Goal: Task Accomplishment & Management: Manage account settings

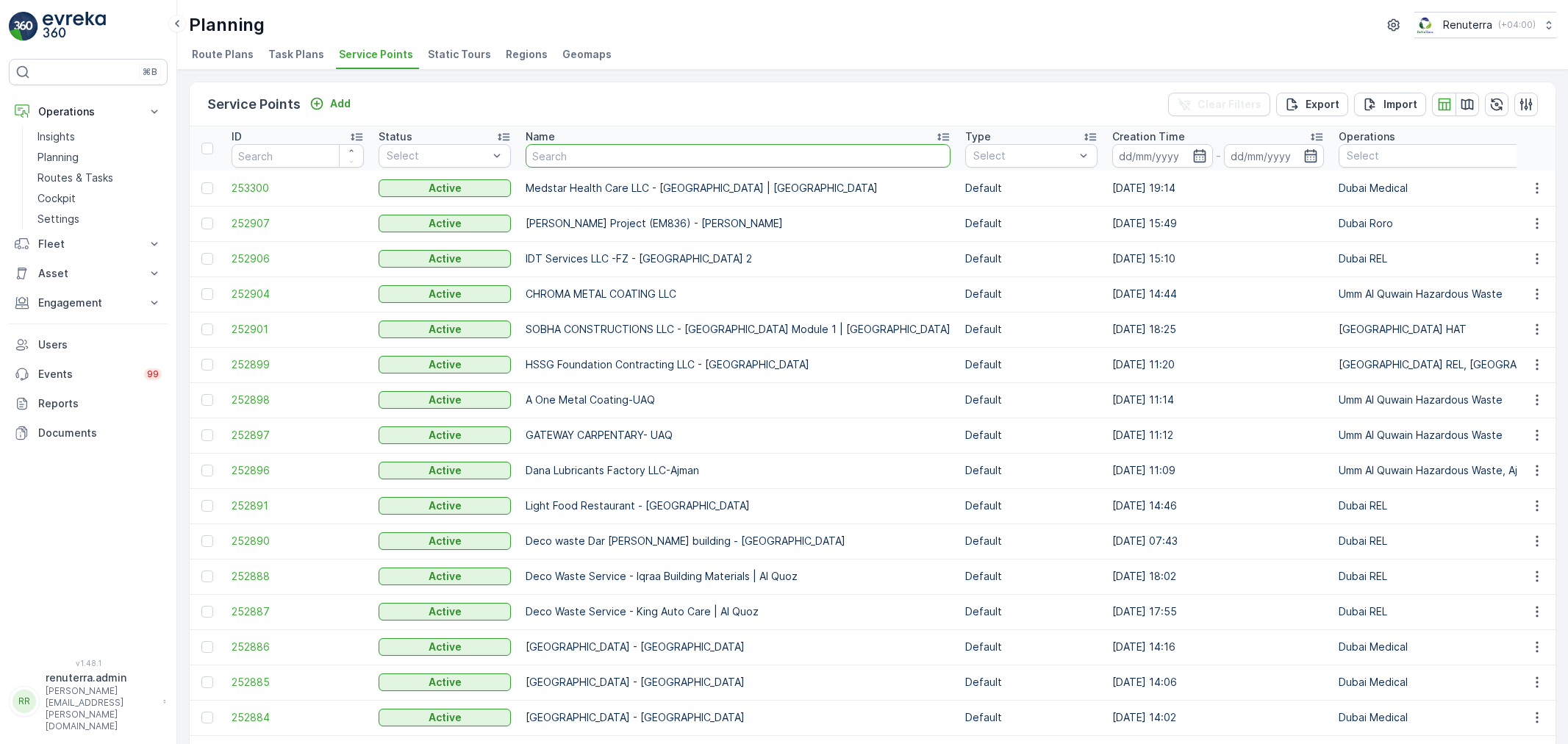
click at [570, 153] on input "text" at bounding box center [738, 155] width 425 height 23
type input "sbk"
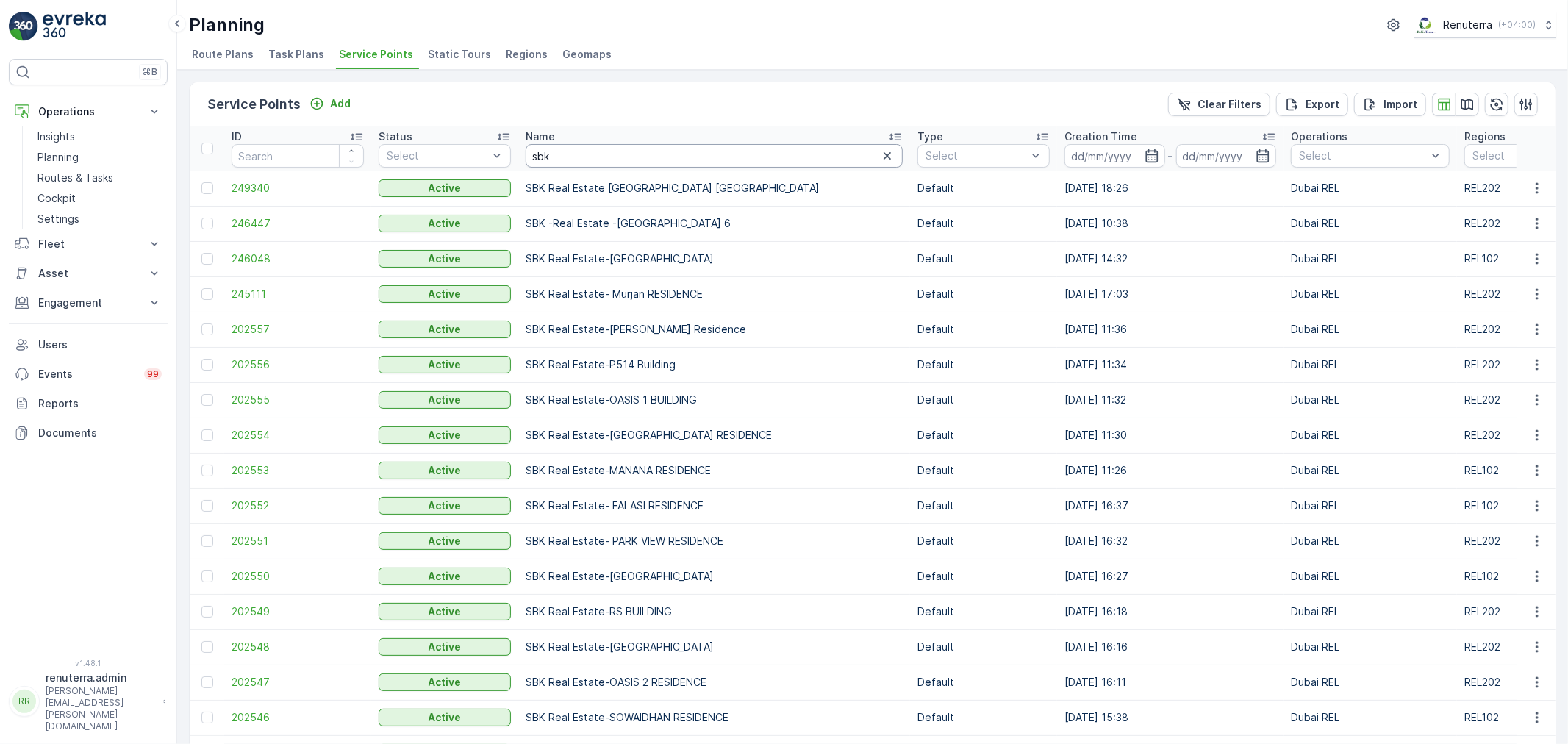
click at [604, 160] on input "sbk" at bounding box center [714, 155] width 377 height 23
type input "sbk"
click at [604, 160] on input "sbk" at bounding box center [714, 155] width 377 height 23
drag, startPoint x: 563, startPoint y: 153, endPoint x: 506, endPoint y: 144, distance: 57.7
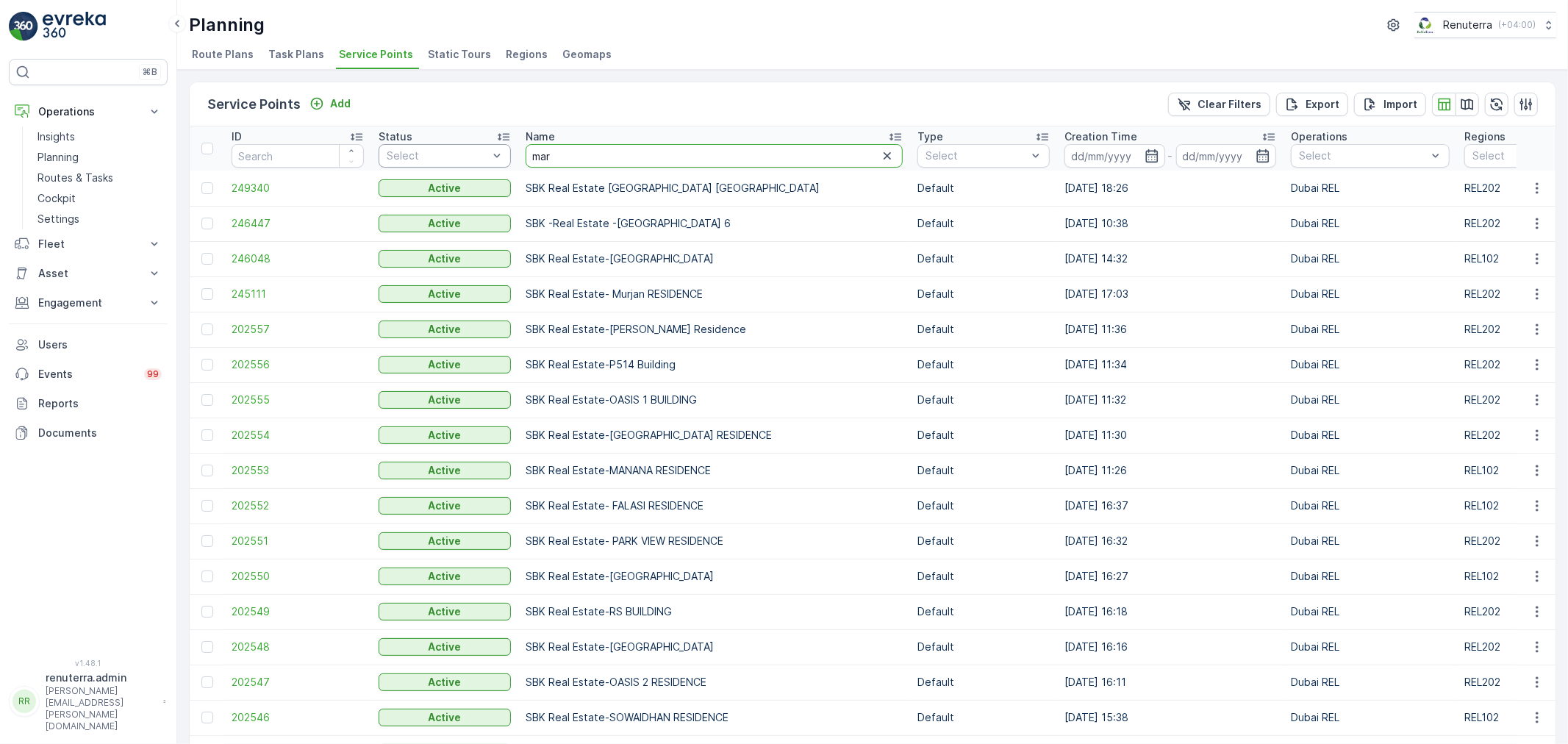
type input "[PERSON_NAME]"
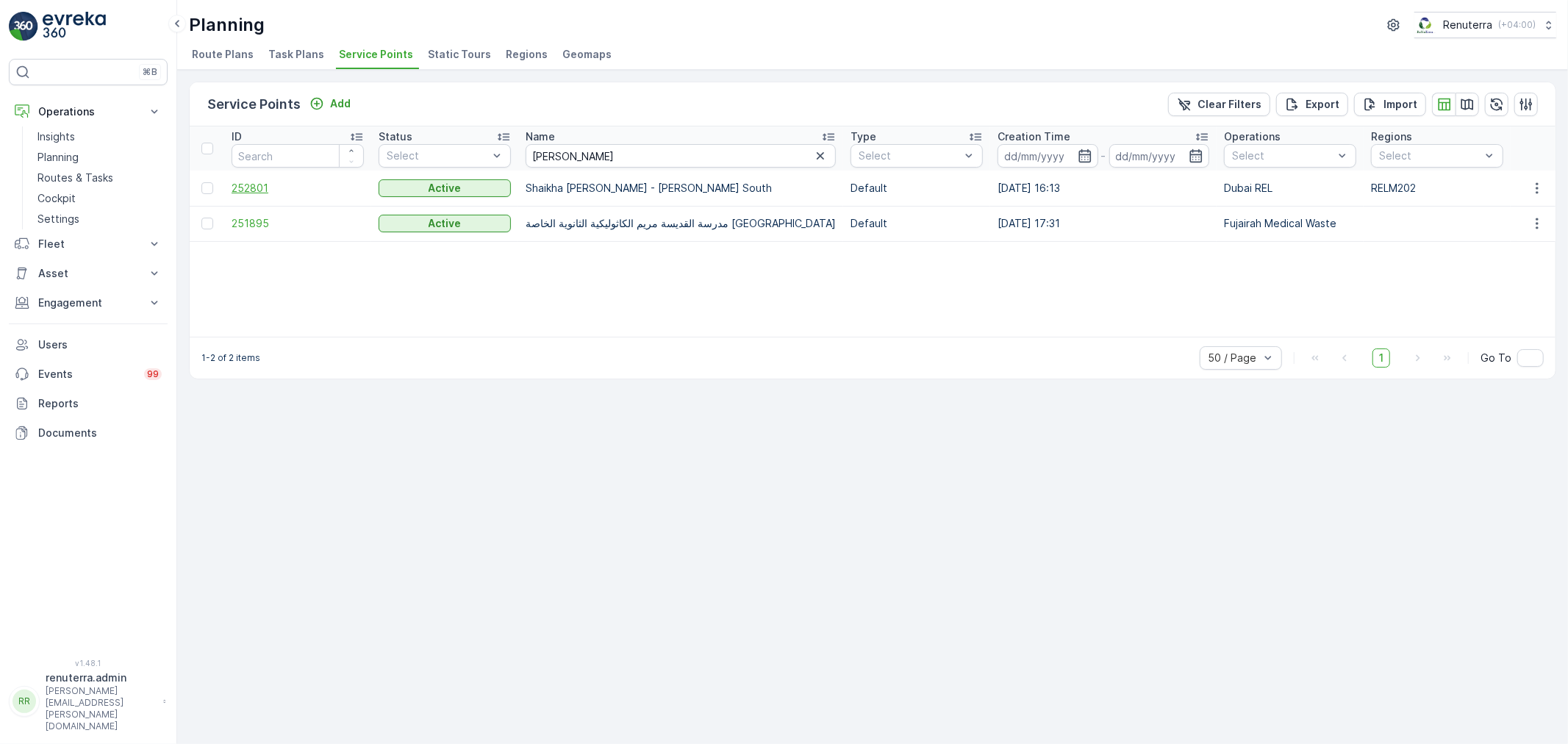
click at [248, 188] on span "252801" at bounding box center [297, 188] width 132 height 15
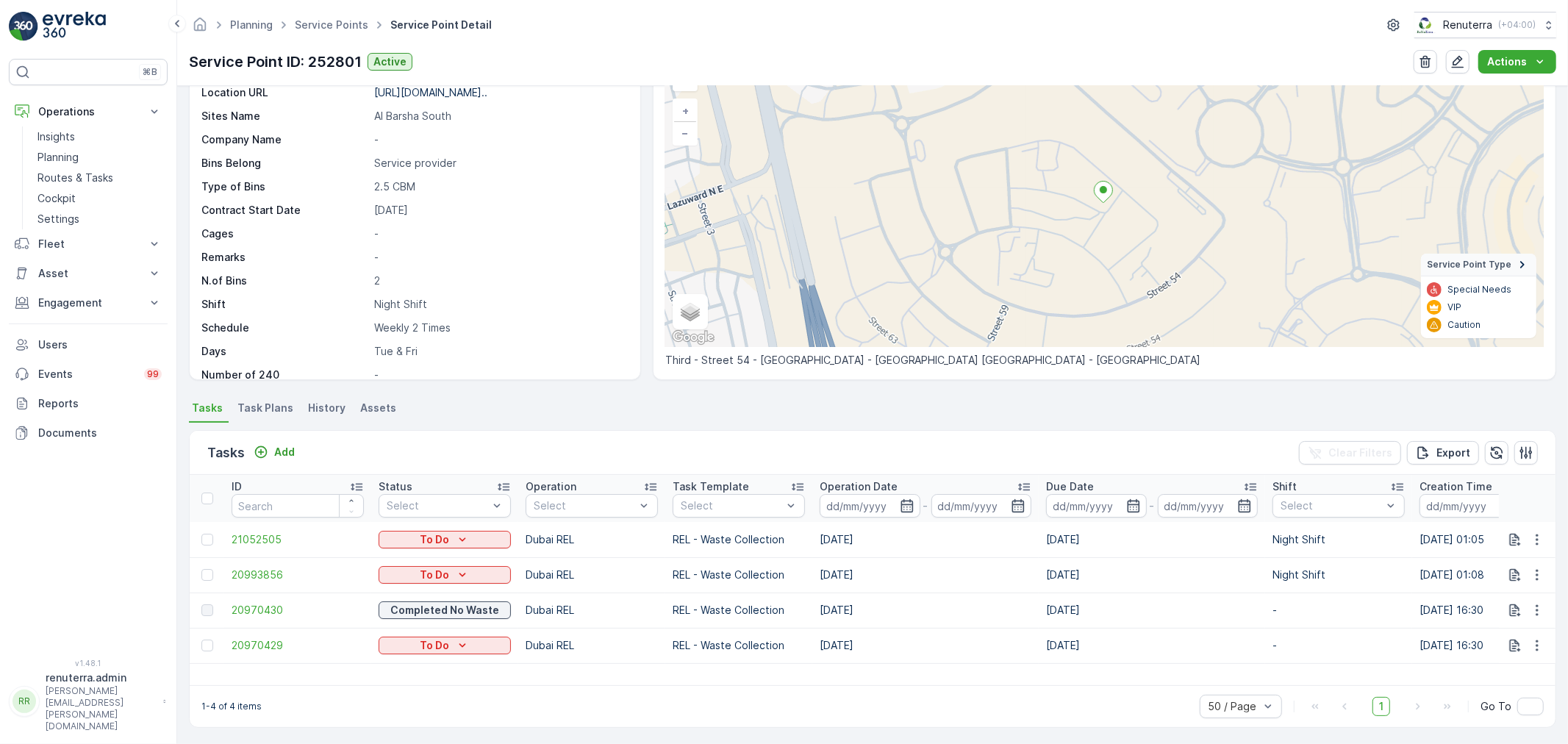
scroll to position [87, 0]
click at [266, 603] on span "20970430" at bounding box center [297, 609] width 132 height 15
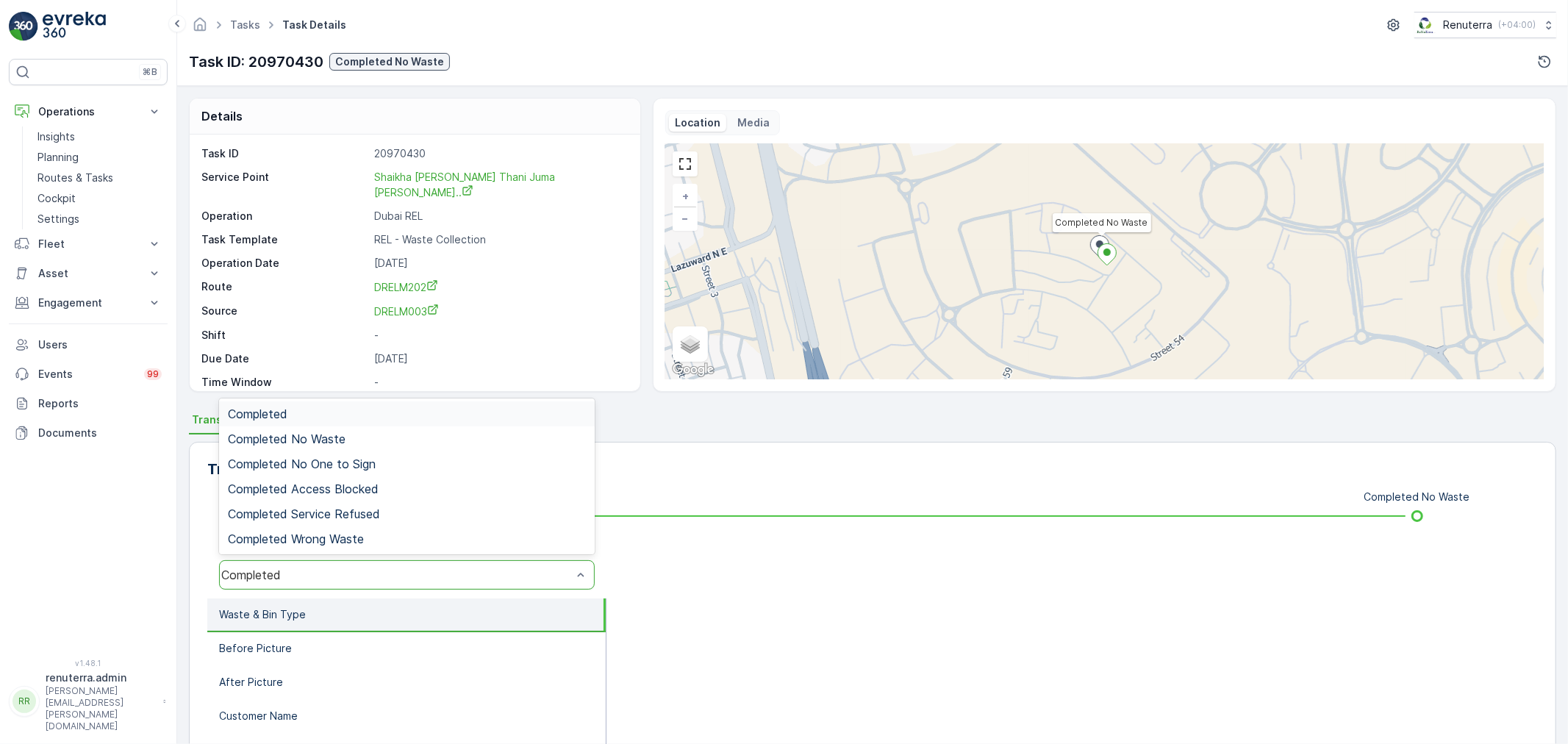
click at [344, 575] on div "Completed" at bounding box center [397, 575] width 350 height 13
click at [341, 432] on span "Completed No Waste" at bounding box center [287, 439] width 117 height 13
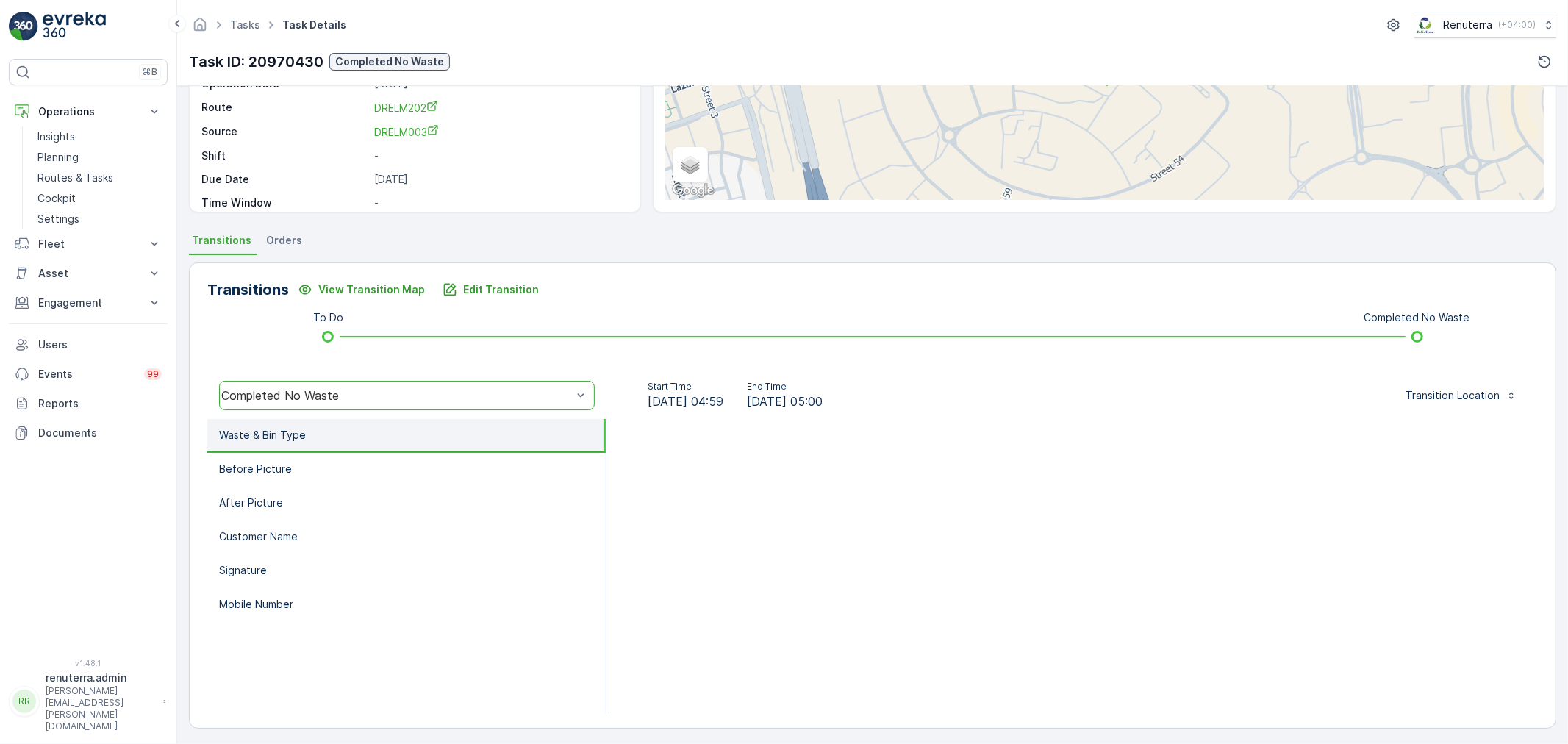
scroll to position [182, 0]
click at [310, 464] on li "Before Picture" at bounding box center [406, 467] width 398 height 34
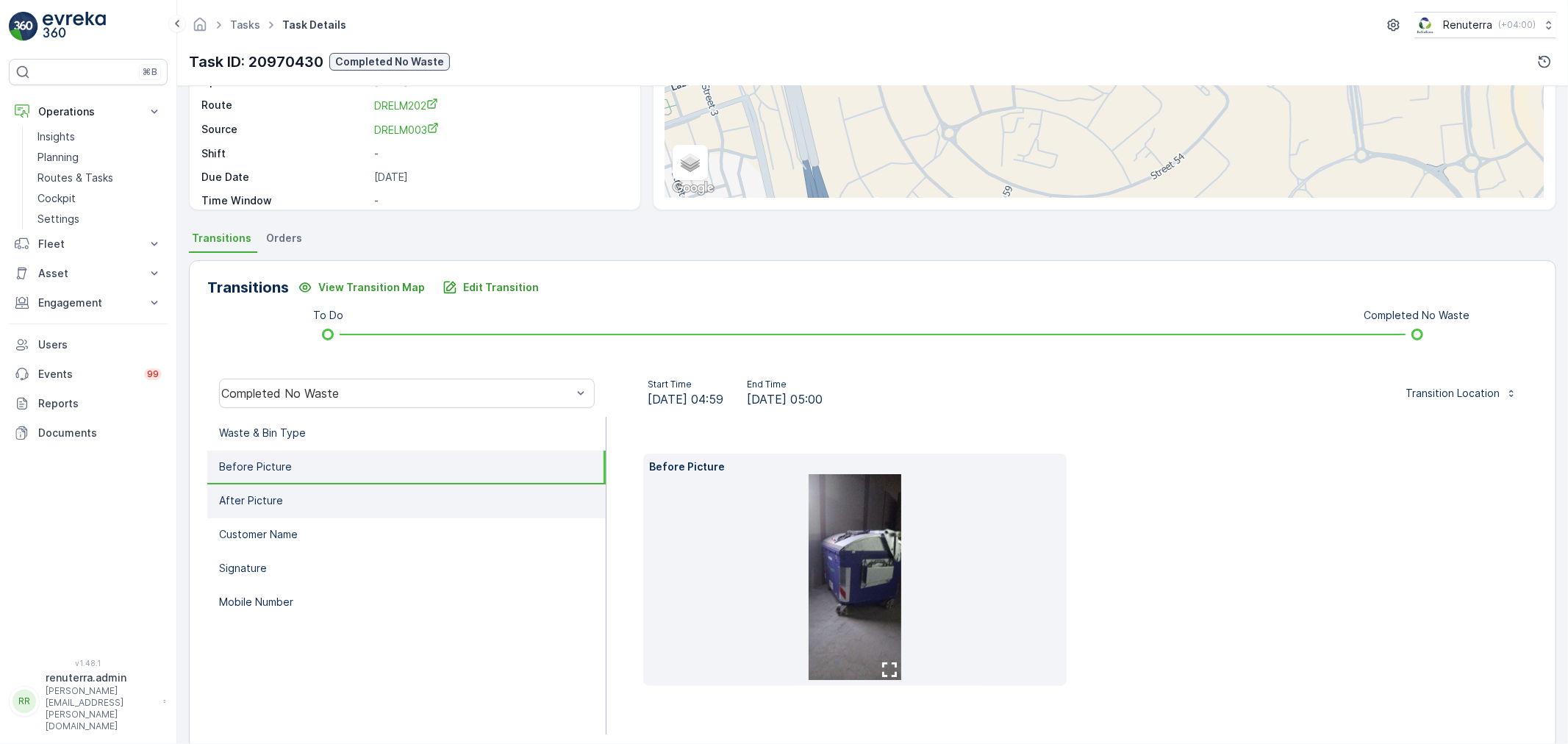
click at [277, 503] on p "After Picture" at bounding box center [250, 501] width 64 height 15
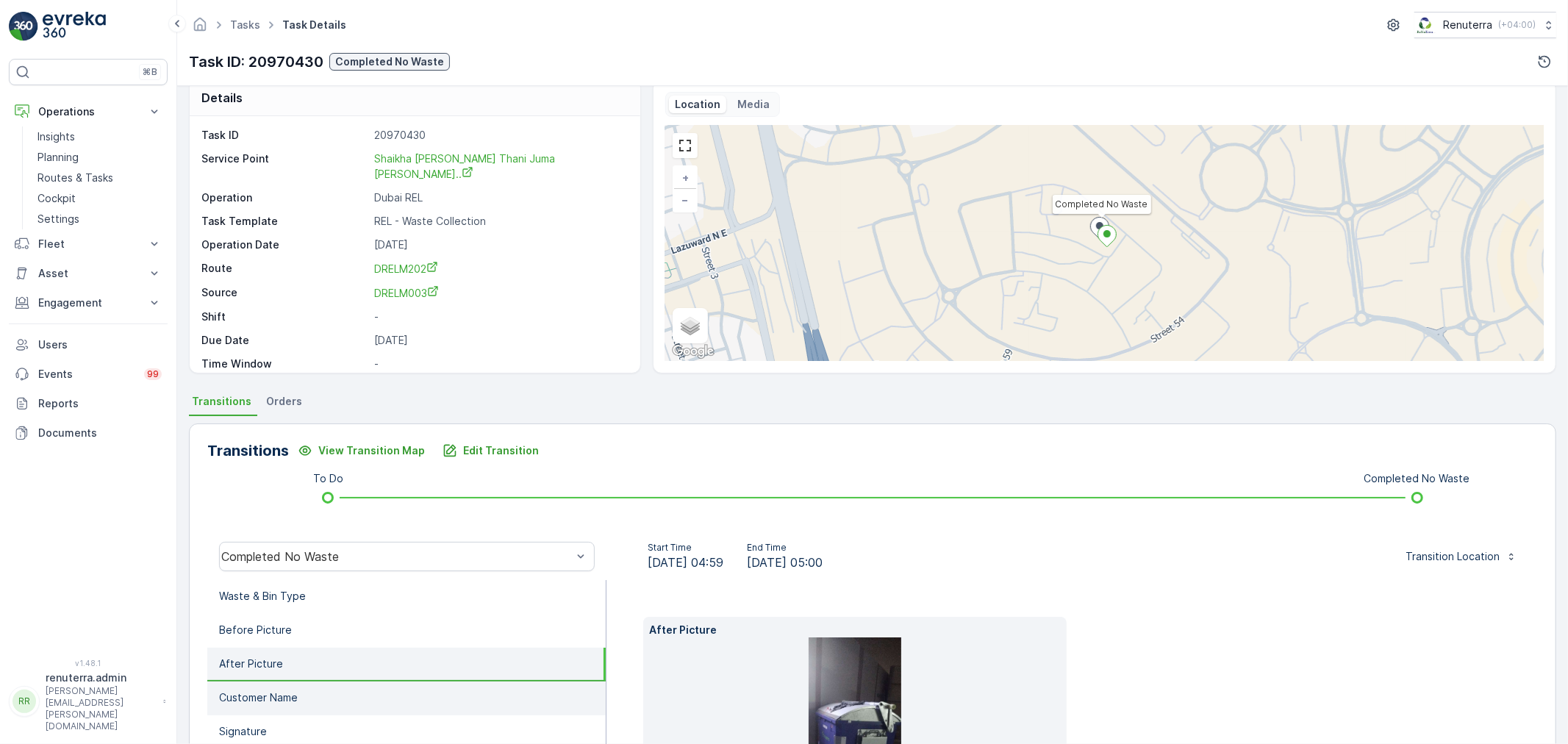
scroll to position [0, 0]
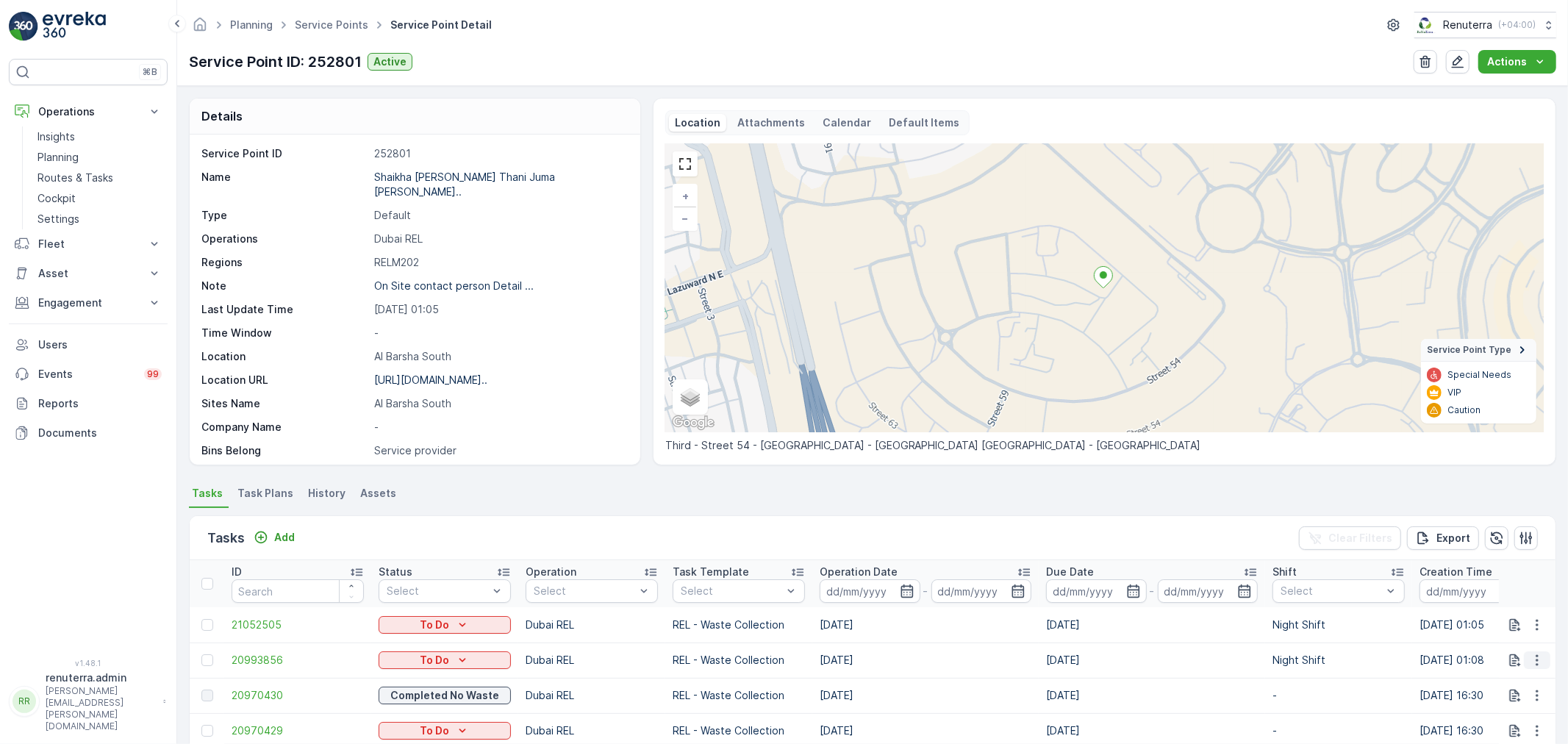
click at [1536, 661] on icon "button" at bounding box center [1537, 661] width 2 height 11
click at [1498, 590] on span "Change Route" at bounding box center [1499, 590] width 71 height 15
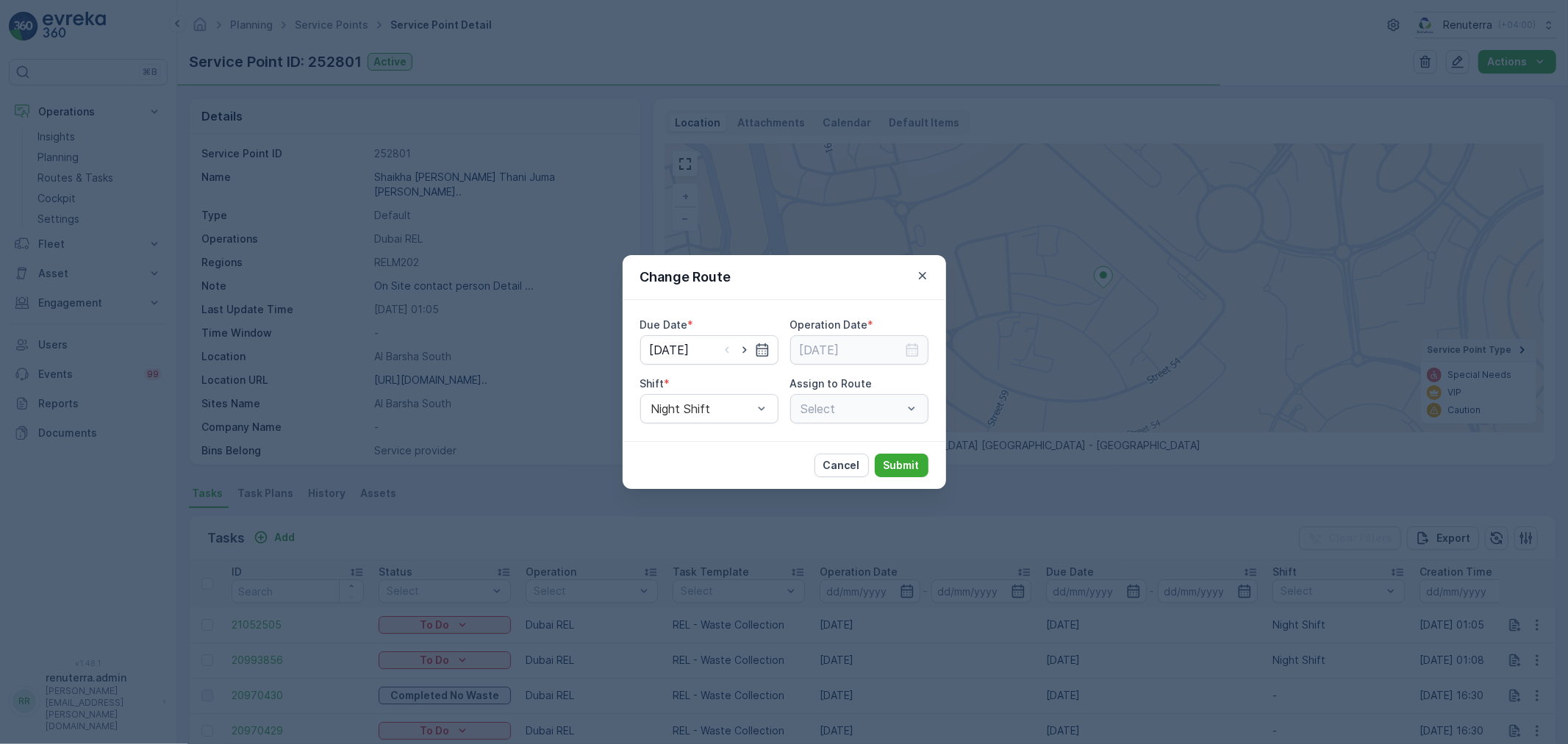
type input "[DATE]"
click at [743, 347] on icon "button" at bounding box center [744, 351] width 15 height 15
type input "[DATE]"
click at [898, 349] on input at bounding box center [858, 351] width 138 height 30
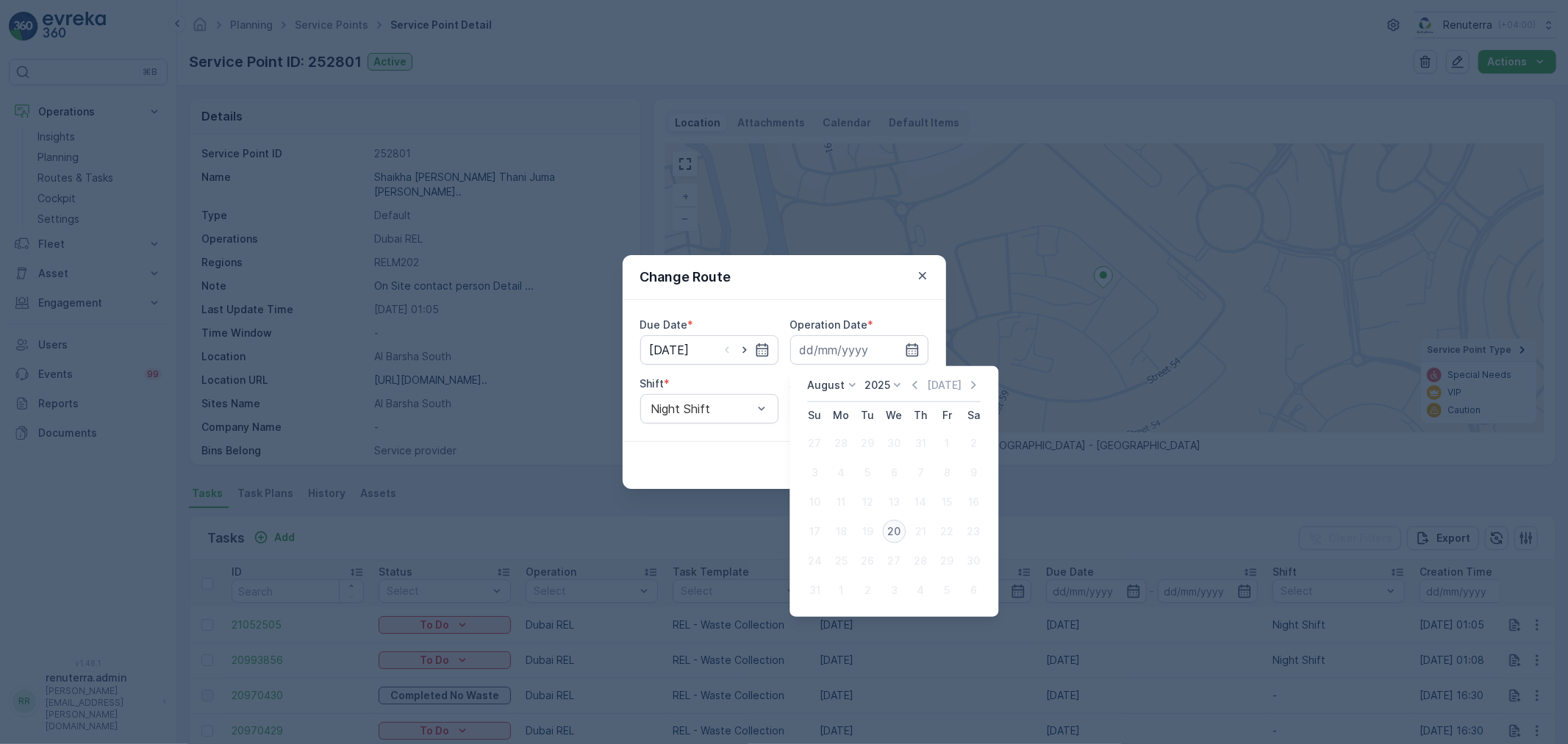
click at [893, 527] on div "20" at bounding box center [894, 532] width 23 height 23
type input "[DATE]"
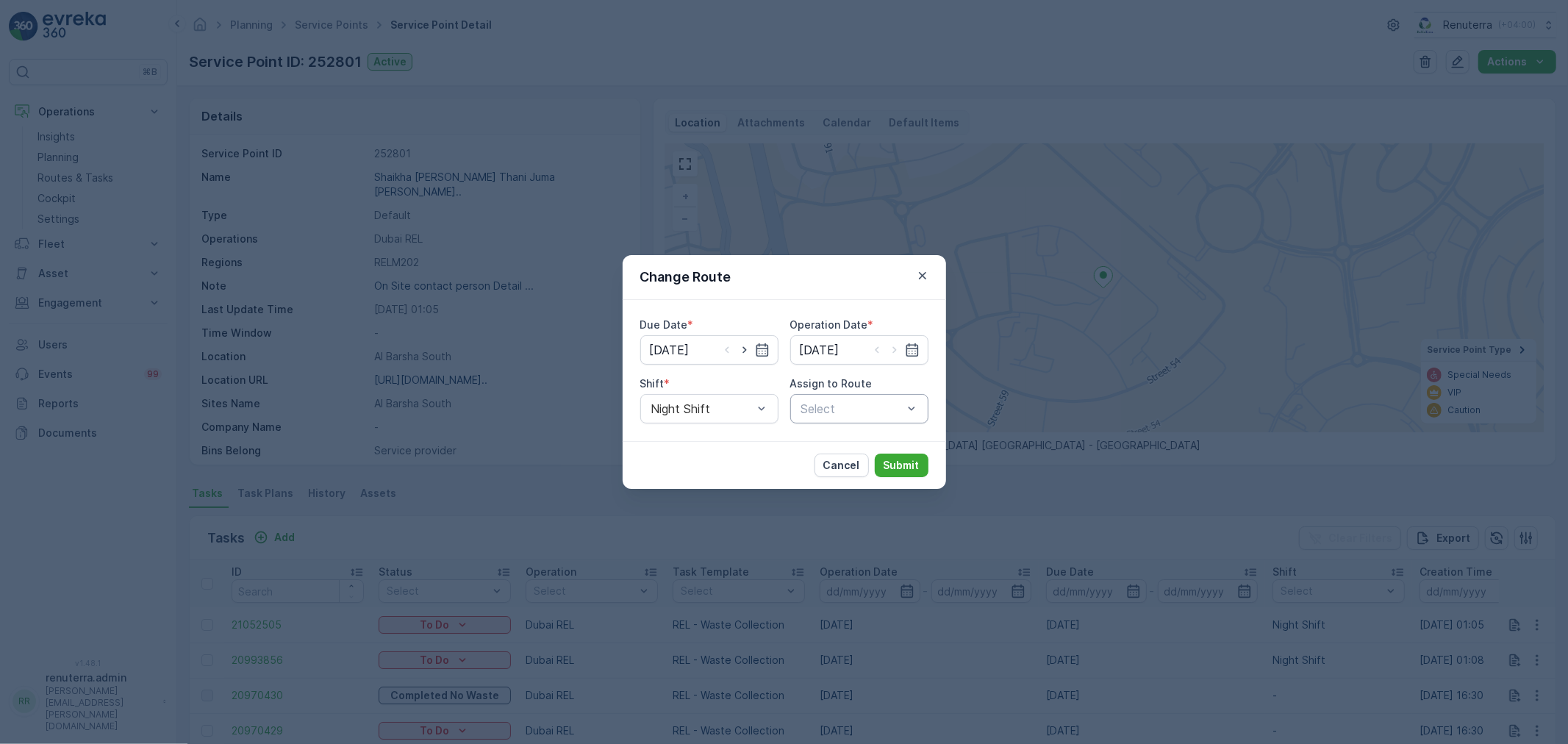
click at [838, 407] on div at bounding box center [852, 409] width 104 height 13
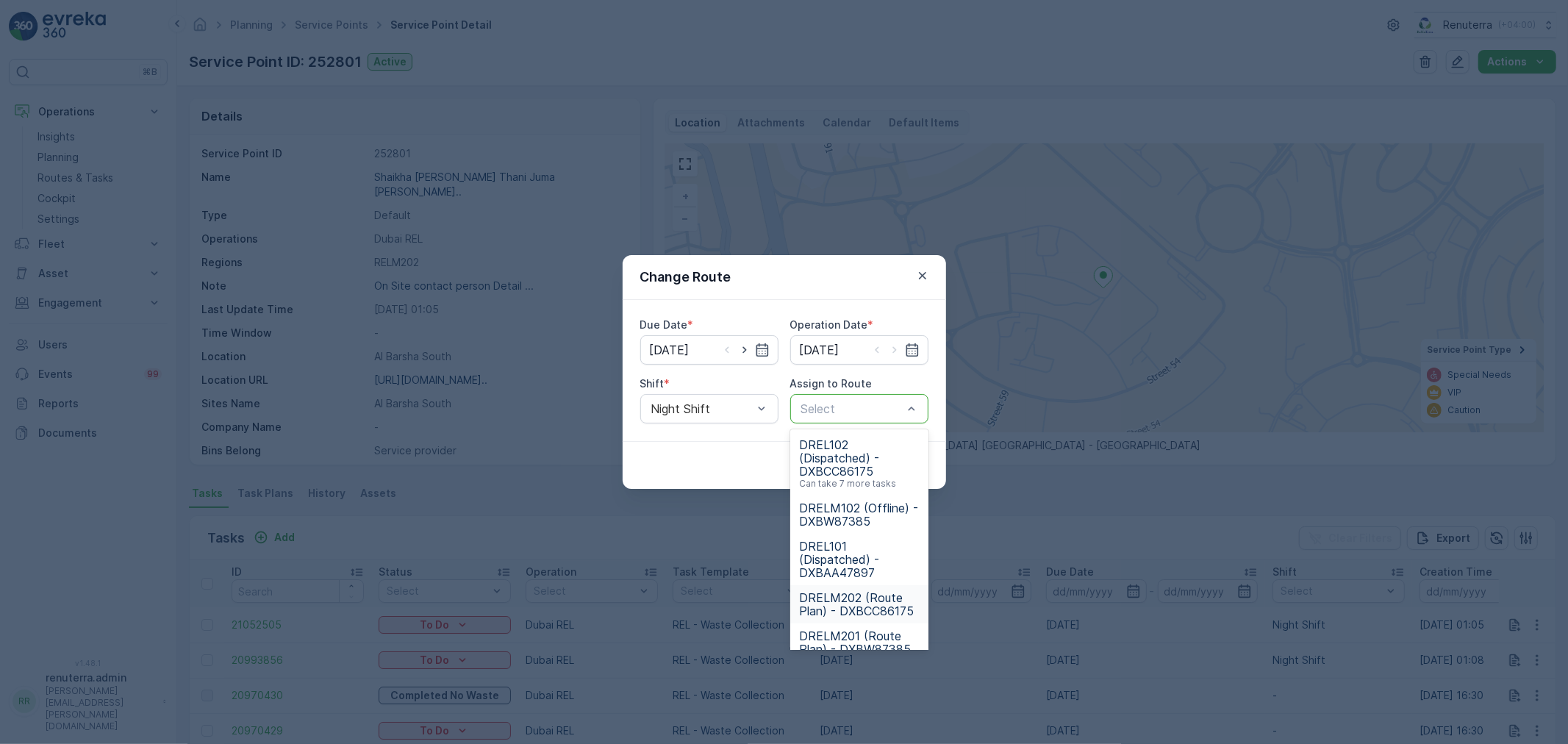
click at [866, 600] on span "DRELM202 (Route Plan) - DXBCC86175" at bounding box center [859, 604] width 121 height 26
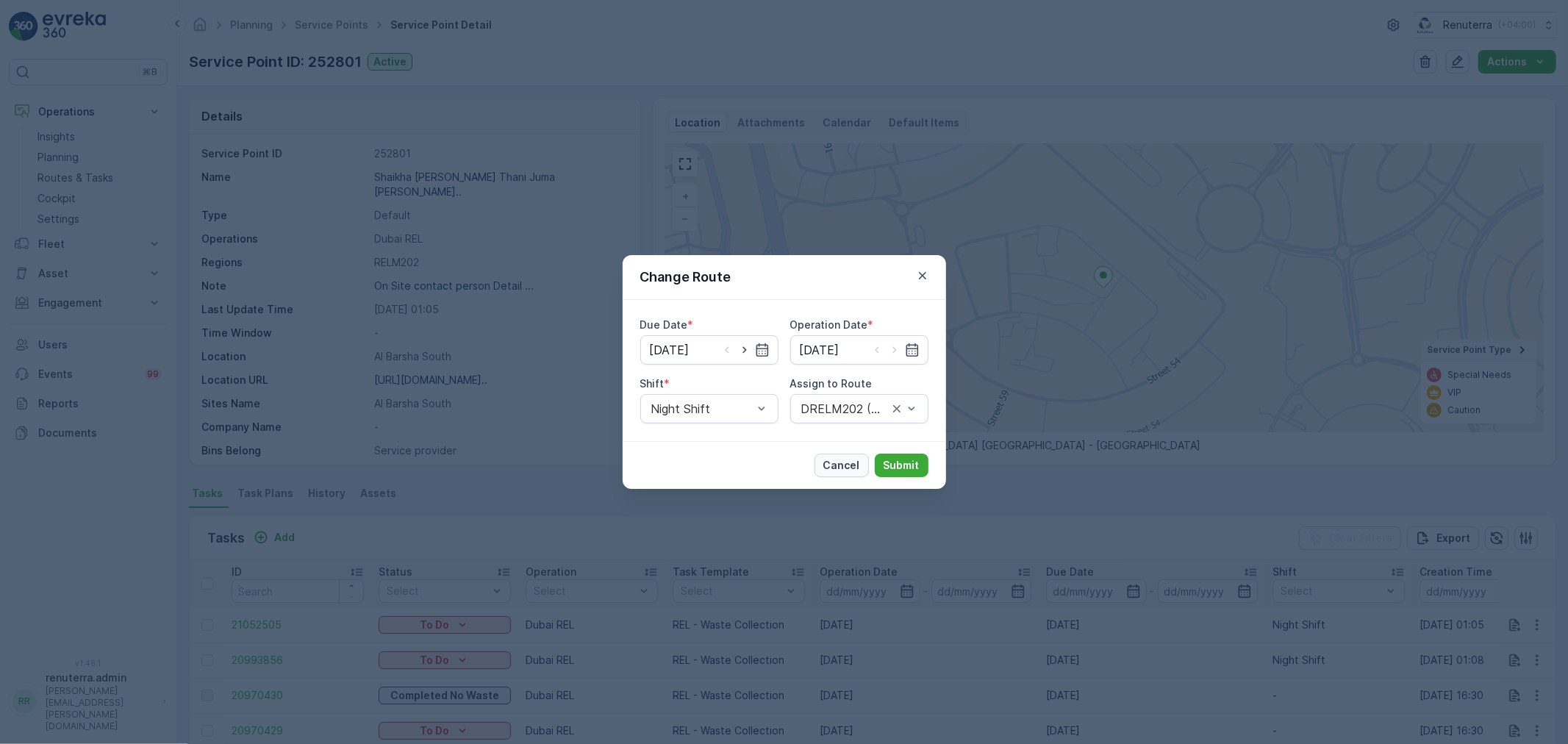
click at [839, 470] on p "Cancel" at bounding box center [842, 465] width 36 height 15
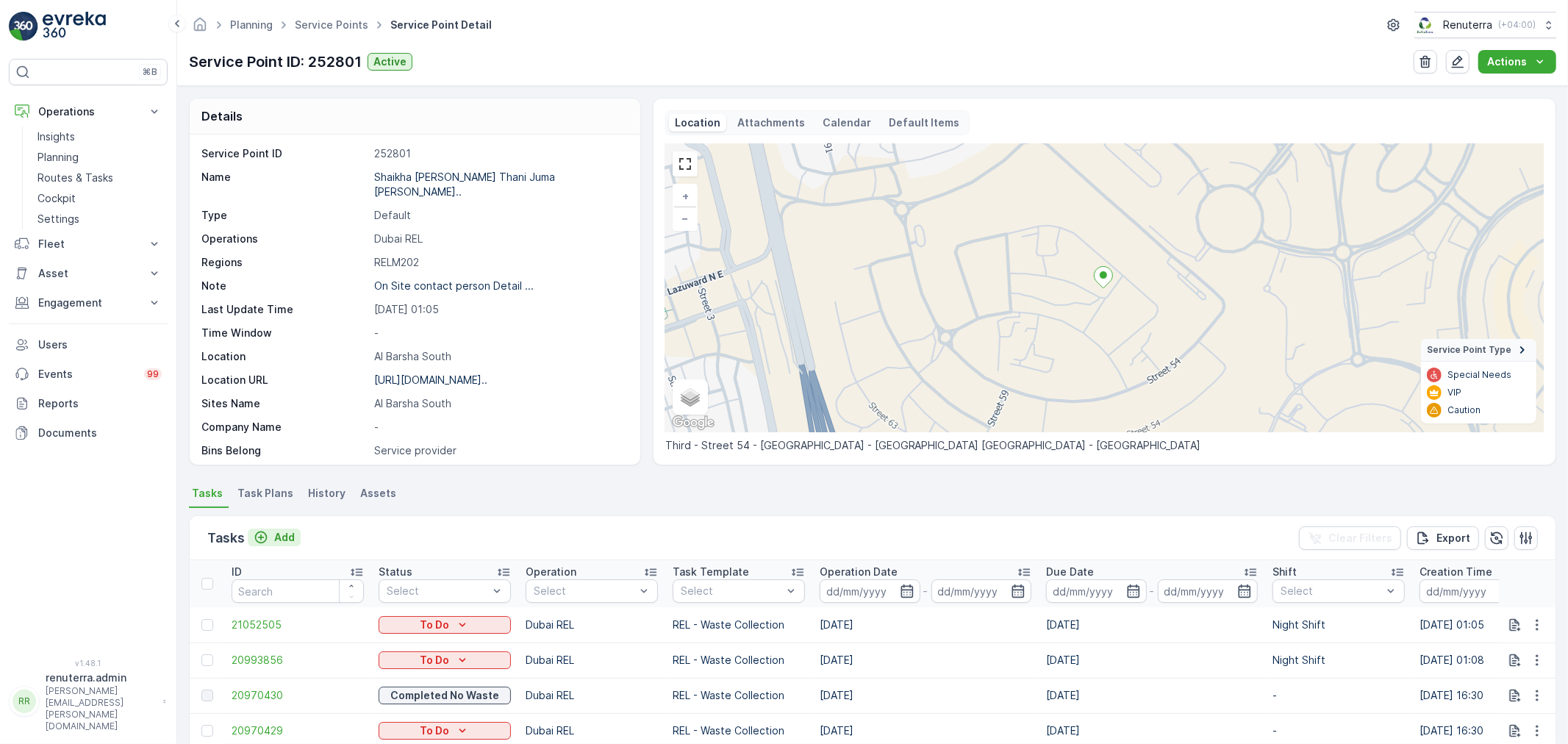
click at [285, 531] on p "Add" at bounding box center [284, 538] width 21 height 15
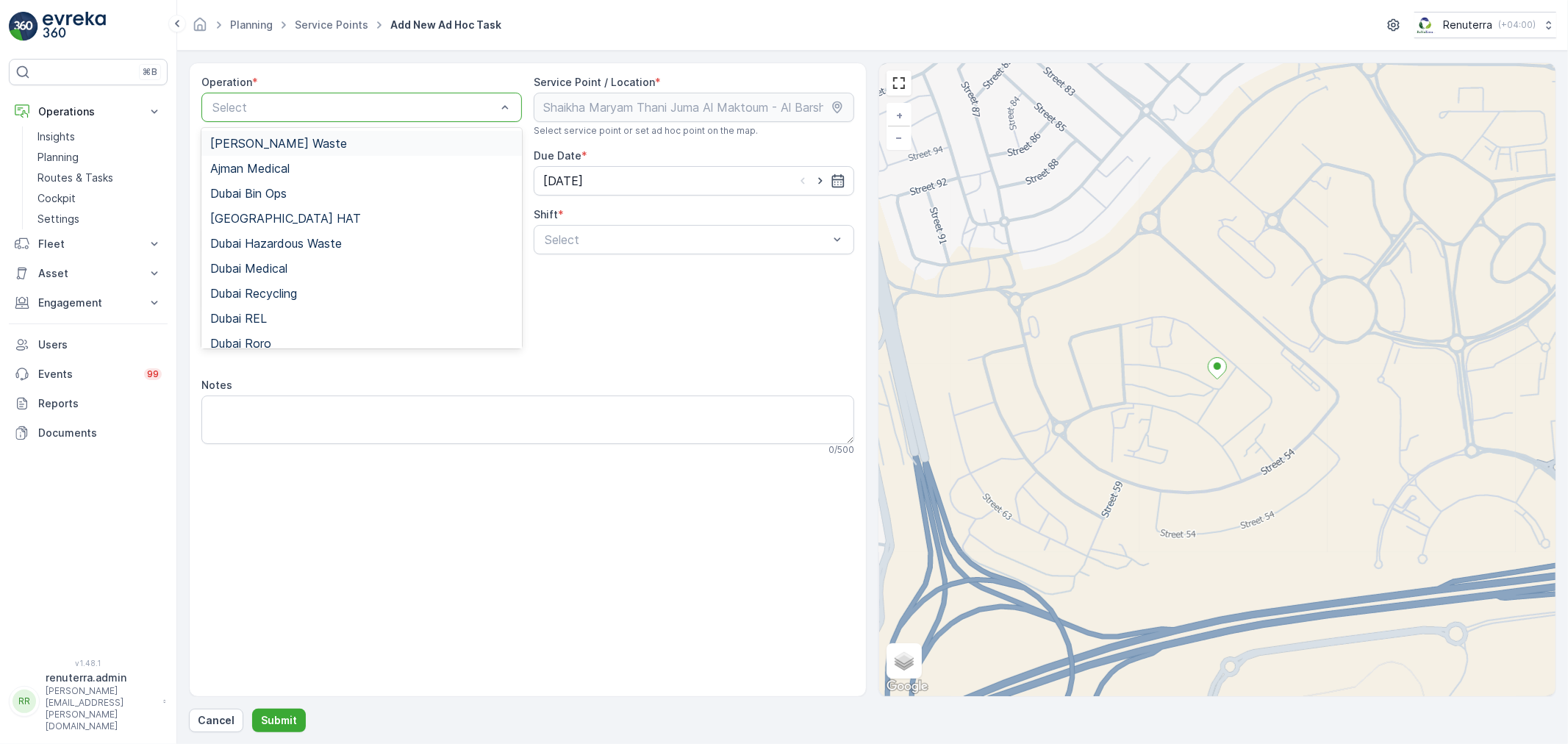
click at [396, 103] on div at bounding box center [354, 107] width 287 height 13
click at [267, 312] on div "Dubai REL" at bounding box center [361, 318] width 303 height 13
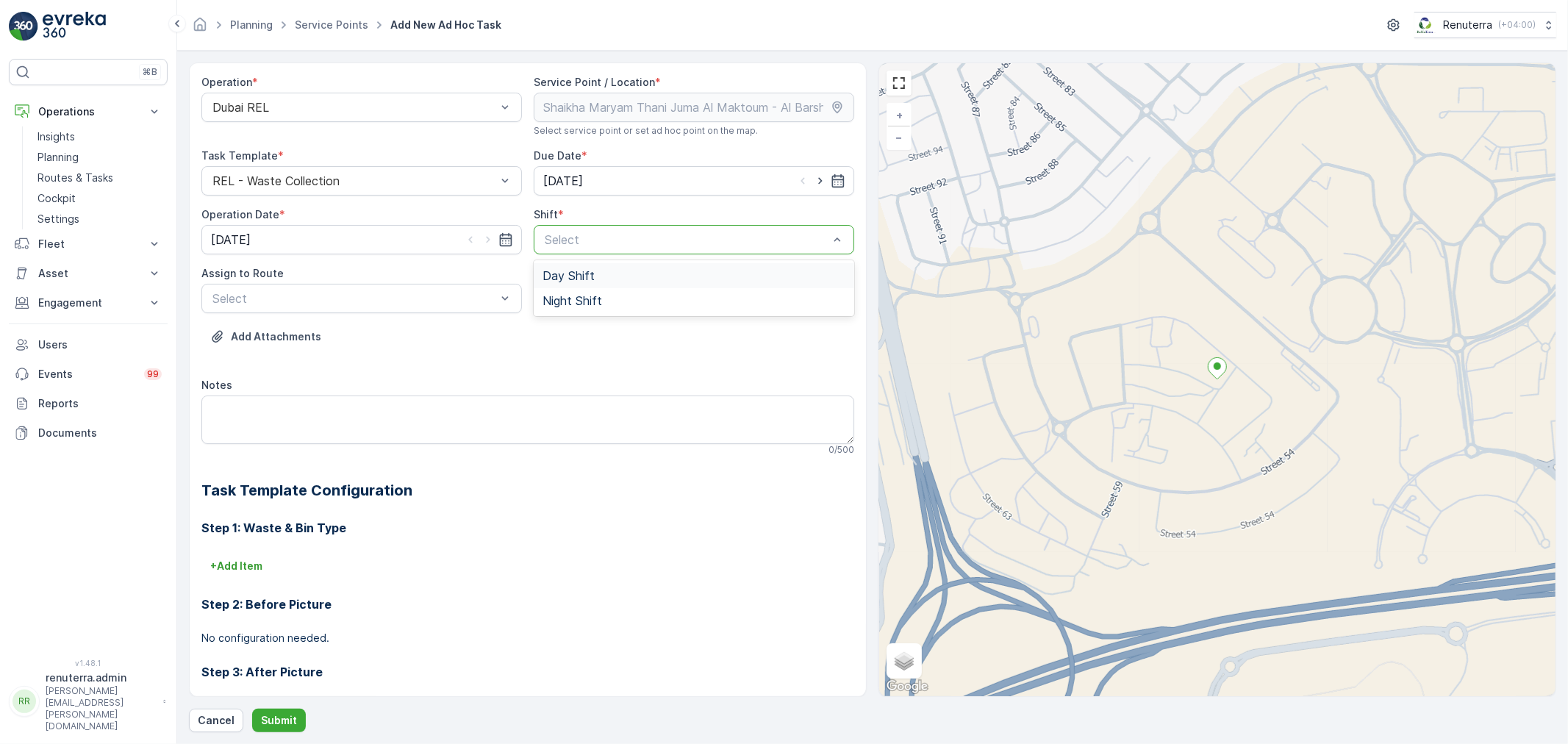
click at [570, 240] on div at bounding box center [687, 240] width 287 height 13
click at [586, 297] on span "Night Shift" at bounding box center [573, 301] width 59 height 13
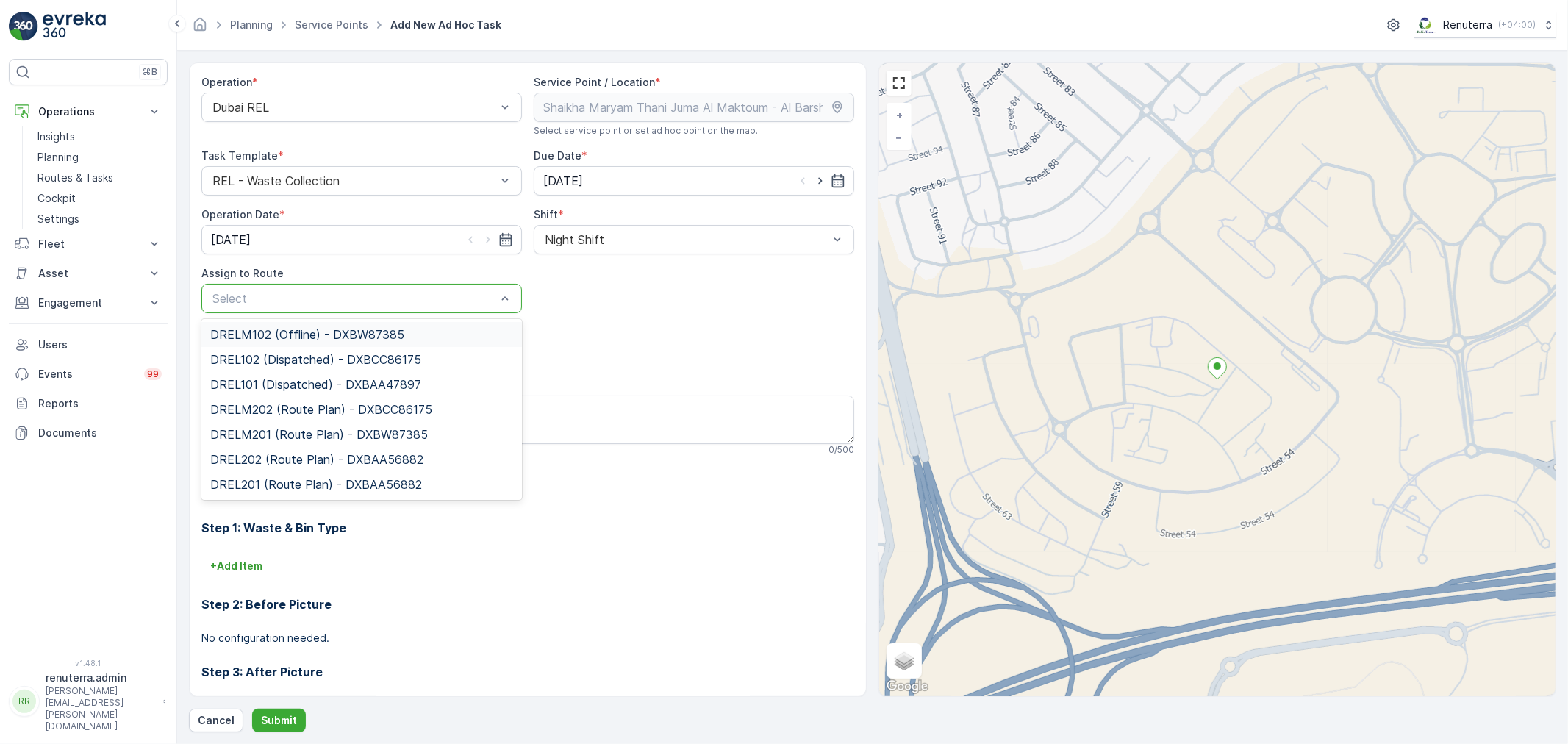
click at [361, 295] on div at bounding box center [354, 298] width 287 height 13
click at [292, 408] on span "DRELM202 (Route Plan) - DXBCC86175" at bounding box center [321, 410] width 222 height 13
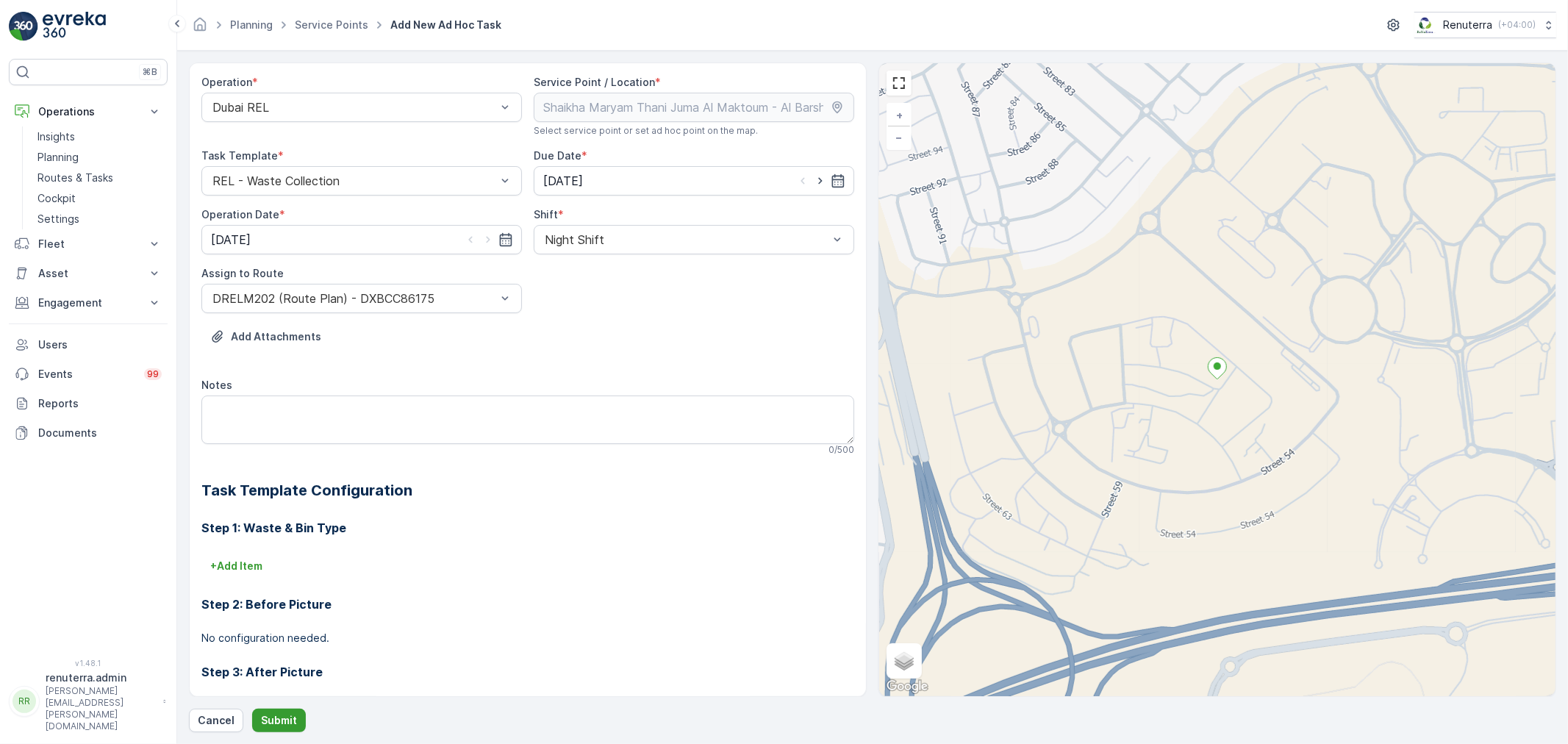
click at [285, 712] on button "Submit" at bounding box center [278, 721] width 54 height 23
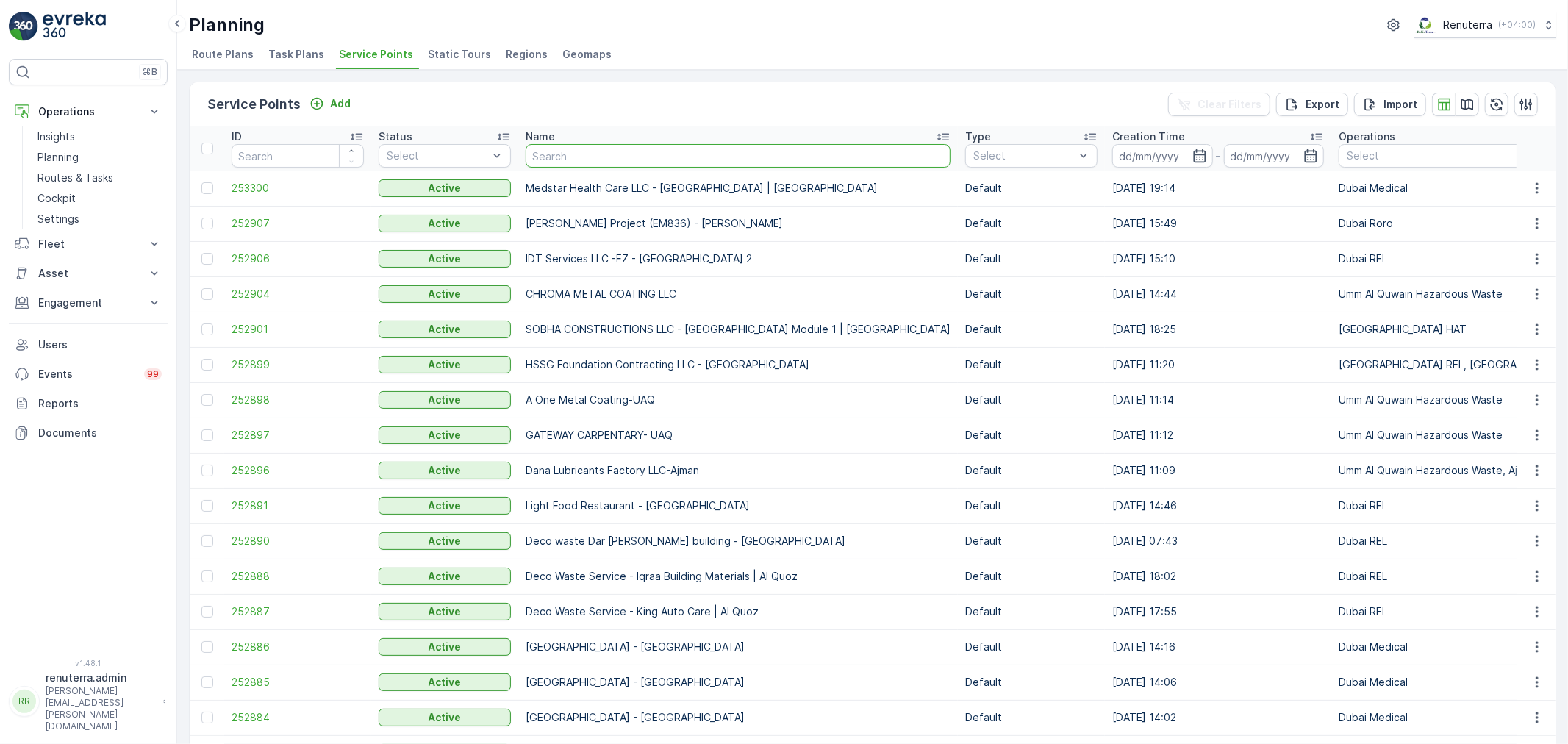
click at [549, 155] on input "text" at bounding box center [738, 155] width 425 height 23
type input "nabc"
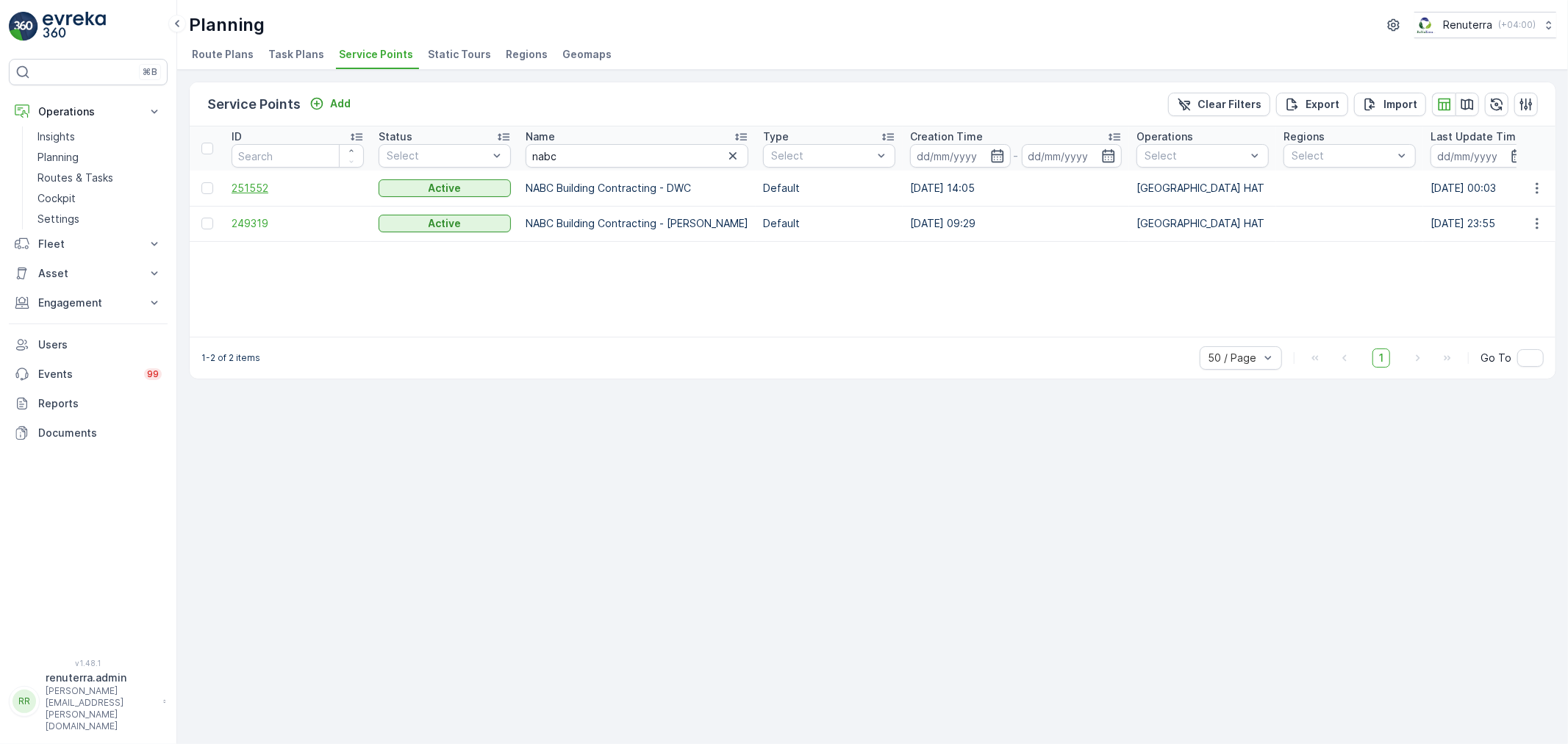
click at [254, 187] on span "251552" at bounding box center [297, 188] width 132 height 15
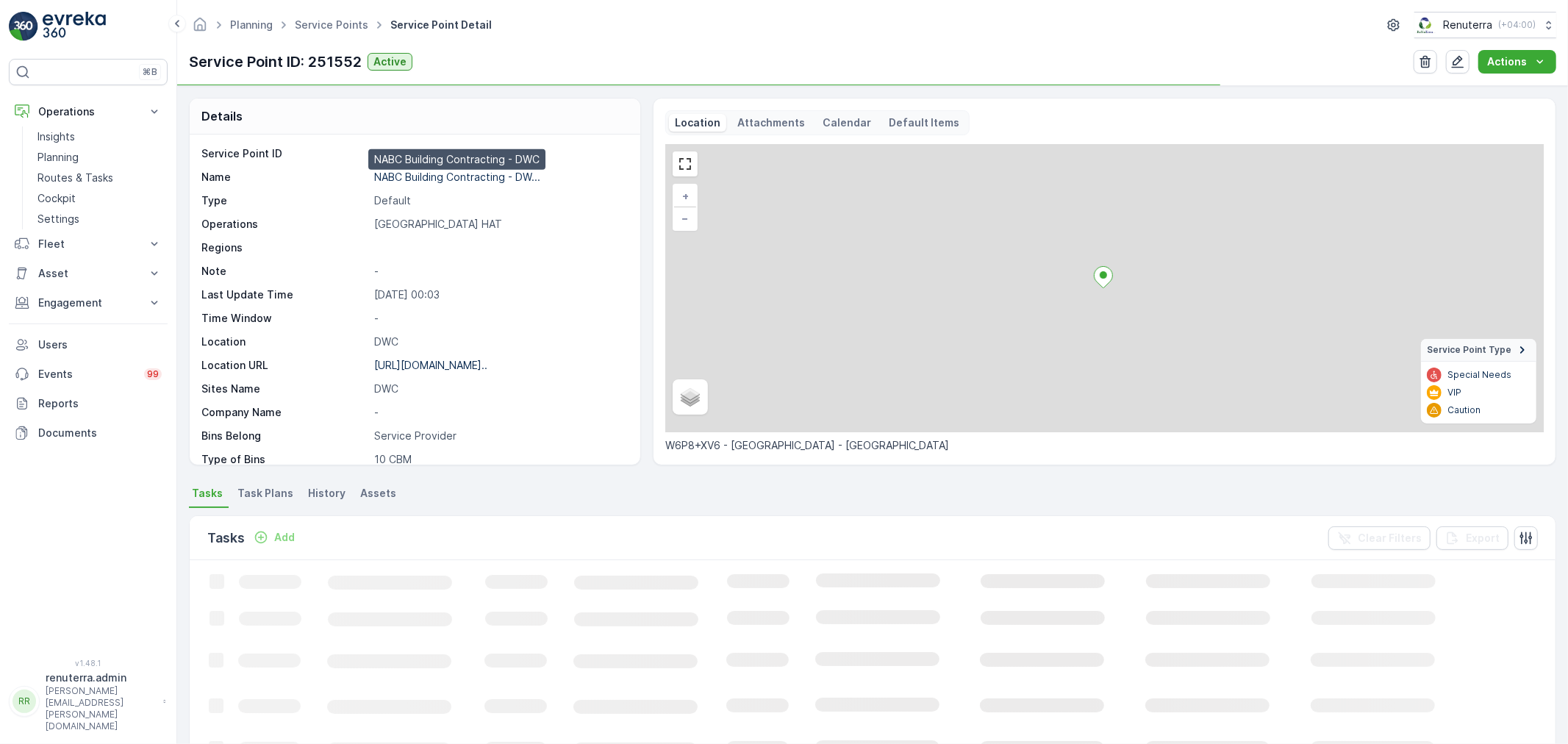
click at [441, 178] on p "NABC Building Contracting - DW..." at bounding box center [457, 176] width 166 height 12
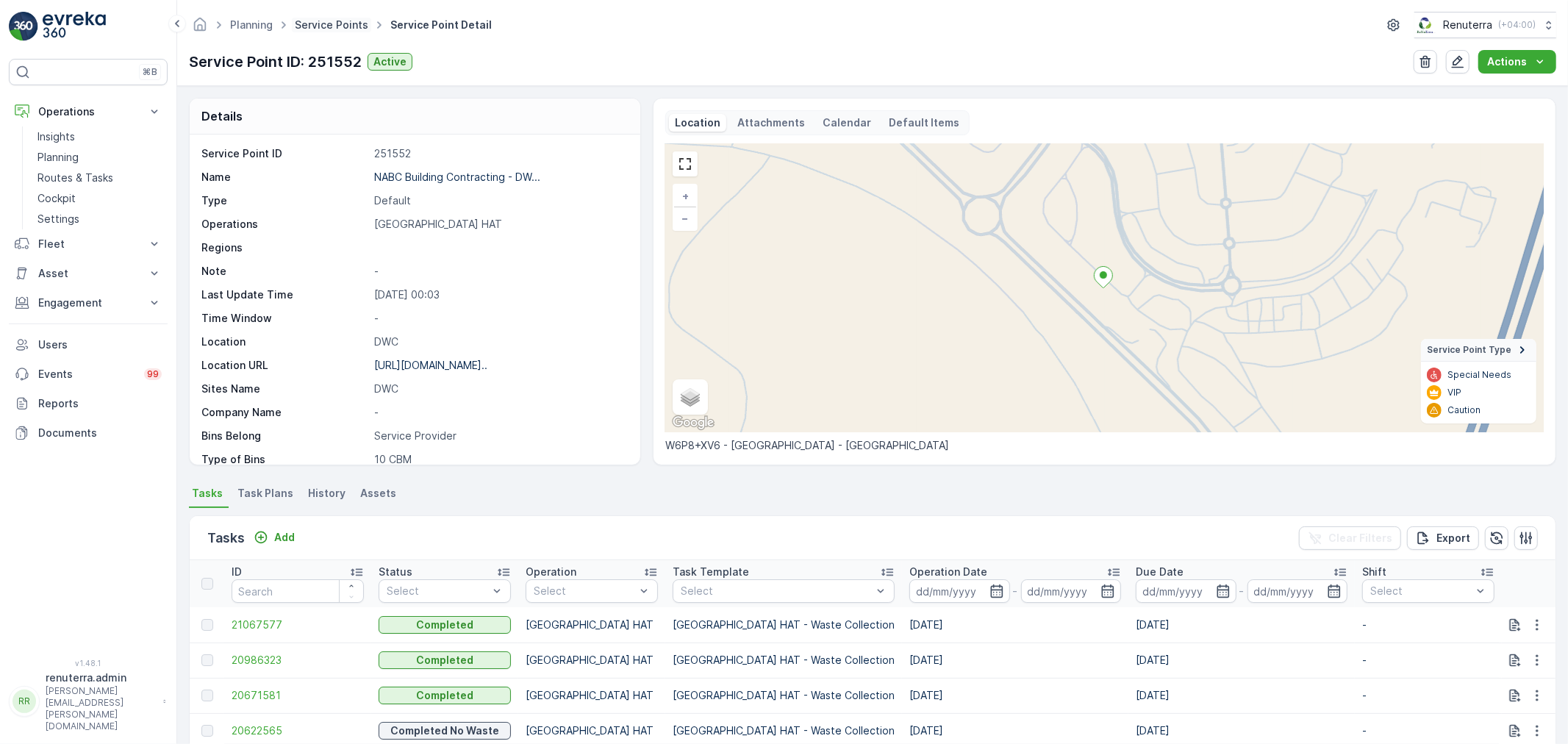
click at [324, 23] on link "Service Points" at bounding box center [331, 24] width 74 height 12
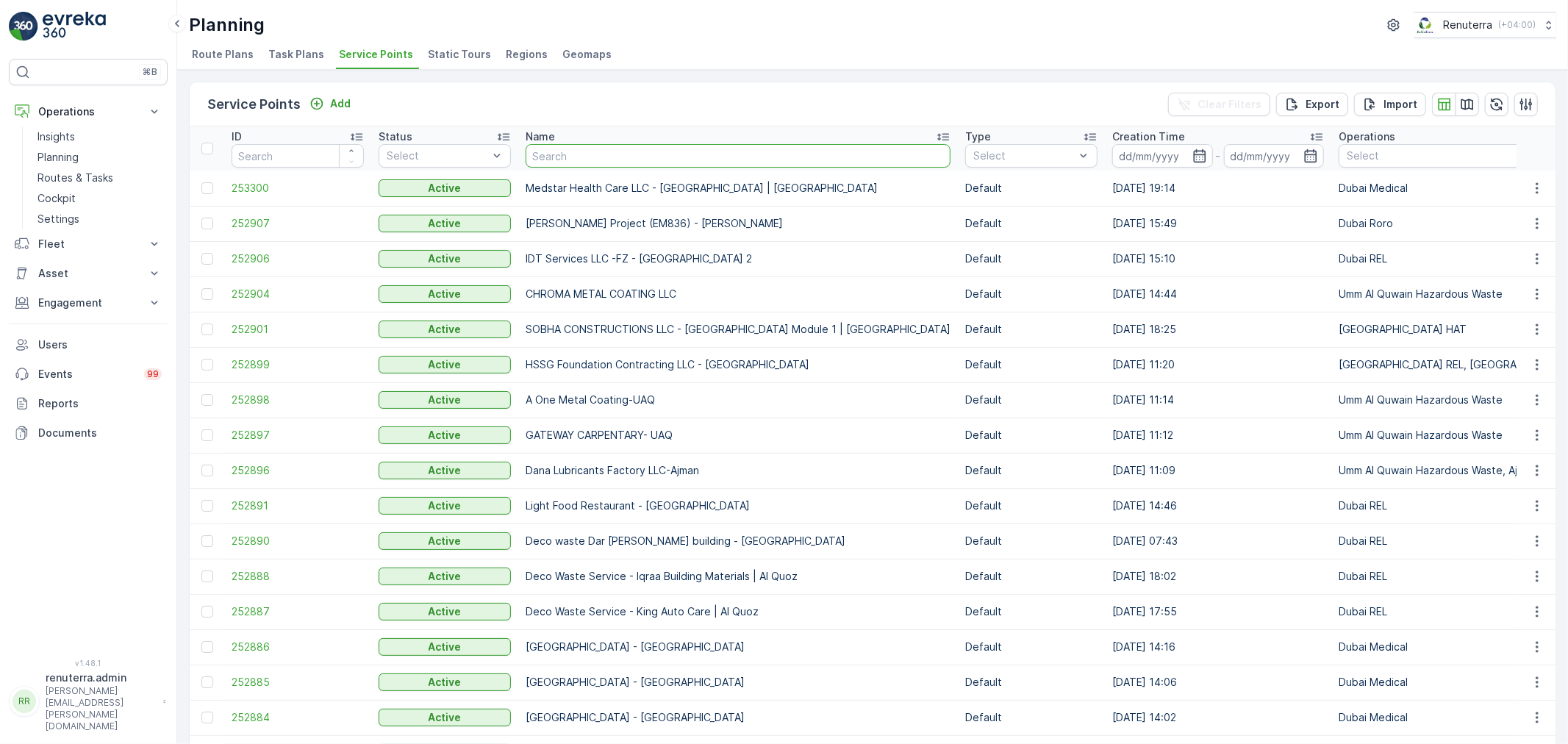
click at [568, 157] on input "text" at bounding box center [738, 155] width 425 height 23
type input "carm"
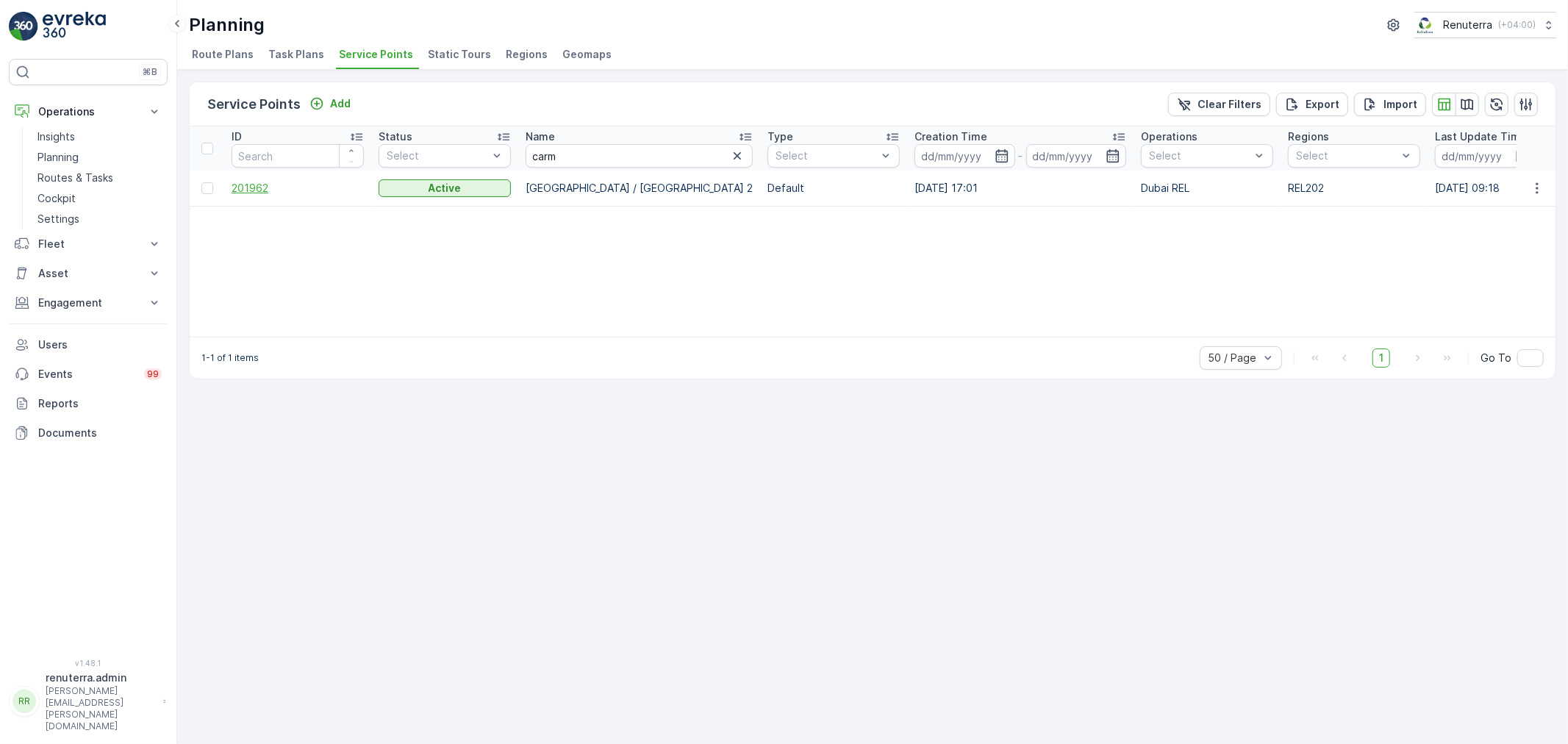
click at [254, 184] on span "201962" at bounding box center [297, 188] width 132 height 15
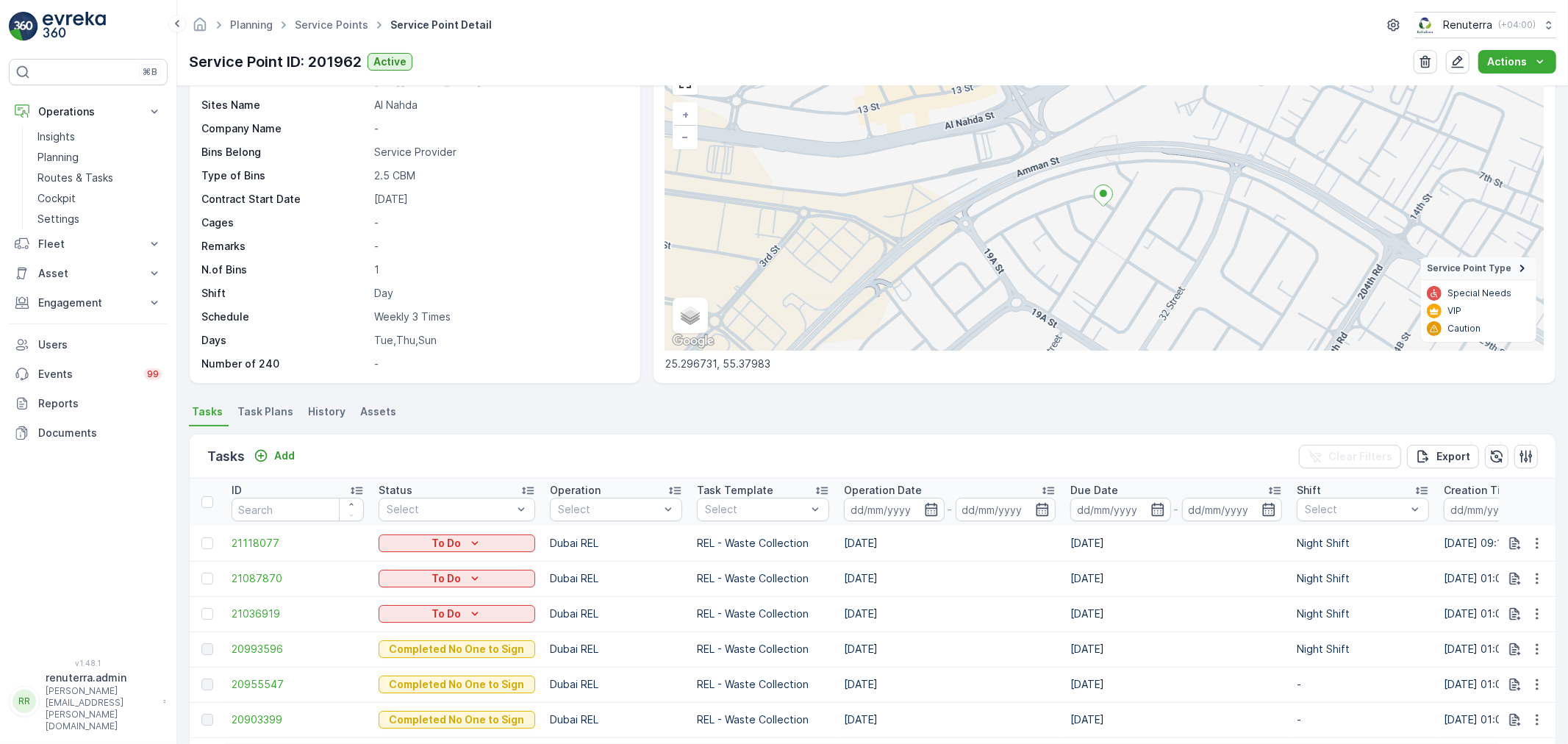
scroll to position [164, 0]
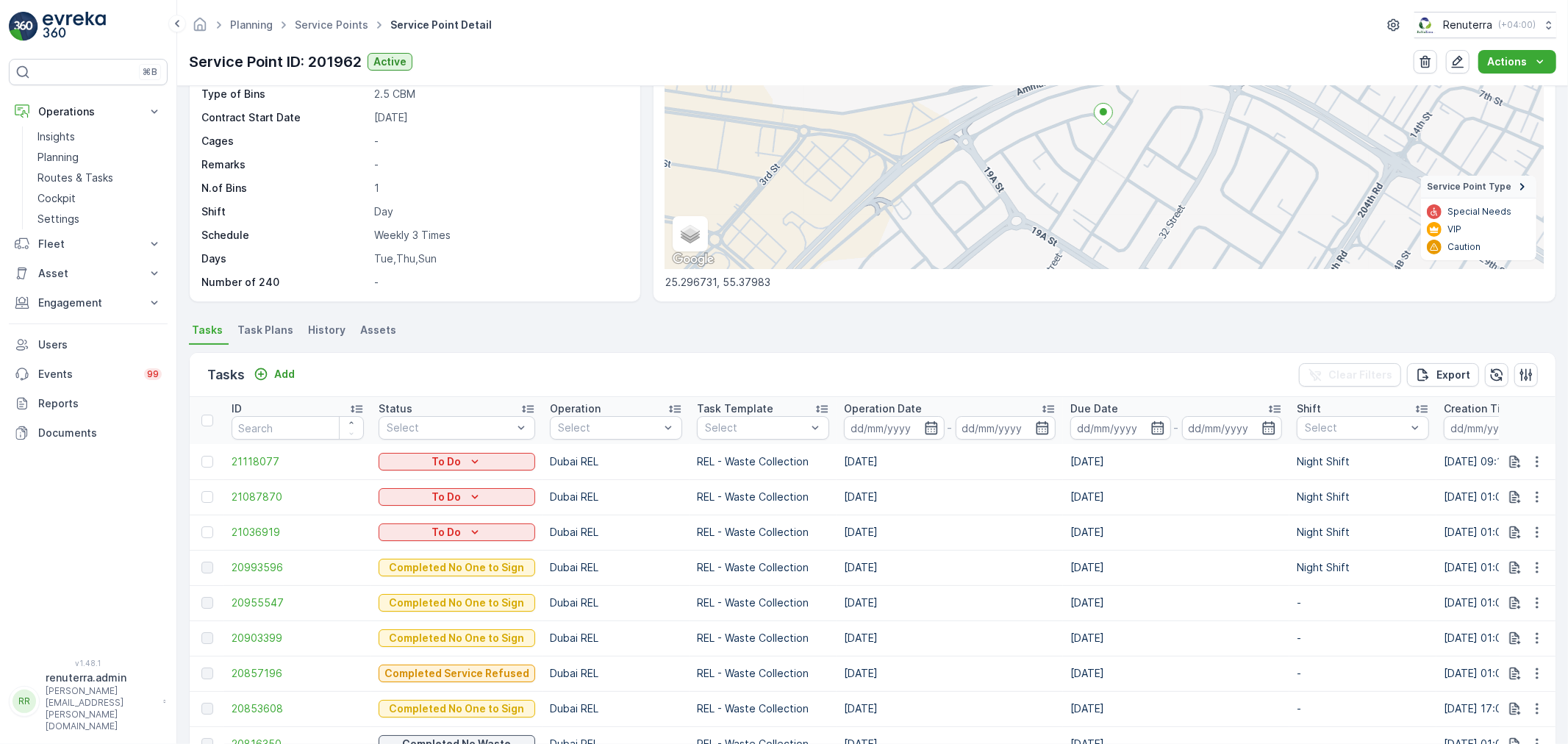
click at [247, 556] on td "20993596" at bounding box center [297, 568] width 147 height 36
click at [251, 570] on span "20993596" at bounding box center [297, 568] width 132 height 15
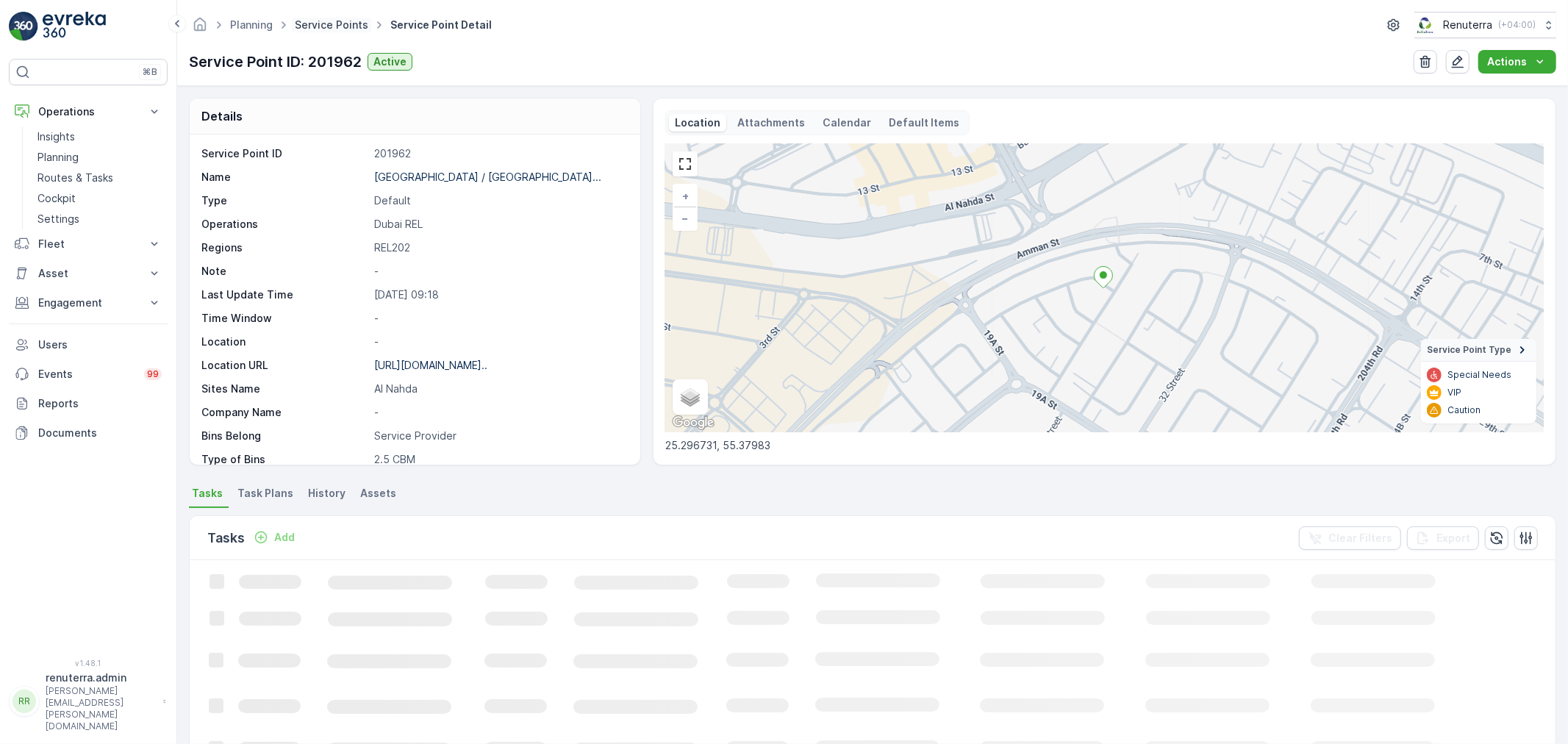
click at [337, 26] on link "Service Points" at bounding box center [331, 24] width 74 height 12
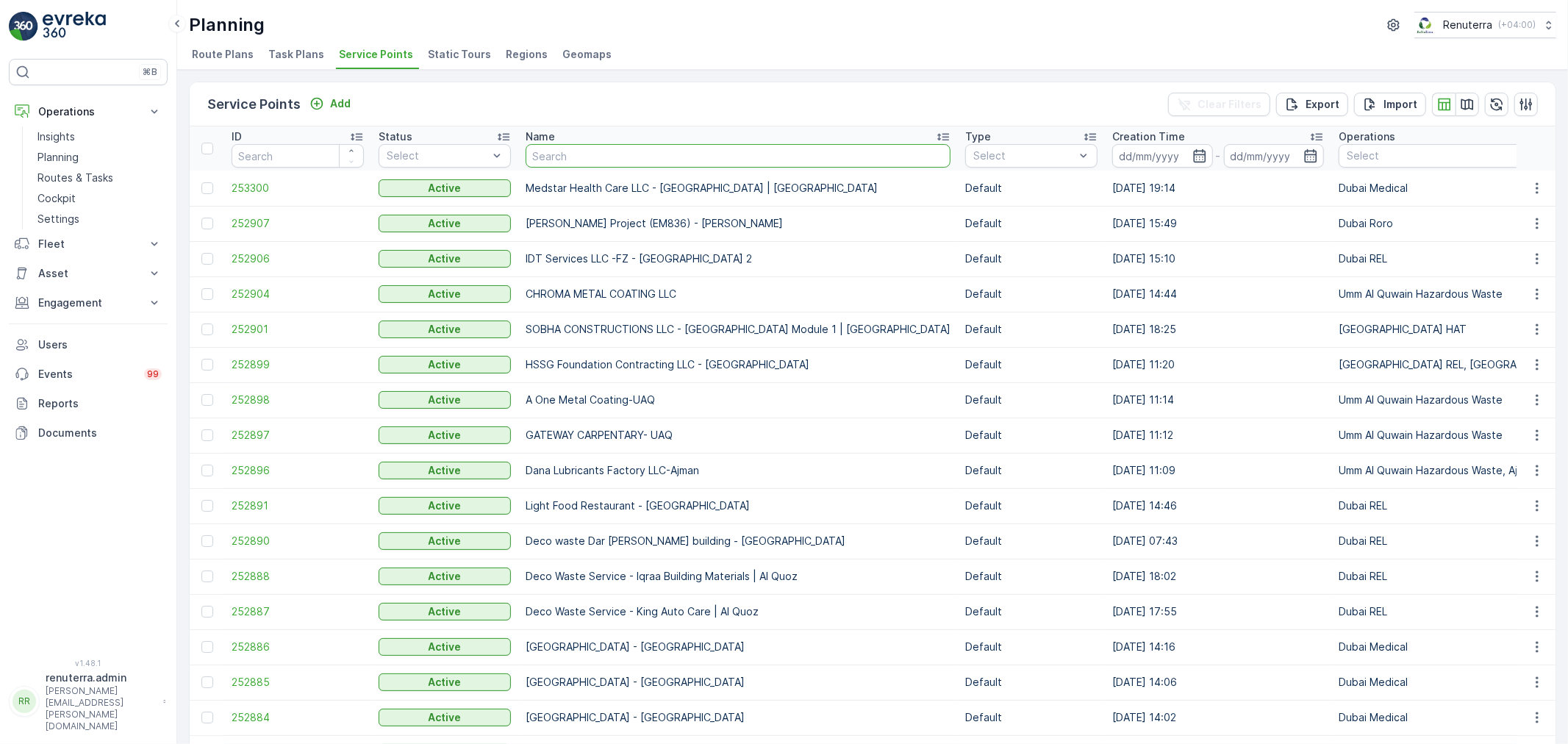
click at [584, 156] on input "text" at bounding box center [738, 155] width 425 height 23
type input "u"
type input "iqr"
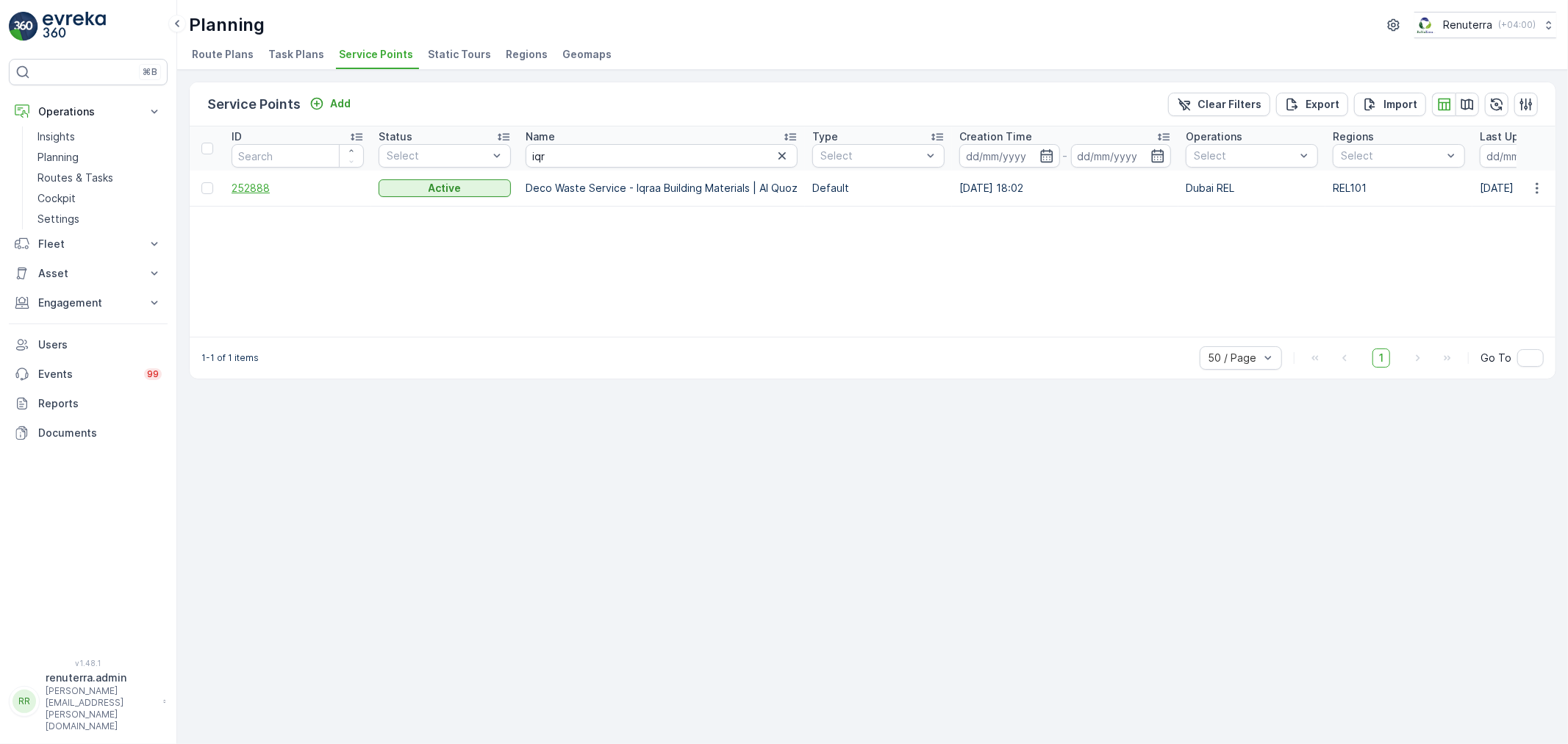
click at [251, 186] on span "252888" at bounding box center [297, 188] width 132 height 15
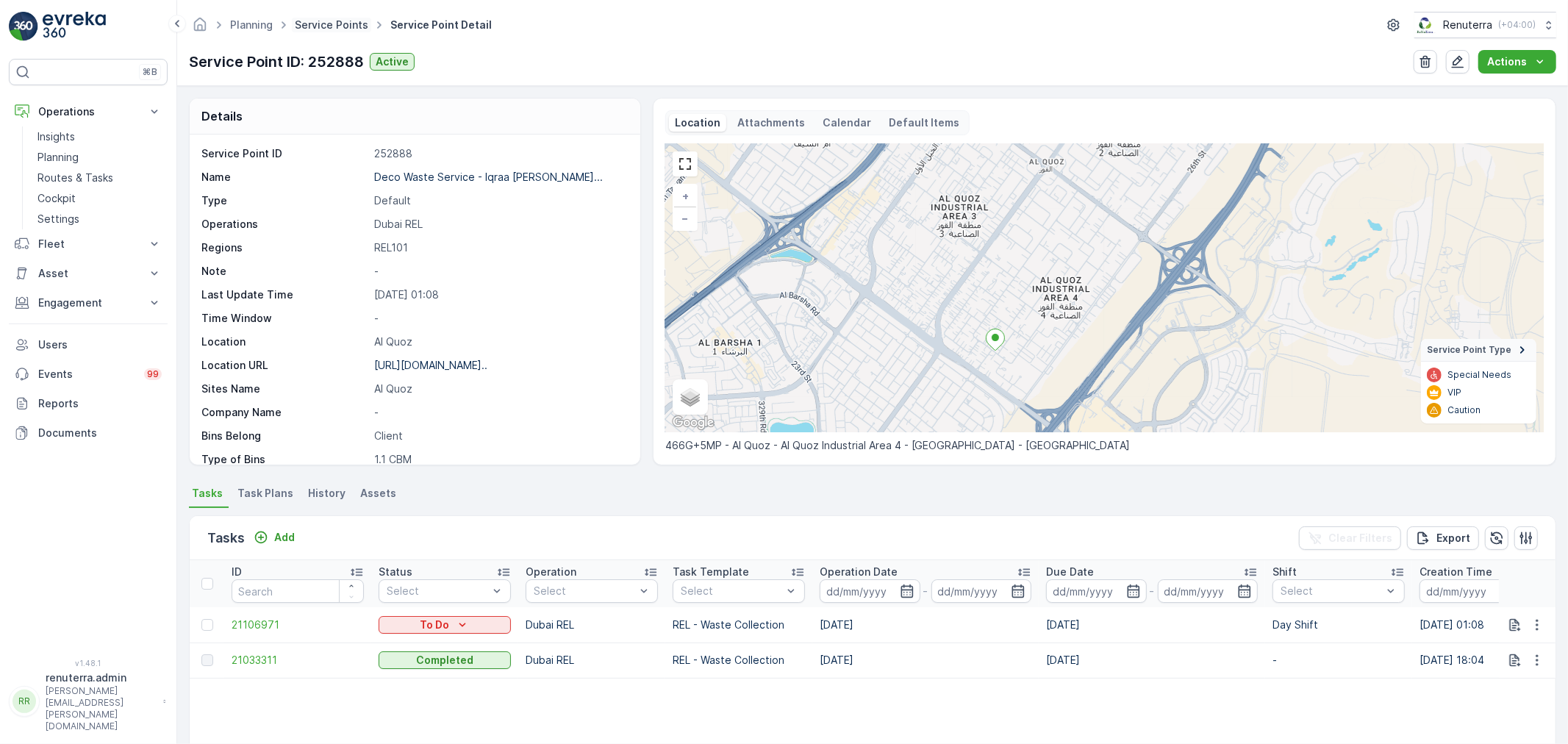
click at [322, 24] on link "Service Points" at bounding box center [331, 24] width 74 height 12
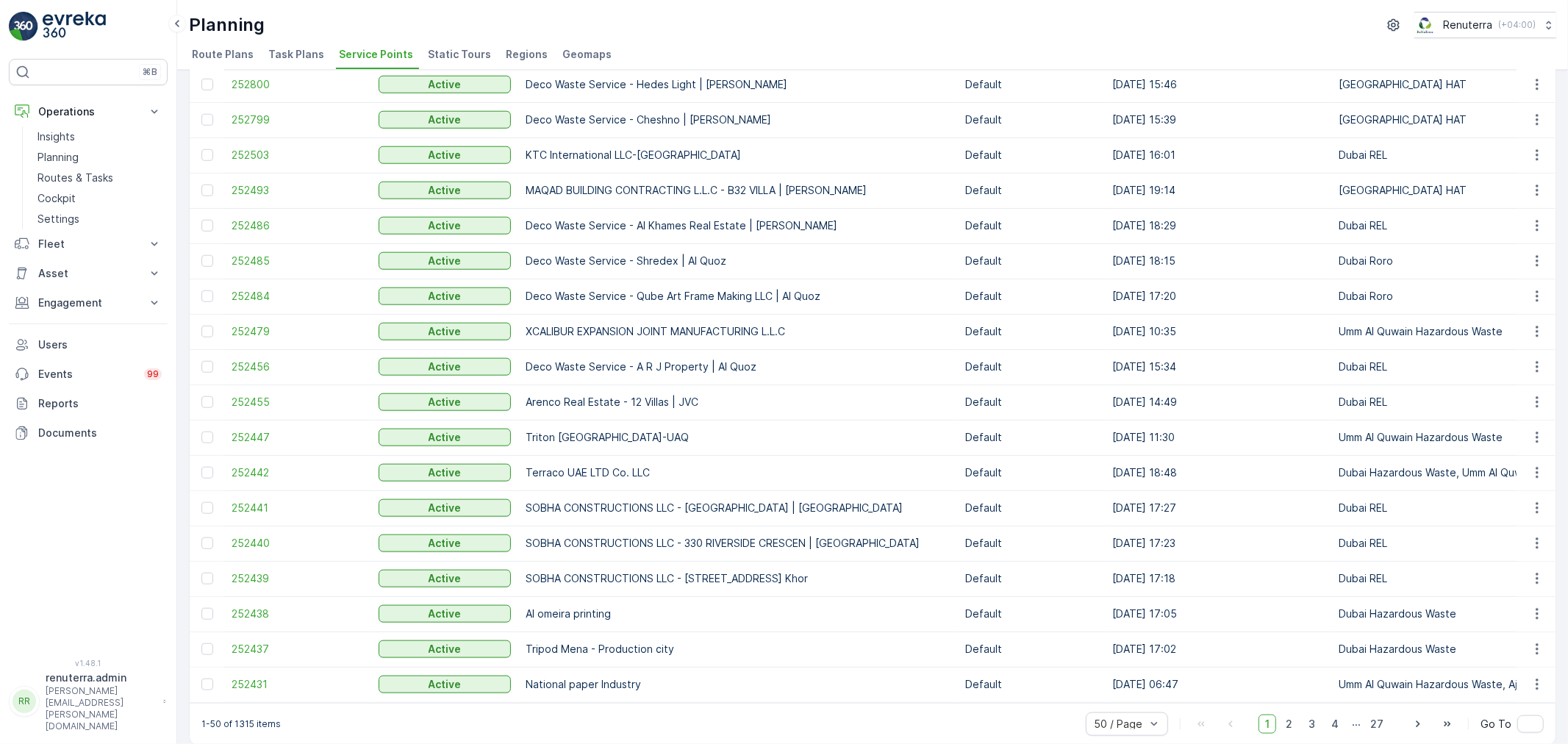
scroll to position [1252, 0]
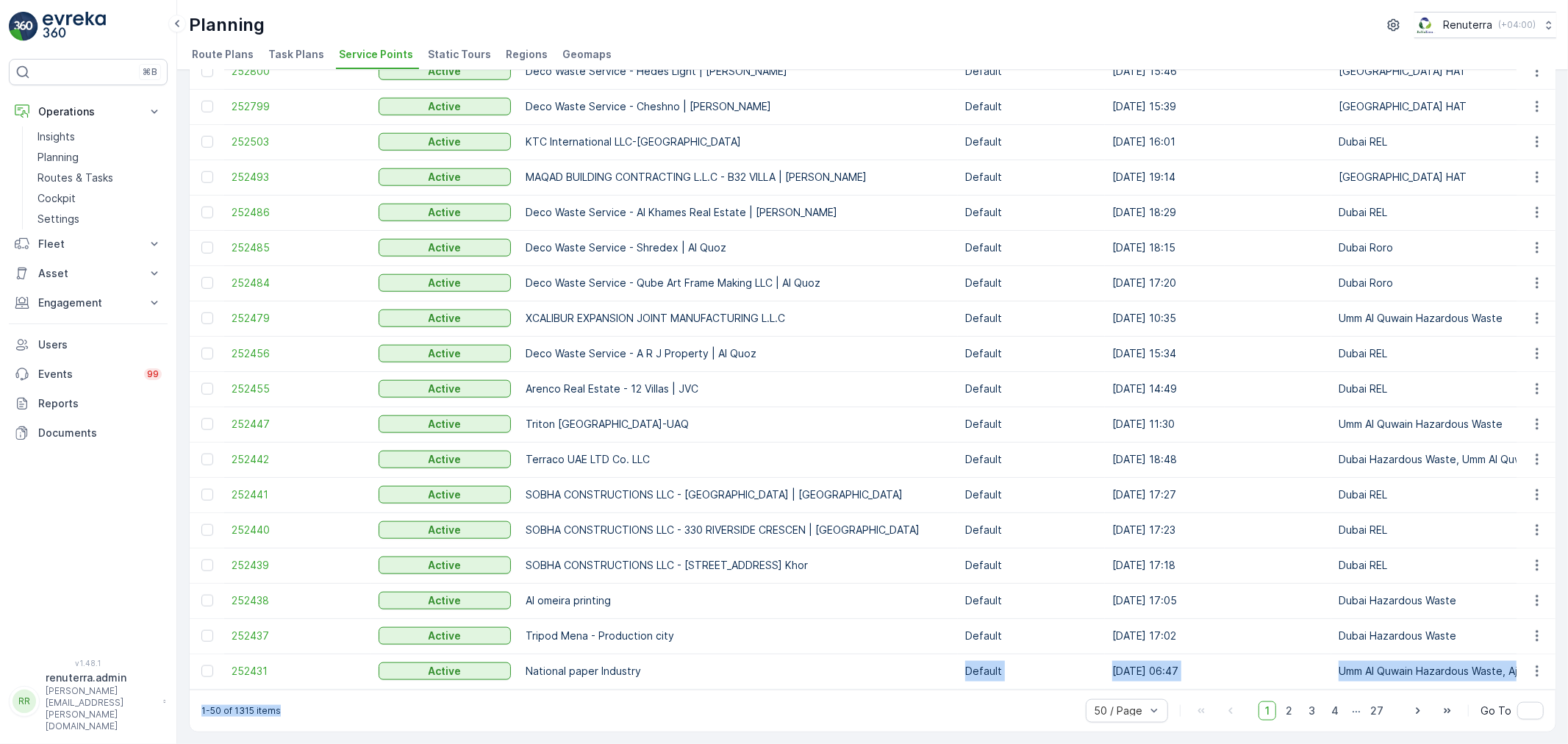
drag, startPoint x: 561, startPoint y: 689, endPoint x: 770, endPoint y: 699, distance: 209.2
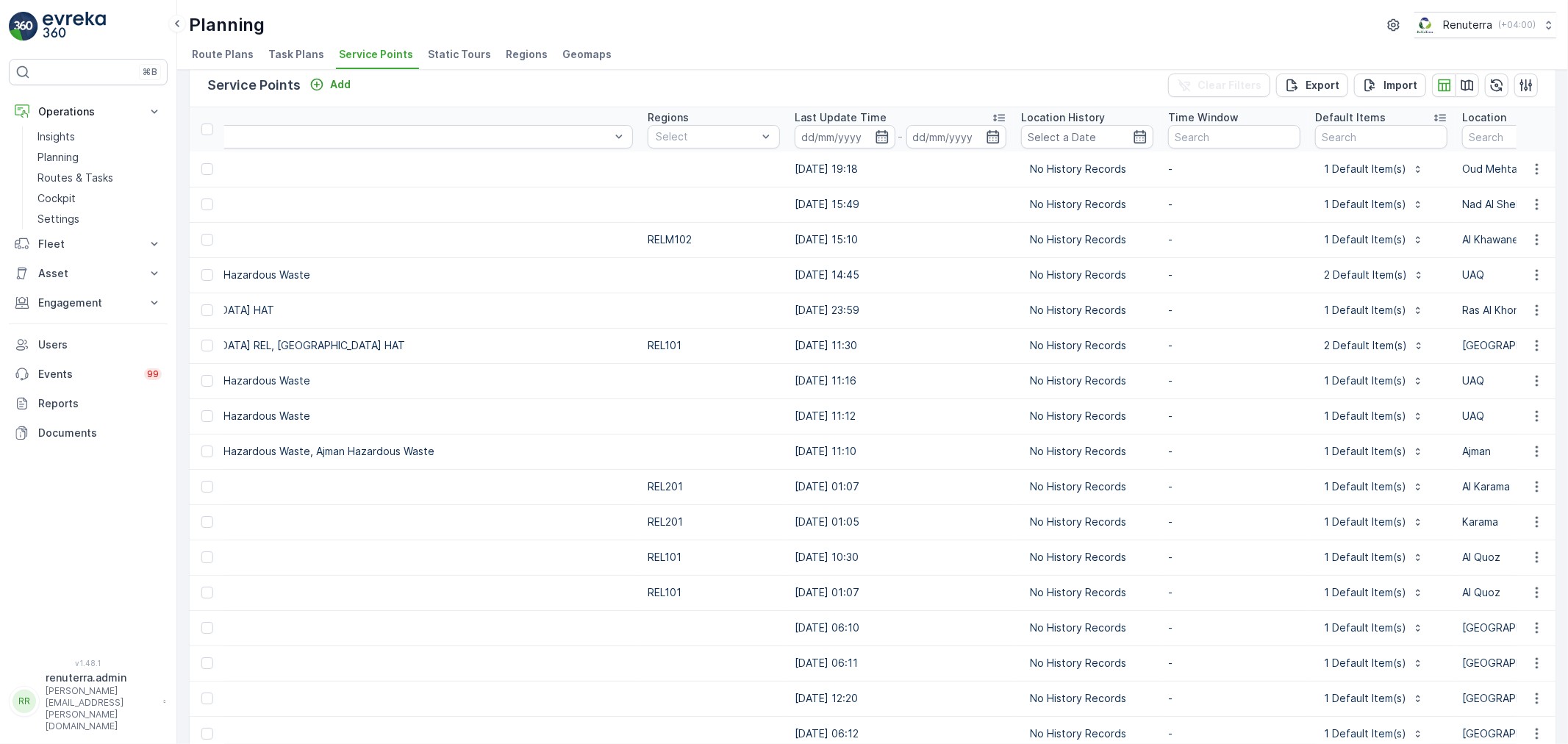
scroll to position [0, 0]
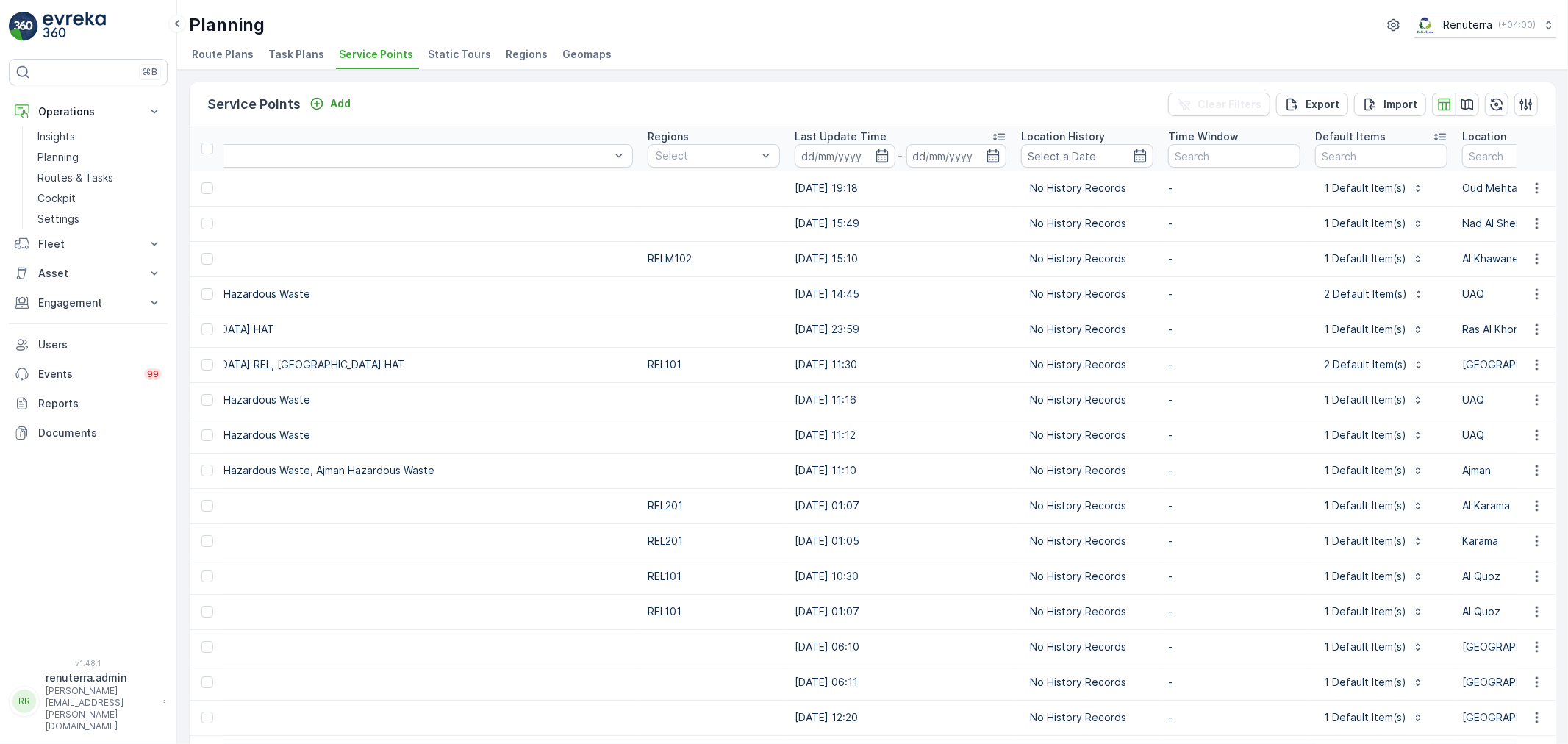
click at [1018, 28] on div "Planning Renuterra ( +04:00 )" at bounding box center [872, 25] width 1367 height 26
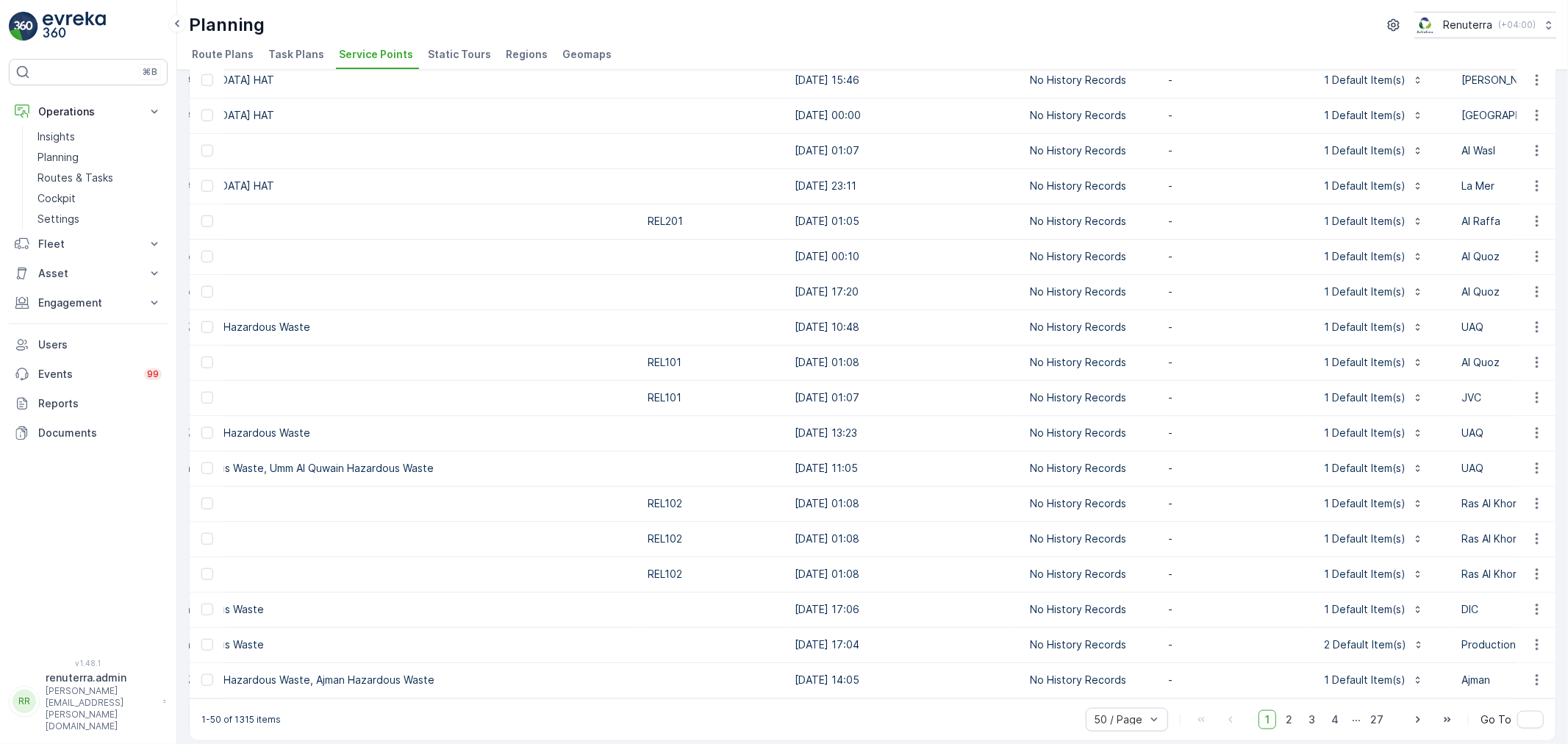
scroll to position [1252, 0]
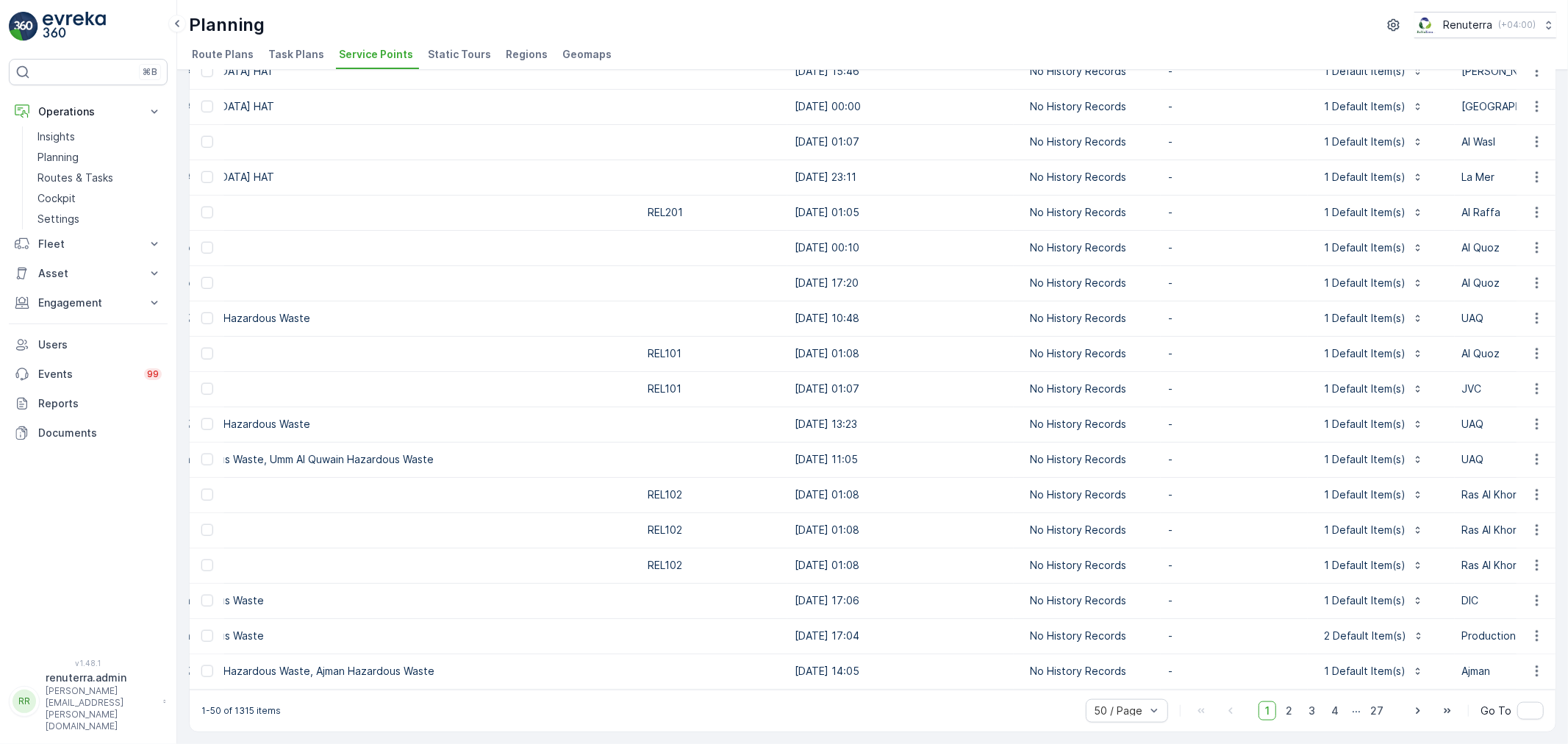
click at [787, 680] on td "05.08.2025 14:05" at bounding box center [900, 671] width 226 height 36
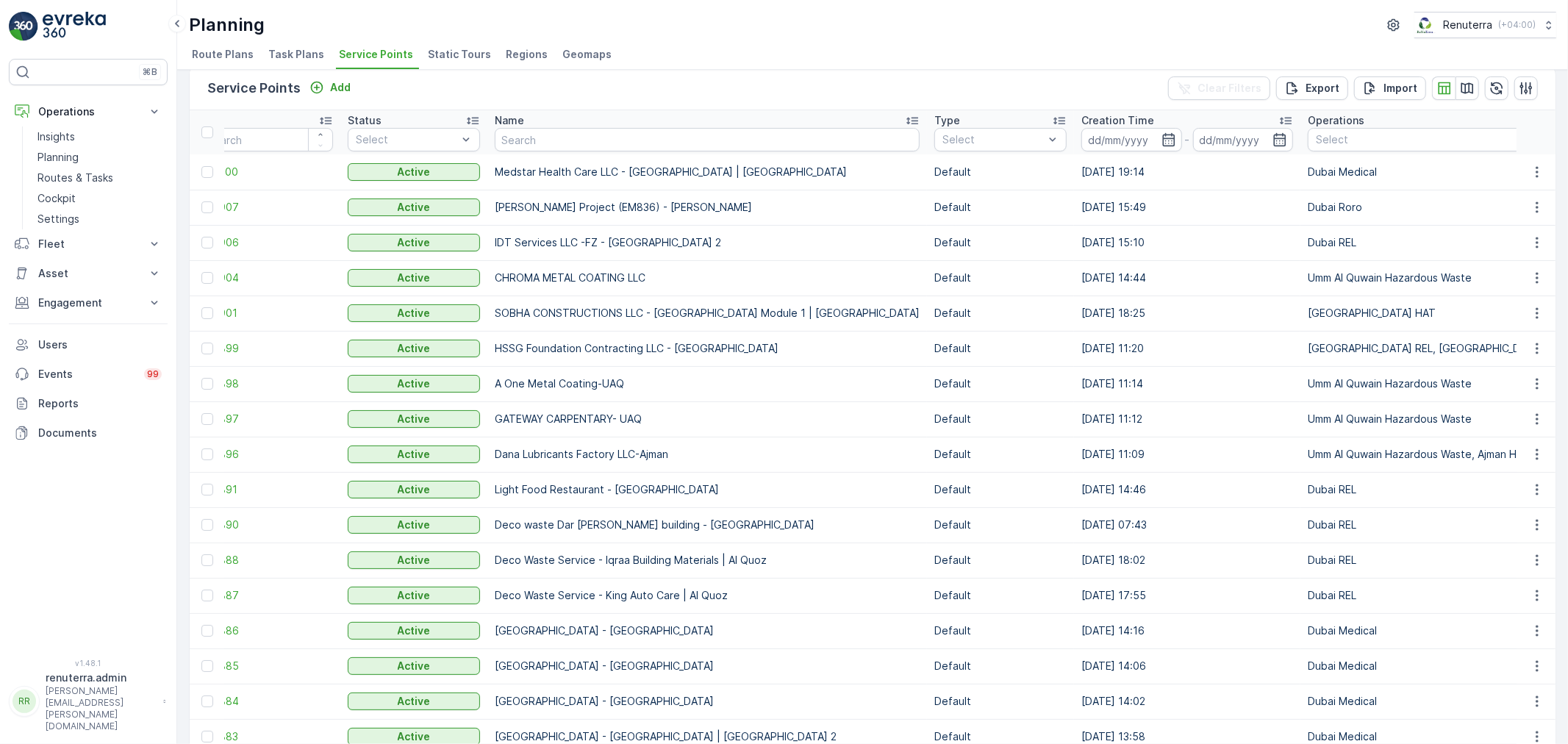
scroll to position [0, 0]
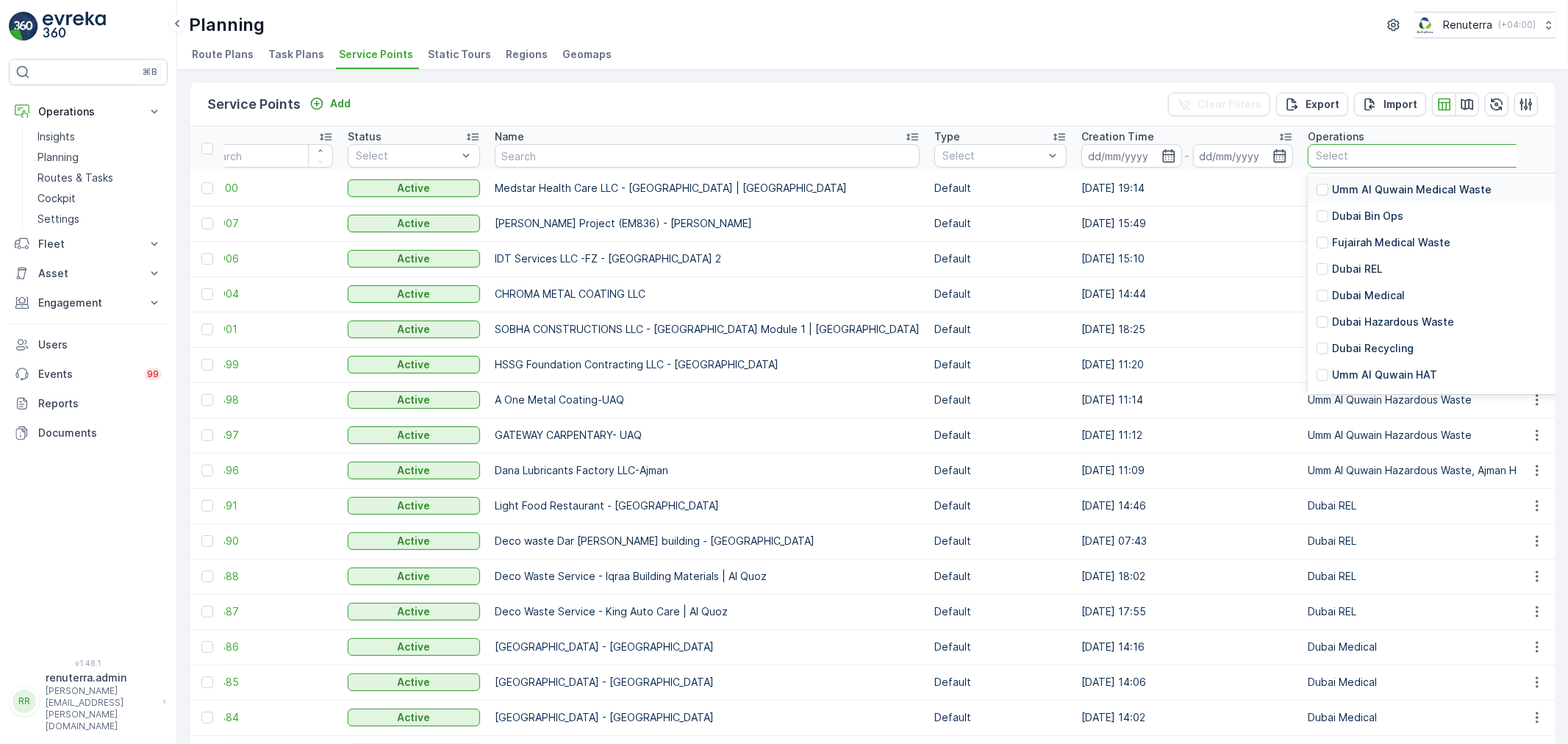
click at [1369, 153] on div at bounding box center [1543, 156] width 459 height 12
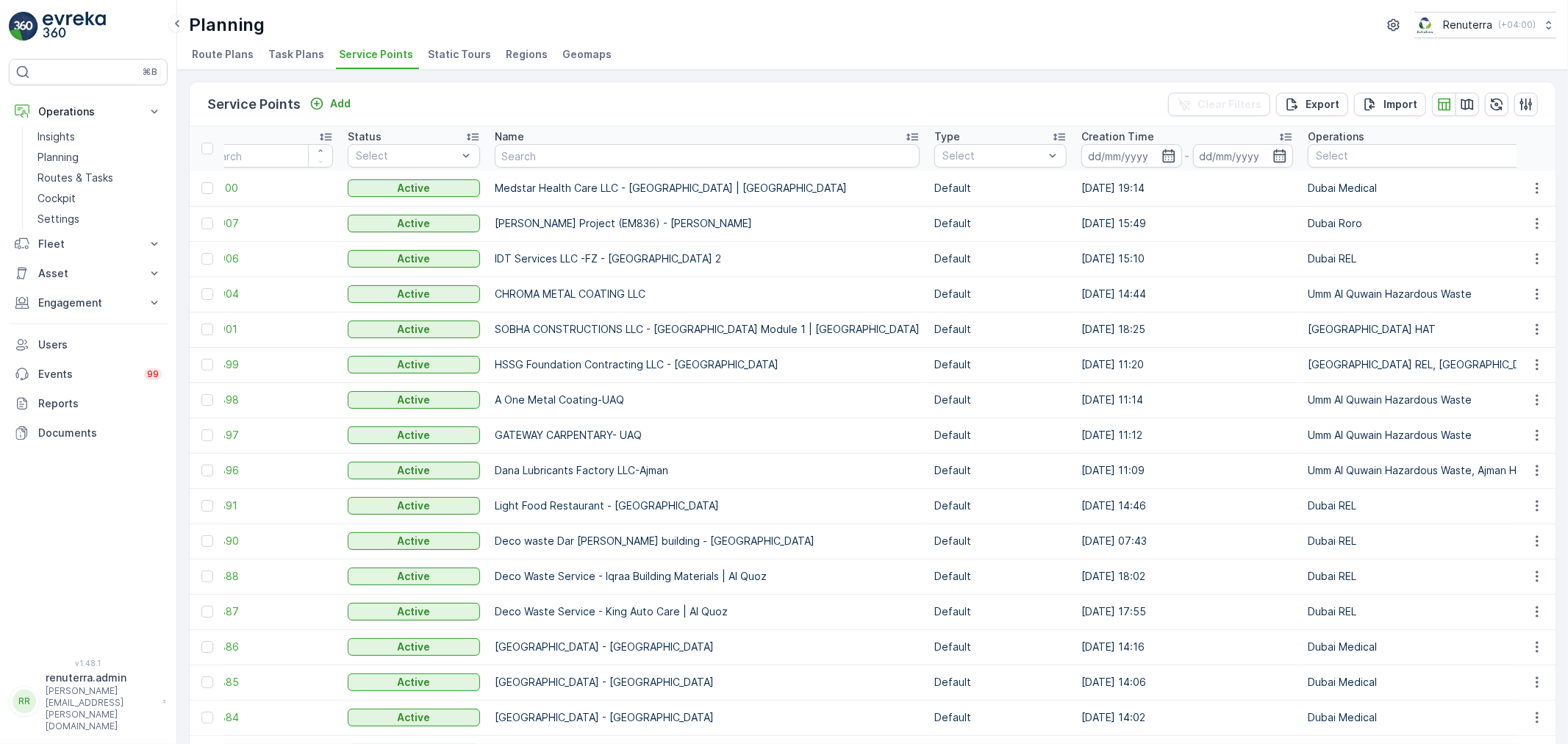
click at [1059, 0] on div "Planning Renuterra ( +04:00 ) Route Plans Task Plans Service Points Static Tour…" at bounding box center [872, 35] width 1390 height 70
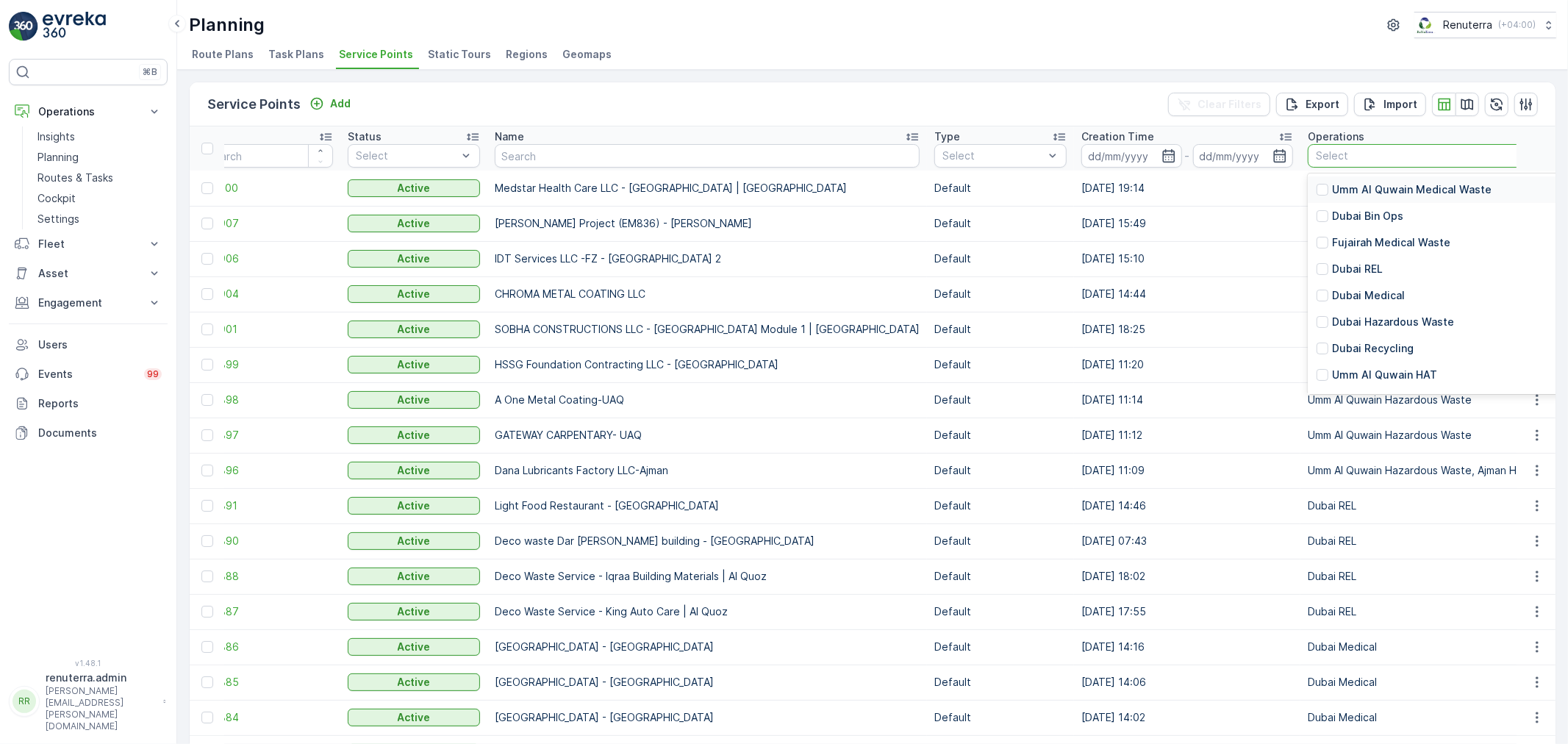
click at [1377, 157] on div at bounding box center [1543, 156] width 459 height 12
click at [1317, 319] on div at bounding box center [1323, 317] width 12 height 12
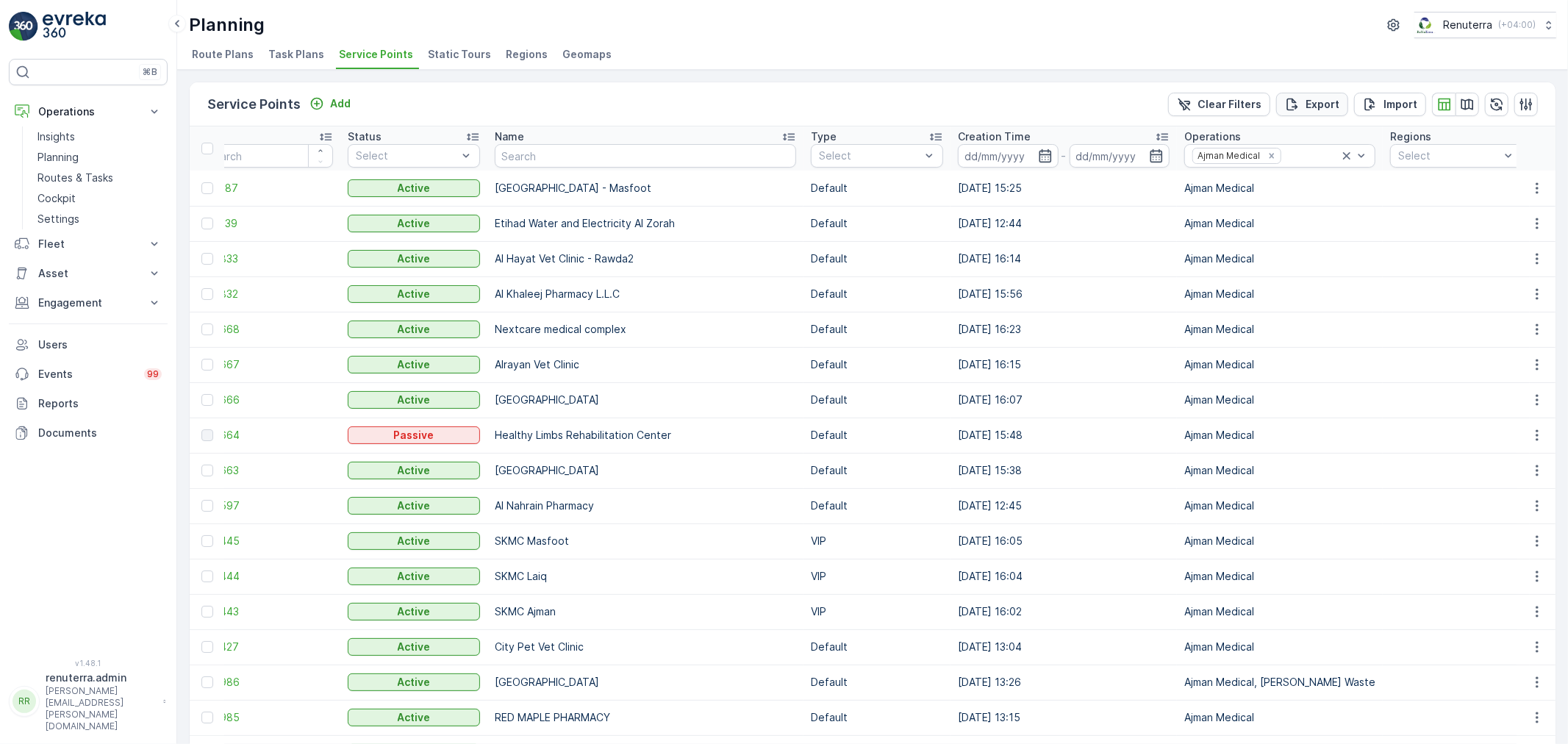
click at [1311, 103] on p "Export" at bounding box center [1322, 104] width 34 height 15
click at [1379, 81] on span "reports" at bounding box center [1449, 79] width 173 height 16
click at [577, 153] on input "text" at bounding box center [645, 155] width 302 height 23
click at [1343, 155] on icon at bounding box center [1347, 155] width 7 height 7
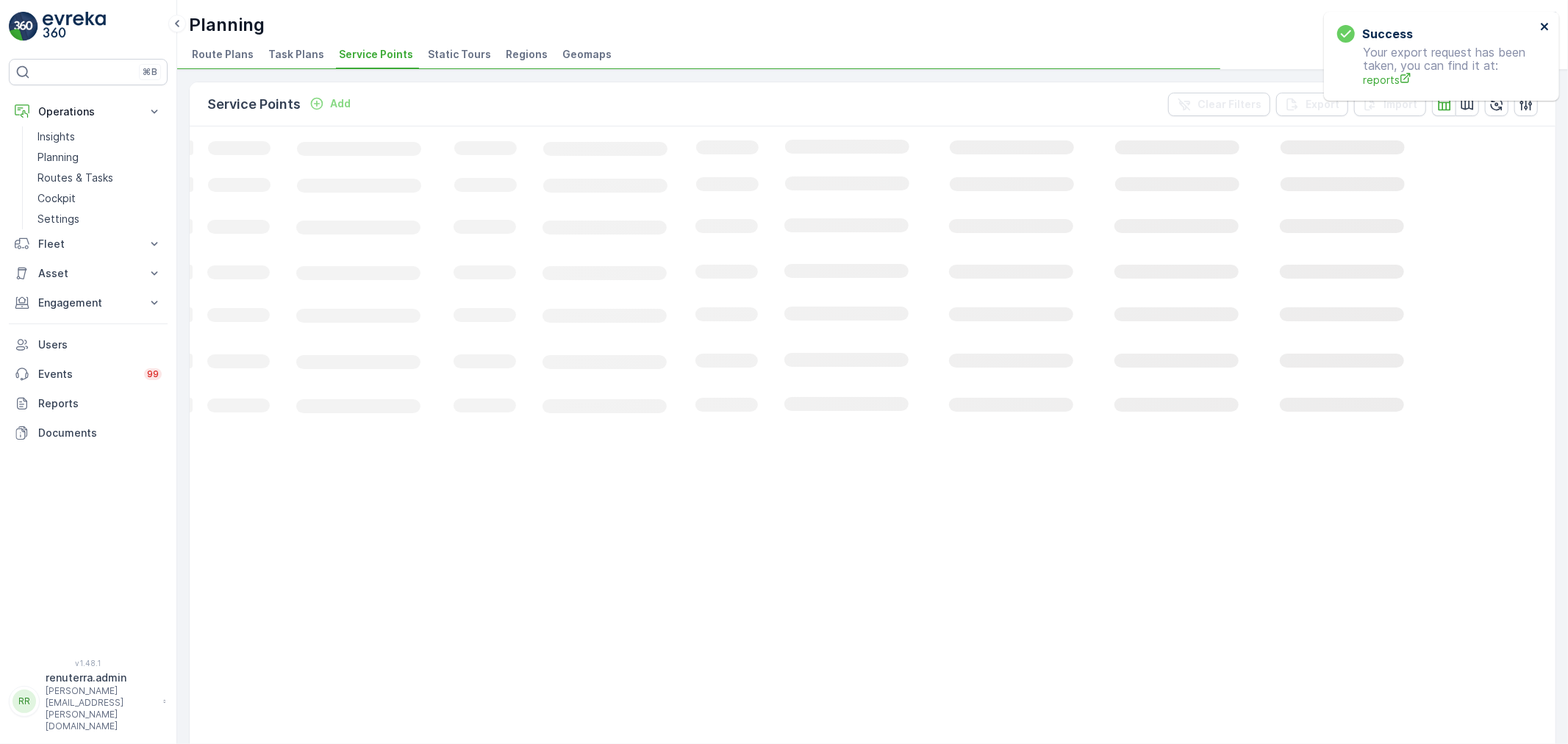
click at [1549, 25] on icon "close" at bounding box center [1545, 26] width 10 height 12
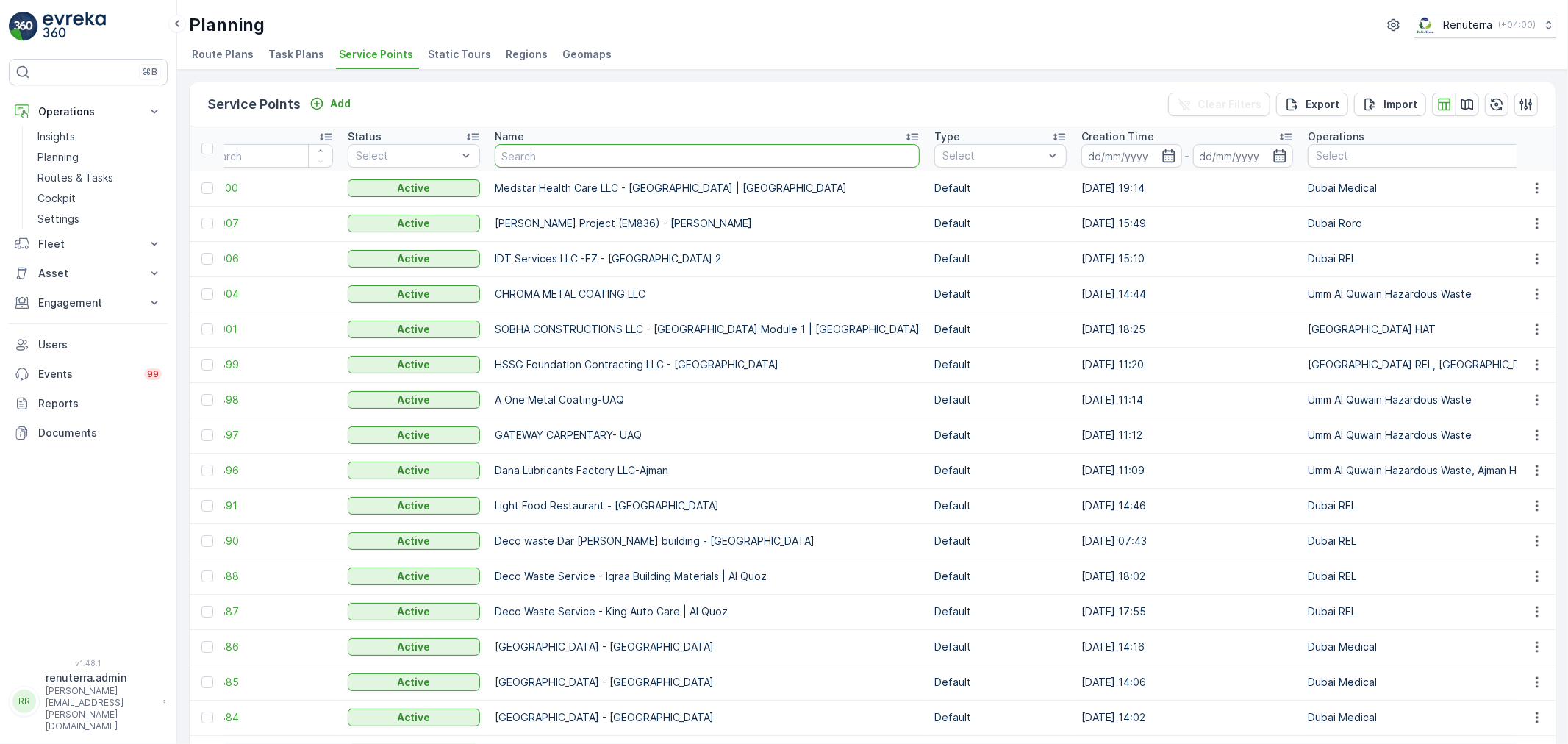
click at [578, 152] on input "text" at bounding box center [707, 155] width 425 height 23
type input "al serh"
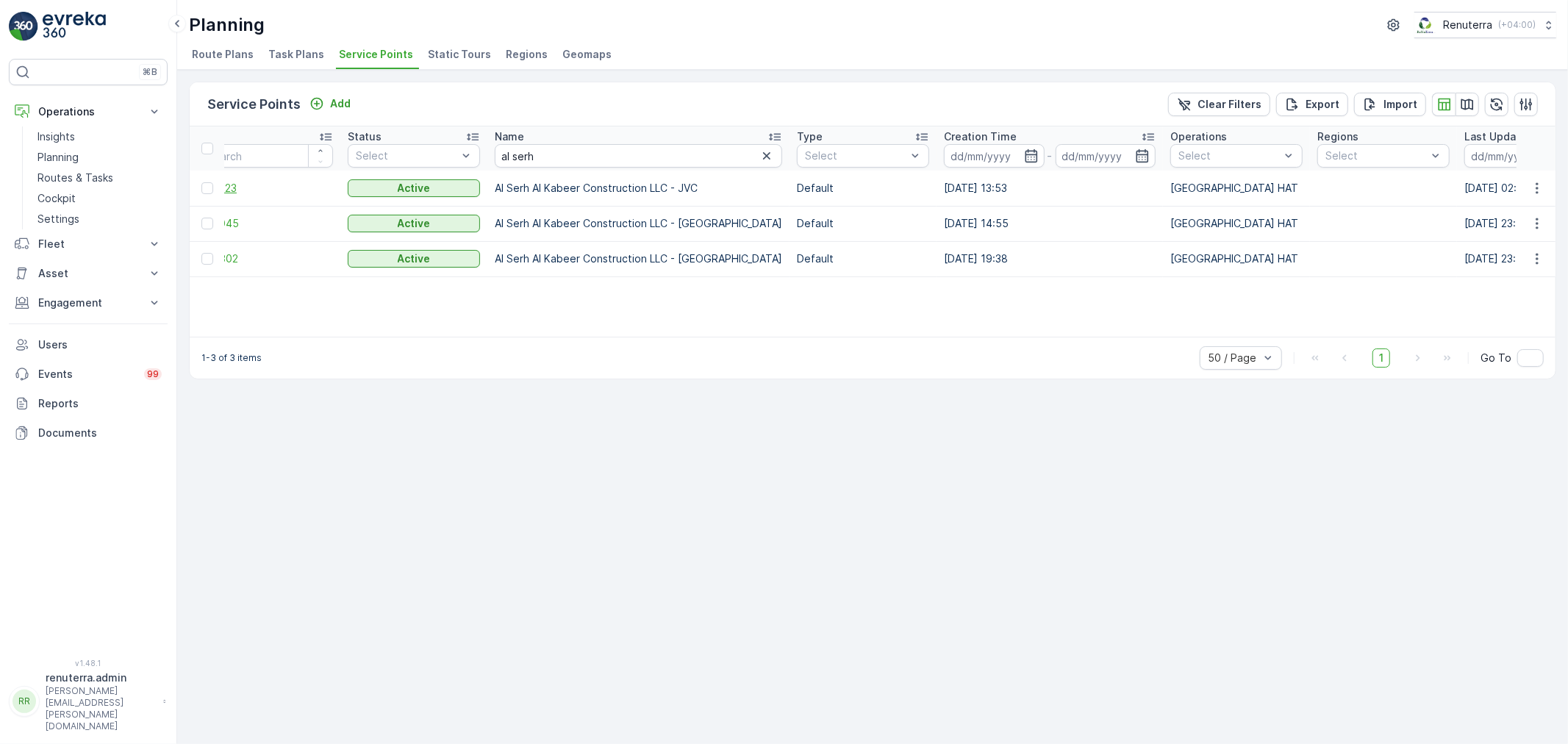
click at [225, 188] on span "252323" at bounding box center [267, 188] width 132 height 15
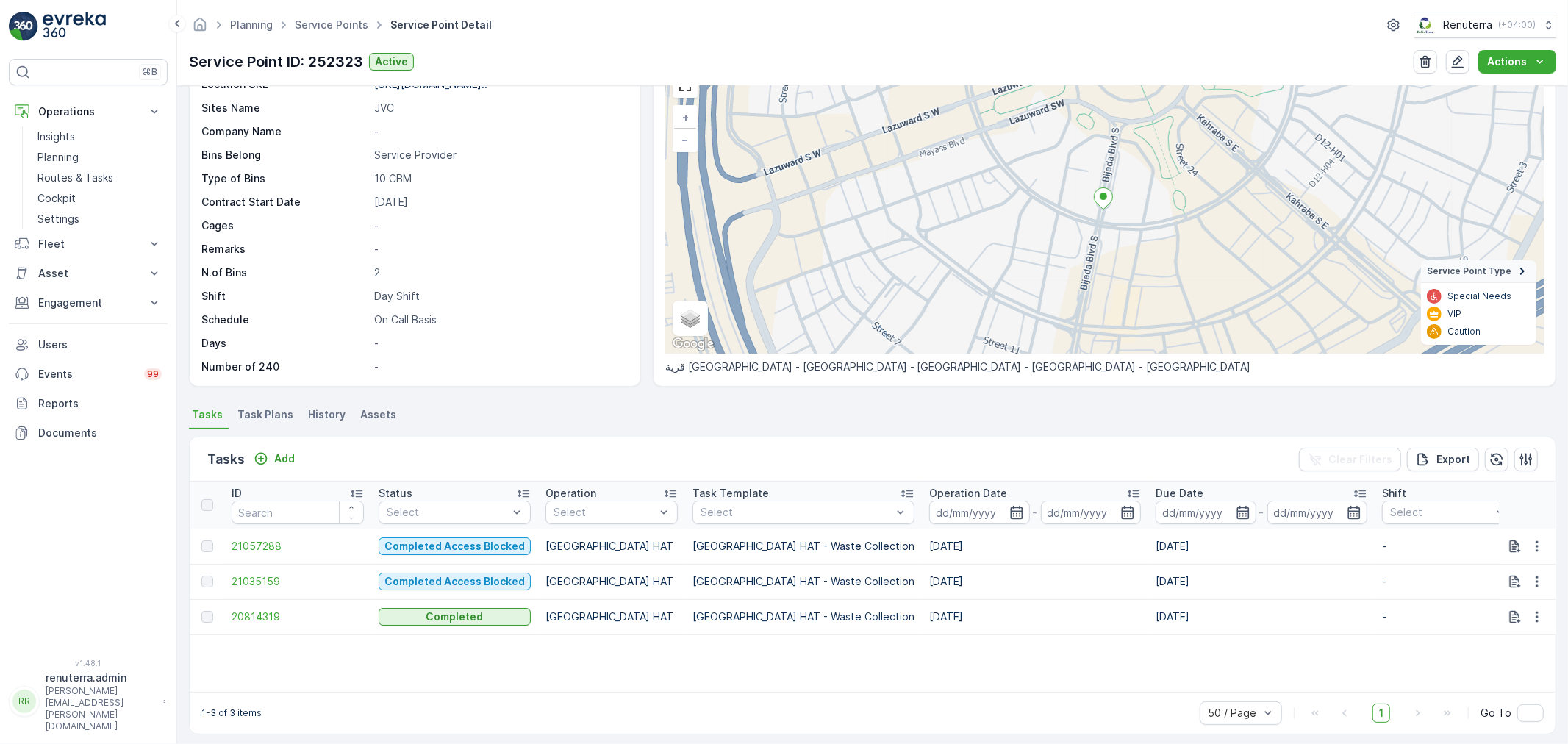
scroll to position [87, 0]
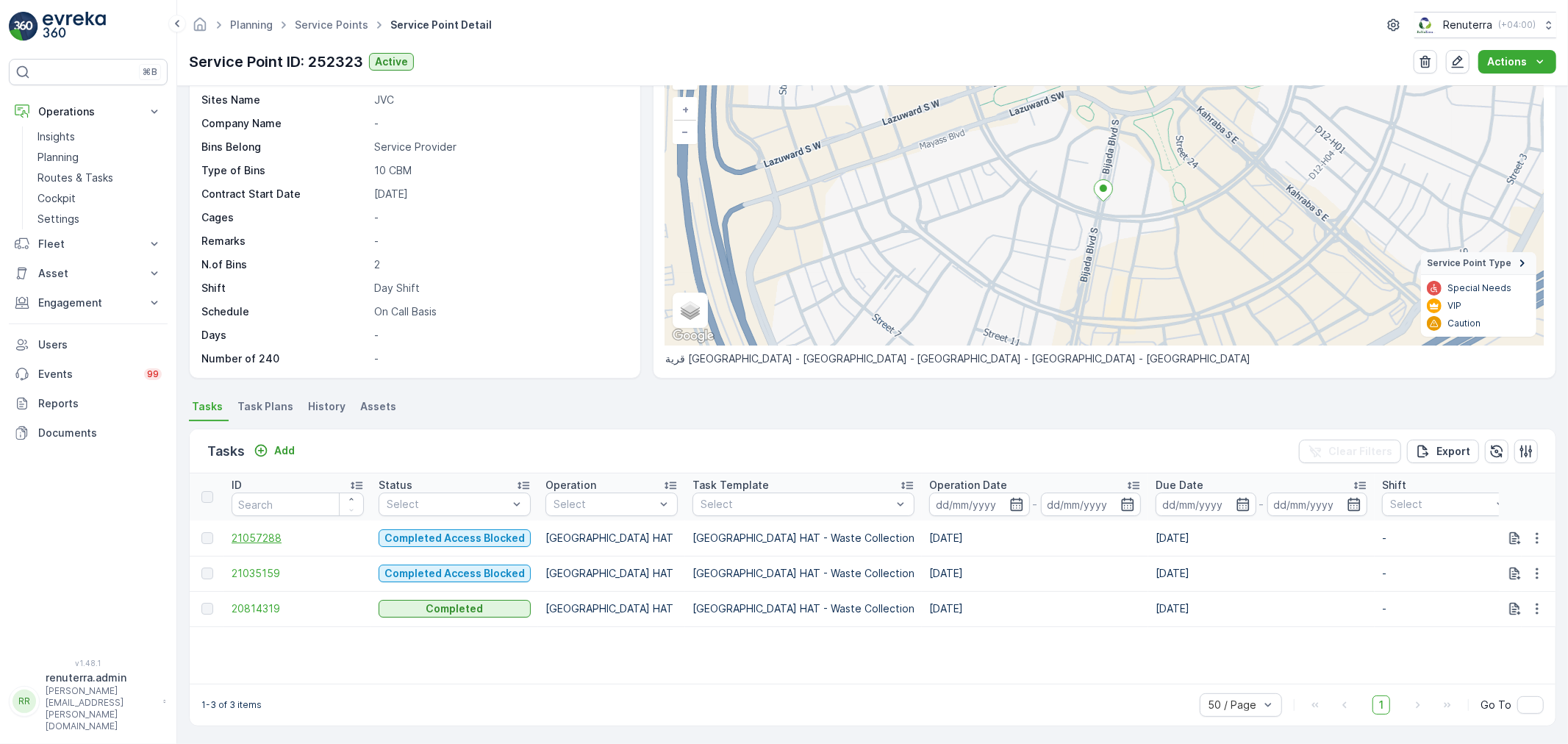
click at [269, 538] on span "21057288" at bounding box center [297, 538] width 132 height 15
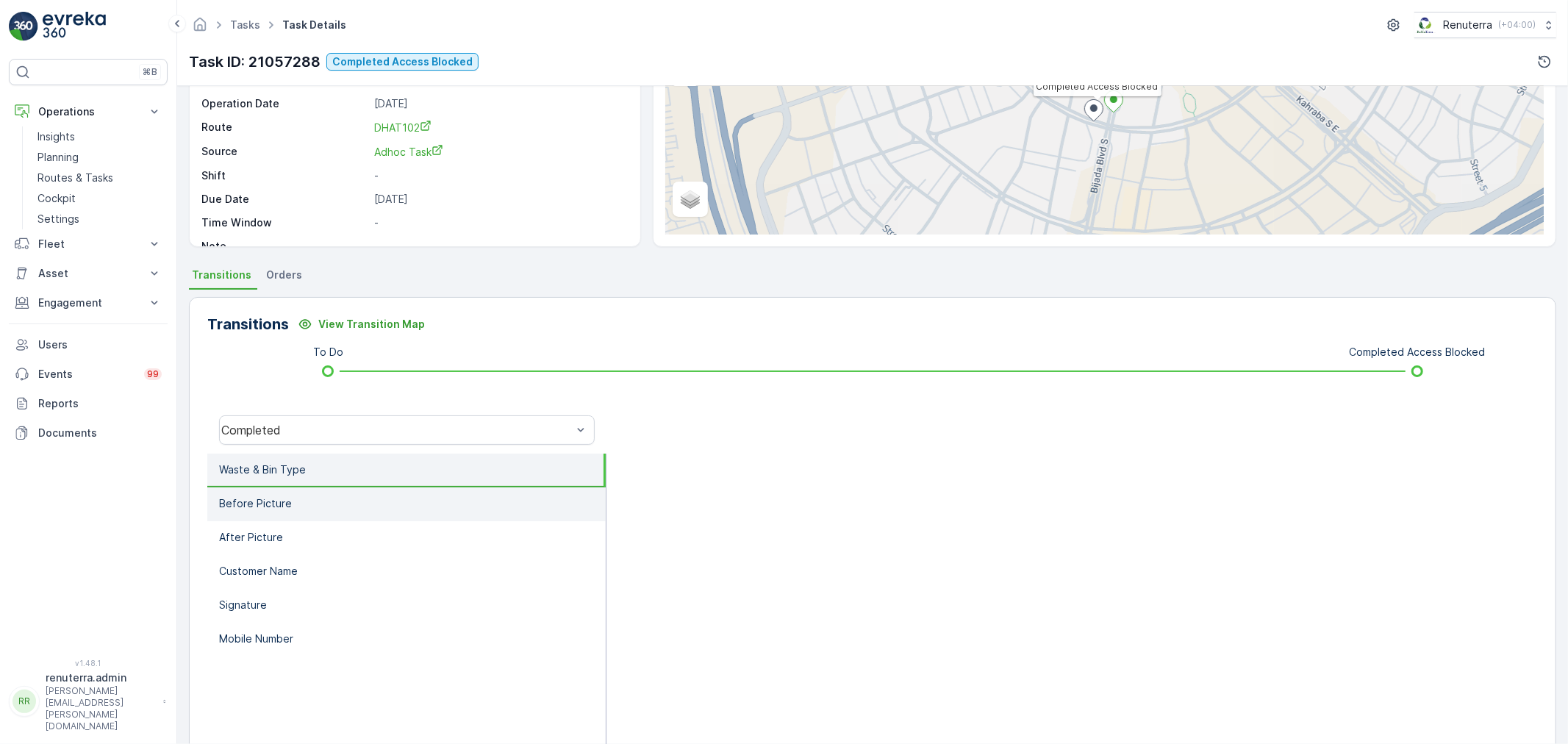
scroll to position [164, 0]
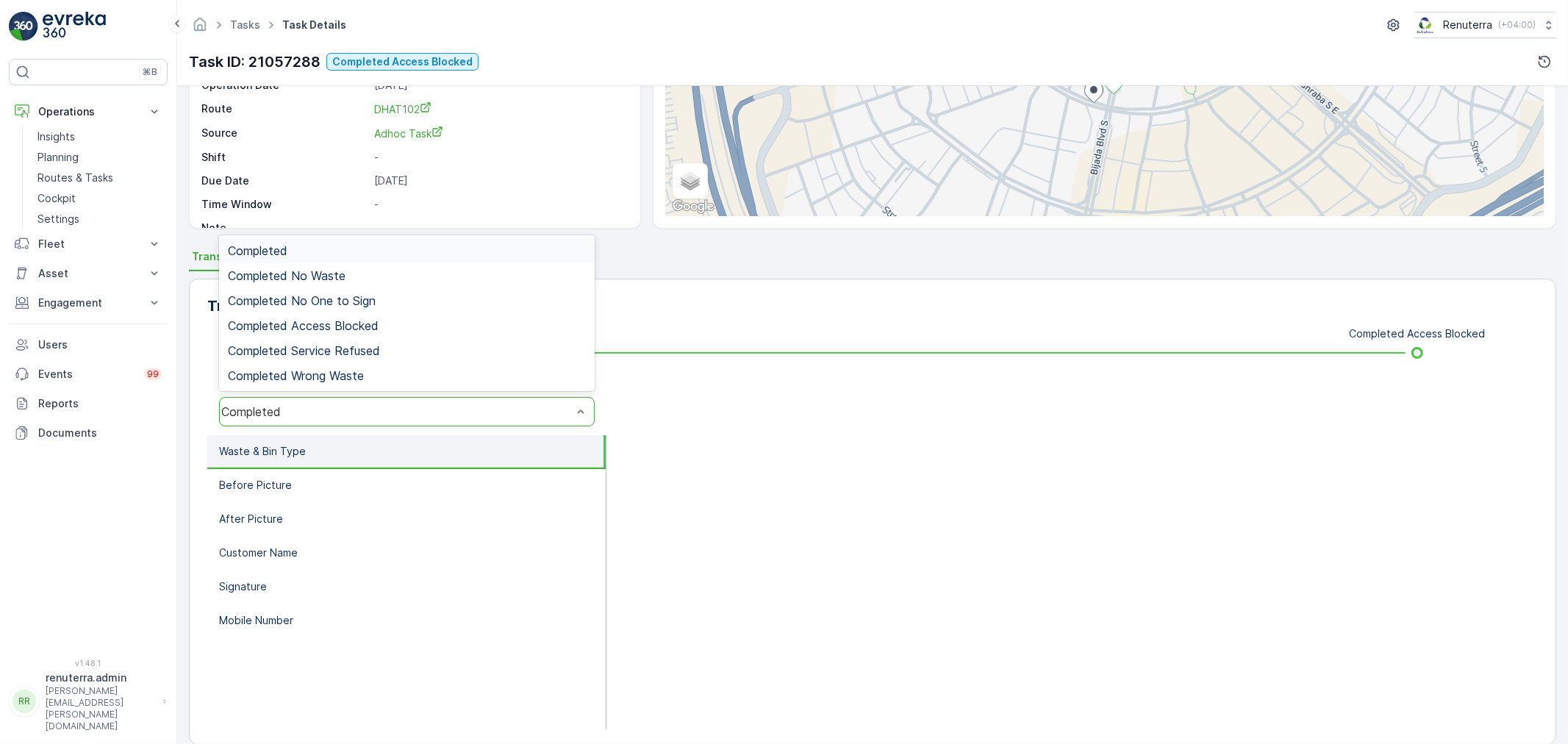
click at [321, 405] on div "Completed" at bounding box center [397, 412] width 354 height 13
click at [335, 323] on span "Completed Access Blocked" at bounding box center [303, 326] width 150 height 13
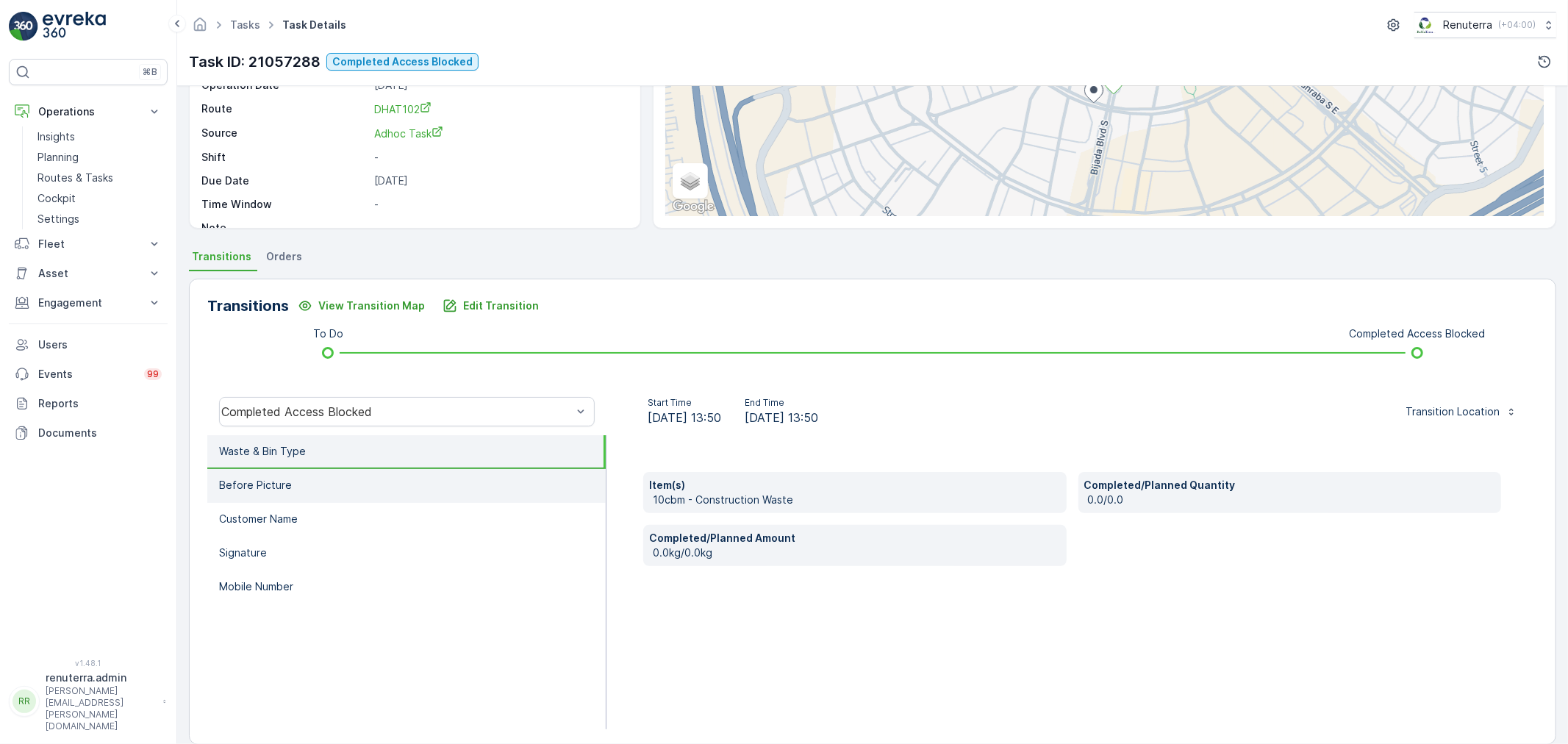
click at [283, 480] on p "Before Picture" at bounding box center [255, 485] width 73 height 15
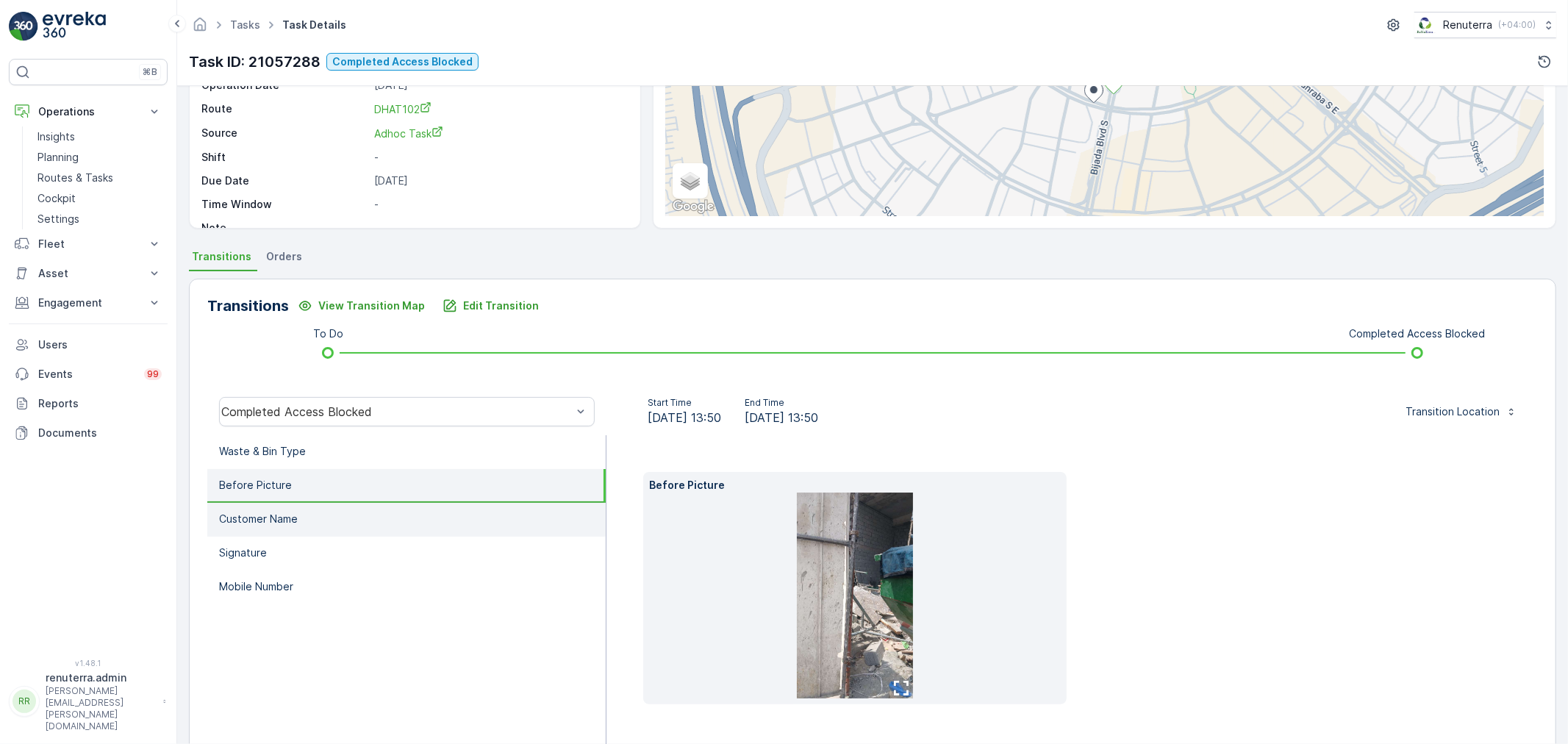
click at [243, 513] on p "Customer Name" at bounding box center [258, 519] width 78 height 15
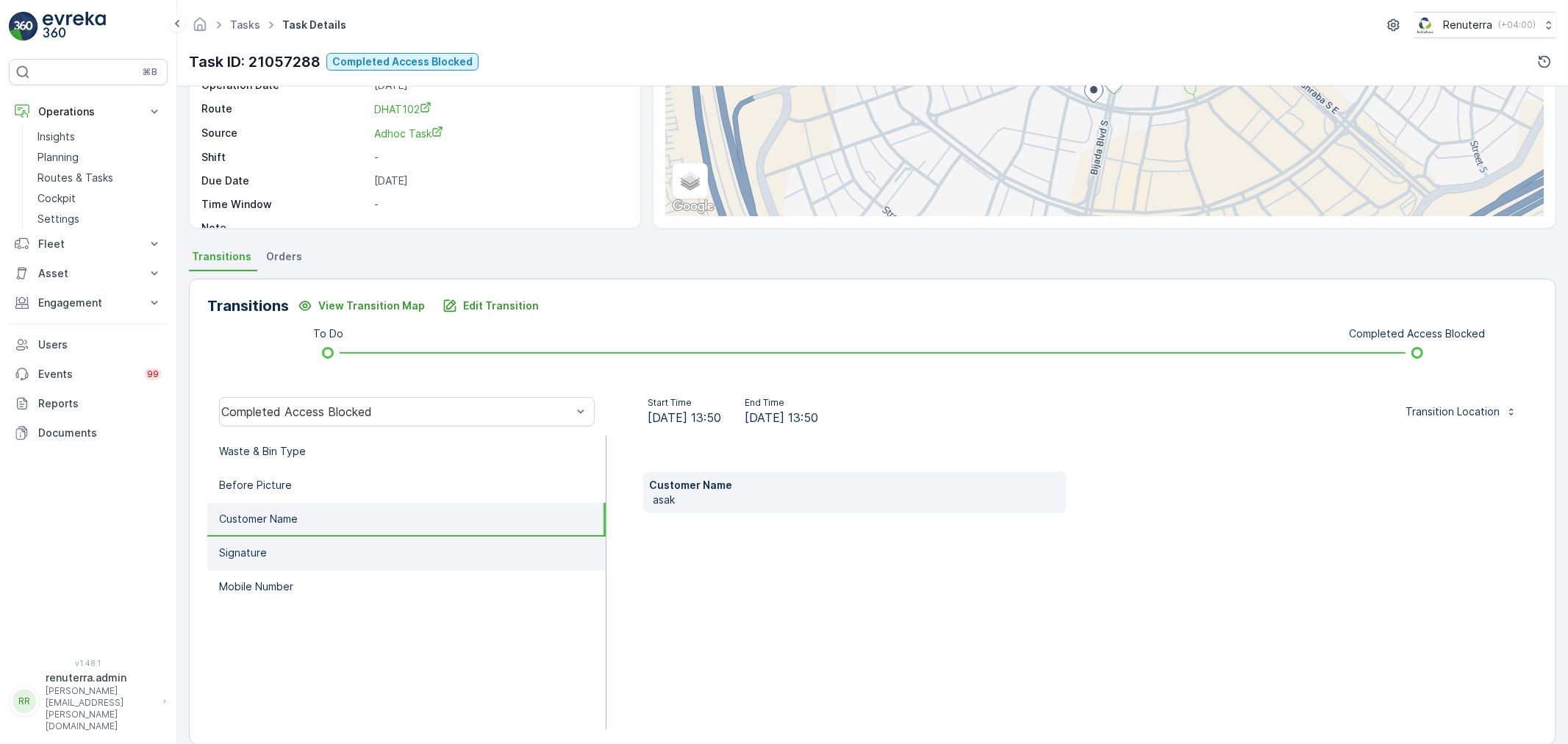
click at [254, 551] on p "Signature" at bounding box center [243, 553] width 48 height 15
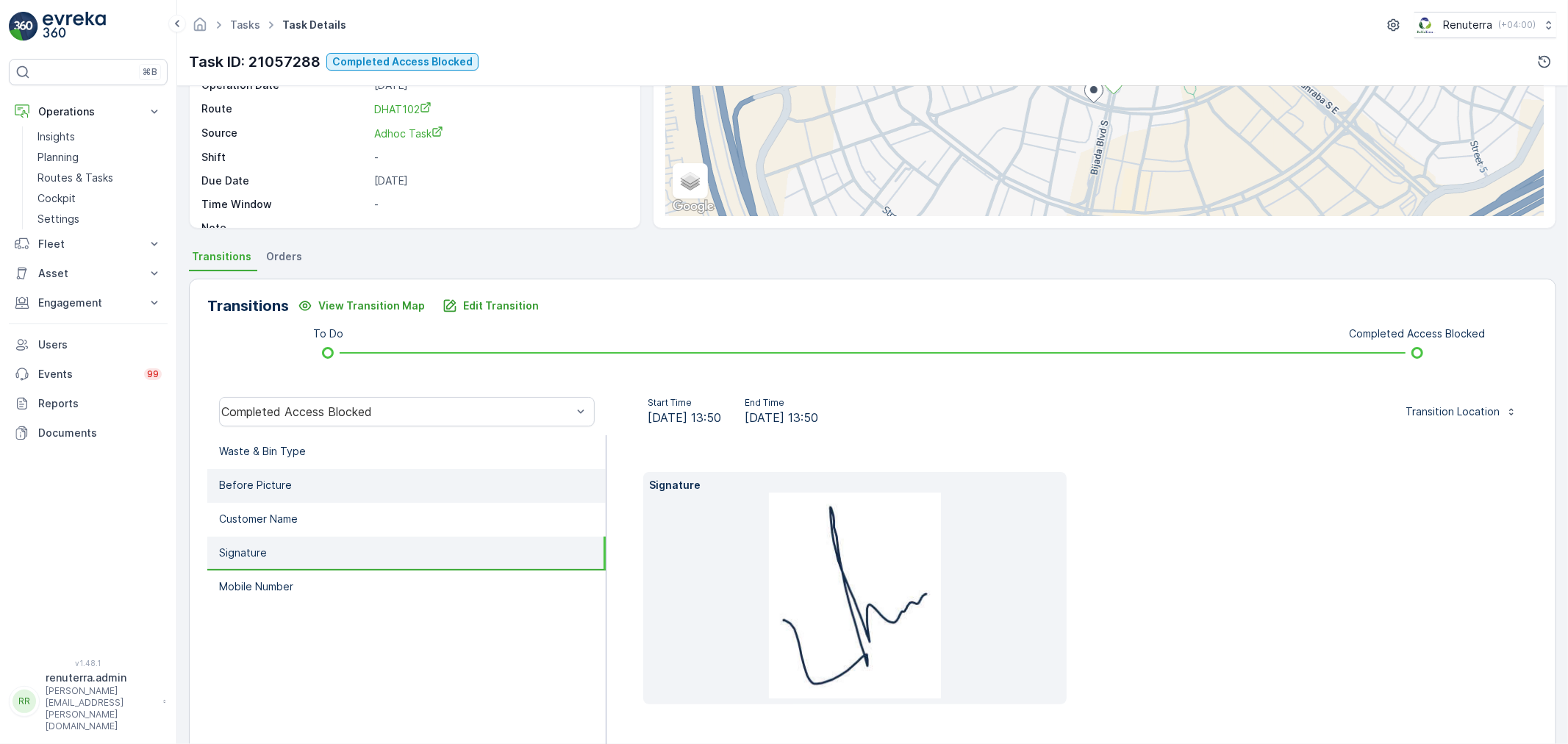
click at [277, 480] on p "Before Picture" at bounding box center [255, 485] width 73 height 15
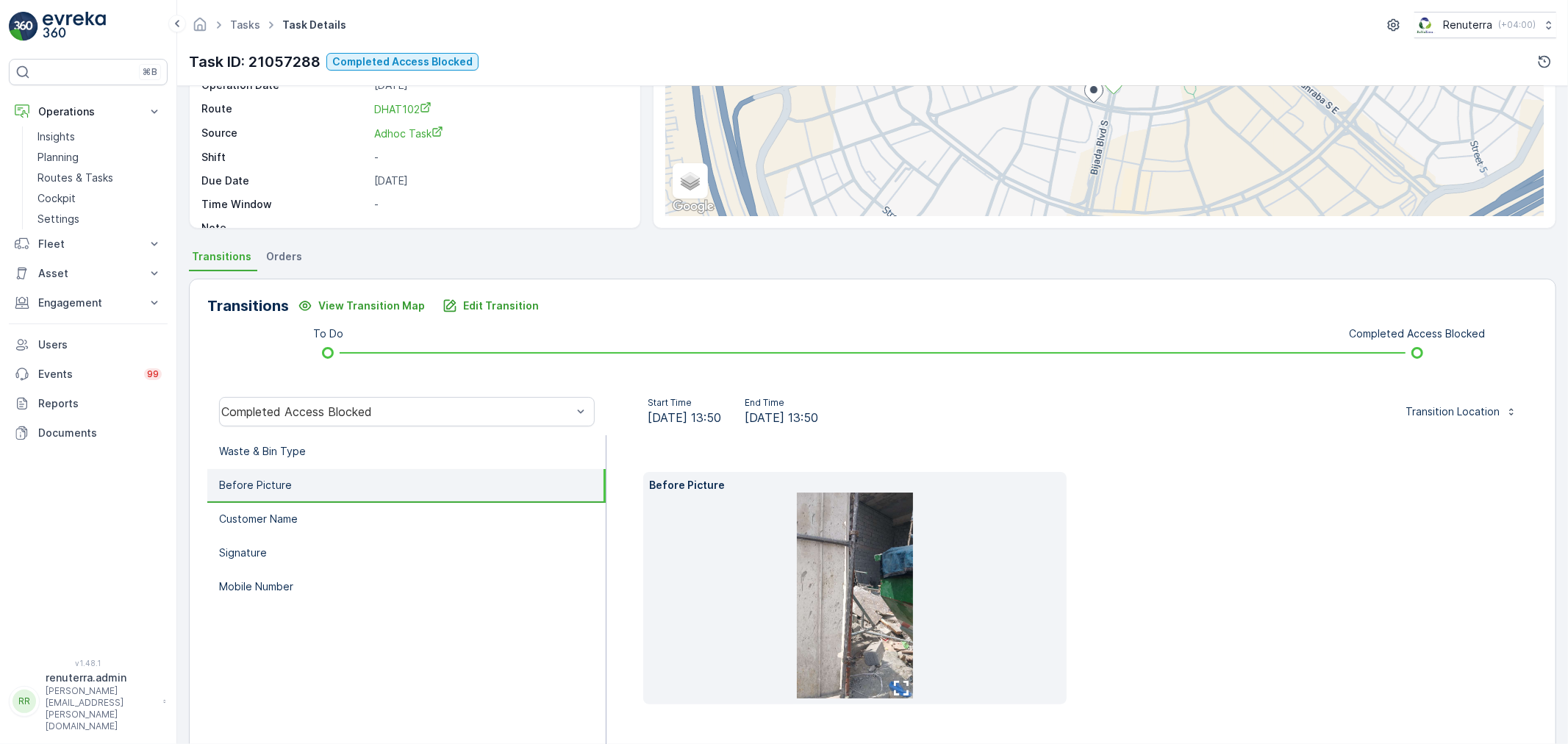
click at [865, 575] on img at bounding box center [854, 595] width 116 height 206
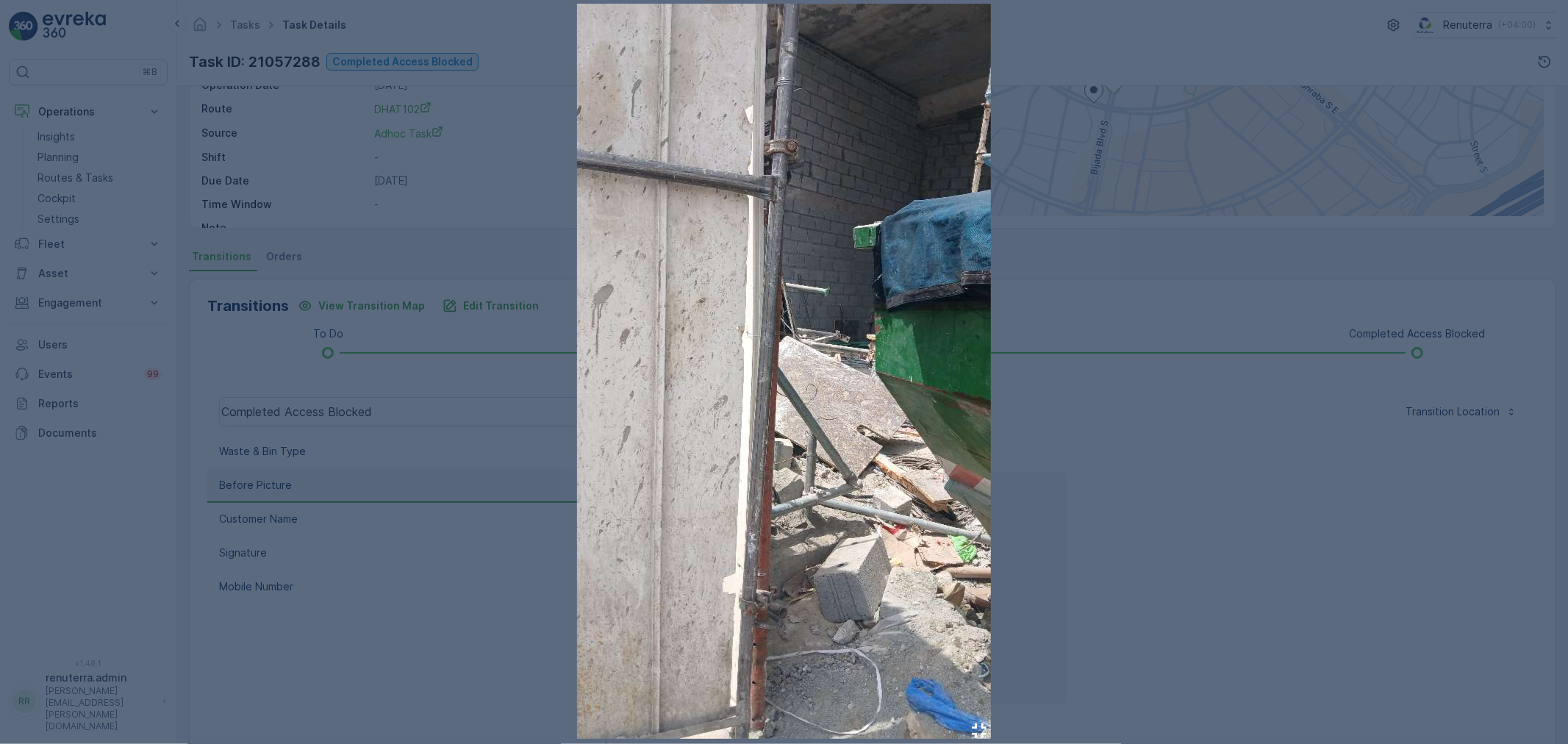
drag, startPoint x: 1190, startPoint y: 569, endPoint x: 1104, endPoint y: 557, distance: 86.8
click at [1191, 569] on div at bounding box center [784, 372] width 1568 height 744
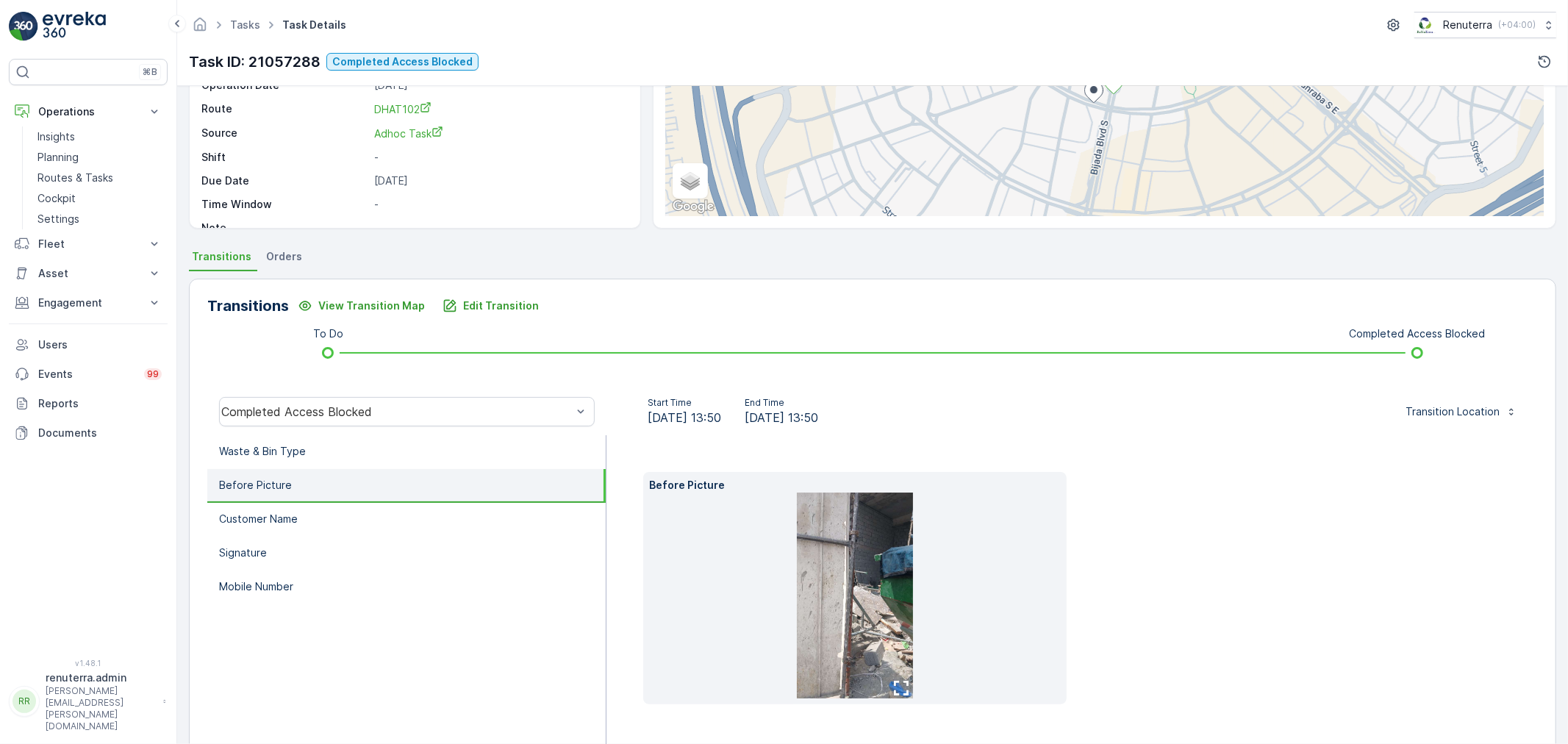
drag, startPoint x: 856, startPoint y: 538, endPoint x: 837, endPoint y: 550, distance: 22.5
click at [837, 550] on img at bounding box center [854, 595] width 116 height 206
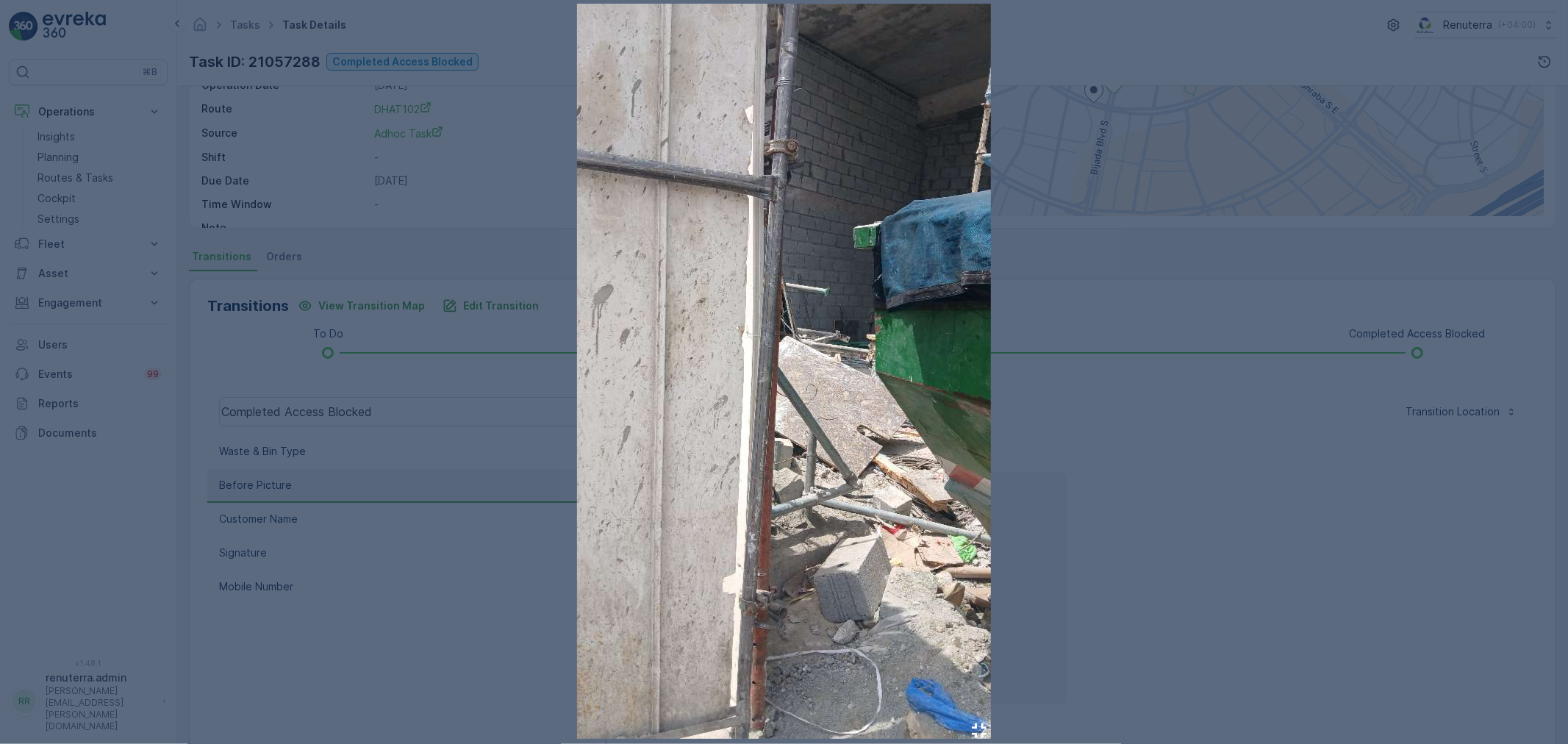
click at [317, 209] on div at bounding box center [784, 372] width 1568 height 744
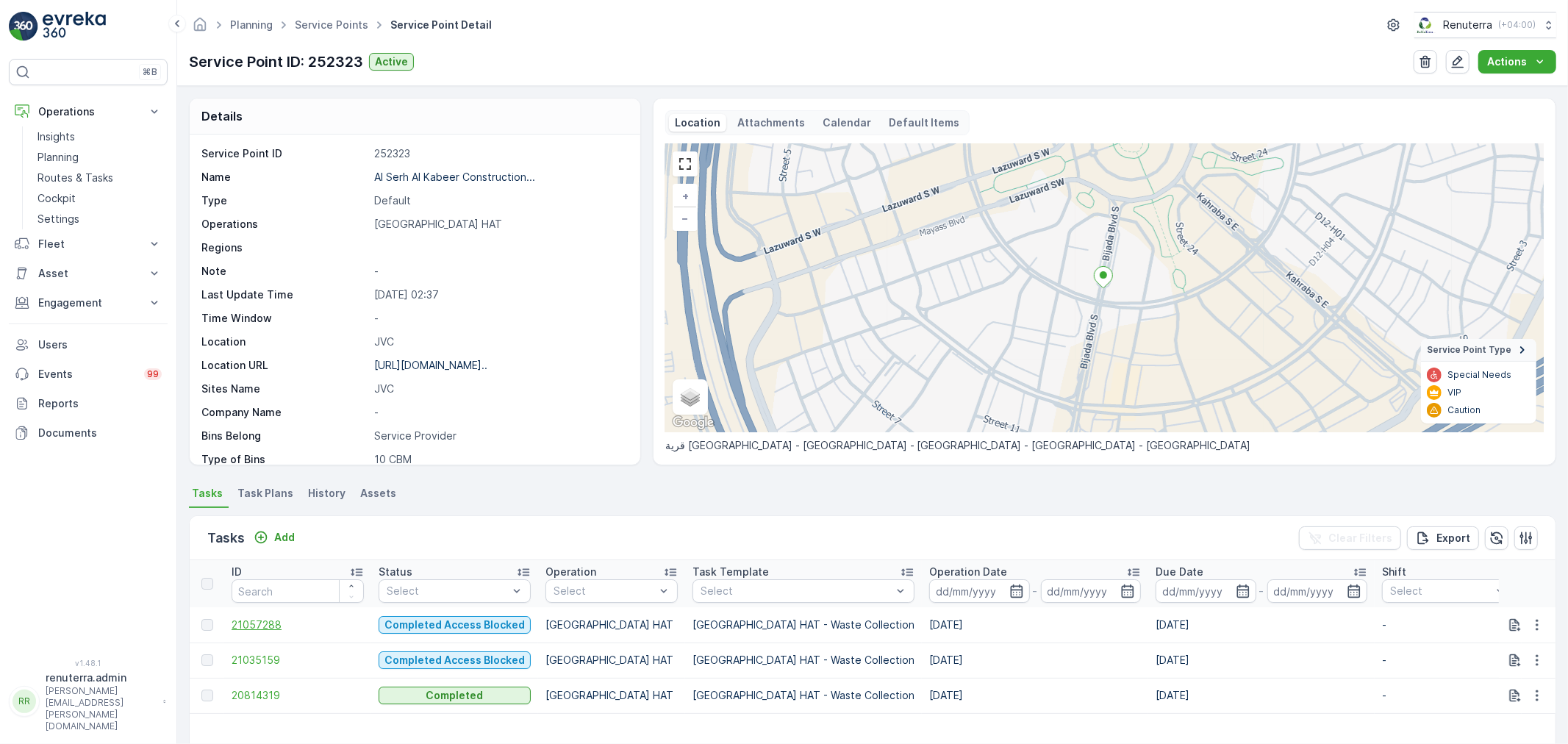
click at [268, 624] on span "21057288" at bounding box center [297, 625] width 132 height 15
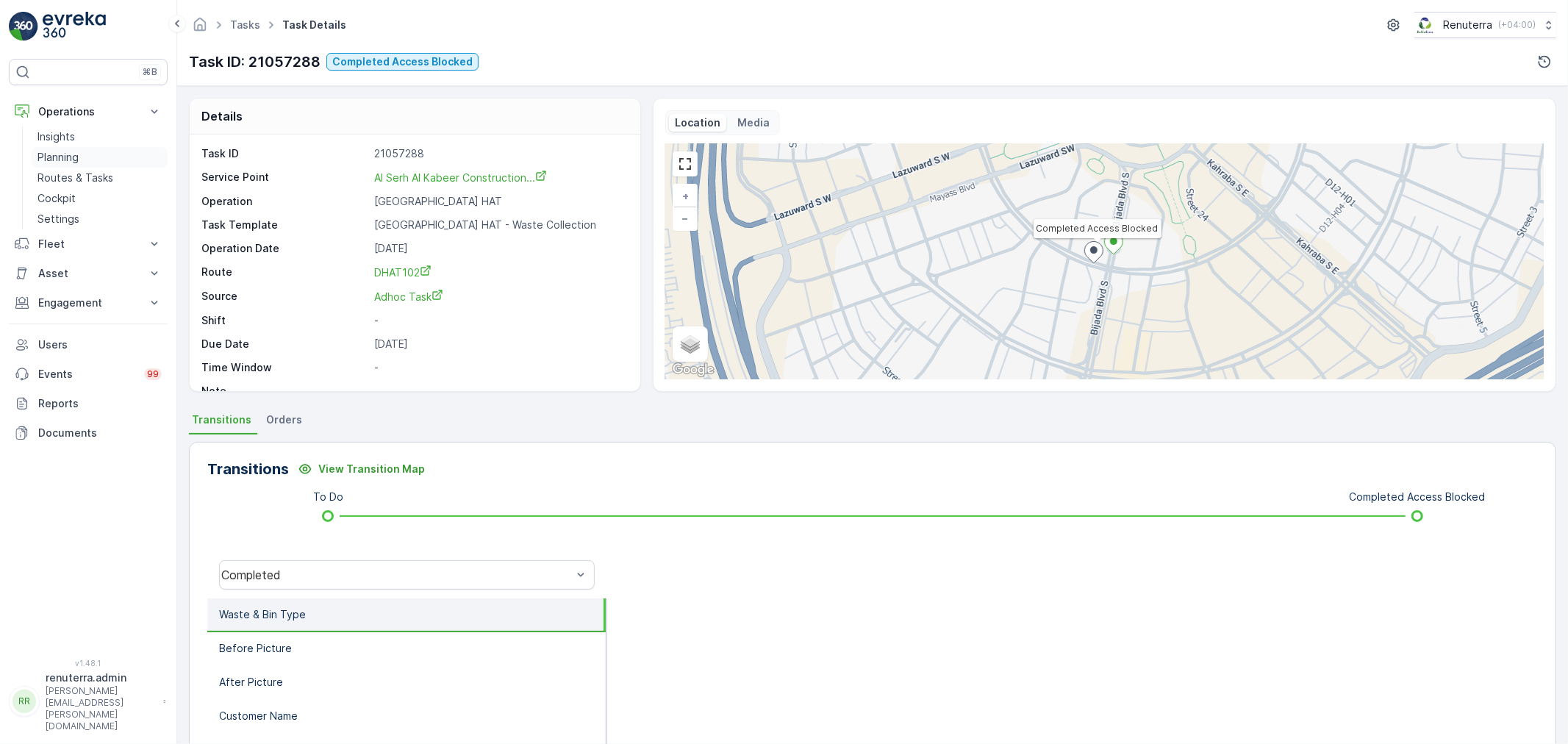
click at [70, 157] on p "Planning" at bounding box center [58, 158] width 41 height 15
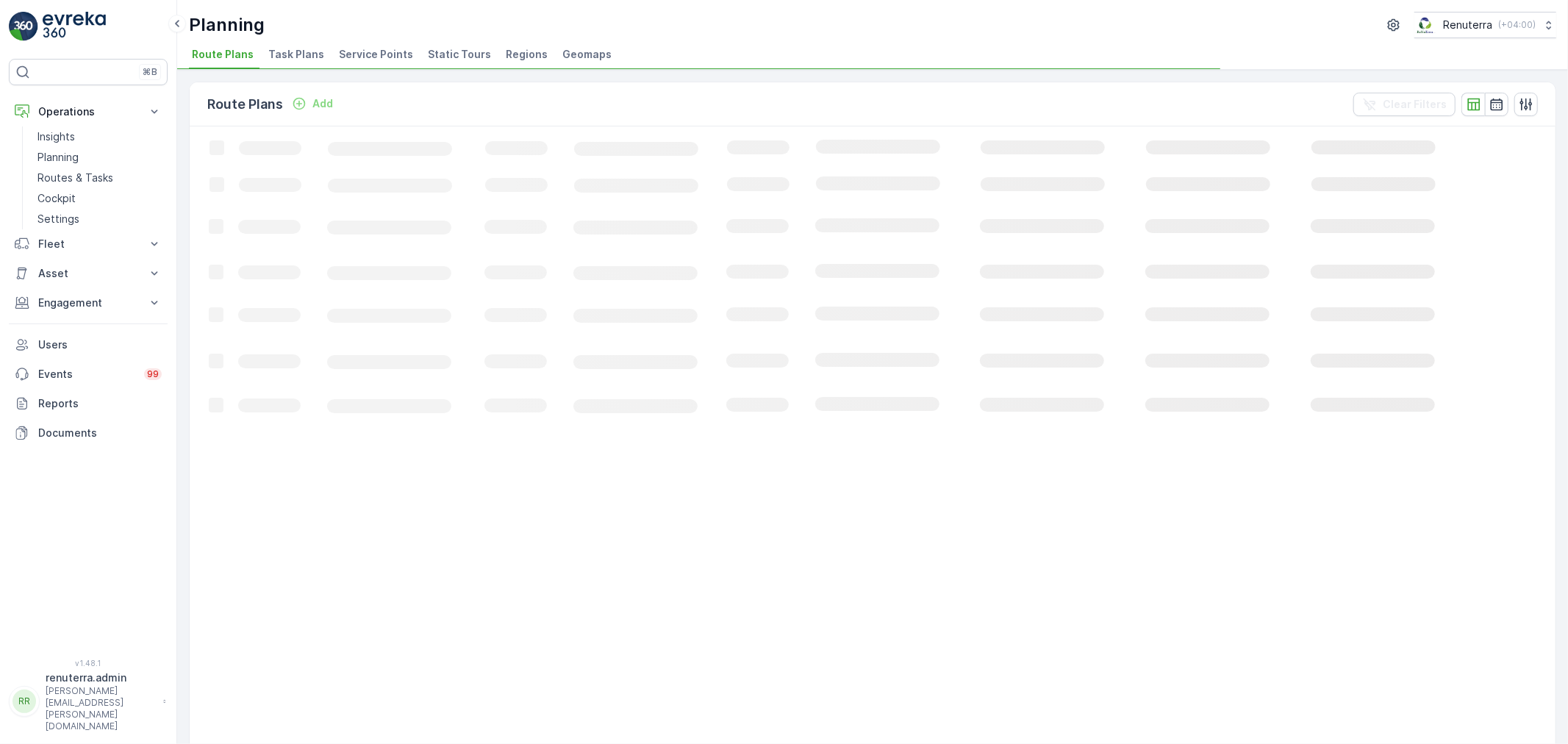
click at [386, 45] on li "Service Points" at bounding box center [378, 56] width 83 height 25
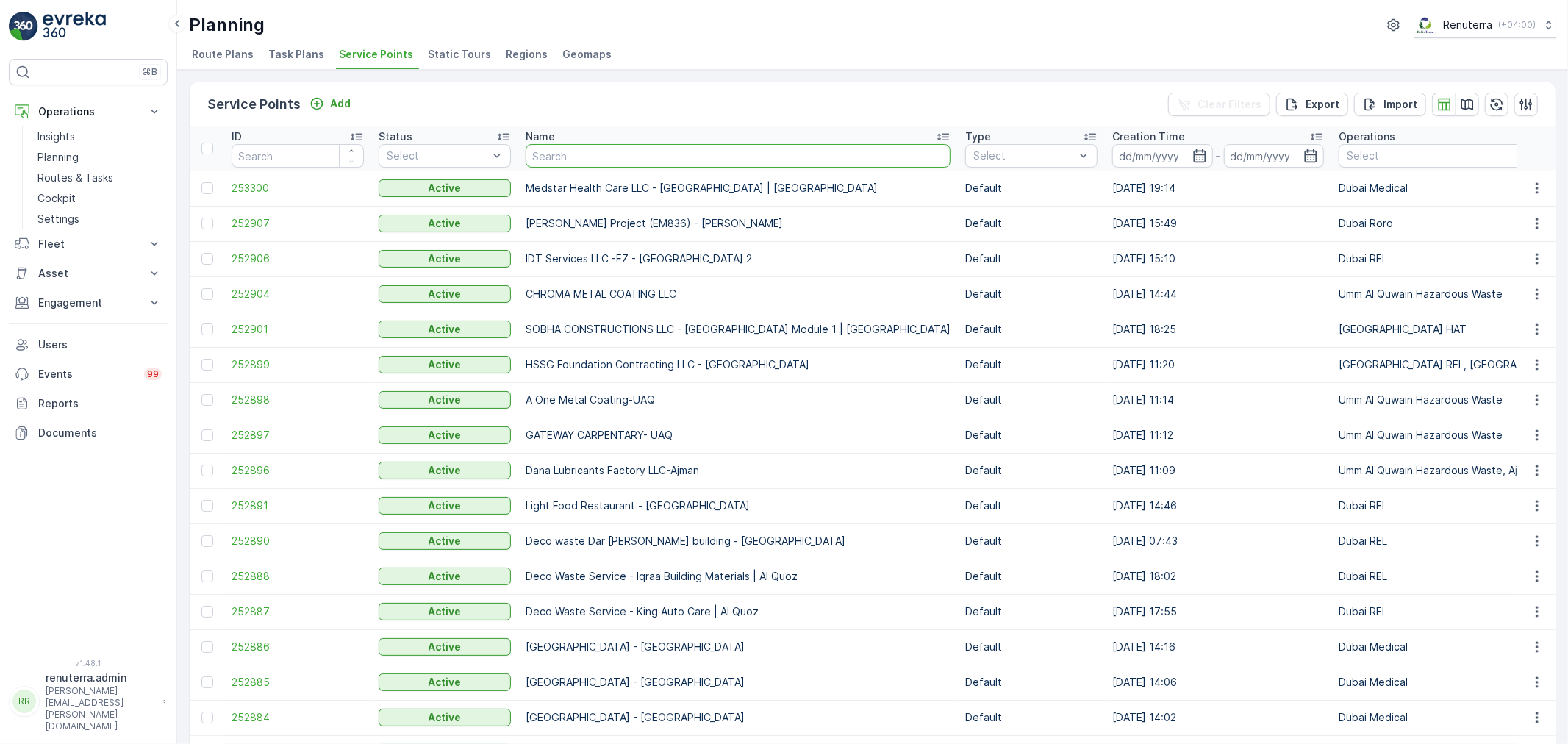
click at [637, 159] on input "text" at bounding box center [738, 155] width 425 height 23
type input "iqra"
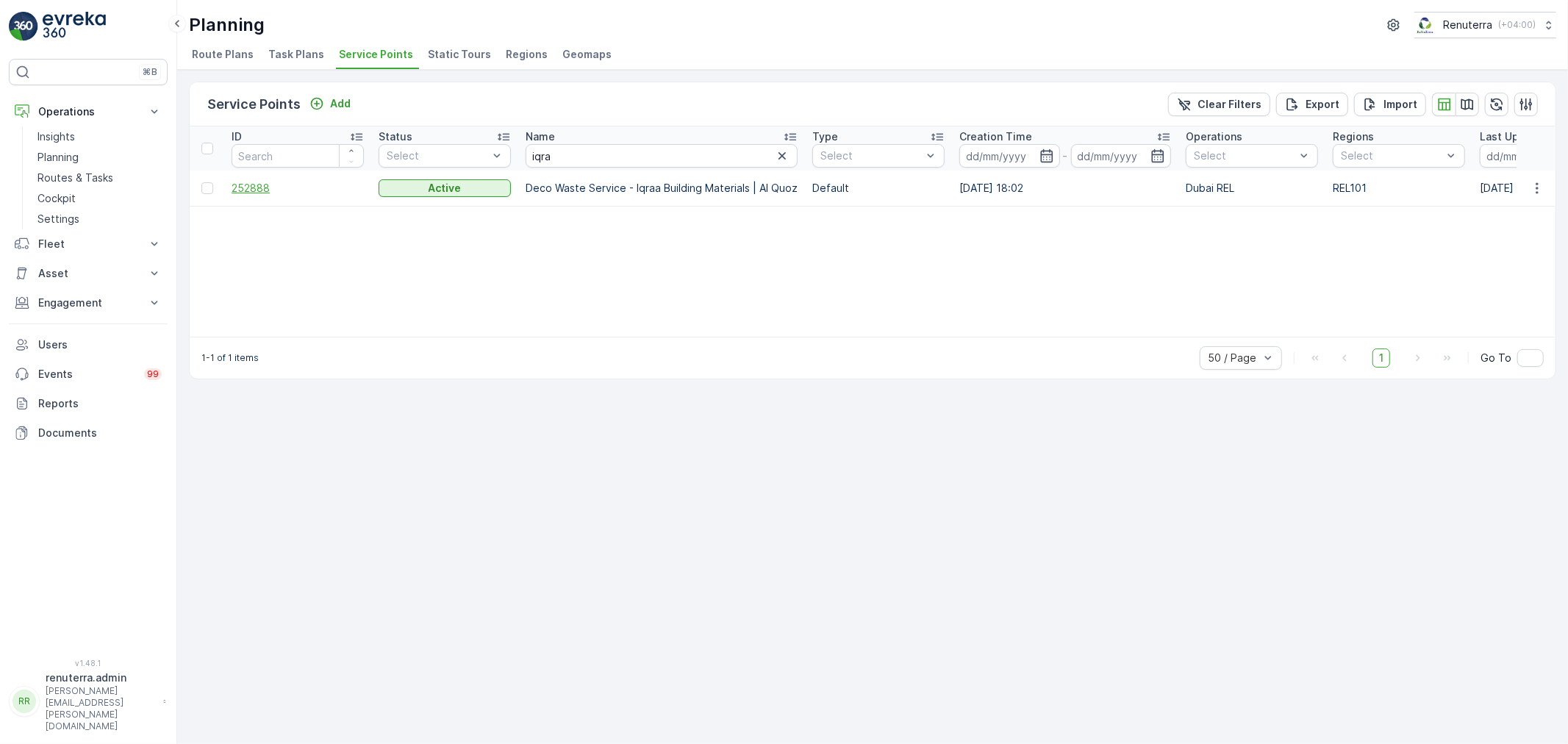
click at [254, 191] on span "252888" at bounding box center [297, 188] width 132 height 15
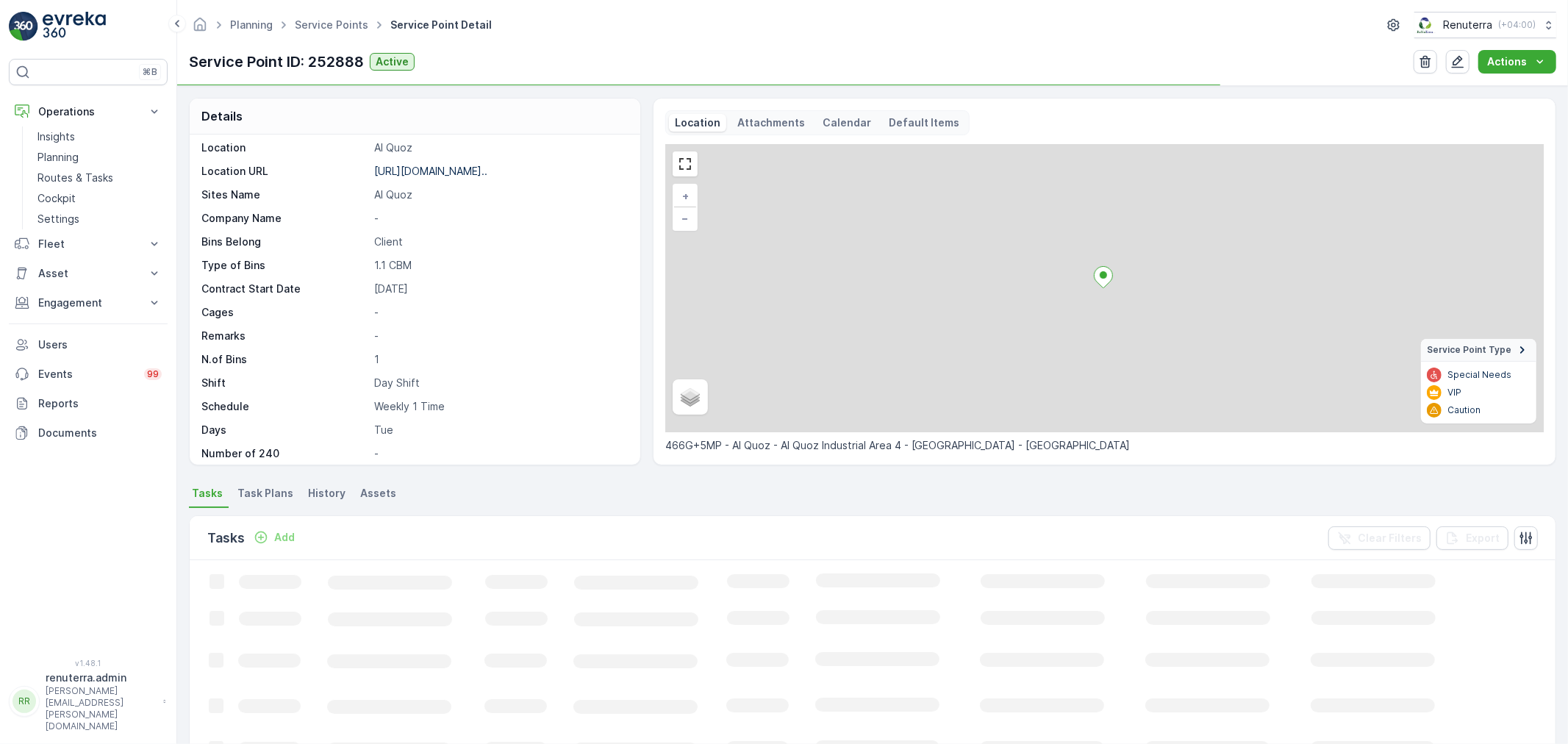
scroll to position [203, 0]
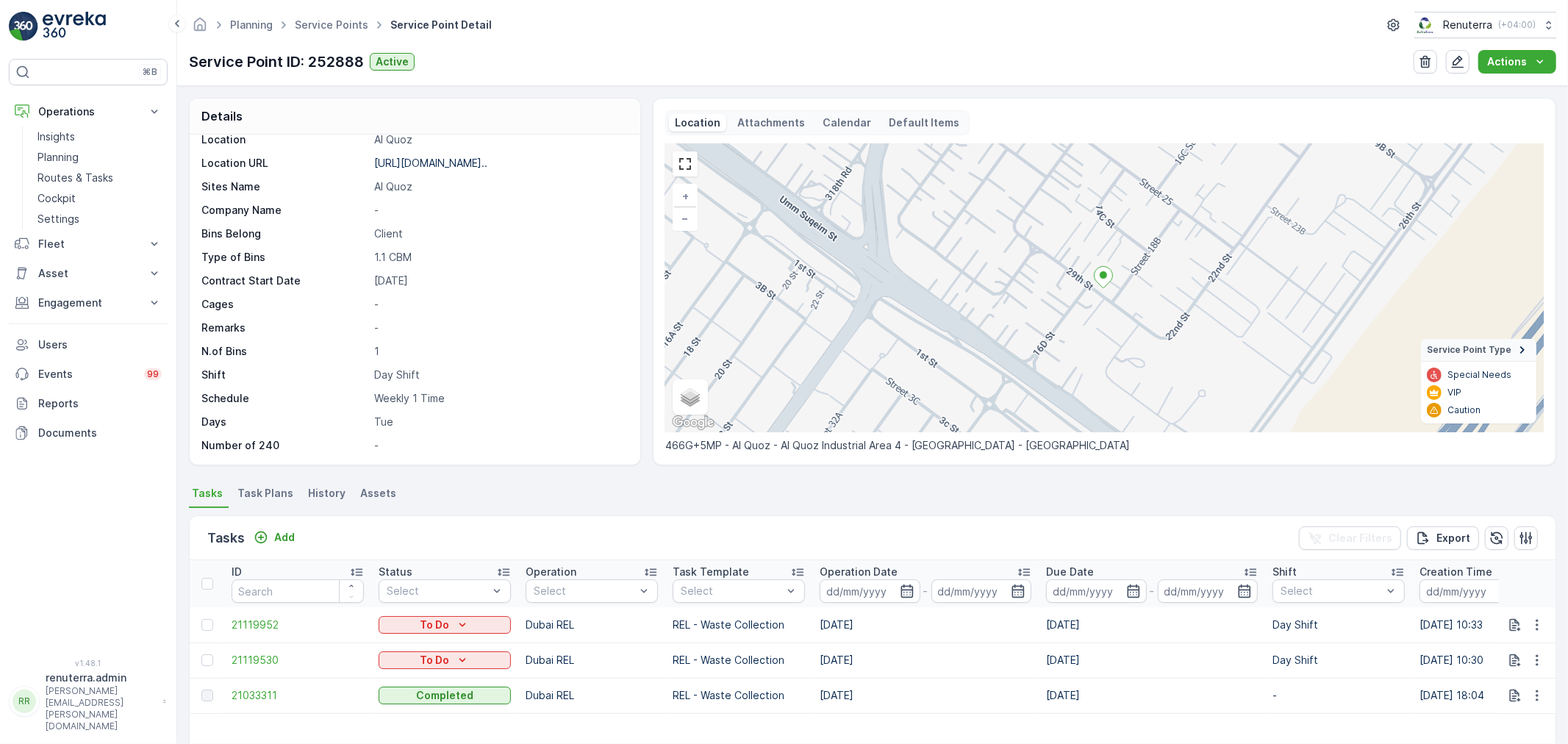
click at [421, 373] on p "Day Shift" at bounding box center [499, 375] width 250 height 15
click at [327, 19] on link "Service Points" at bounding box center [331, 24] width 74 height 12
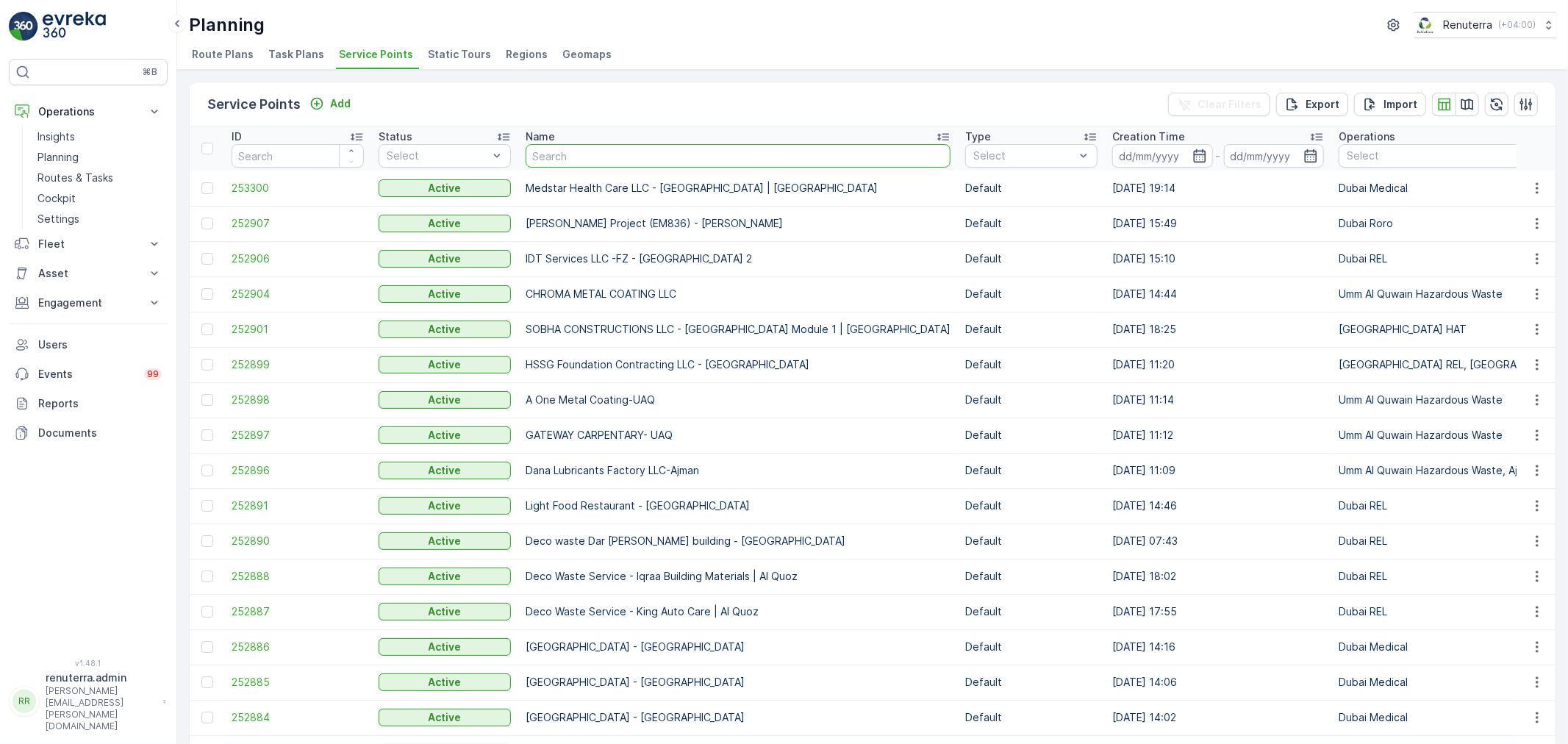
click at [658, 155] on input "text" at bounding box center [738, 155] width 425 height 23
type input "tarh"
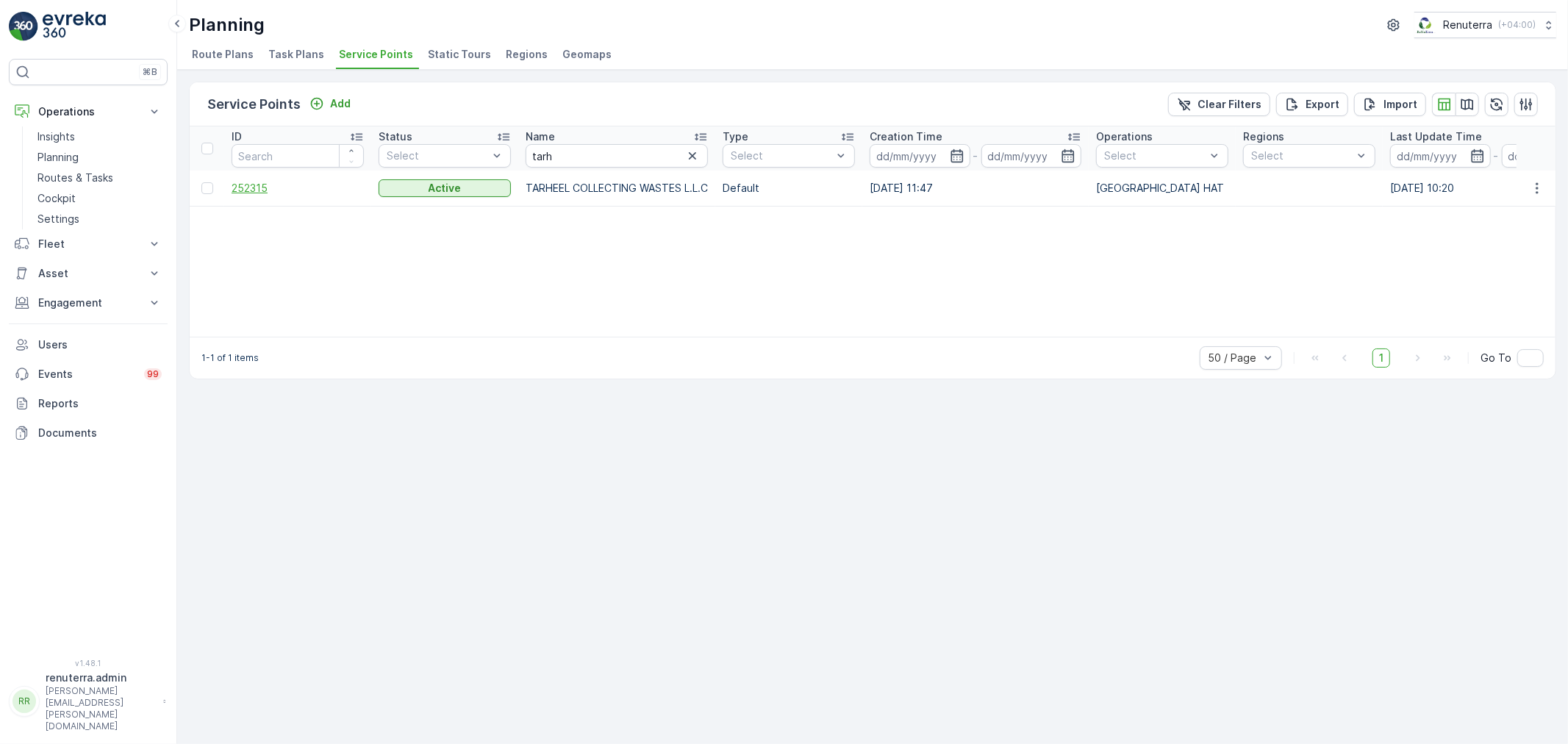
click at [233, 188] on span "252315" at bounding box center [297, 188] width 132 height 15
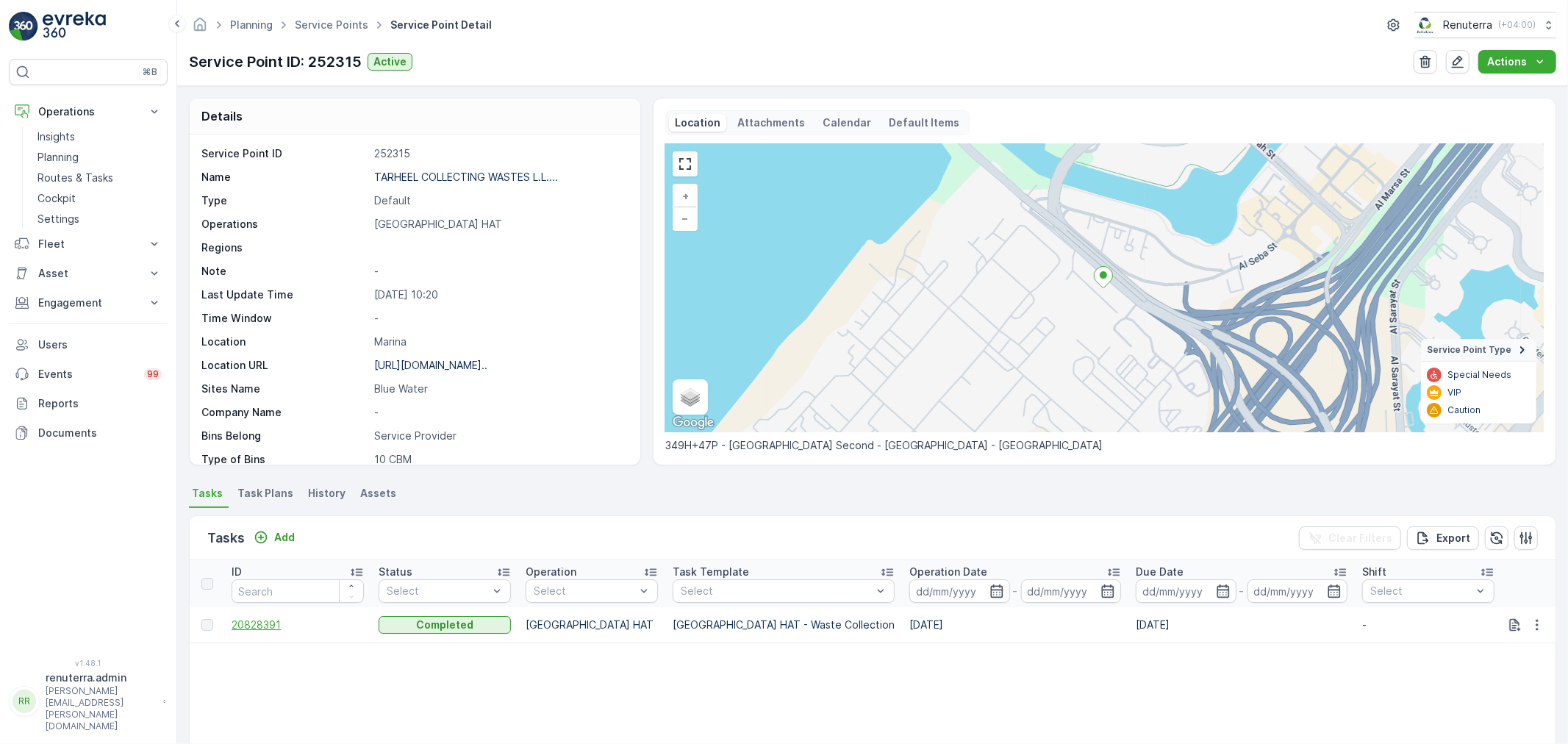
click at [252, 626] on span "20828391" at bounding box center [297, 625] width 132 height 15
click at [443, 174] on p "TARHEEL COLLECTING WASTES L.L...." at bounding box center [466, 176] width 183 height 12
click at [338, 24] on link "Service Points" at bounding box center [331, 24] width 74 height 12
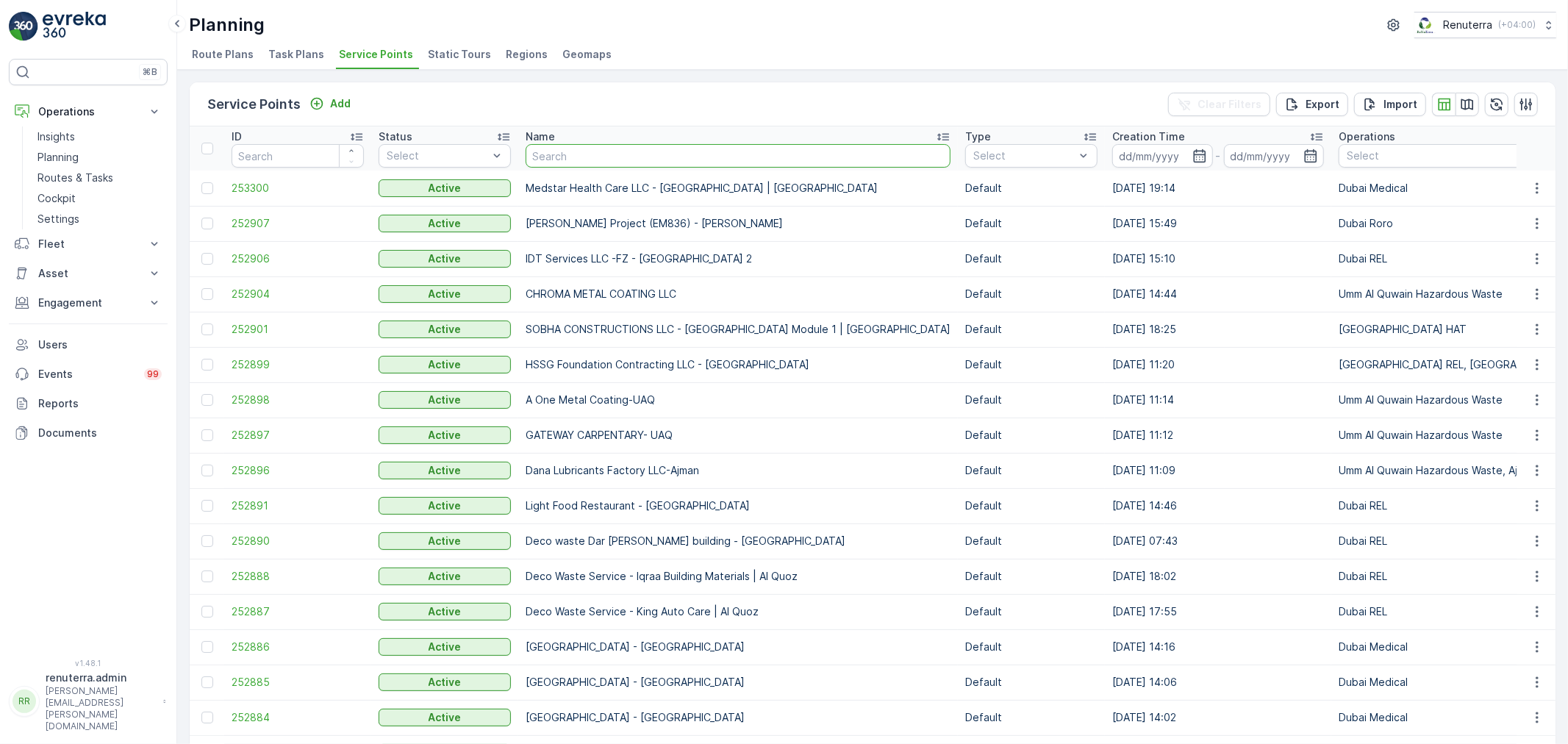
drag, startPoint x: 534, startPoint y: 132, endPoint x: 564, endPoint y: 155, distance: 37.8
click at [563, 155] on input "text" at bounding box center [738, 155] width 425 height 23
type input "sihraq"
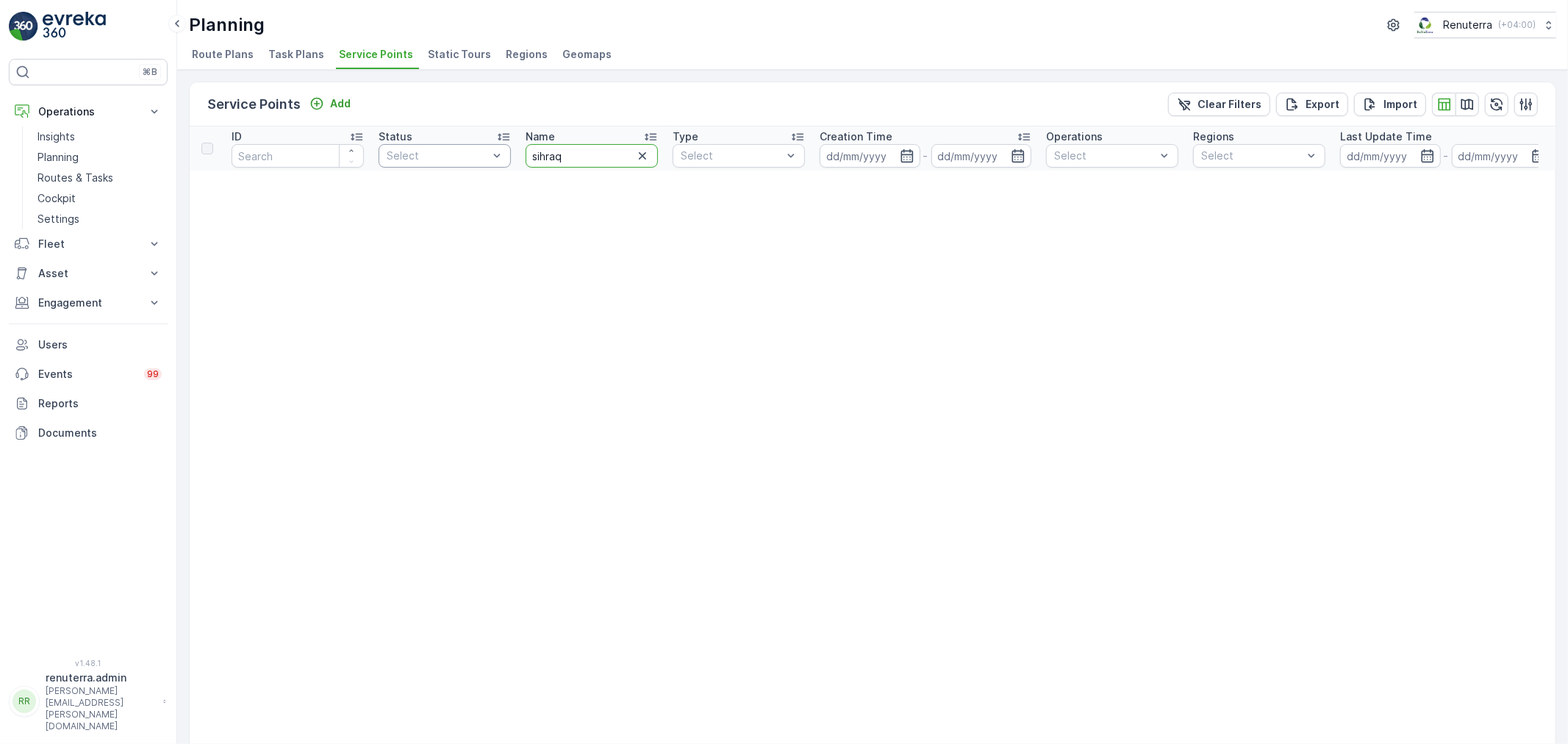
drag, startPoint x: 574, startPoint y: 155, endPoint x: 385, endPoint y: 150, distance: 189.1
type input "ishraq"
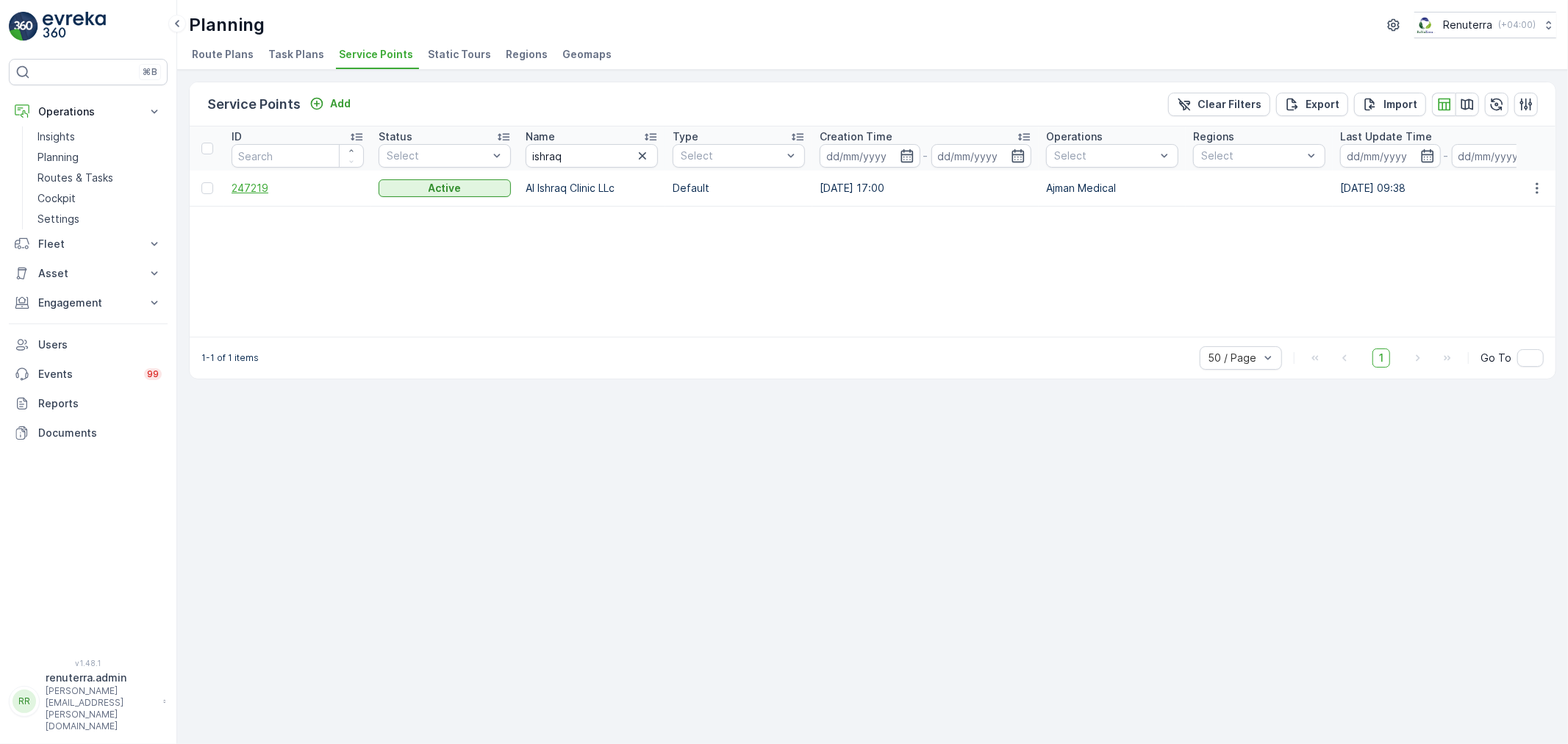
click at [245, 188] on span "247219" at bounding box center [297, 188] width 132 height 15
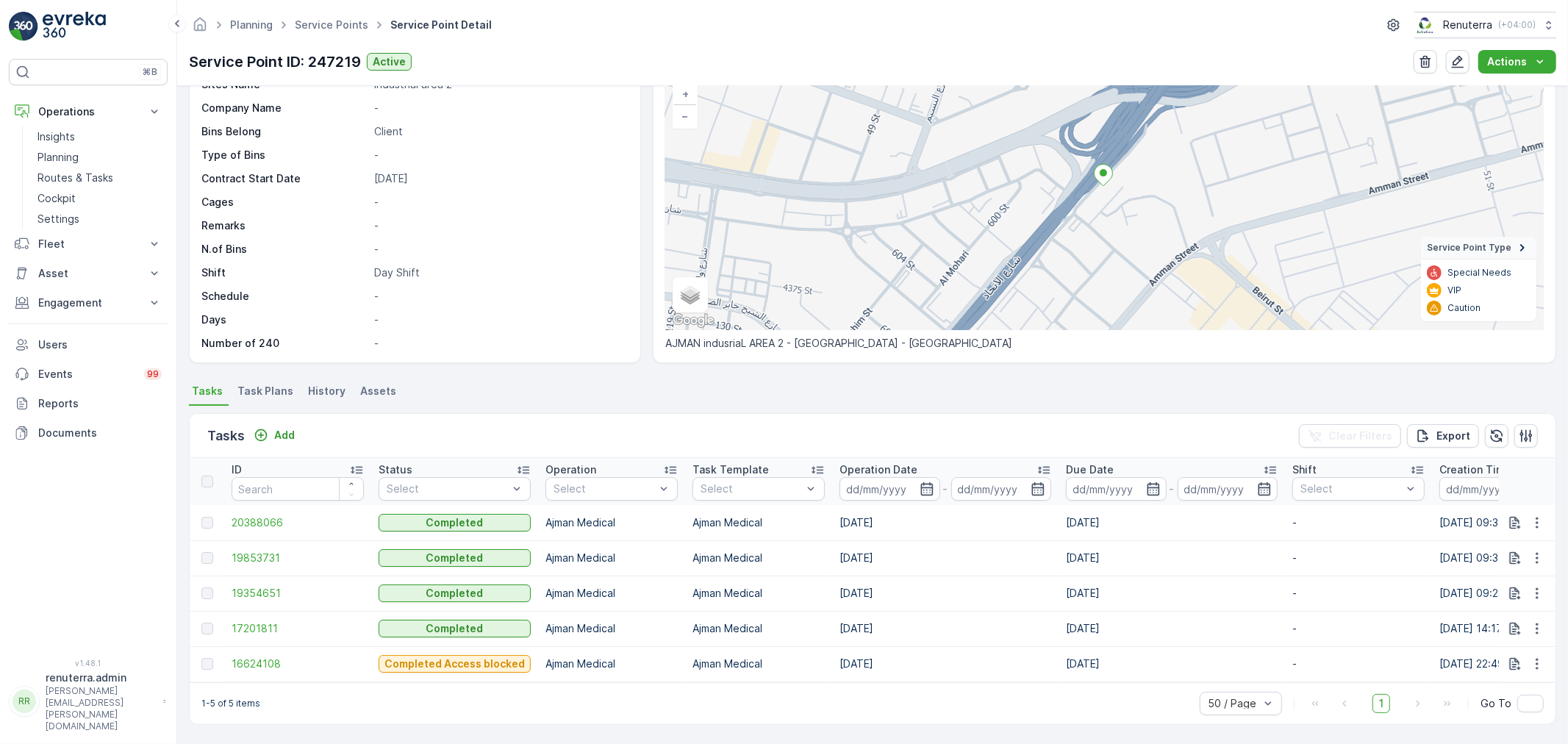
scroll to position [108, 0]
click at [253, 516] on span "20388066" at bounding box center [297, 523] width 132 height 15
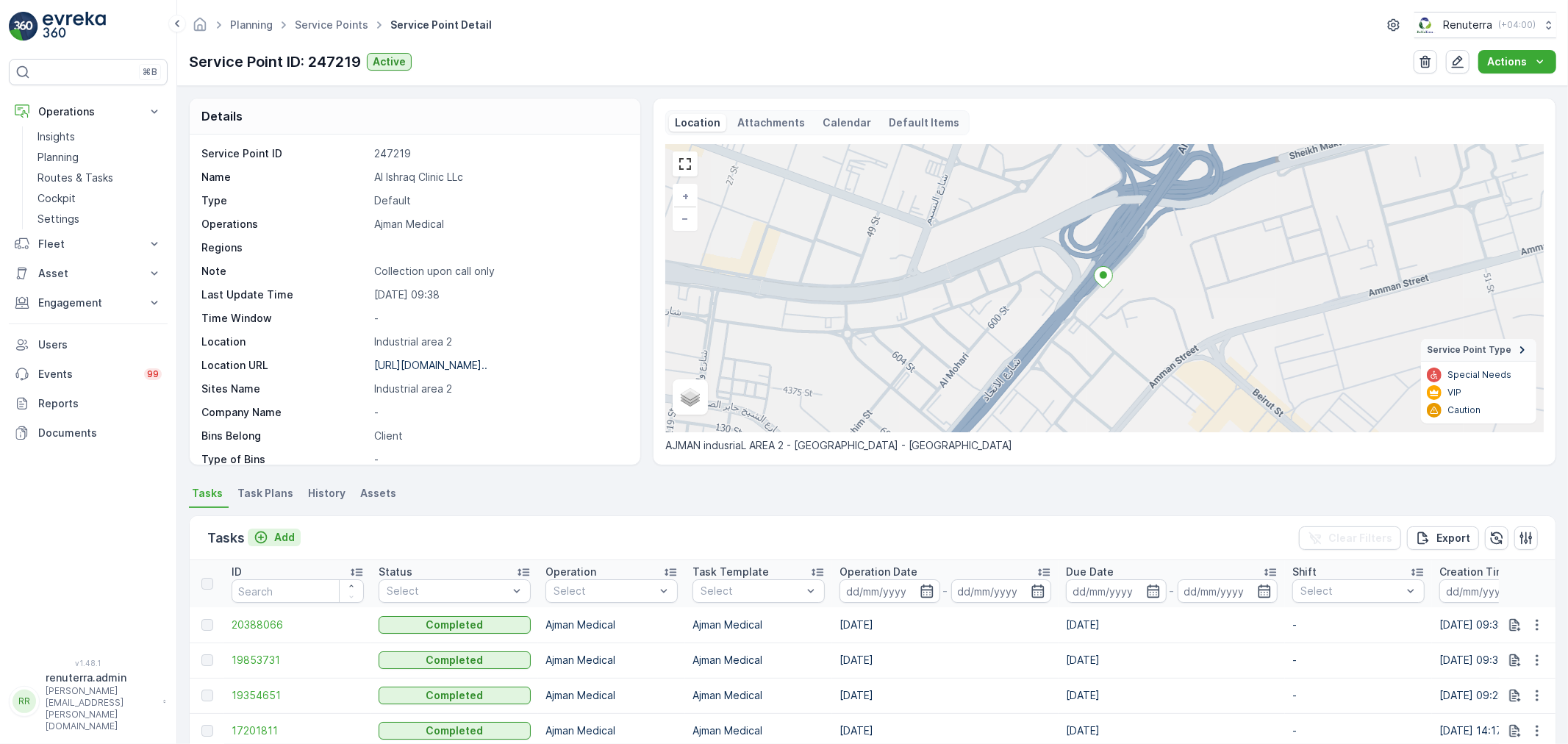
click at [277, 533] on p "Add" at bounding box center [284, 538] width 21 height 15
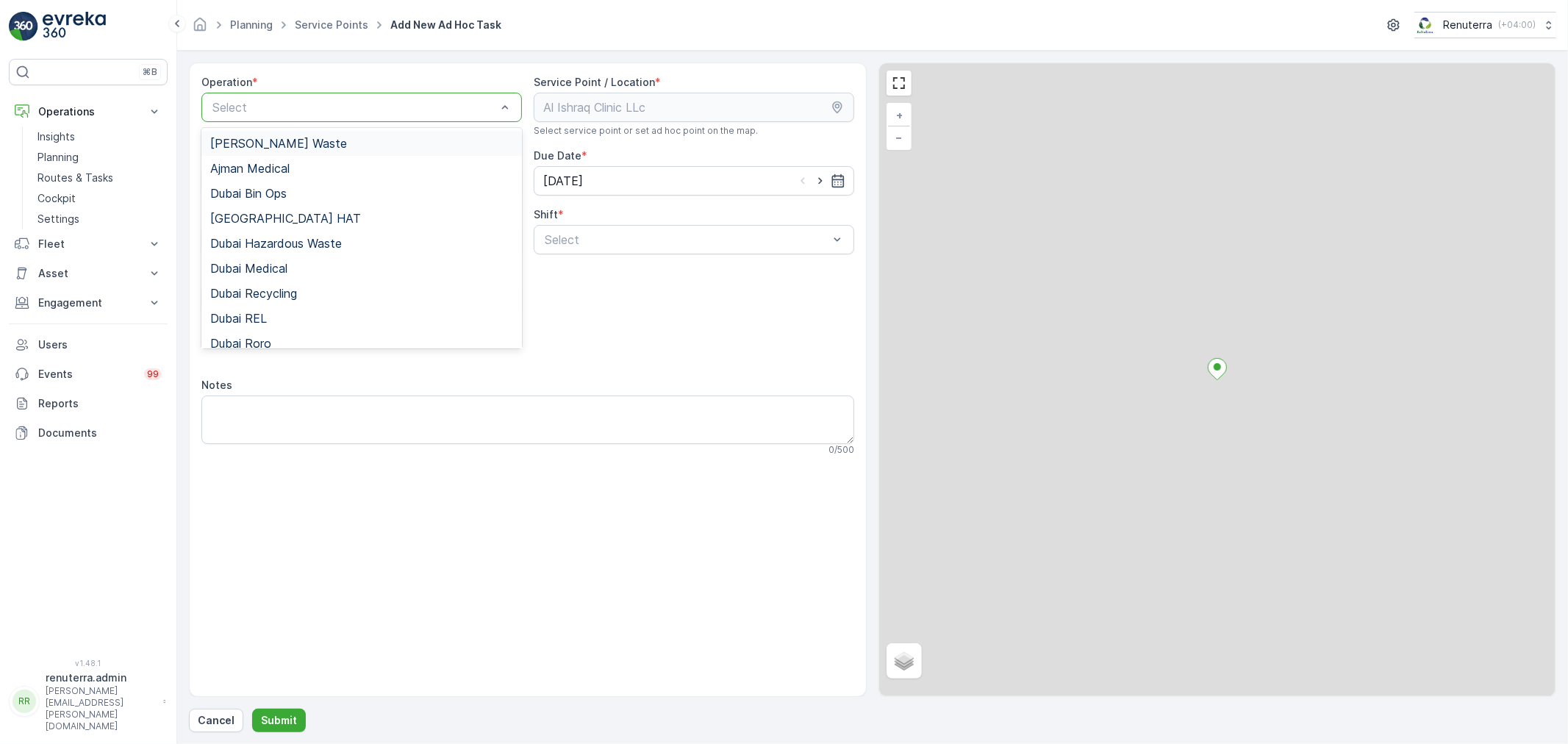
click at [316, 105] on div at bounding box center [354, 107] width 287 height 13
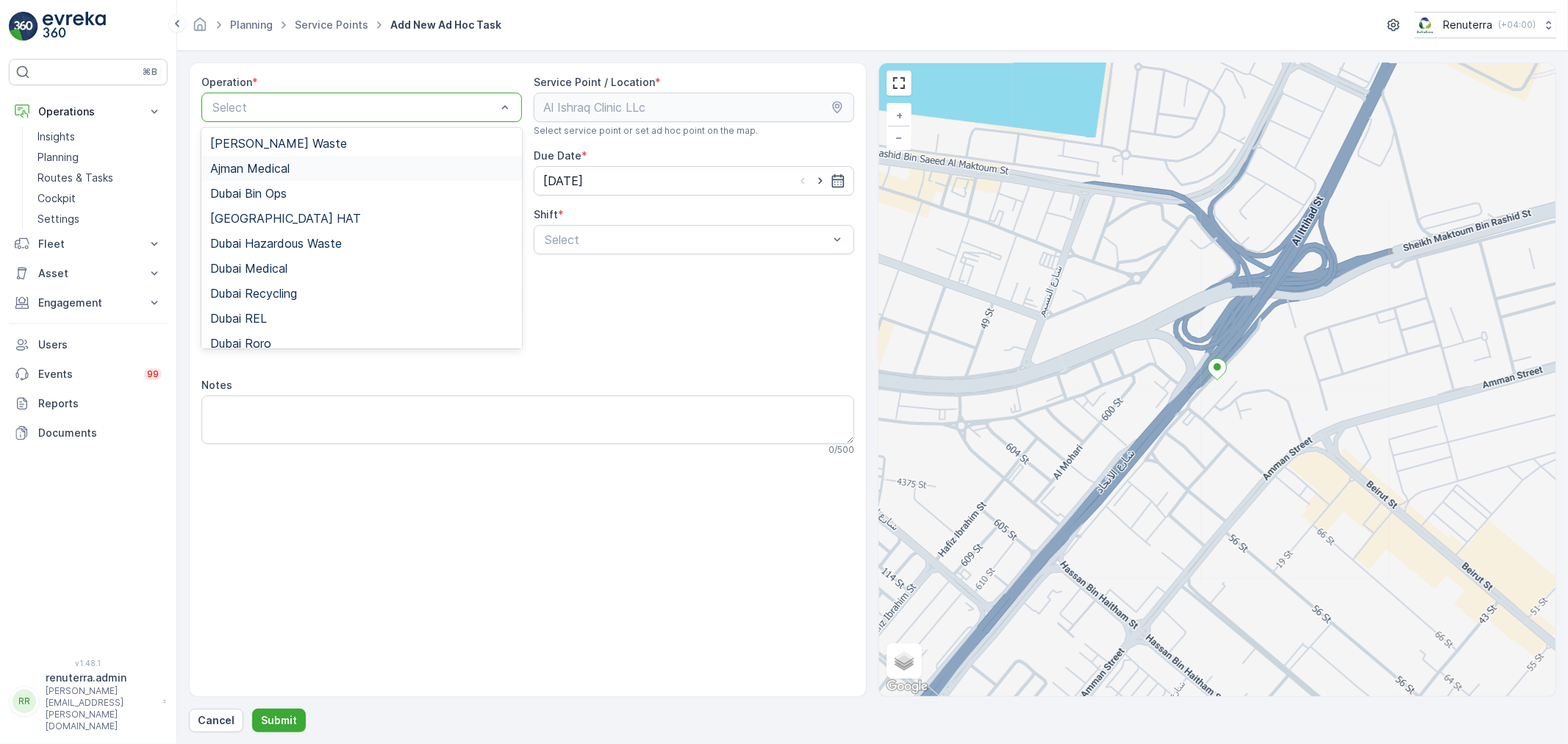
click at [288, 172] on span "Ajman Medical" at bounding box center [249, 169] width 79 height 13
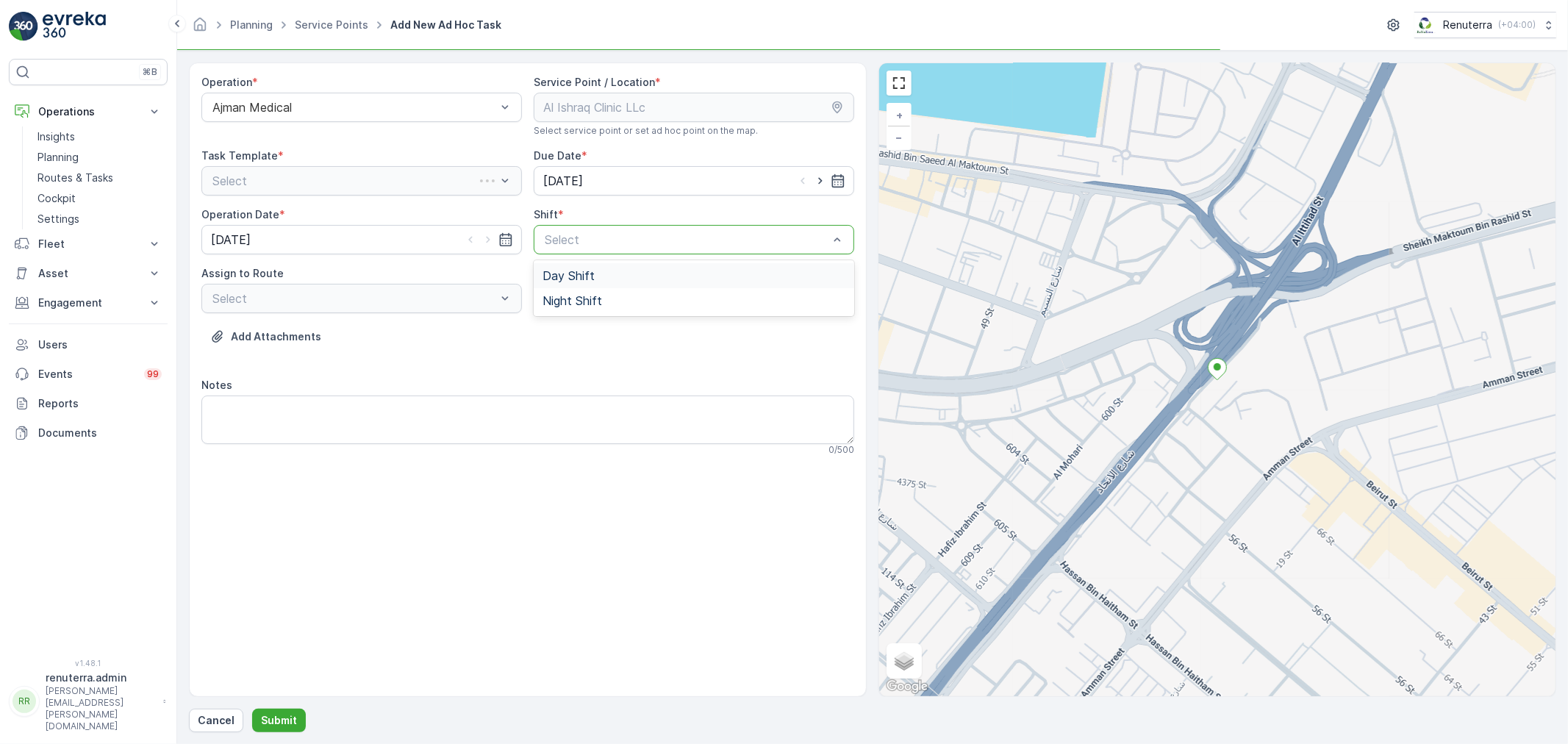
click at [585, 241] on div at bounding box center [687, 240] width 287 height 13
click at [566, 273] on span "Day Shift" at bounding box center [568, 276] width 52 height 13
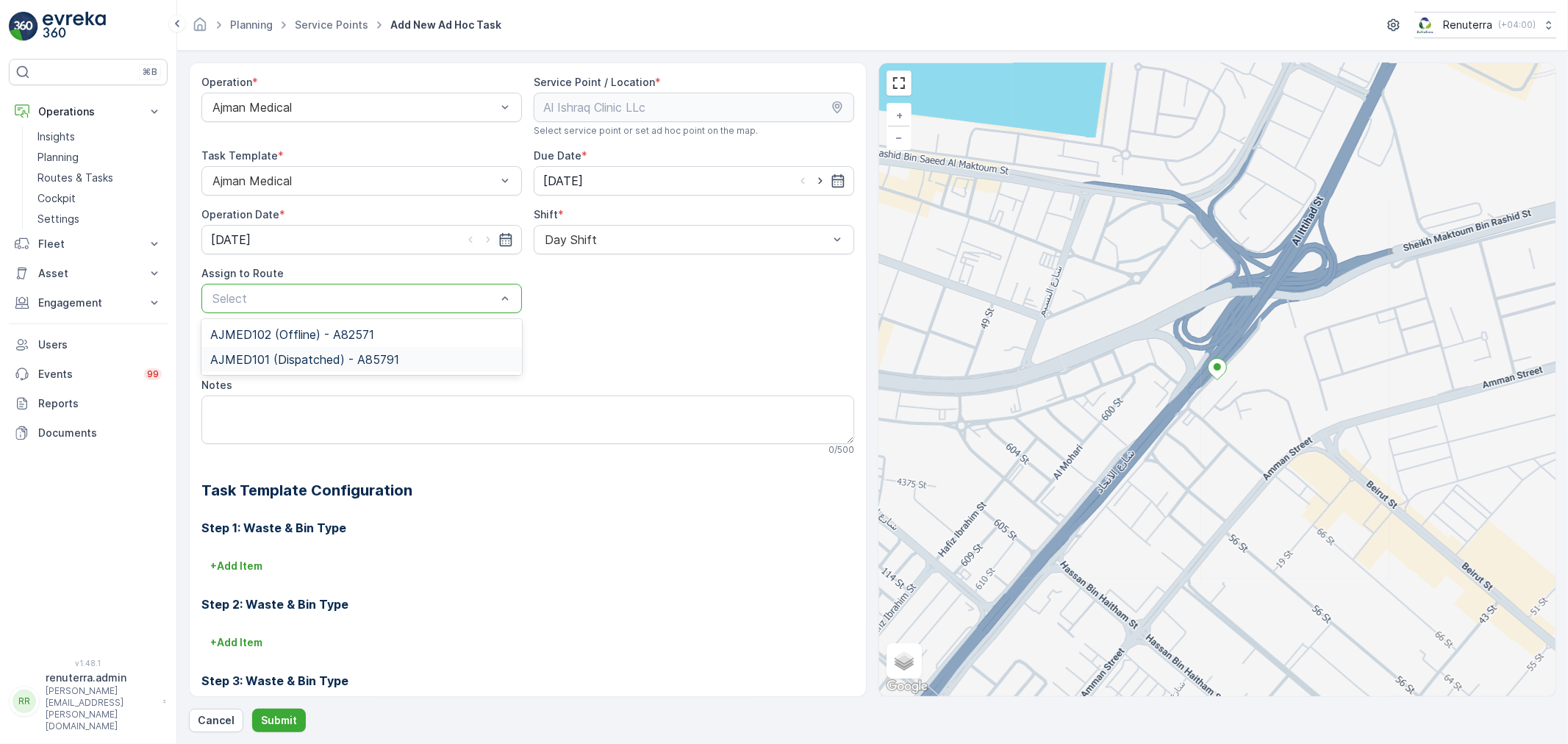
click at [311, 350] on div "AJMED101 (Dispatched) - A85791" at bounding box center [362, 360] width 321 height 25
click at [277, 717] on p "Submit" at bounding box center [279, 721] width 36 height 15
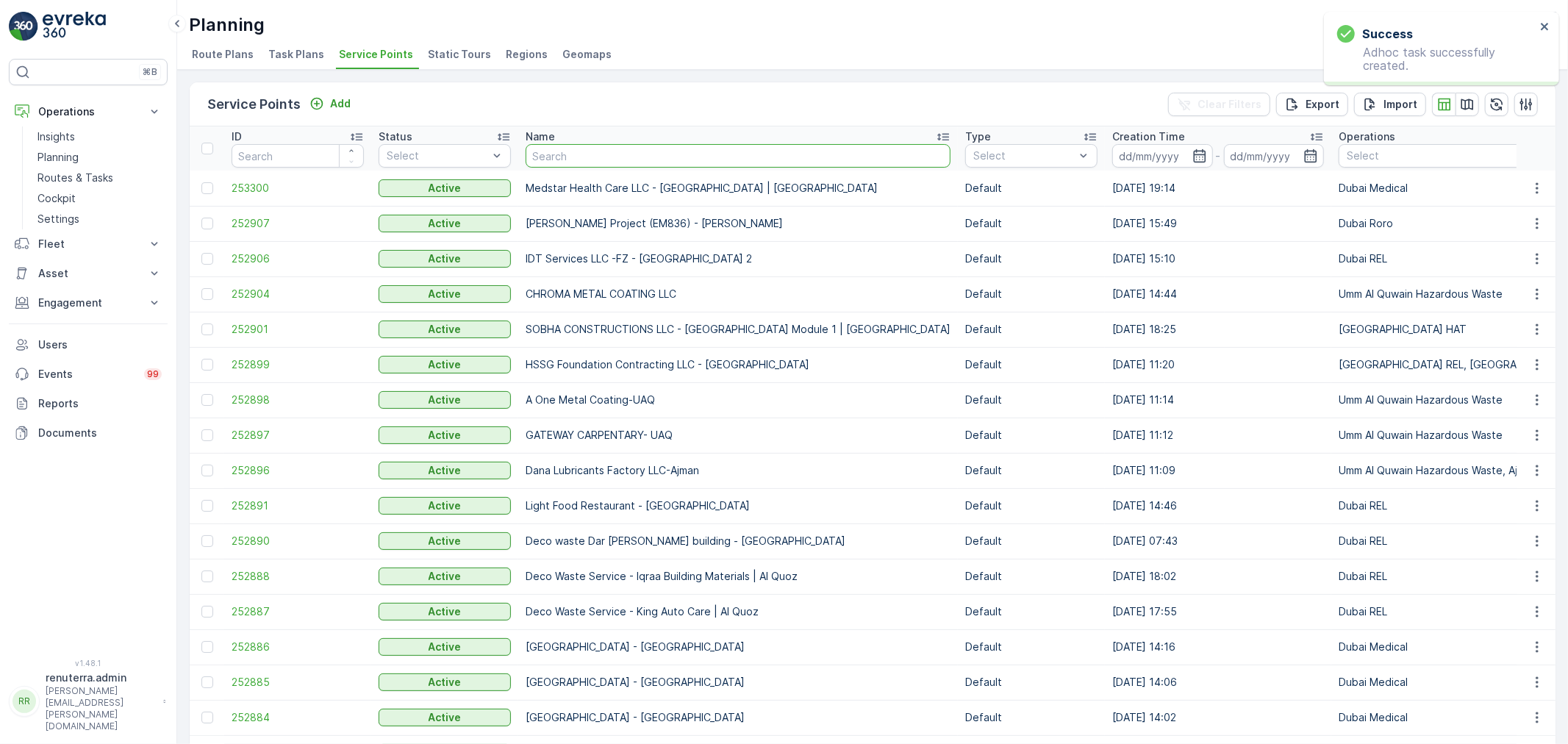
click at [563, 152] on input "text" at bounding box center [738, 155] width 425 height 23
type input "dup"
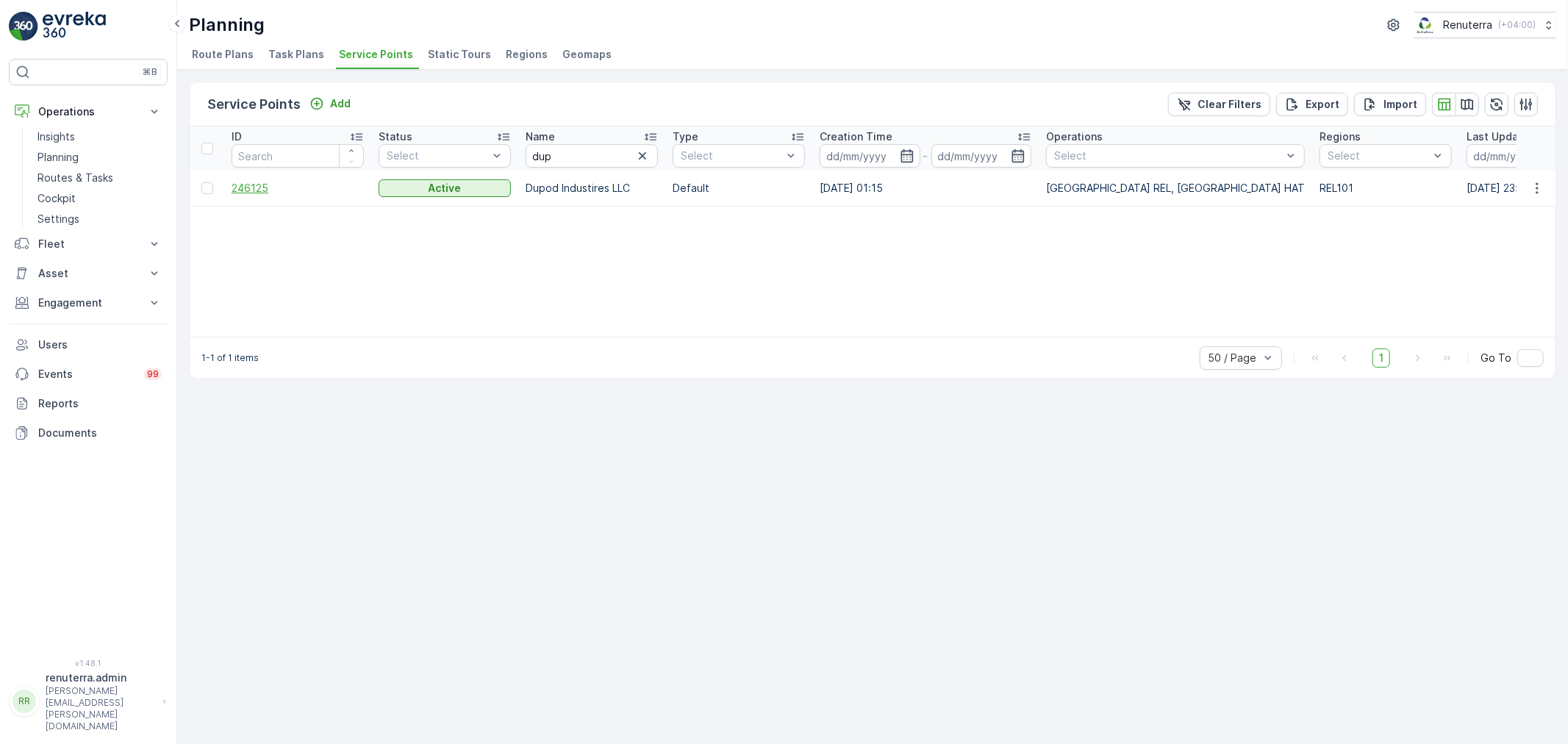
click at [245, 191] on span "246125" at bounding box center [297, 188] width 132 height 15
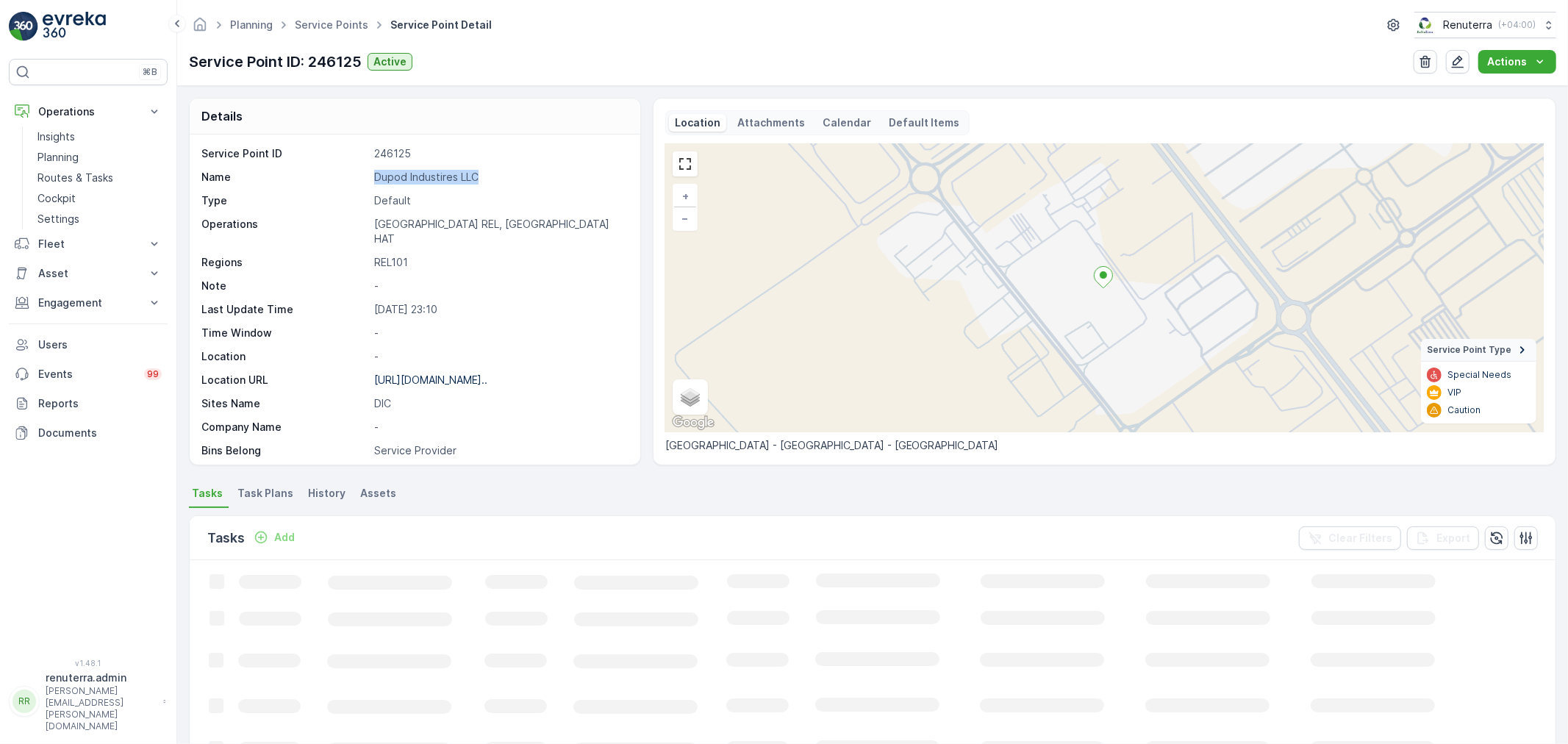
drag, startPoint x: 376, startPoint y: 177, endPoint x: 535, endPoint y: 188, distance: 159.4
click at [535, 188] on div "Service Point ID 246125 Name Dupod Industires LLC Type Default Operations Dubai…" at bounding box center [413, 408] width 423 height 523
copy p "Dupod Industires LLC"
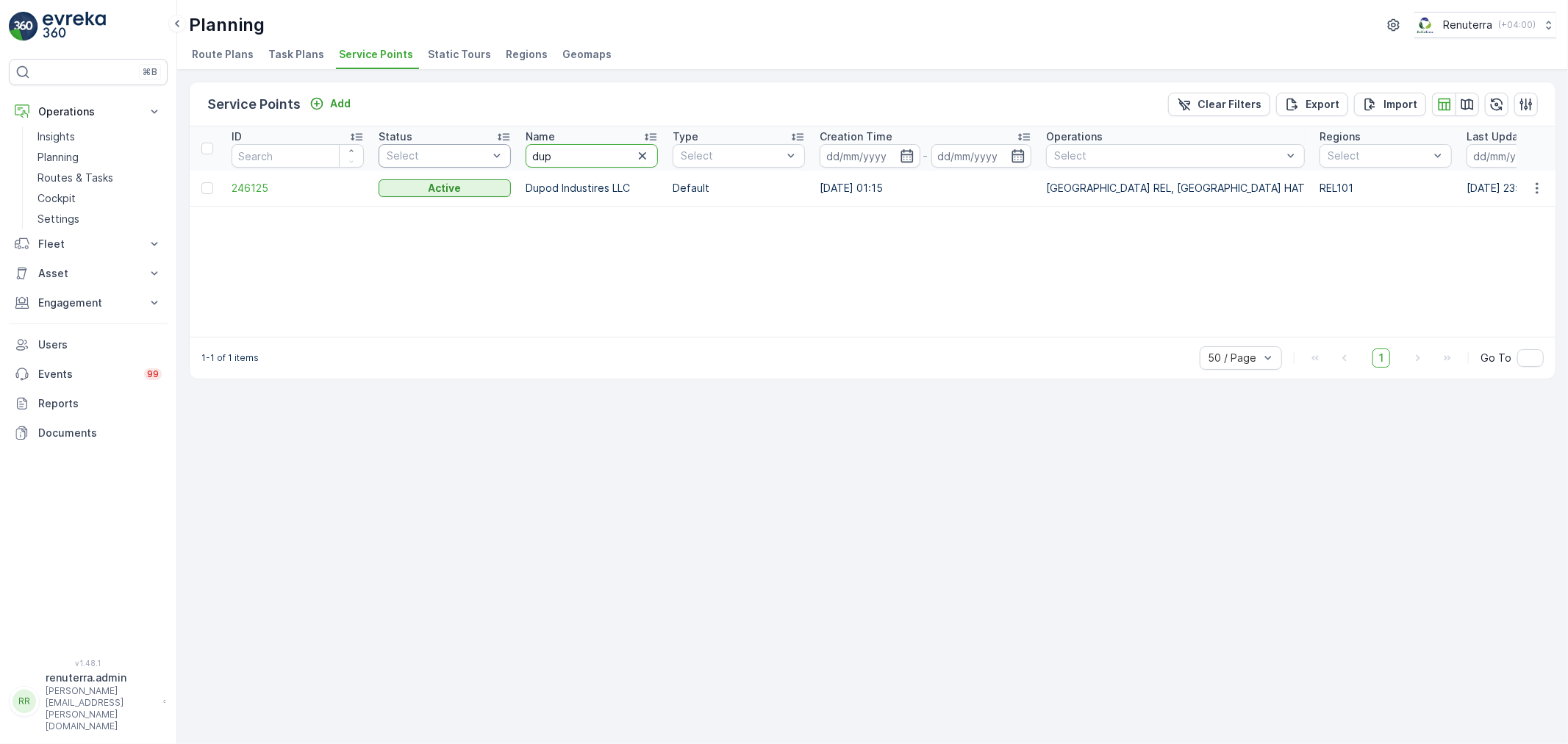
drag, startPoint x: 585, startPoint y: 160, endPoint x: 473, endPoint y: 143, distance: 113.3
type input "dubo"
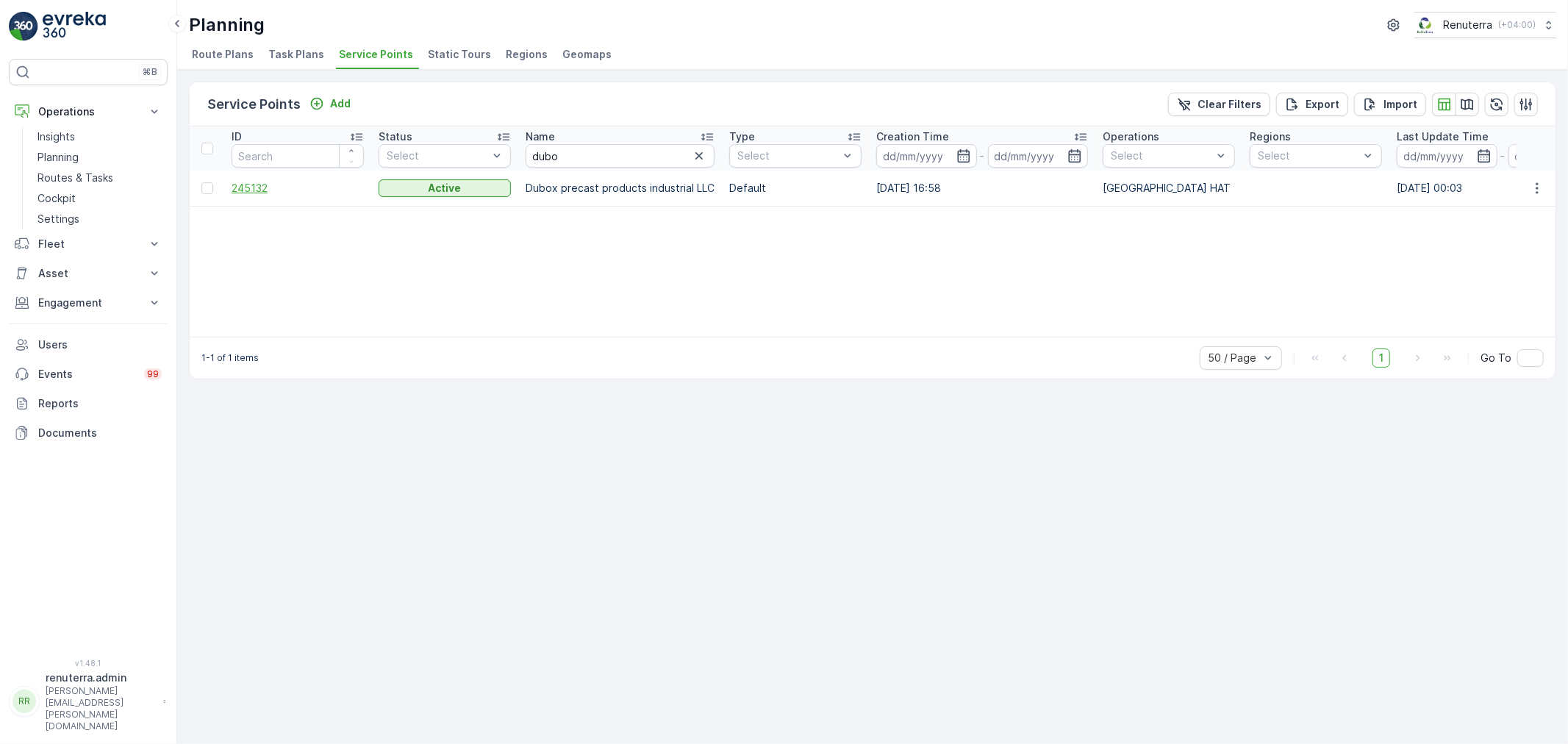
click at [254, 193] on span "245132" at bounding box center [297, 188] width 132 height 15
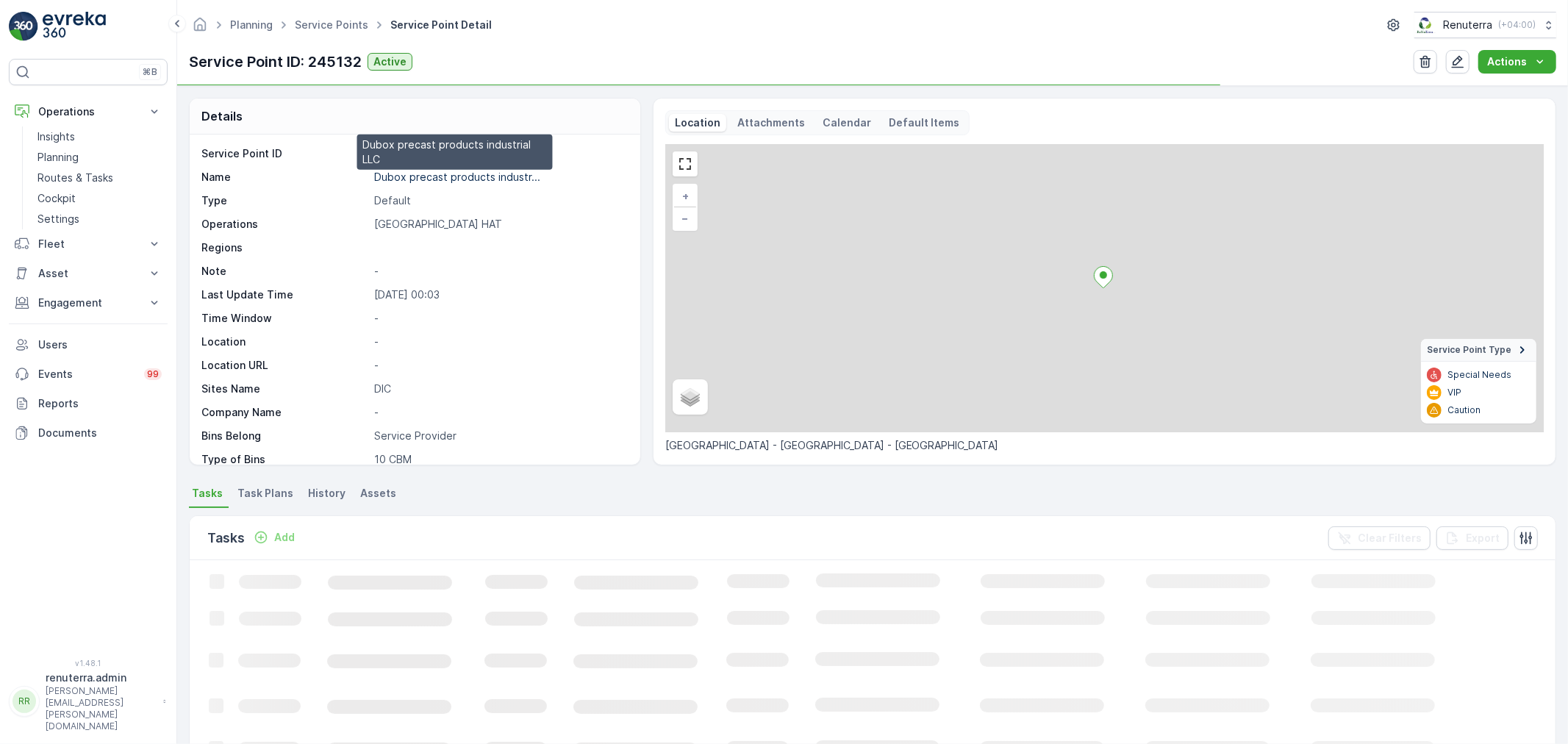
click at [420, 179] on p "Dubox precast products industr..." at bounding box center [457, 176] width 166 height 12
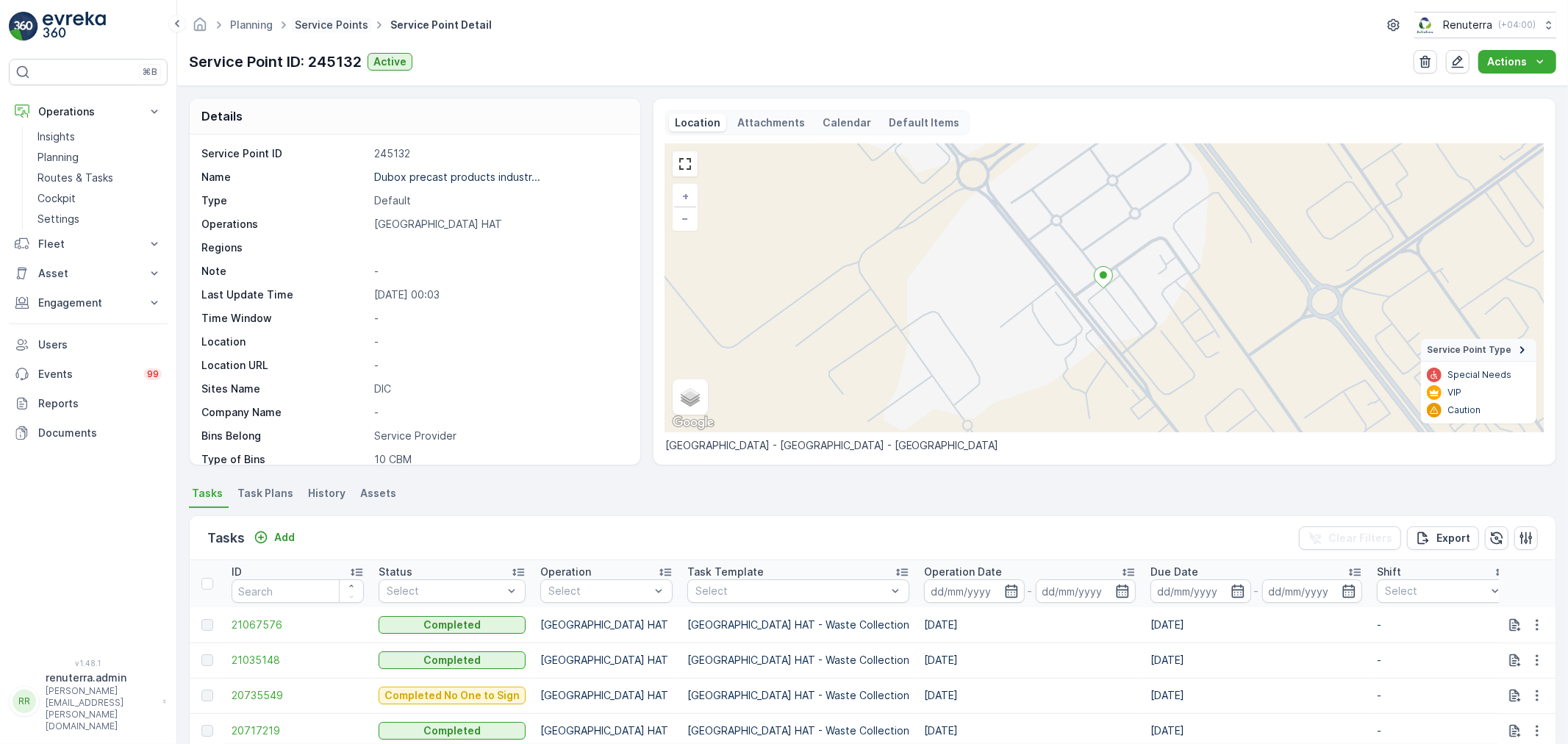
click at [316, 20] on link "Service Points" at bounding box center [331, 24] width 74 height 12
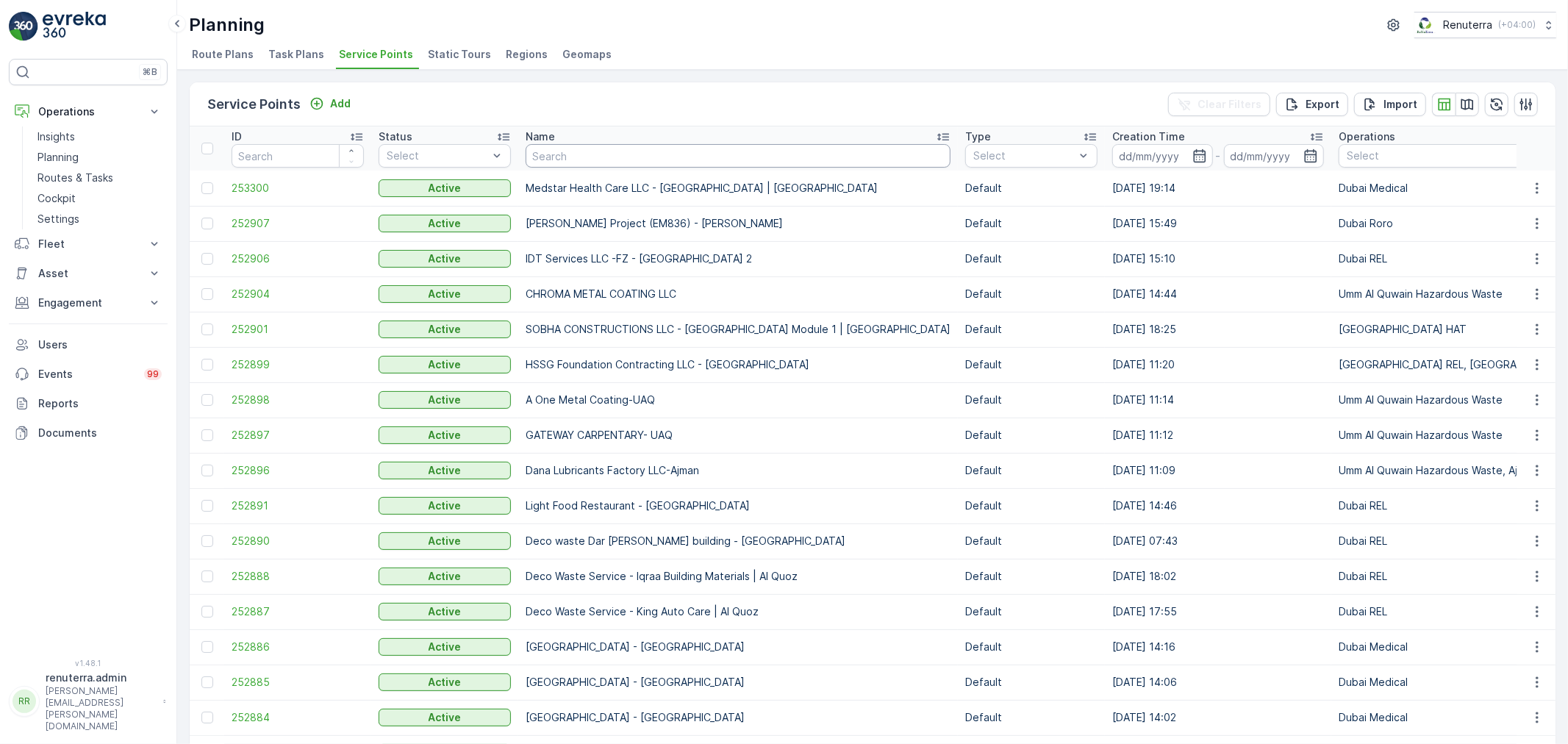
click at [616, 151] on input "text" at bounding box center [738, 155] width 425 height 23
type input "New NMC"
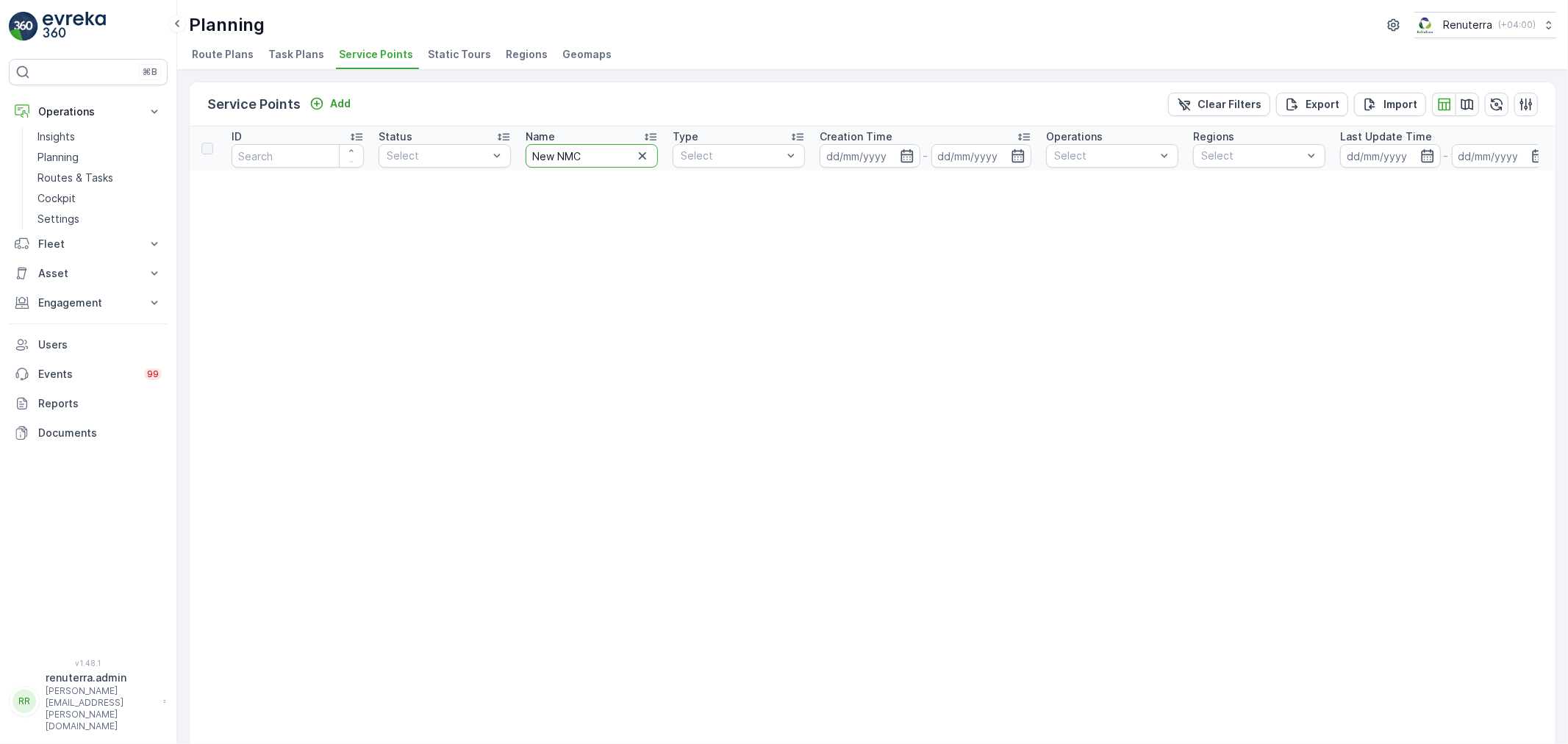
click at [596, 157] on input "New NMC" at bounding box center [592, 155] width 132 height 23
type input "New"
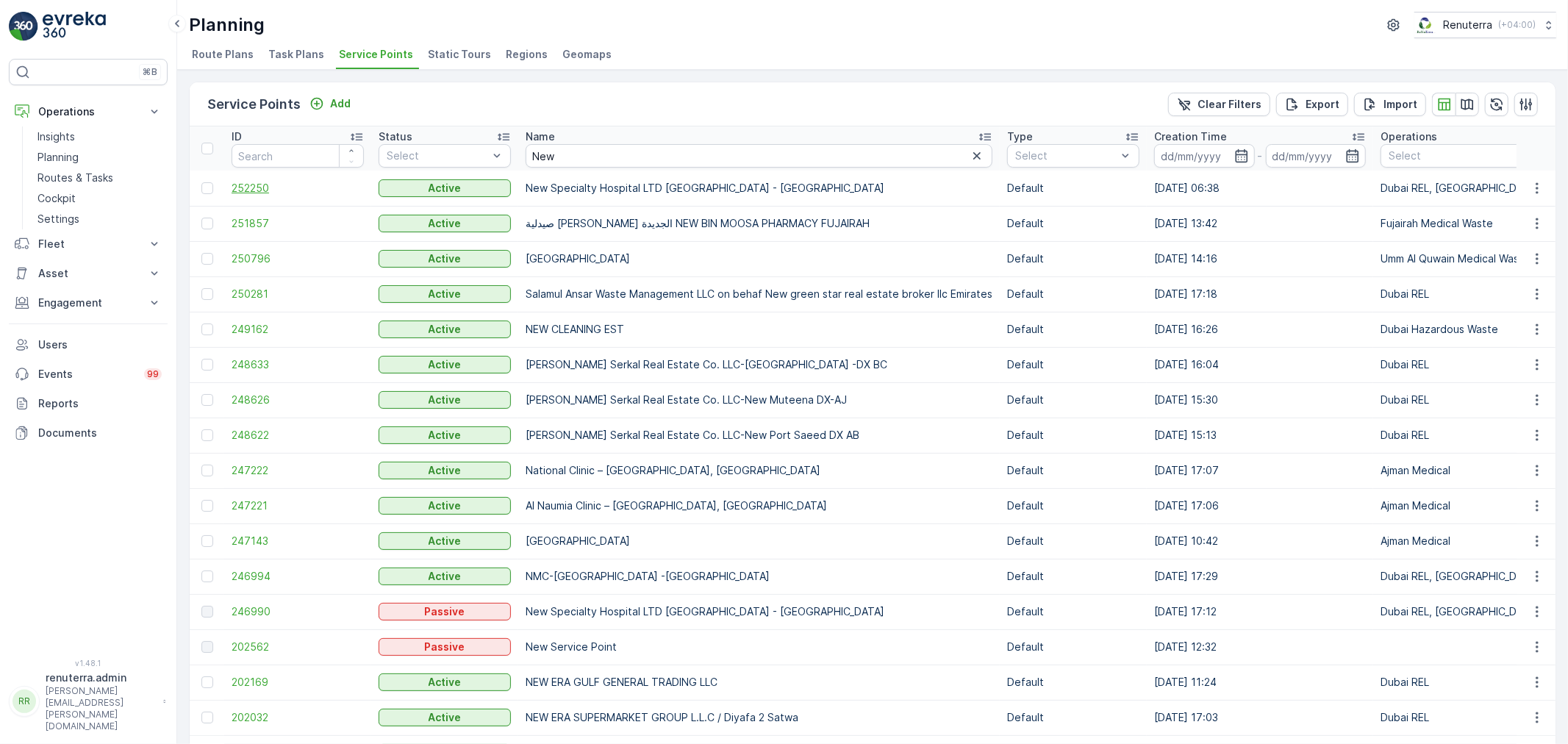
click at [262, 190] on span "252250" at bounding box center [297, 188] width 132 height 15
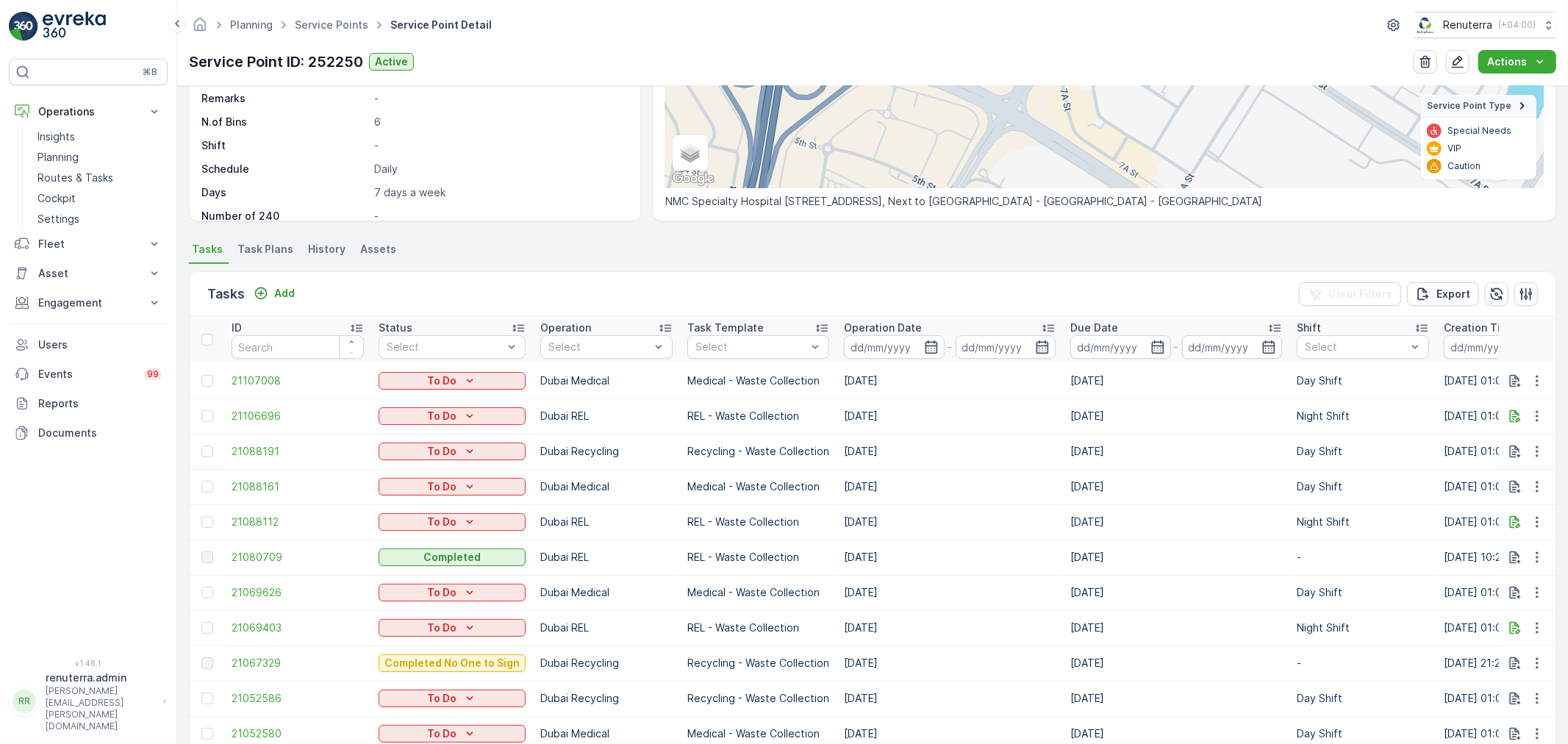
scroll to position [245, 0]
click at [270, 554] on span "21080709" at bounding box center [297, 557] width 132 height 15
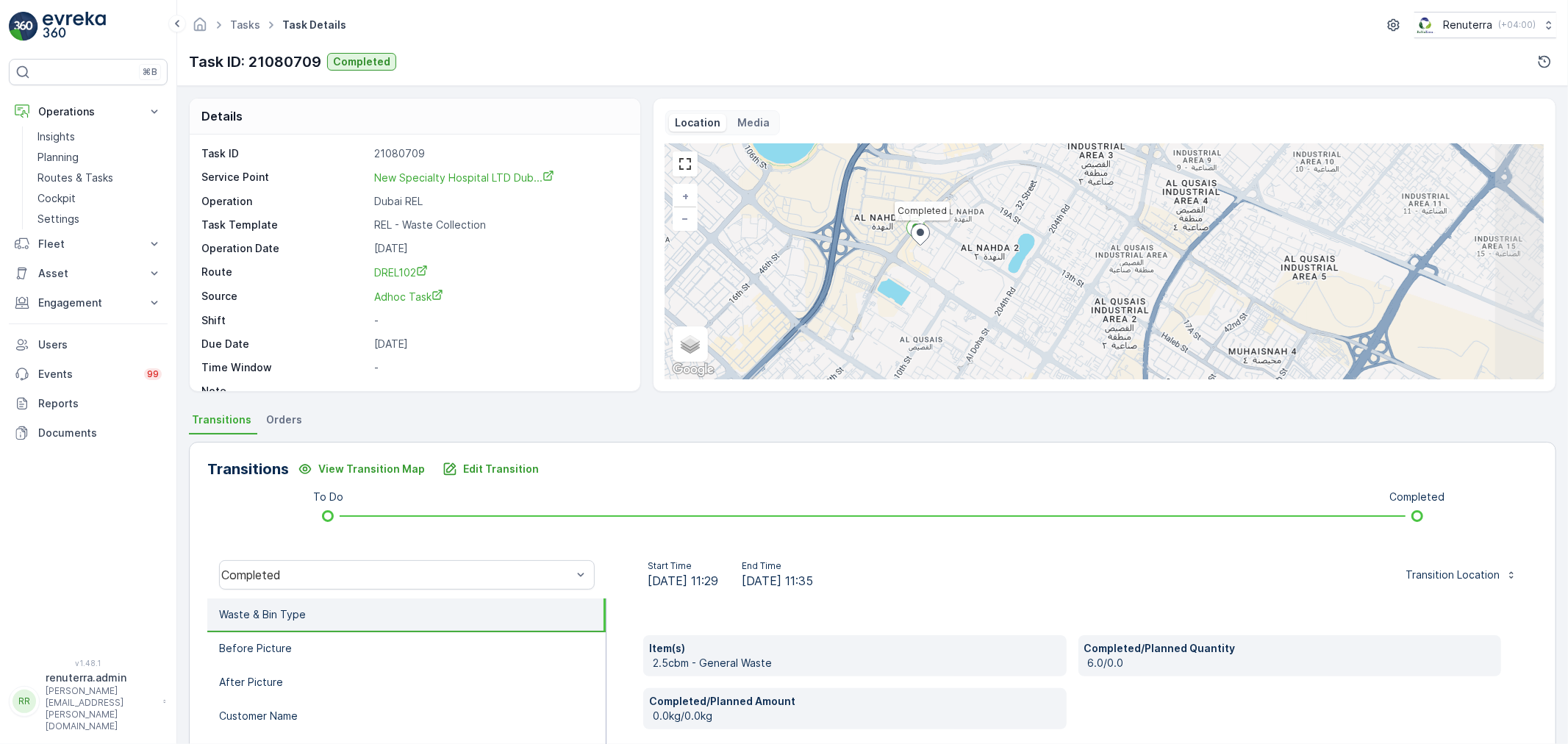
drag, startPoint x: 1037, startPoint y: 289, endPoint x: 951, endPoint y: 273, distance: 87.5
click at [951, 273] on div "Completed + − Satellite Roadmap Terrain Hybrid Leaflet Keyboard shortcuts Map D…" at bounding box center [1104, 261] width 878 height 236
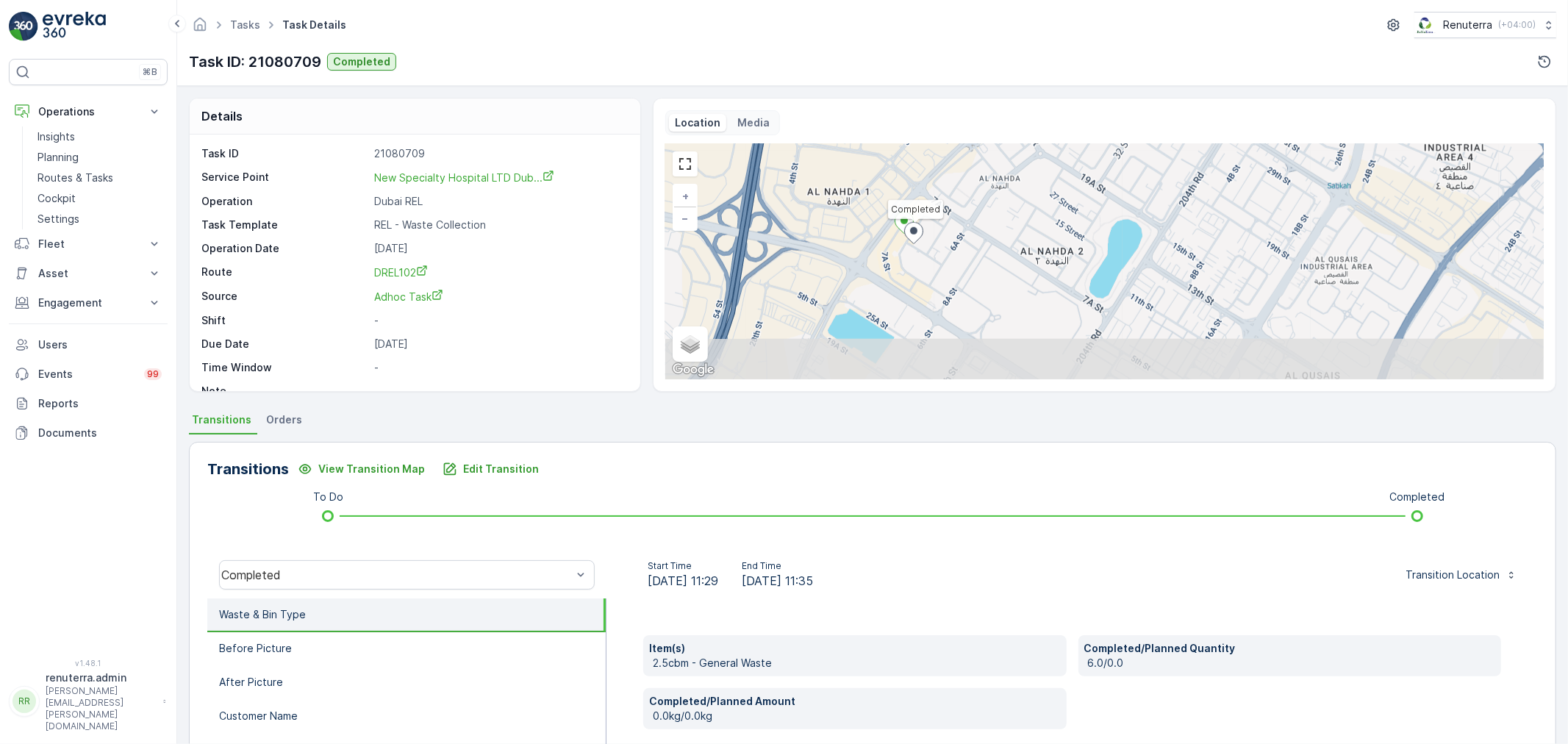
drag, startPoint x: 881, startPoint y: 336, endPoint x: 858, endPoint y: 203, distance: 135.0
click at [858, 203] on div "Completed + − Satellite Roadmap Terrain Hybrid Leaflet Keyboard shortcuts Map D…" at bounding box center [1104, 261] width 878 height 236
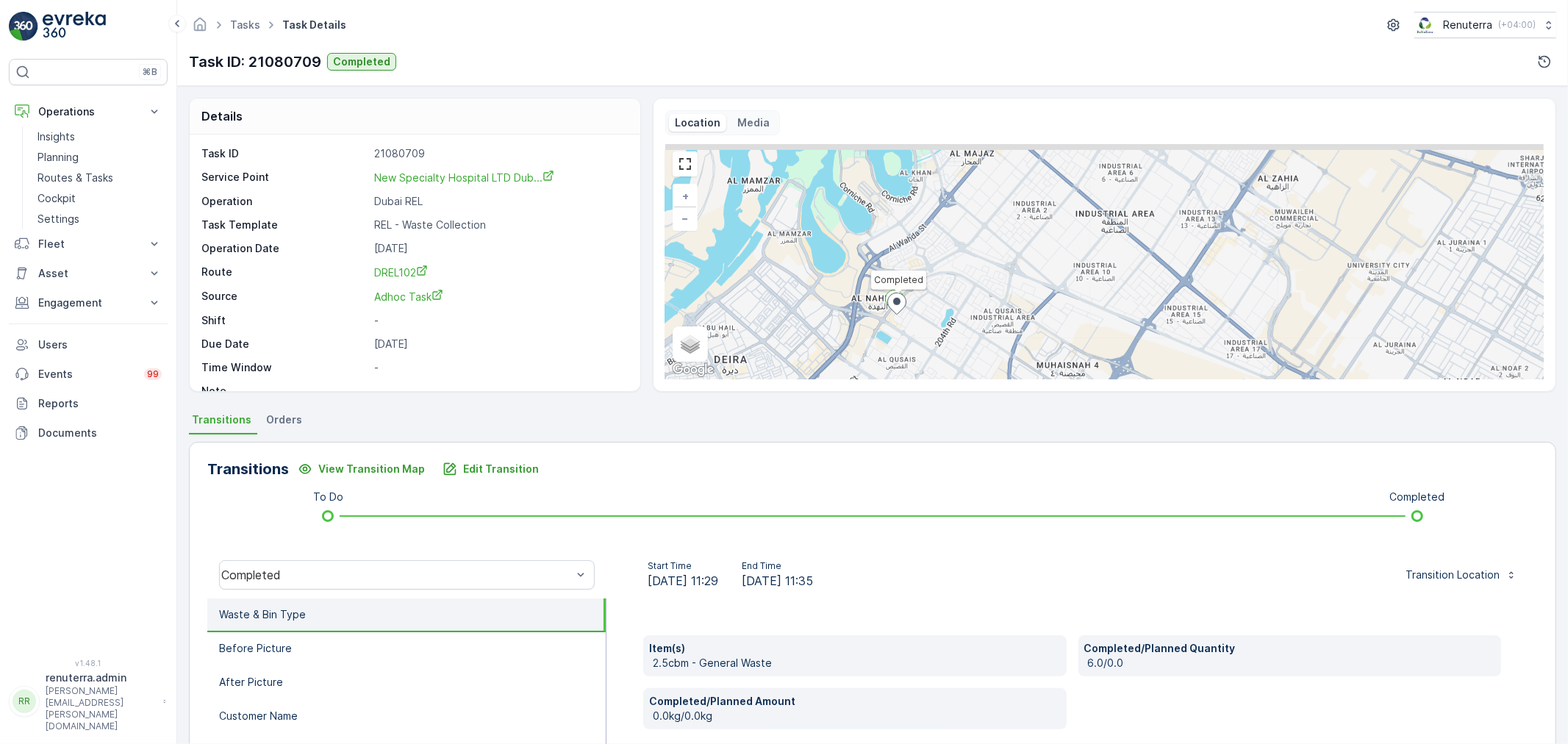
drag, startPoint x: 900, startPoint y: 251, endPoint x: 894, endPoint y: 322, distance: 71.3
click at [894, 322] on div "Completed + − Satellite Roadmap Terrain Hybrid Leaflet Keyboard shortcuts Map D…" at bounding box center [1104, 261] width 878 height 236
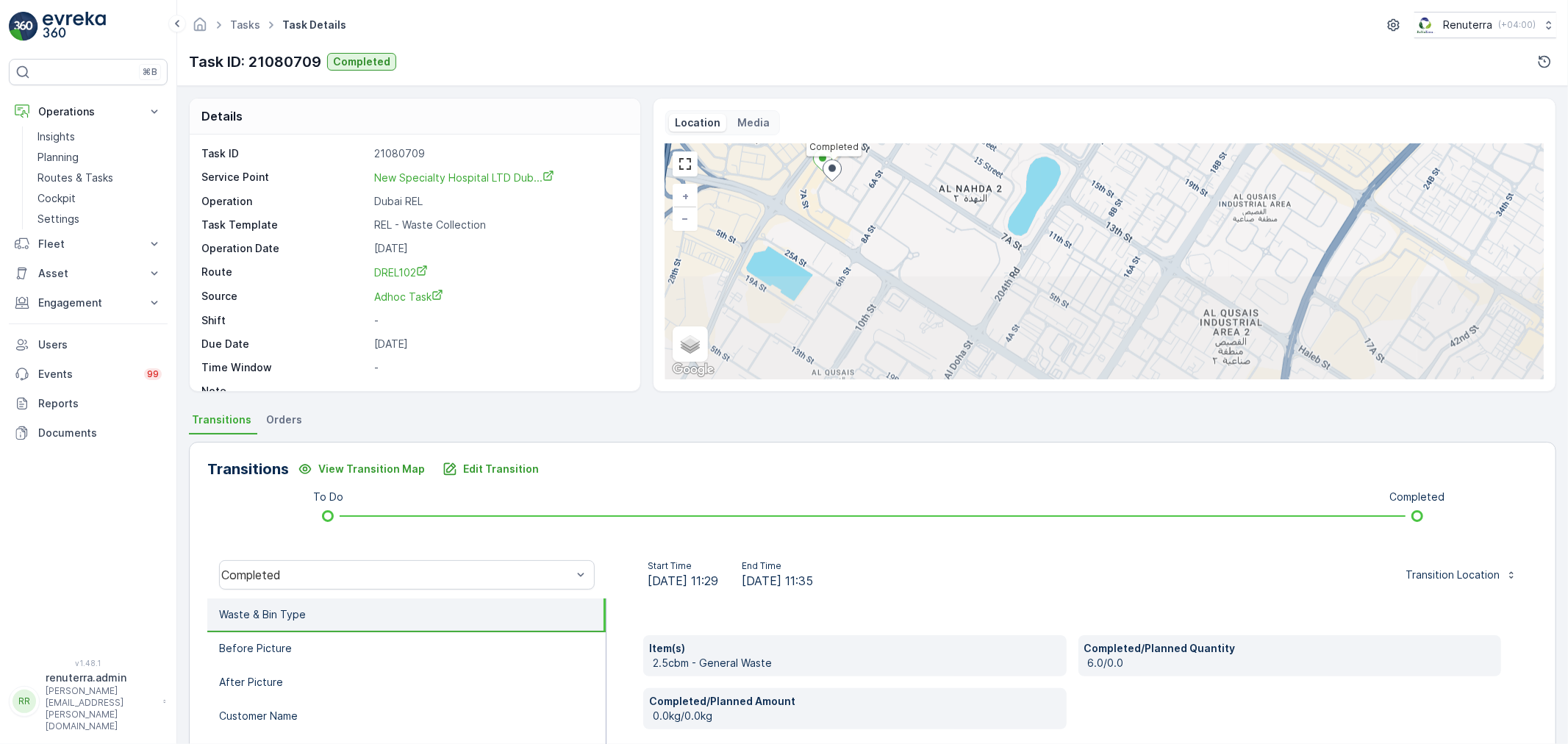
drag, startPoint x: 926, startPoint y: 331, endPoint x: 835, endPoint y: 198, distance: 161.2
click at [835, 198] on div "Completed + − Satellite Roadmap Terrain Hybrid Leaflet Keyboard shortcuts Map D…" at bounding box center [1104, 261] width 878 height 236
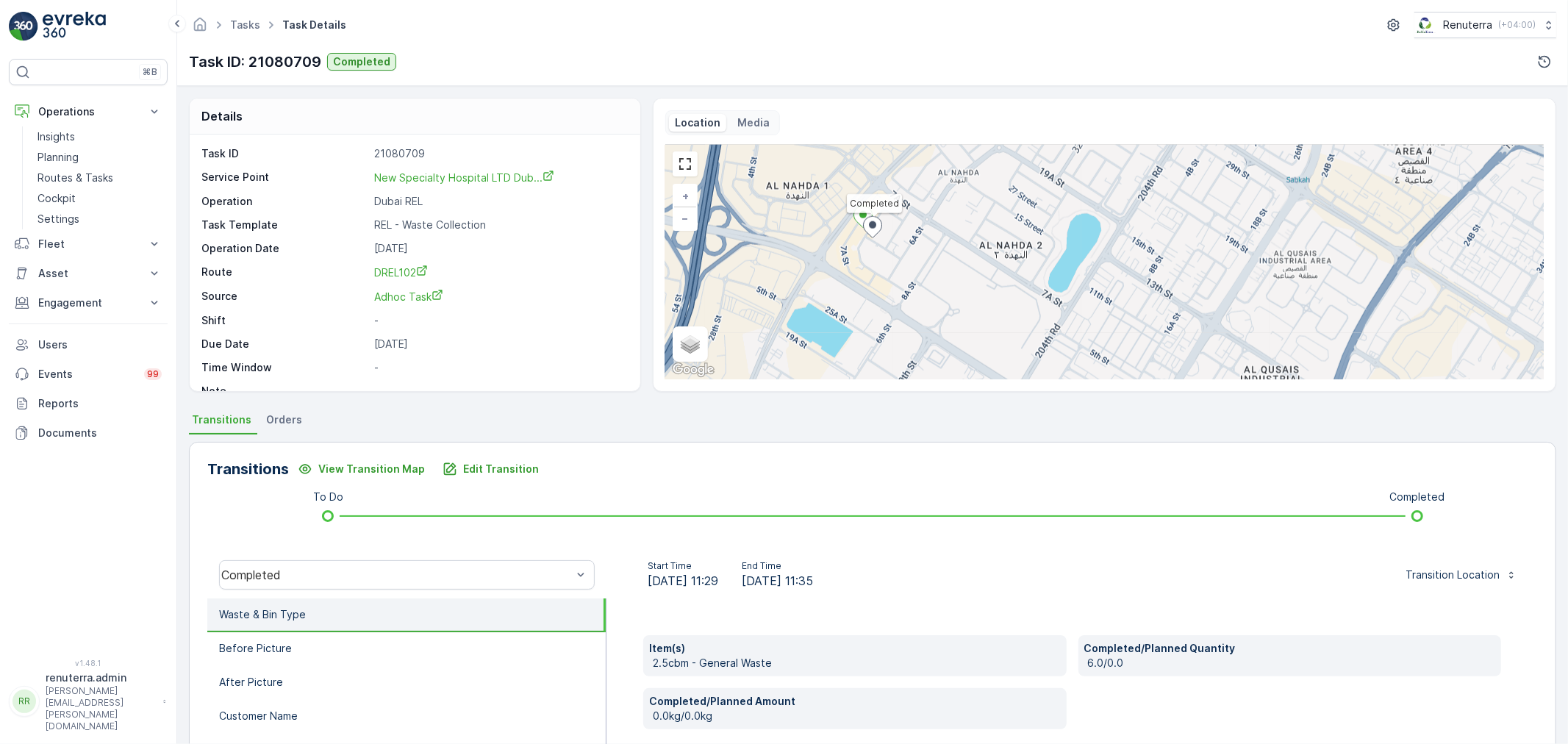
drag, startPoint x: 854, startPoint y: 227, endPoint x: 847, endPoint y: 297, distance: 70.3
click at [847, 297] on div "Completed + − Satellite Roadmap Terrain Hybrid Leaflet Keyboard shortcuts Map D…" at bounding box center [1104, 261] width 878 height 236
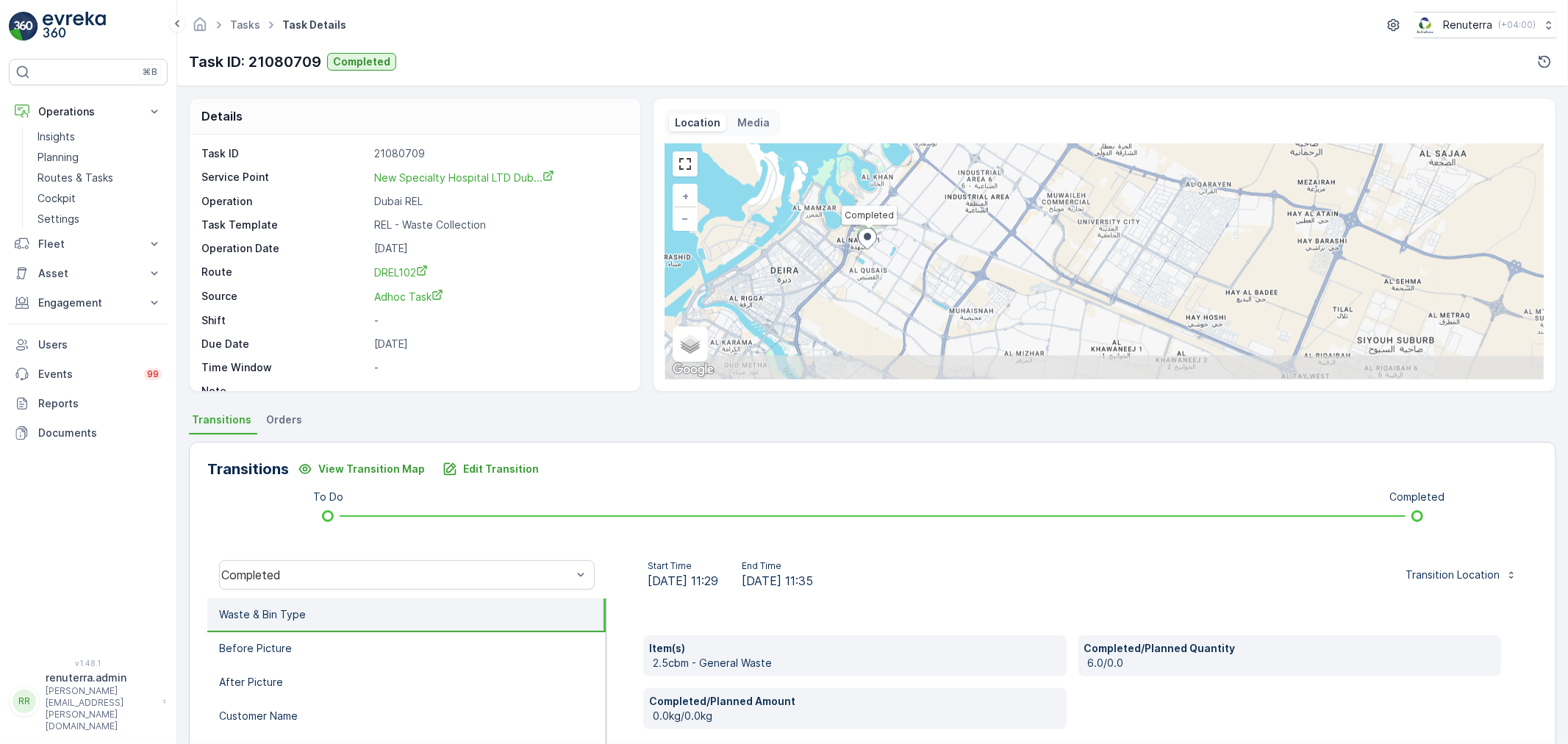
drag, startPoint x: 856, startPoint y: 305, endPoint x: 866, endPoint y: 272, distance: 34.5
click at [866, 272] on div "Completed + − Satellite Roadmap Terrain Hybrid Leaflet Keyboard shortcuts Map D…" at bounding box center [1104, 261] width 878 height 236
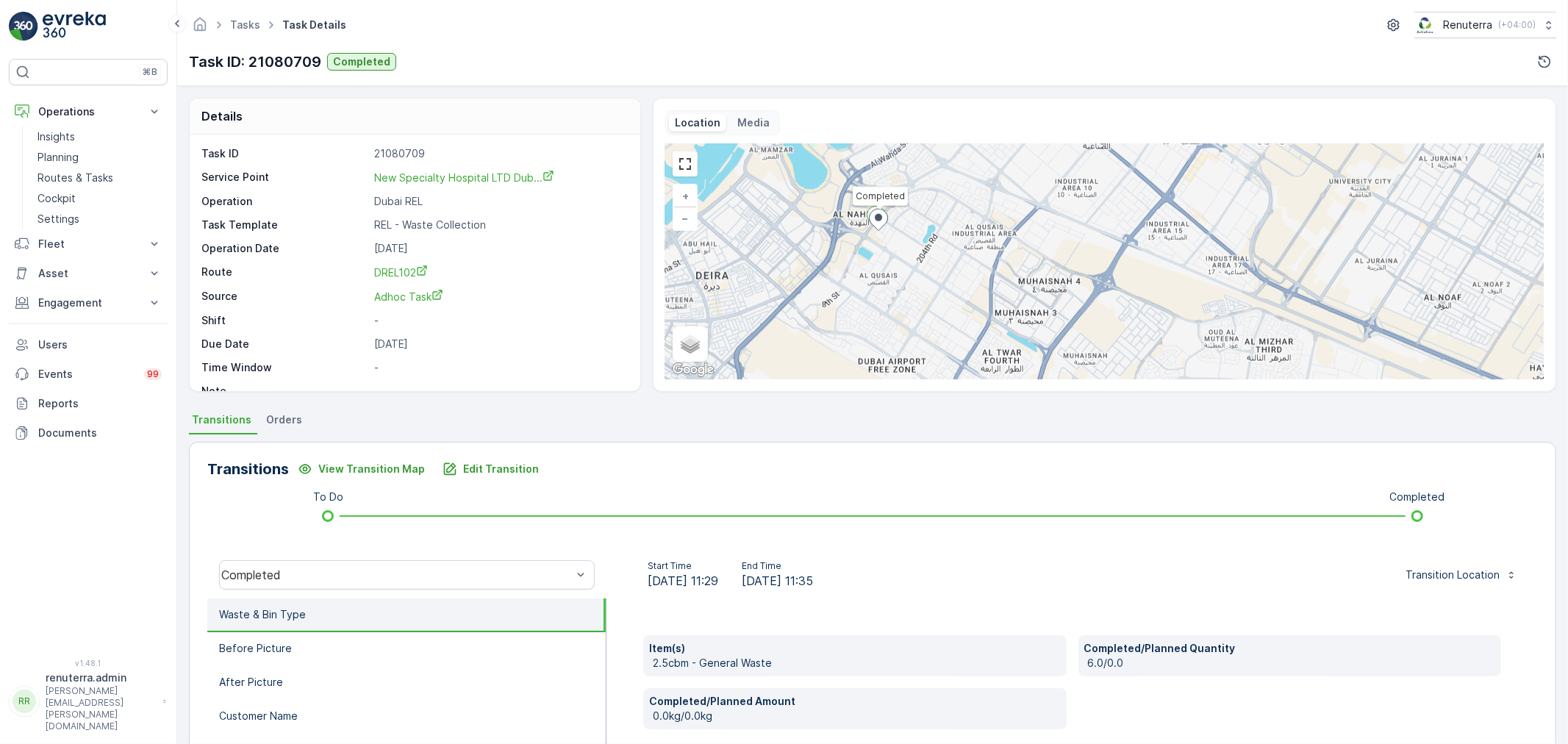
drag, startPoint x: 1004, startPoint y: 298, endPoint x: 917, endPoint y: 284, distance: 88.1
click at [917, 284] on div "Completed + − Satellite Roadmap Terrain Hybrid Leaflet Keyboard shortcuts Map D…" at bounding box center [1104, 261] width 878 height 236
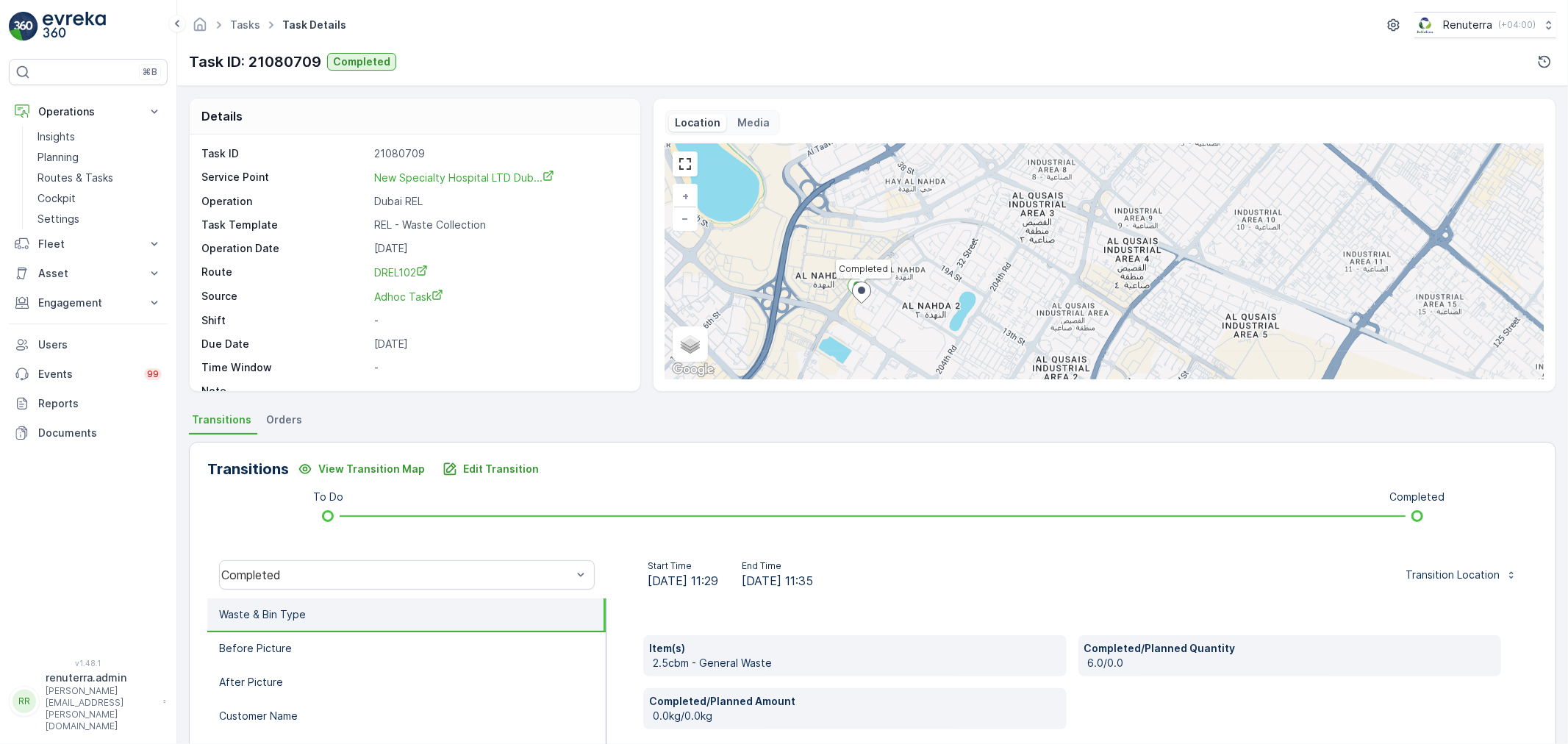
drag, startPoint x: 840, startPoint y: 229, endPoint x: 869, endPoint y: 309, distance: 85.1
click at [865, 322] on div "Completed + − Satellite Roadmap Terrain Hybrid Leaflet Keyboard shortcuts Map D…" at bounding box center [1104, 261] width 878 height 236
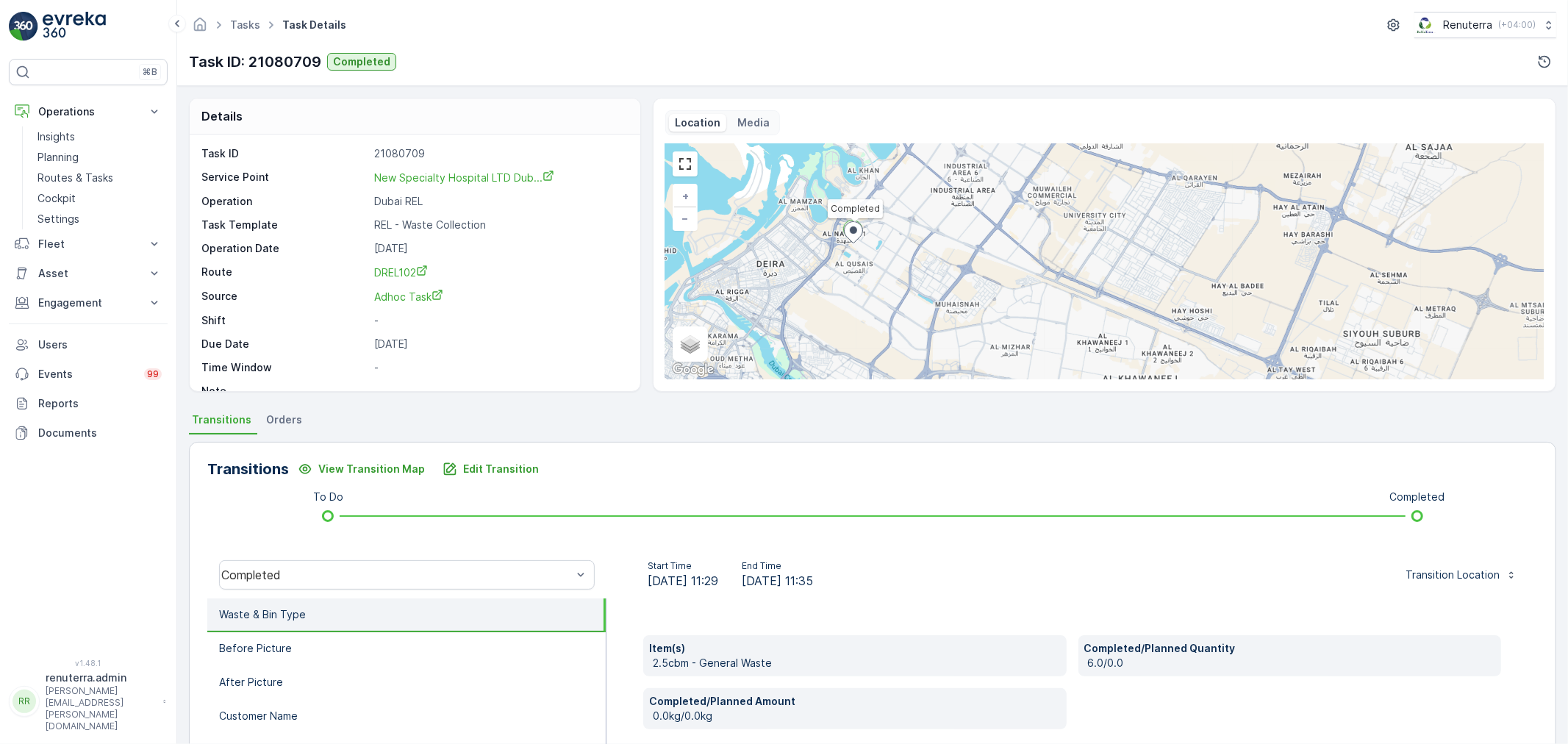
drag, startPoint x: 862, startPoint y: 342, endPoint x: 857, endPoint y: 300, distance: 42.3
click at [857, 300] on div "Completed + − Satellite Roadmap Terrain Hybrid Leaflet Keyboard shortcuts Map D…" at bounding box center [1104, 261] width 878 height 236
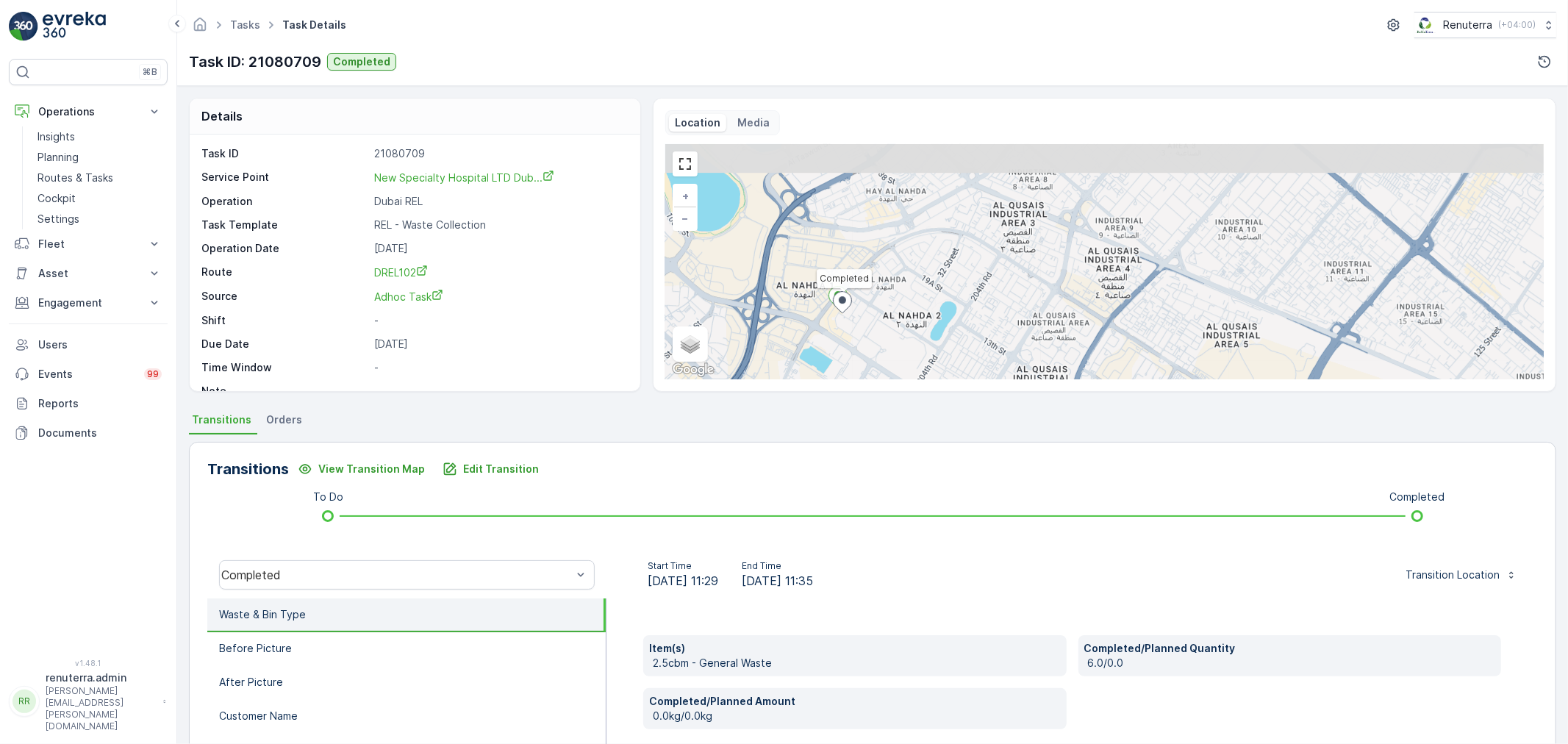
drag, startPoint x: 850, startPoint y: 184, endPoint x: 850, endPoint y: 323, distance: 139.0
click at [850, 323] on div "Completed + − Satellite Roadmap Terrain Hybrid Leaflet Keyboard shortcuts Map D…" at bounding box center [1104, 261] width 878 height 236
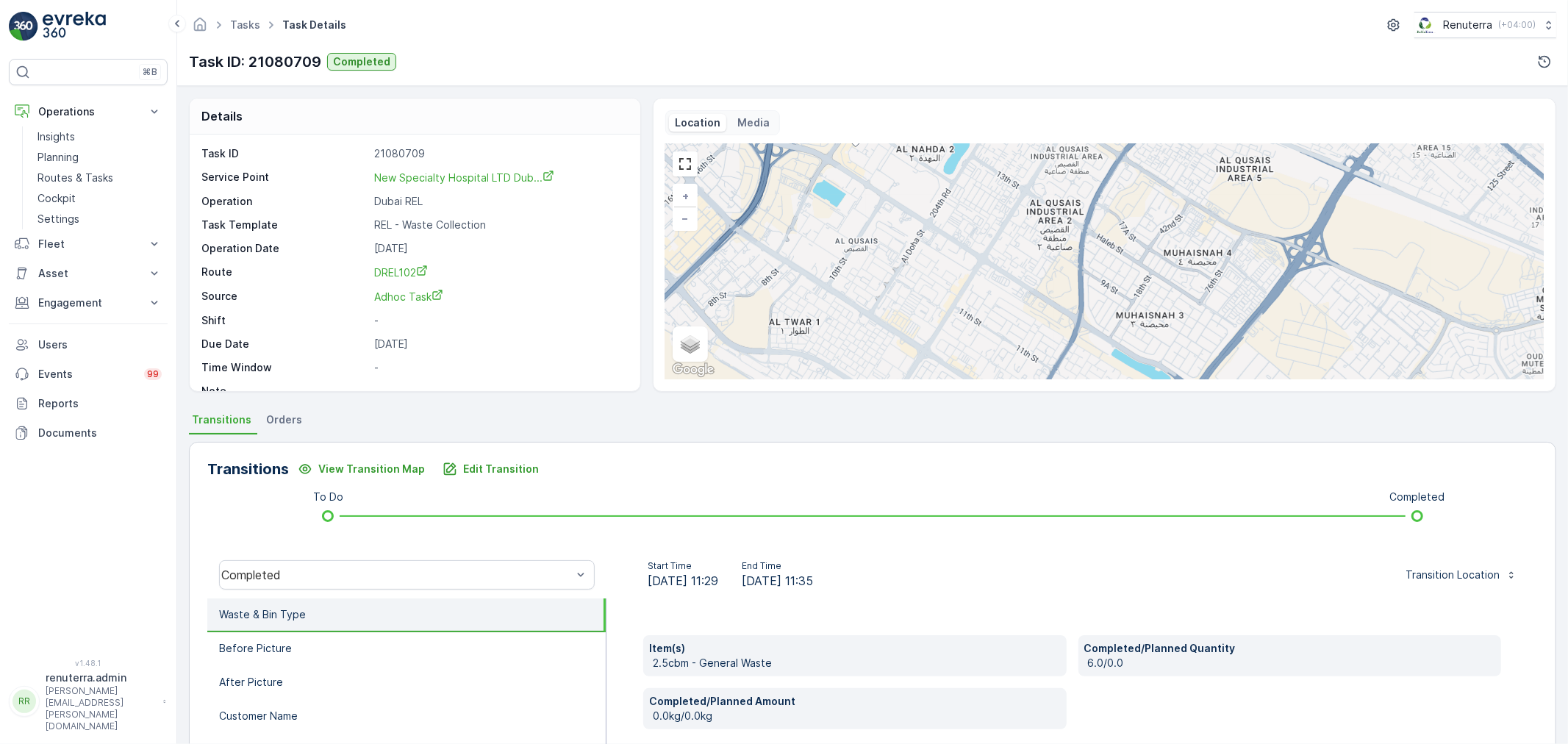
drag, startPoint x: 842, startPoint y: 334, endPoint x: 855, endPoint y: 168, distance: 166.5
click at [855, 168] on div "Completed + − Satellite Roadmap Terrain Hybrid Leaflet Keyboard shortcuts Map D…" at bounding box center [1104, 261] width 878 height 236
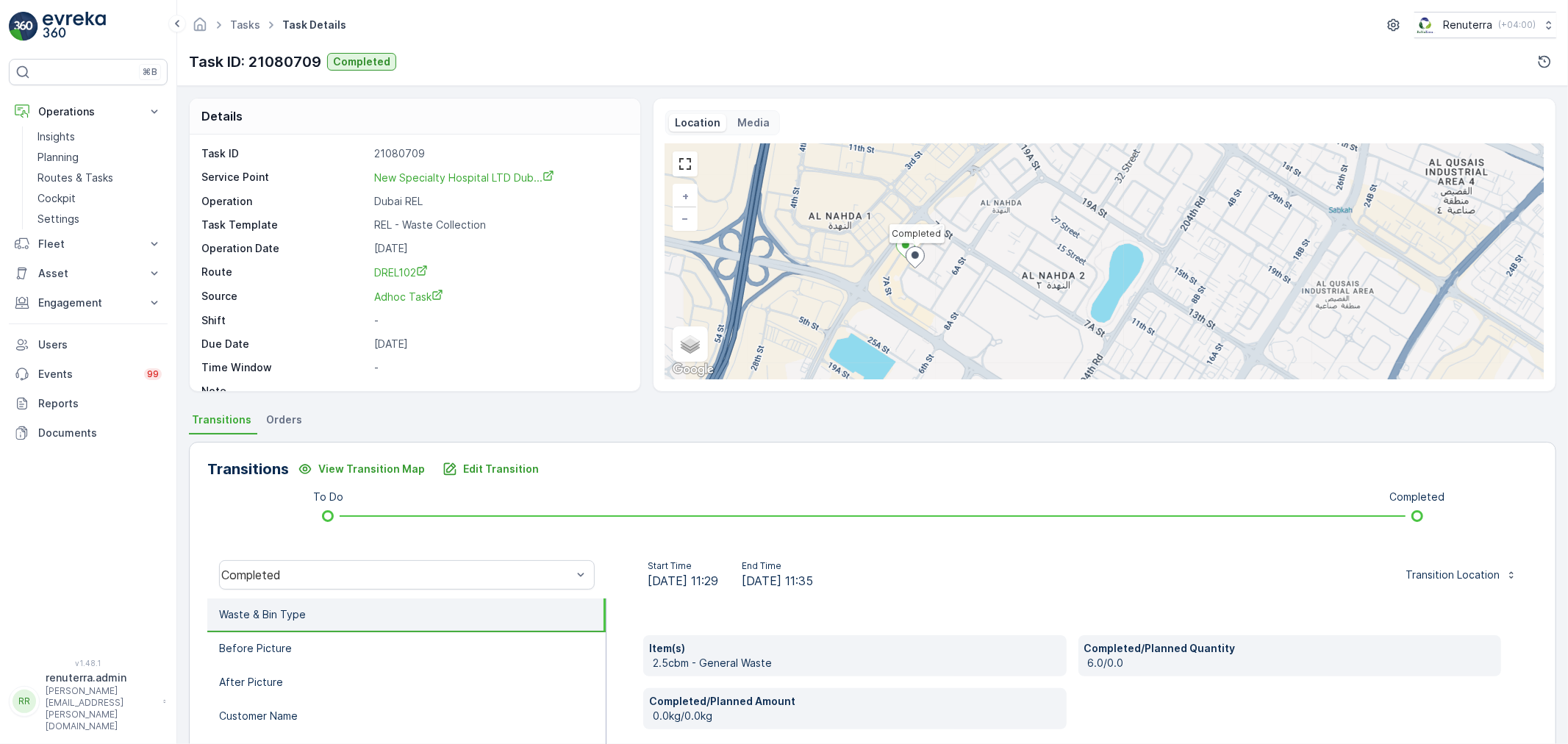
drag, startPoint x: 765, startPoint y: 298, endPoint x: 905, endPoint y: 284, distance: 140.7
click at [905, 284] on div "Completed + − Satellite Roadmap Terrain Hybrid Leaflet Keyboard shortcuts Map D…" at bounding box center [1104, 261] width 878 height 236
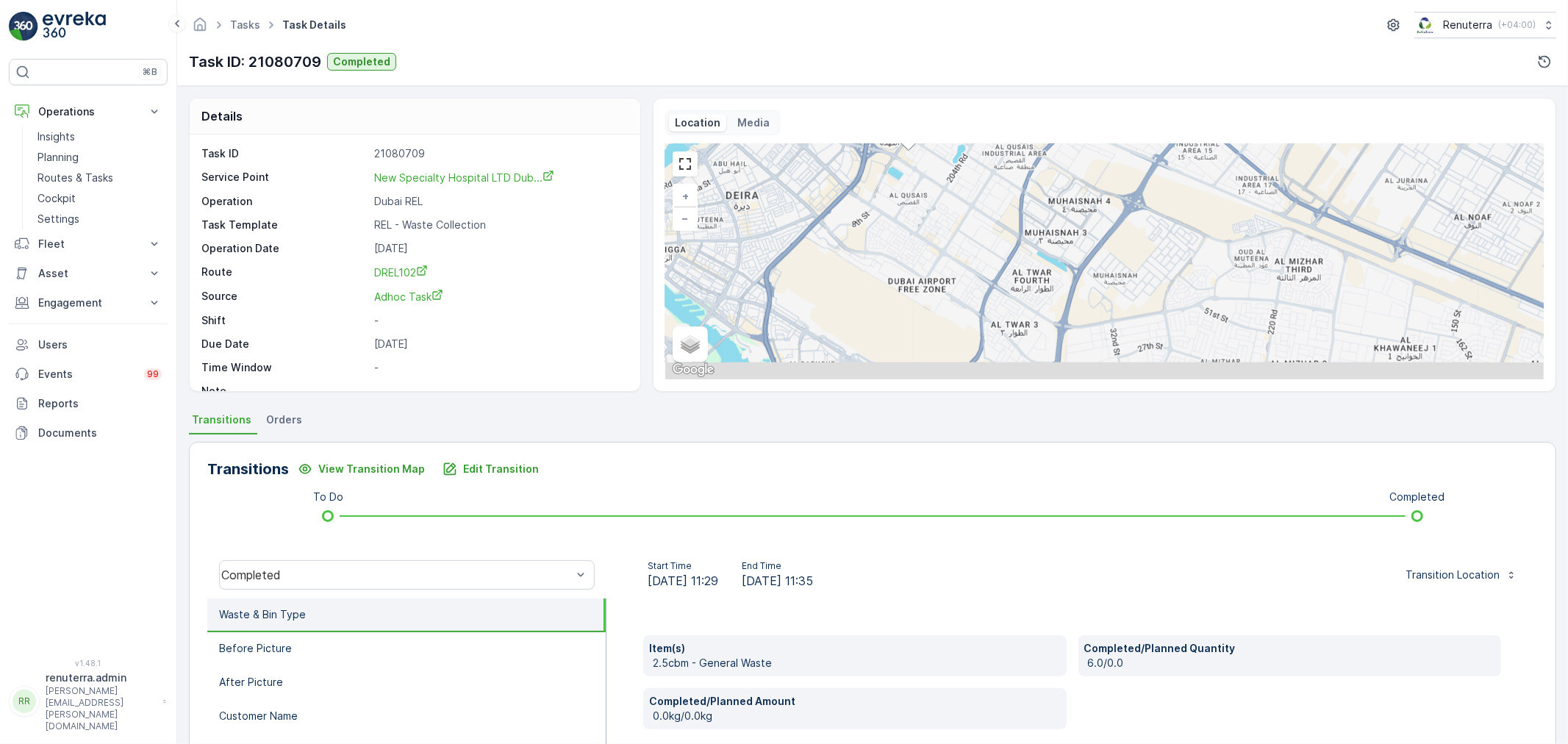
drag, startPoint x: 924, startPoint y: 312, endPoint x: 926, endPoint y: 207, distance: 105.0
click at [926, 207] on div "Completed + − Satellite Roadmap Terrain Hybrid Leaflet Keyboard shortcuts Map D…" at bounding box center [1104, 261] width 878 height 236
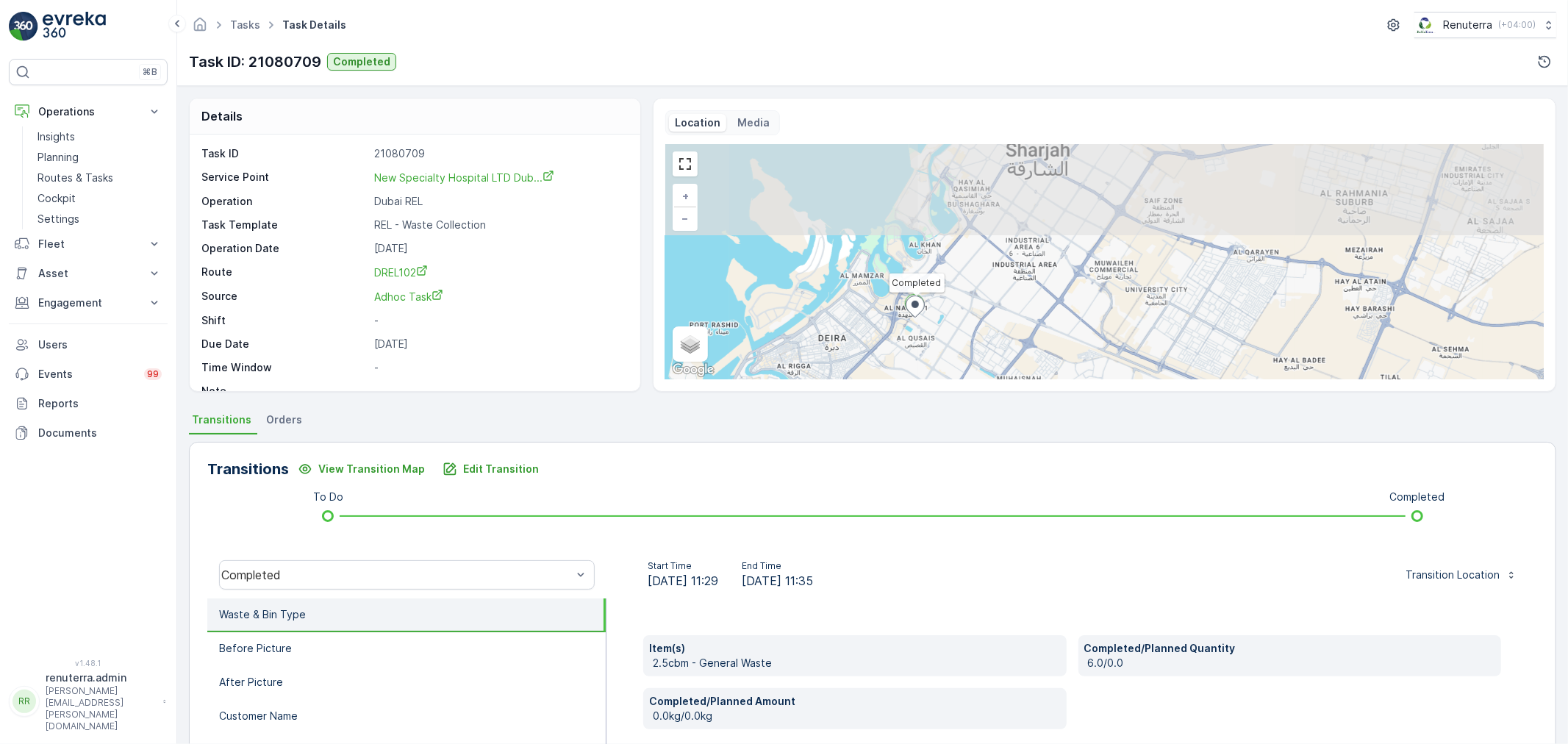
drag, startPoint x: 902, startPoint y: 254, endPoint x: 903, endPoint y: 360, distance: 106.0
click at [903, 360] on div "Completed + − Satellite Roadmap Terrain Hybrid Leaflet Keyboard shortcuts Map D…" at bounding box center [1104, 261] width 878 height 236
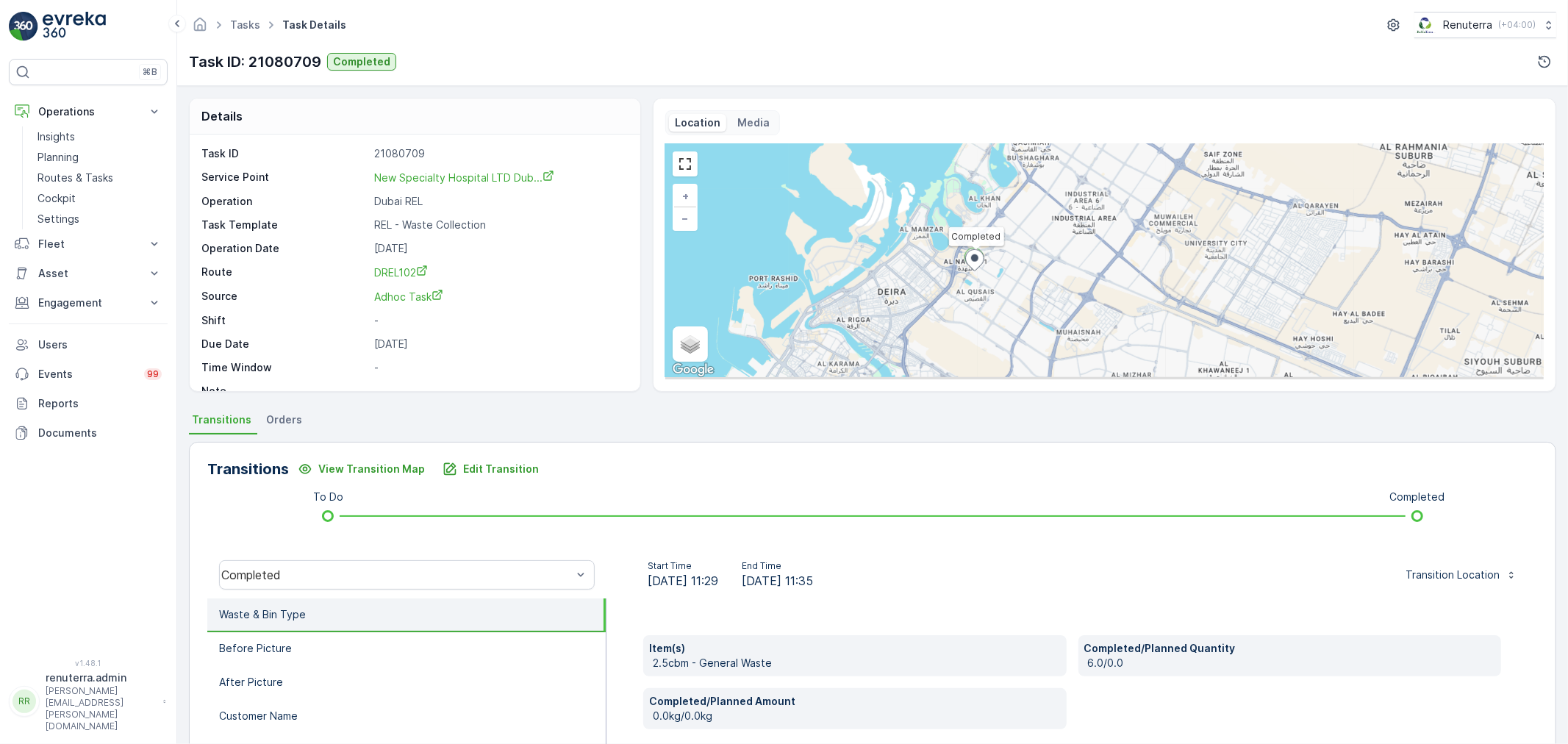
drag, startPoint x: 974, startPoint y: 341, endPoint x: 987, endPoint y: 294, distance: 48.8
click at [987, 294] on div "Completed + − Satellite Roadmap Terrain Hybrid Leaflet Keyboard shortcuts Map D…" at bounding box center [1104, 261] width 878 height 236
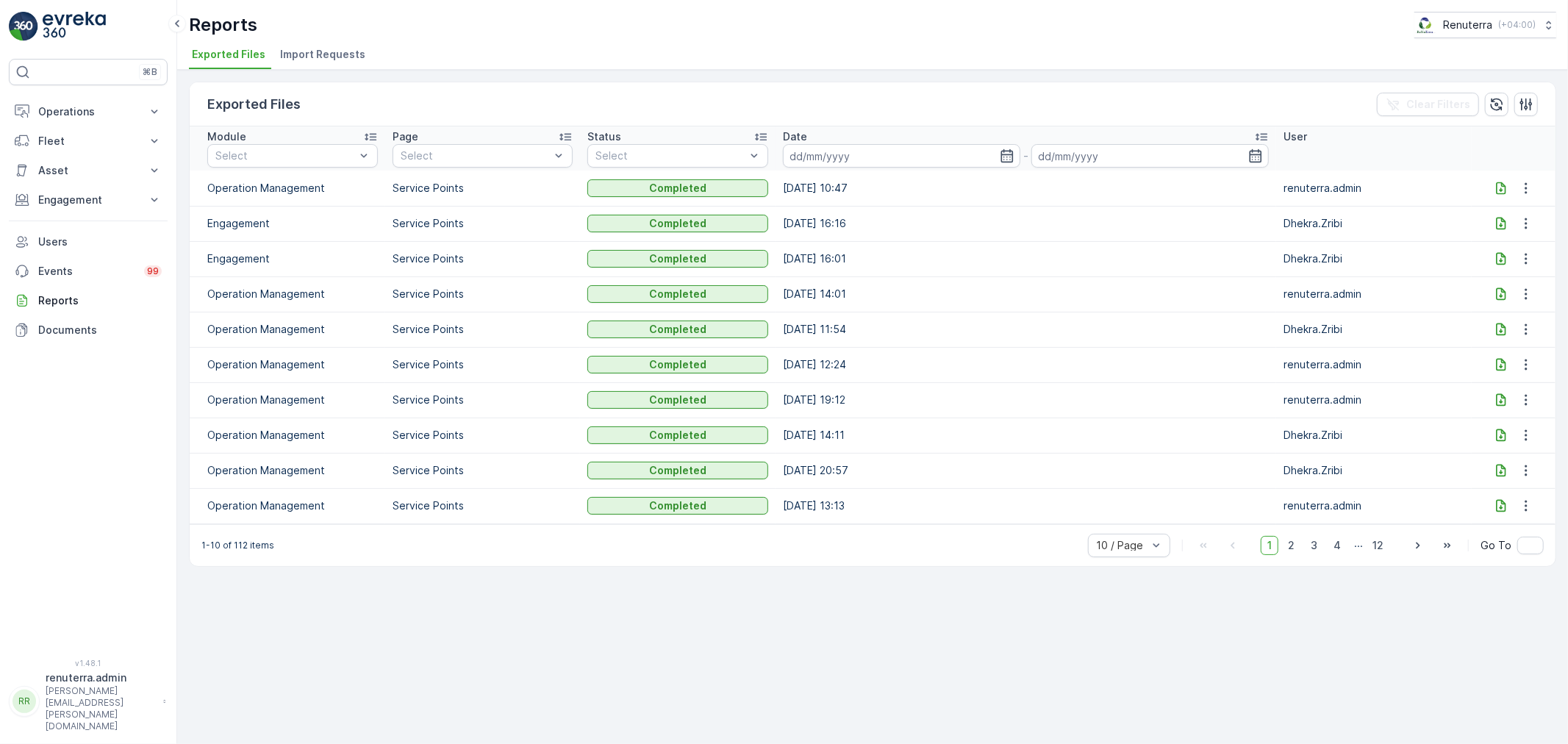
click at [71, 96] on div "⌘B Operations Insights Planning Routes & Tasks Cockpit Settings Fleet Live Trac…" at bounding box center [88, 350] width 159 height 583
click at [77, 117] on p "Operations" at bounding box center [88, 112] width 100 height 15
click at [41, 150] on p "Planning" at bounding box center [58, 158] width 41 height 15
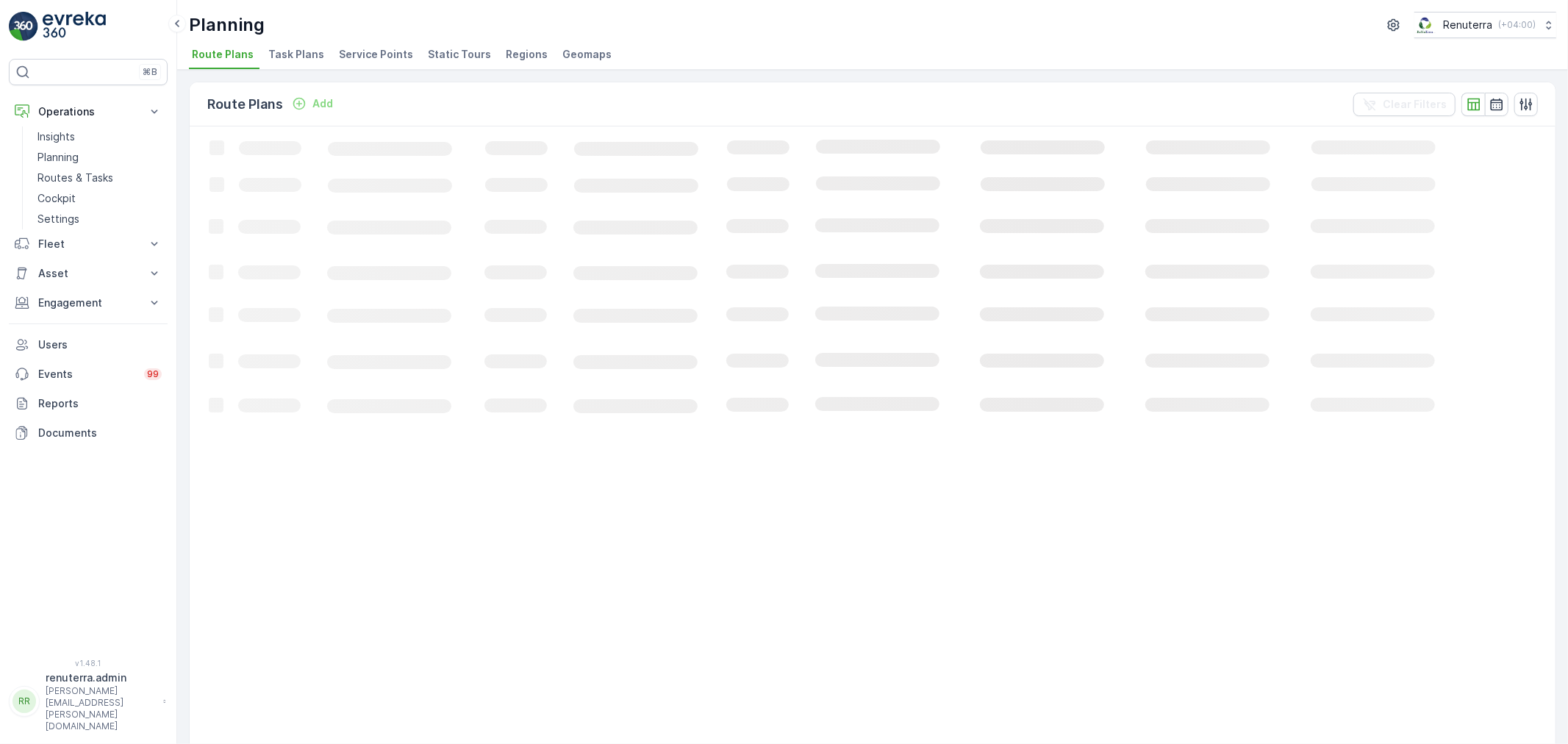
click at [370, 56] on span "Service Points" at bounding box center [376, 55] width 74 height 15
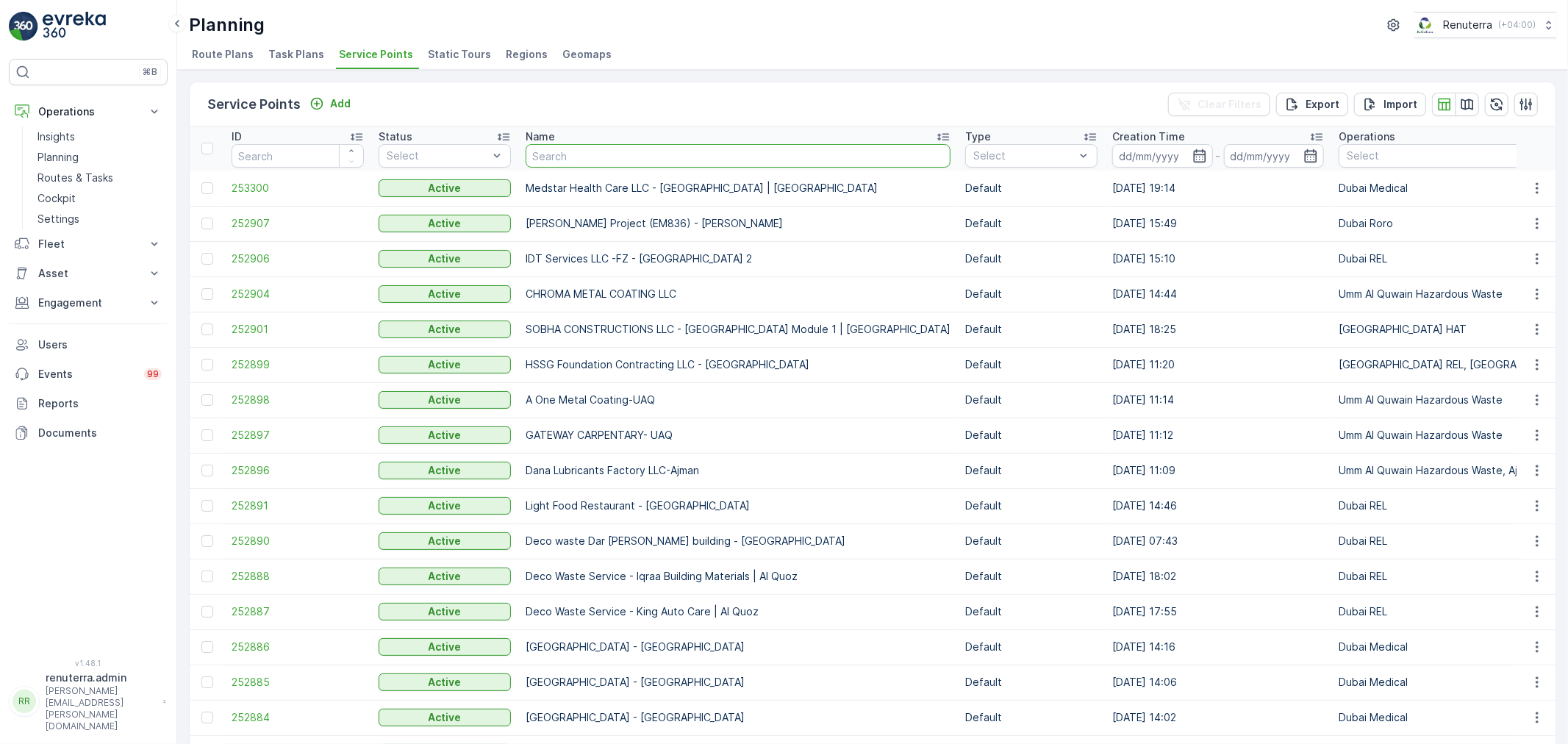
click at [550, 158] on input "text" at bounding box center [738, 155] width 425 height 23
type input "tor"
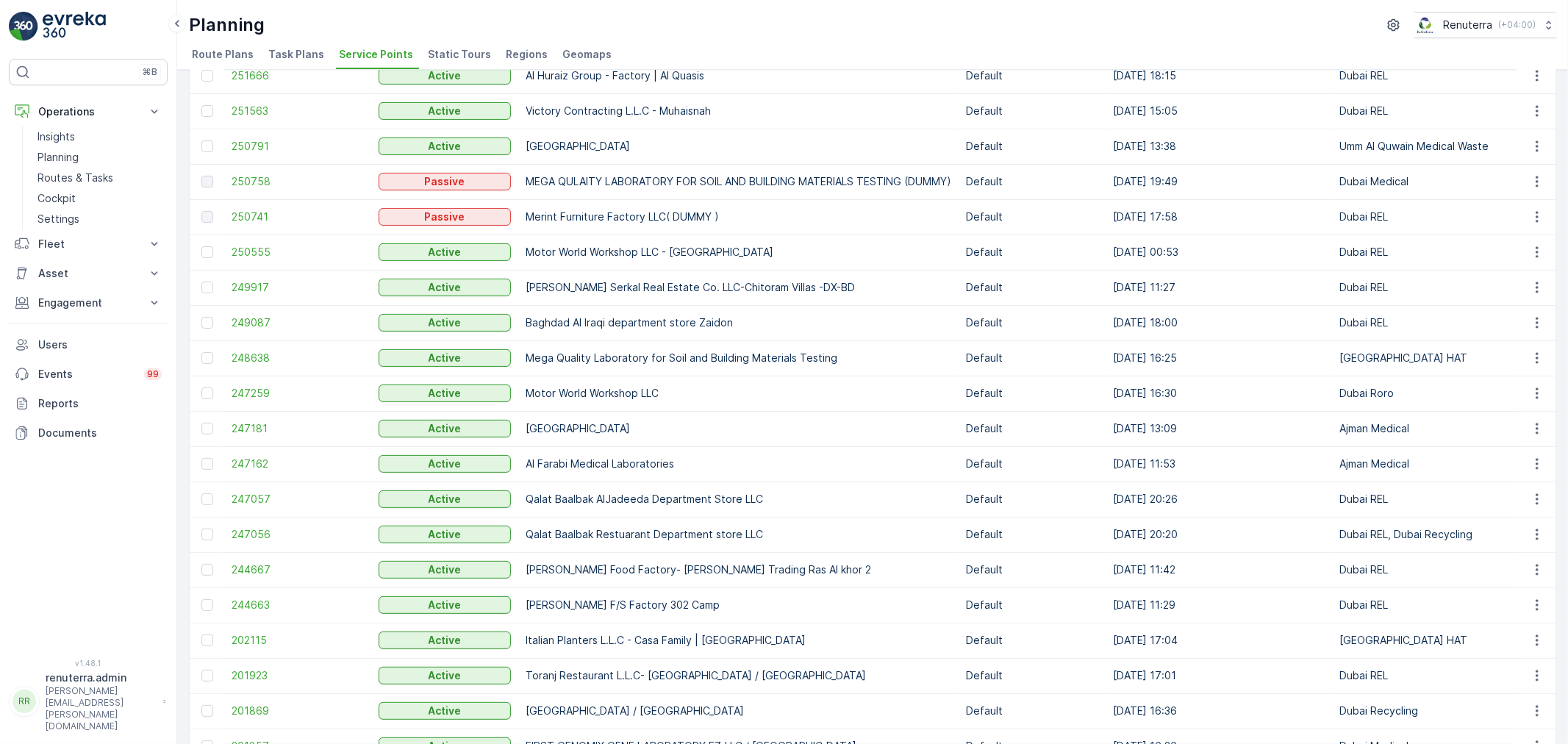
scroll to position [405, 0]
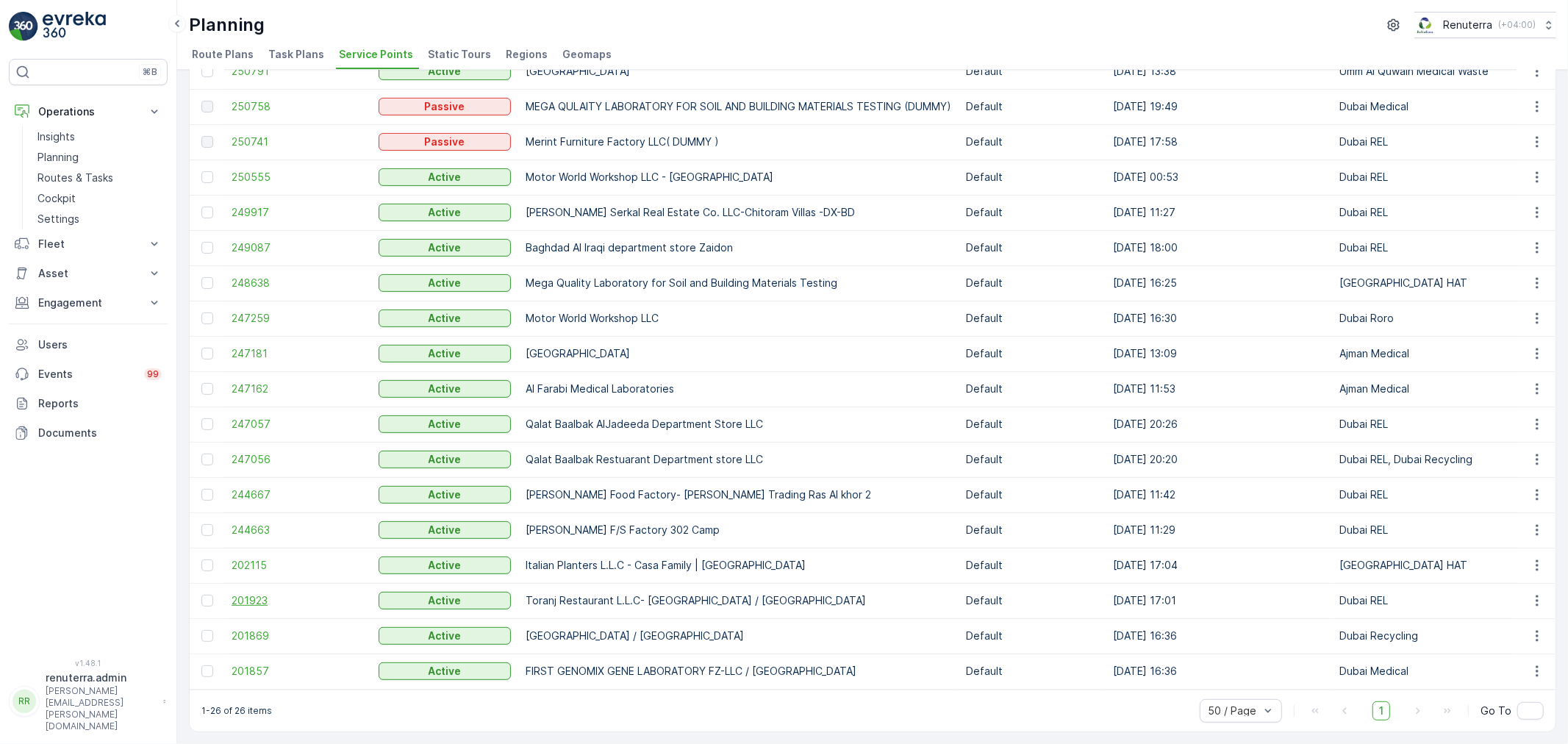
click at [246, 596] on span "201923" at bounding box center [297, 601] width 132 height 15
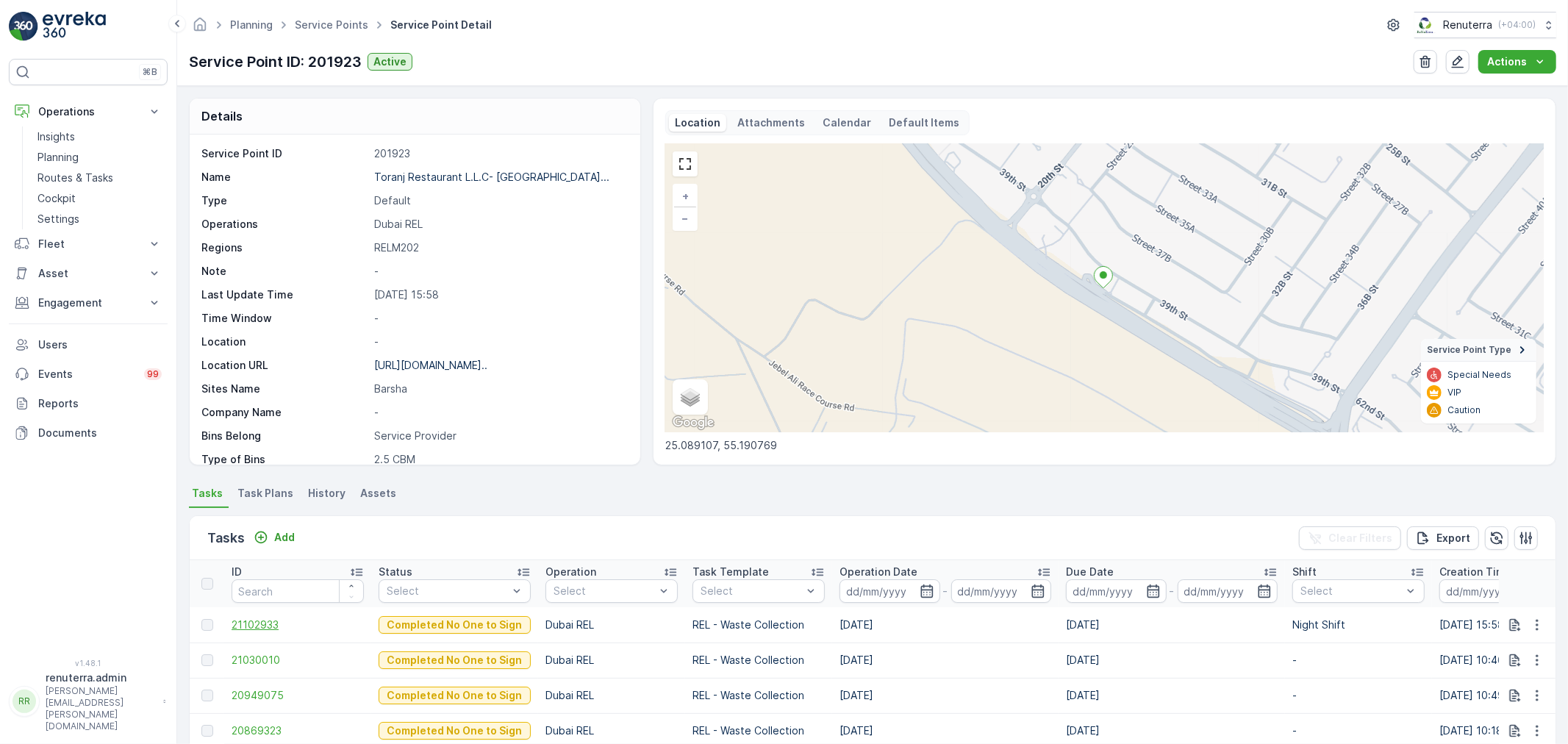
click at [264, 621] on span "21102933" at bounding box center [297, 625] width 132 height 15
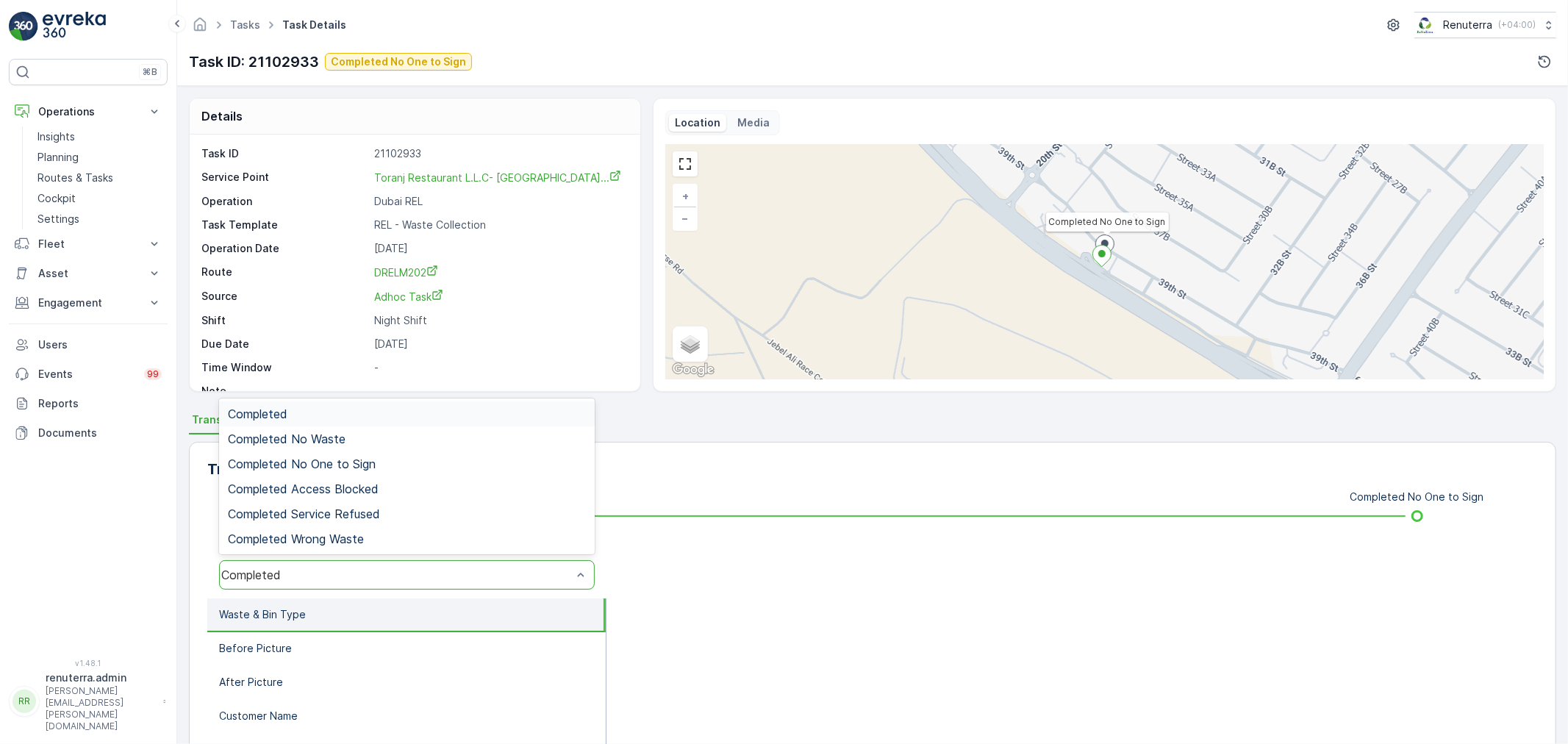
click at [357, 579] on div "Completed" at bounding box center [397, 575] width 350 height 13
click at [348, 455] on div "Completed No One to Sign" at bounding box center [406, 464] width 376 height 25
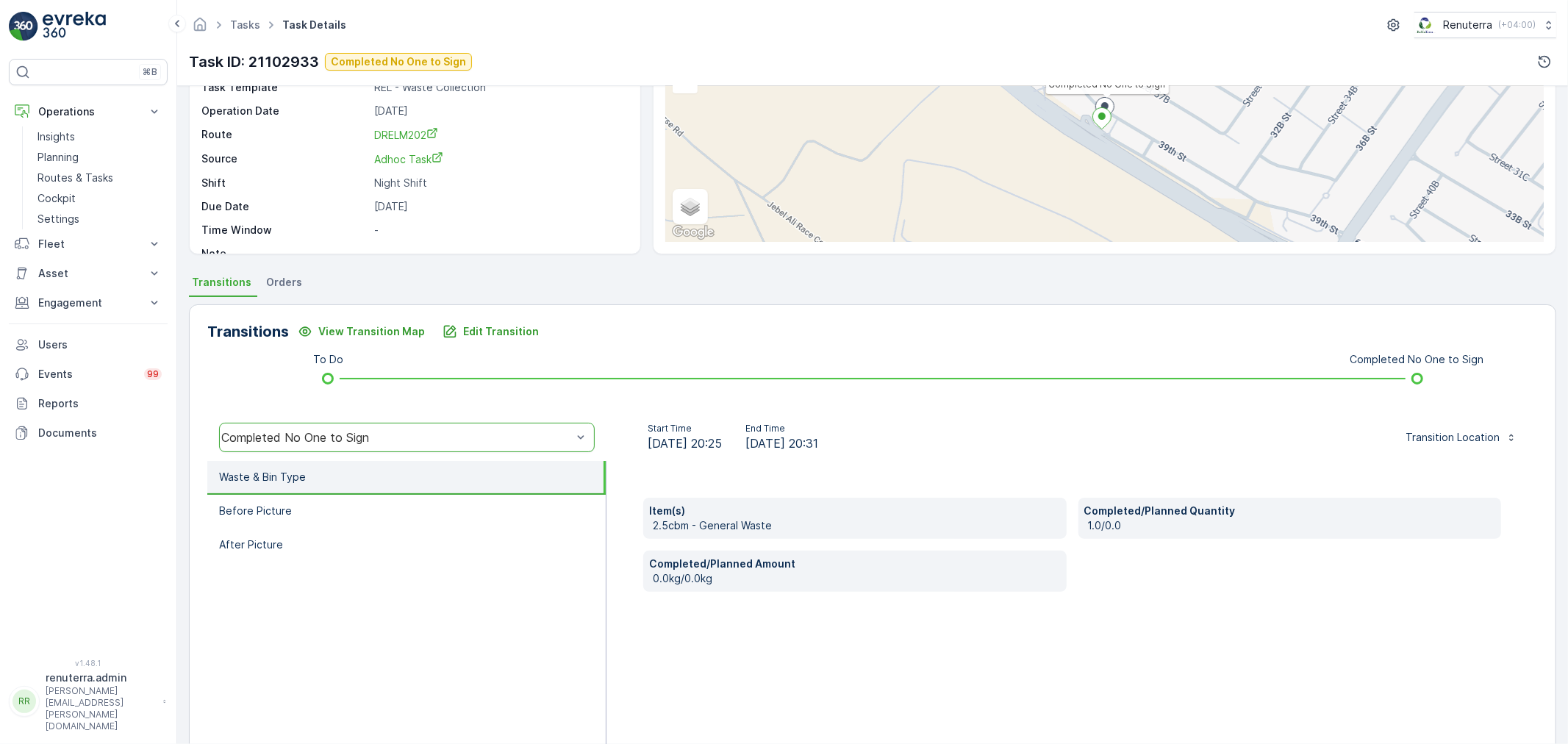
scroll to position [164, 0]
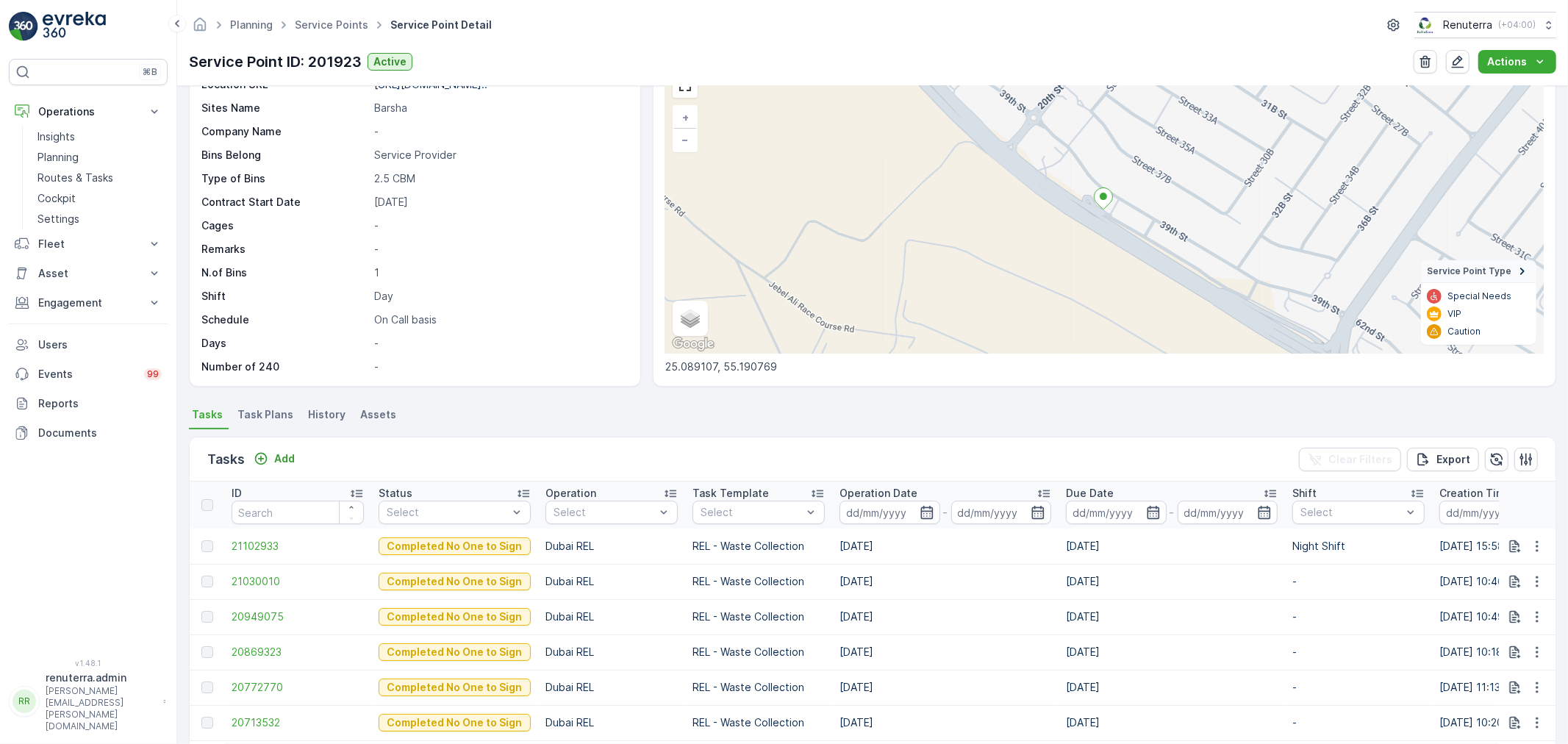
scroll to position [82, 0]
click at [254, 544] on span "21102933" at bounding box center [297, 544] width 132 height 15
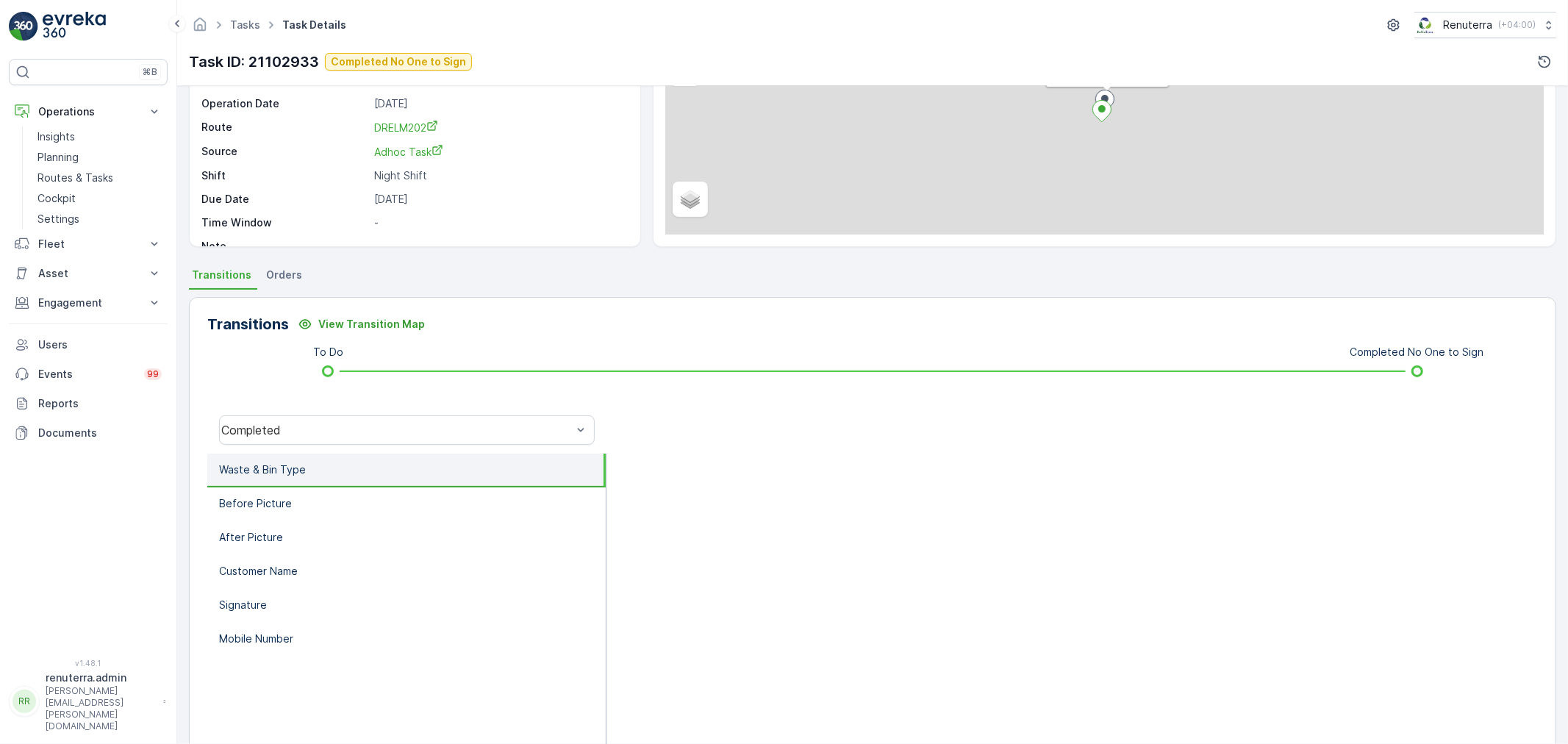
scroll to position [182, 0]
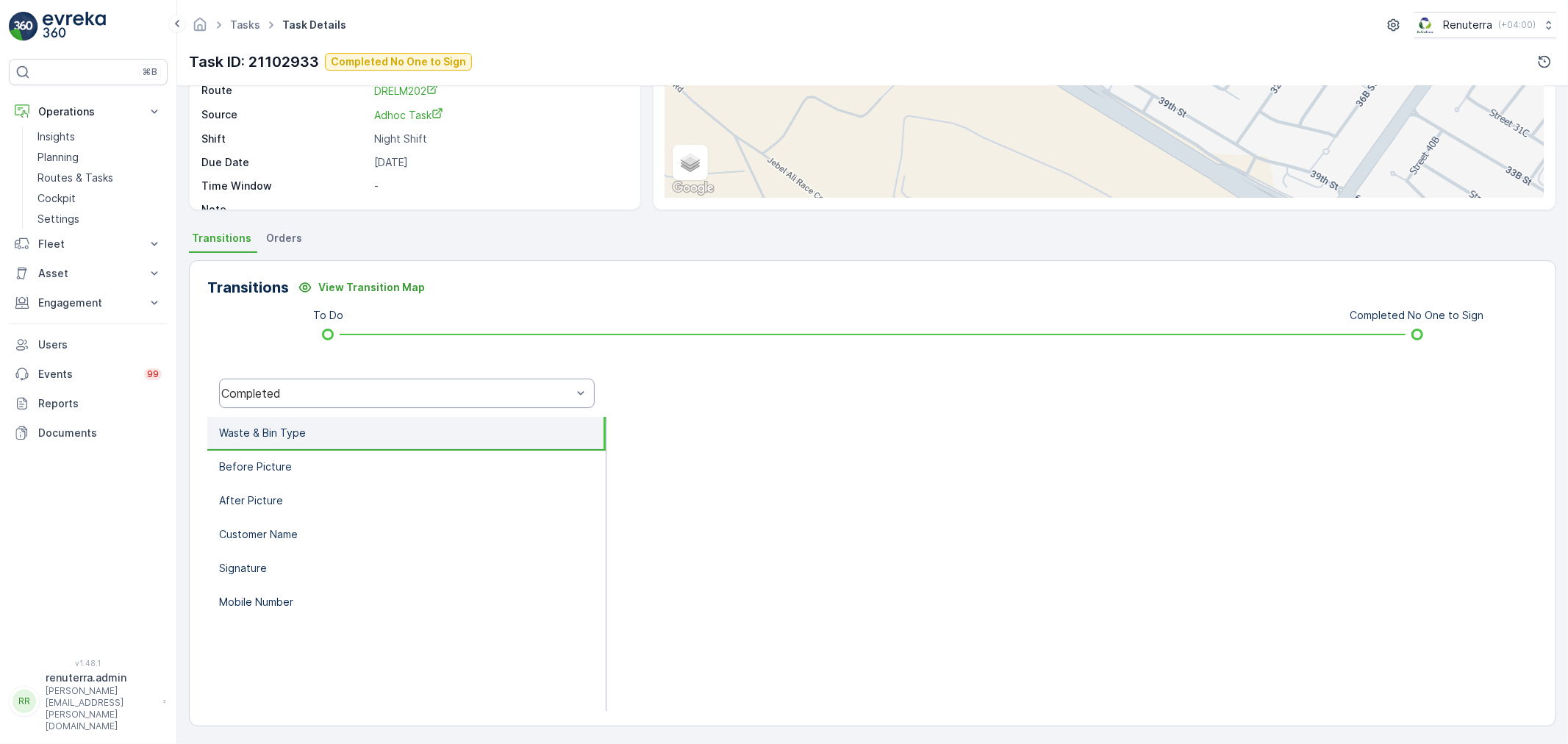
click at [339, 389] on div "Completed" at bounding box center [397, 393] width 350 height 13
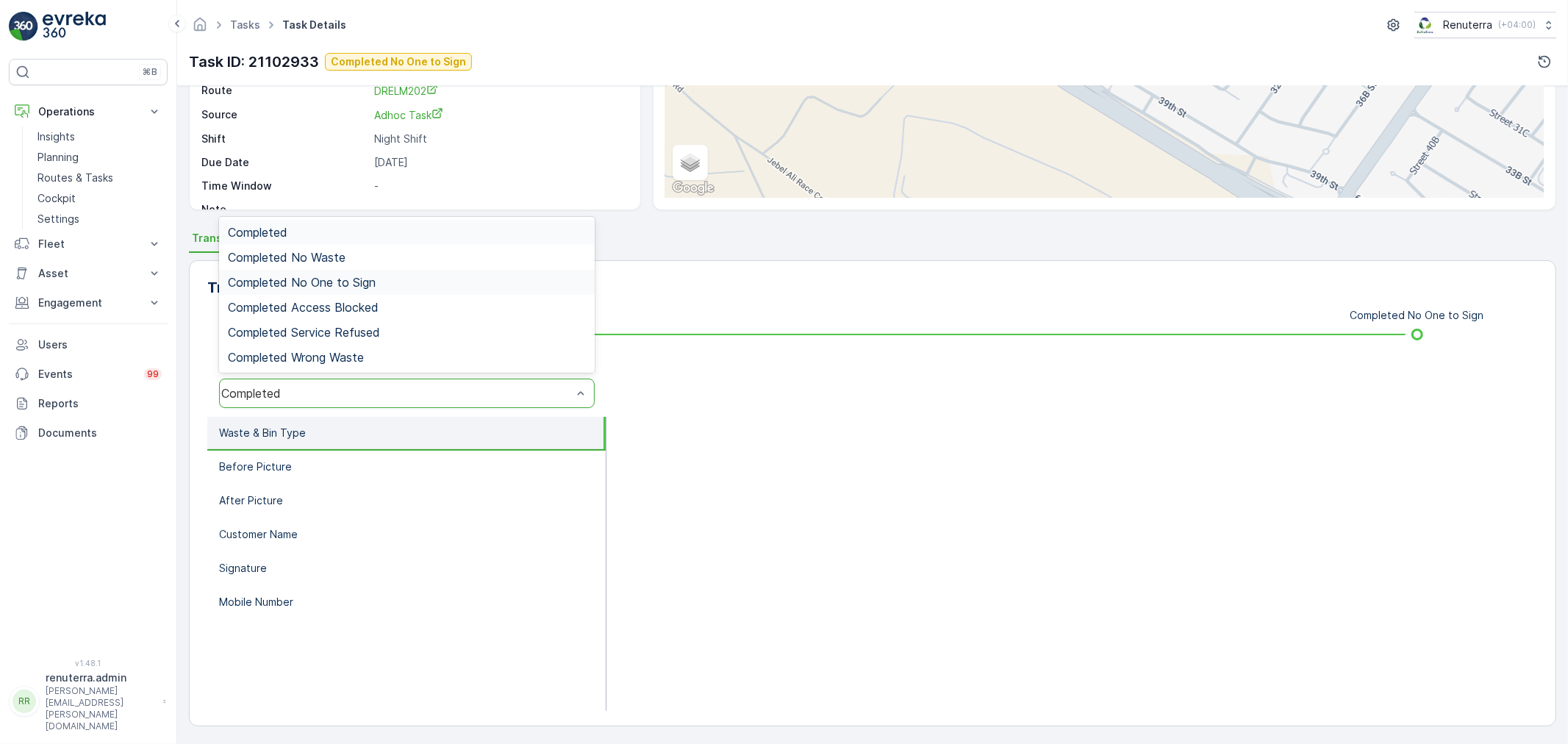
click at [329, 278] on span "Completed No One to Sign" at bounding box center [302, 283] width 148 height 13
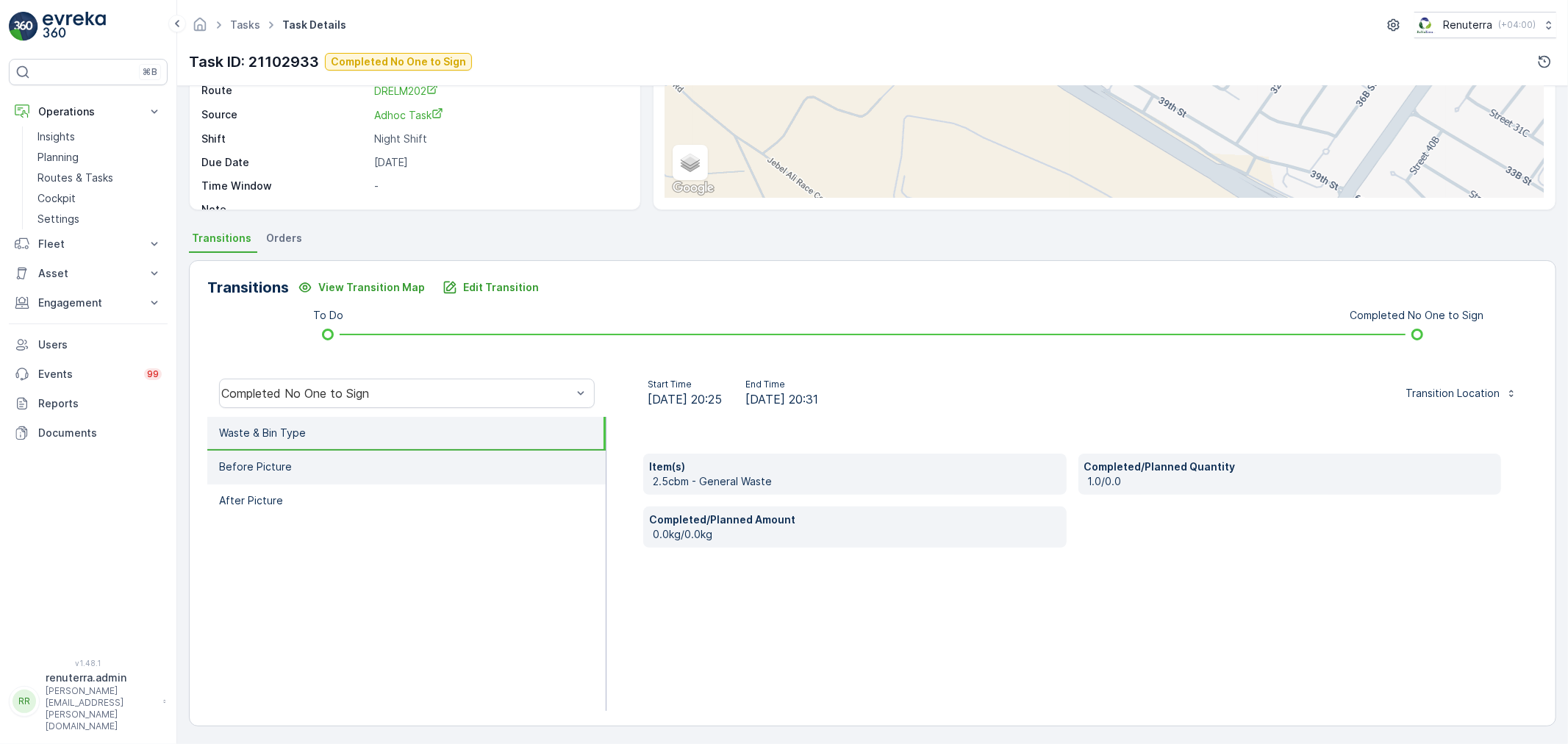
click at [309, 460] on li "Before Picture" at bounding box center [406, 467] width 398 height 34
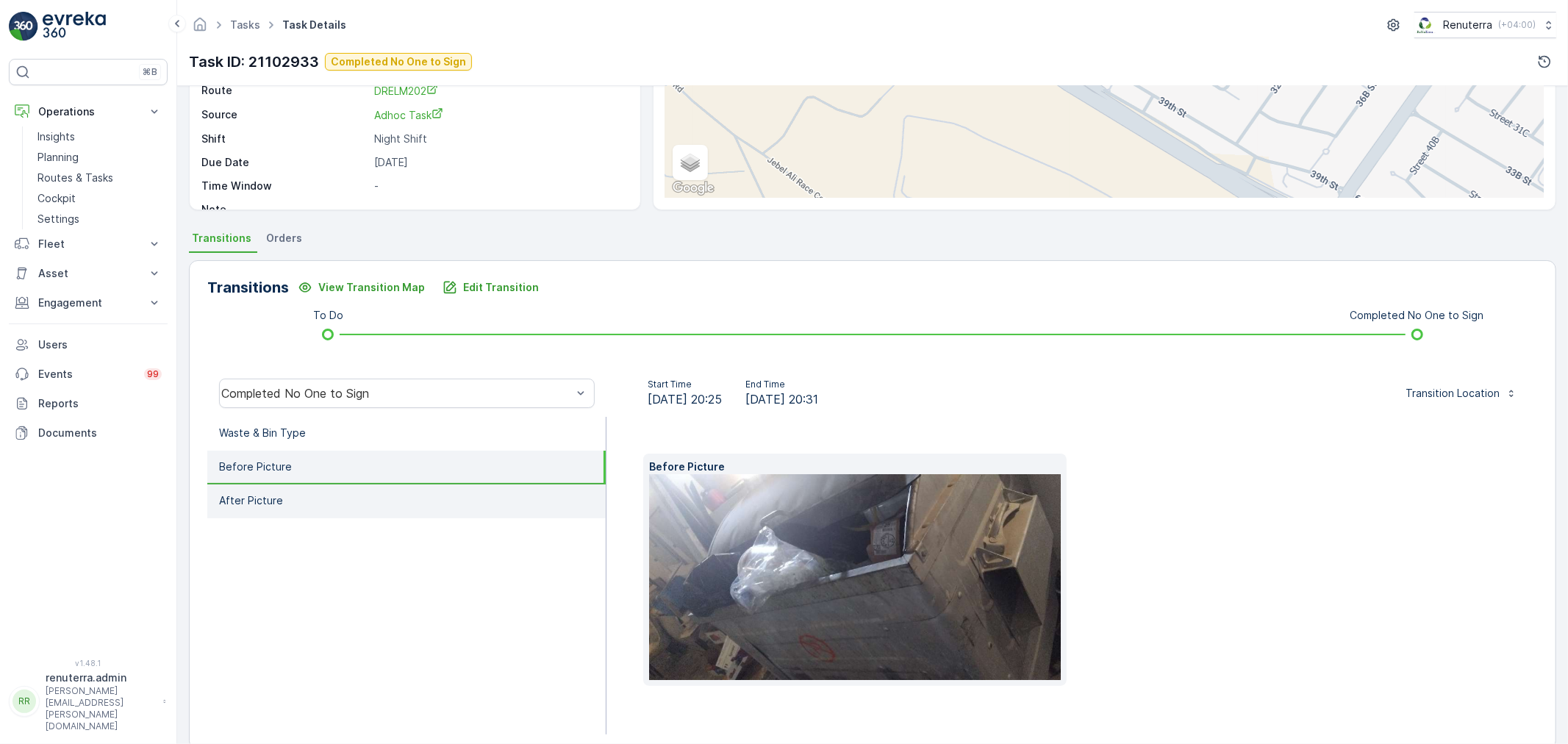
click at [309, 497] on li "After Picture" at bounding box center [406, 501] width 398 height 34
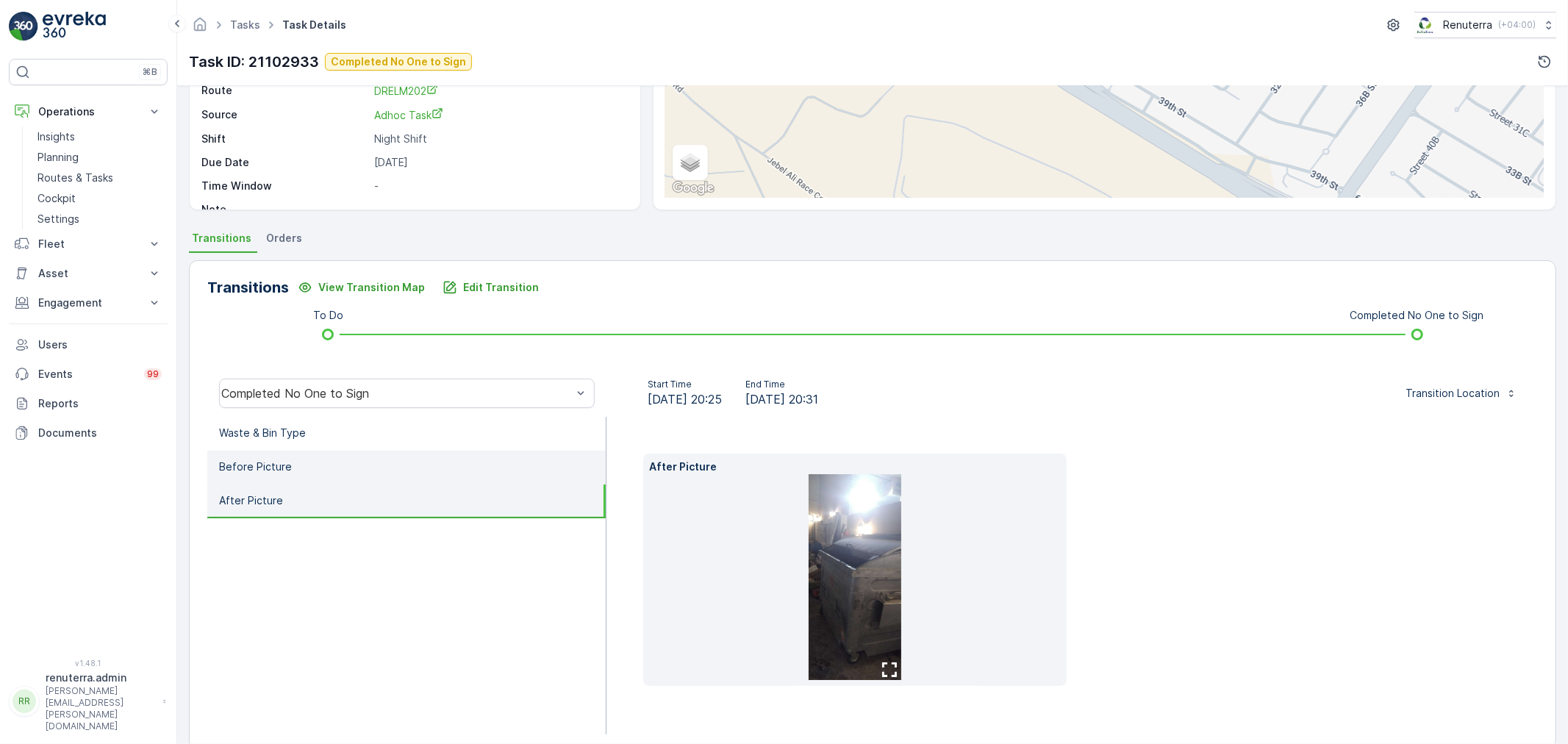
click at [311, 469] on li "Before Picture" at bounding box center [406, 467] width 398 height 34
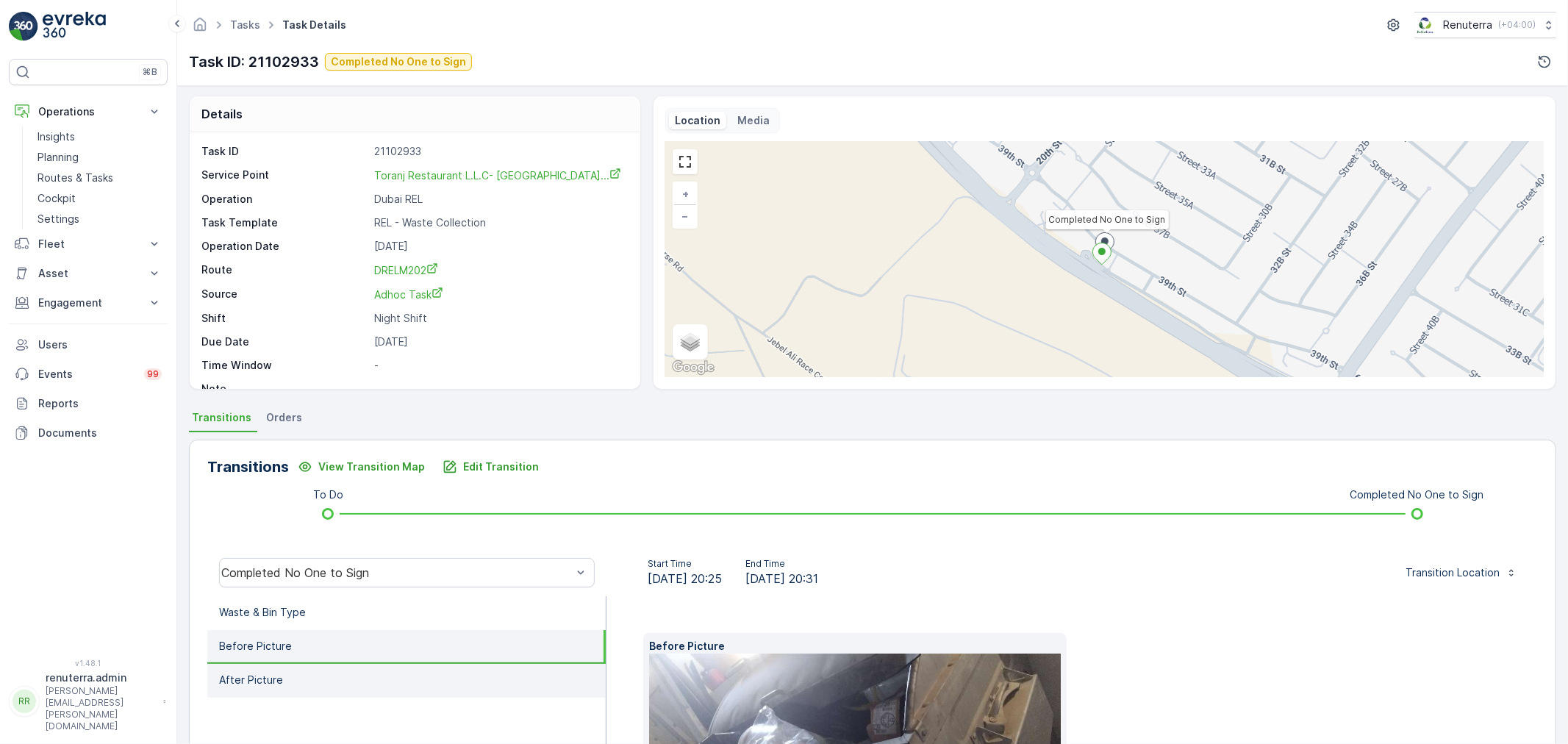
scroll to position [0, 0]
click at [70, 177] on p "Routes & Tasks" at bounding box center [75, 178] width 76 height 15
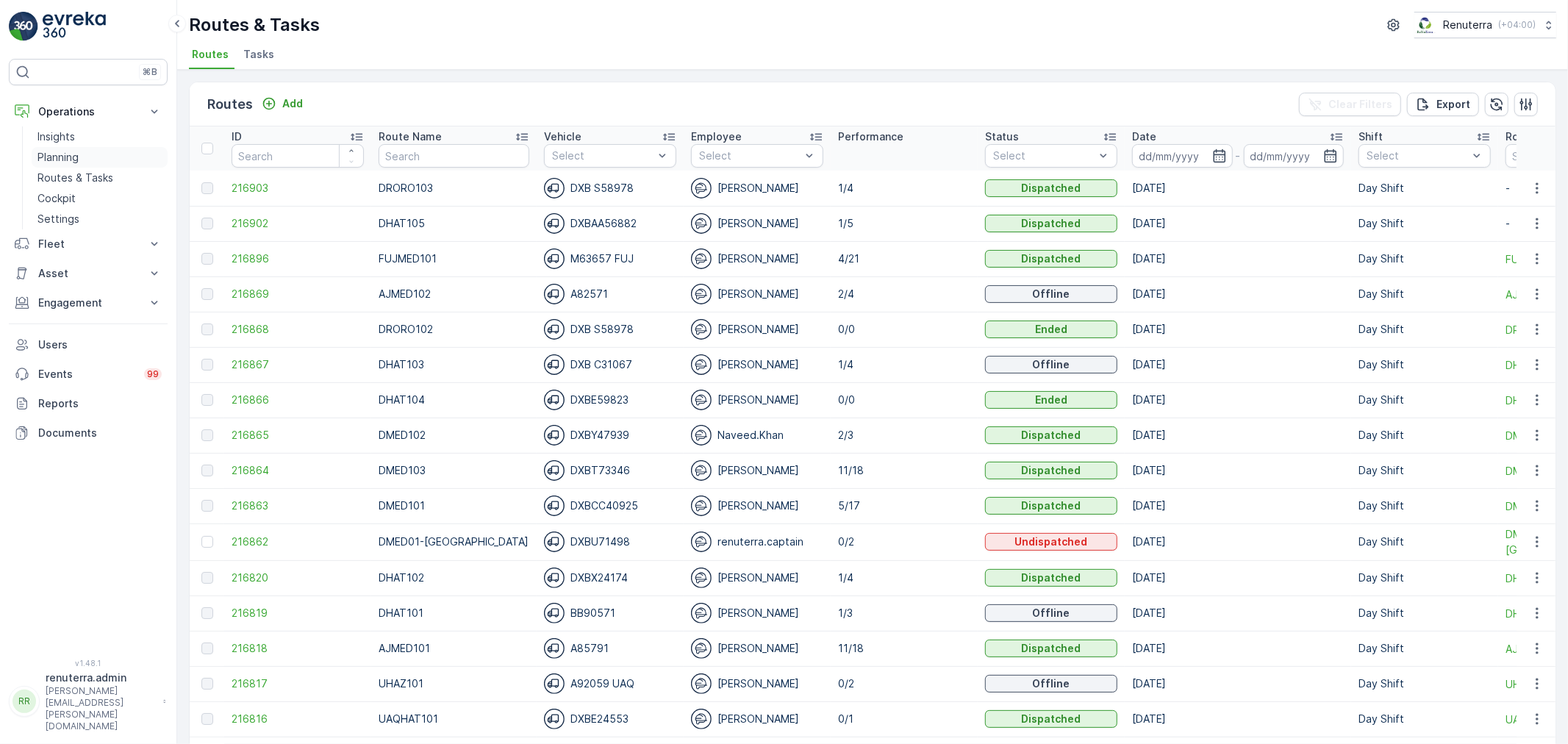
click at [63, 149] on link "Planning" at bounding box center [99, 157] width 136 height 21
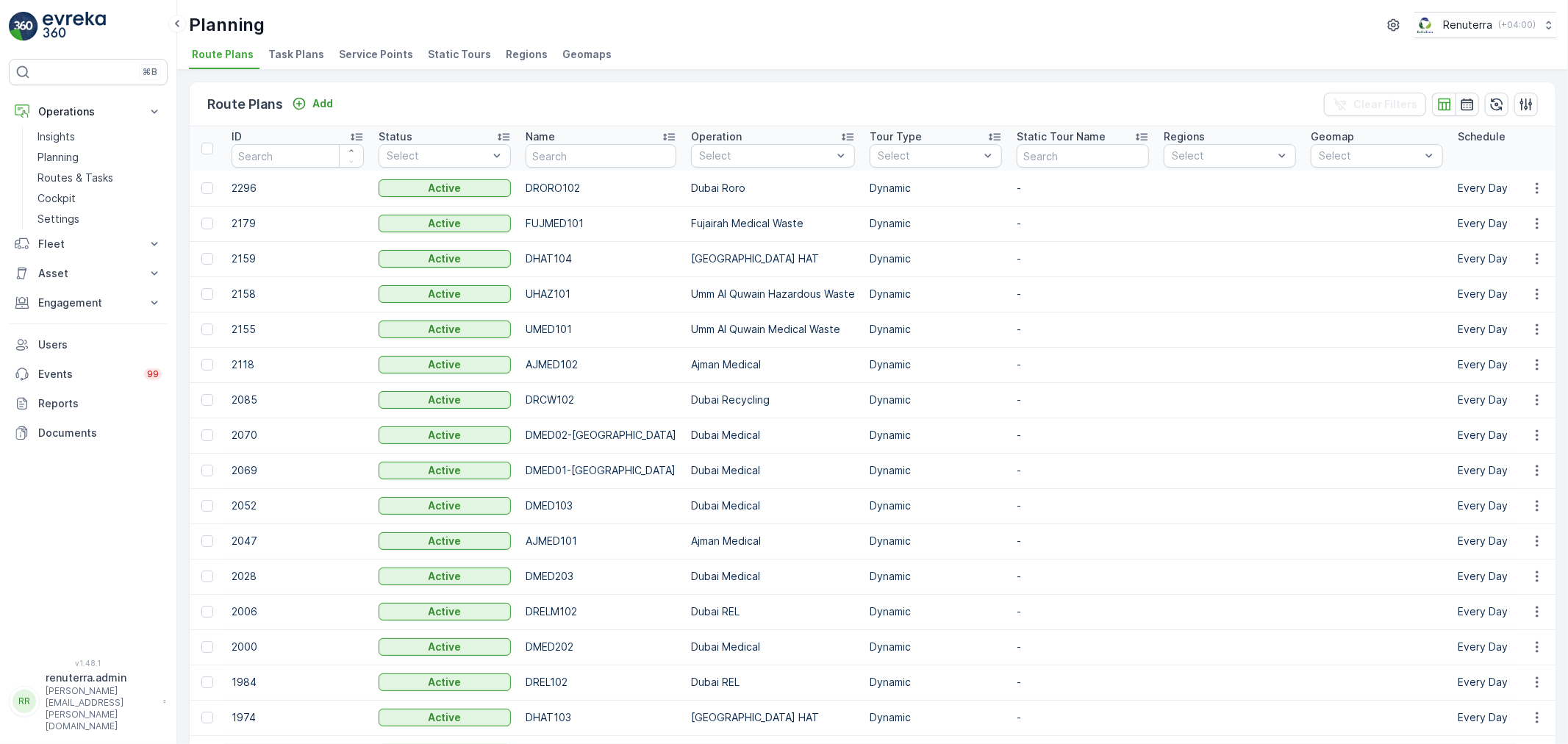
click at [364, 57] on span "Service Points" at bounding box center [376, 55] width 74 height 15
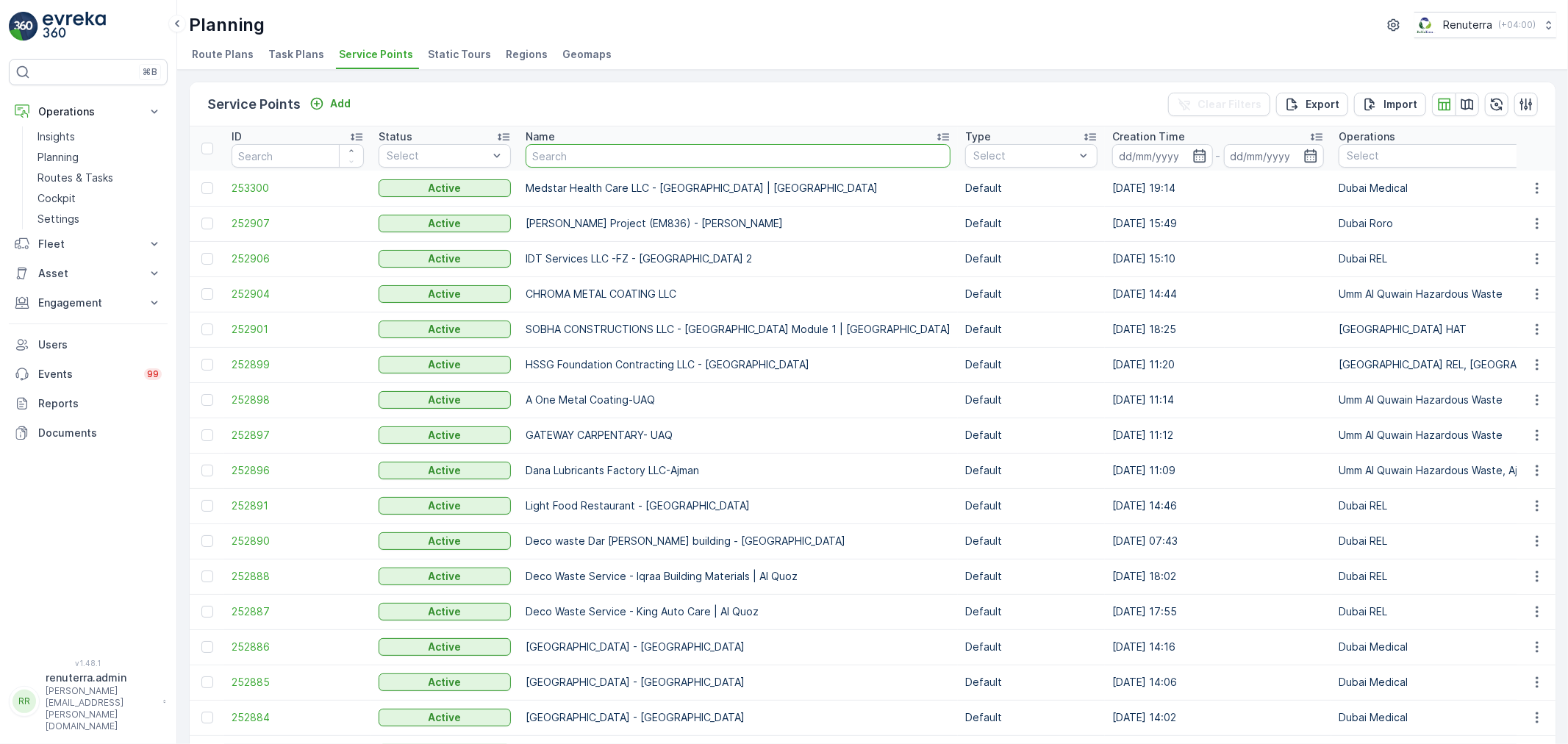
click at [603, 160] on input "text" at bounding box center [738, 155] width 425 height 23
type input "nmc"
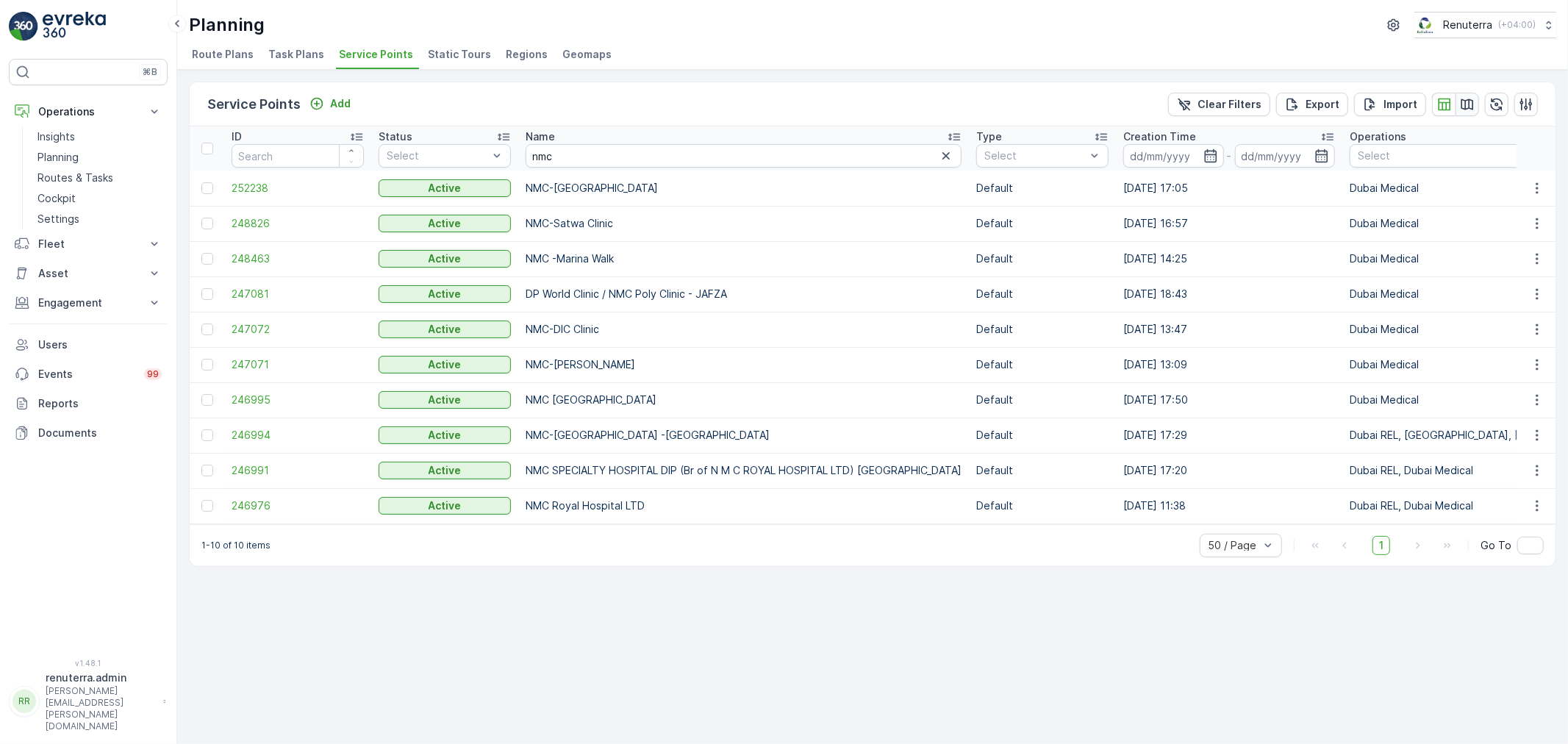
click at [1471, 105] on icon "button" at bounding box center [1467, 104] width 15 height 15
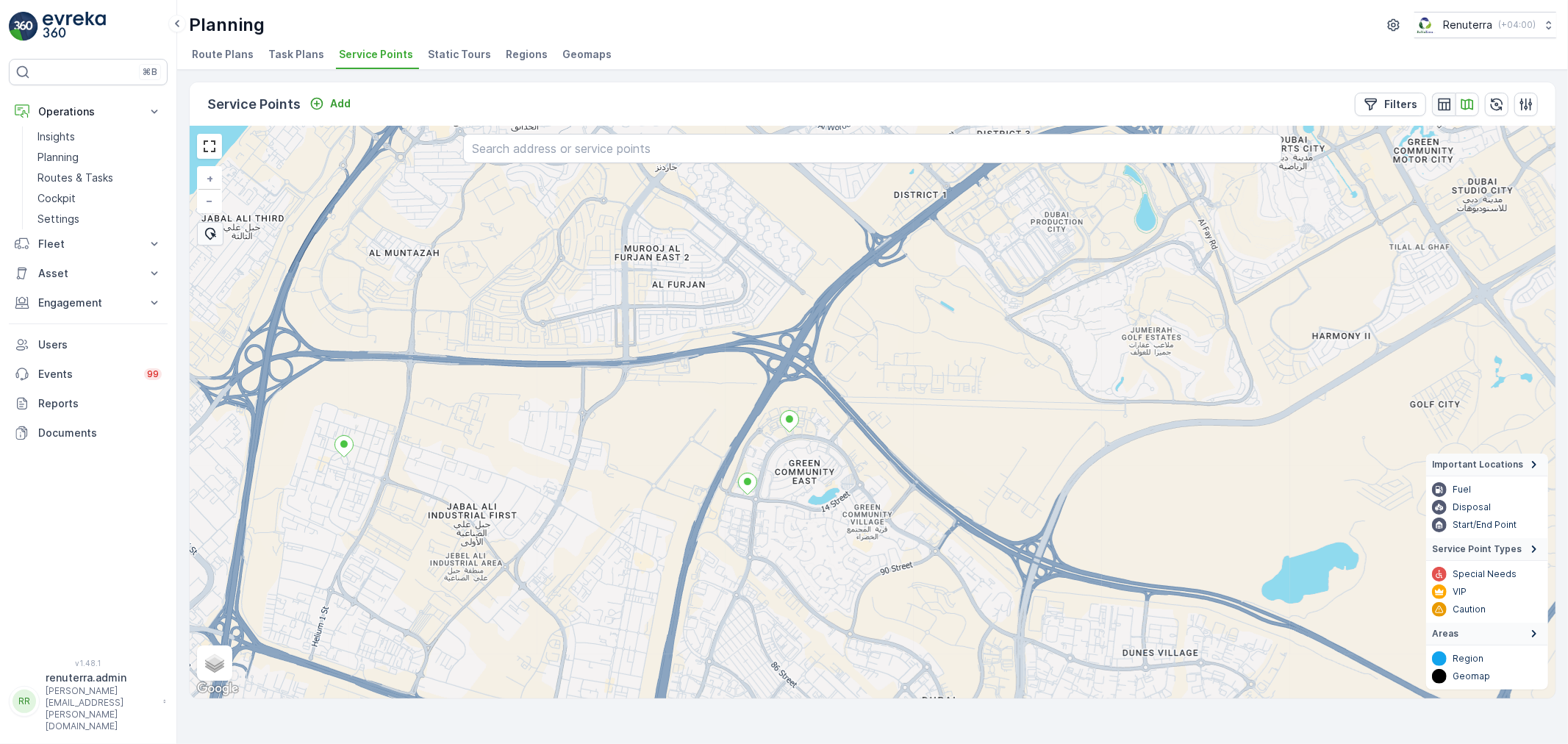
click at [1448, 103] on icon "button" at bounding box center [1444, 104] width 15 height 15
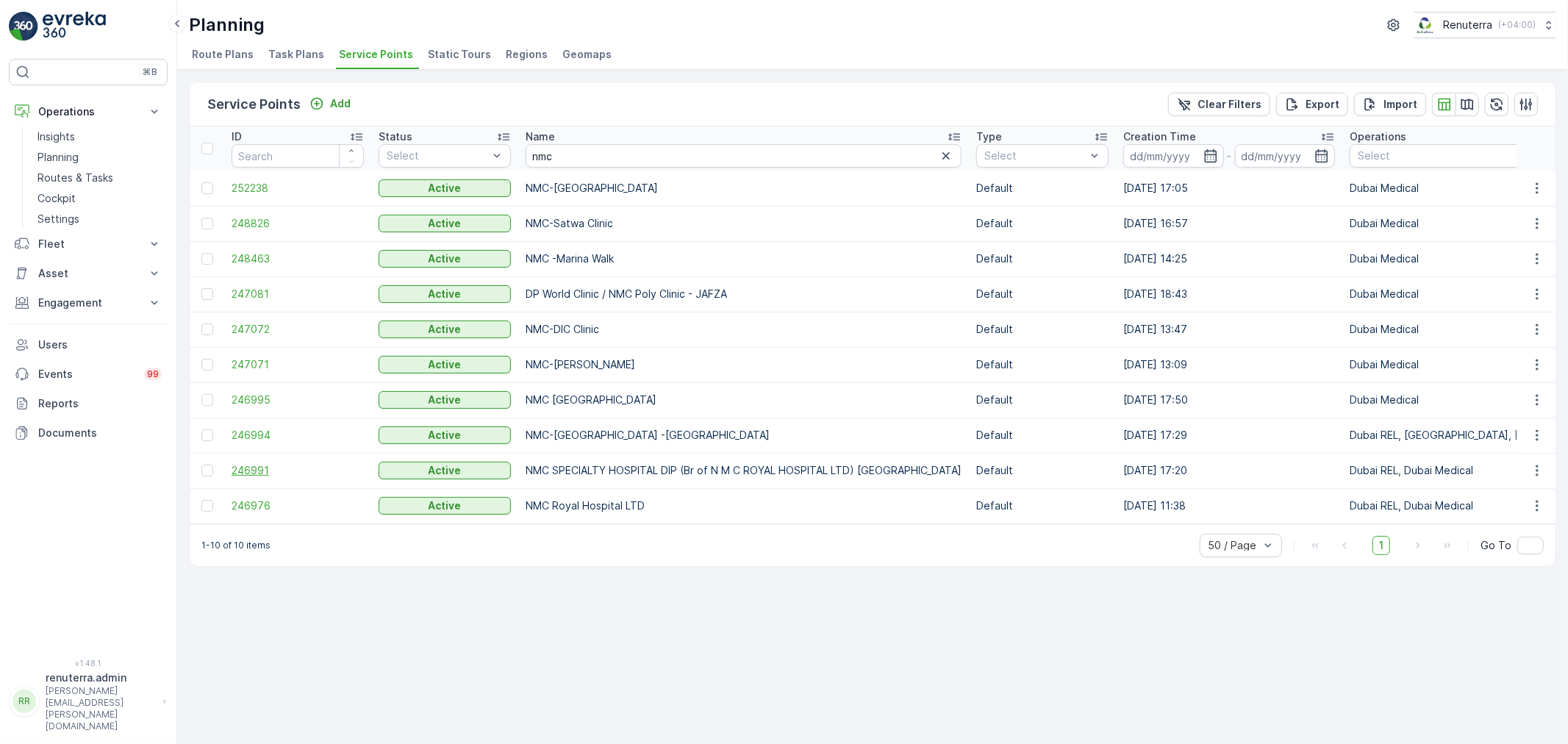
click at [260, 473] on span "246991" at bounding box center [297, 471] width 132 height 15
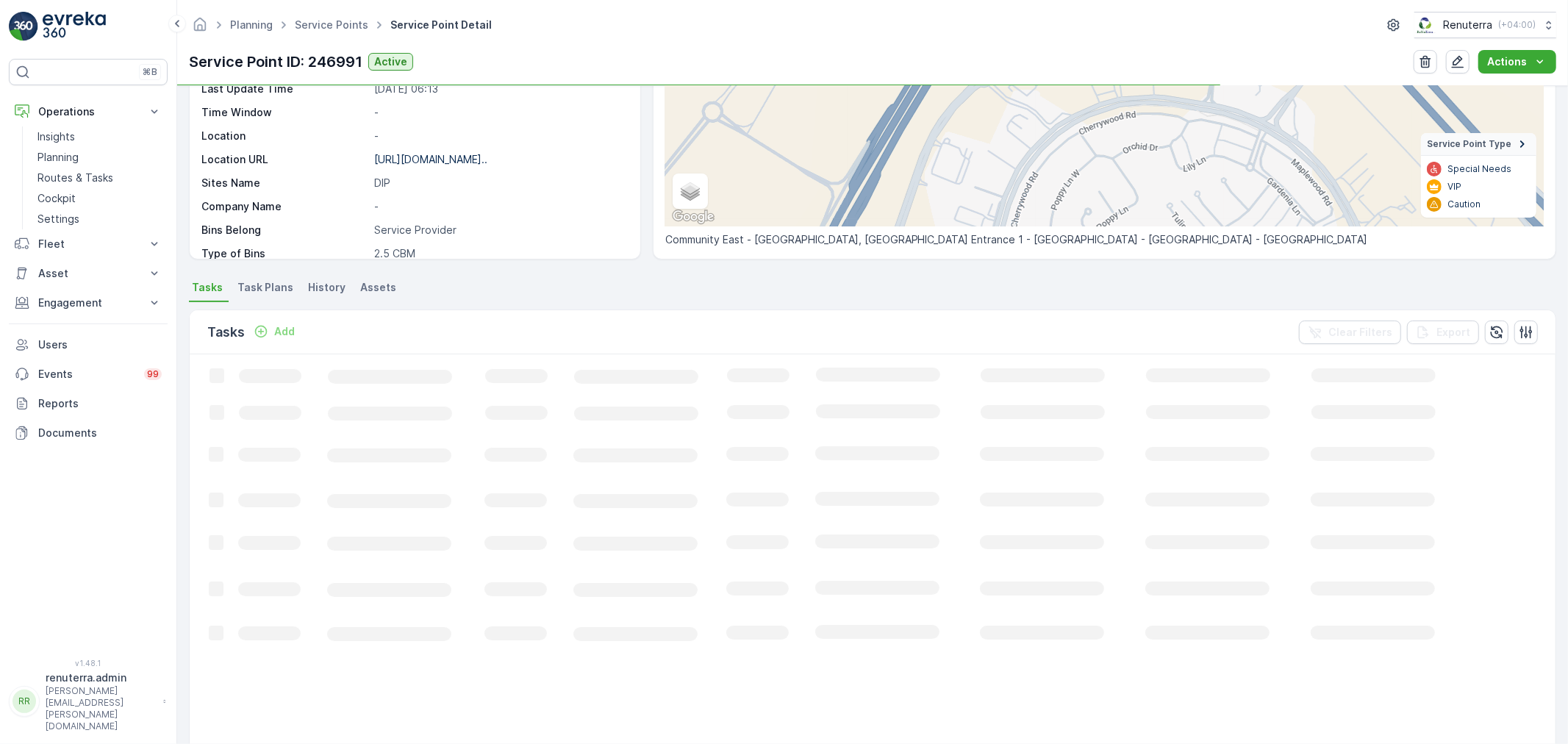
scroll to position [327, 0]
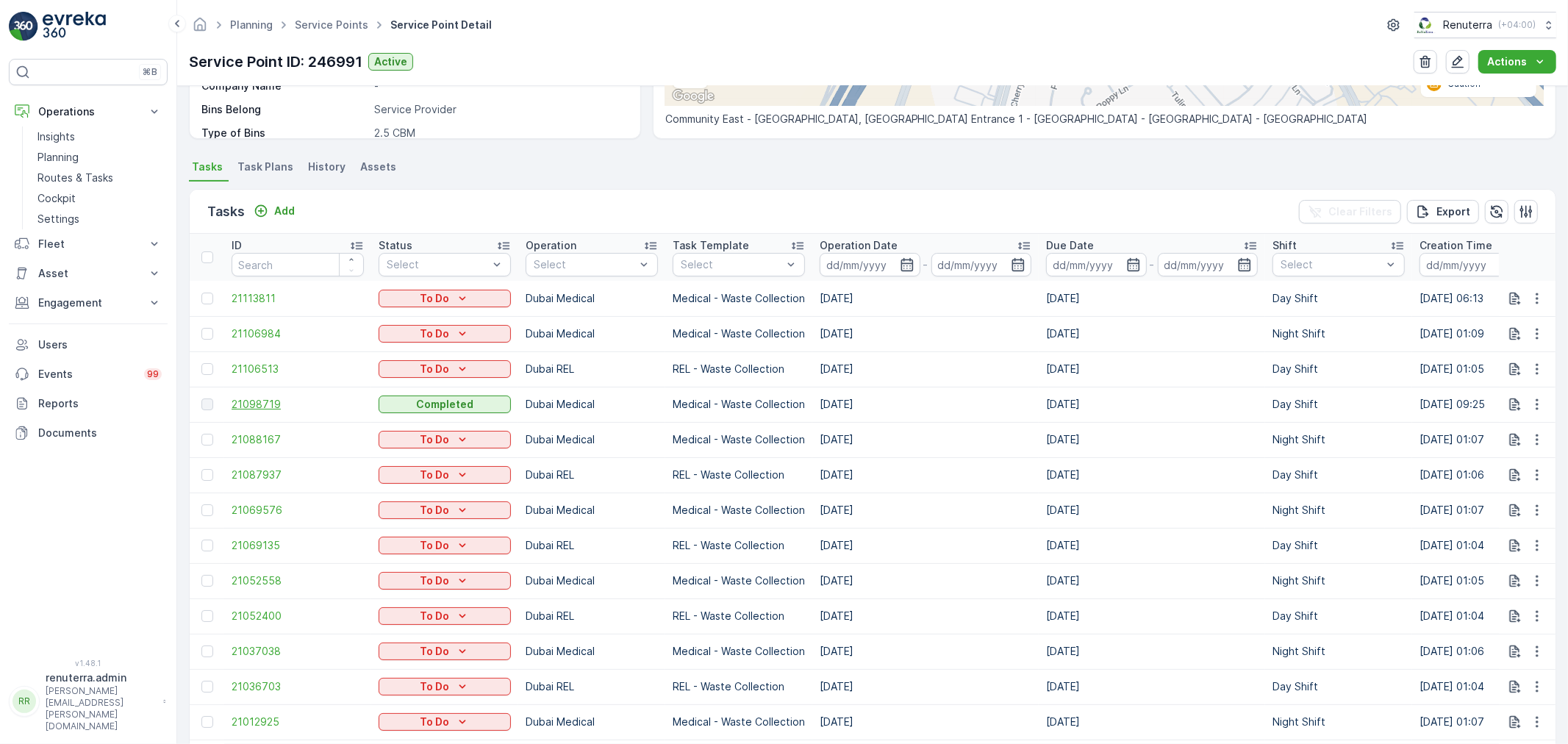
click at [268, 401] on span "21098719" at bounding box center [297, 404] width 132 height 15
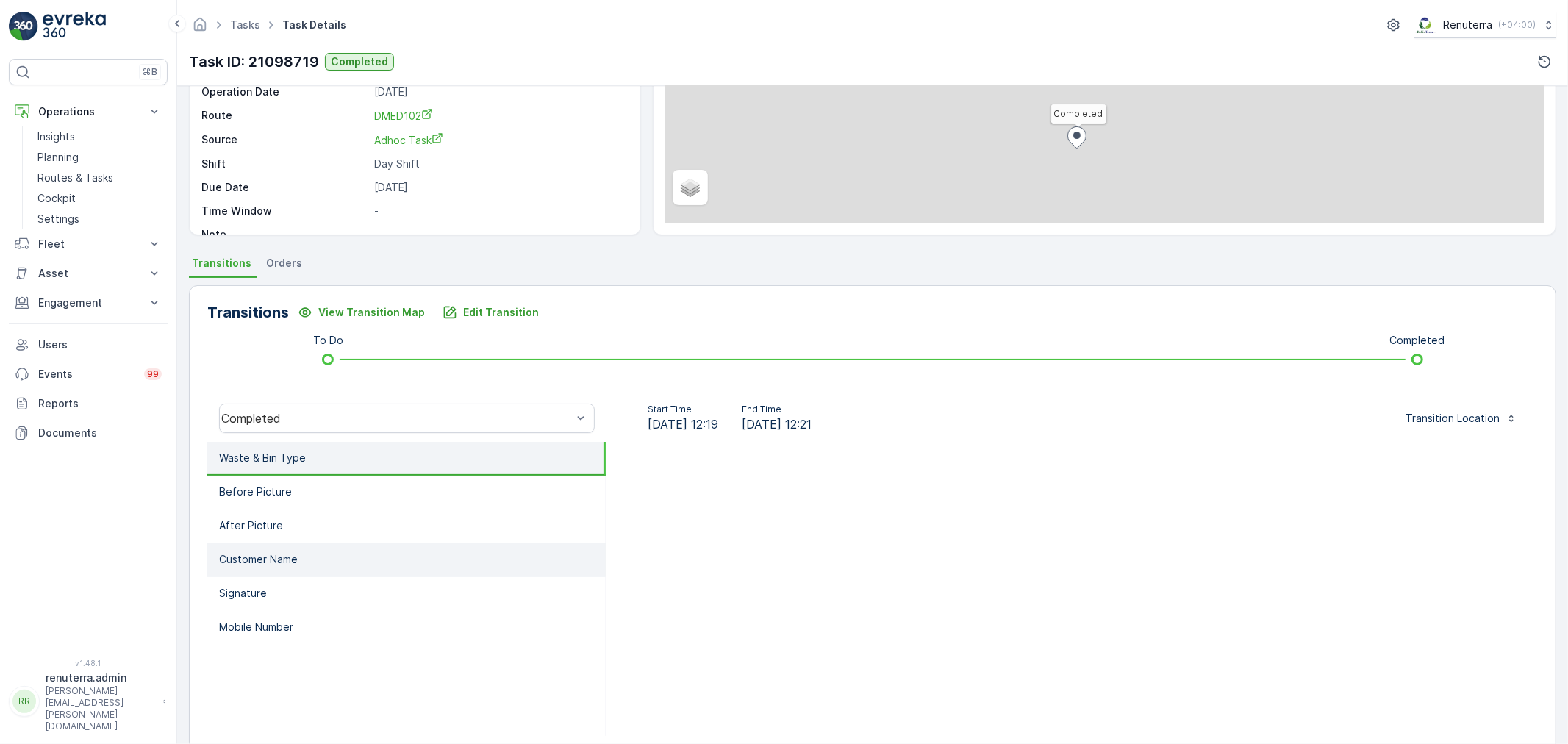
scroll to position [182, 0]
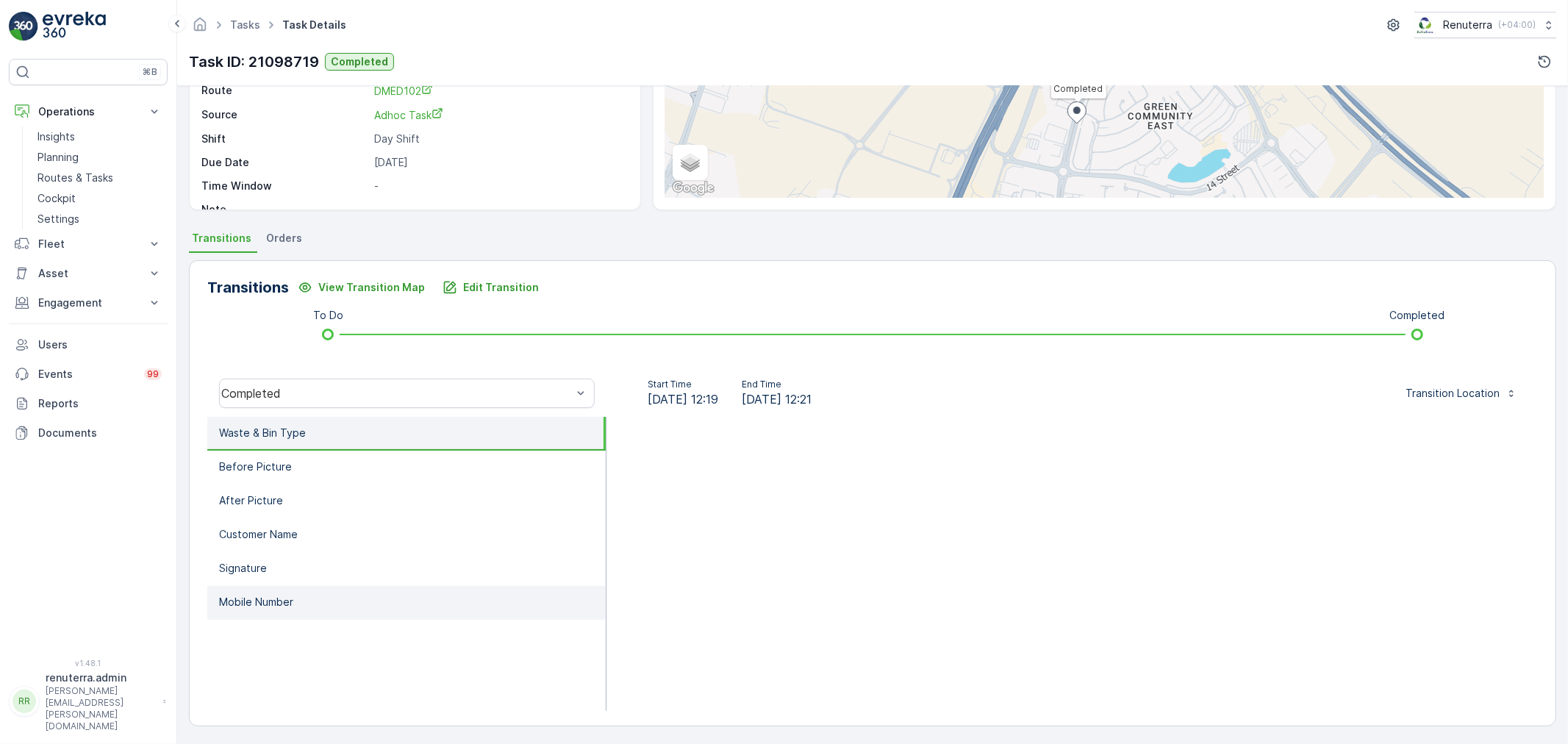
click at [261, 586] on li "Mobile Number" at bounding box center [406, 603] width 398 height 34
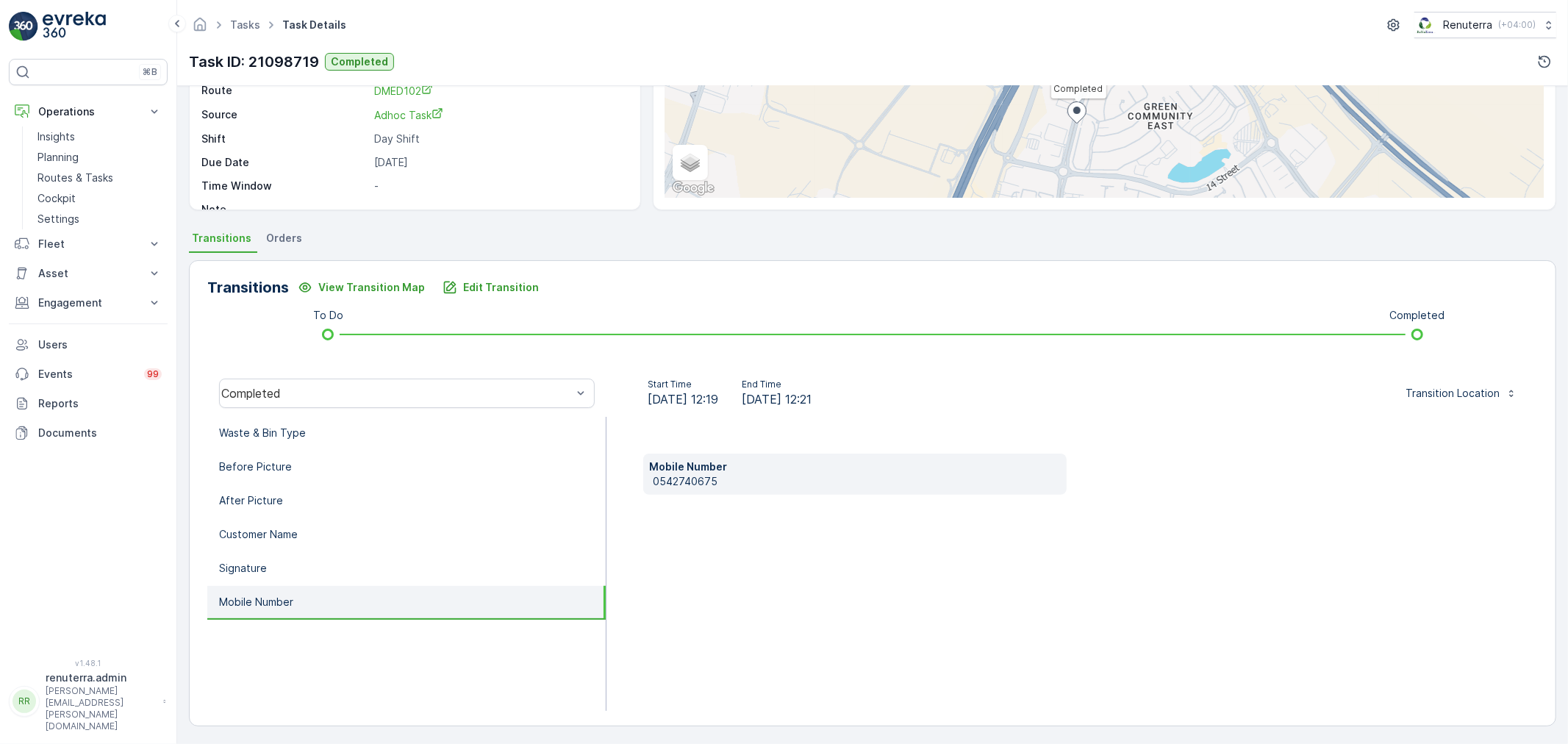
click at [685, 481] on p "0542740675" at bounding box center [857, 482] width 408 height 15
copy p "0542740675"
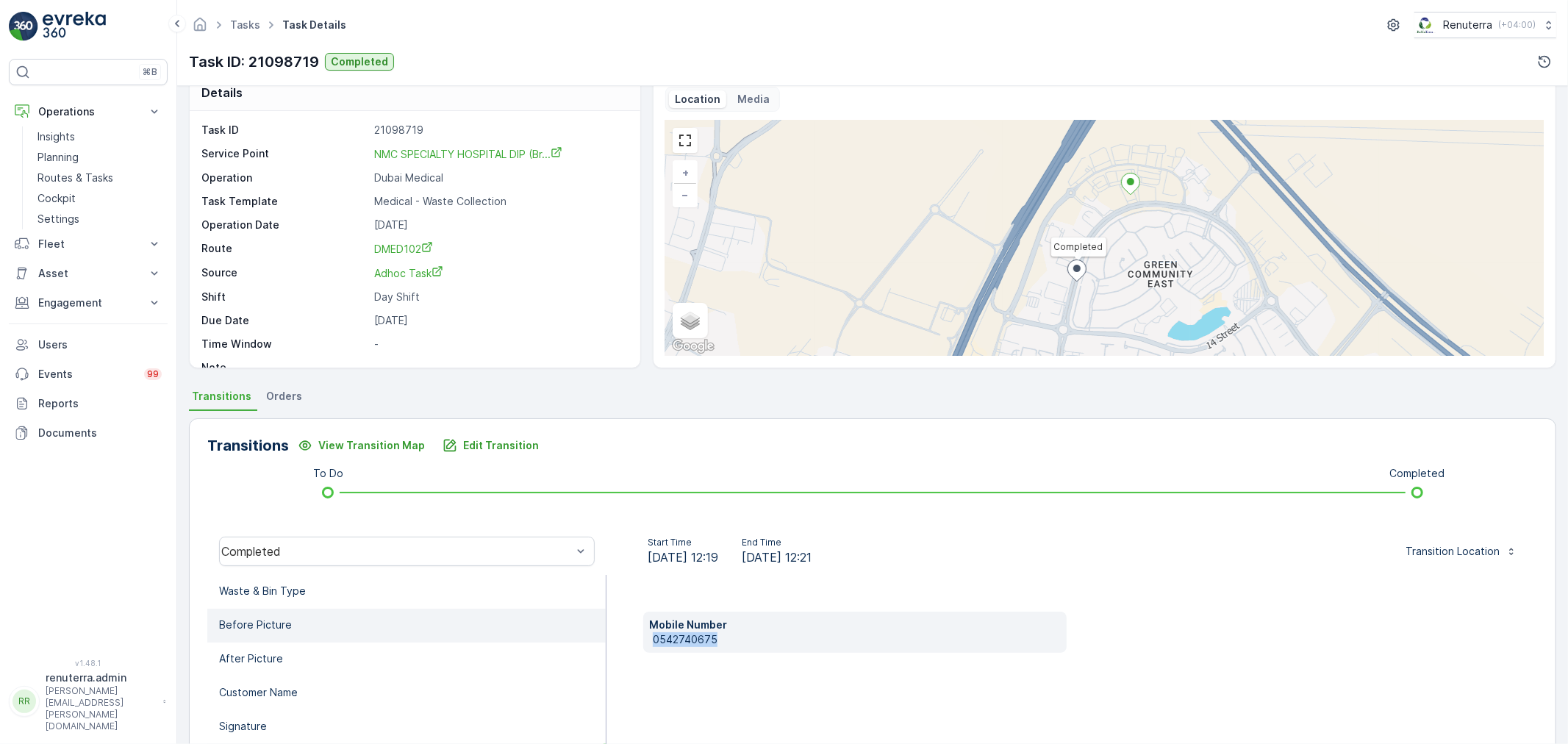
scroll to position [0, 0]
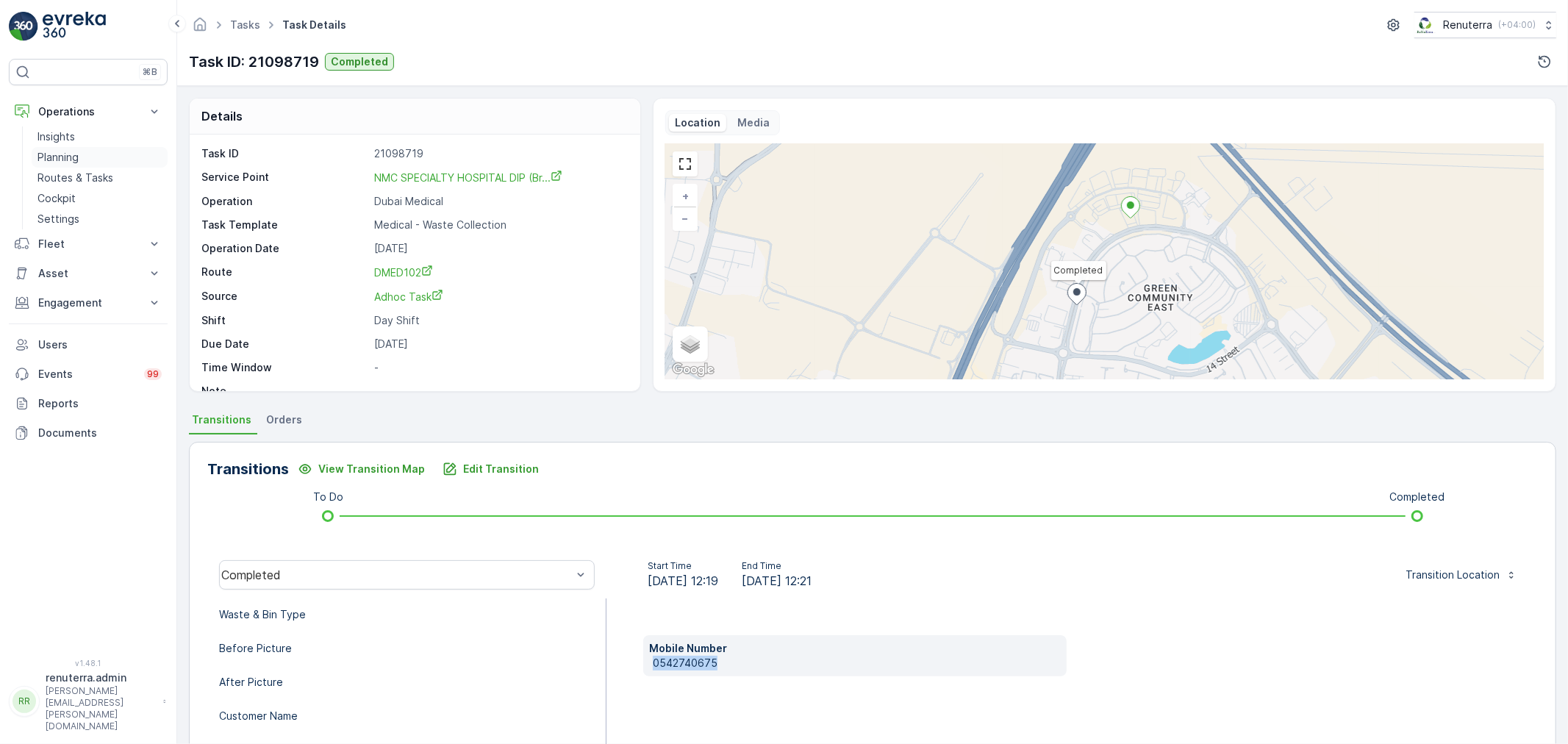
click at [66, 155] on p "Planning" at bounding box center [58, 158] width 41 height 15
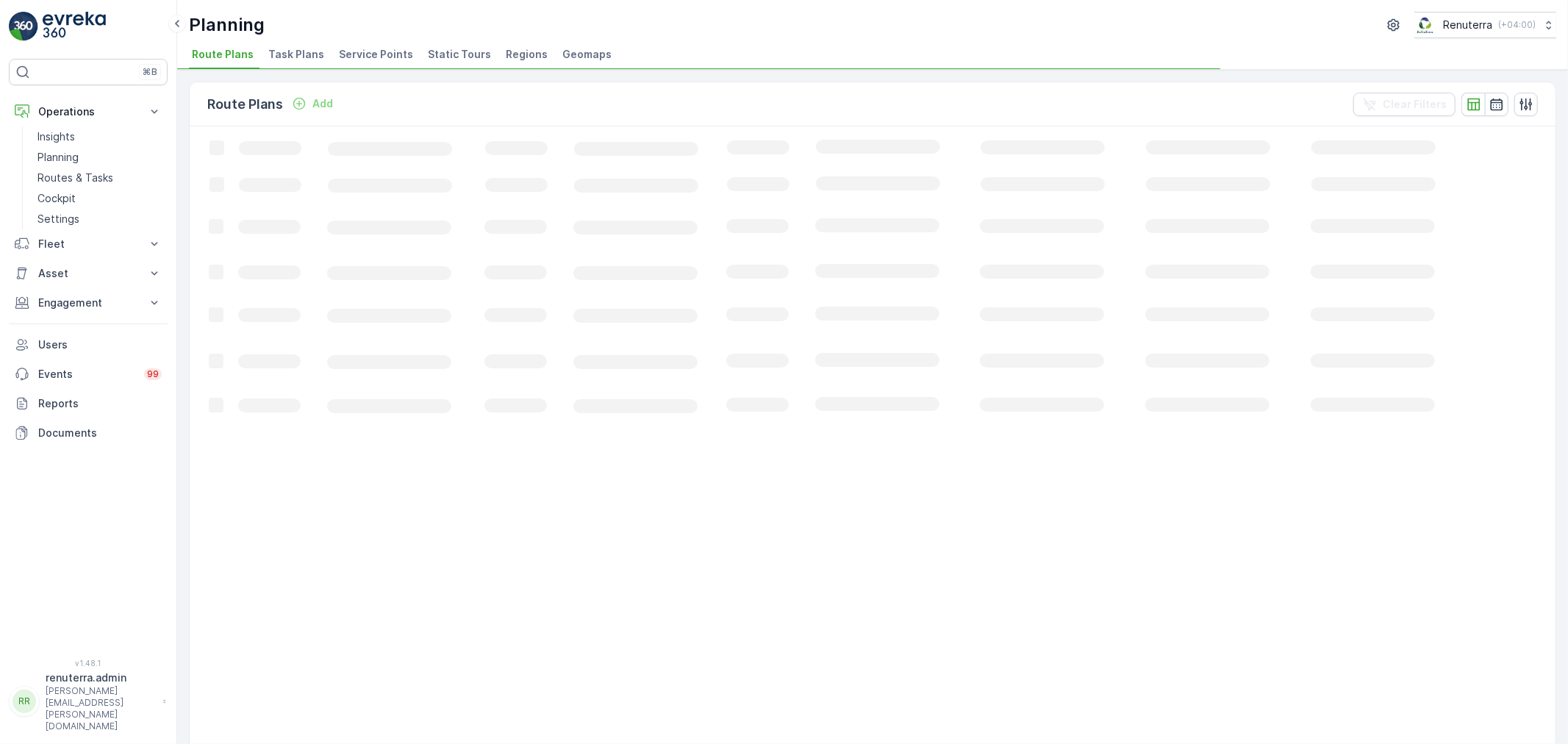
click at [360, 50] on span "Service Points" at bounding box center [376, 55] width 74 height 15
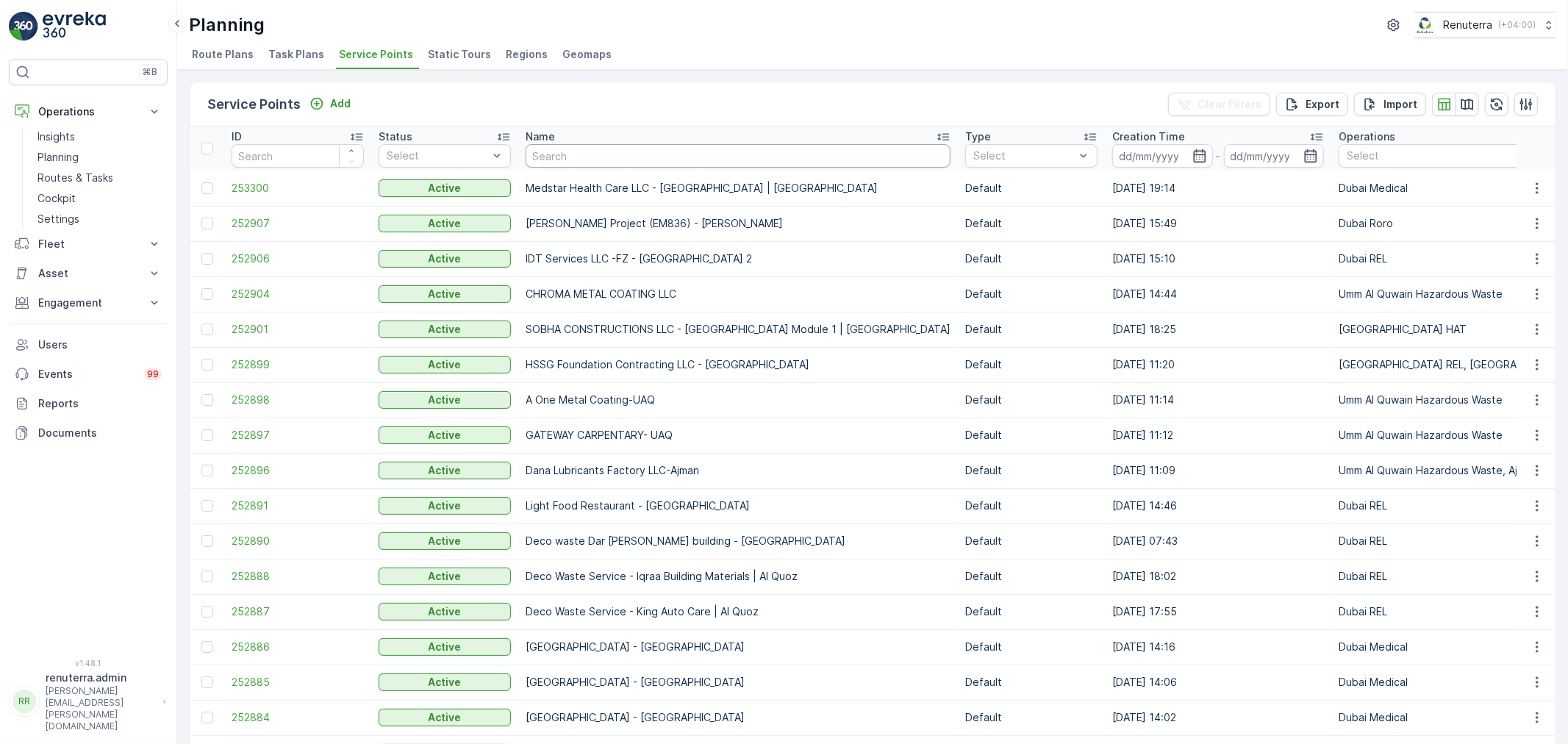
click at [644, 152] on input "text" at bounding box center [738, 155] width 425 height 23
type input "al serh"
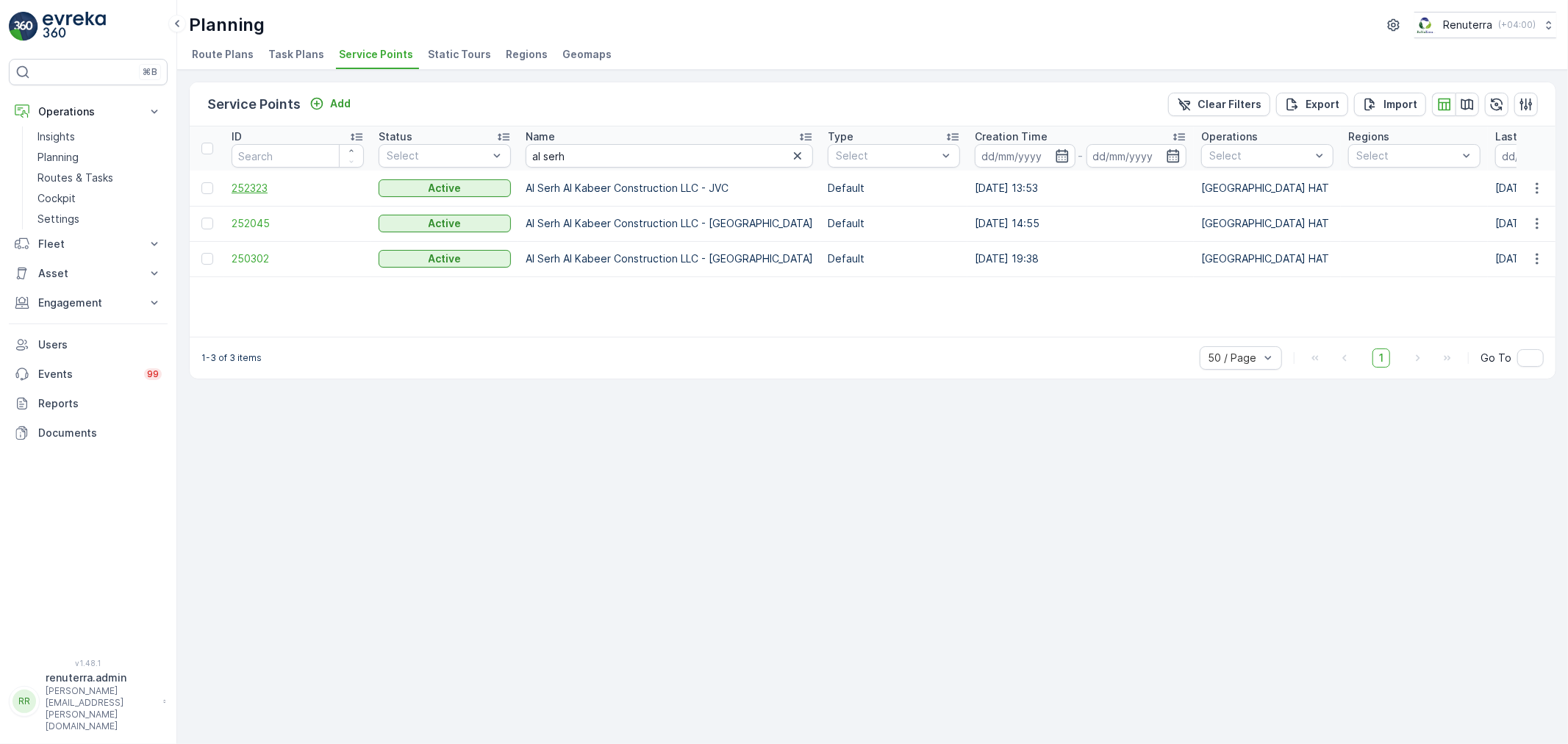
click at [254, 185] on span "252323" at bounding box center [297, 188] width 132 height 15
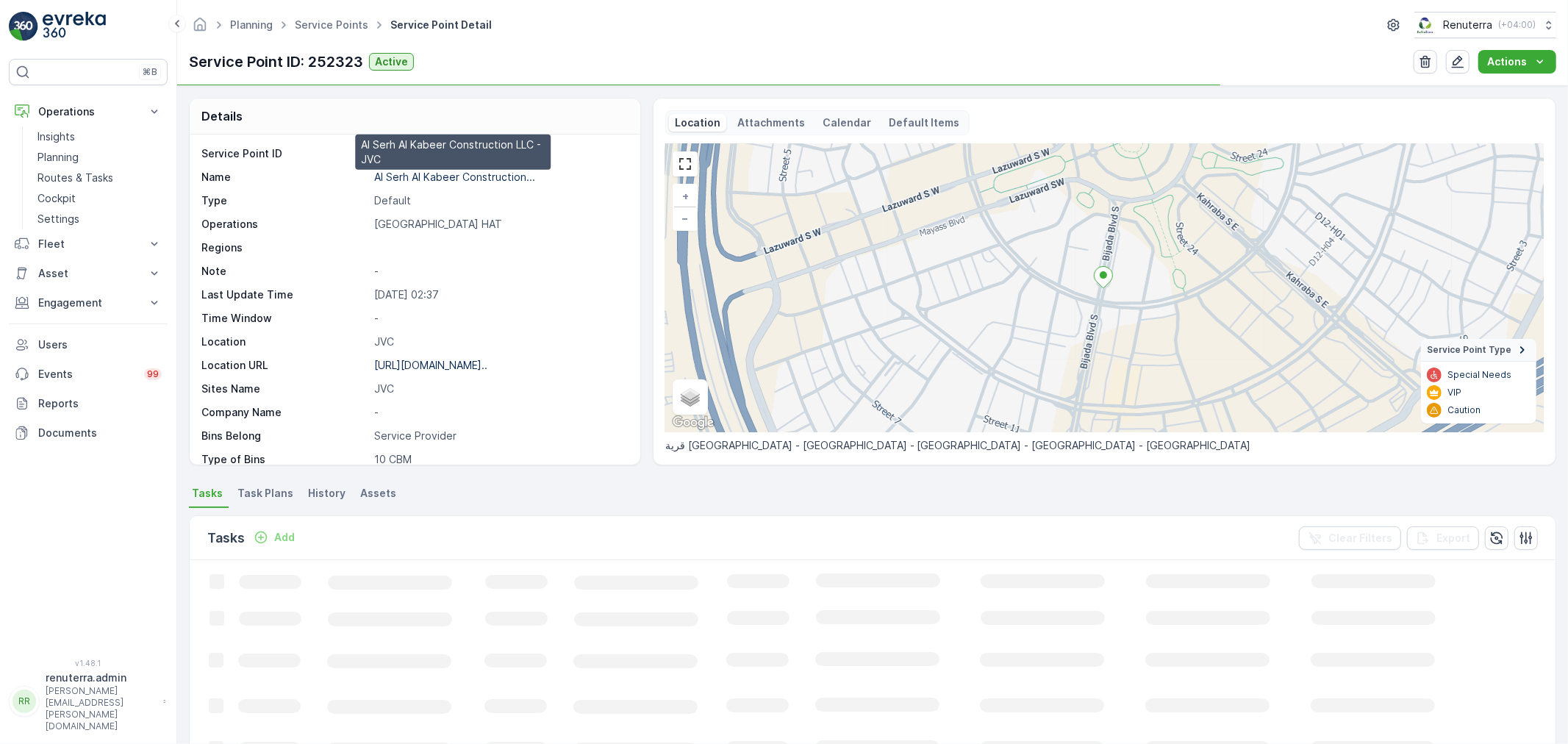
click at [443, 178] on p "Al Serh Al Kabeer Construction..." at bounding box center [454, 176] width 161 height 12
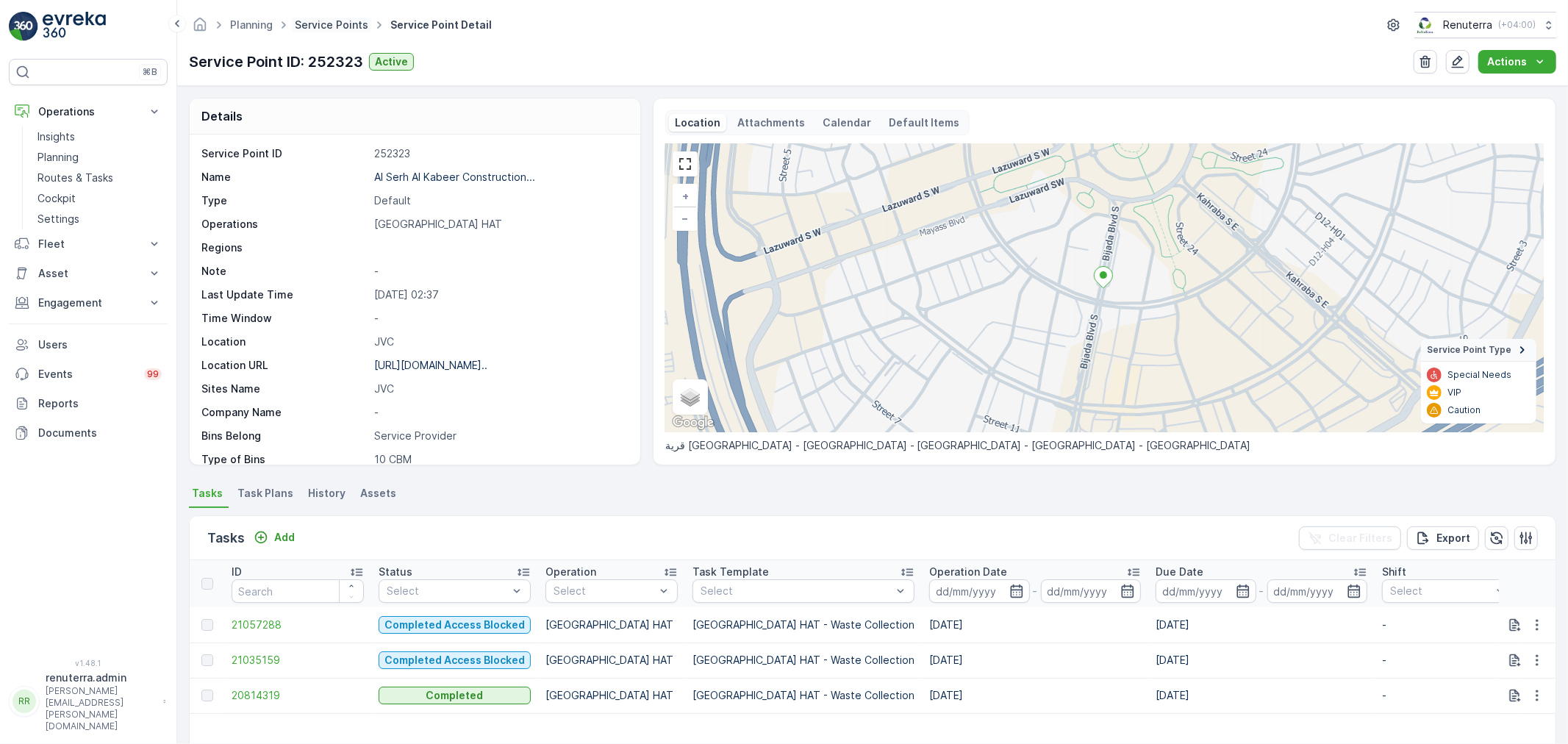
click at [344, 23] on link "Service Points" at bounding box center [331, 24] width 74 height 12
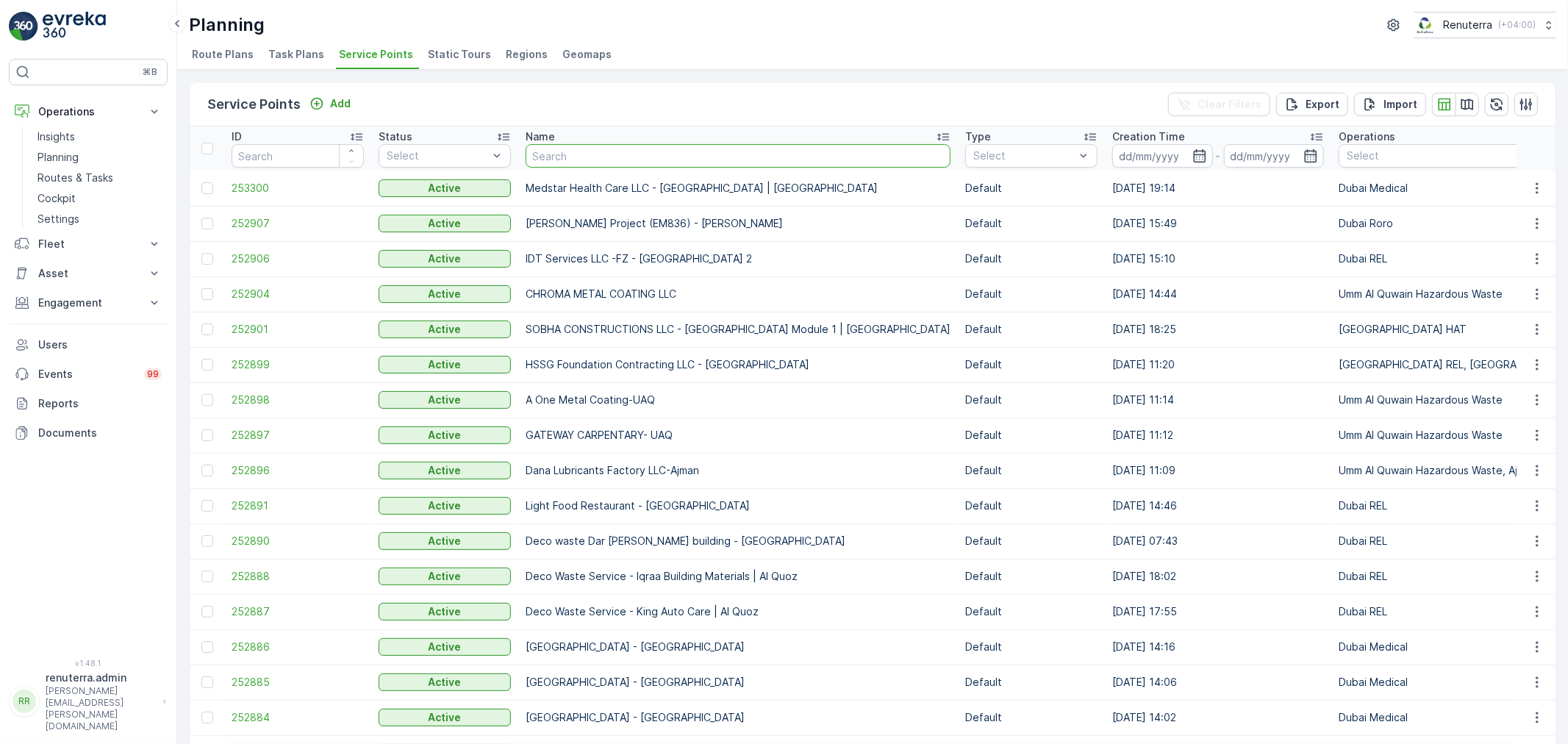
click at [606, 156] on input "text" at bounding box center [738, 155] width 425 height 23
type input "italian"
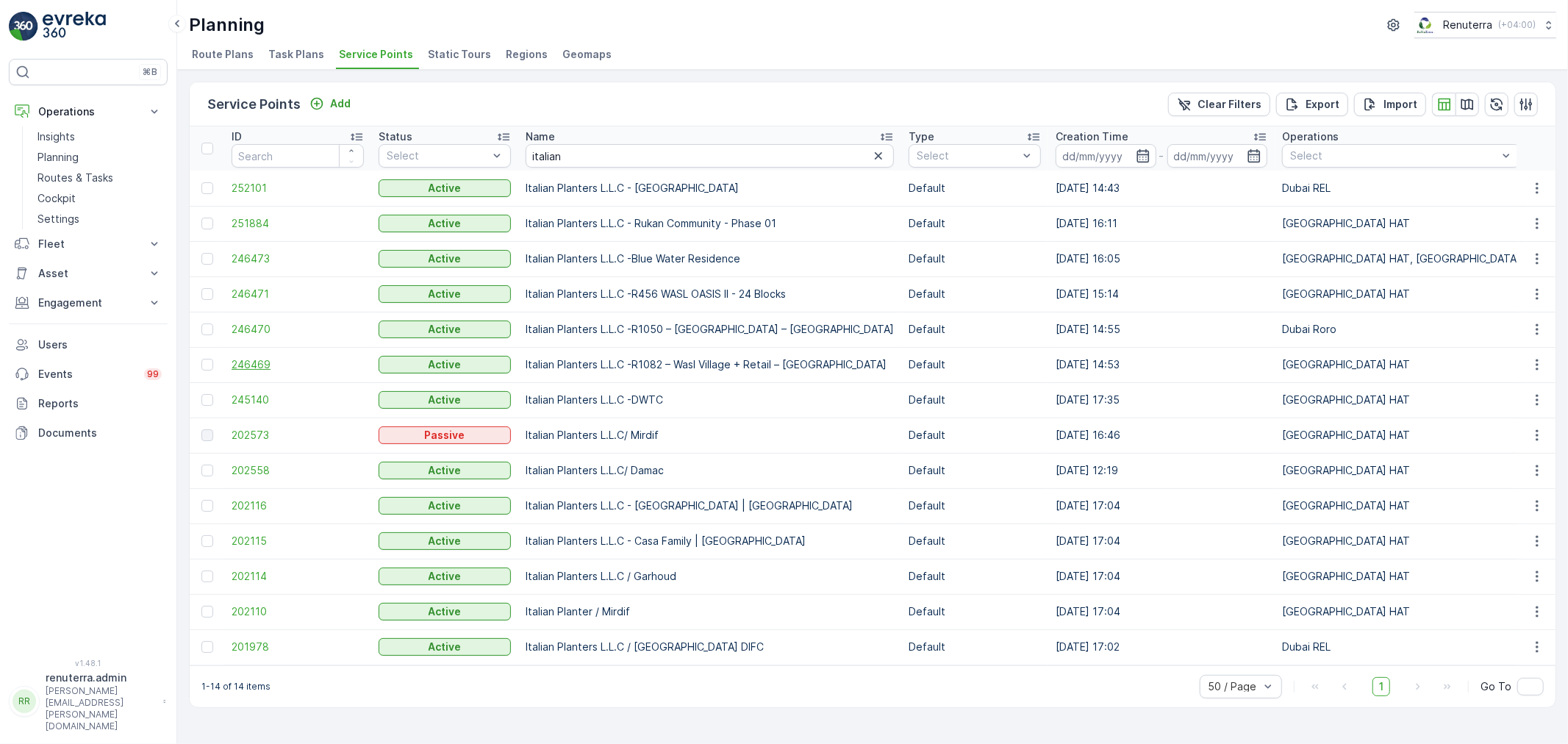
click at [253, 361] on span "246469" at bounding box center [297, 365] width 132 height 15
drag, startPoint x: 666, startPoint y: 289, endPoint x: 746, endPoint y: 297, distance: 80.4
click at [746, 297] on td "Italian Planters L.L.C -R456 WASL OASIS II - 24 Blocks" at bounding box center [710, 294] width 383 height 36
drag, startPoint x: 679, startPoint y: 323, endPoint x: 736, endPoint y: 328, distance: 57.2
click at [736, 328] on td "Italian Planters L.L.C -R1050 – Wasl Green Park – Ras Al Khor" at bounding box center [710, 329] width 383 height 36
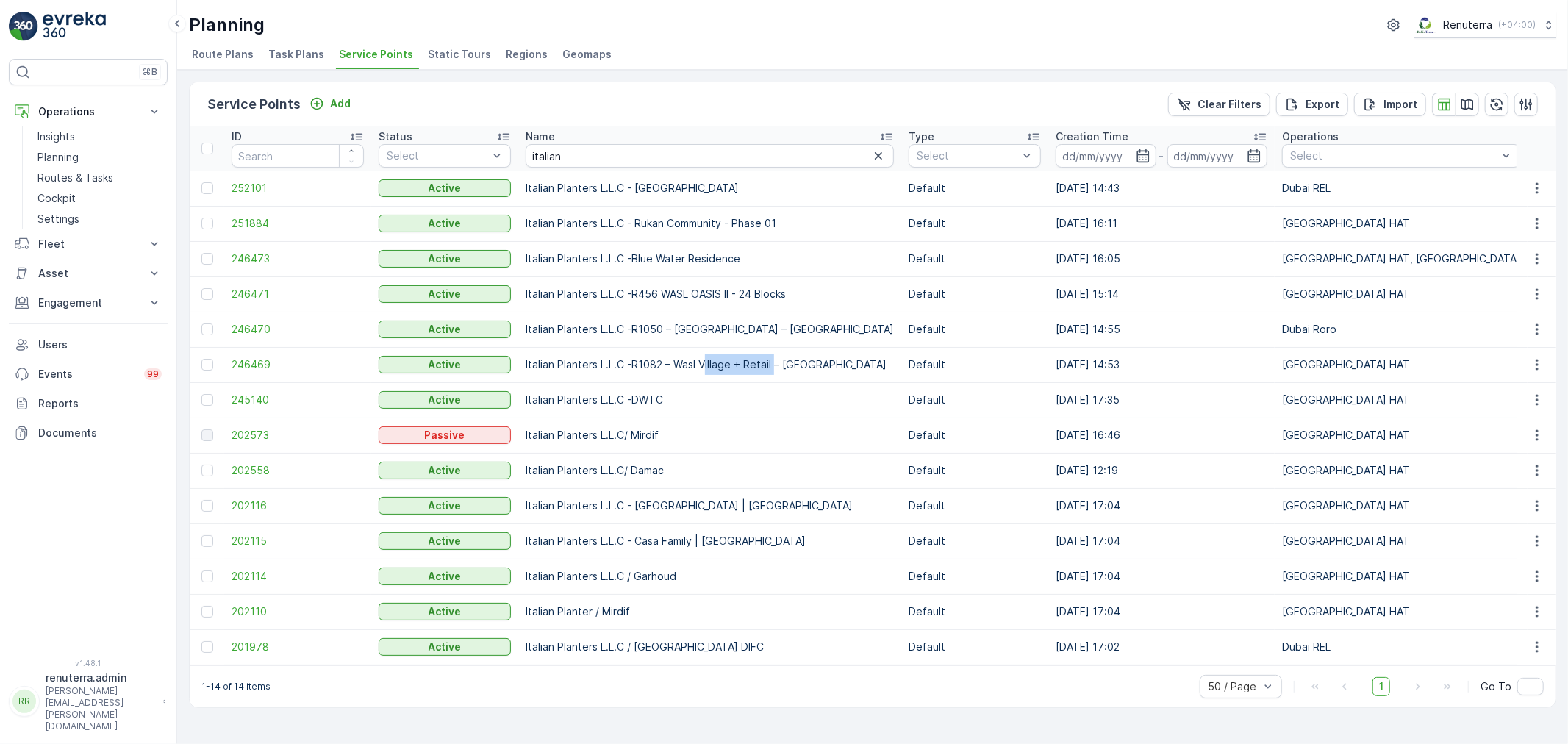
drag, startPoint x: 706, startPoint y: 365, endPoint x: 783, endPoint y: 379, distance: 78.3
click at [776, 379] on td "Italian Planters L.L.C -R1082 – Wasl Village + Retail – Al Qusais" at bounding box center [710, 365] width 383 height 36
click at [1306, 553] on td "Dubai HAT" at bounding box center [1401, 541] width 253 height 36
drag, startPoint x: 568, startPoint y: 165, endPoint x: 478, endPoint y: 149, distance: 91.4
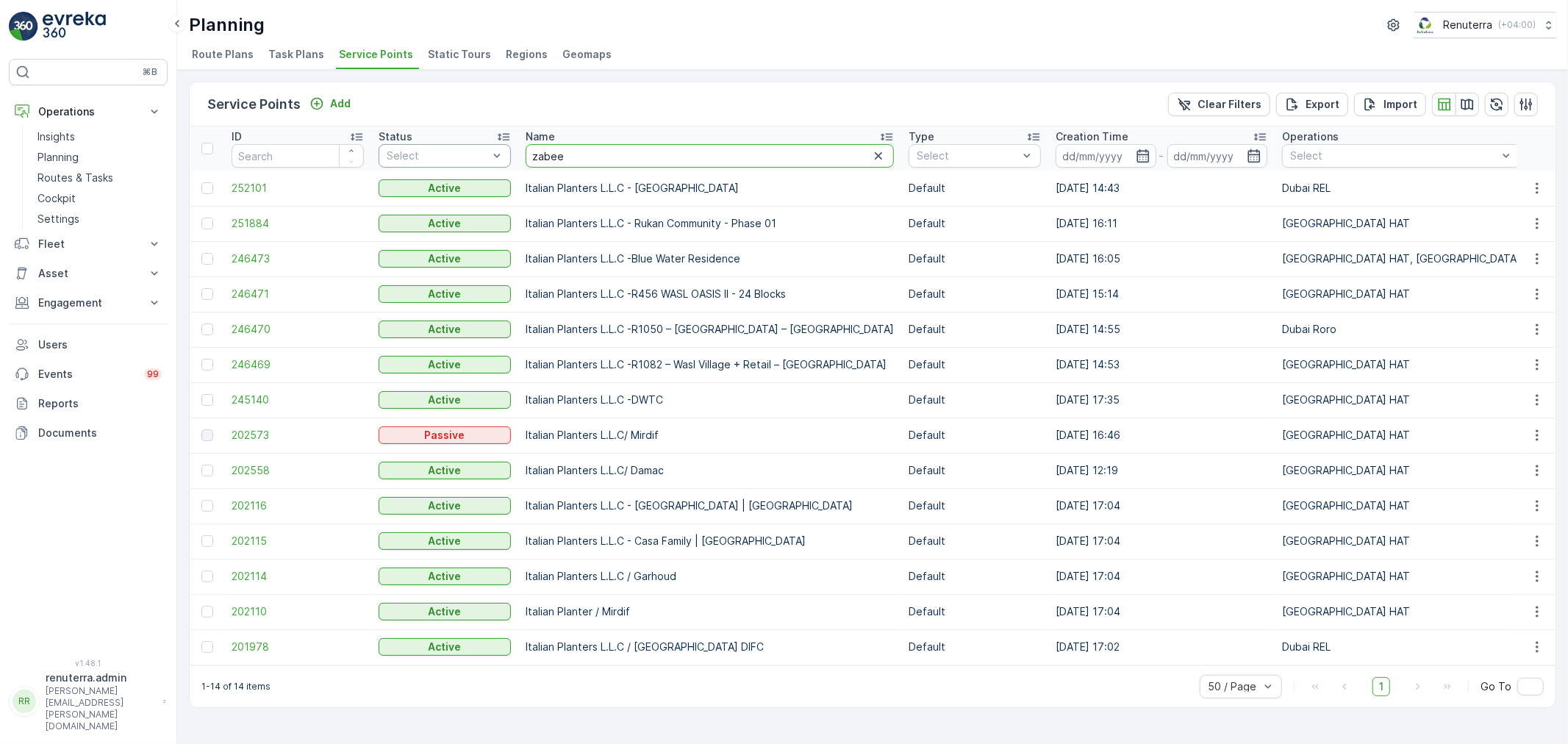
type input "zabeel"
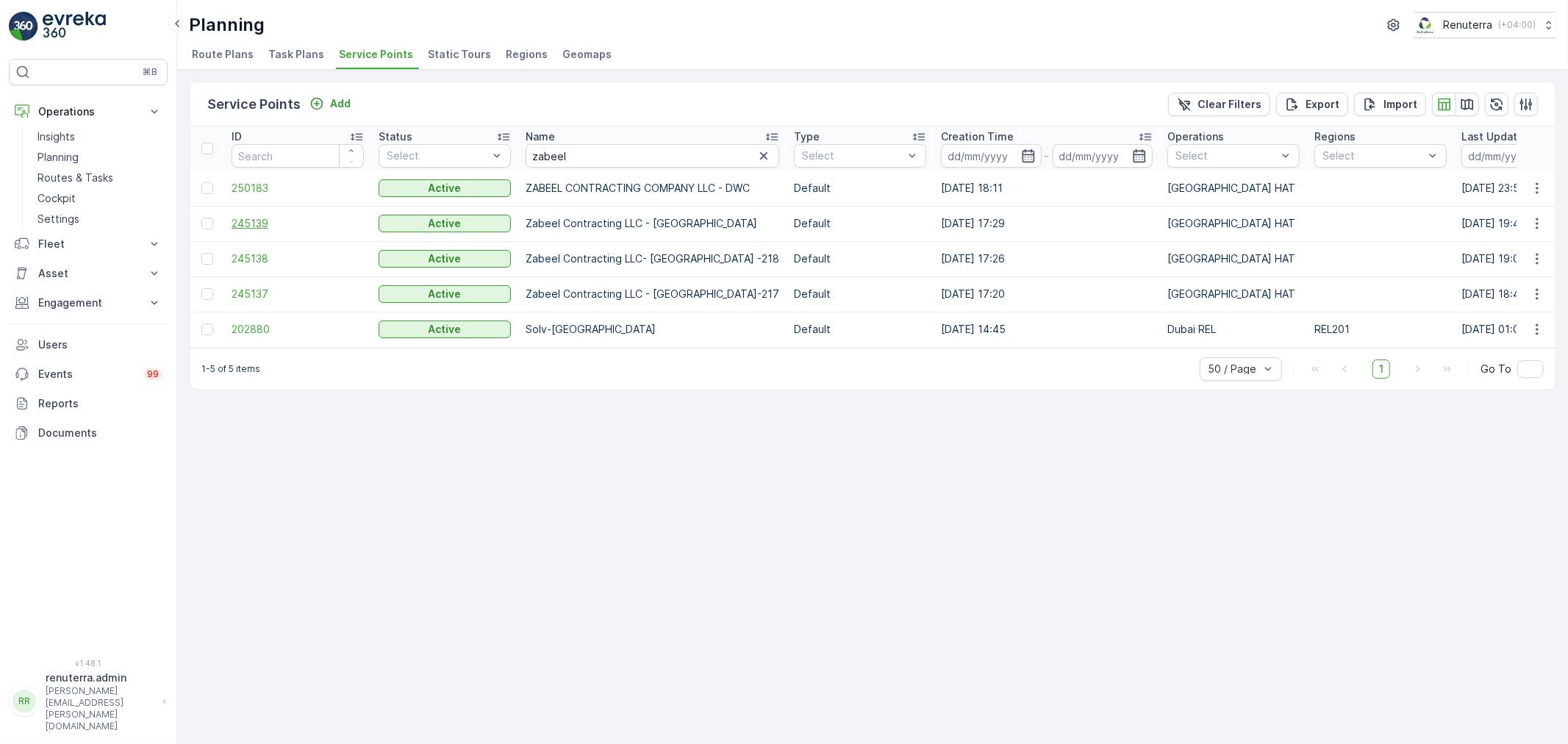
click at [253, 222] on span "245139" at bounding box center [297, 224] width 132 height 15
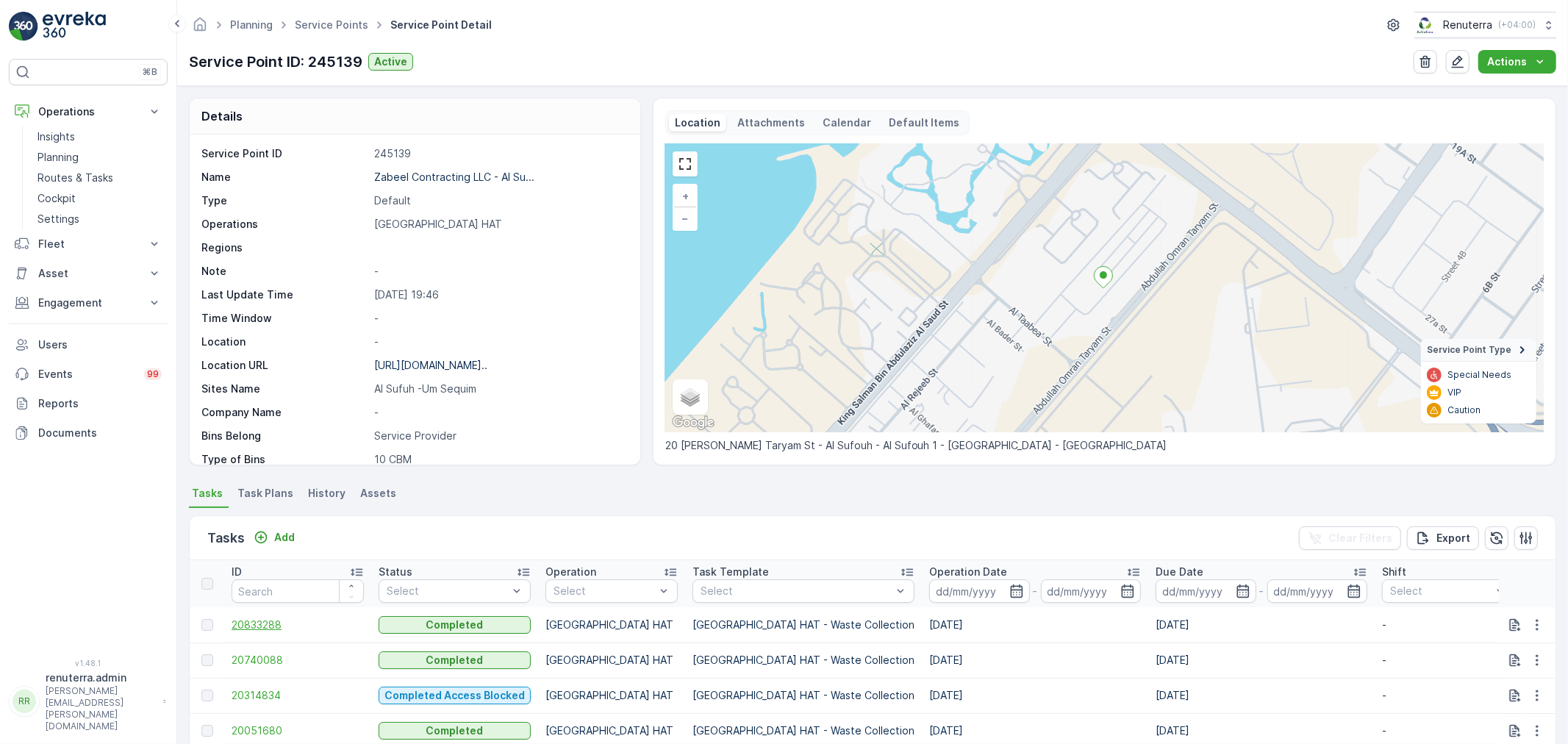
click at [273, 625] on span "20833288" at bounding box center [297, 625] width 132 height 15
click at [482, 178] on p "Zabeel Contracting LLC - Al Su..." at bounding box center [454, 176] width 160 height 12
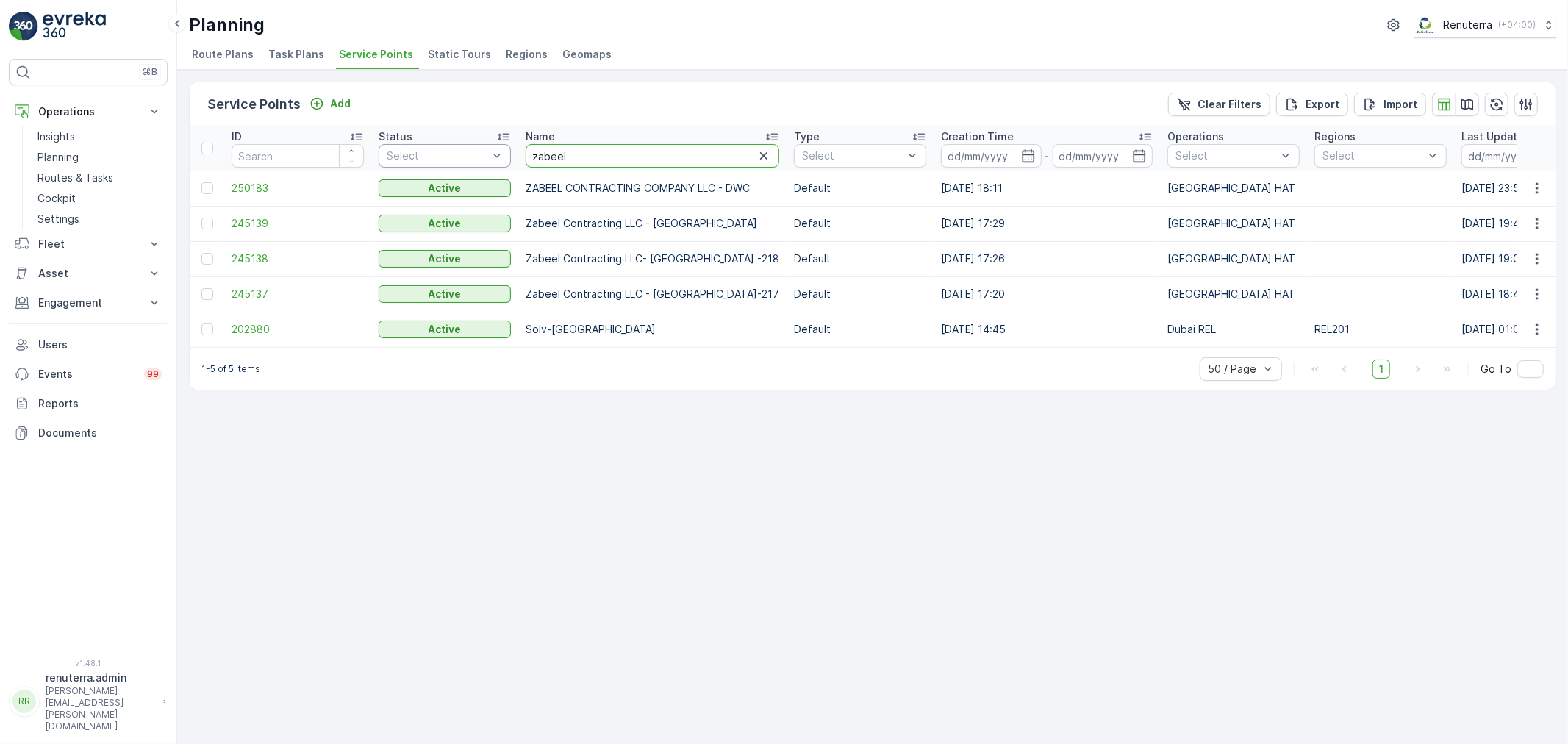
drag, startPoint x: 582, startPoint y: 150, endPoint x: 457, endPoint y: 150, distance: 125.0
type input "italian"
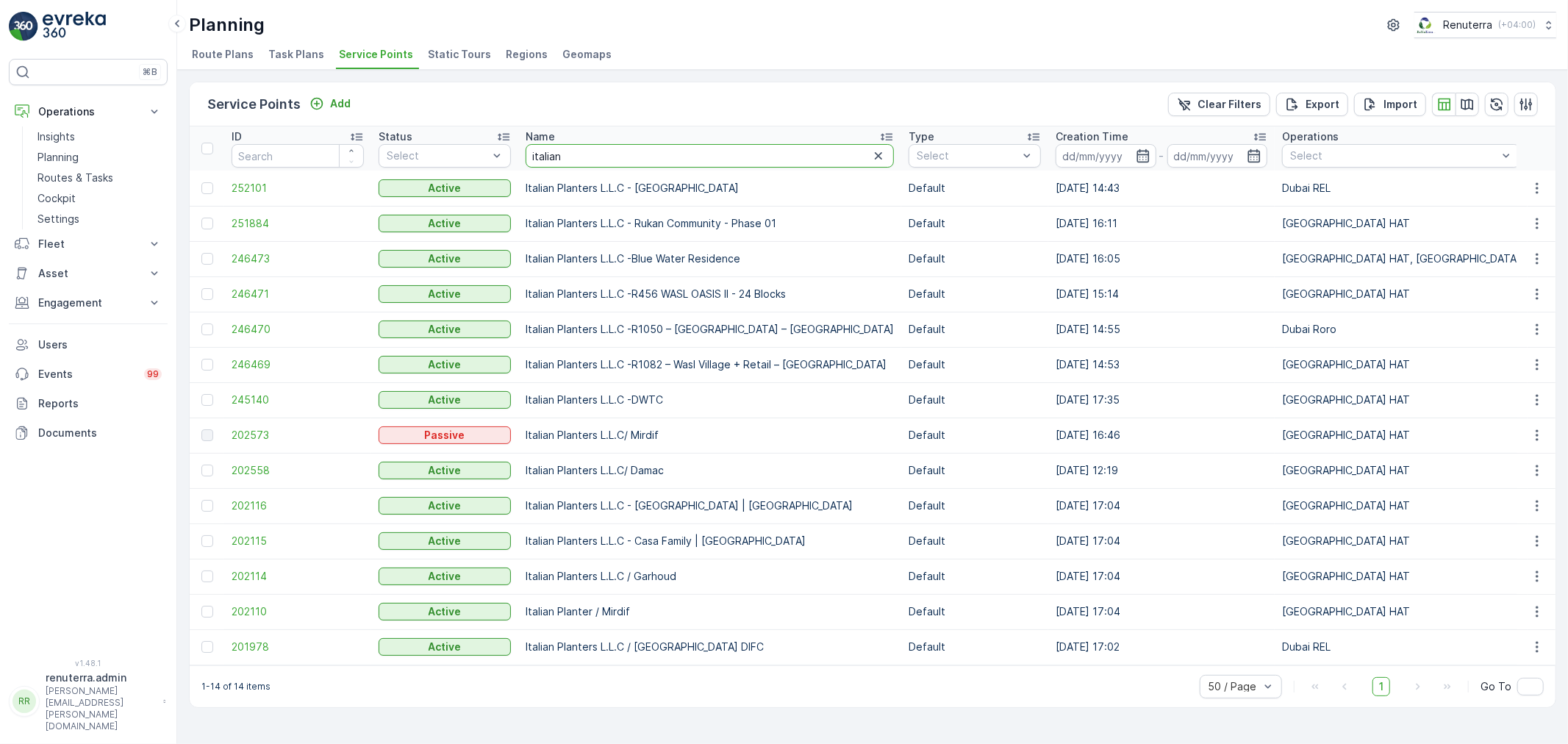
drag, startPoint x: 587, startPoint y: 156, endPoint x: 511, endPoint y: 157, distance: 76.0
type input "khk"
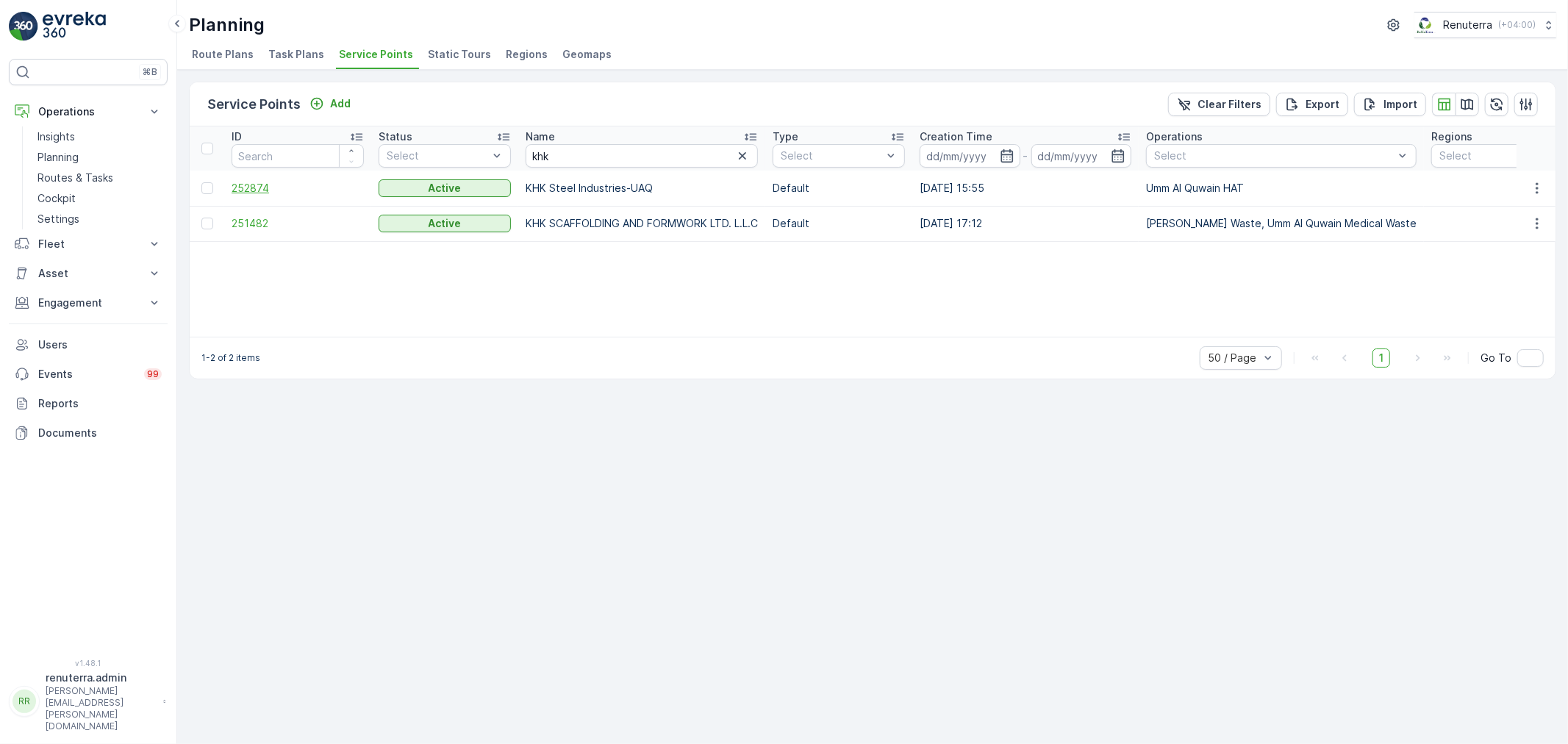
click at [247, 183] on span "252874" at bounding box center [297, 188] width 132 height 15
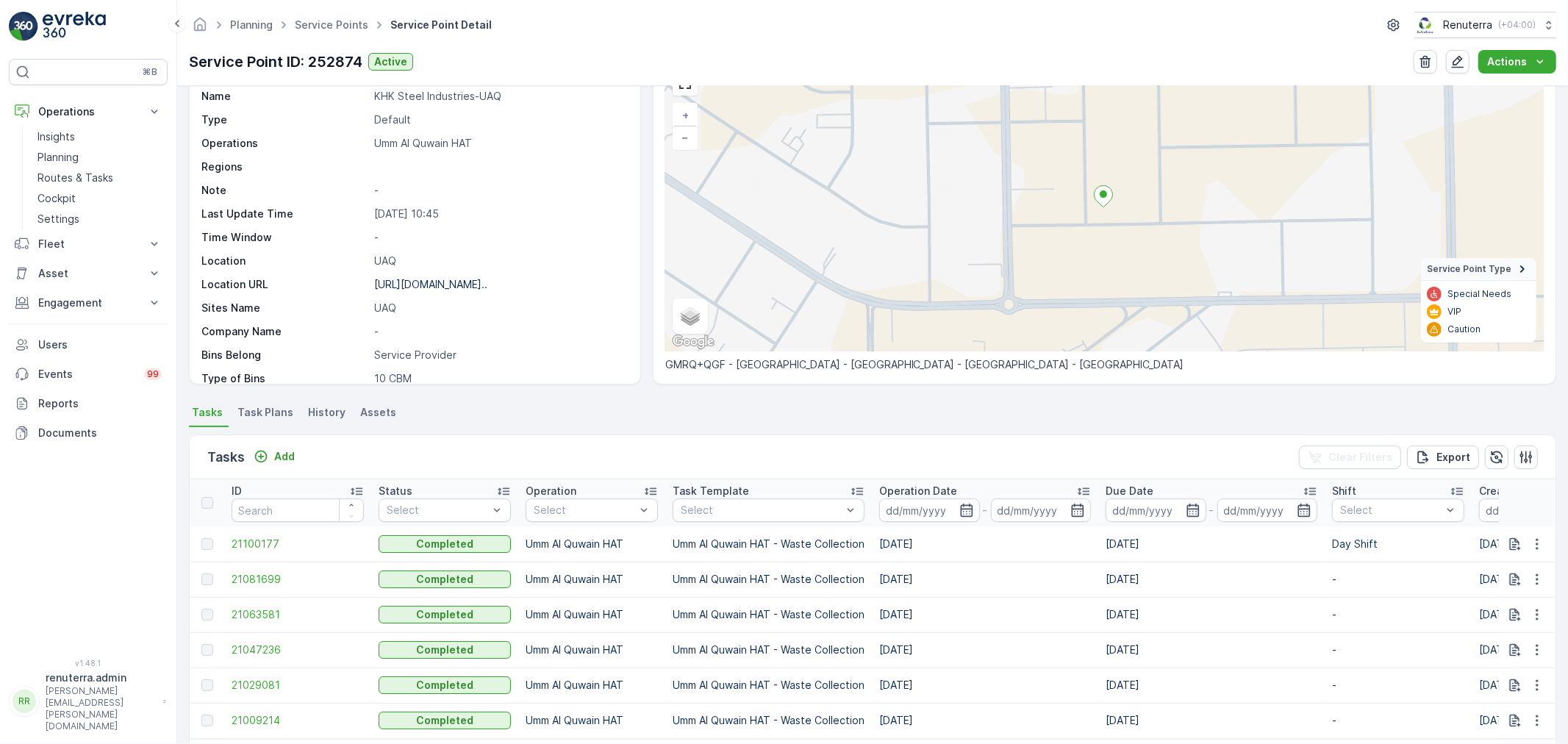
scroll to position [82, 0]
click at [287, 457] on p "Add" at bounding box center [284, 456] width 21 height 15
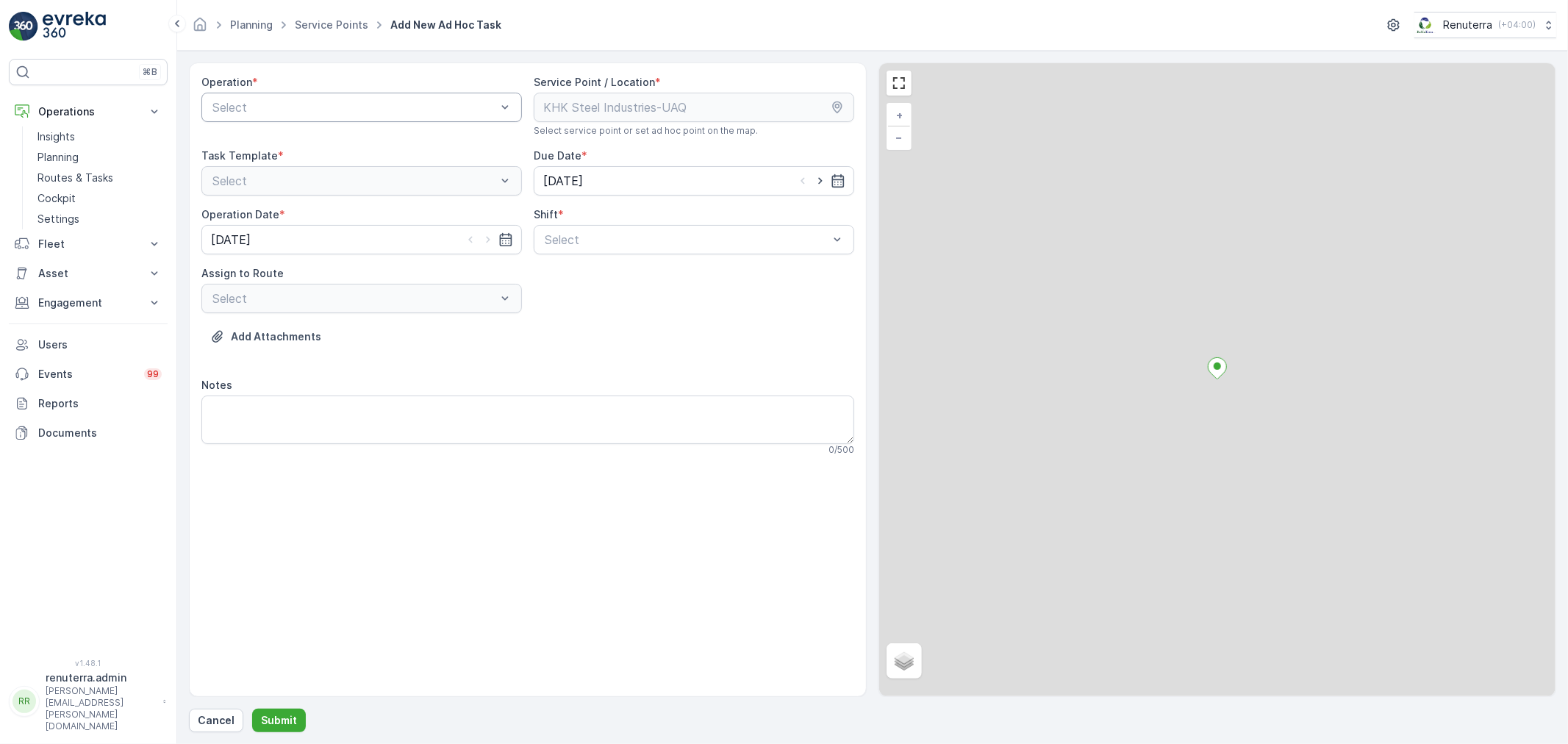
click at [339, 108] on div at bounding box center [354, 107] width 287 height 13
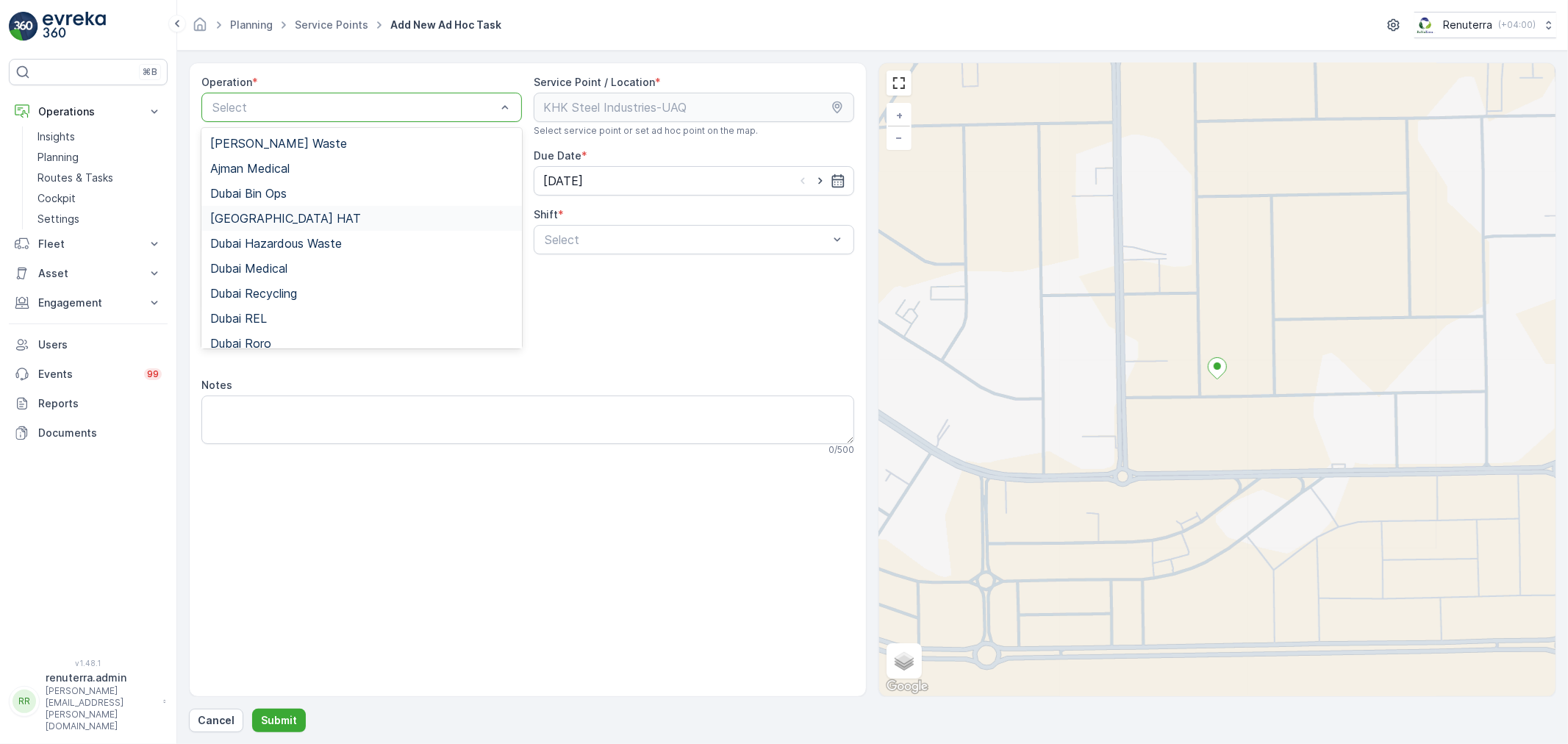
click at [276, 222] on div "Dubai HAT" at bounding box center [361, 218] width 303 height 13
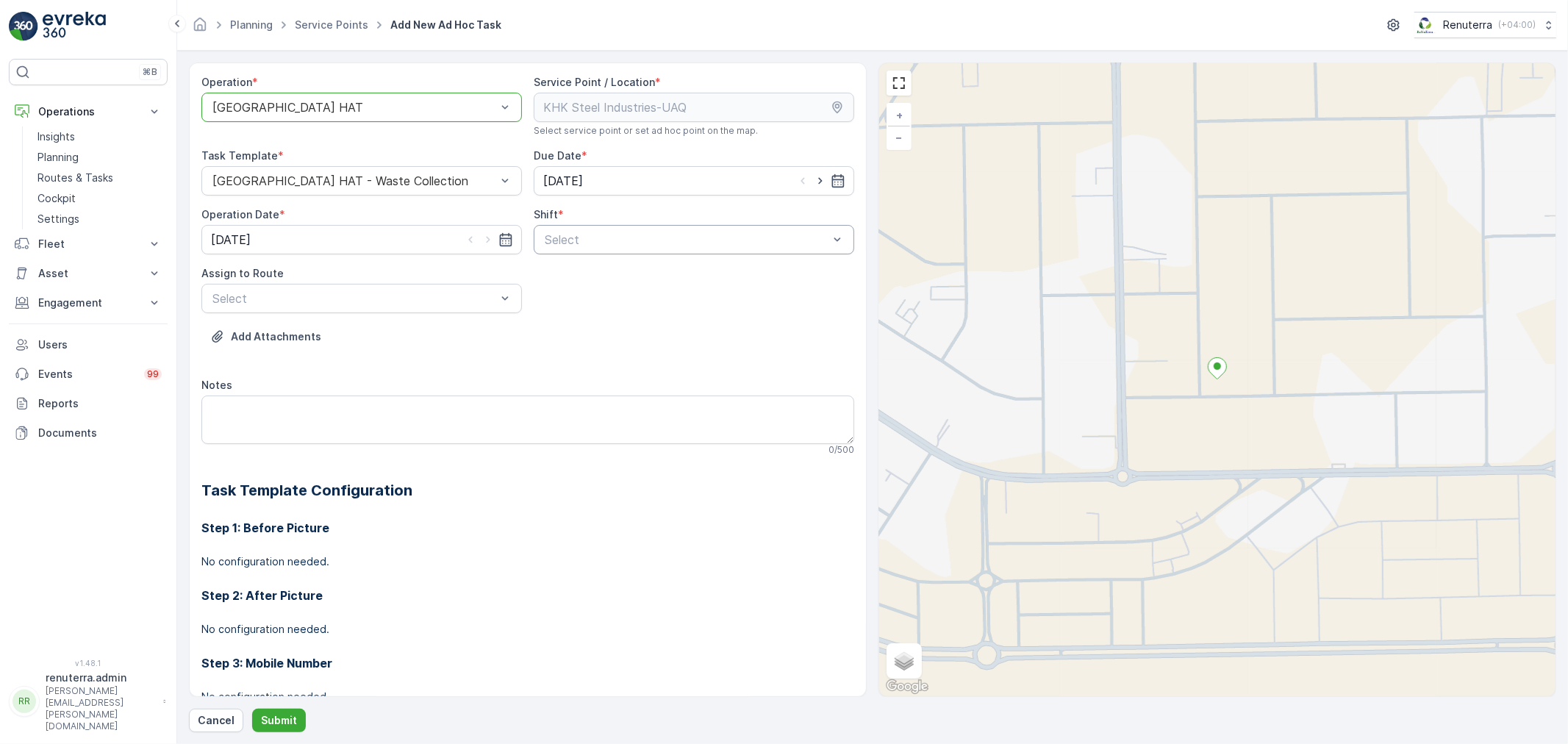
click at [612, 243] on div at bounding box center [687, 240] width 287 height 13
click at [567, 281] on span "Day Shift" at bounding box center [568, 276] width 52 height 13
click at [442, 303] on div at bounding box center [354, 298] width 287 height 13
click at [410, 186] on div at bounding box center [354, 181] width 287 height 13
click at [383, 104] on div at bounding box center [354, 107] width 287 height 13
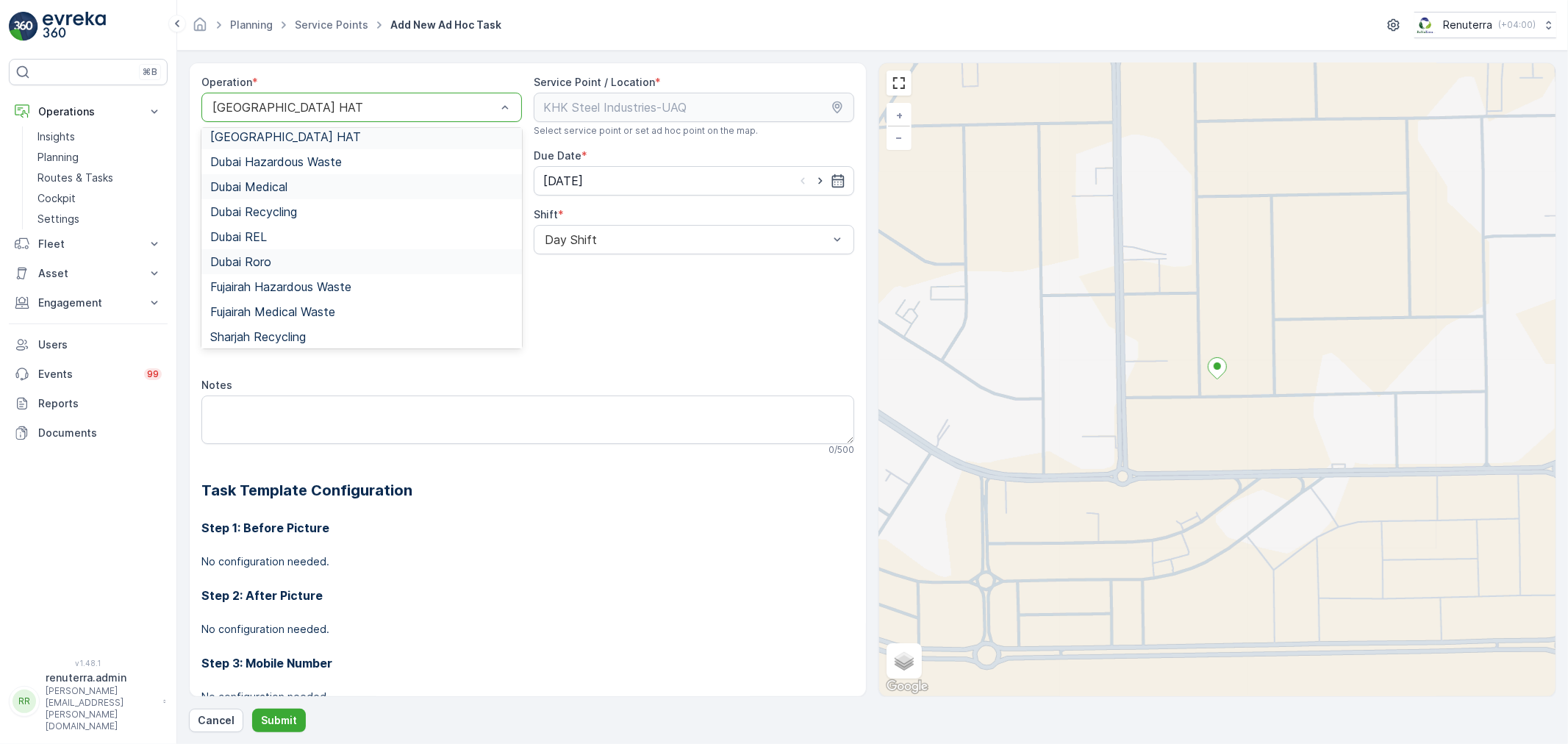
scroll to position [160, 0]
click at [320, 290] on div "Umm Al Quwain HAT" at bounding box center [362, 284] width 321 height 25
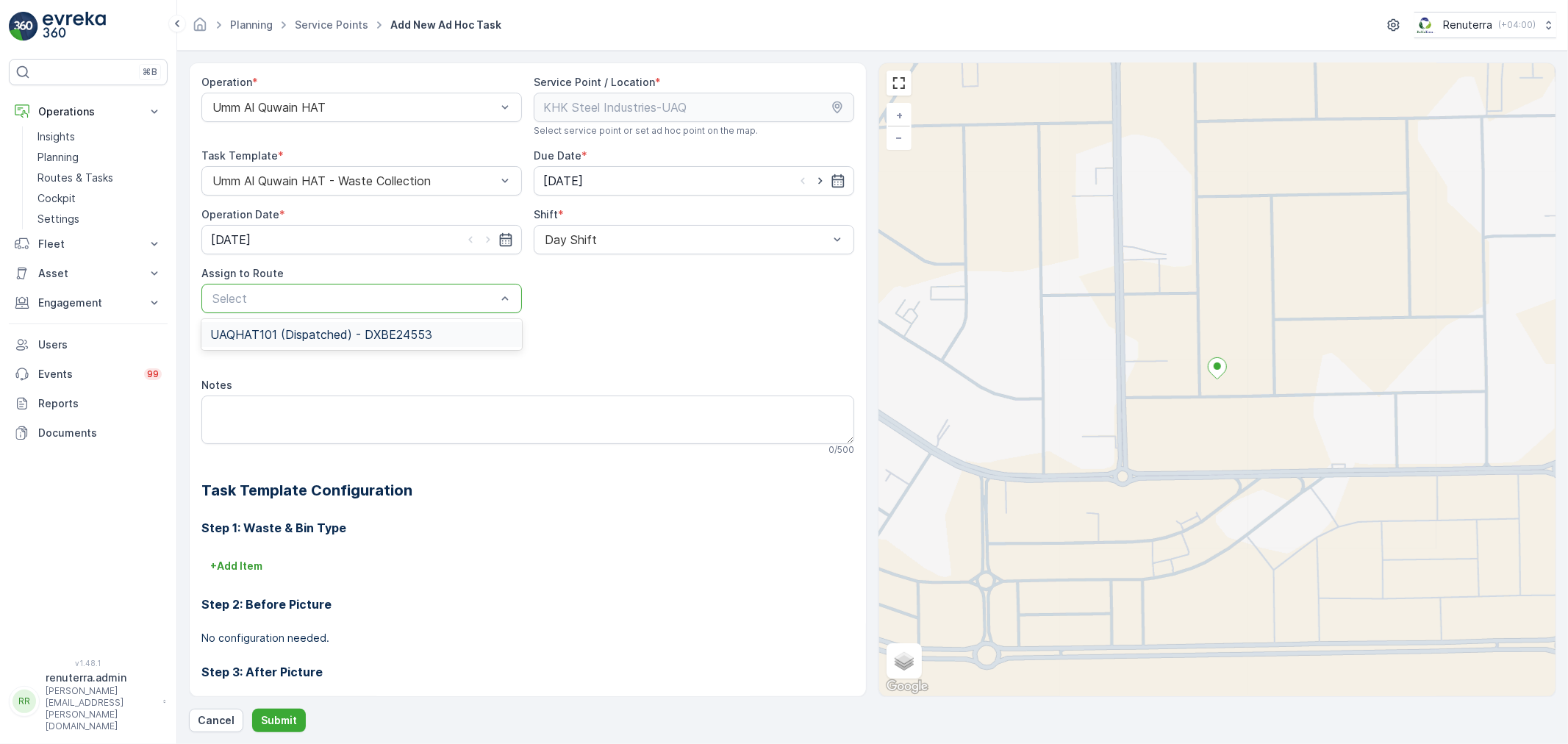
click at [388, 297] on div at bounding box center [354, 298] width 287 height 13
click at [349, 332] on span "UAQHAT101 (Dispatched) - DXBE24553" at bounding box center [321, 335] width 222 height 13
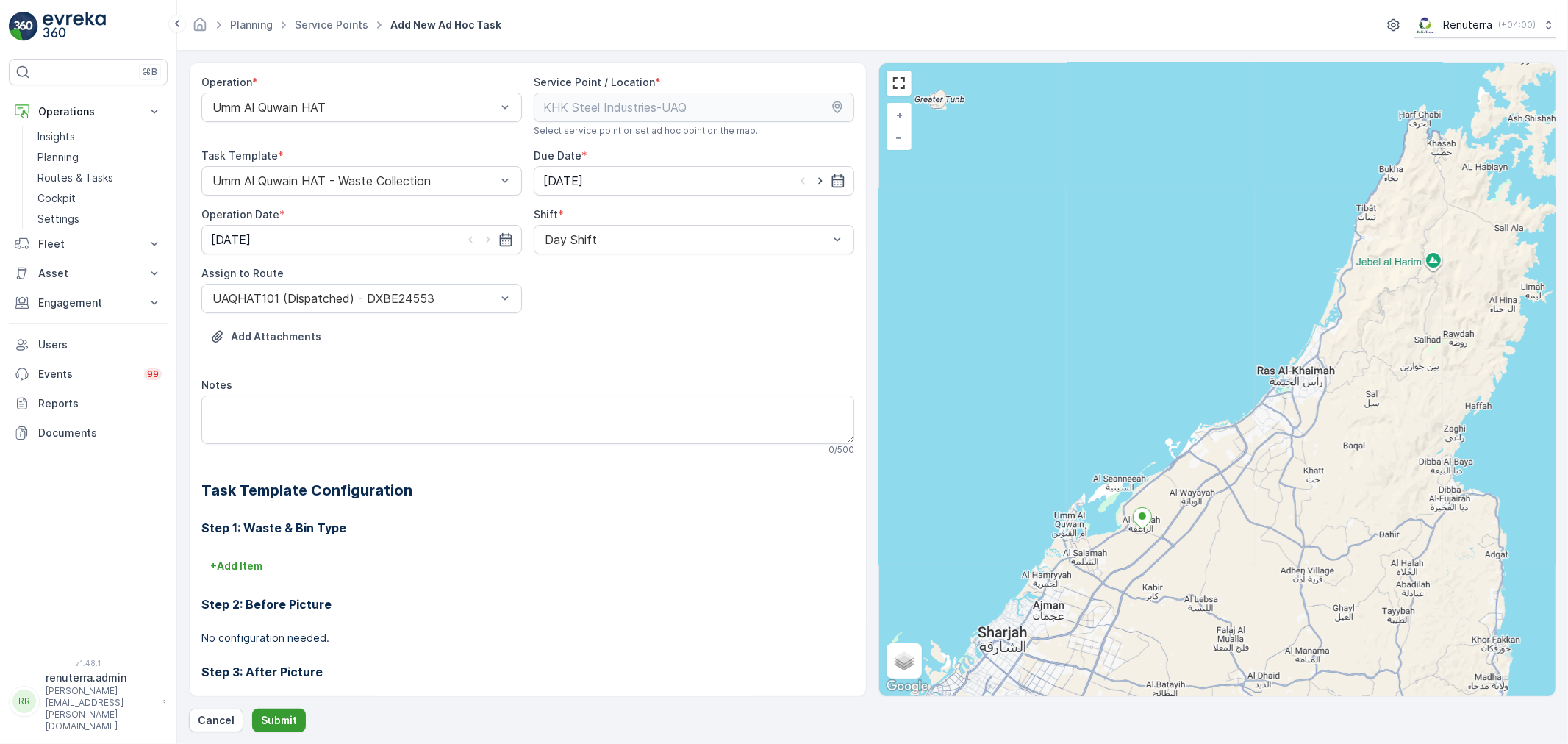
click at [283, 724] on p "Submit" at bounding box center [279, 721] width 36 height 15
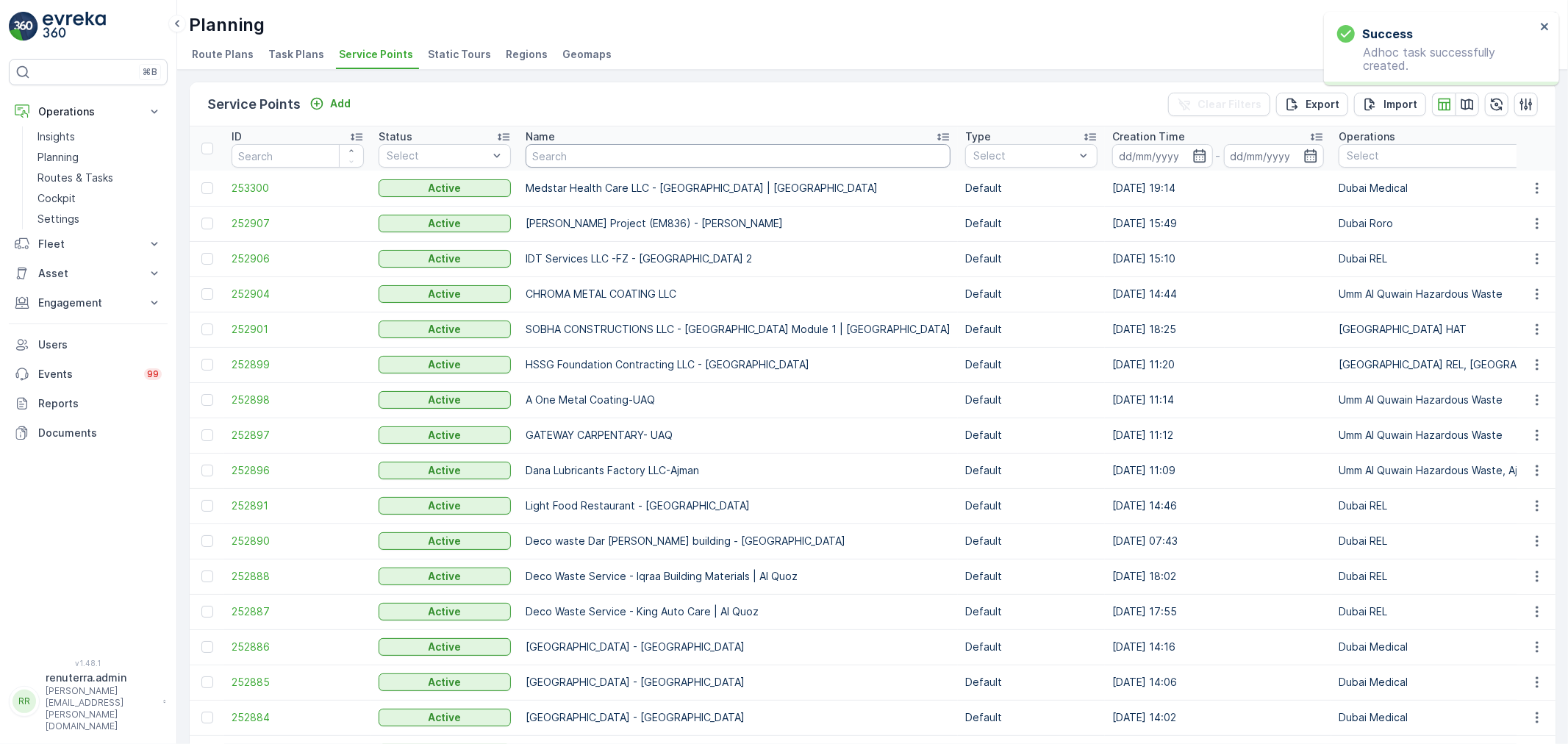
click at [567, 156] on input "text" at bounding box center [738, 155] width 425 height 23
type input "italian"
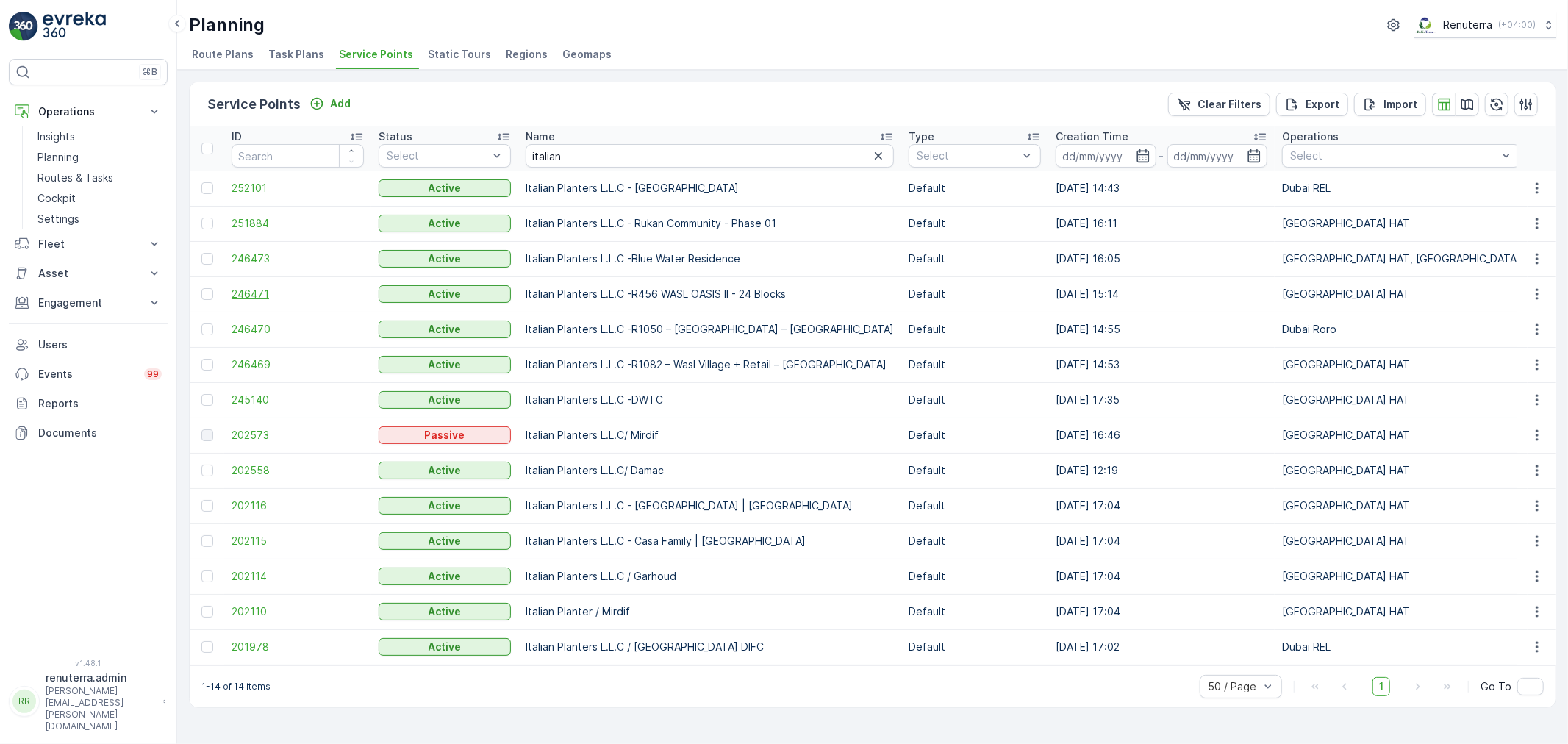
click at [246, 293] on span "246471" at bounding box center [297, 294] width 132 height 15
click at [264, 295] on span "246471" at bounding box center [297, 294] width 132 height 15
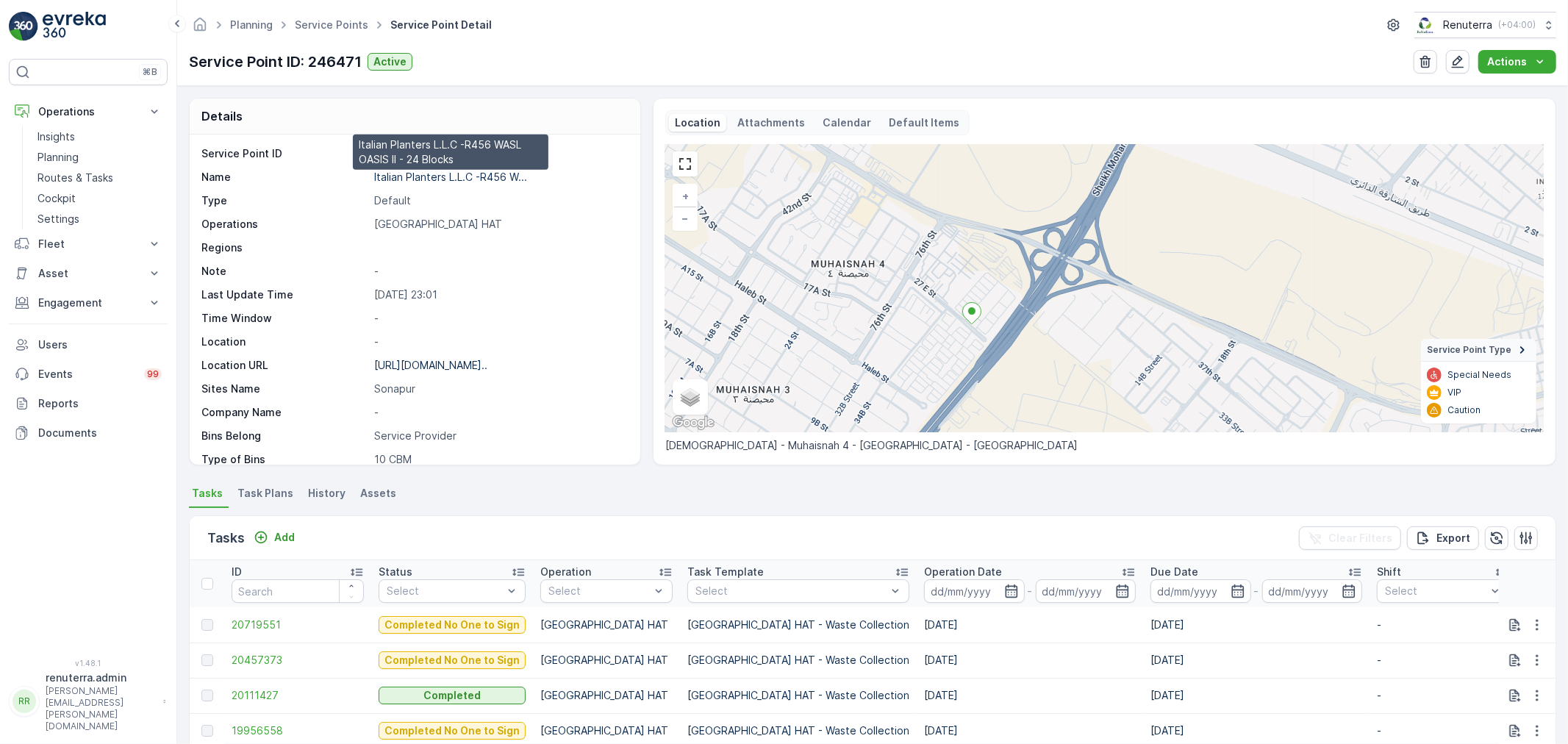
click at [434, 175] on p "Italian Planters L.L.C -R456 W..." at bounding box center [450, 176] width 153 height 12
click at [334, 23] on link "Service Points" at bounding box center [331, 24] width 74 height 12
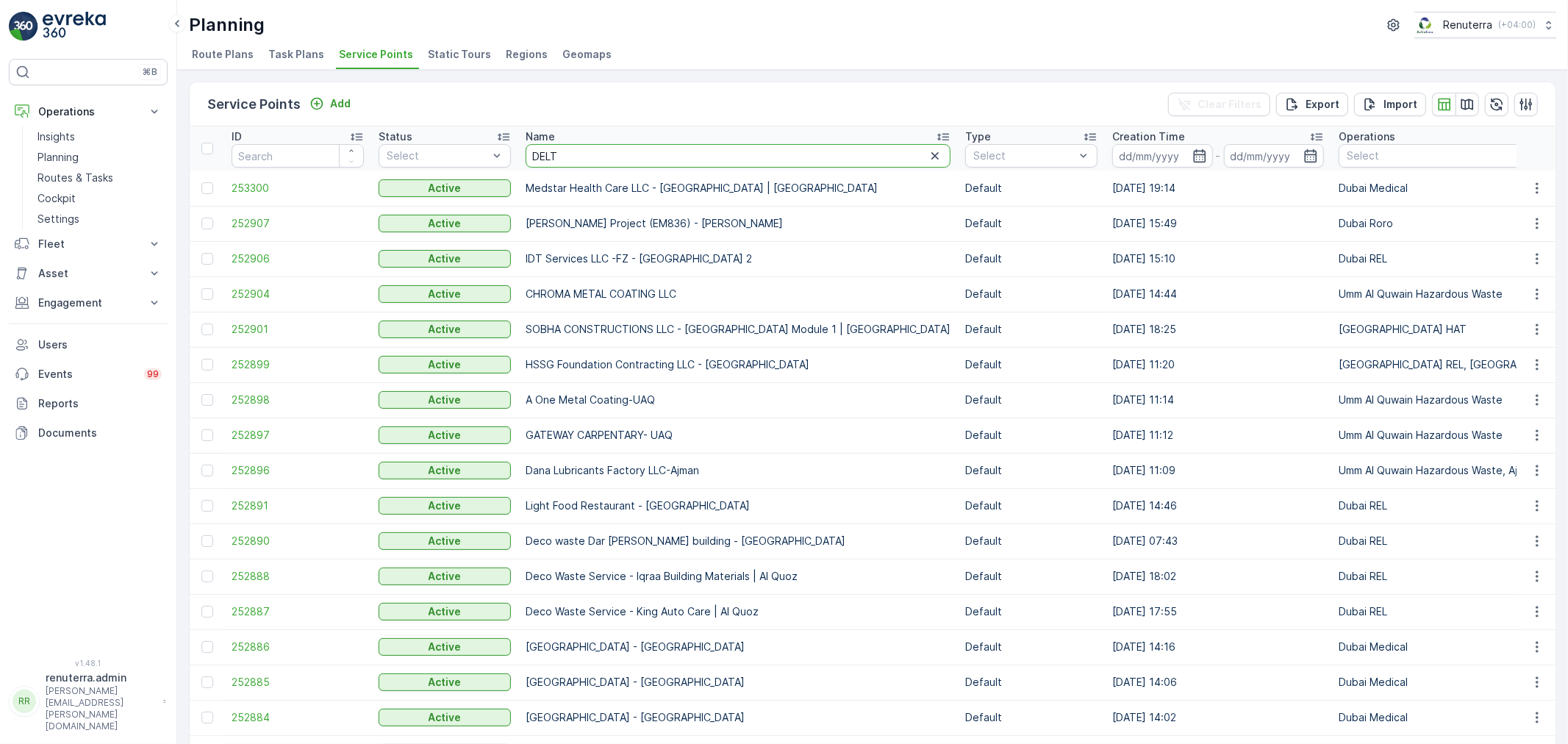
type input "DELTA"
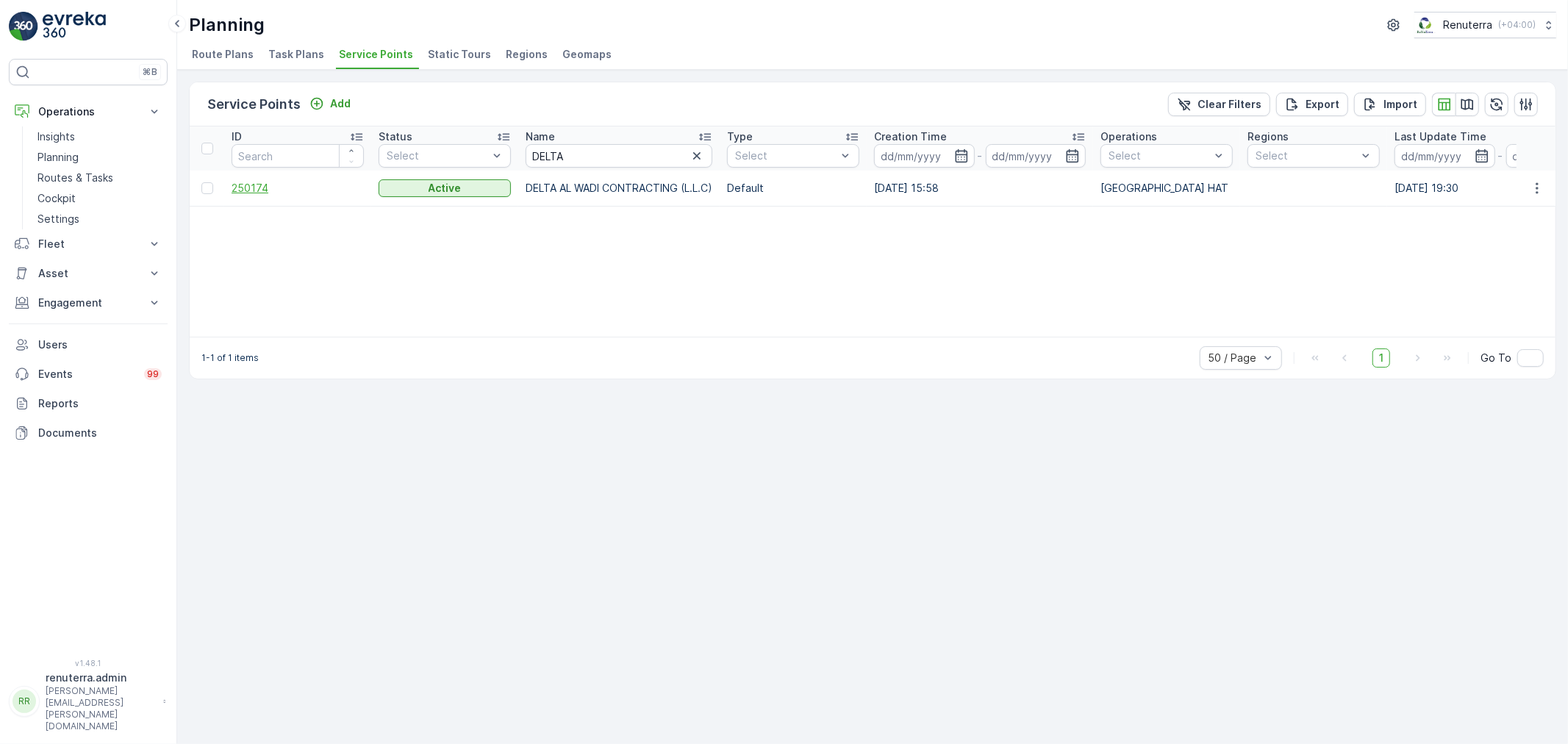
click at [248, 187] on span "250174" at bounding box center [297, 188] width 132 height 15
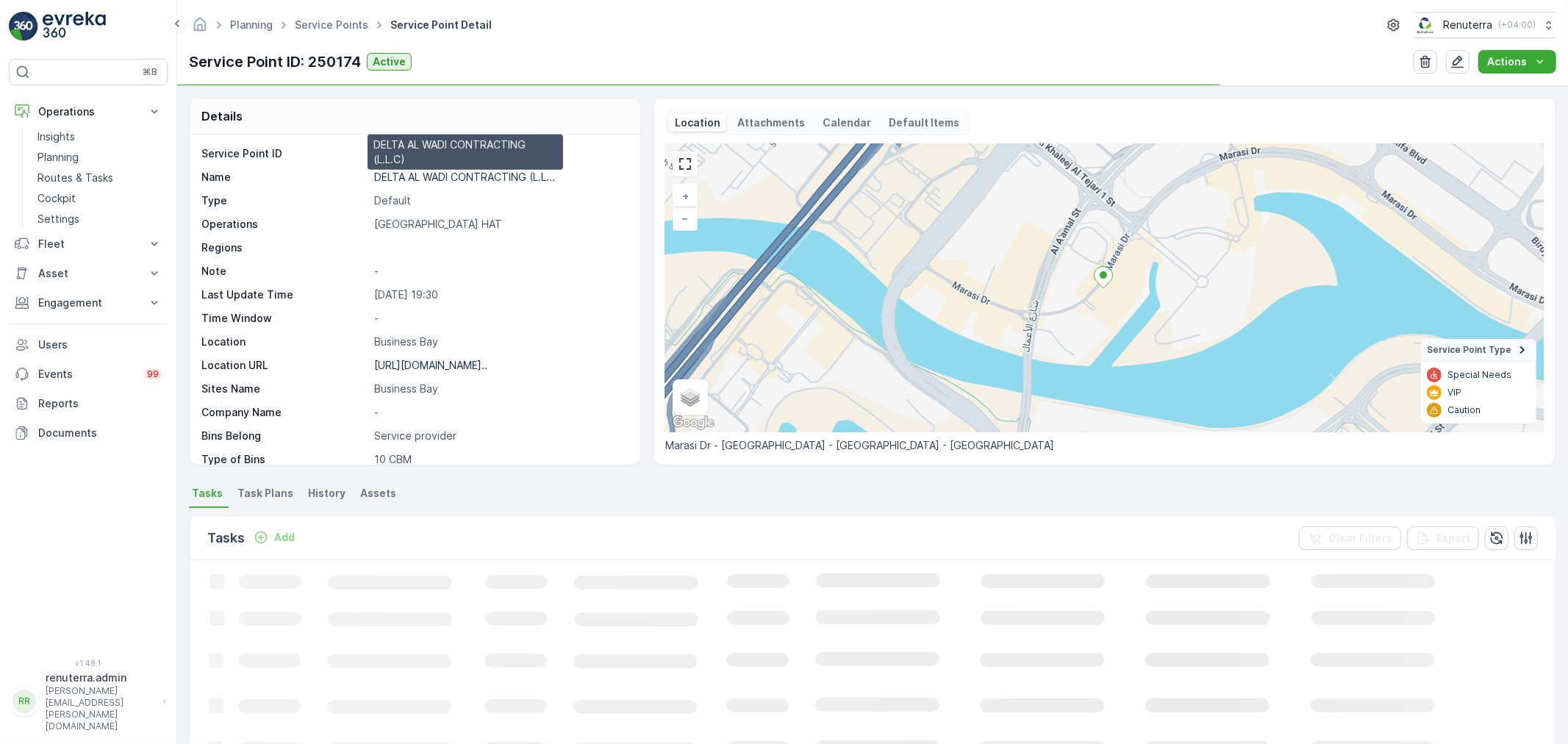
click at [456, 170] on p "DELTA AL WADI CONTRACTING (L.L..." at bounding box center [464, 176] width 181 height 12
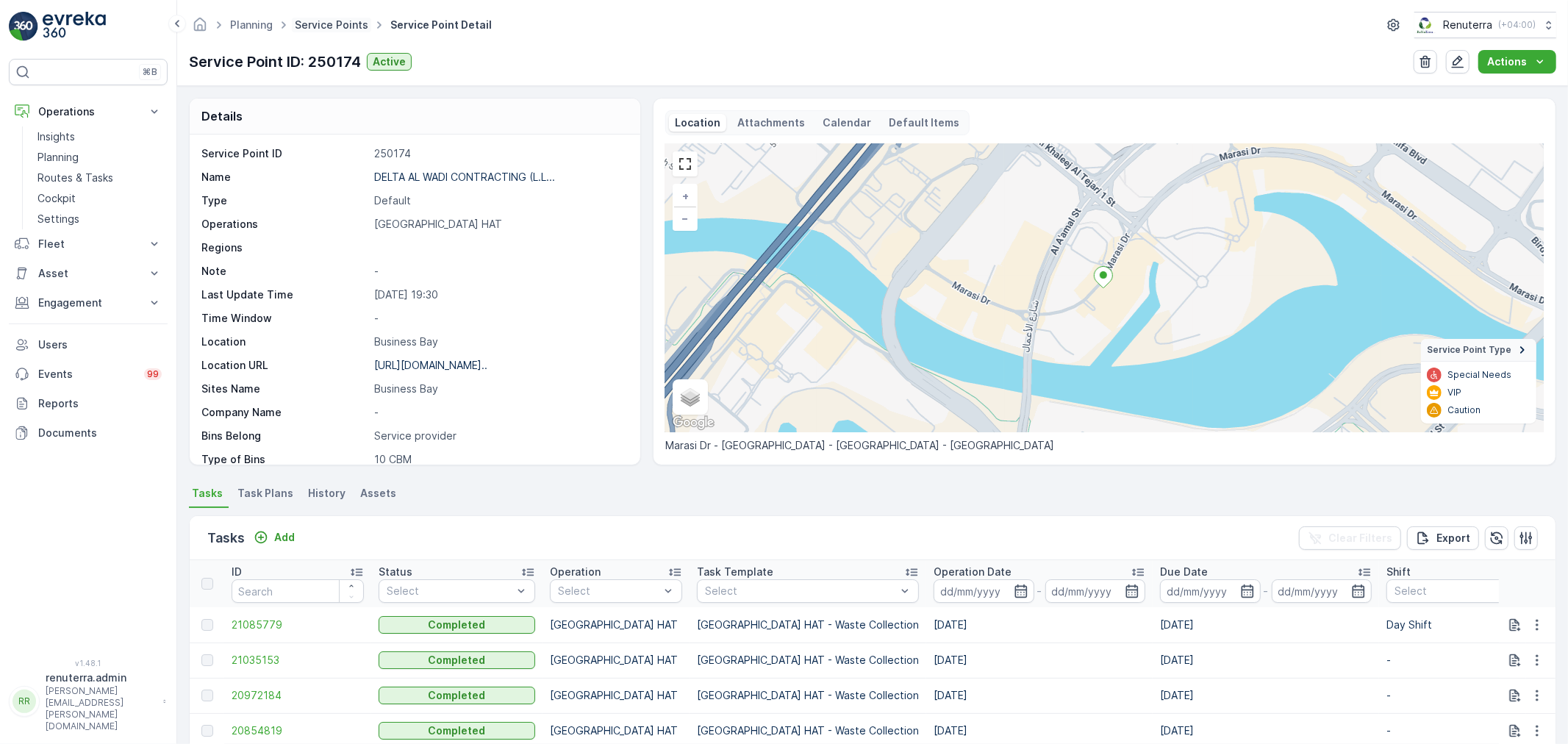
click at [314, 24] on link "Service Points" at bounding box center [331, 24] width 74 height 12
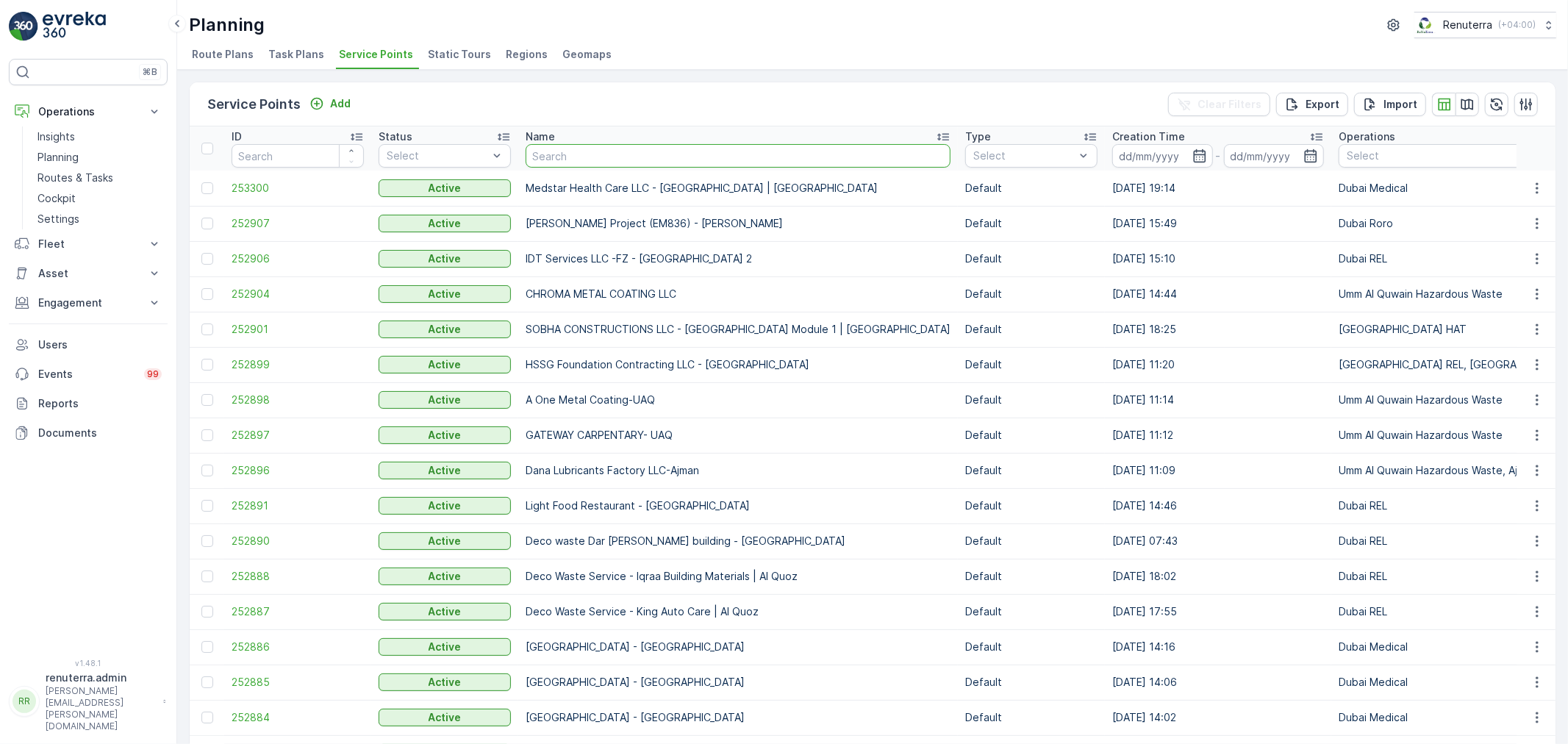
click at [569, 155] on input "text" at bounding box center [738, 155] width 425 height 23
type input "happy"
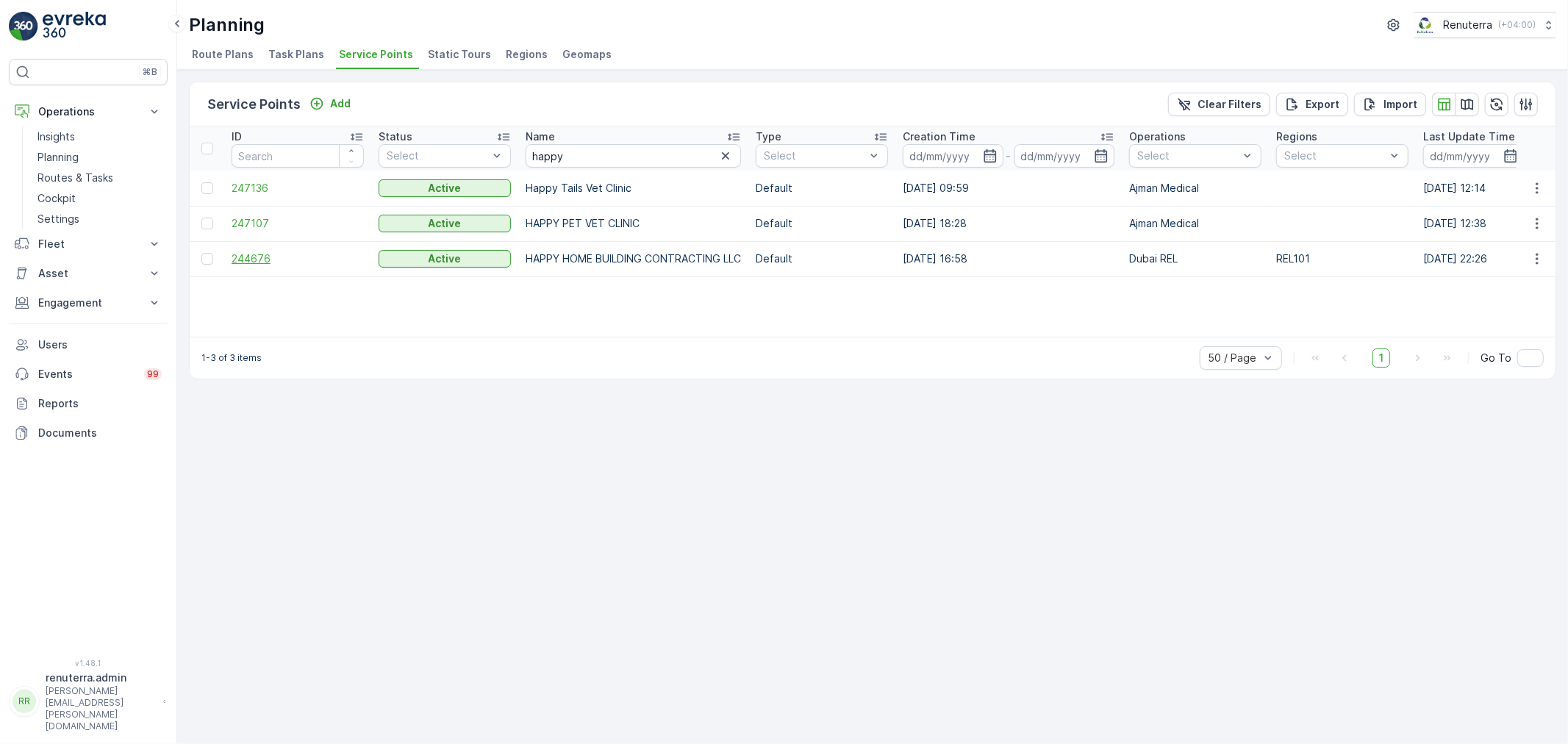
click at [258, 256] on span "244676" at bounding box center [297, 259] width 132 height 15
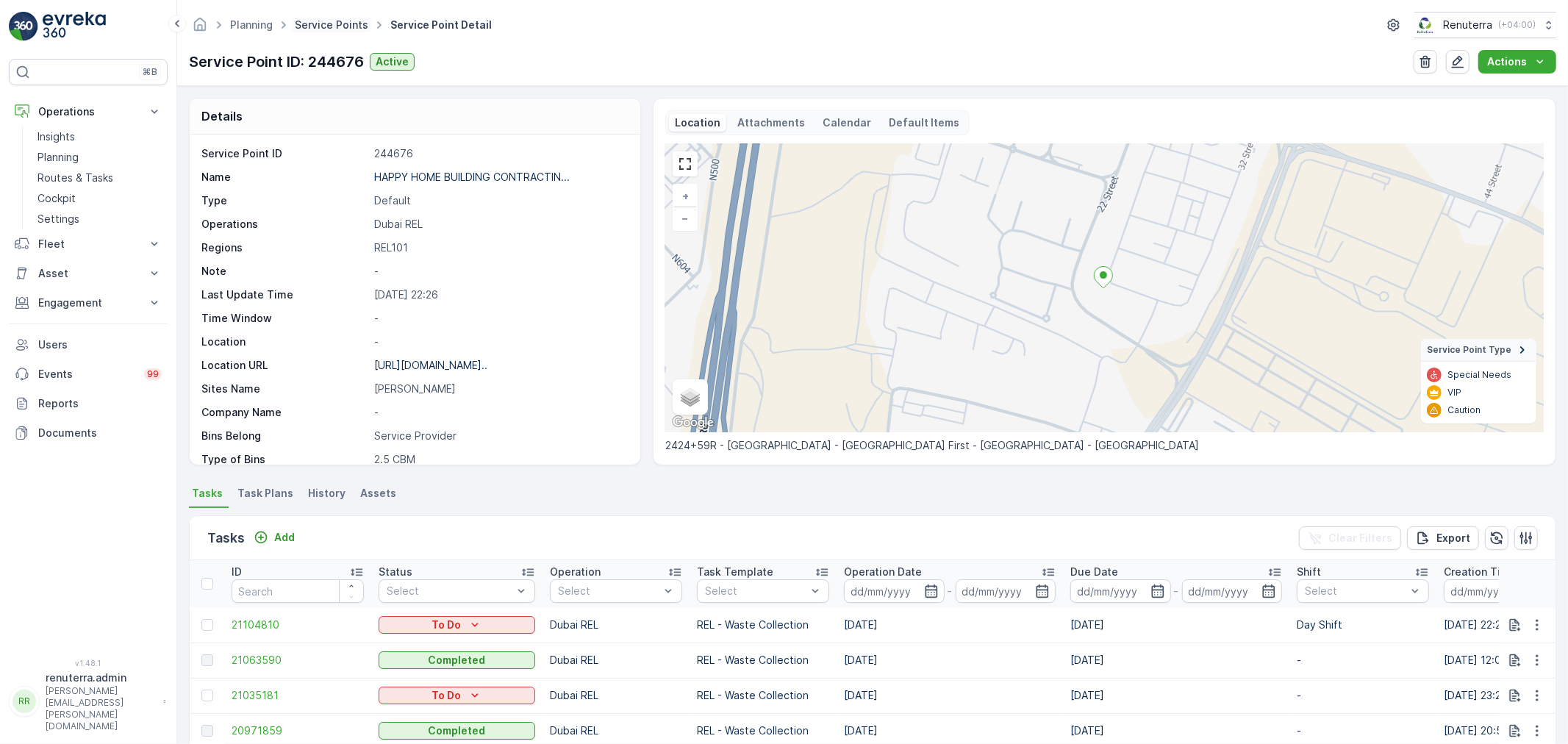
click at [330, 26] on link "Service Points" at bounding box center [331, 24] width 74 height 12
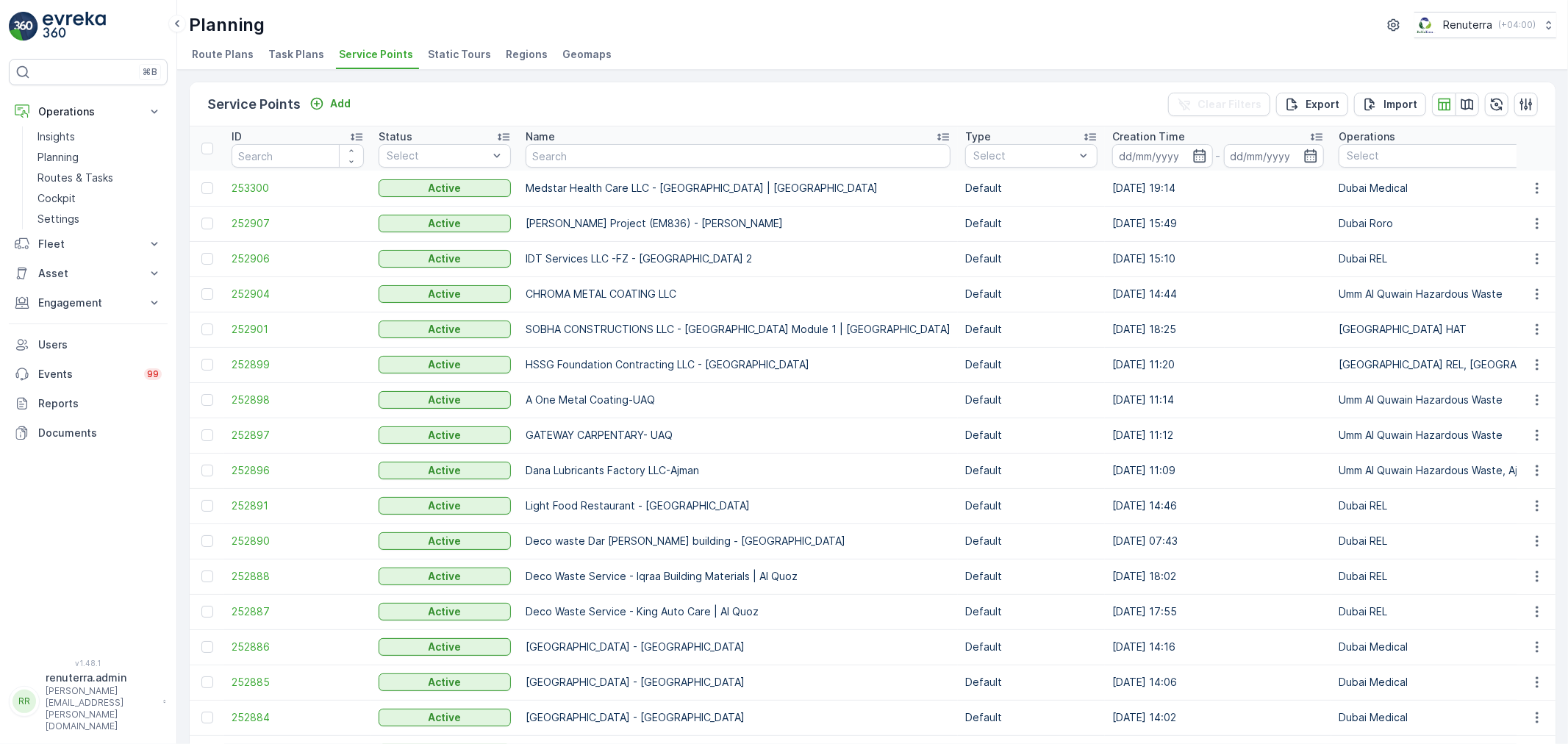
click at [620, 155] on input "text" at bounding box center [738, 155] width 425 height 23
type input "golden"
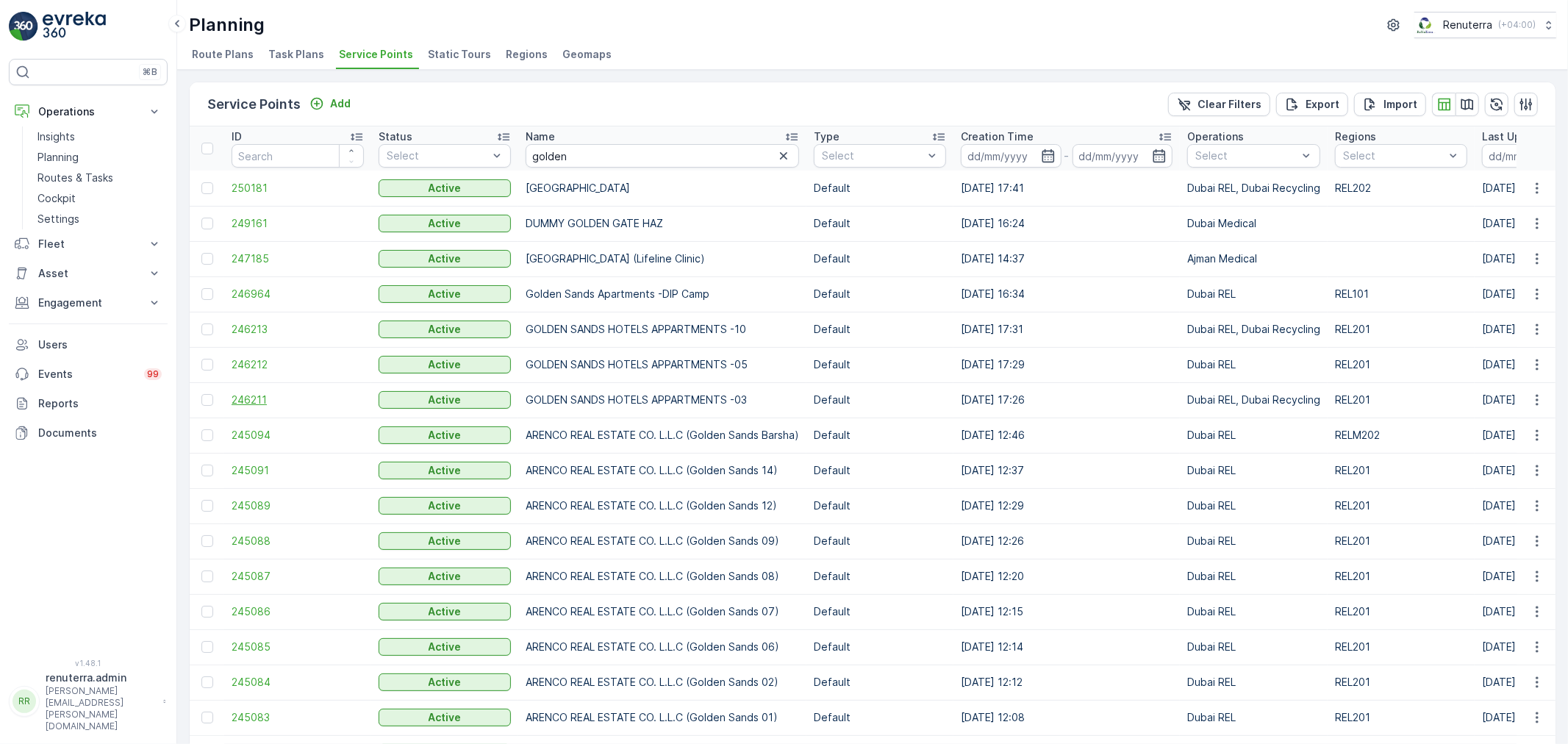
click at [259, 398] on span "246211" at bounding box center [297, 400] width 132 height 15
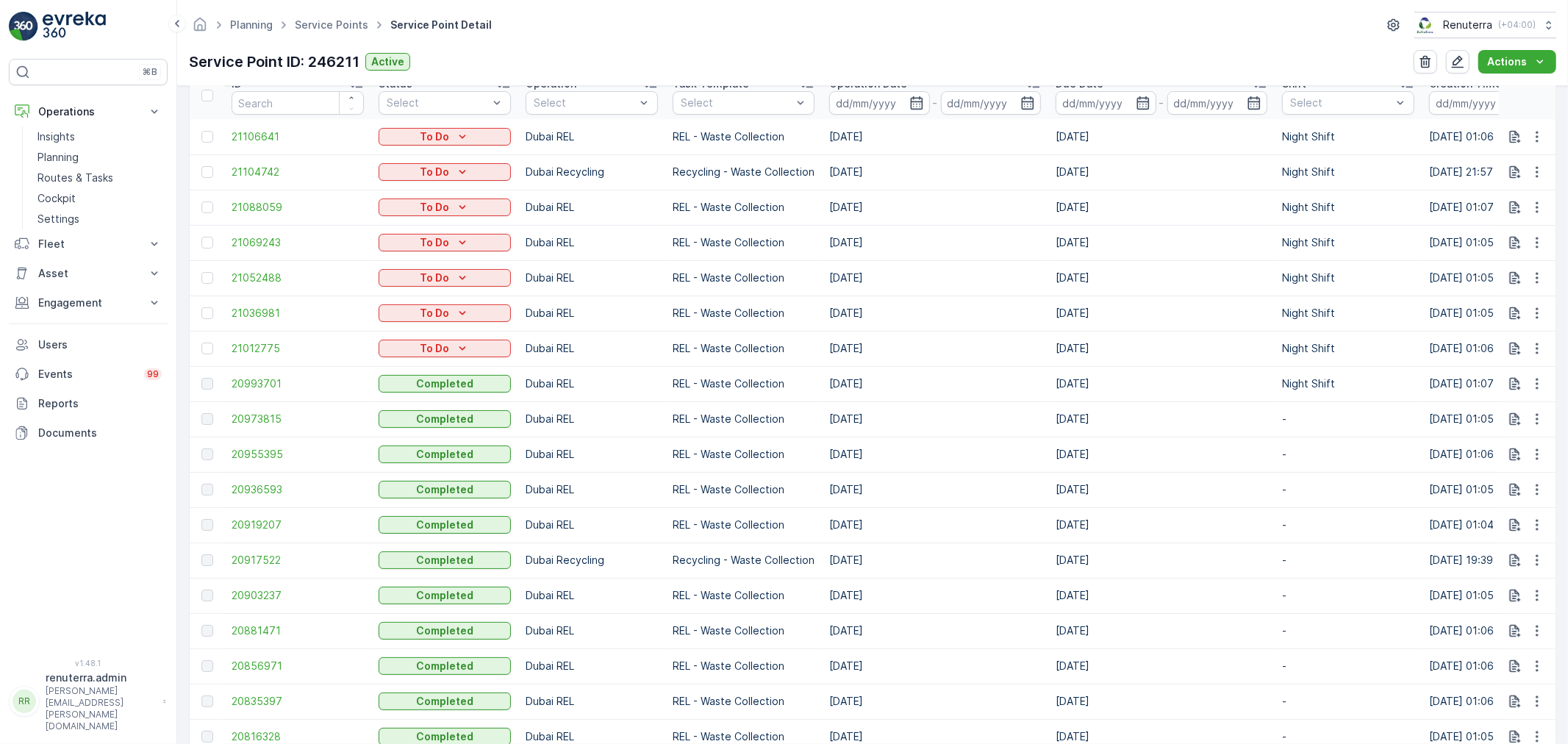
scroll to position [490, 0]
click at [260, 560] on span "20917522" at bounding box center [297, 559] width 132 height 15
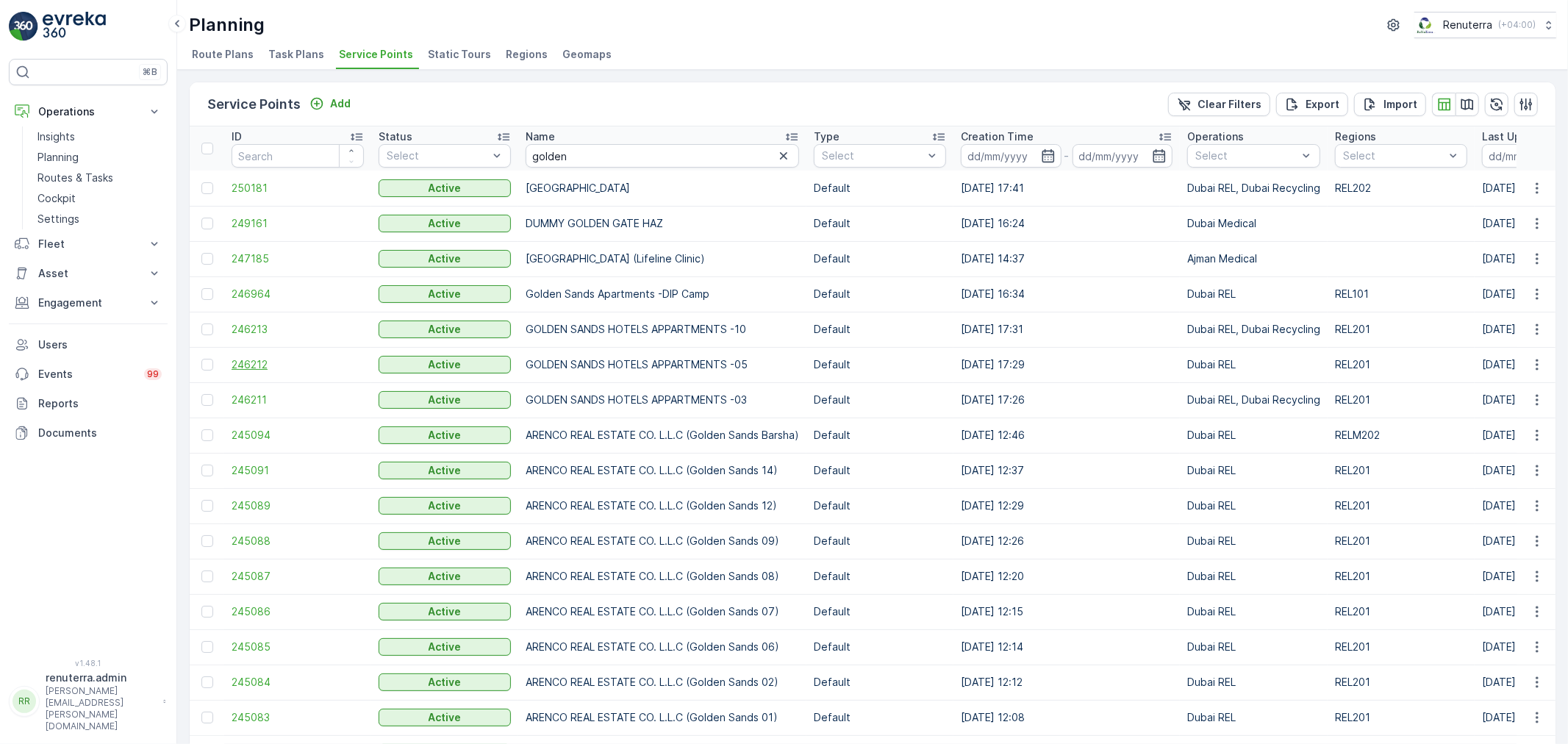
click at [249, 368] on span "246212" at bounding box center [297, 365] width 132 height 15
click at [256, 323] on span "246213" at bounding box center [297, 330] width 132 height 15
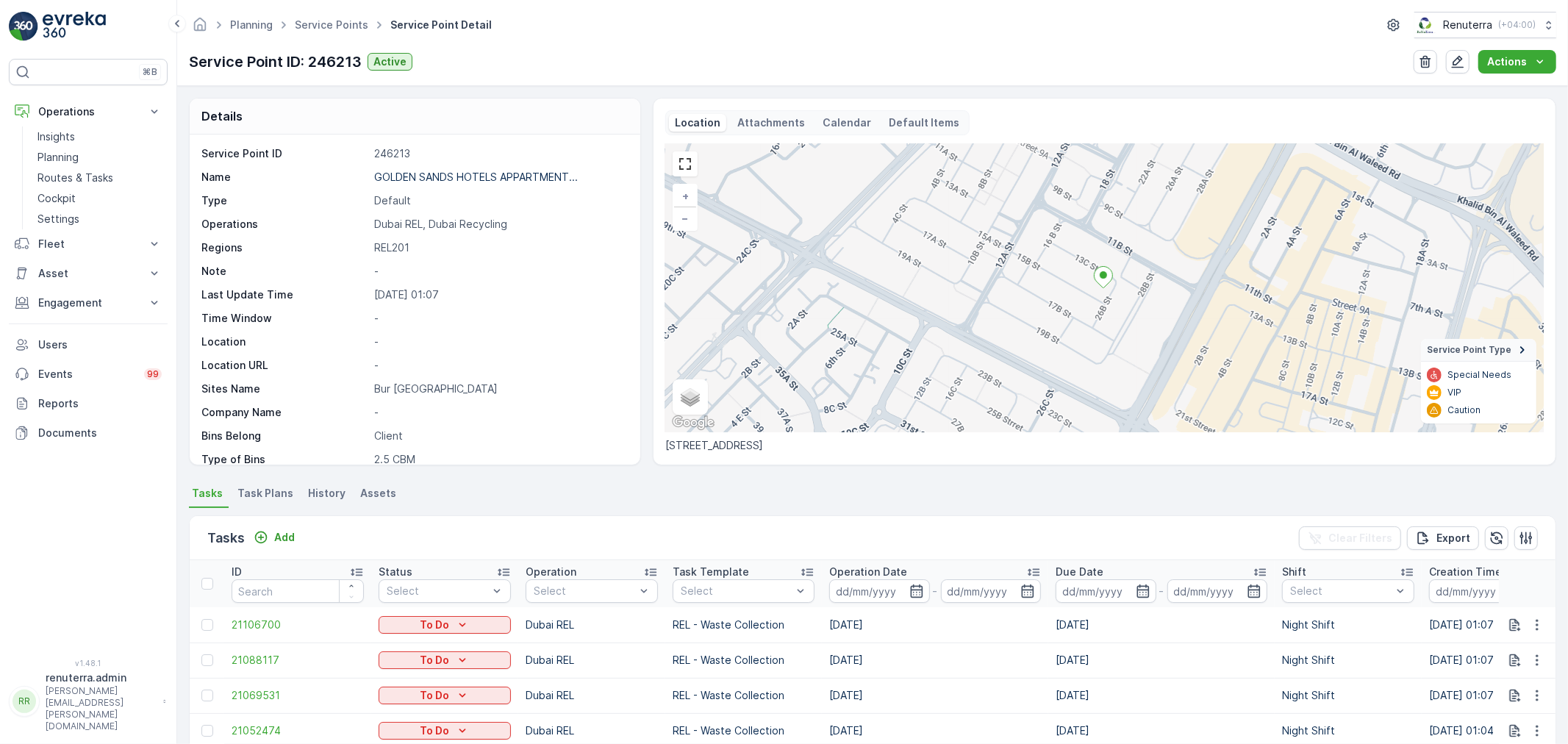
click at [316, 12] on div "Planning Service Points Service Point Detail Renuterra ( +04:00 )" at bounding box center [872, 25] width 1367 height 26
click at [319, 25] on link "Service Points" at bounding box center [331, 24] width 74 height 12
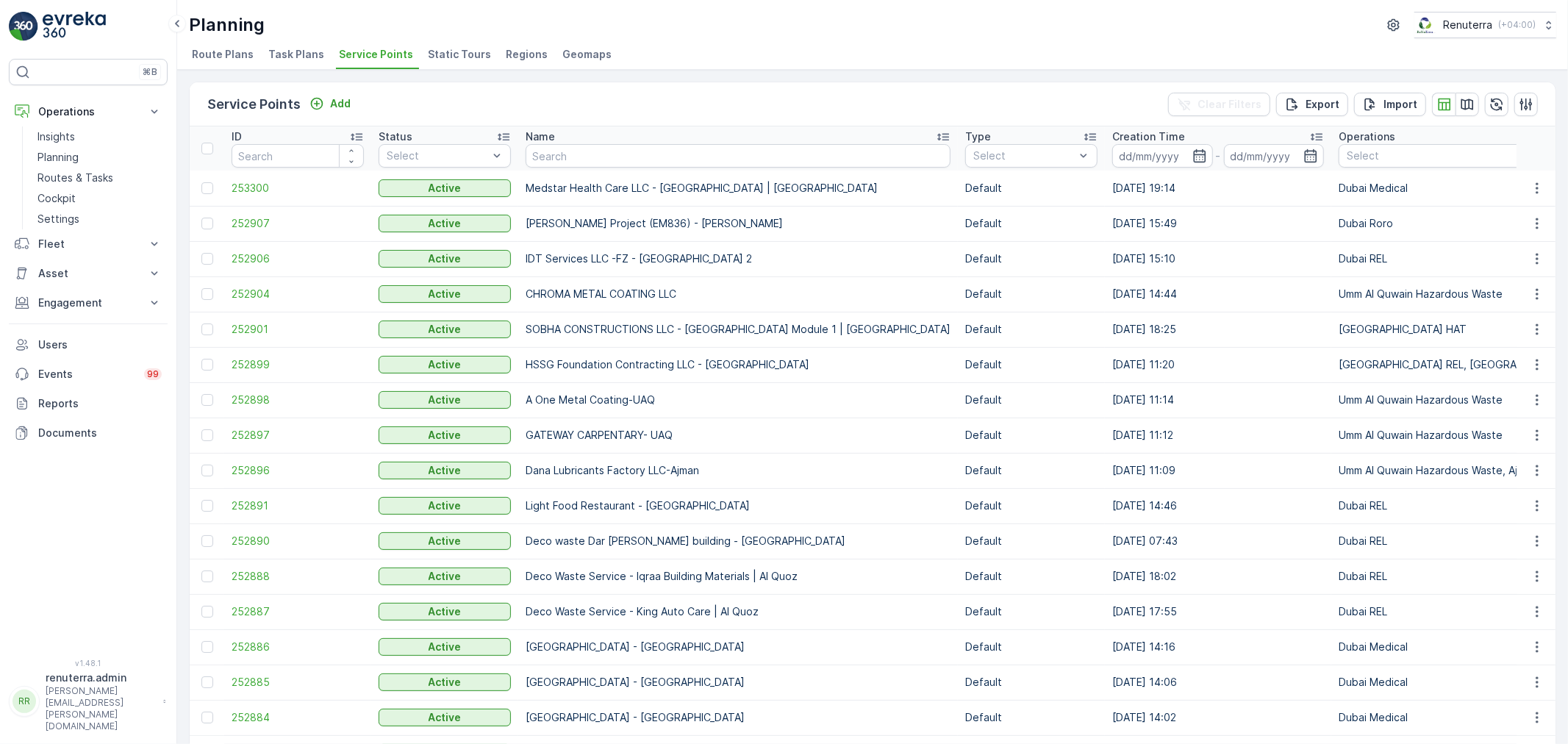
click at [577, 155] on input "text" at bounding box center [738, 155] width 425 height 23
type input "al serh"
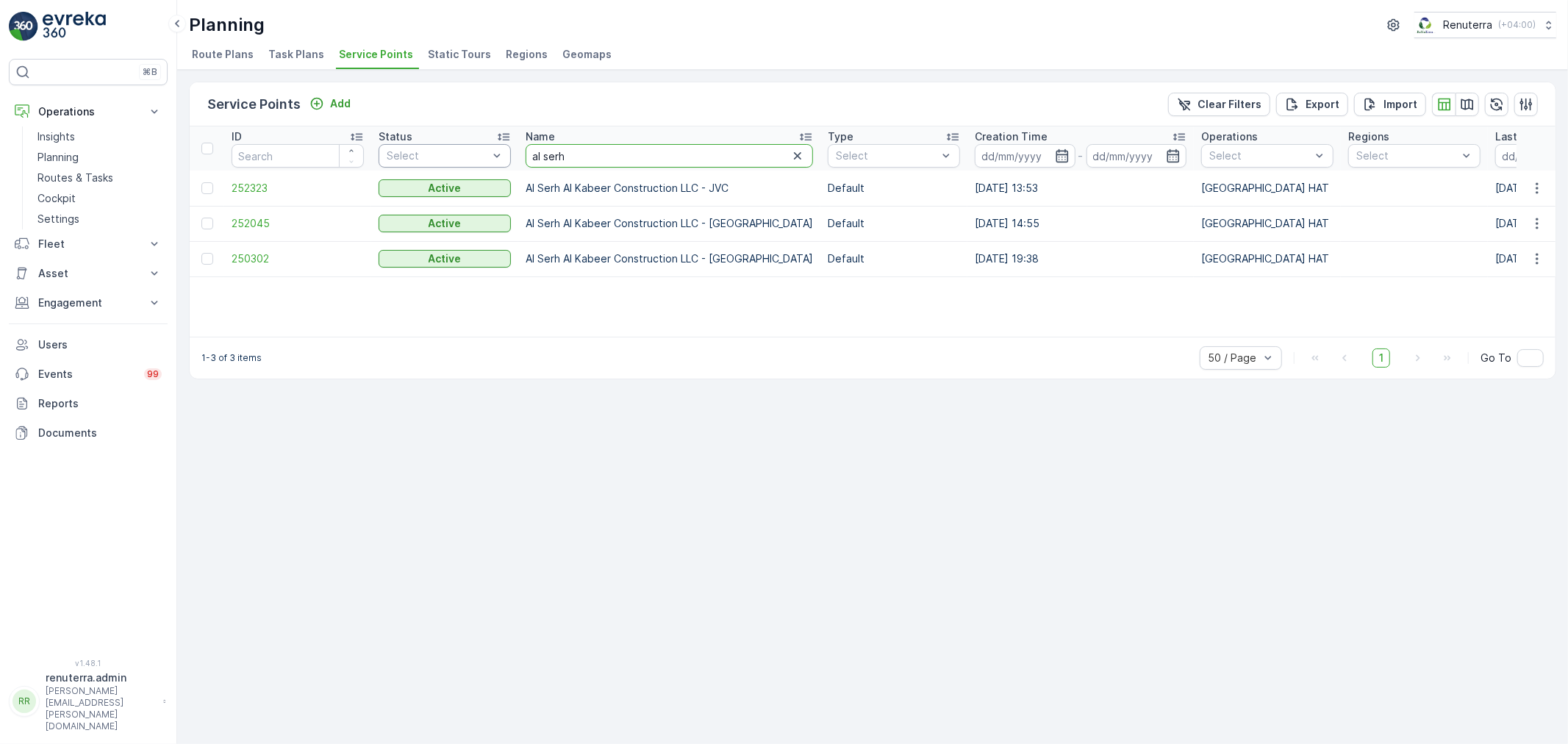
drag, startPoint x: 583, startPoint y: 155, endPoint x: 469, endPoint y: 155, distance: 114.0
type input "P12"
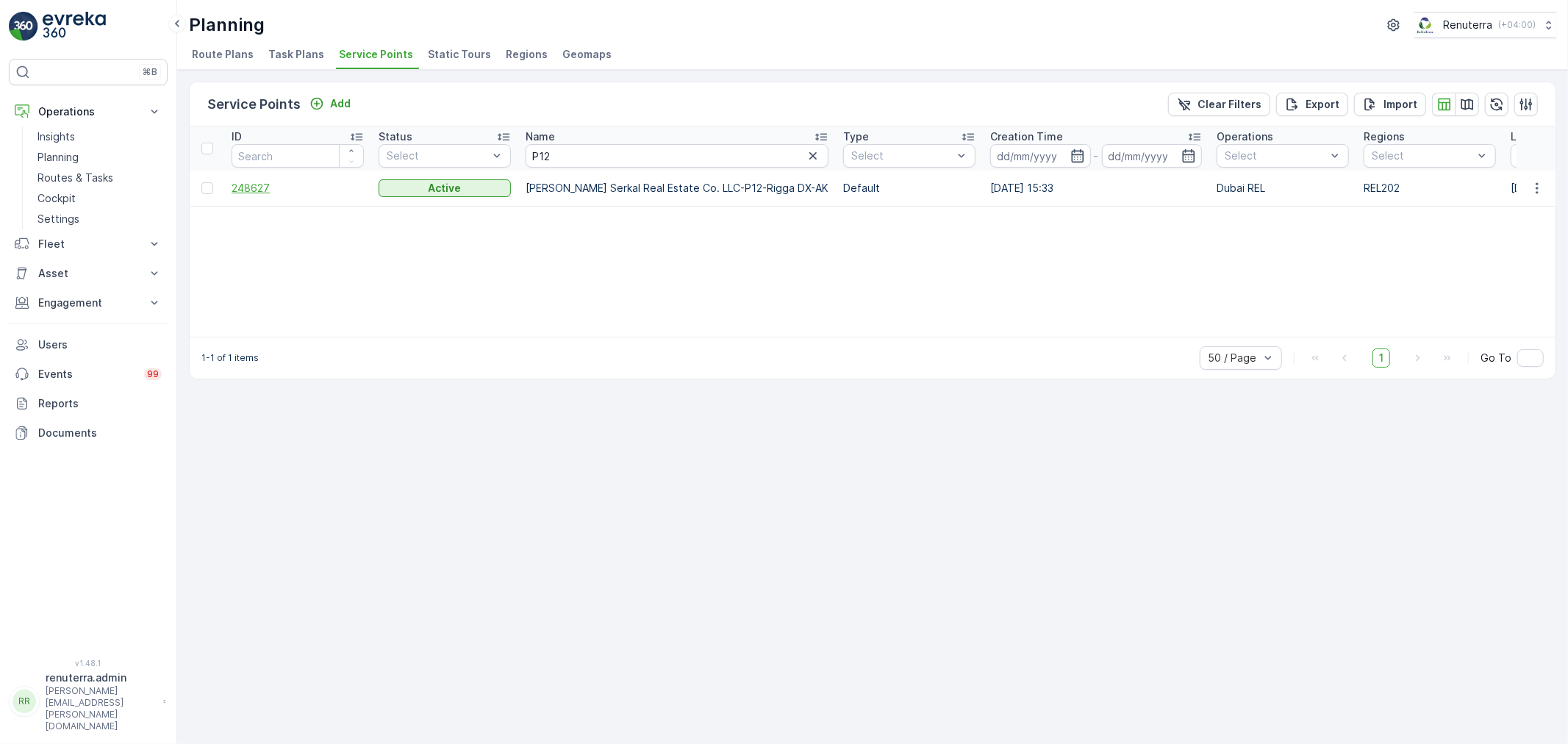
click at [265, 182] on span "248627" at bounding box center [297, 188] width 132 height 15
drag, startPoint x: 606, startPoint y: 155, endPoint x: 497, endPoint y: 155, distance: 109.0
type input "177"
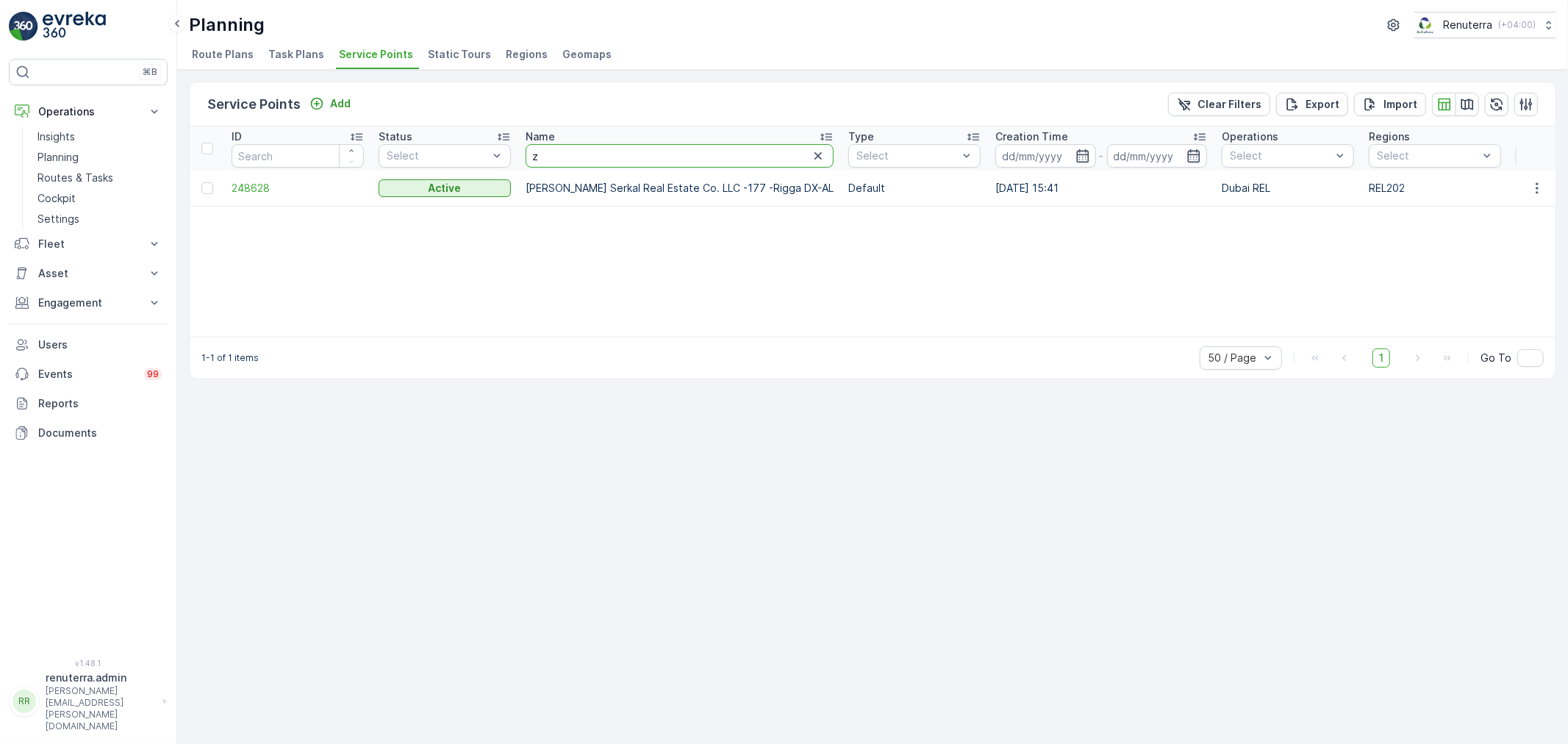
type input "z"
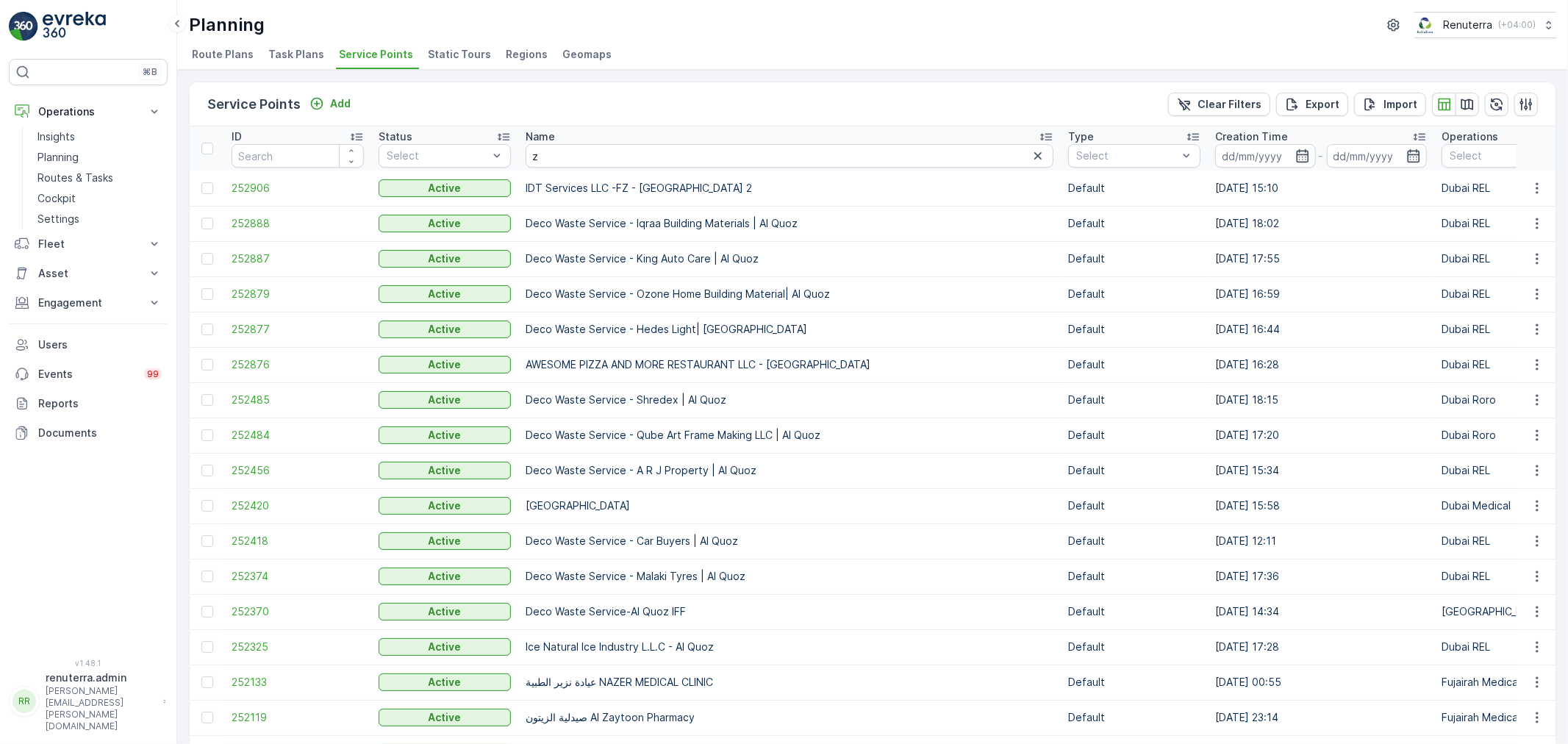
drag, startPoint x: 577, startPoint y: 157, endPoint x: 586, endPoint y: 156, distance: 9.1
click at [586, 156] on input "z" at bounding box center [789, 155] width 528 height 23
type input "zain"
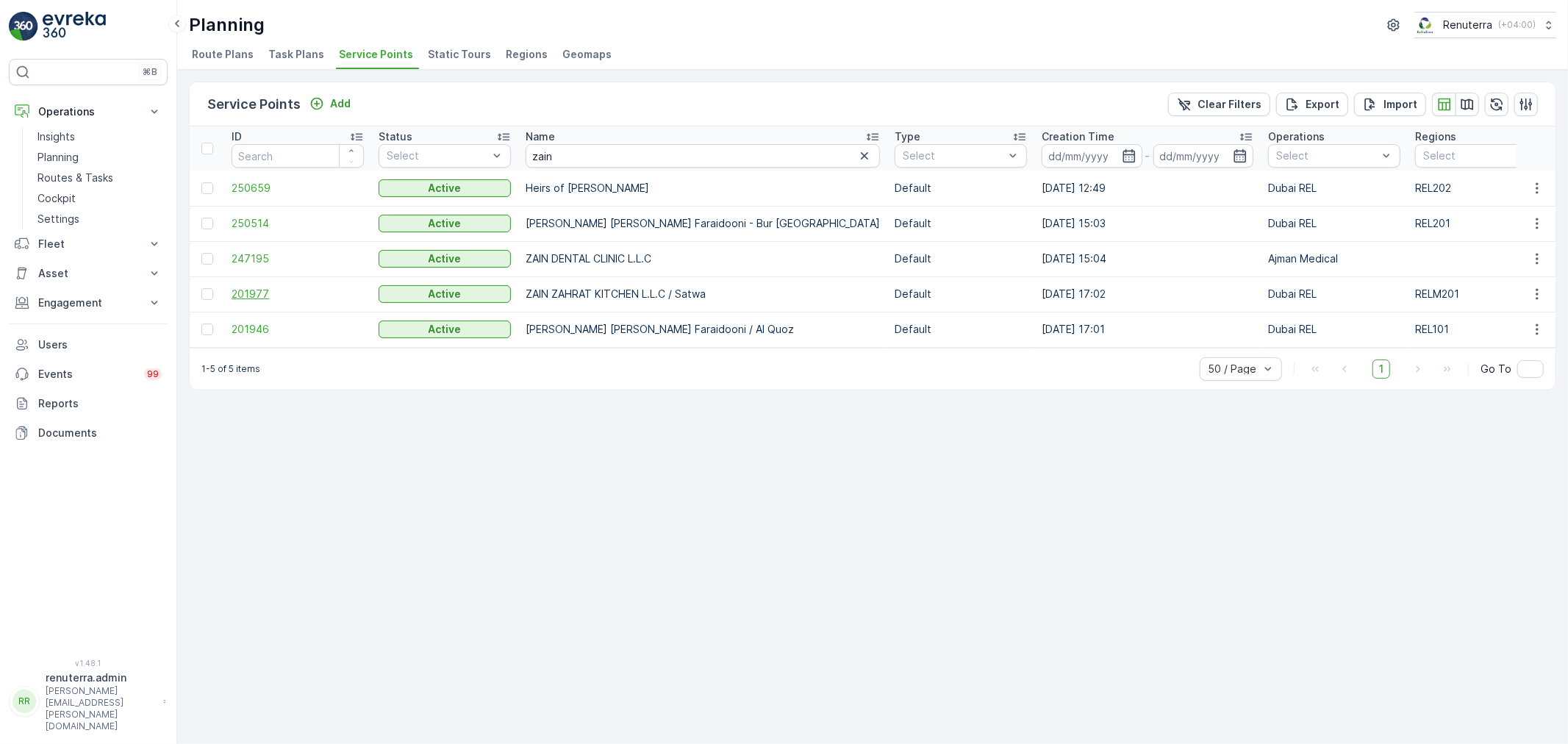
click at [255, 297] on span "201977" at bounding box center [297, 294] width 132 height 15
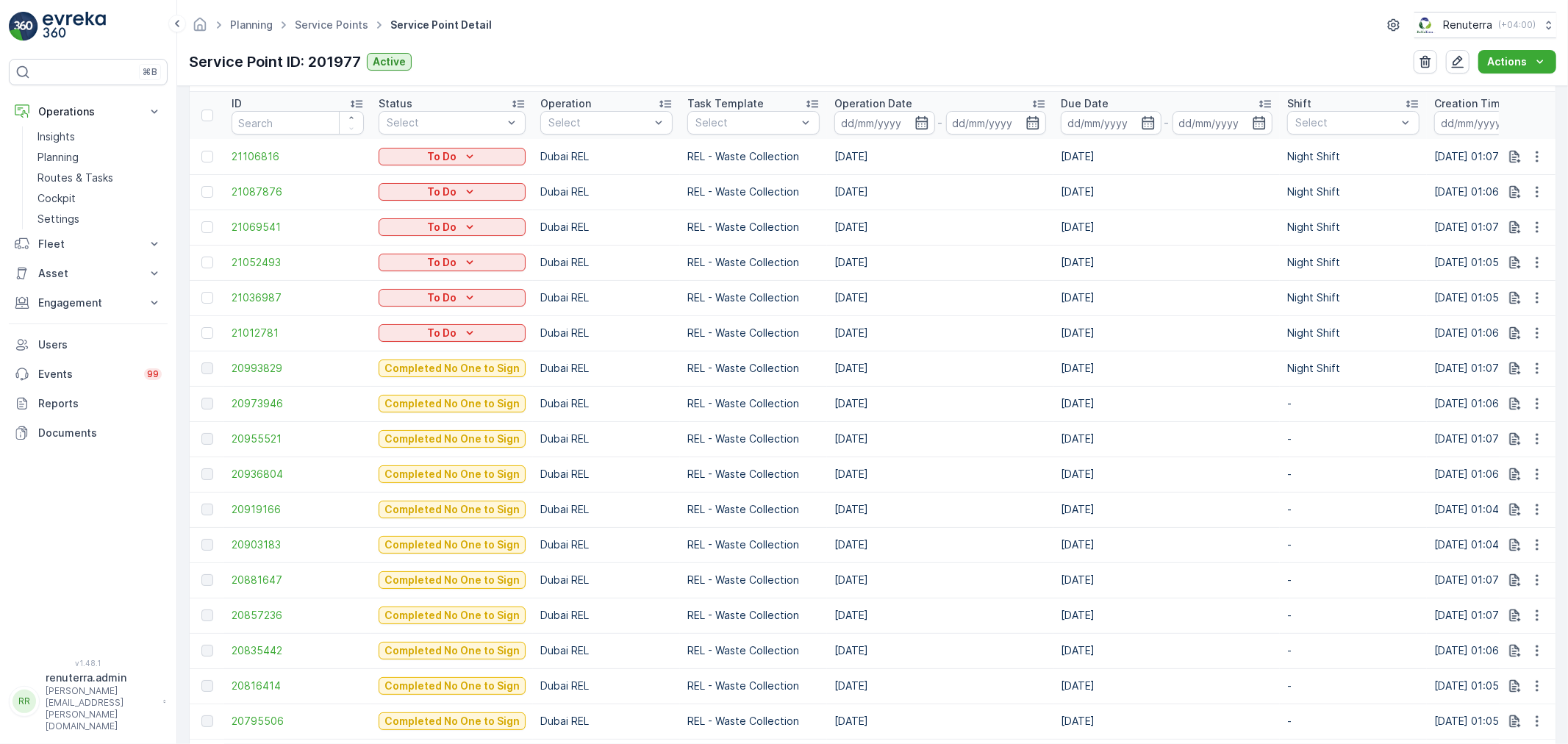
scroll to position [490, 0]
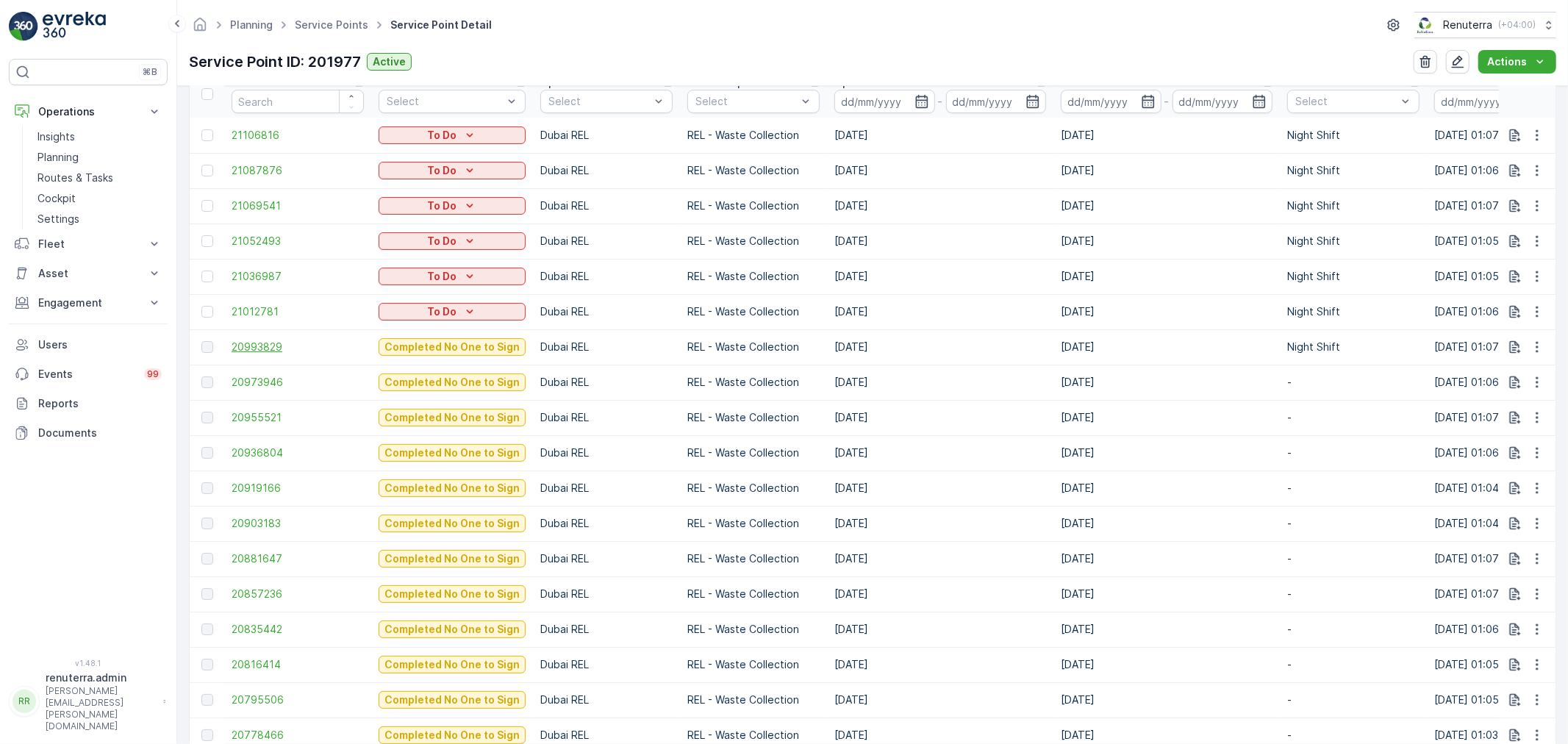
click at [270, 342] on span "20993829" at bounding box center [297, 347] width 132 height 15
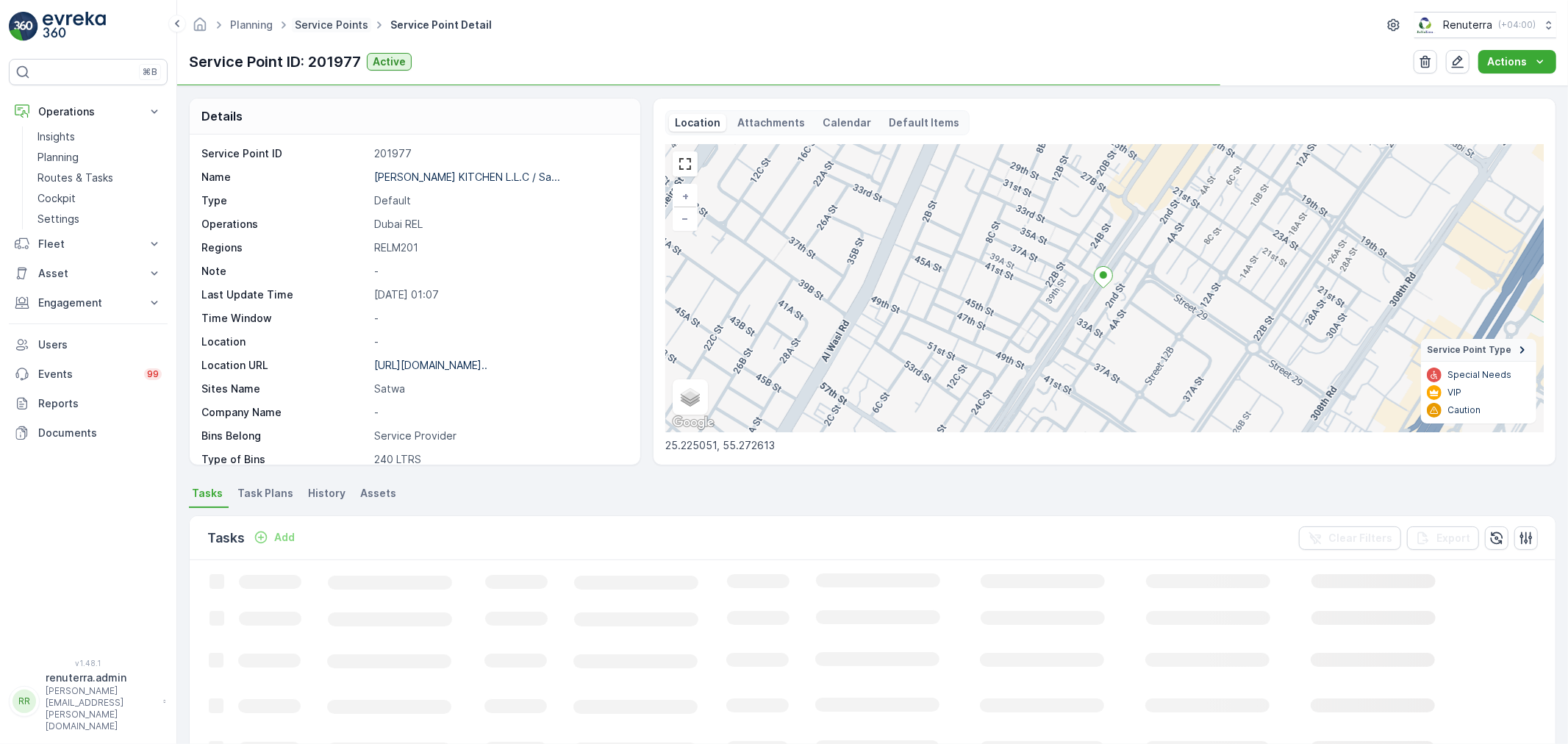
click at [330, 25] on link "Service Points" at bounding box center [331, 24] width 74 height 12
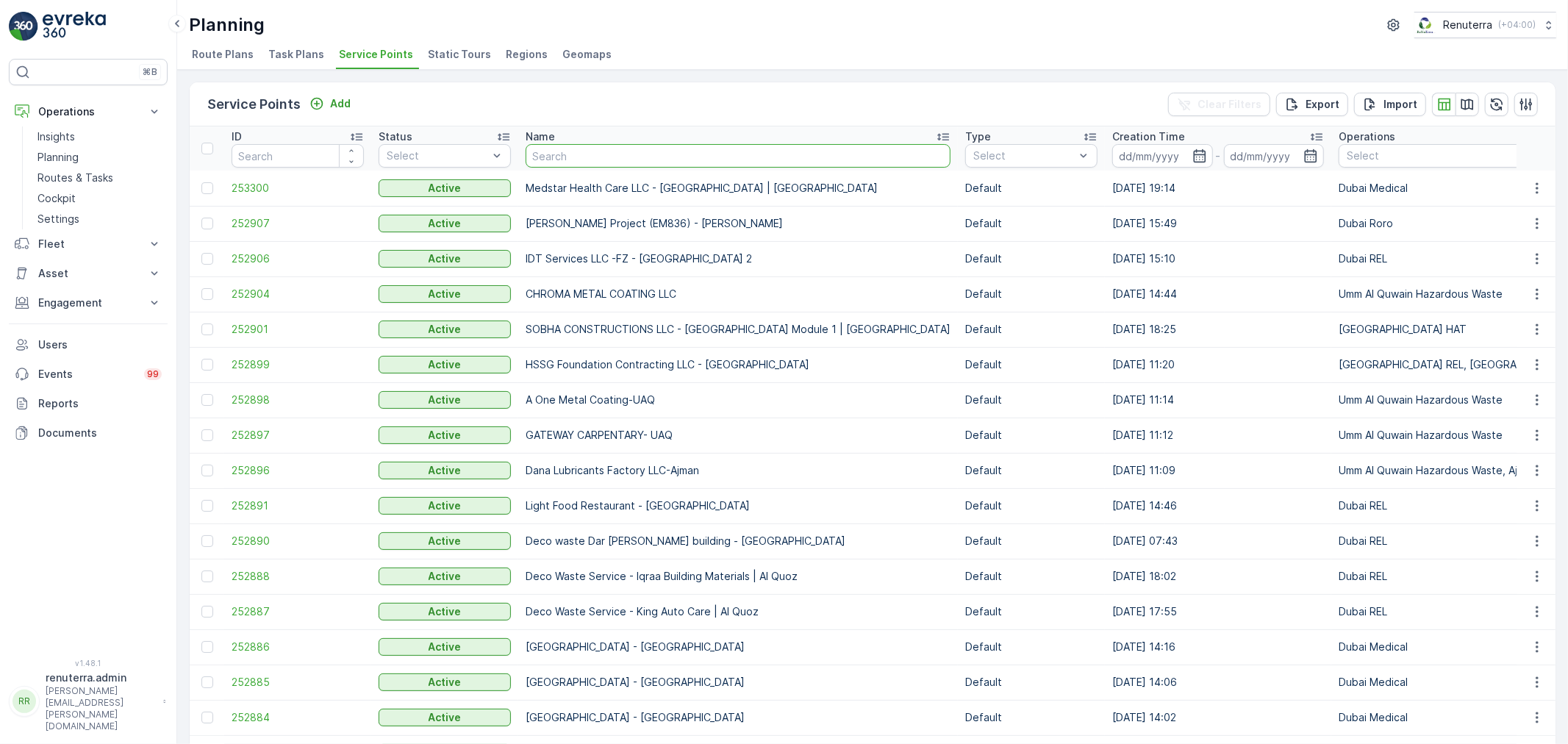
click at [590, 158] on input "text" at bounding box center [738, 155] width 425 height 23
type input "ruchi"
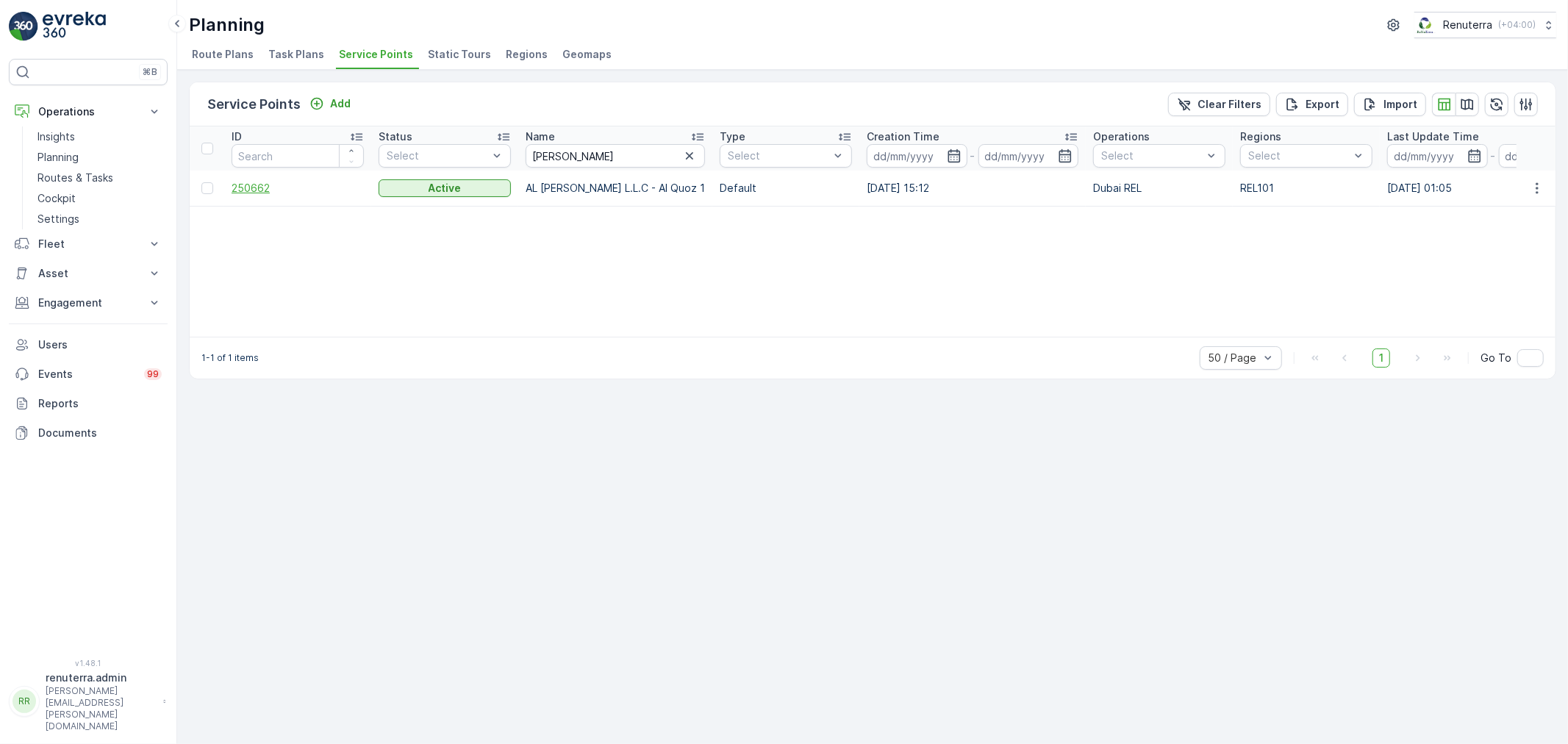
click at [251, 181] on span "250662" at bounding box center [297, 188] width 132 height 15
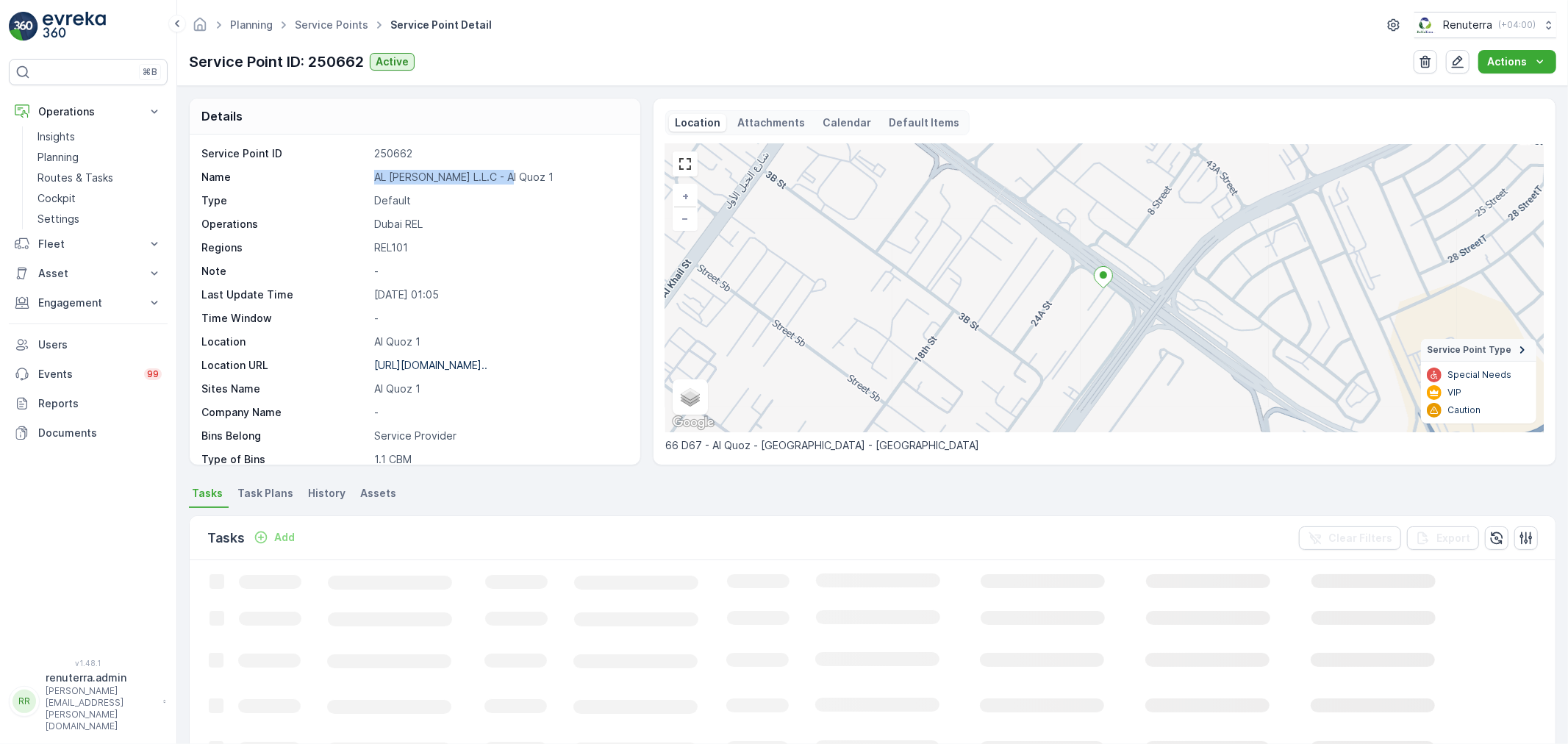
drag, startPoint x: 372, startPoint y: 174, endPoint x: 472, endPoint y: 152, distance: 102.4
click at [556, 177] on div "Name AL RUCHI L.L.C - Al Quoz 1" at bounding box center [413, 178] width 423 height 15
copy p "AL RUCHI L.L.C - Al Quoz 1"
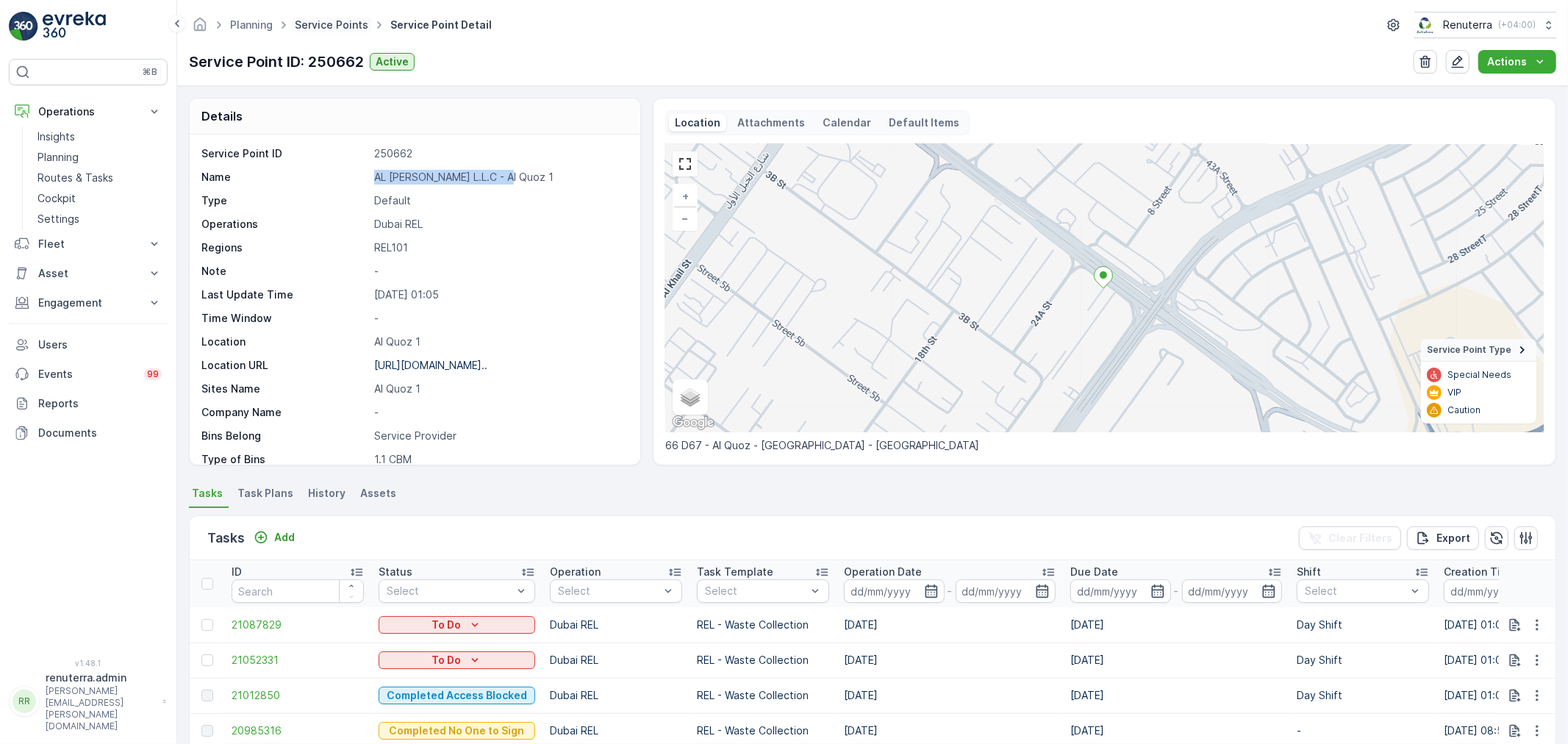
click at [340, 23] on link "Service Points" at bounding box center [331, 24] width 74 height 12
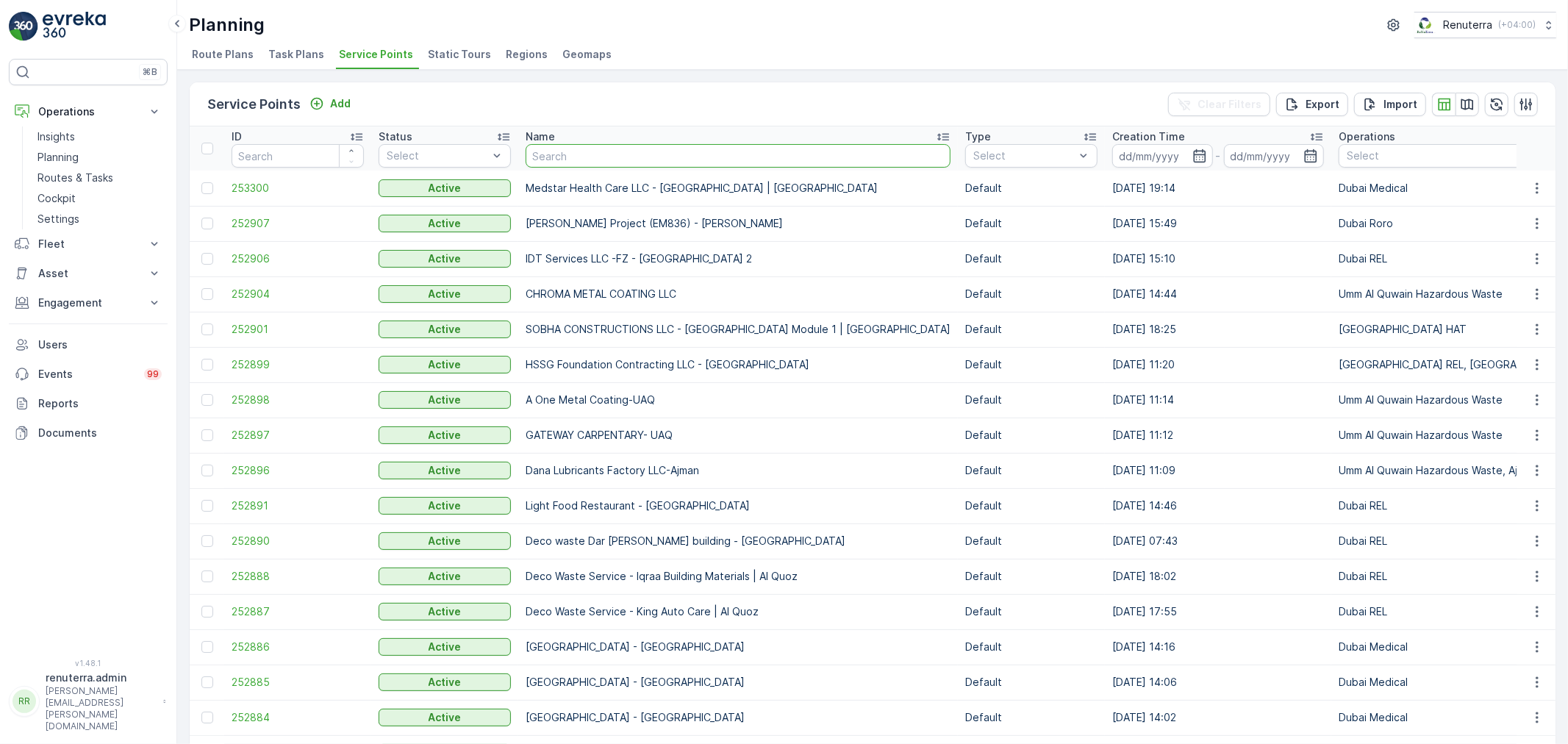
click at [644, 150] on input "text" at bounding box center [738, 155] width 425 height 23
type input "duty"
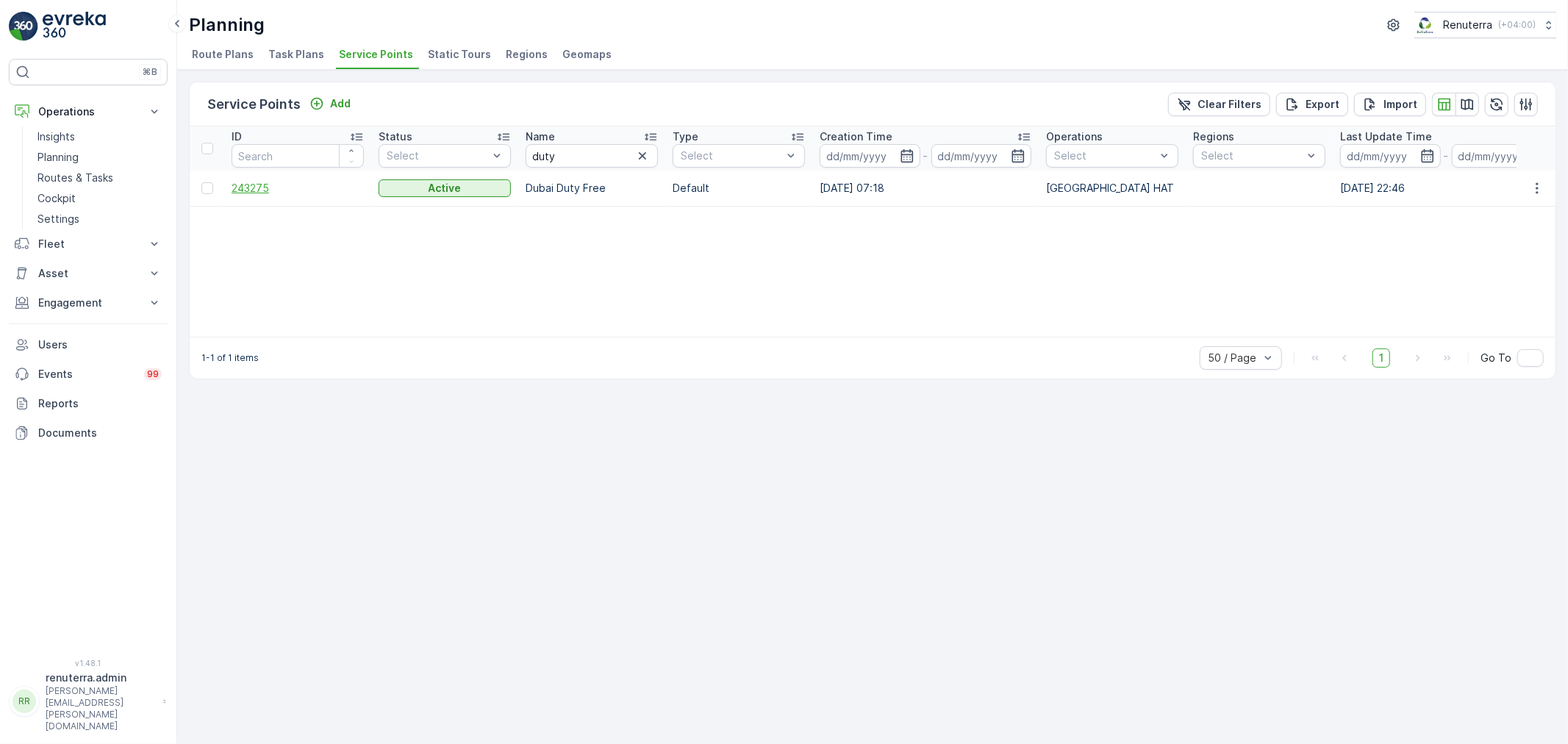
click at [254, 181] on span "243275" at bounding box center [297, 188] width 132 height 15
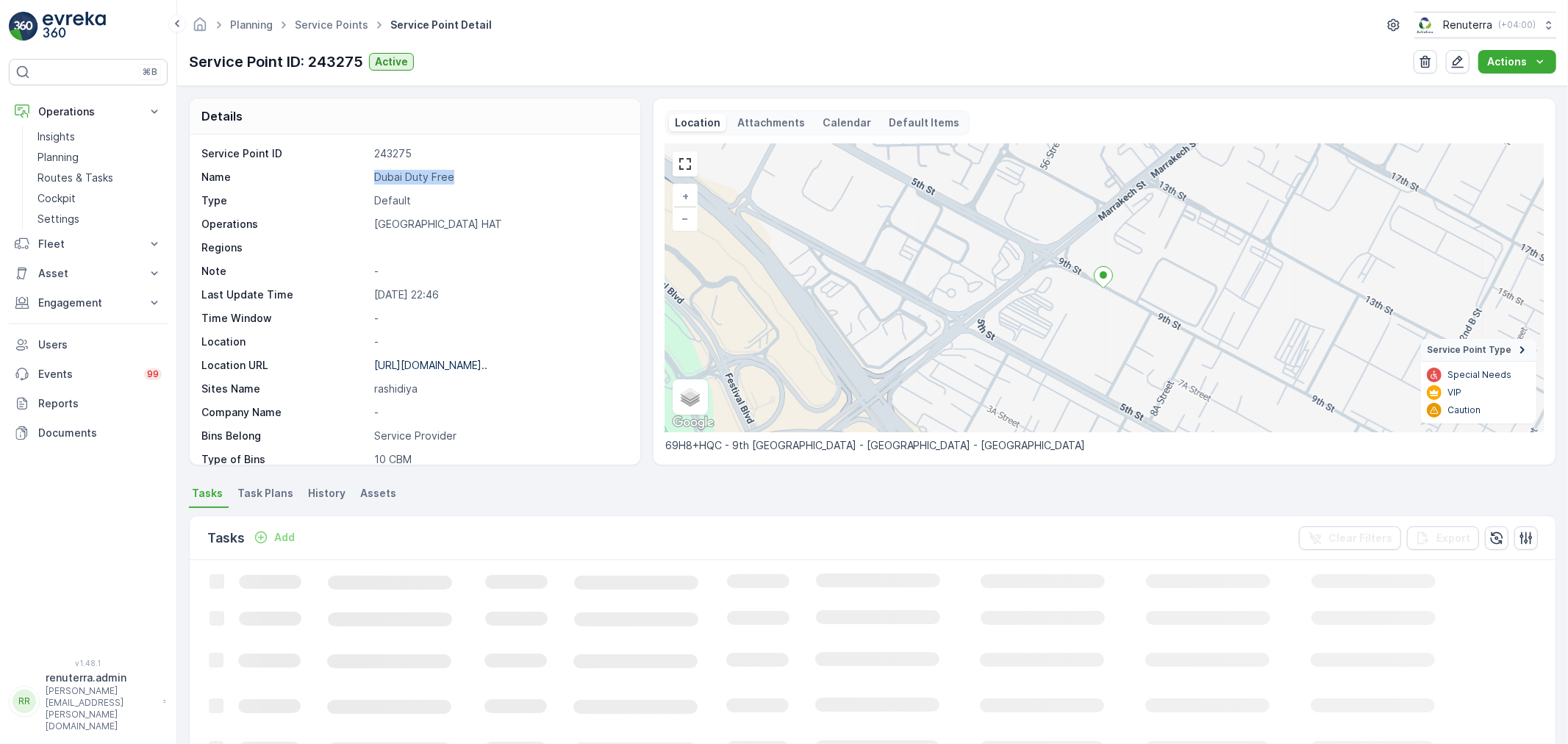
drag, startPoint x: 368, startPoint y: 179, endPoint x: 943, endPoint y: 550, distance: 684.3
click at [482, 185] on div "Service Point ID 243275 Name Dubai Duty Free Type Default Operations Dubai HAT …" at bounding box center [413, 401] width 423 height 509
copy div "Dubai Duty Free"
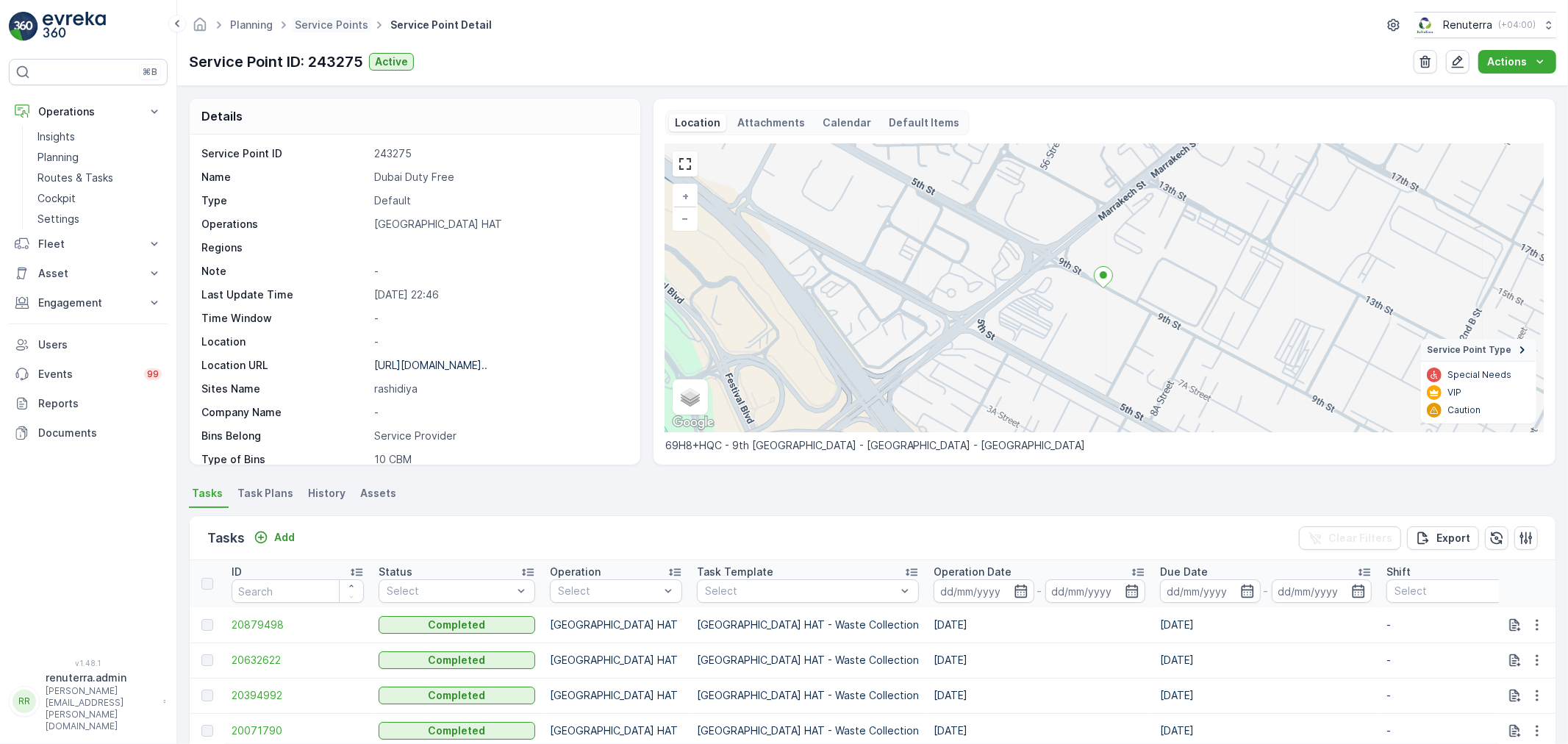
click at [330, 31] on span "Service Points" at bounding box center [331, 25] width 79 height 15
click at [332, 19] on link "Service Points" at bounding box center [331, 24] width 74 height 12
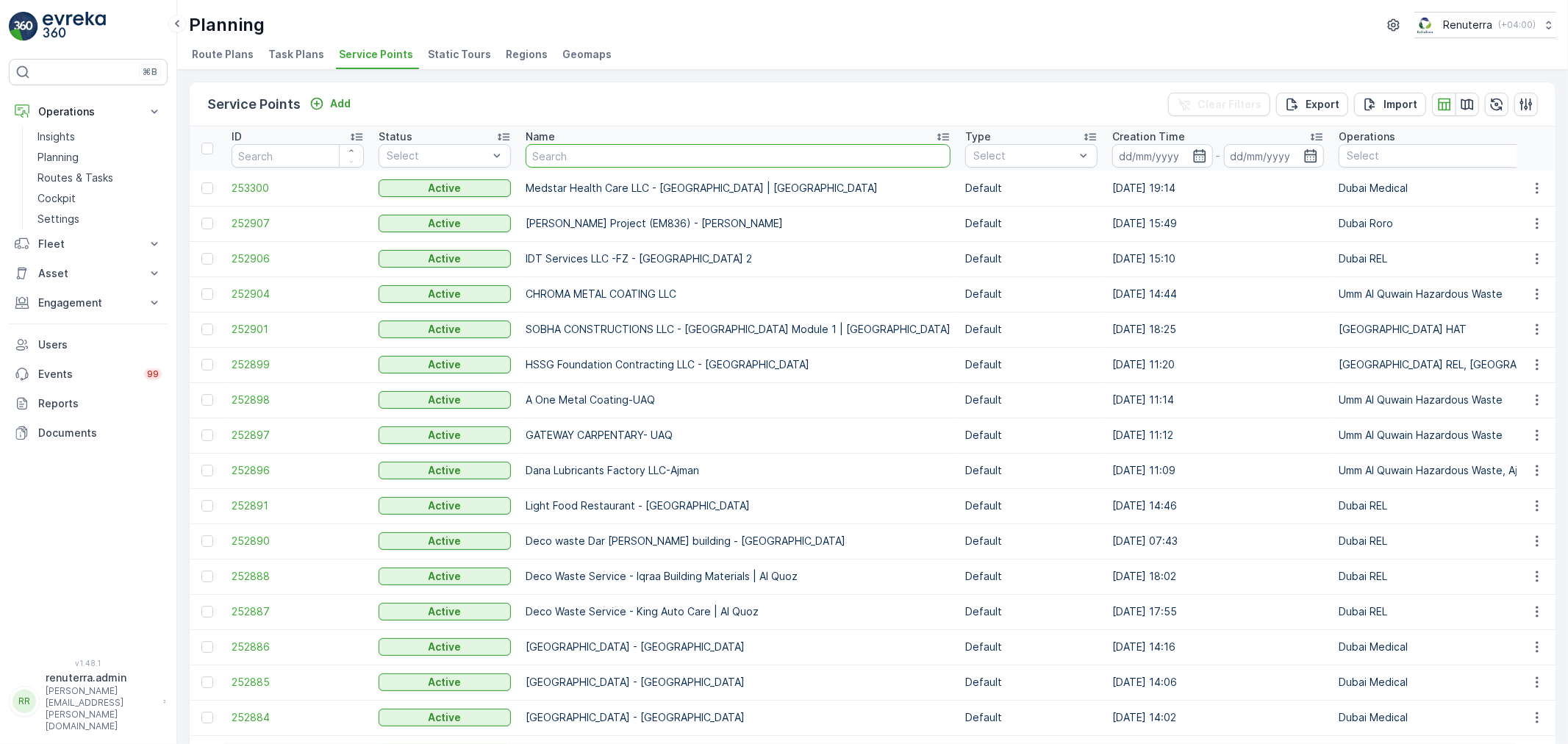
click at [603, 149] on input "text" at bounding box center [738, 155] width 425 height 23
type input "mina"
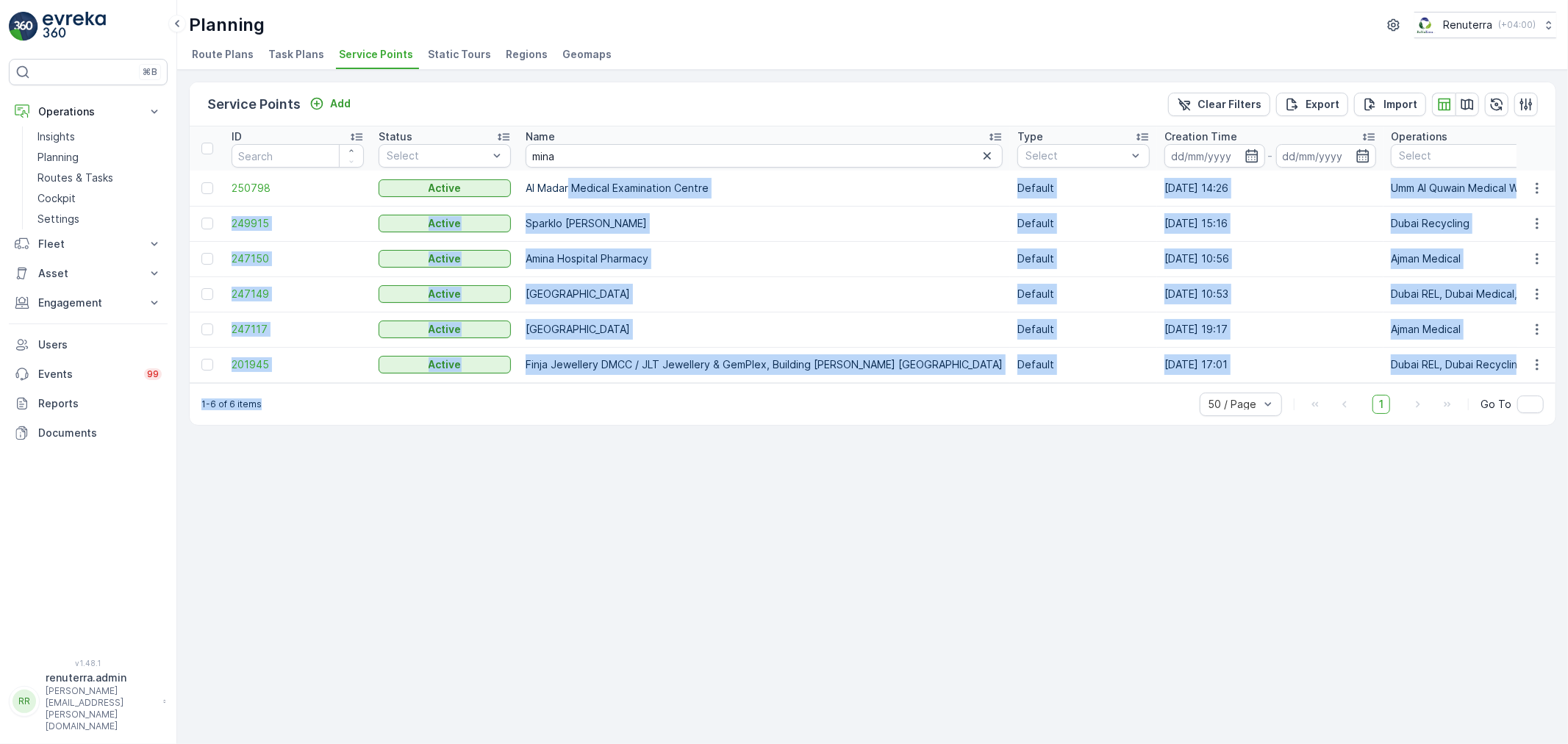
drag, startPoint x: 568, startPoint y: 180, endPoint x: 650, endPoint y: 401, distance: 235.7
click at [637, 390] on div "Service Points Add Clear Filters Export Import ID Status Select Name mina Type …" at bounding box center [872, 254] width 1367 height 344
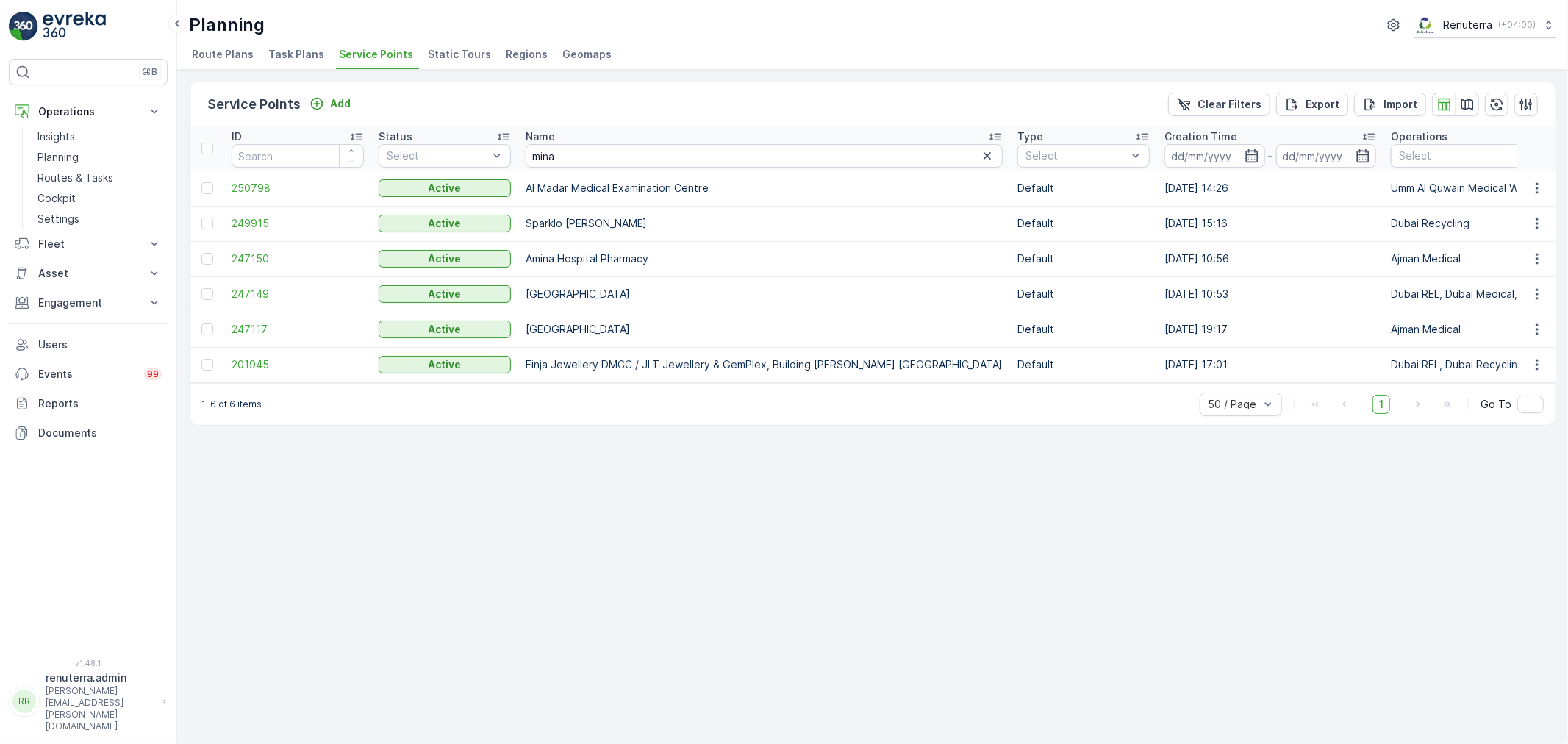
click at [796, 496] on div "Service Points Add Clear Filters Export Import ID Status Select Name mina Type …" at bounding box center [872, 408] width 1390 height 675
drag, startPoint x: 584, startPoint y: 149, endPoint x: 511, endPoint y: 152, distance: 73.1
type input "al hurai"
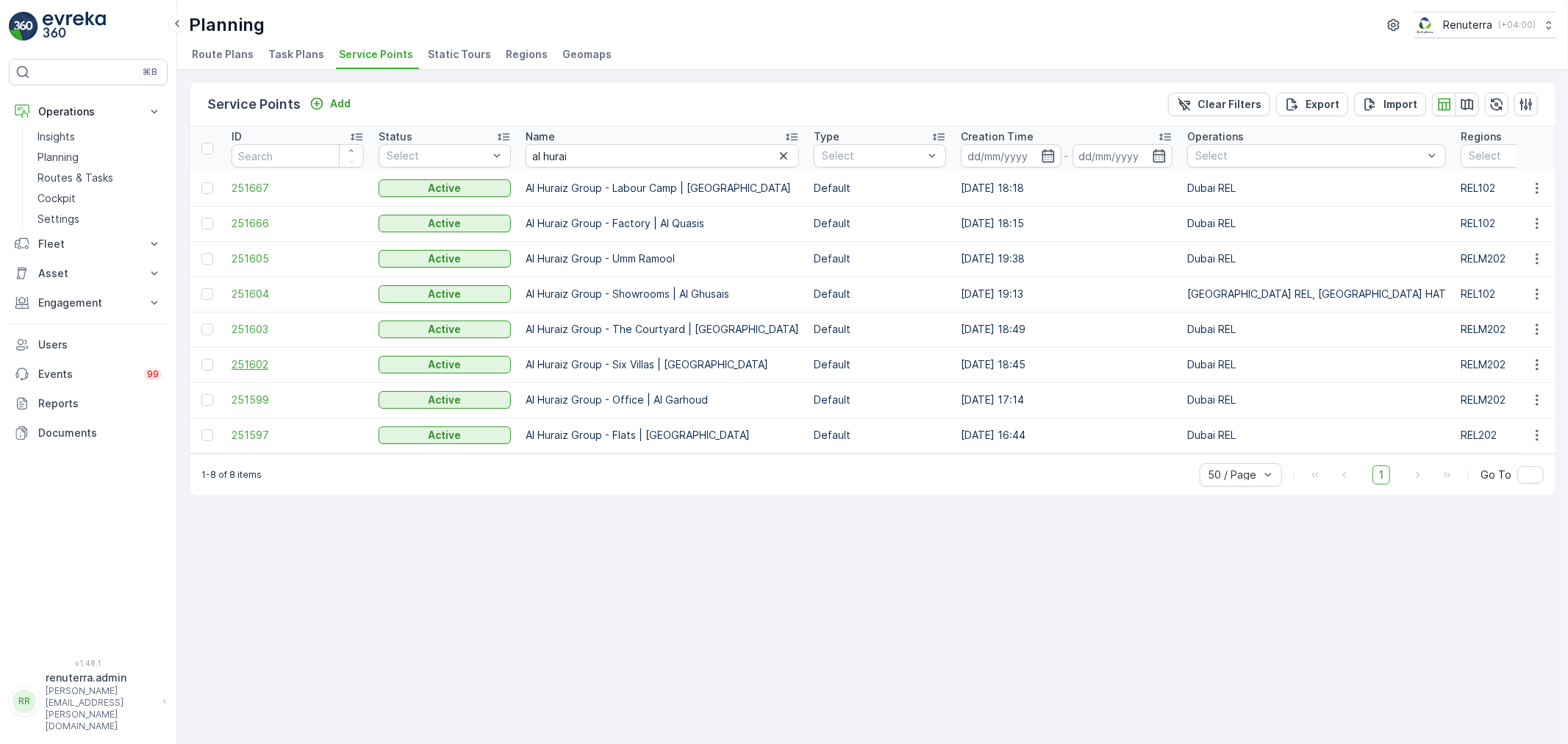
click at [258, 364] on span "251602" at bounding box center [297, 365] width 132 height 15
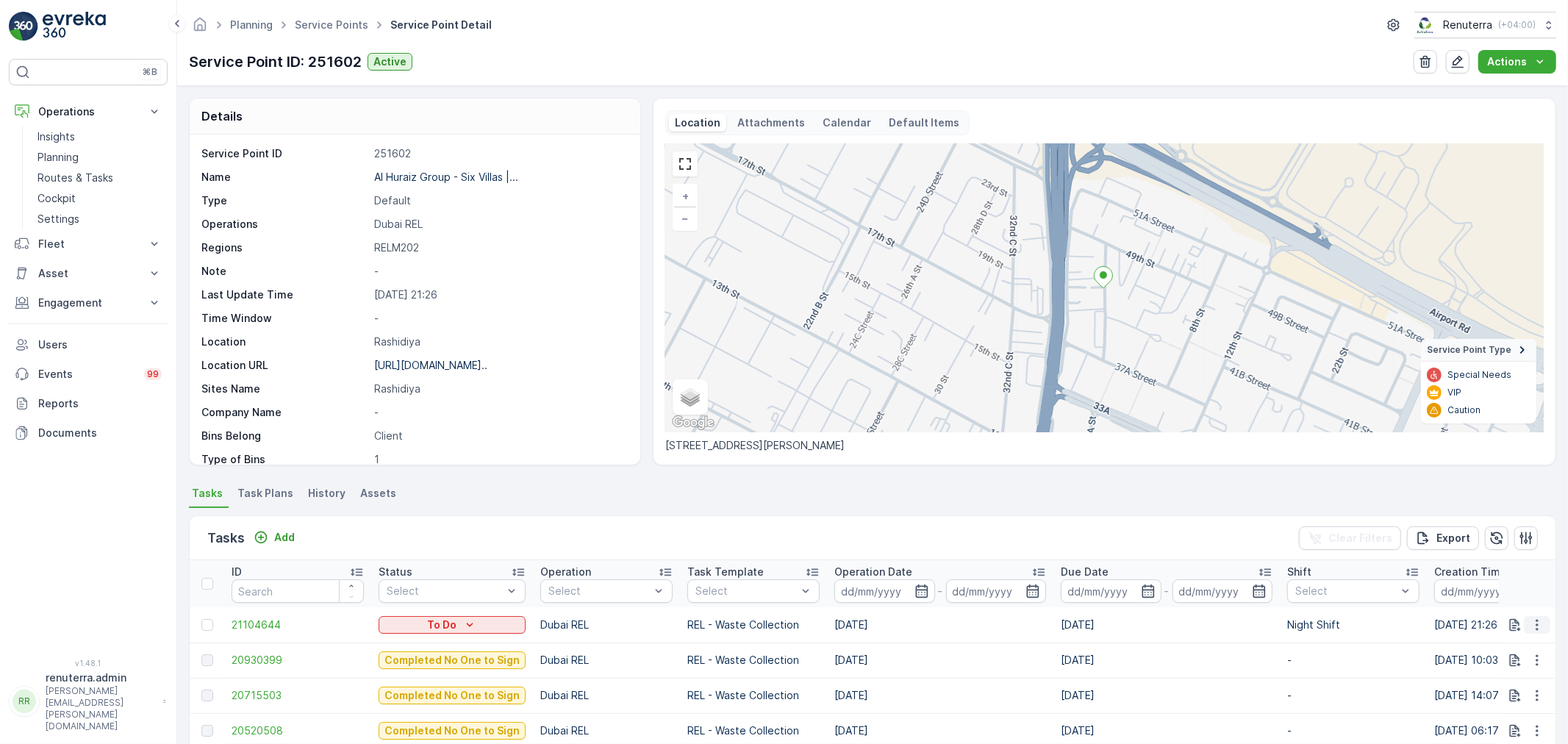
click at [1531, 623] on icon "button" at bounding box center [1537, 625] width 15 height 15
click at [1487, 555] on span "Change Route" at bounding box center [1499, 555] width 71 height 15
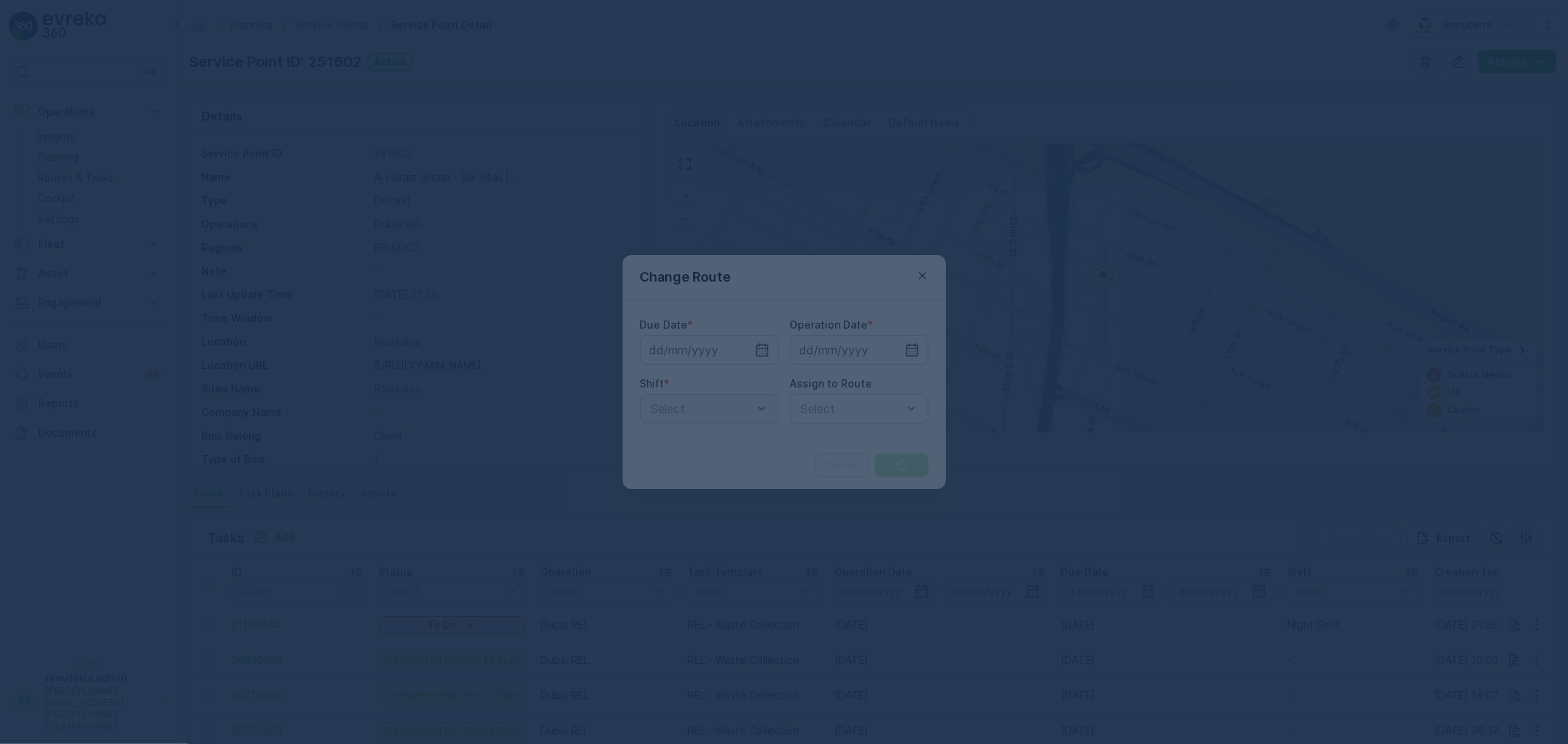
type input "[DATE]"
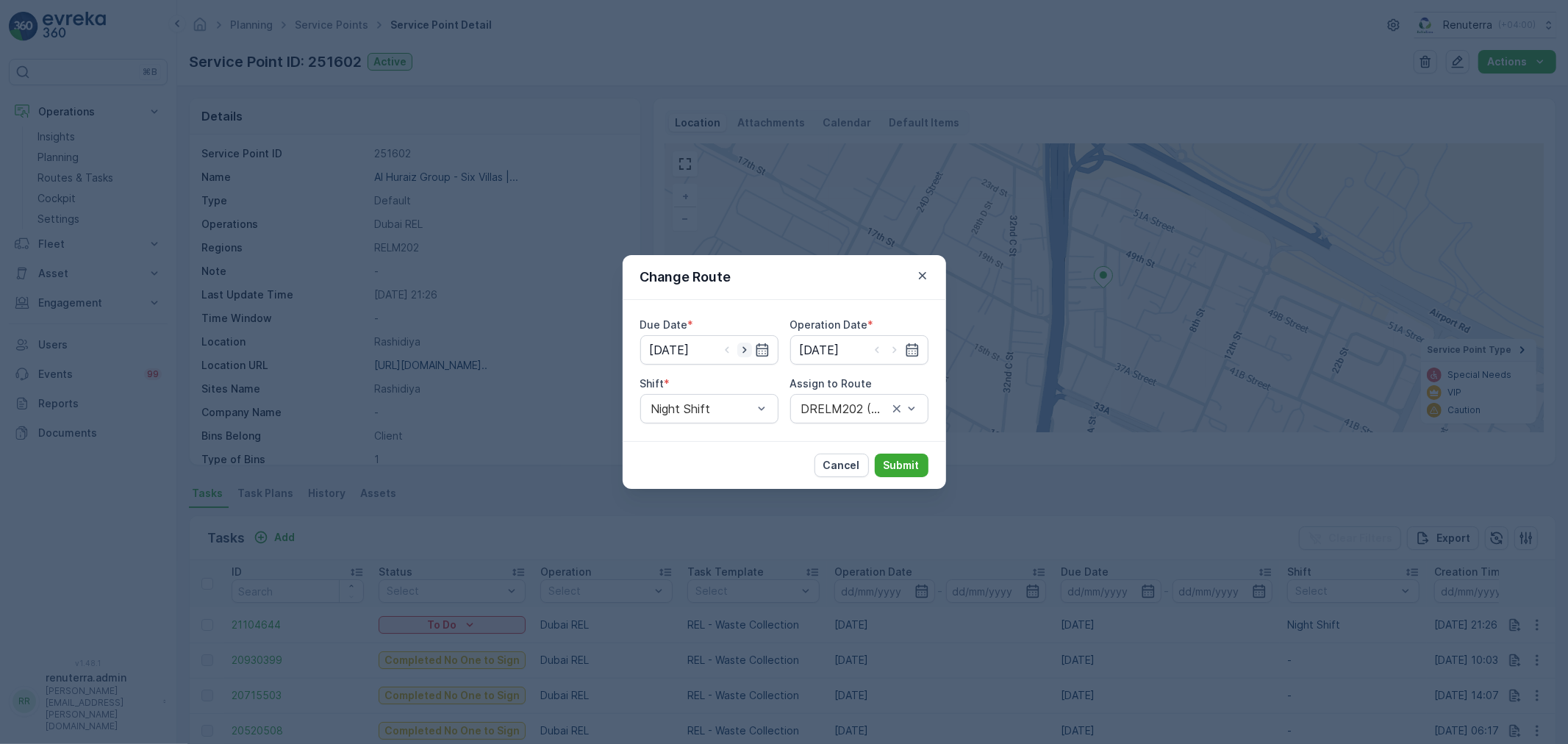
click at [743, 344] on icon "button" at bounding box center [744, 351] width 15 height 15
type input "[DATE]"
click at [893, 353] on icon "button" at bounding box center [894, 351] width 3 height 7
type input "[DATE]"
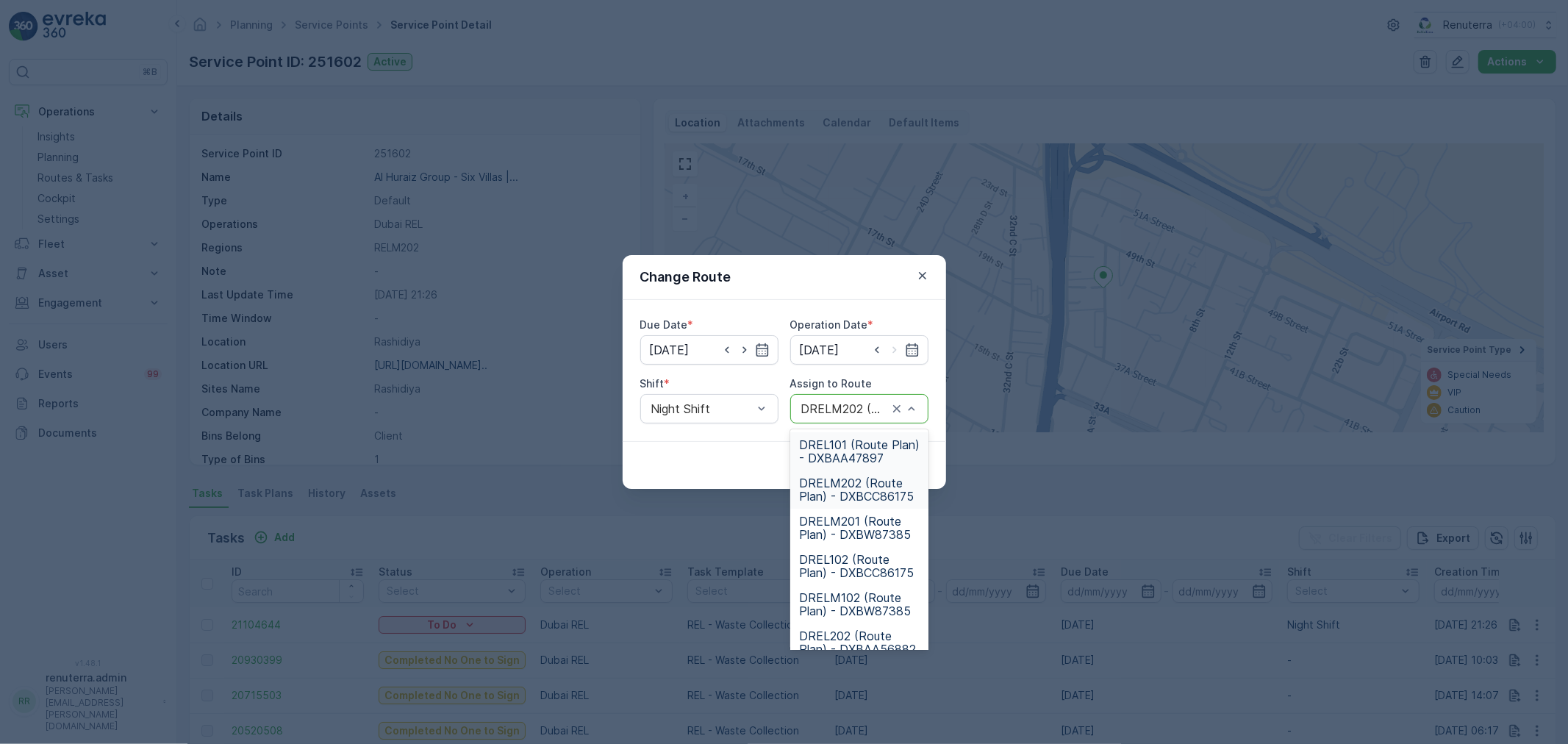
click at [848, 399] on div "DRELM202 (Route Plan) - DXBCC86175" at bounding box center [858, 409] width 138 height 30
click at [866, 489] on span "DRELM202 (Route Plan) - DXBCC86175" at bounding box center [859, 490] width 121 height 26
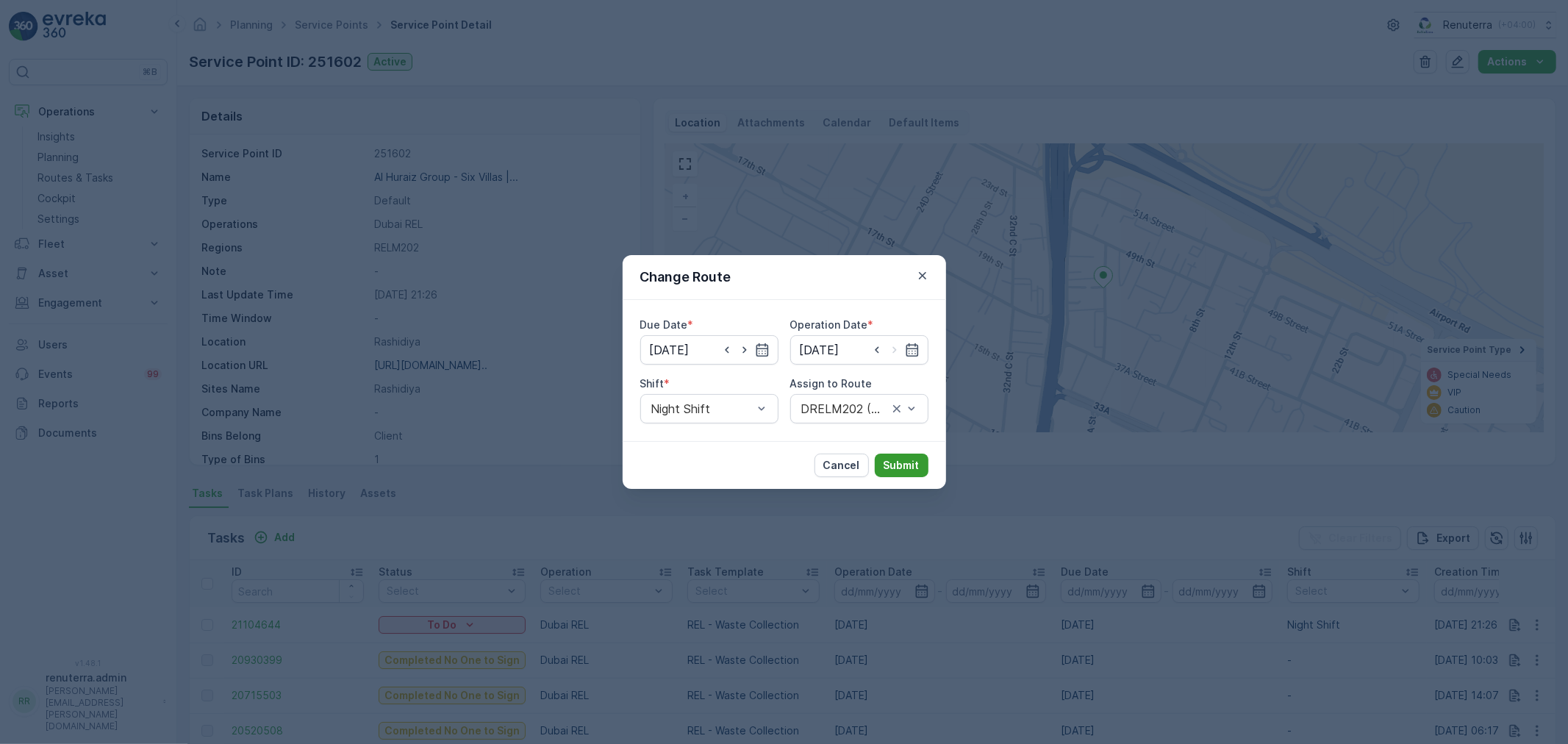
click at [901, 458] on p "Submit" at bounding box center [901, 465] width 36 height 15
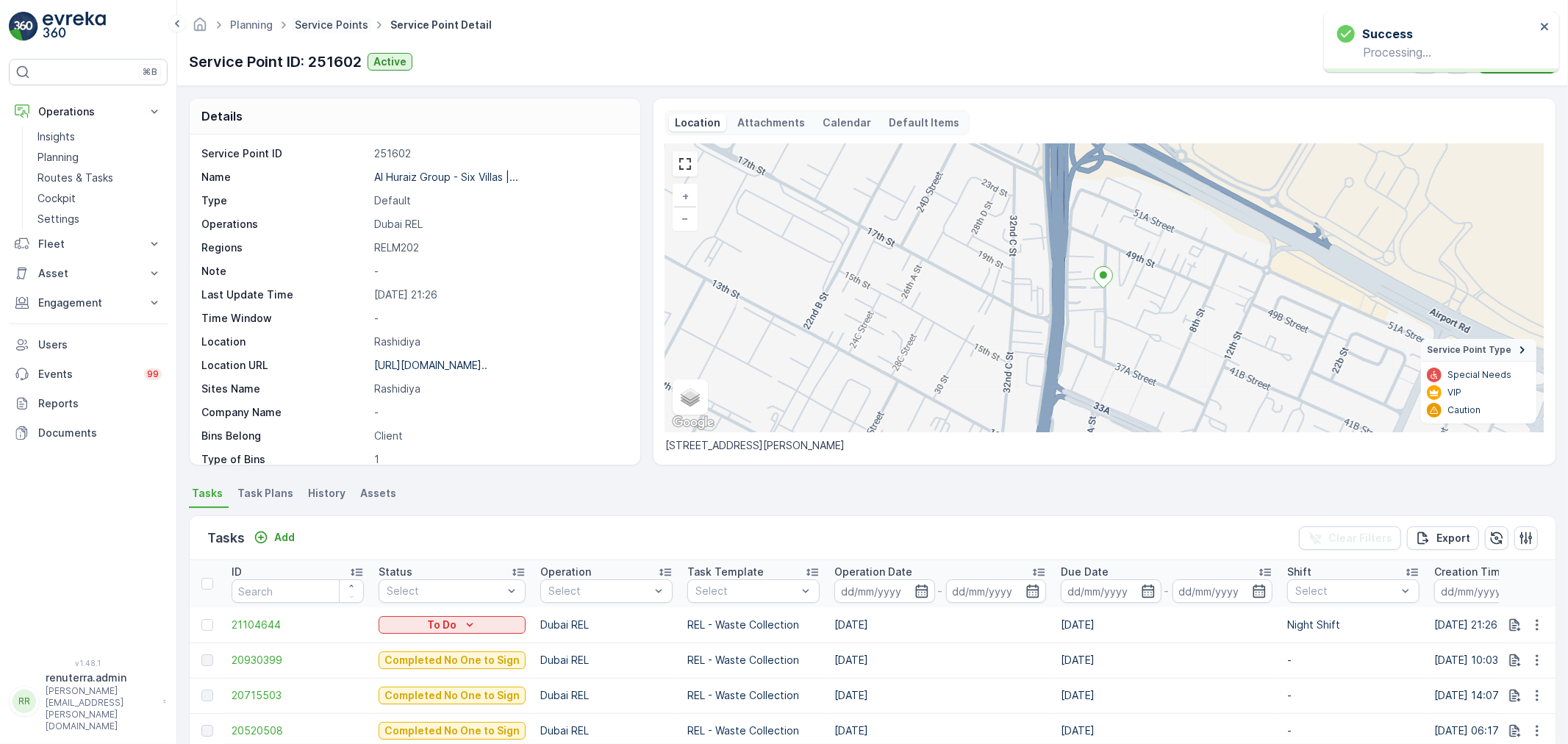
click at [344, 22] on link "Service Points" at bounding box center [331, 24] width 74 height 12
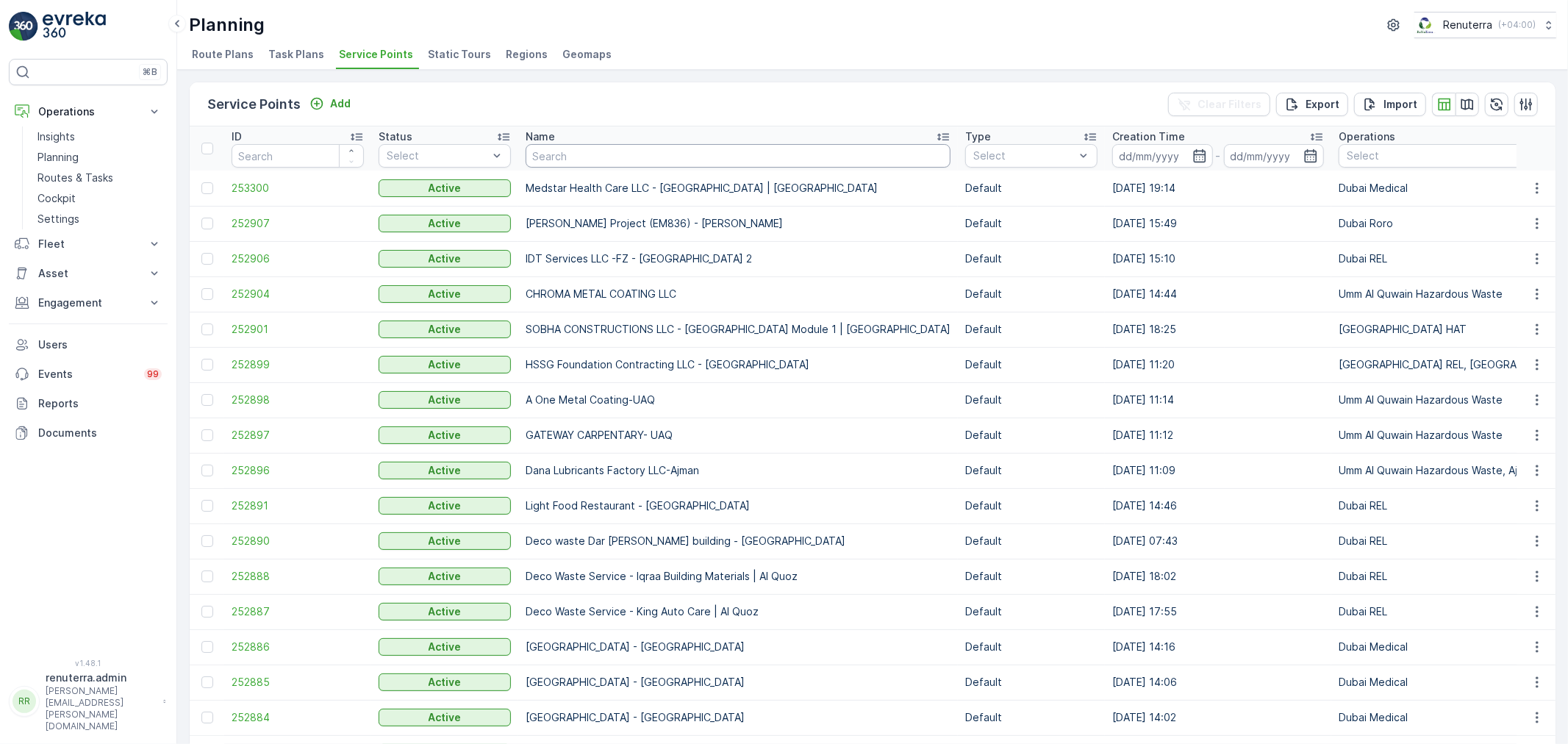
click at [624, 157] on input "text" at bounding box center [738, 155] width 425 height 23
type input "vahaan"
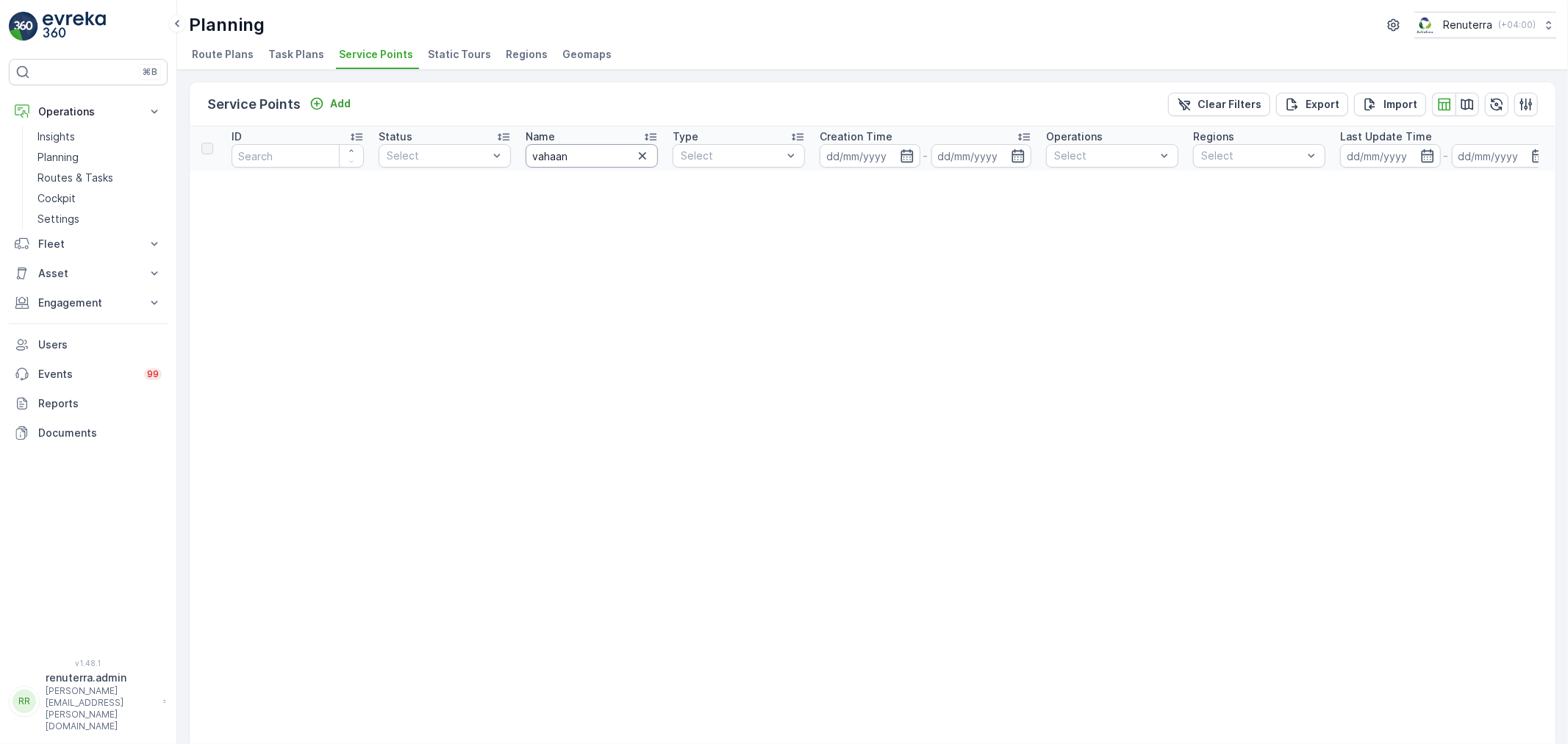
click at [590, 162] on input "vahaan" at bounding box center [592, 155] width 132 height 23
type input "vaahan"
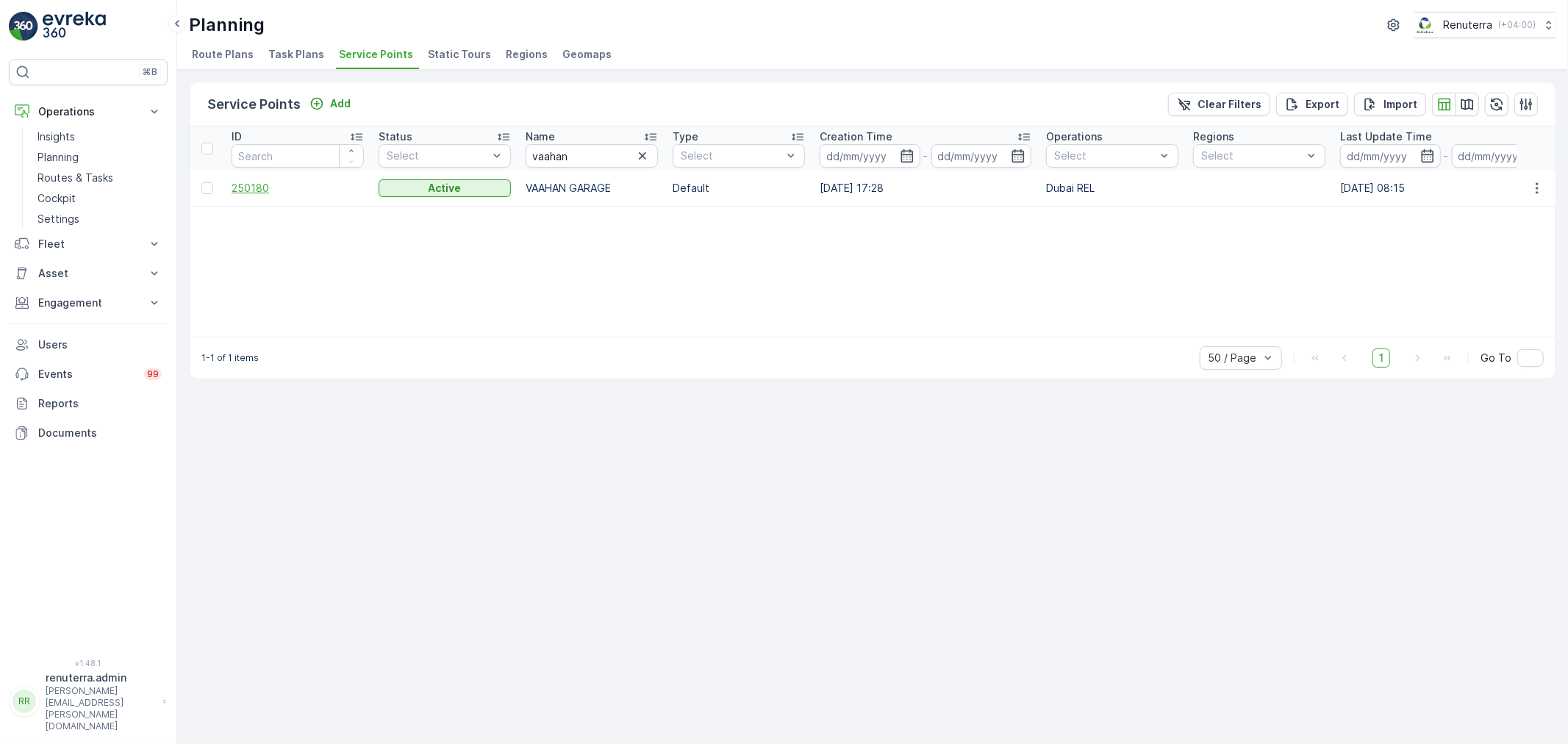
click at [260, 185] on span "250180" at bounding box center [297, 188] width 132 height 15
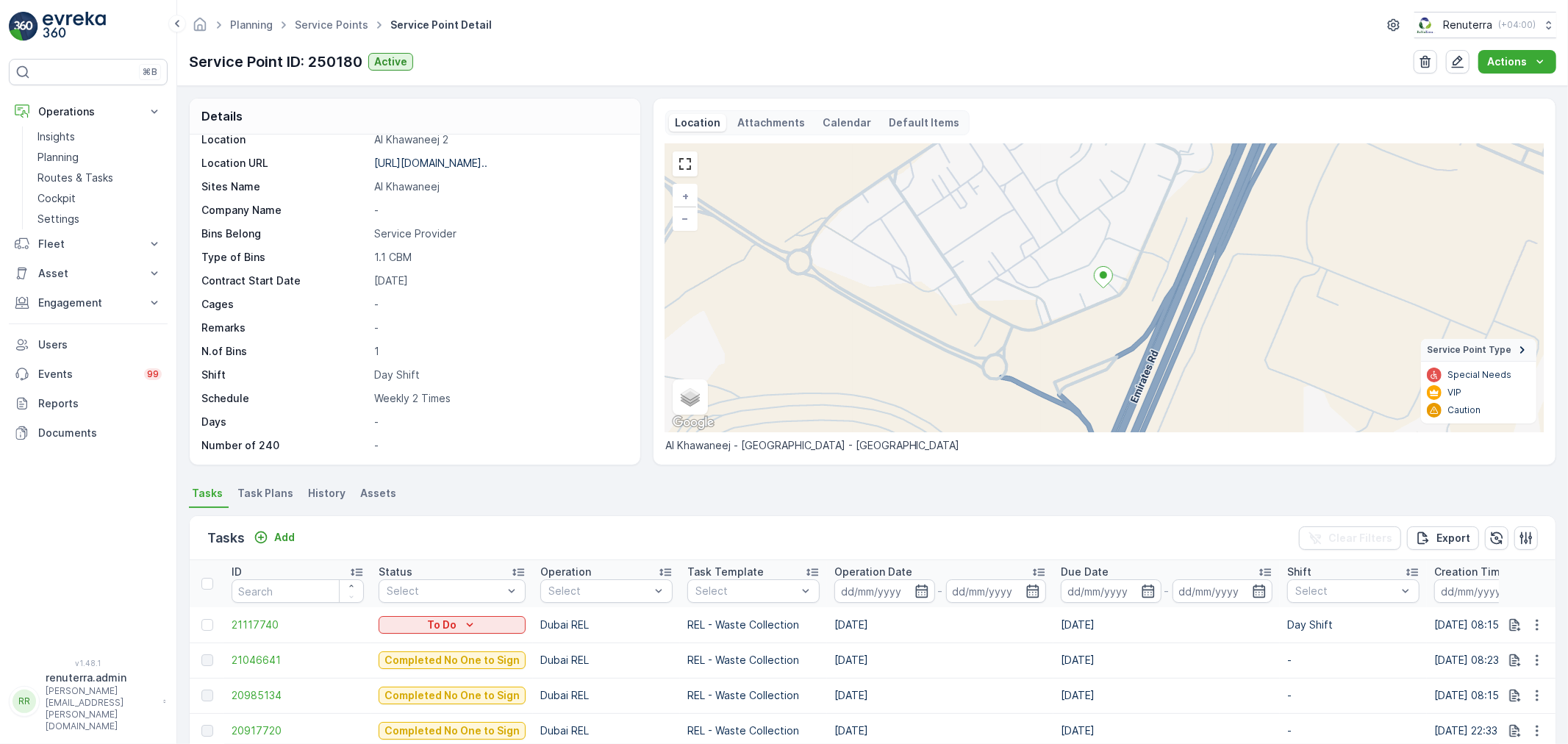
scroll to position [164, 0]
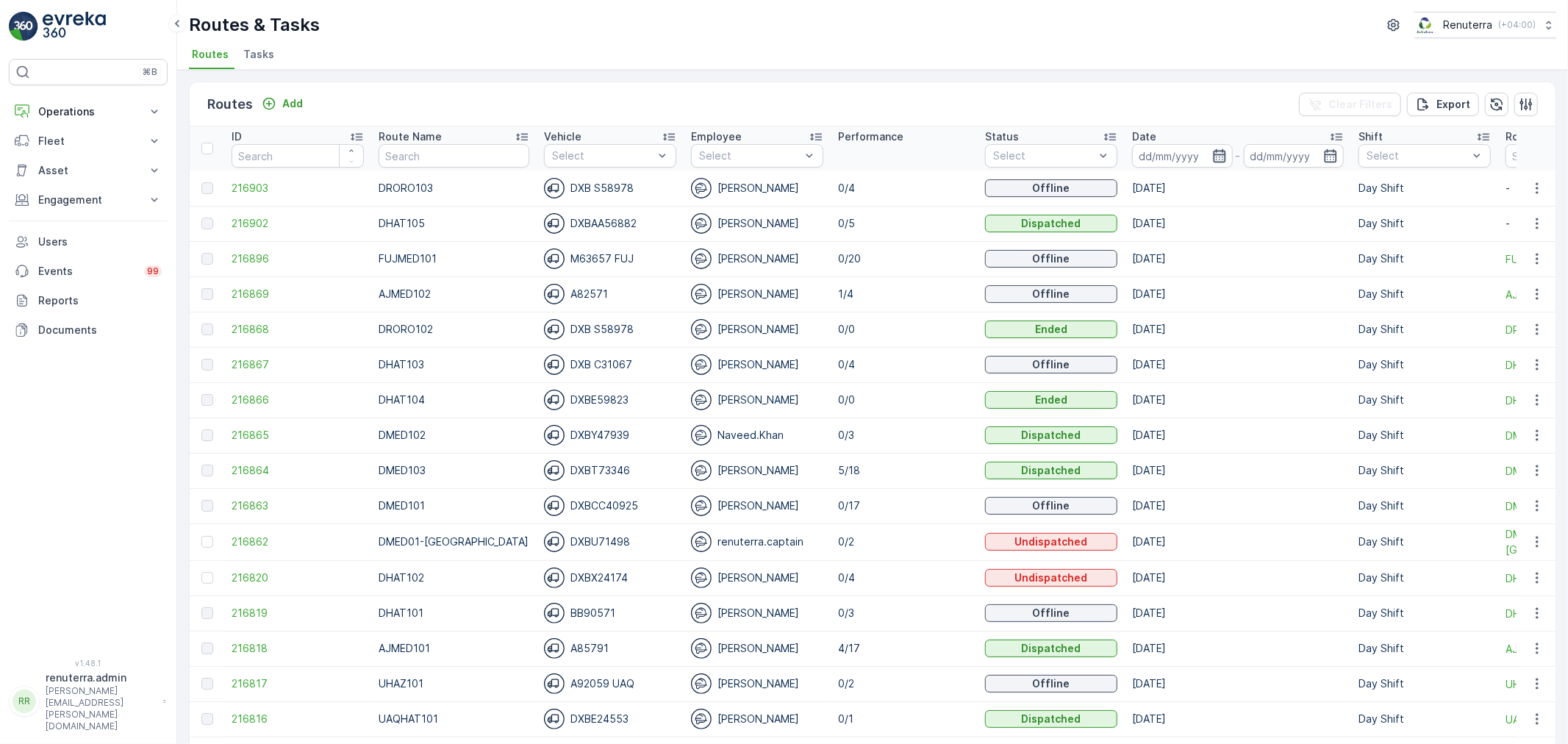
click at [1212, 151] on icon "button" at bounding box center [1219, 156] width 15 height 15
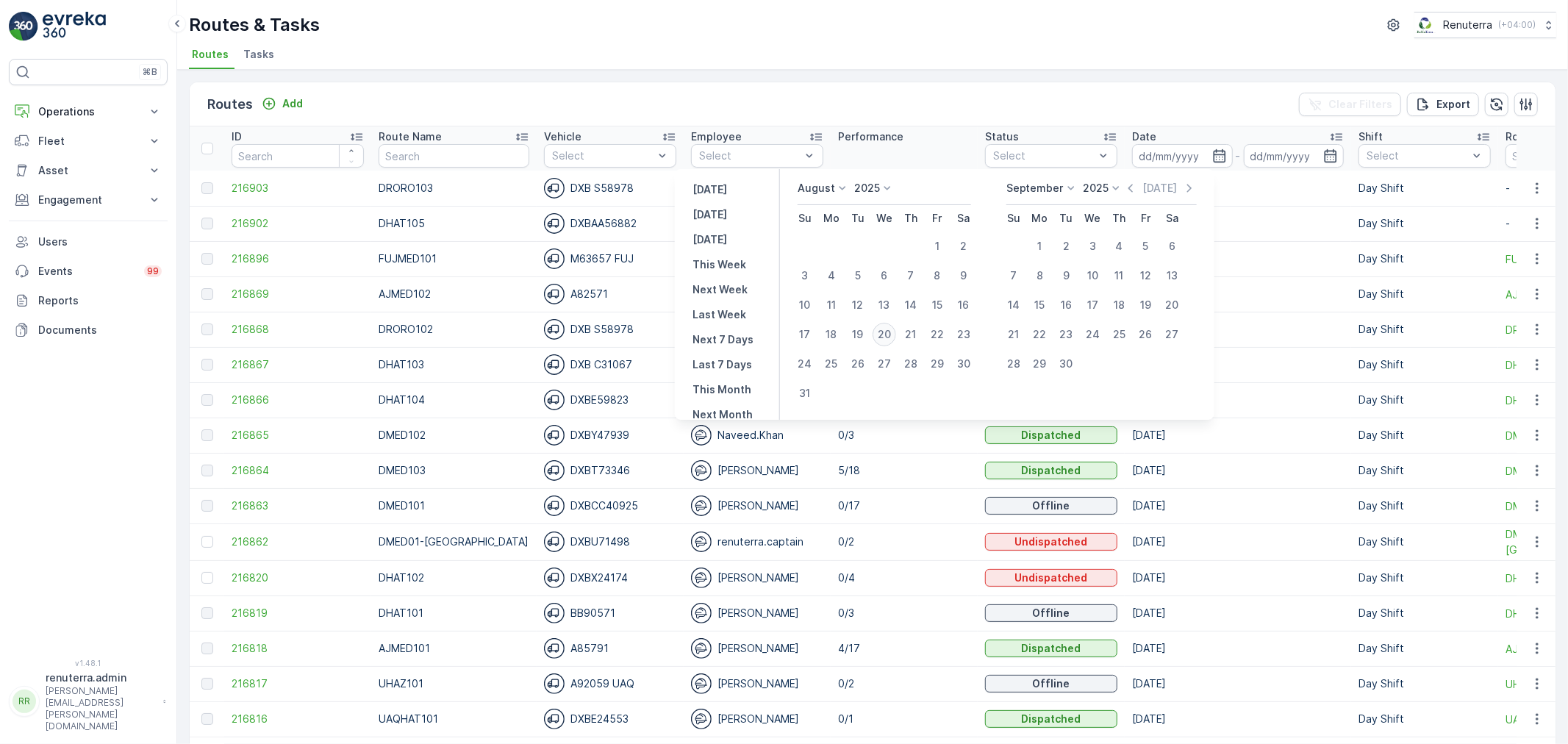
click at [891, 336] on div "20" at bounding box center [884, 335] width 23 height 23
type input "[DATE]"
click at [891, 336] on div "20" at bounding box center [884, 335] width 23 height 23
type input "[DATE]"
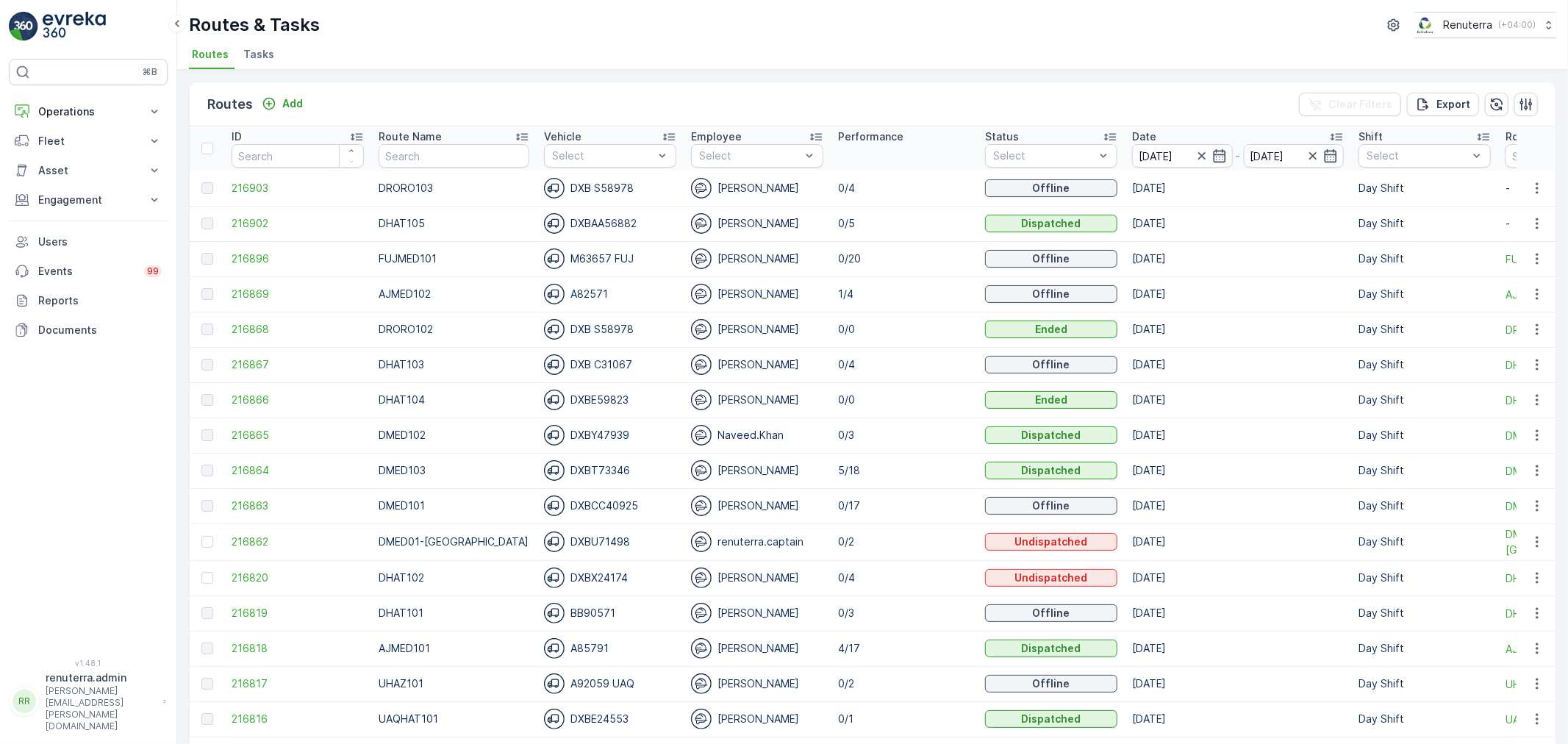
click at [893, 49] on ul "Routes Tasks" at bounding box center [867, 56] width 1356 height 25
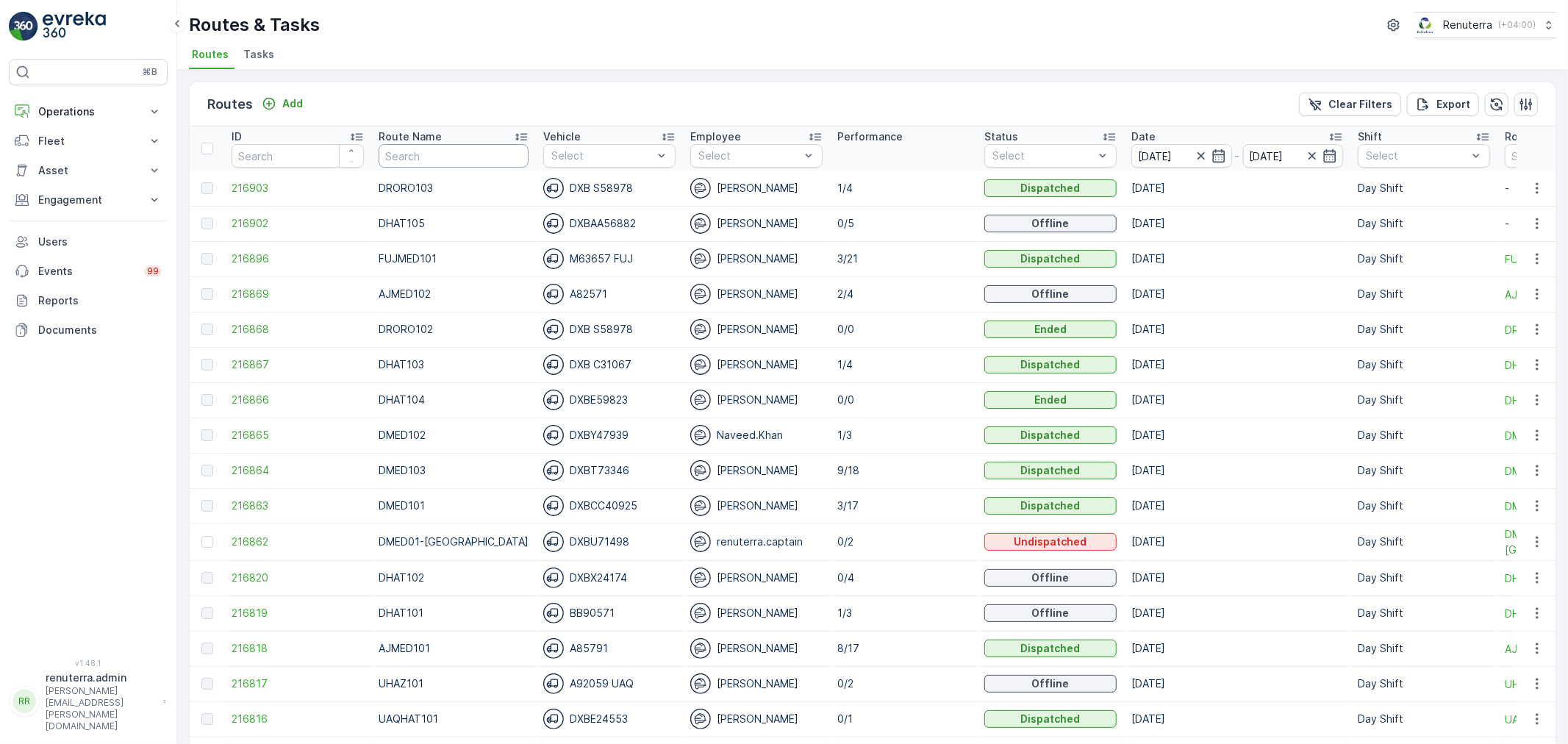
click at [443, 151] on input "text" at bounding box center [454, 155] width 150 height 23
type input "hat"
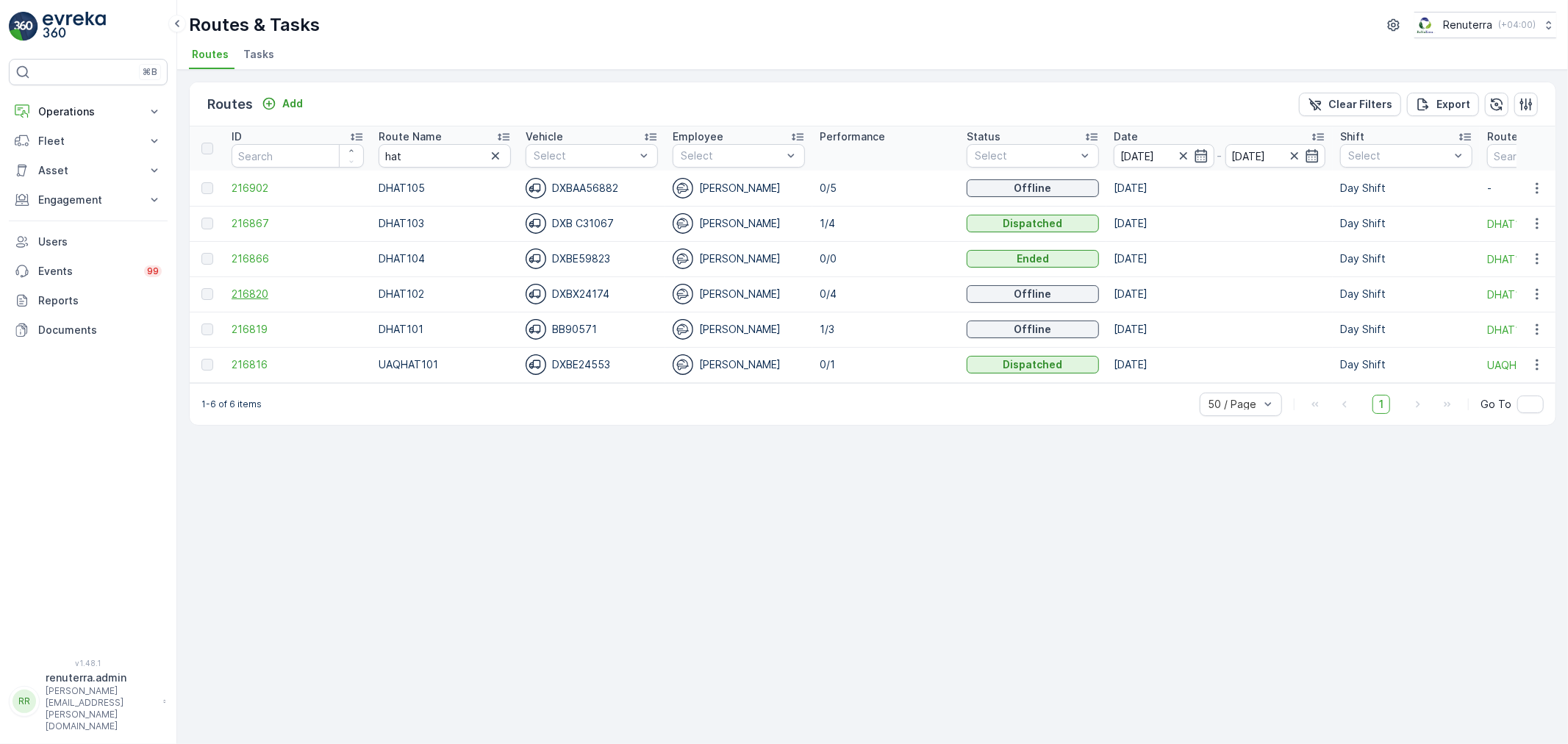
click at [259, 289] on span "216820" at bounding box center [297, 294] width 132 height 15
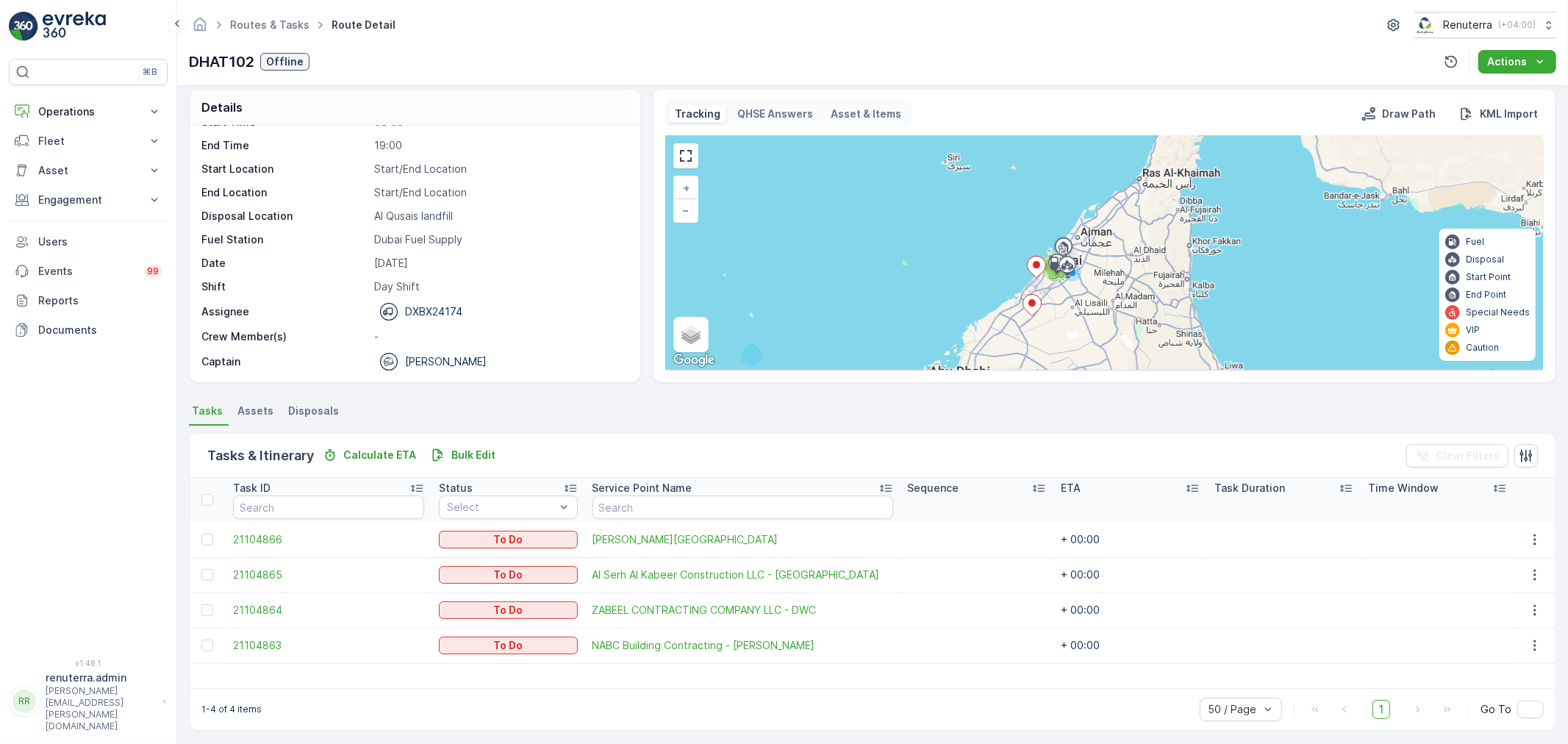
scroll to position [13, 0]
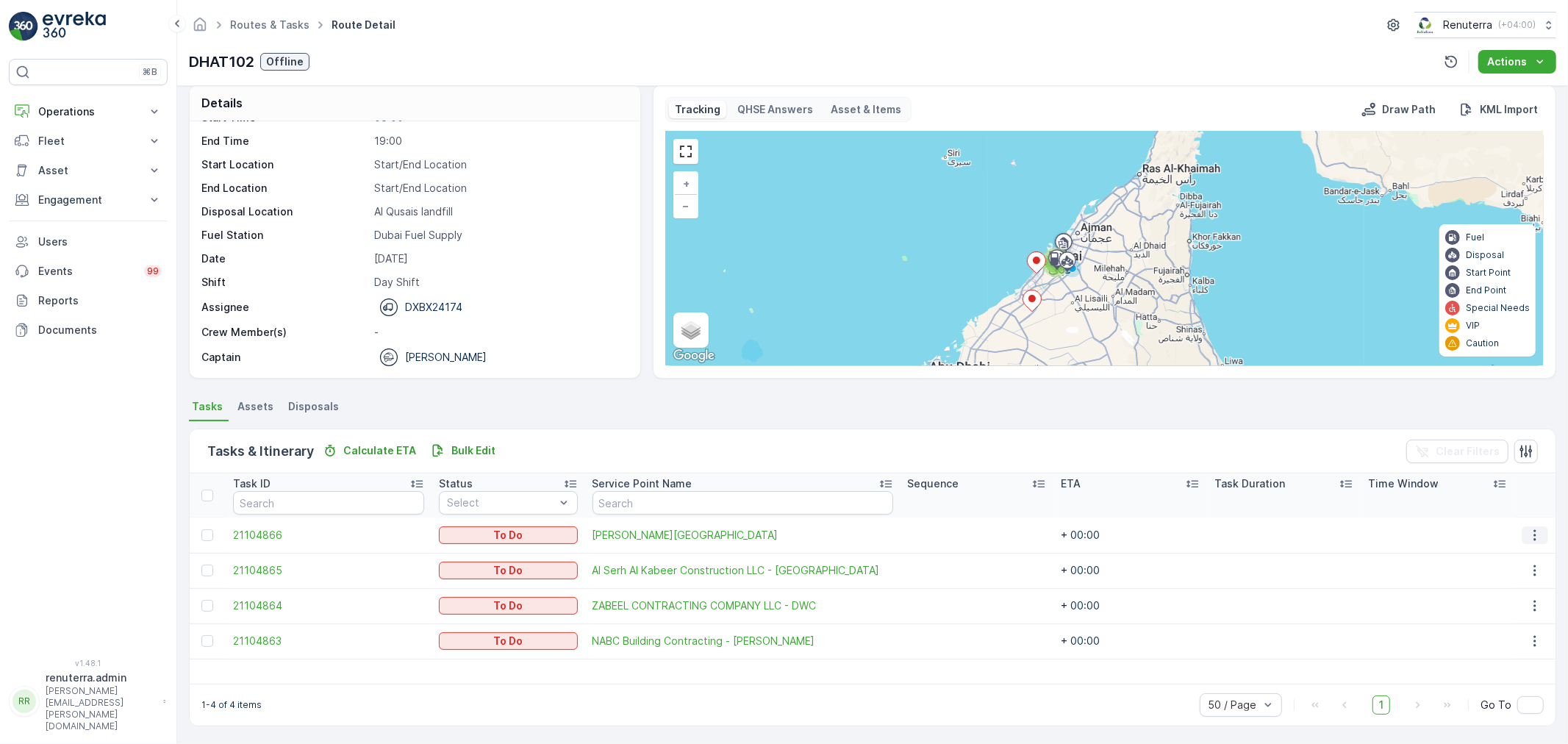
click at [1530, 537] on icon "button" at bounding box center [1535, 536] width 15 height 15
click at [1504, 600] on span "Change Route" at bounding box center [1499, 598] width 71 height 15
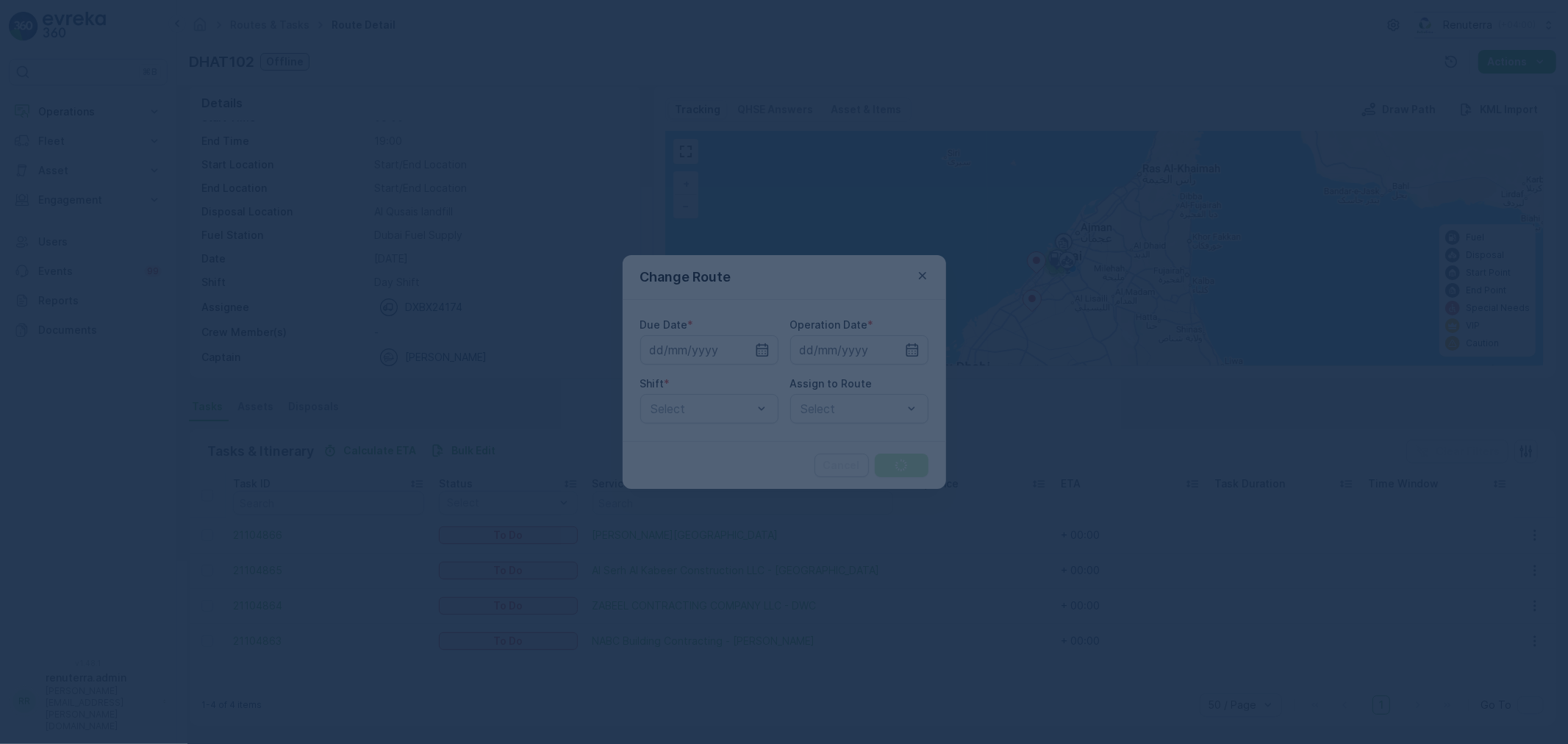
type input "[DATE]"
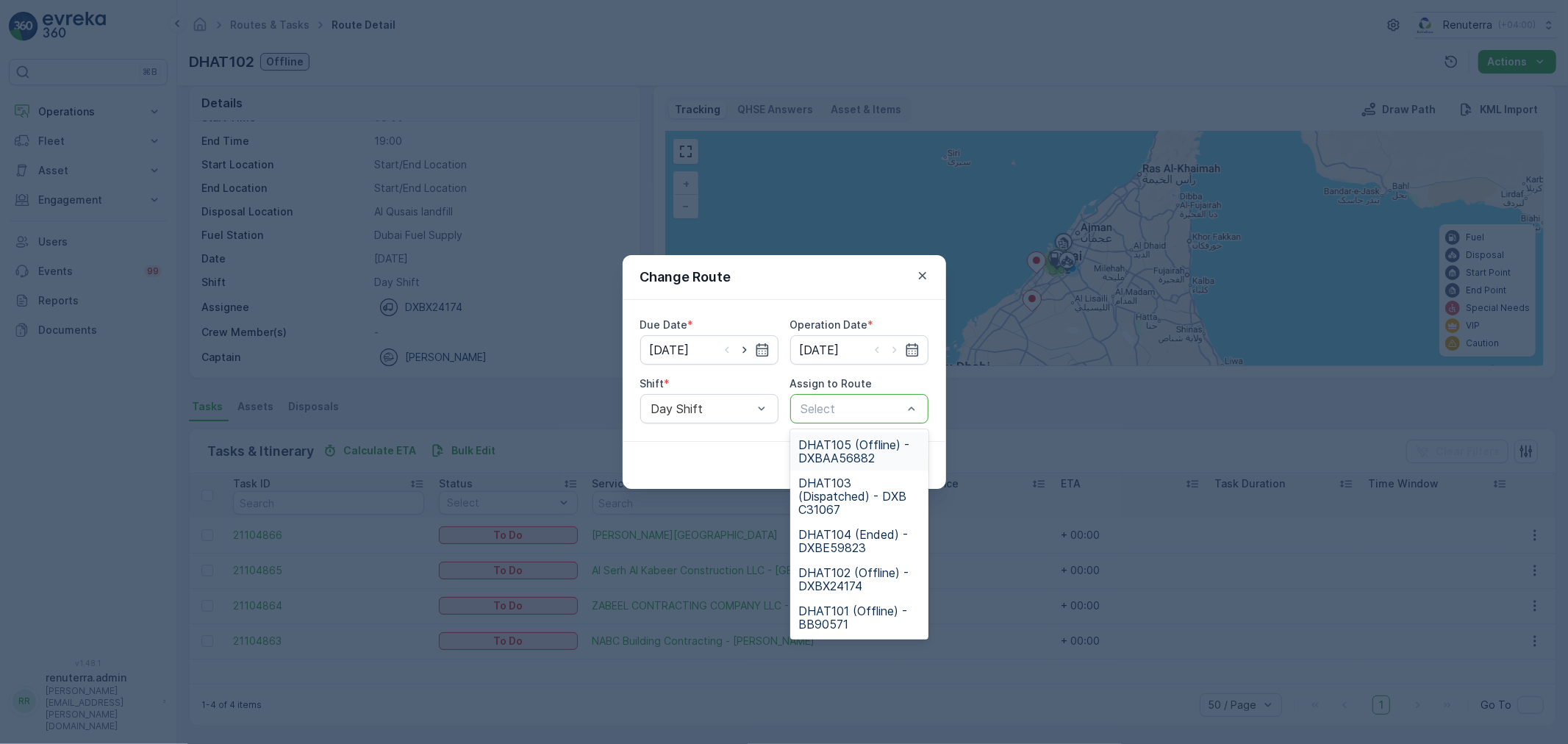
click at [900, 407] on div at bounding box center [852, 409] width 104 height 13
click at [850, 489] on span "DHAT103 (Dispatched) - DXB C31067" at bounding box center [859, 497] width 121 height 40
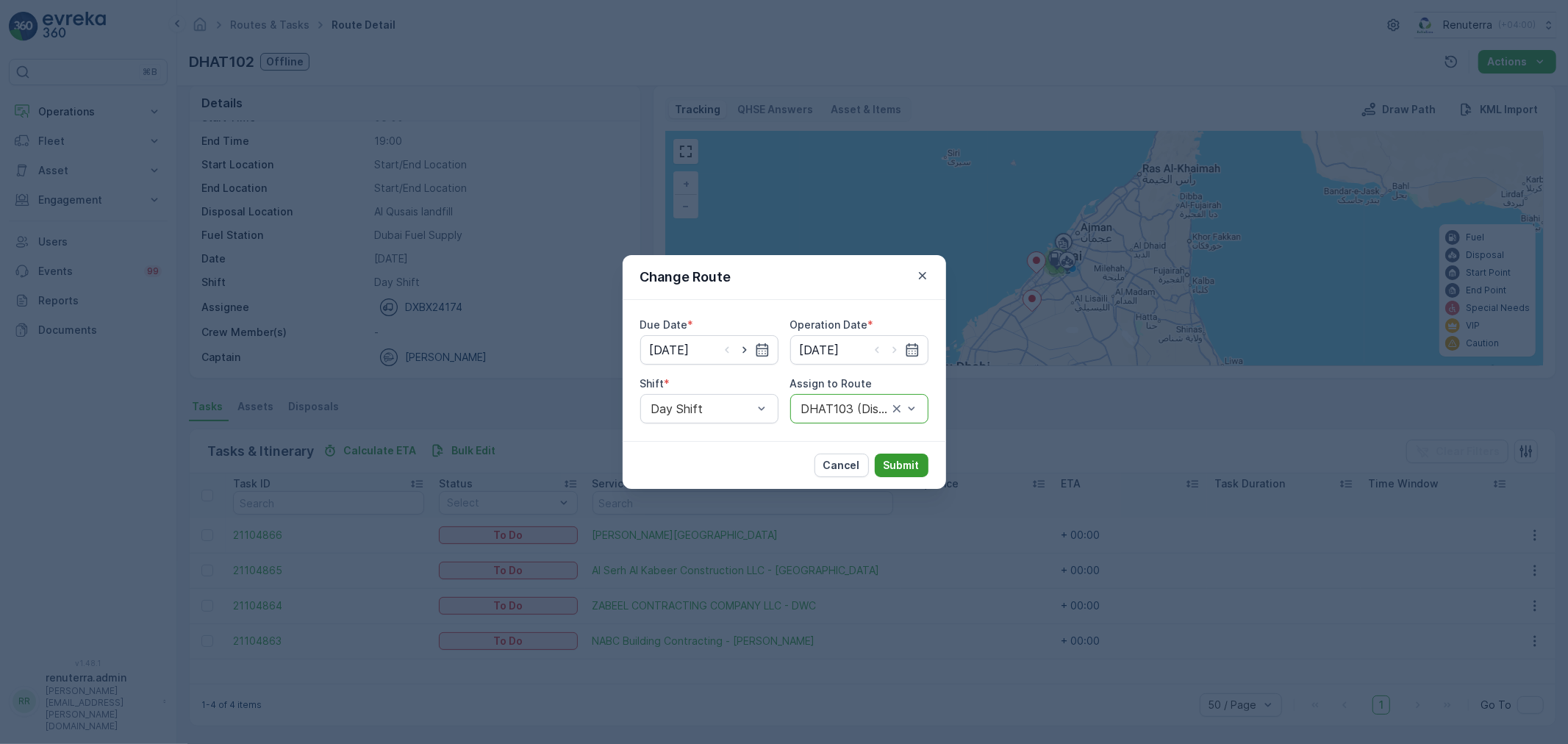
click at [905, 460] on p "Submit" at bounding box center [901, 465] width 36 height 15
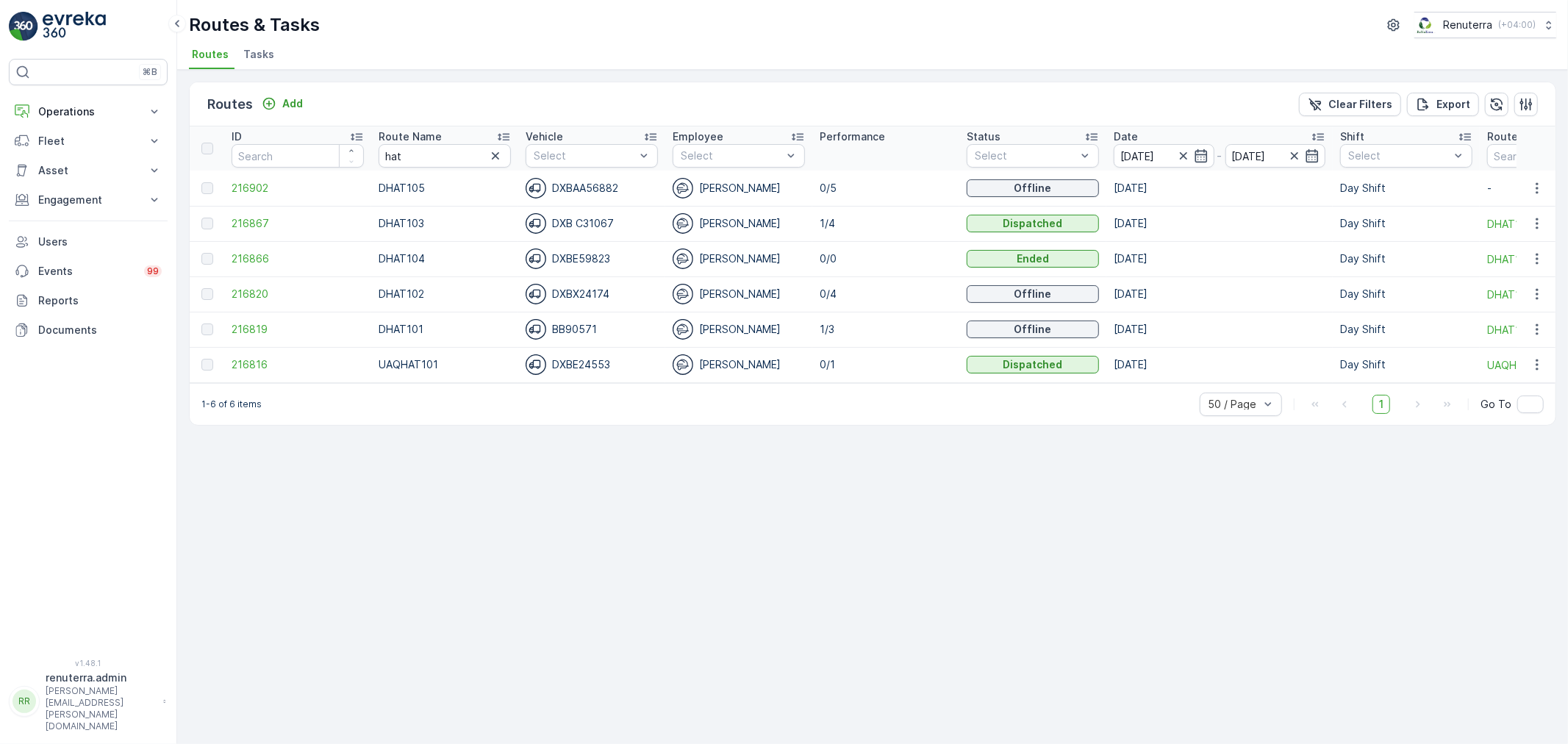
click at [252, 214] on td "216867" at bounding box center [297, 223] width 147 height 36
click at [255, 222] on span "216867" at bounding box center [297, 224] width 132 height 15
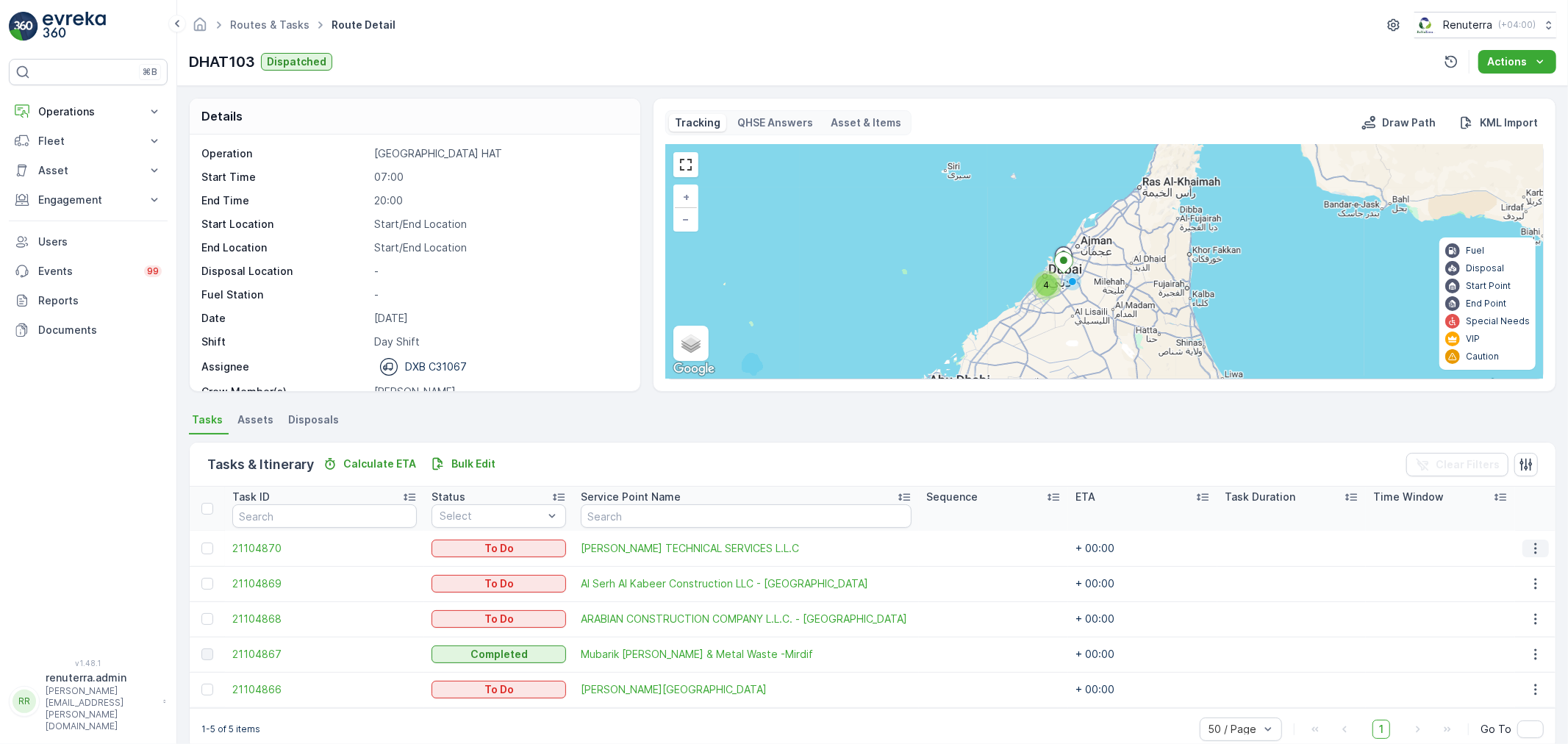
click at [1540, 546] on icon "button" at bounding box center [1536, 549] width 15 height 15
click at [1493, 607] on span "Change Route" at bounding box center [1499, 611] width 71 height 15
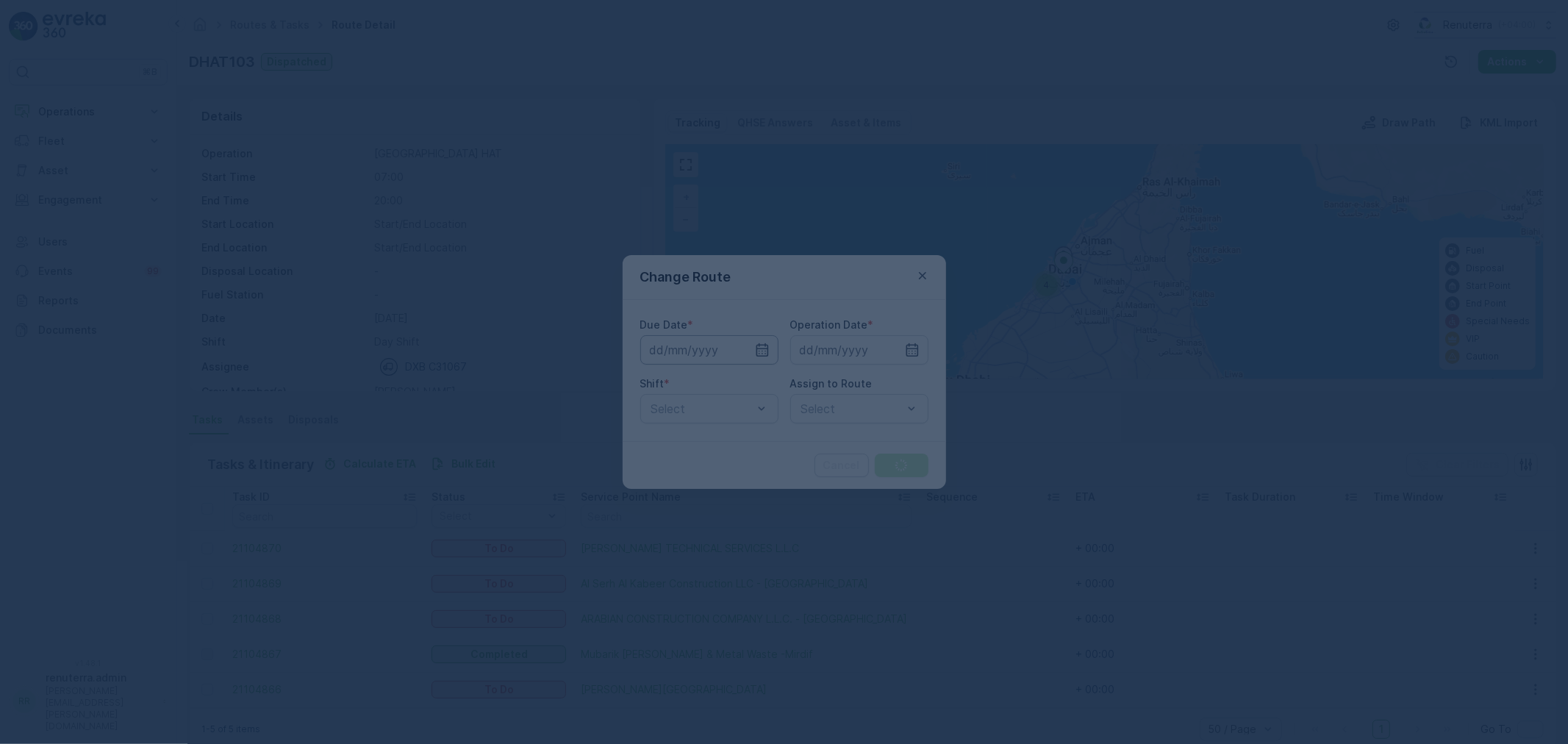
type input "[DATE]"
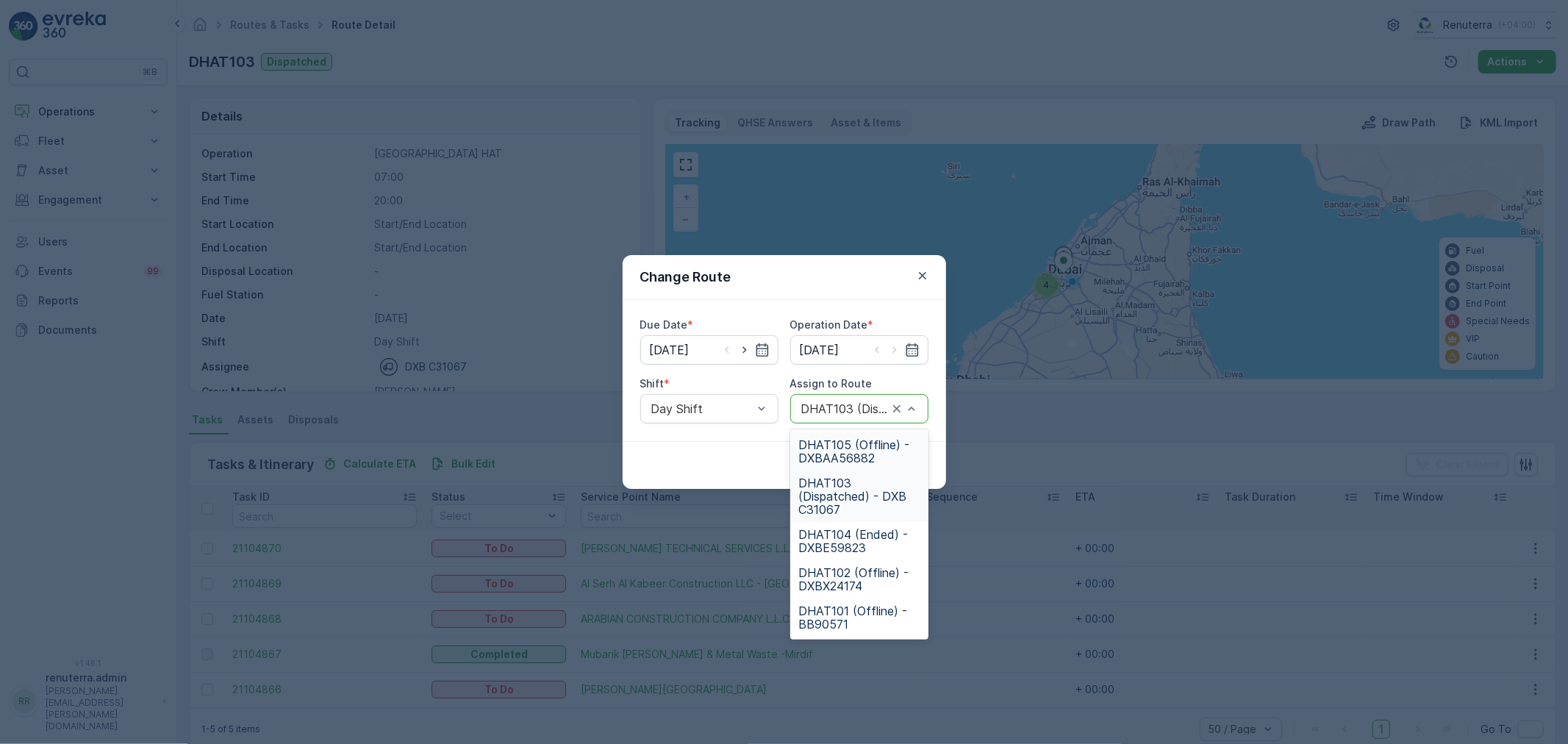
click at [836, 403] on div at bounding box center [844, 409] width 90 height 13
click at [853, 575] on span "DHAT102 (Offline) - DXBX24174" at bounding box center [859, 579] width 121 height 26
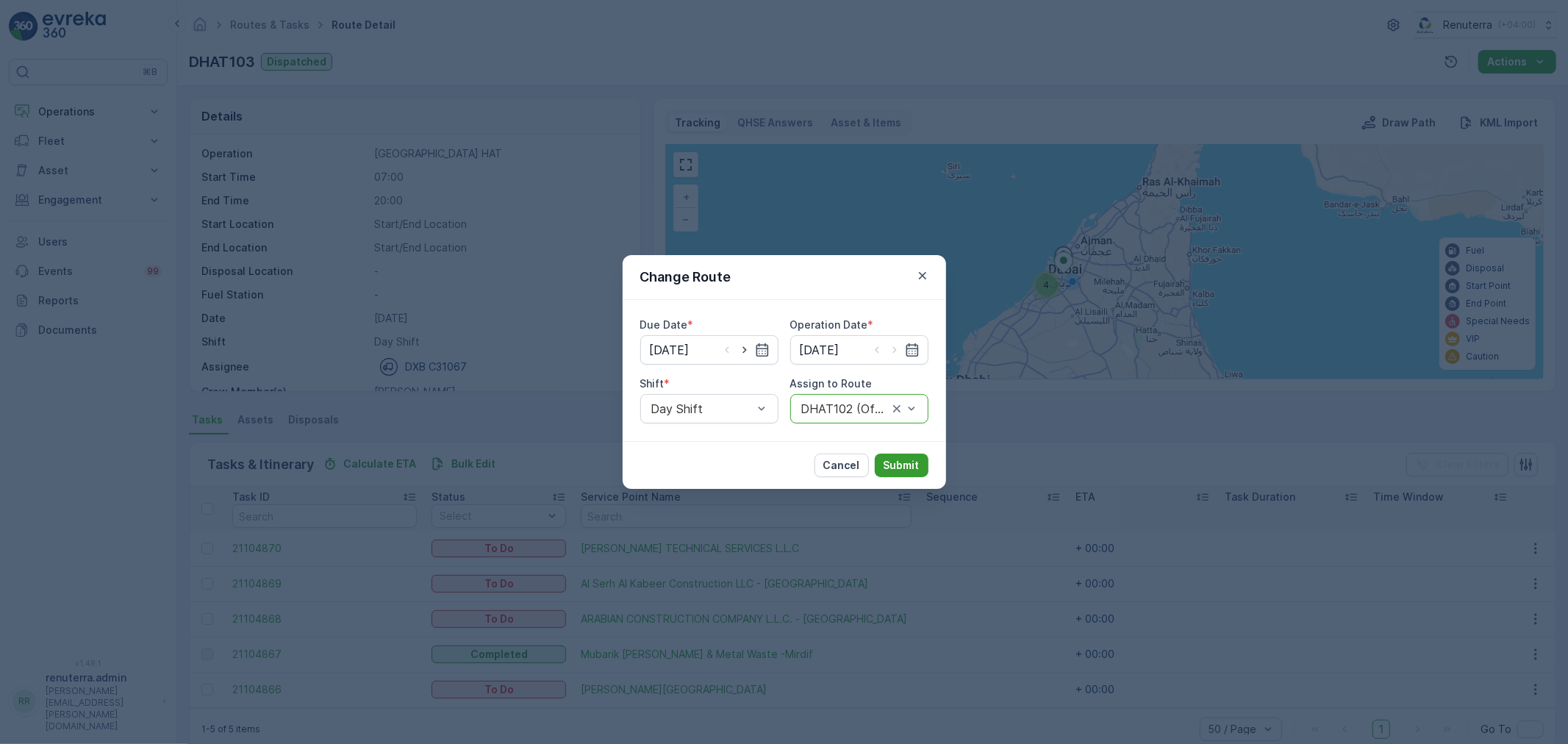
click at [900, 462] on p "Submit" at bounding box center [901, 465] width 36 height 15
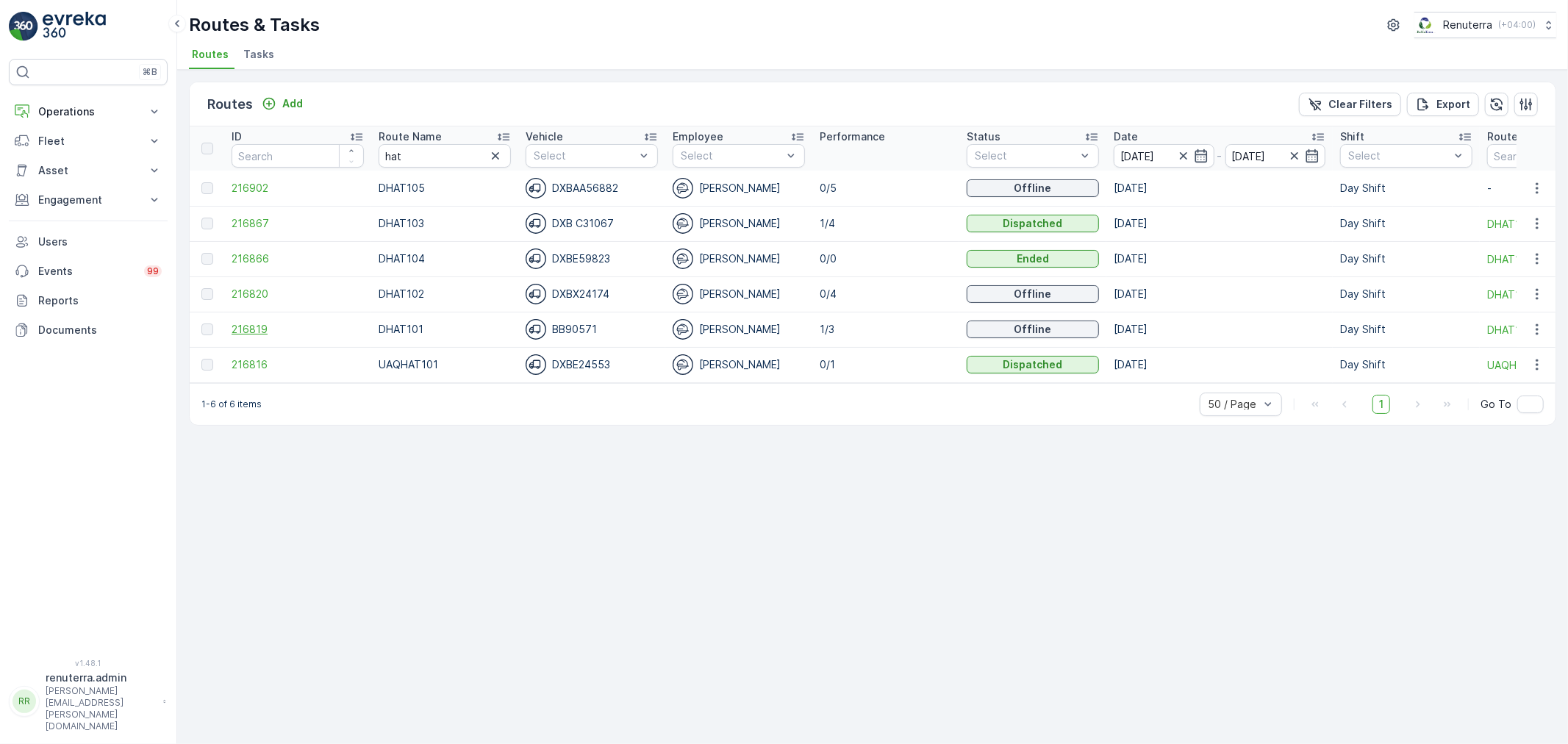
click at [263, 327] on span "216819" at bounding box center [297, 330] width 132 height 15
drag, startPoint x: 426, startPoint y: 155, endPoint x: 329, endPoint y: 148, distance: 97.3
click at [330, 151] on tr "ID Route Name hat Vehicle Select Employee Select Performance Status Select Date…" at bounding box center [1001, 148] width 1623 height 44
type input "rel"
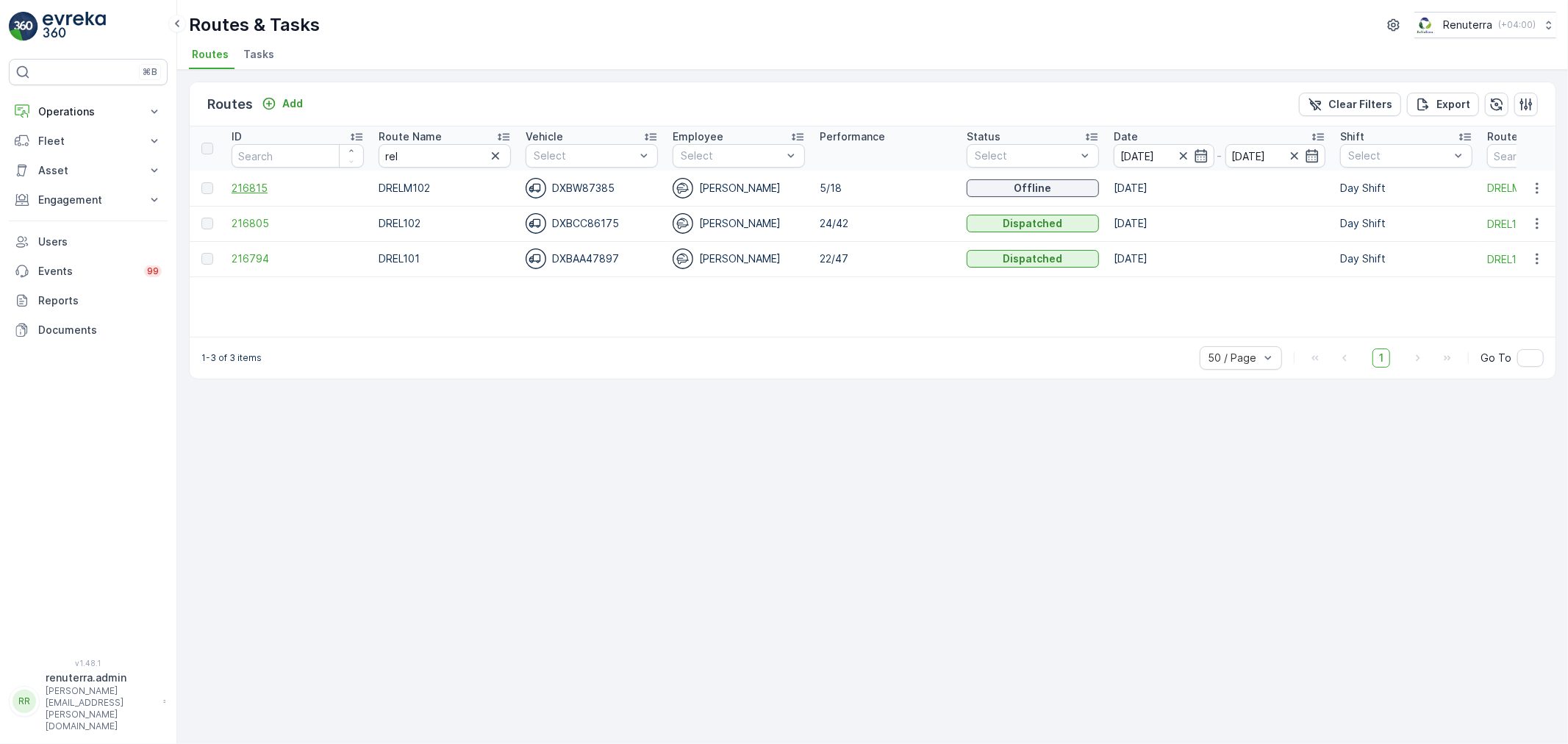
click at [245, 187] on span "216815" at bounding box center [297, 188] width 132 height 15
drag, startPoint x: 413, startPoint y: 155, endPoint x: 340, endPoint y: 150, distance: 73.2
click at [340, 152] on tr "ID Route Name rel Vehicle Select Employee Select Performance Status Select Date…" at bounding box center [1001, 148] width 1623 height 44
type input "roro"
click at [256, 183] on span "216903" at bounding box center [297, 188] width 132 height 15
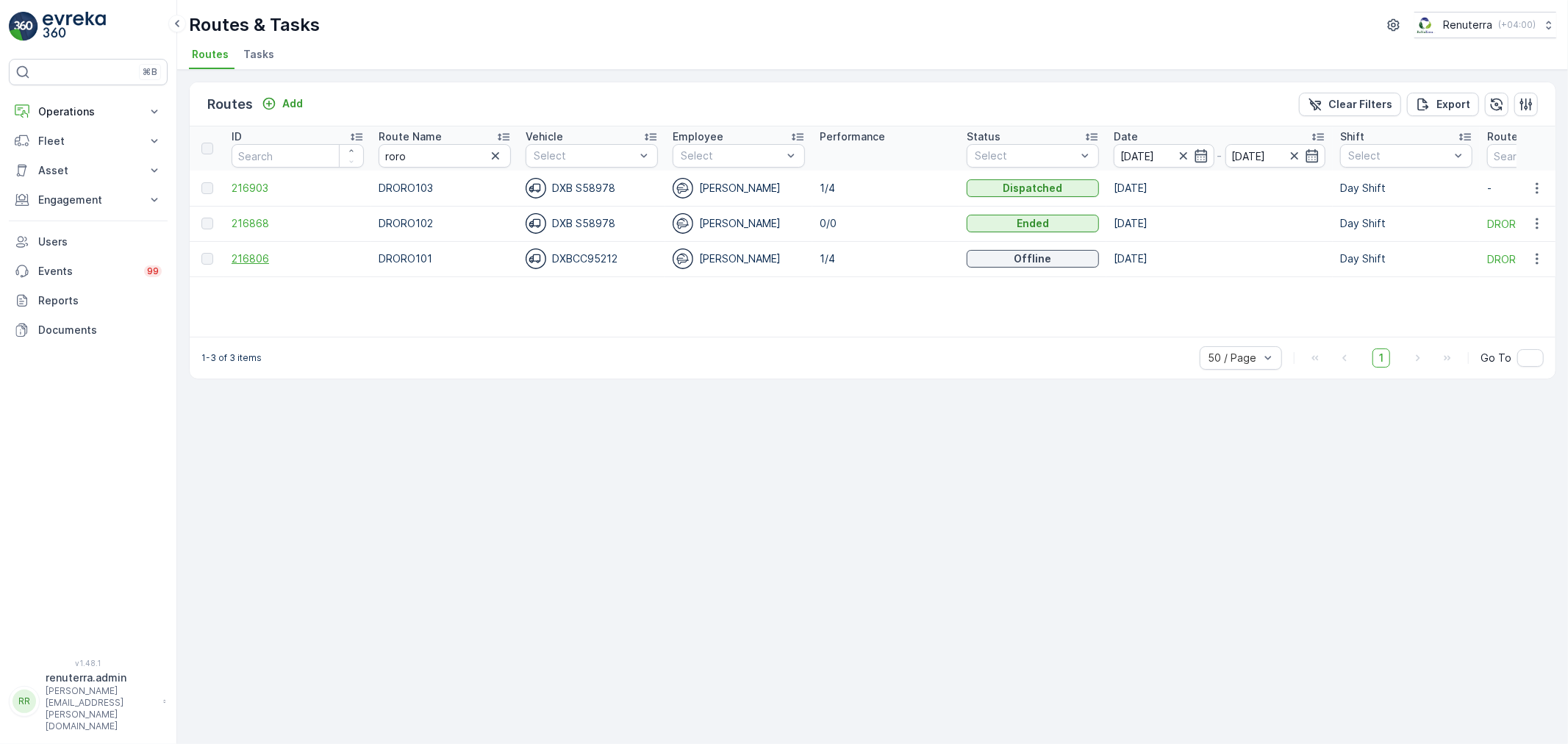
click at [265, 260] on span "216806" at bounding box center [297, 259] width 132 height 15
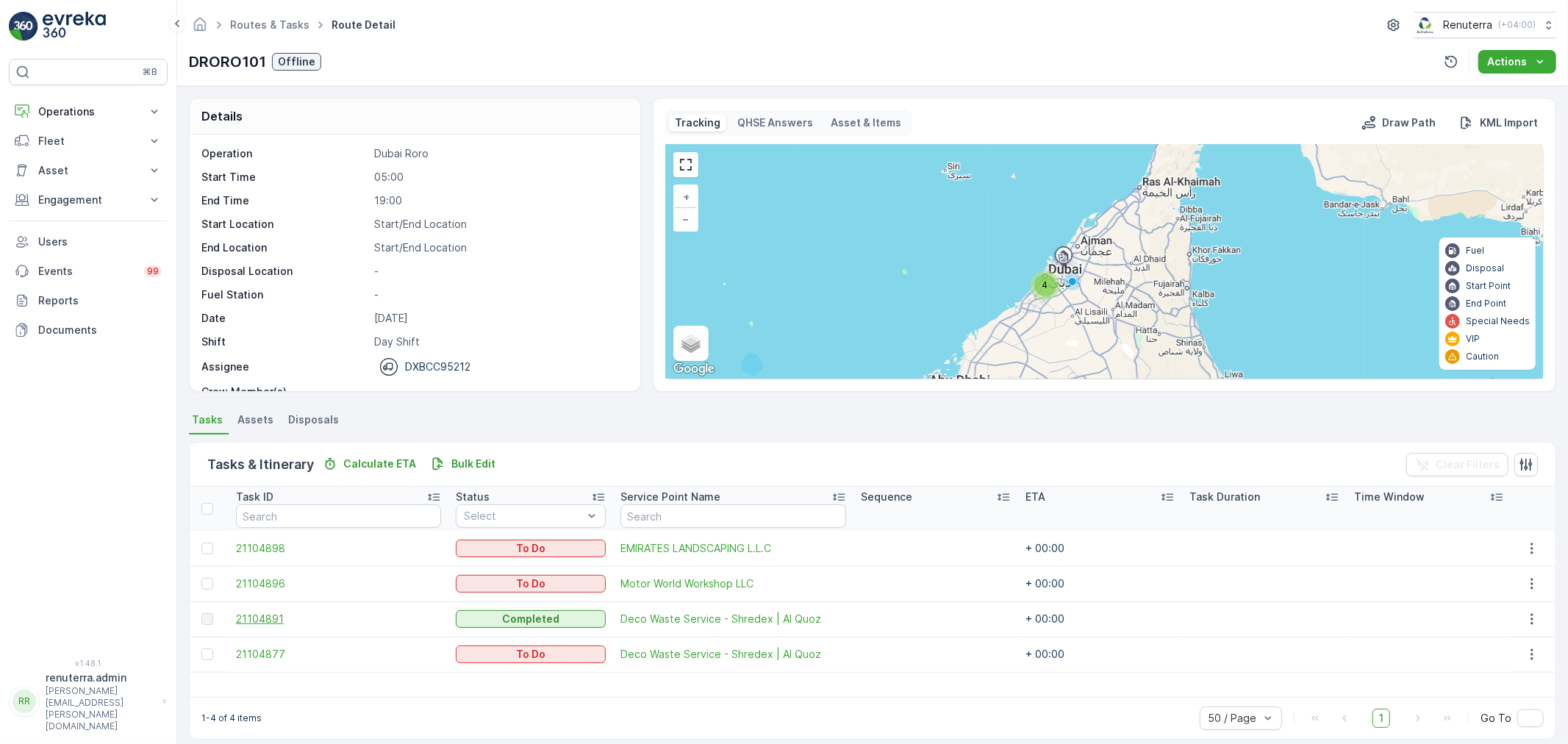
click at [279, 621] on span "21104891" at bounding box center [339, 619] width 206 height 15
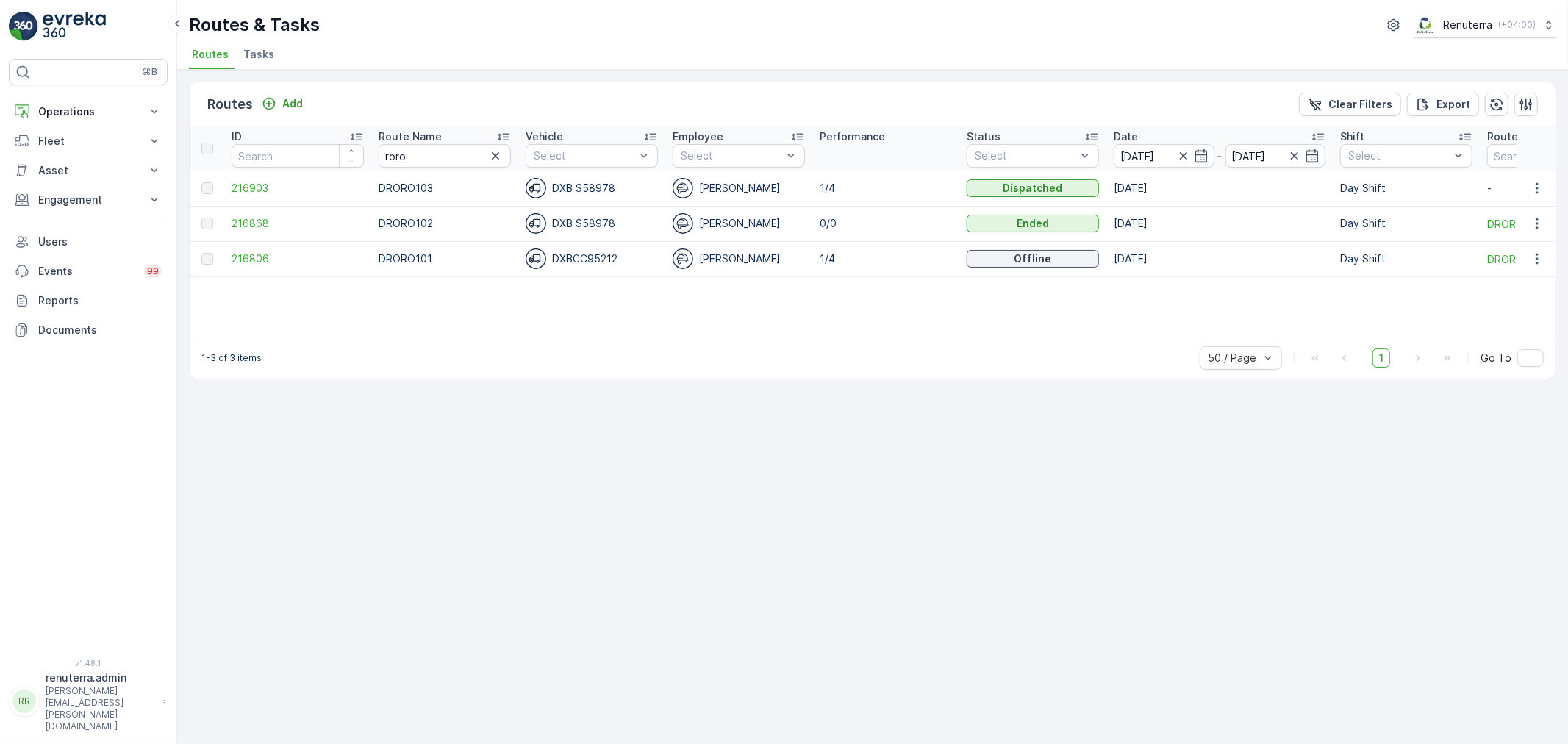
click at [261, 188] on span "216903" at bounding box center [297, 188] width 132 height 15
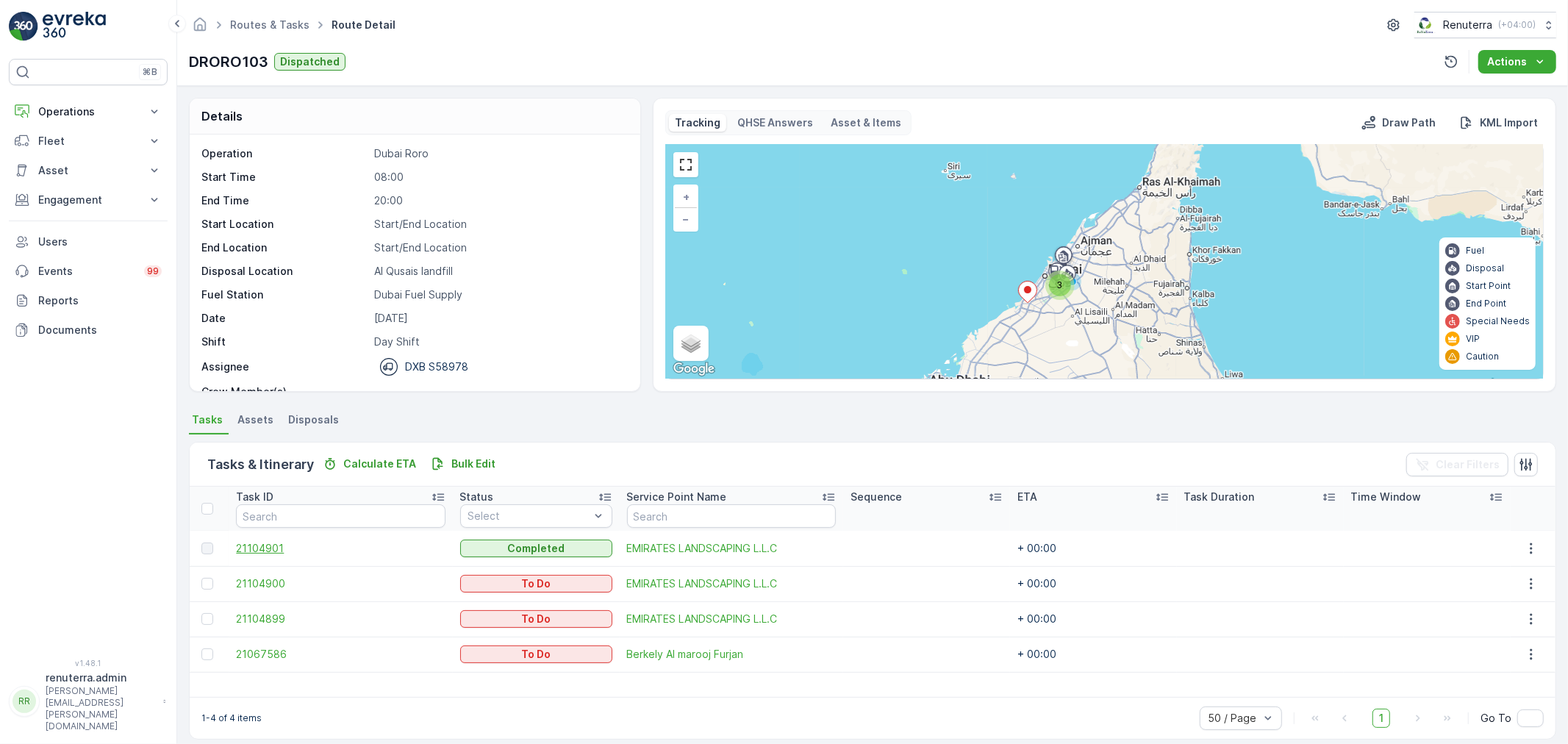
click at [262, 548] on span "21104901" at bounding box center [340, 549] width 209 height 15
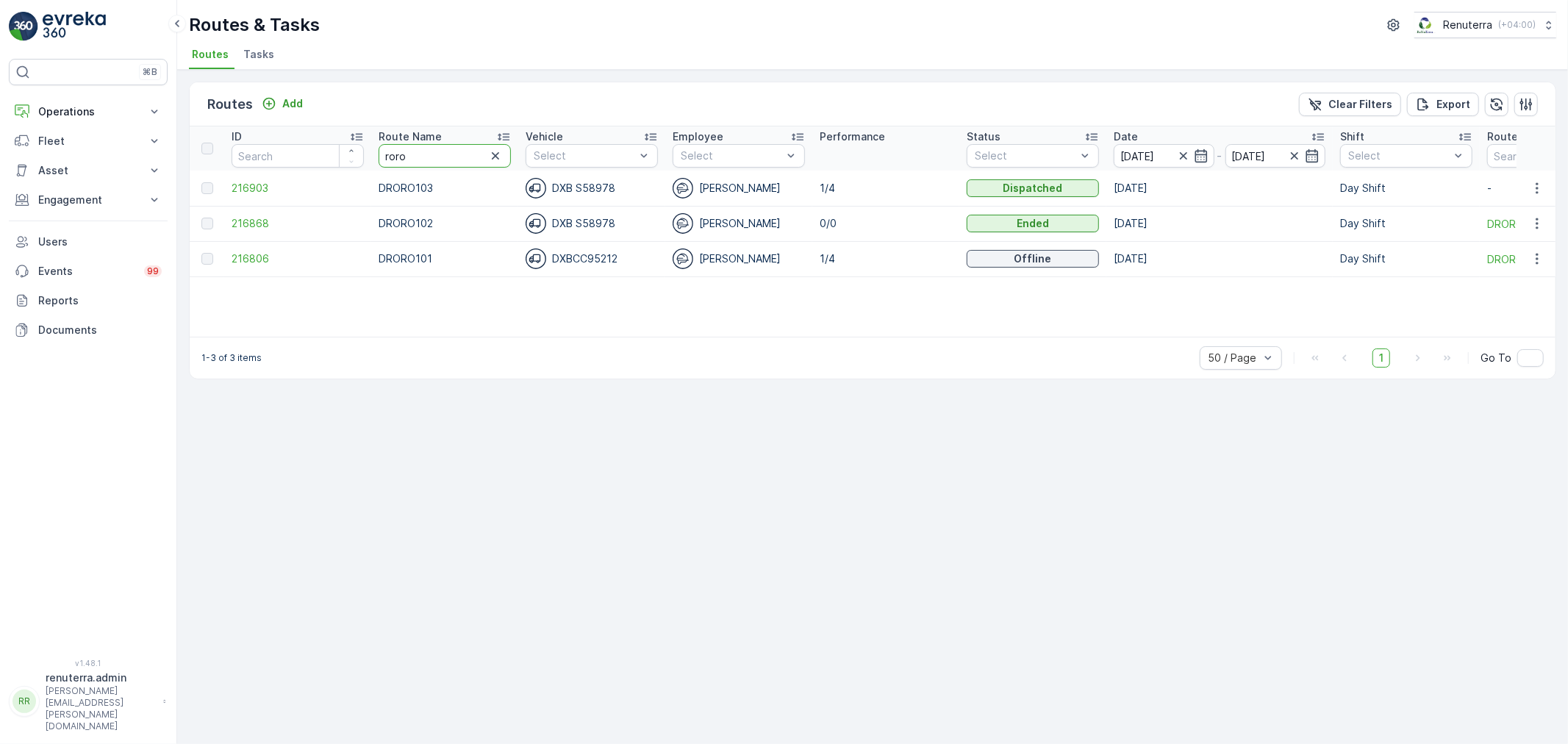
drag, startPoint x: 443, startPoint y: 157, endPoint x: 363, endPoint y: 151, distance: 80.2
click at [363, 151] on tr "ID Route Name roro Vehicle Select Employee Select Performance Status Select Dat…" at bounding box center [1001, 148] width 1623 height 44
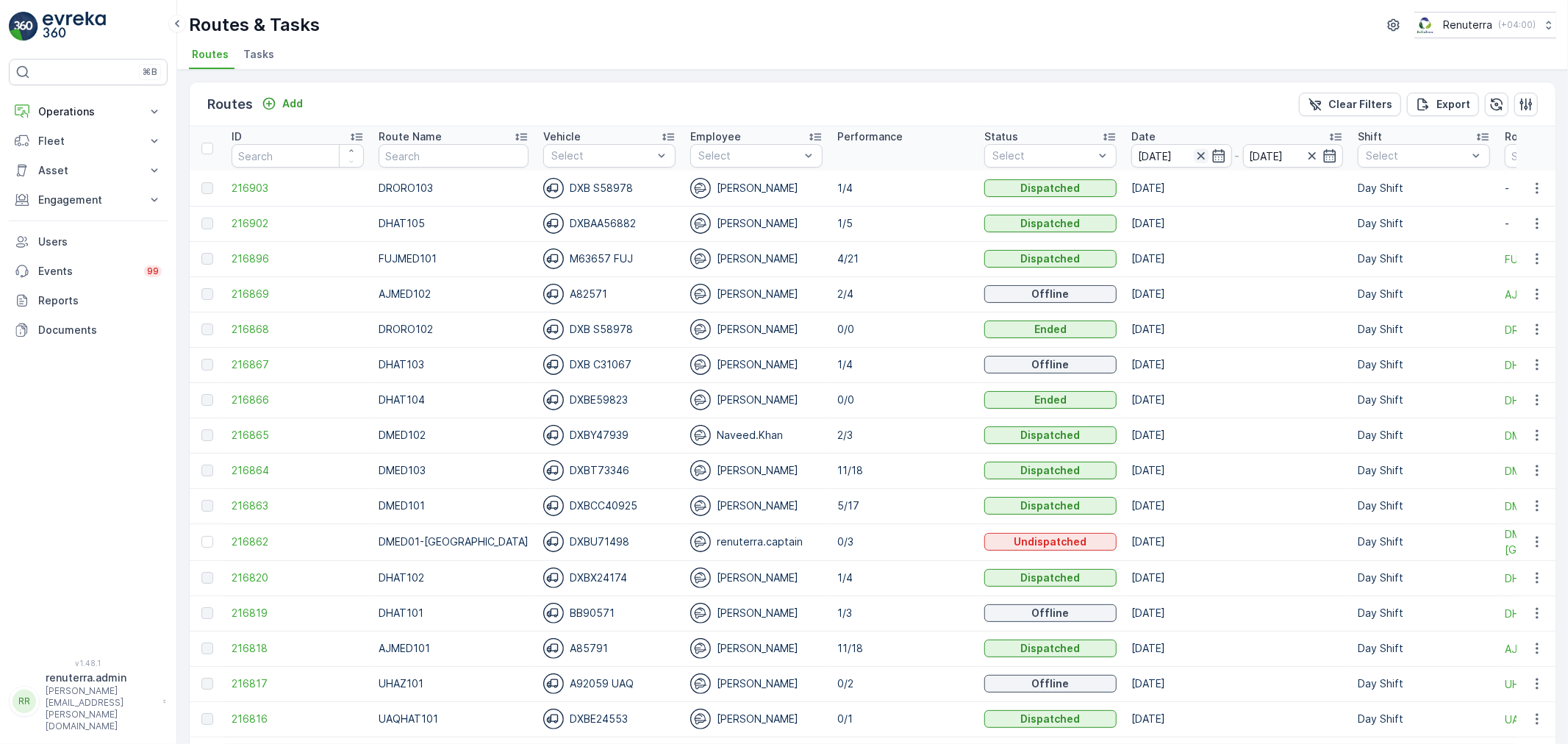
click at [1194, 152] on icon "button" at bounding box center [1201, 156] width 15 height 15
click at [1212, 152] on icon "button" at bounding box center [1219, 156] width 15 height 15
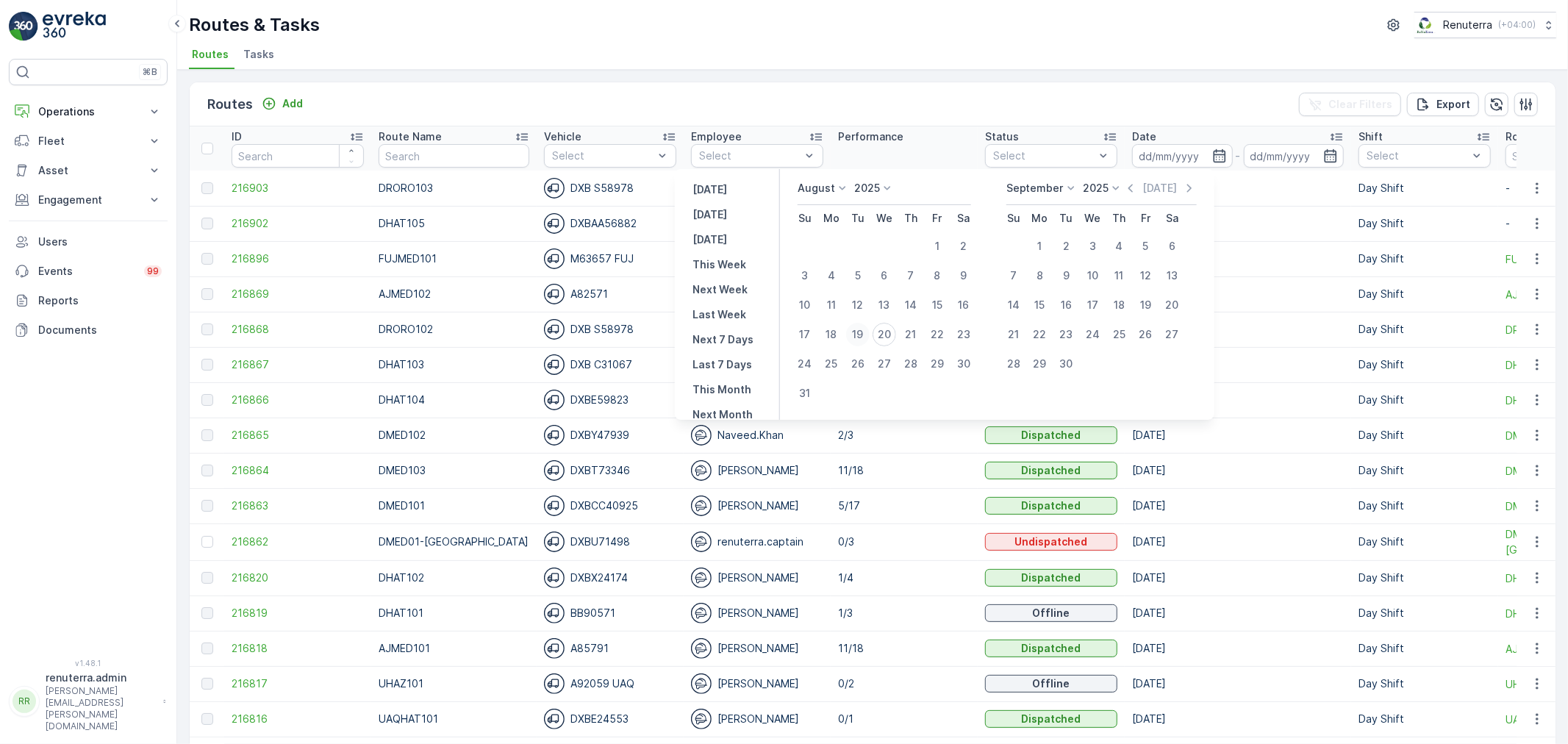
click at [858, 331] on div "19" at bounding box center [858, 335] width 23 height 23
type input "[DATE]"
click at [858, 331] on div "19" at bounding box center [858, 335] width 23 height 23
type input "[DATE]"
click at [950, 26] on div "Routes & Tasks Renuterra ( +04:00 )" at bounding box center [872, 25] width 1367 height 26
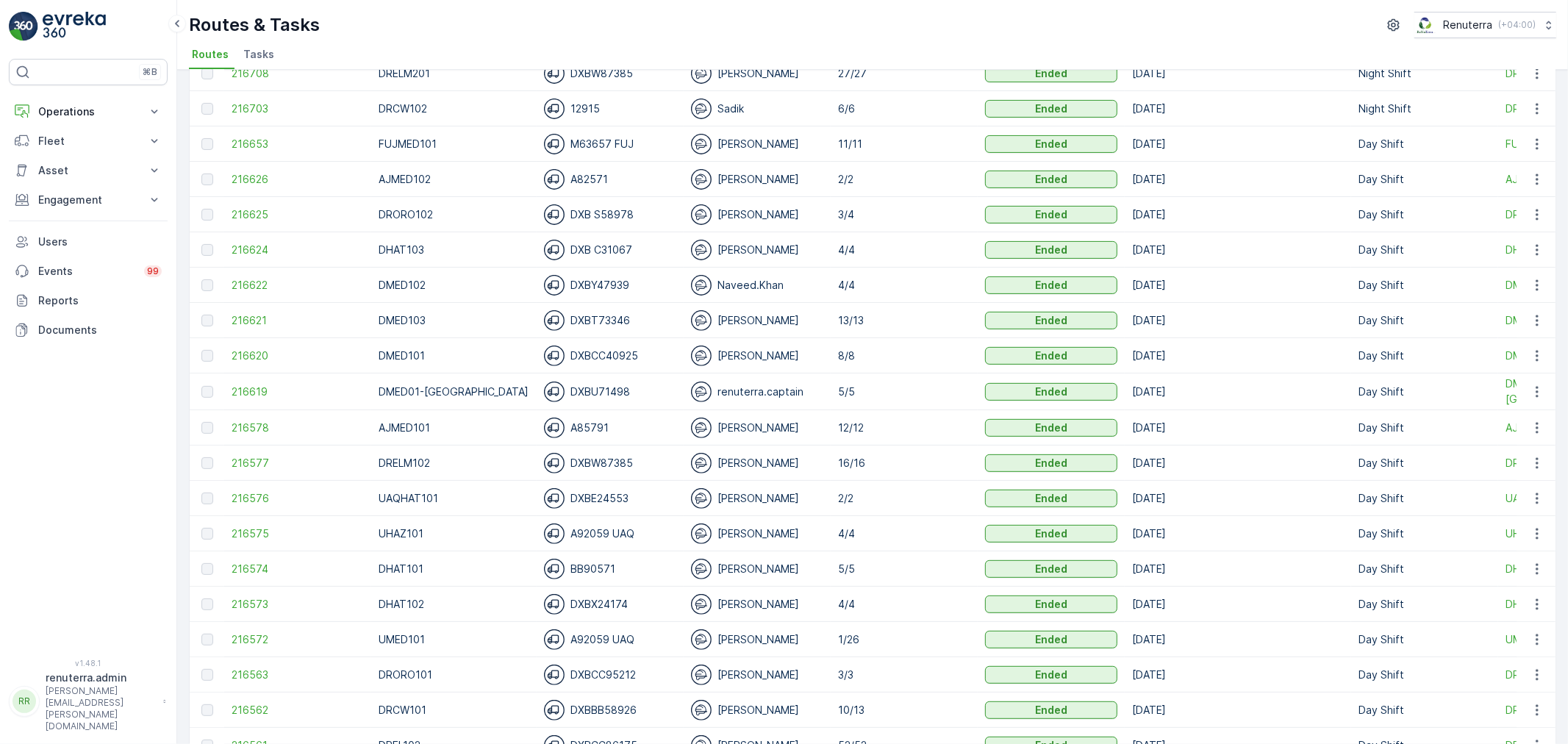
scroll to position [408, 0]
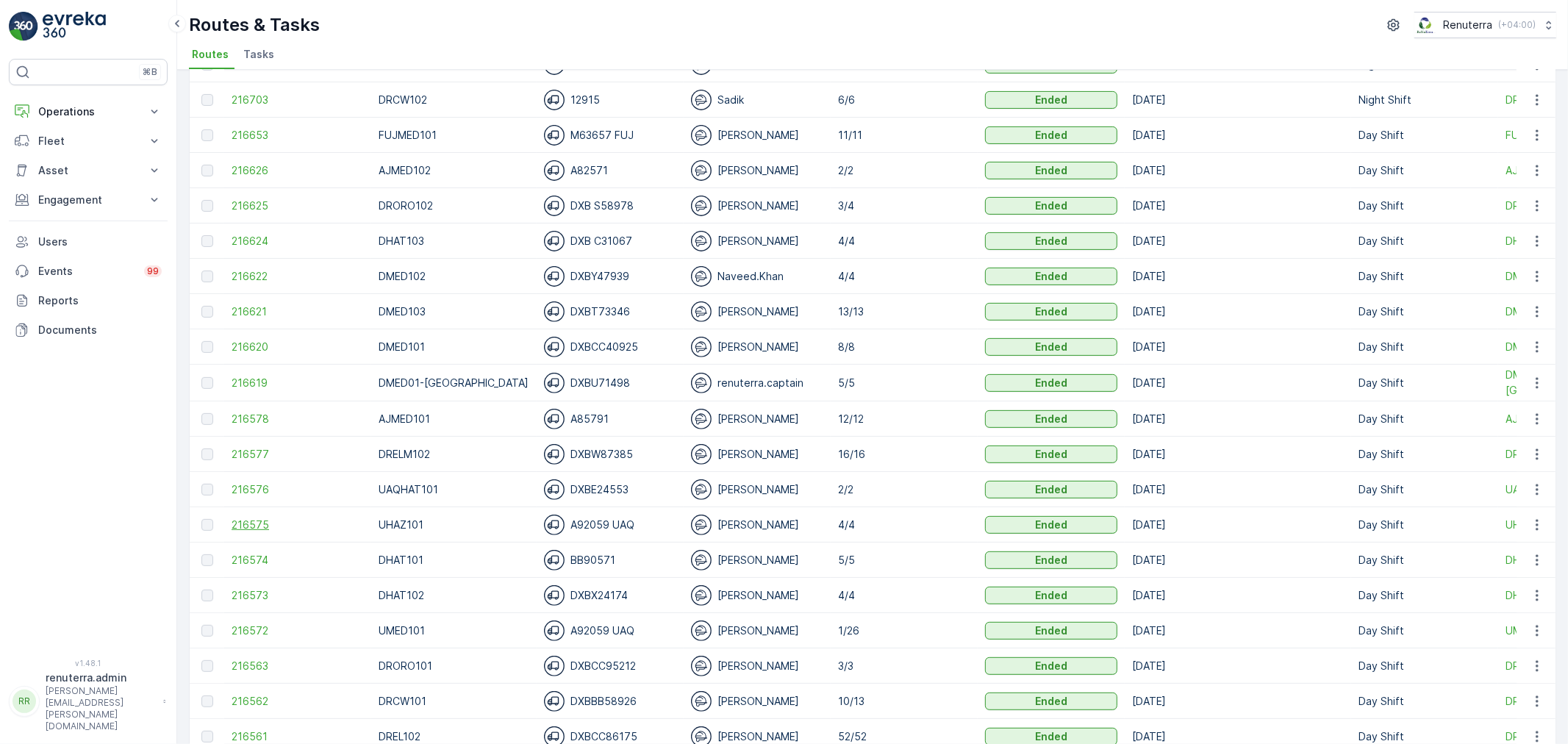
click at [253, 521] on span "216575" at bounding box center [297, 525] width 132 height 15
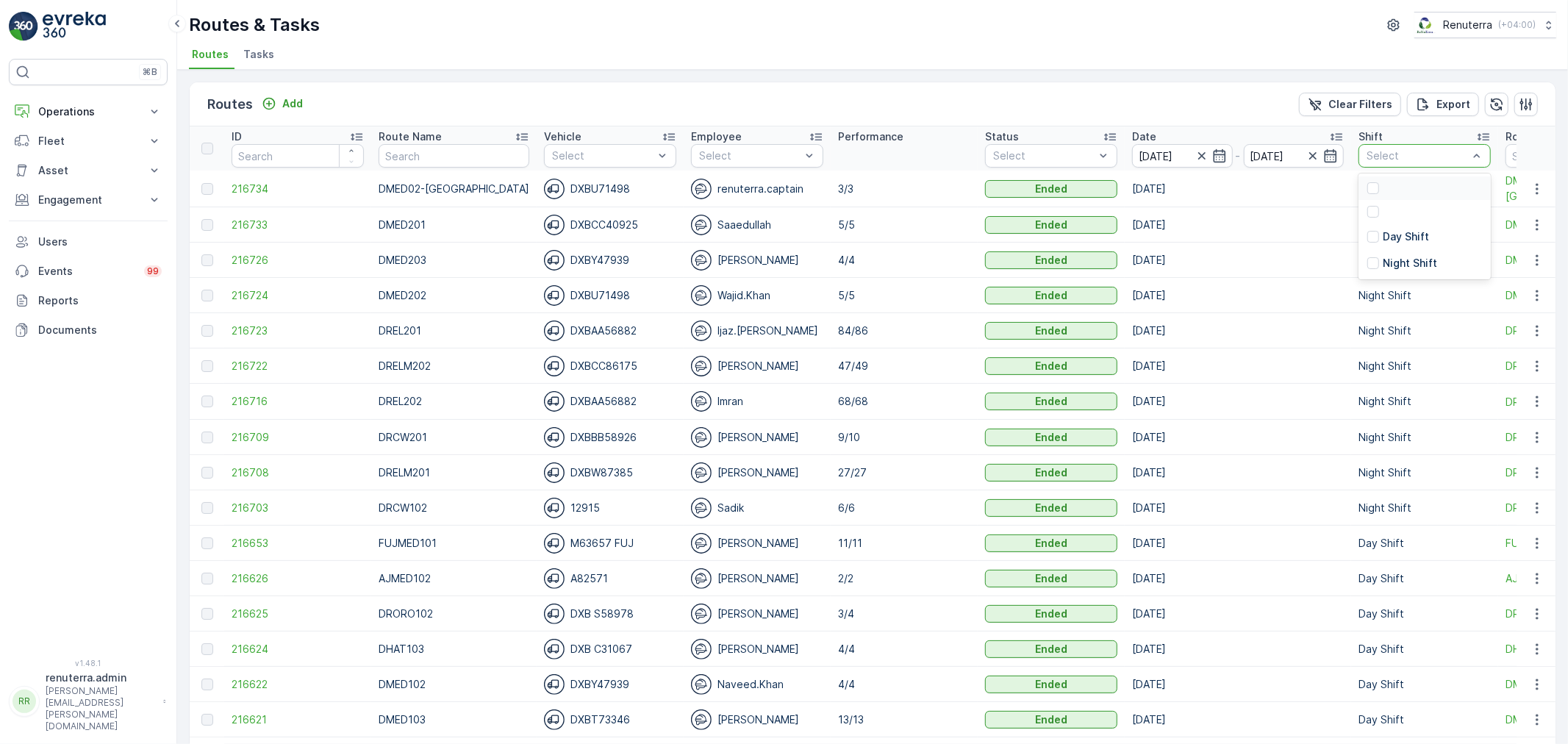
click at [1438, 156] on div at bounding box center [1417, 156] width 104 height 12
click at [1367, 231] on div at bounding box center [1373, 236] width 12 height 12
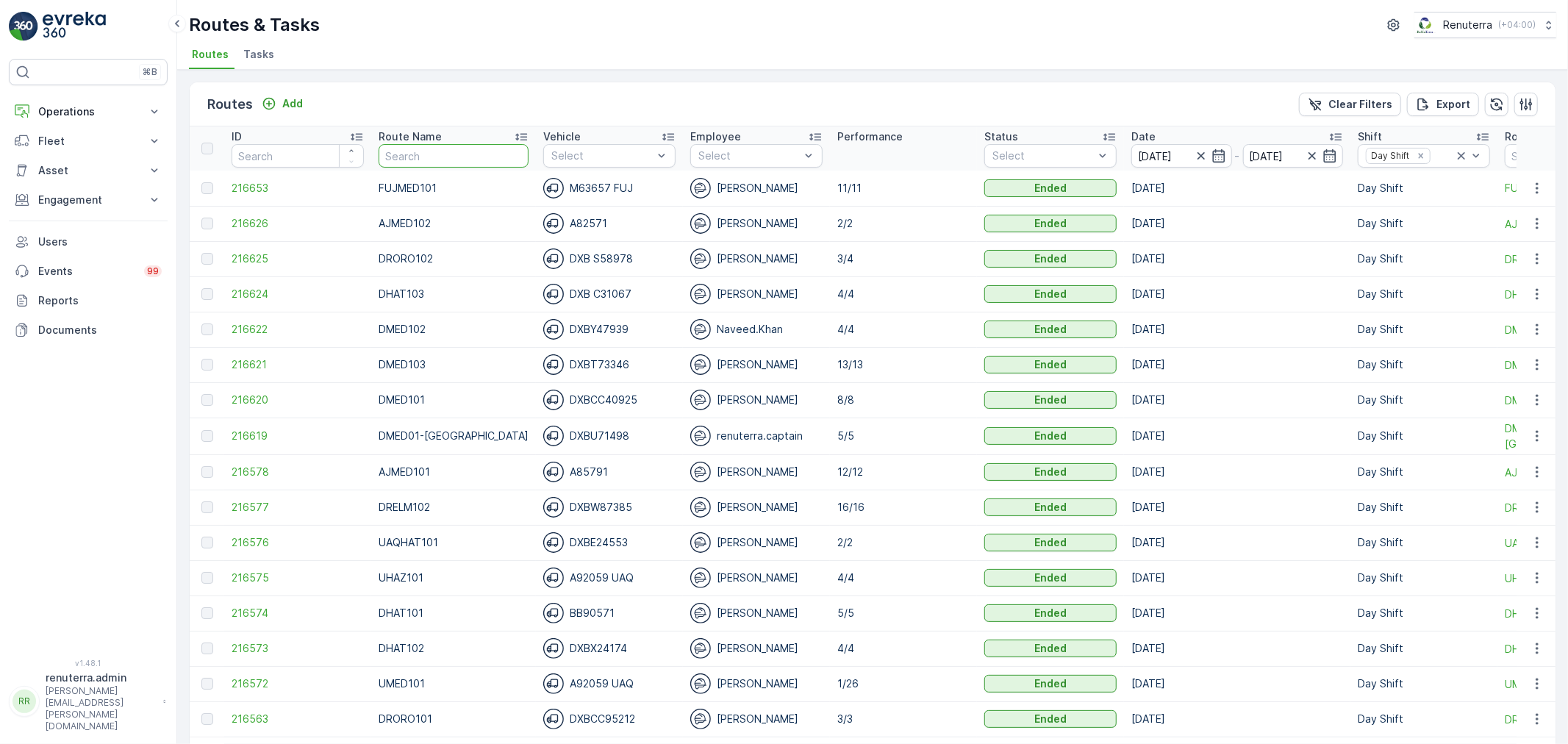
click at [416, 155] on input "text" at bounding box center [454, 155] width 150 height 23
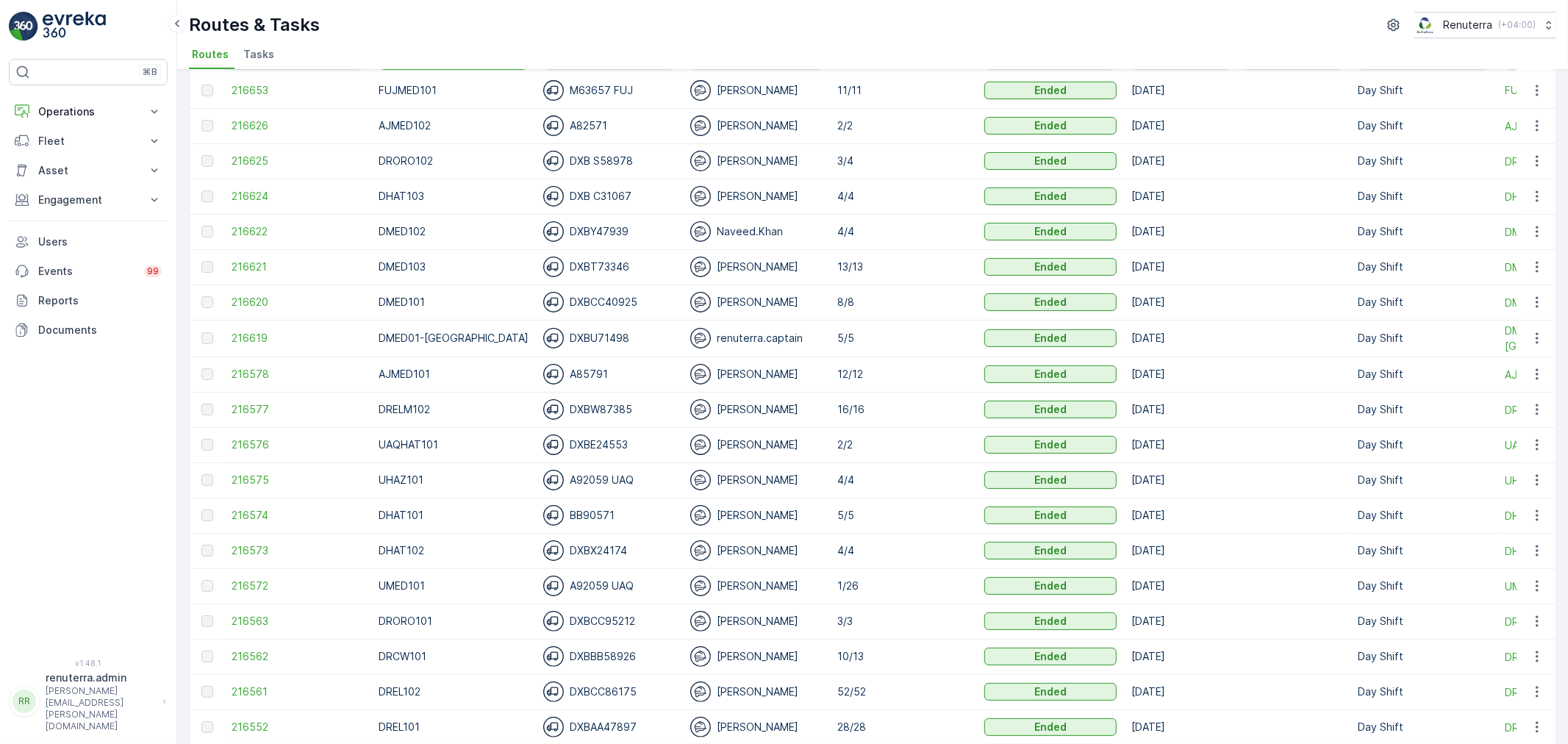
scroll to position [160, 0]
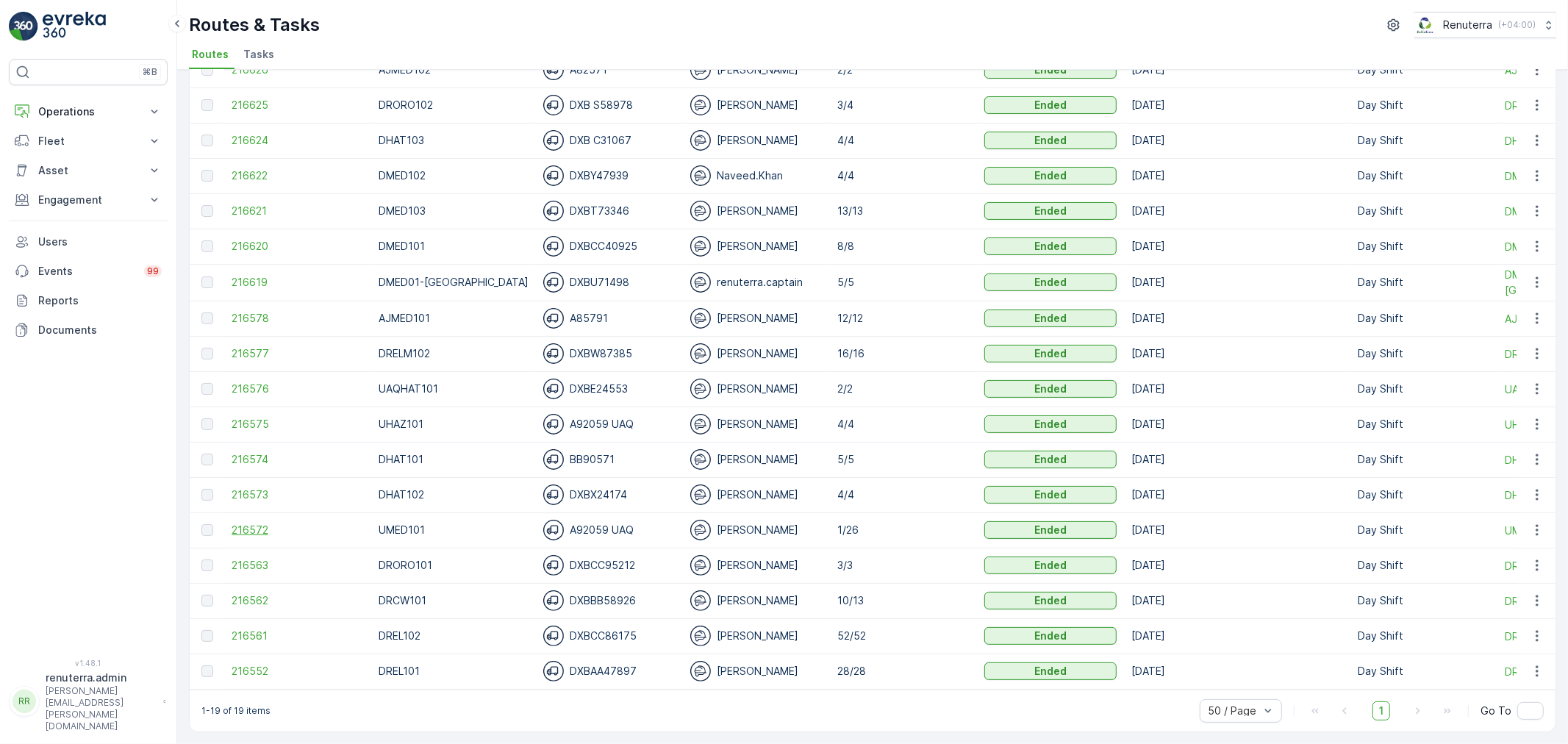
click at [266, 523] on span "216572" at bounding box center [297, 531] width 132 height 15
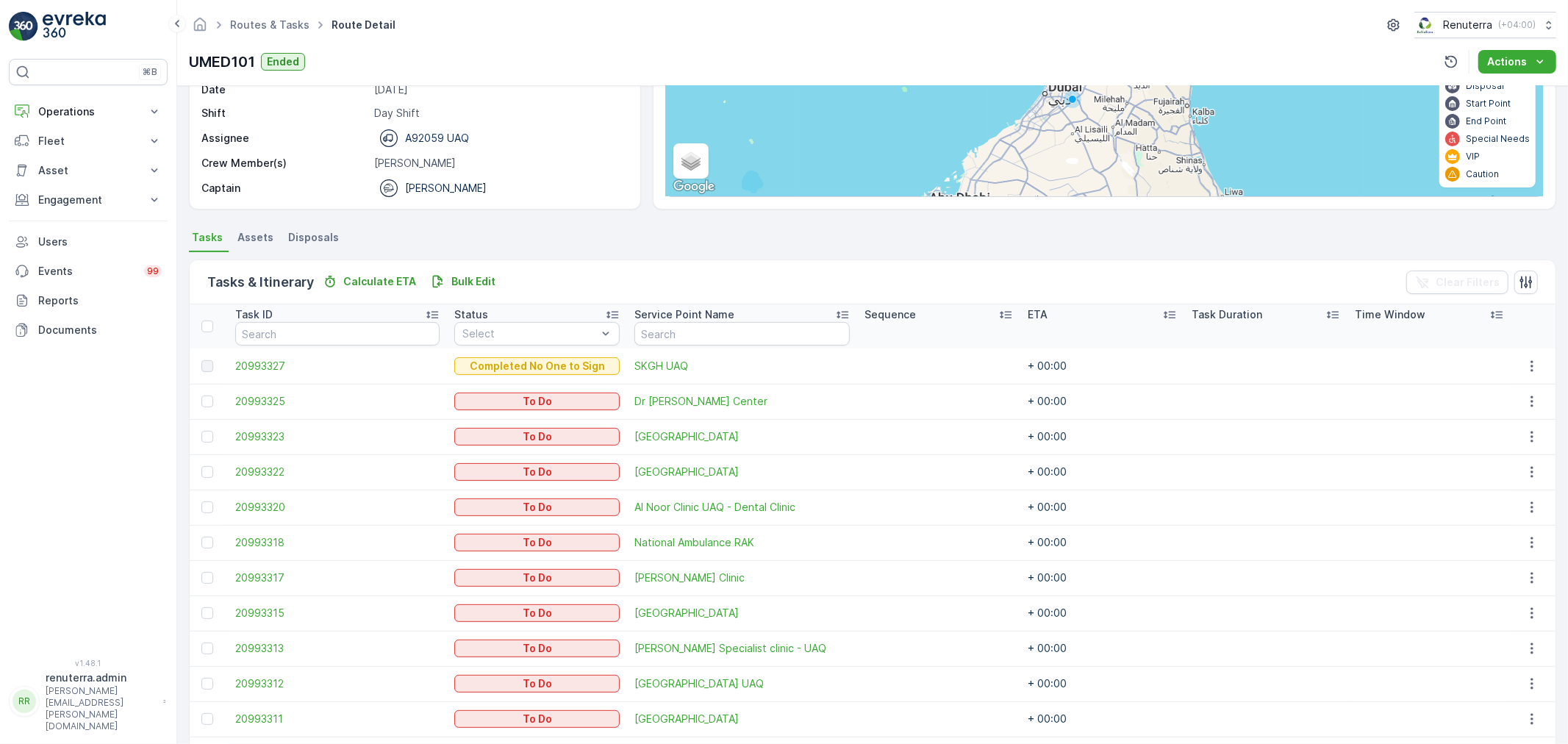
scroll to position [245, 0]
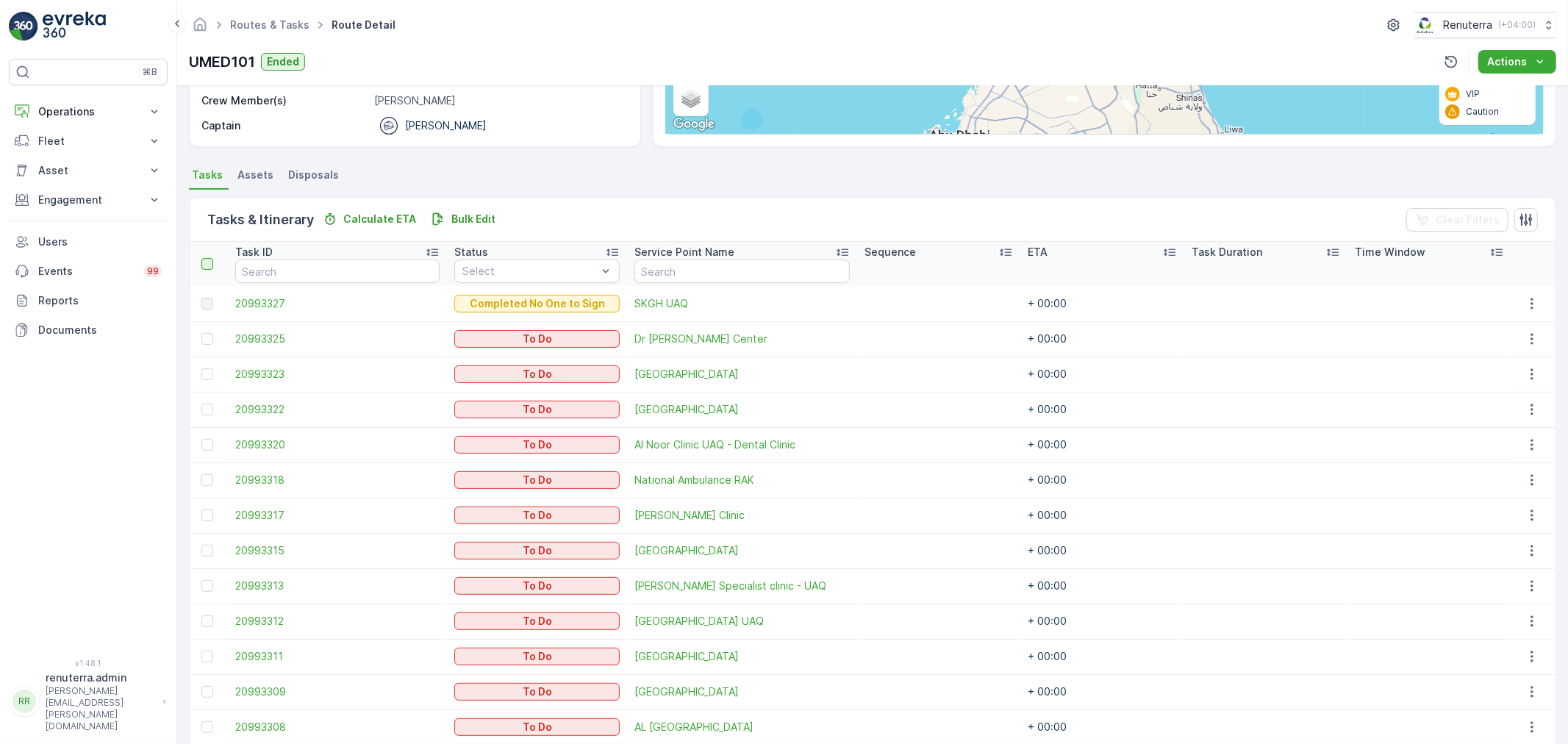
click at [202, 264] on div at bounding box center [207, 264] width 12 height 12
click at [210, 258] on input "checkbox" at bounding box center [210, 258] width 0 height 0
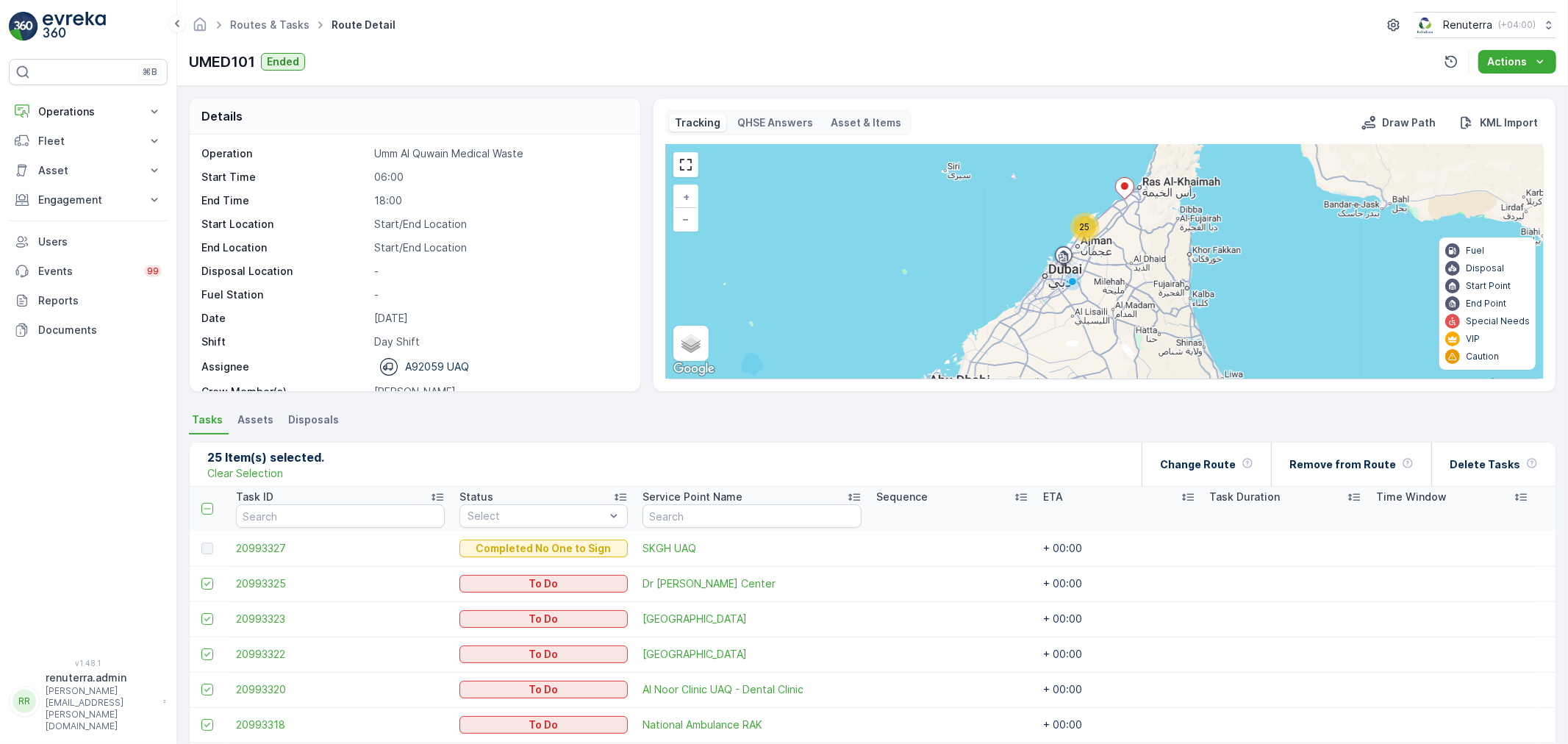
scroll to position [46, 0]
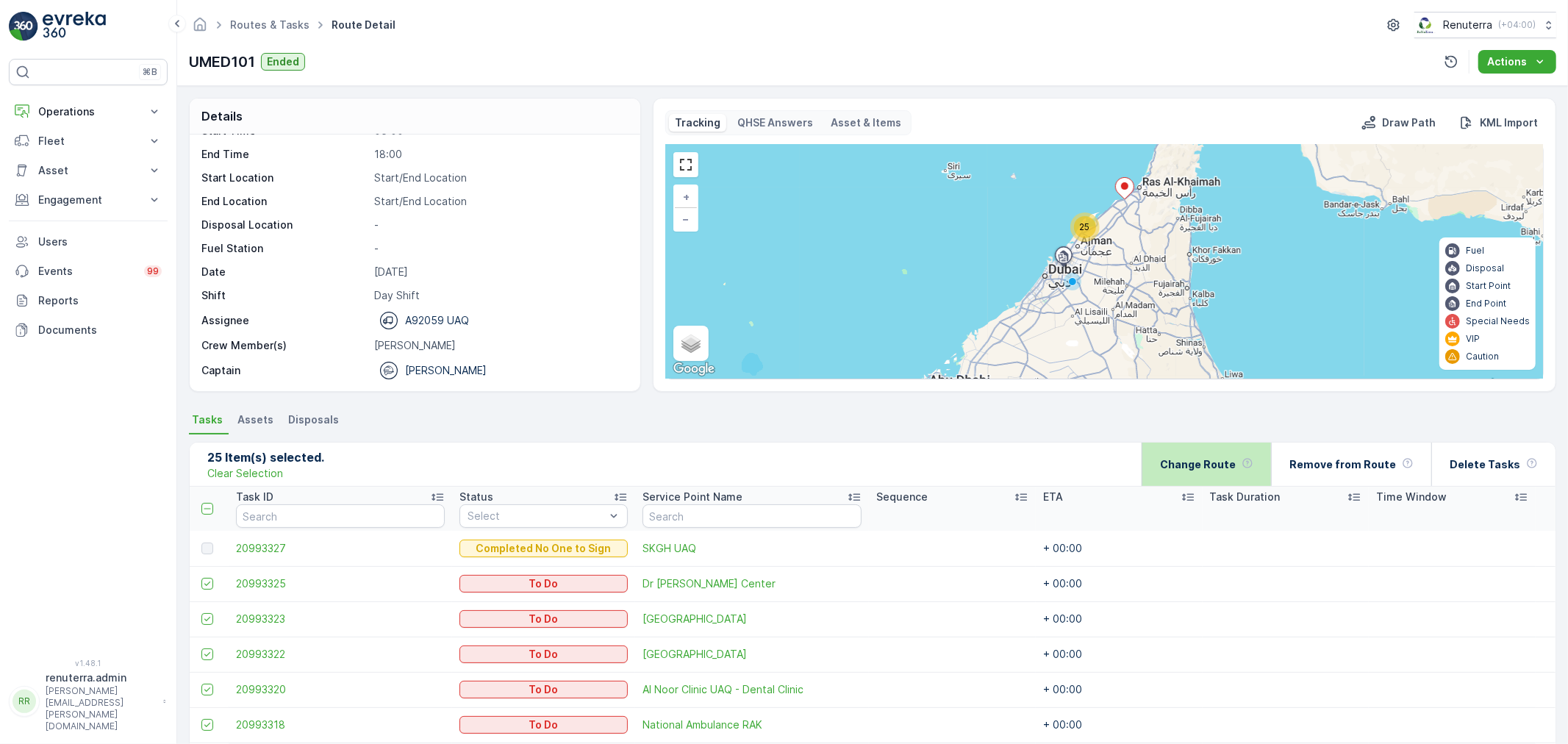
click at [1217, 468] on p "Change Route" at bounding box center [1198, 465] width 76 height 15
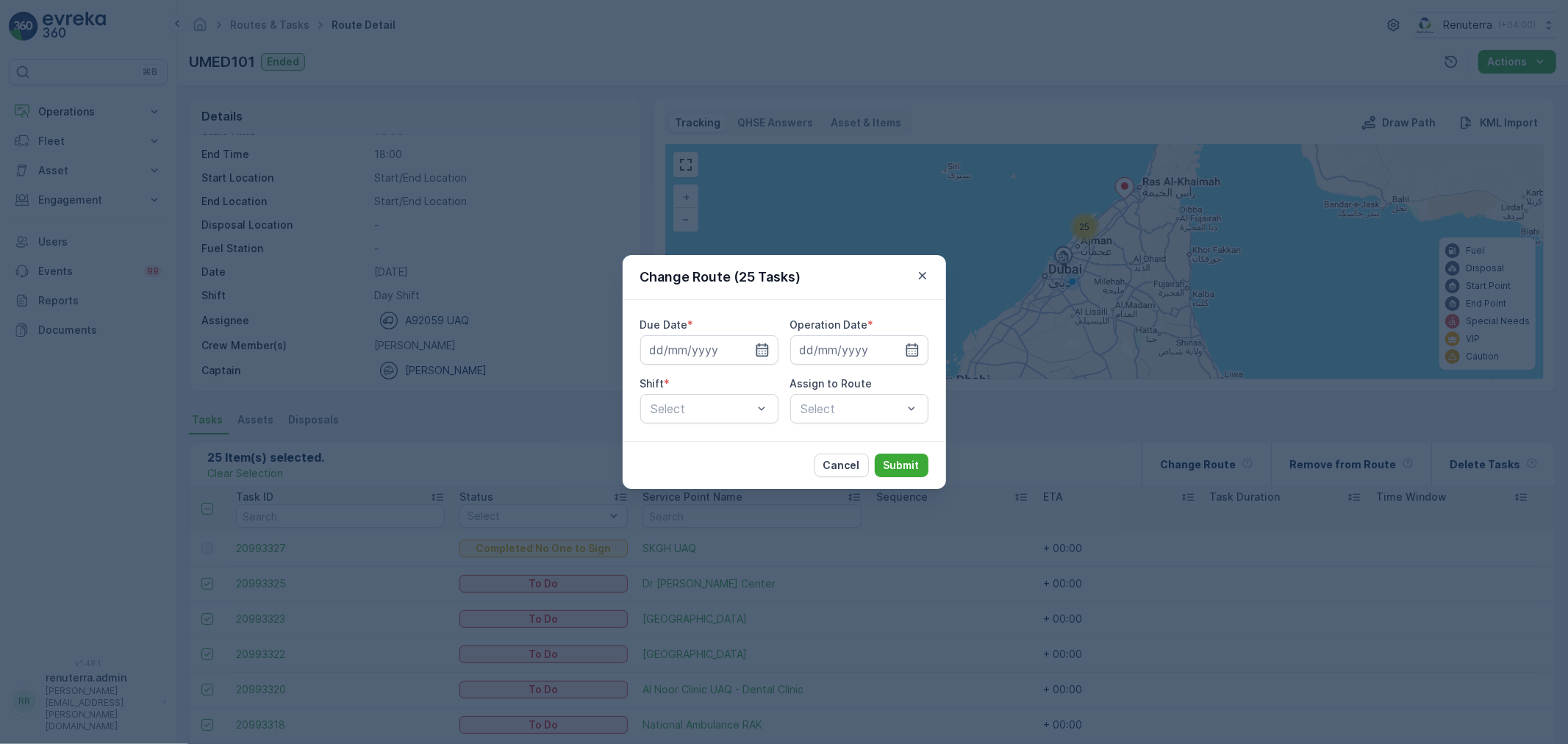
click at [755, 349] on icon "button" at bounding box center [763, 351] width 15 height 15
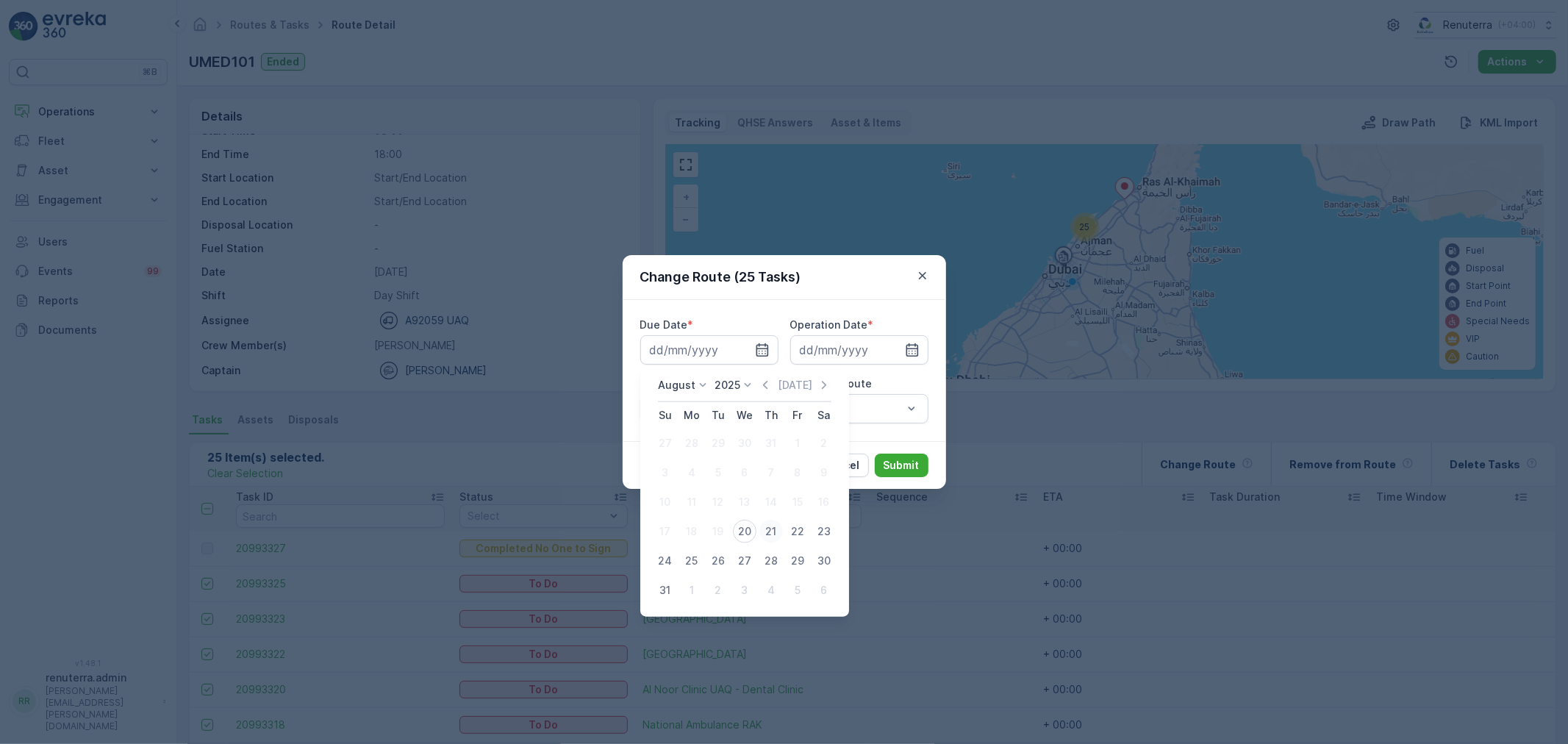
click at [764, 526] on div "21" at bounding box center [771, 532] width 23 height 23
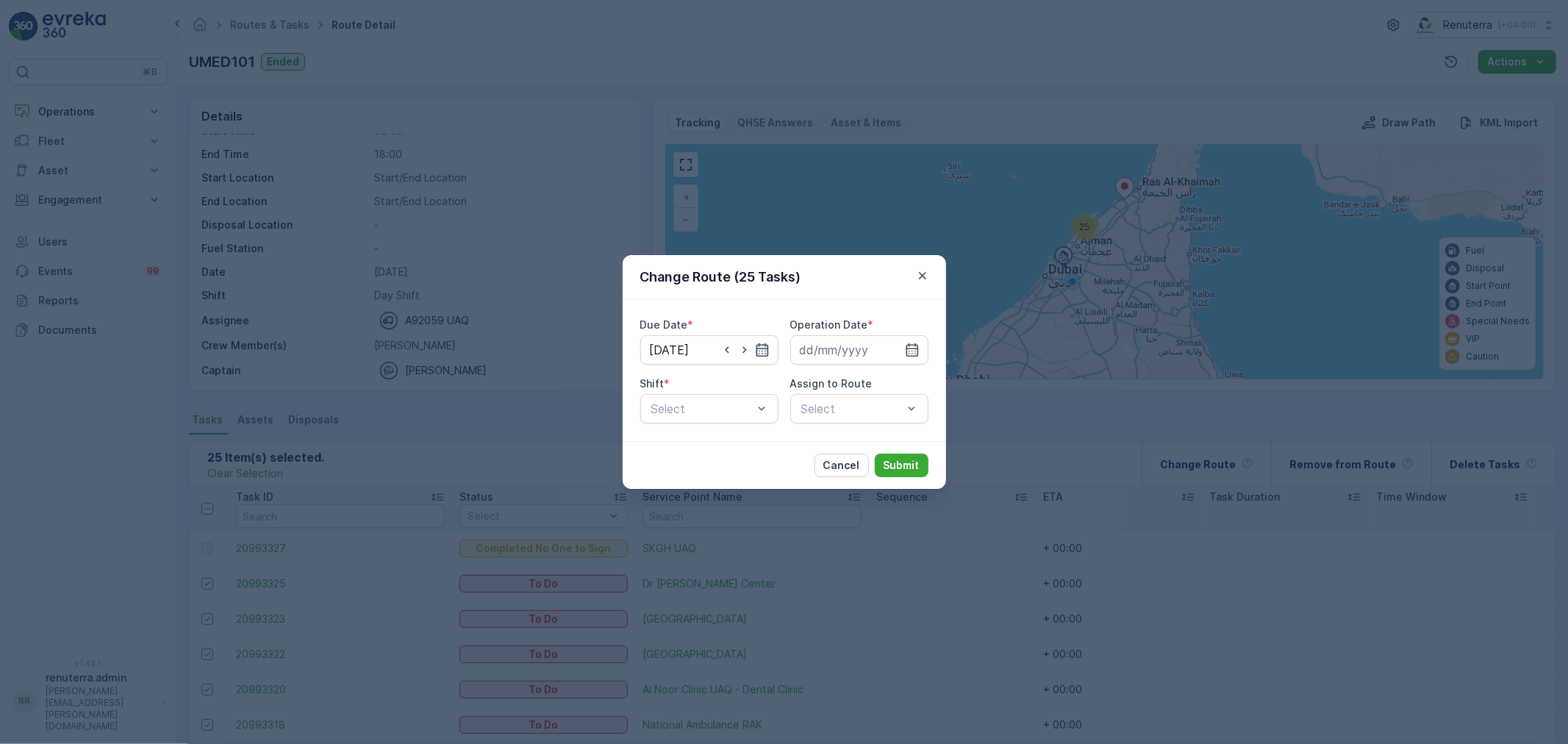
click at [765, 349] on icon "button" at bounding box center [762, 351] width 12 height 13
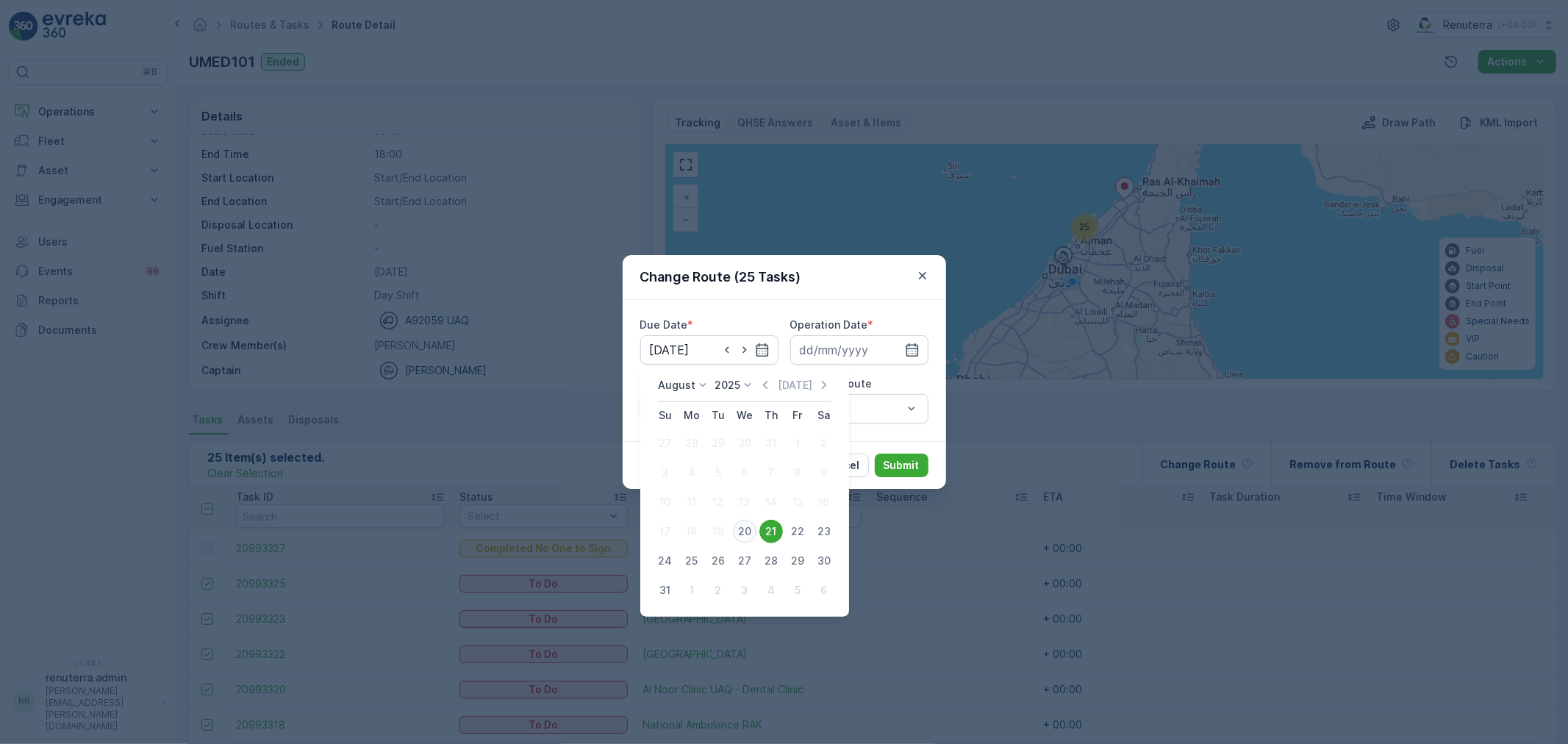
click at [747, 530] on div "20" at bounding box center [744, 532] width 23 height 23
type input "[DATE]"
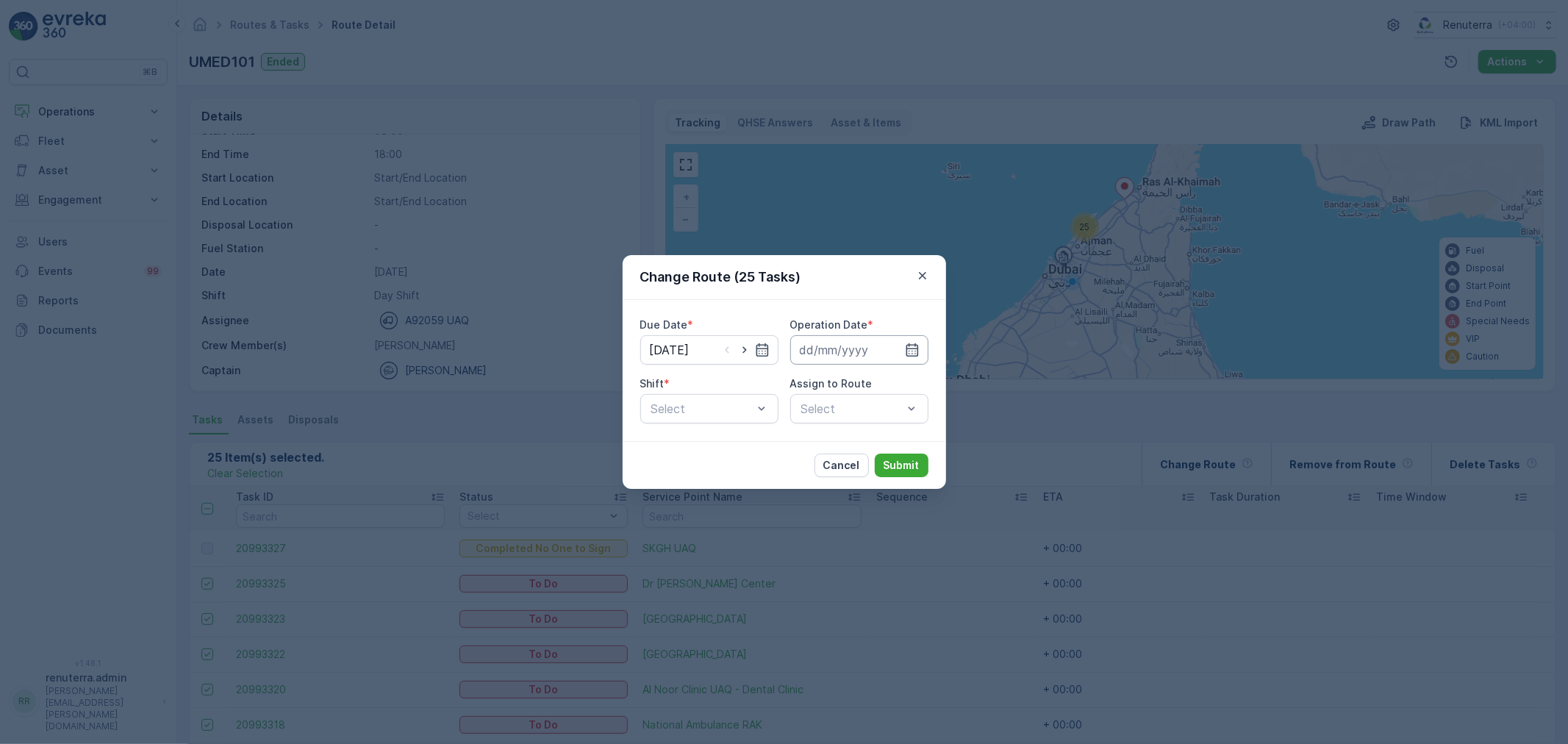
click at [867, 353] on input at bounding box center [858, 351] width 138 height 30
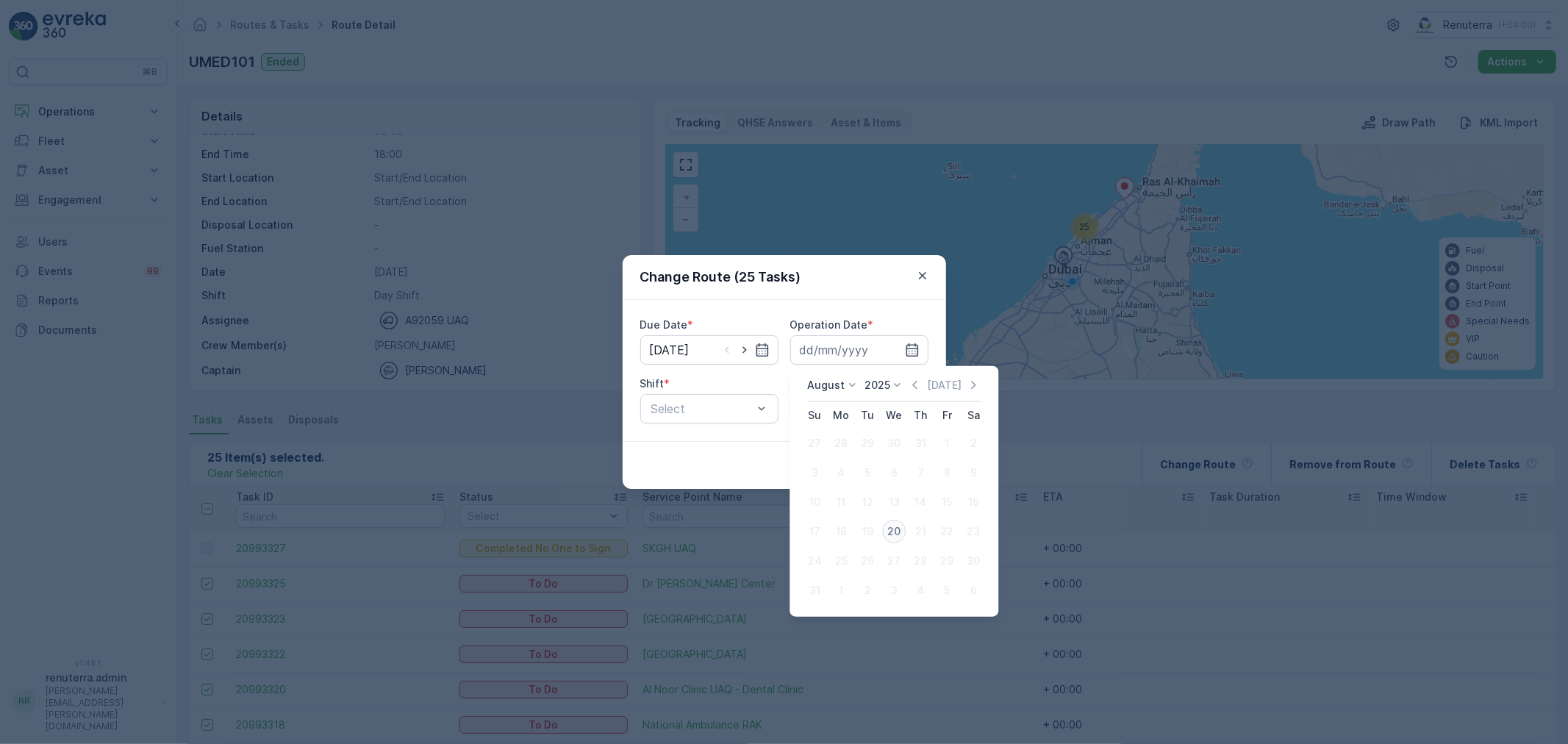
click at [898, 526] on div "20" at bounding box center [894, 532] width 23 height 23
type input "[DATE]"
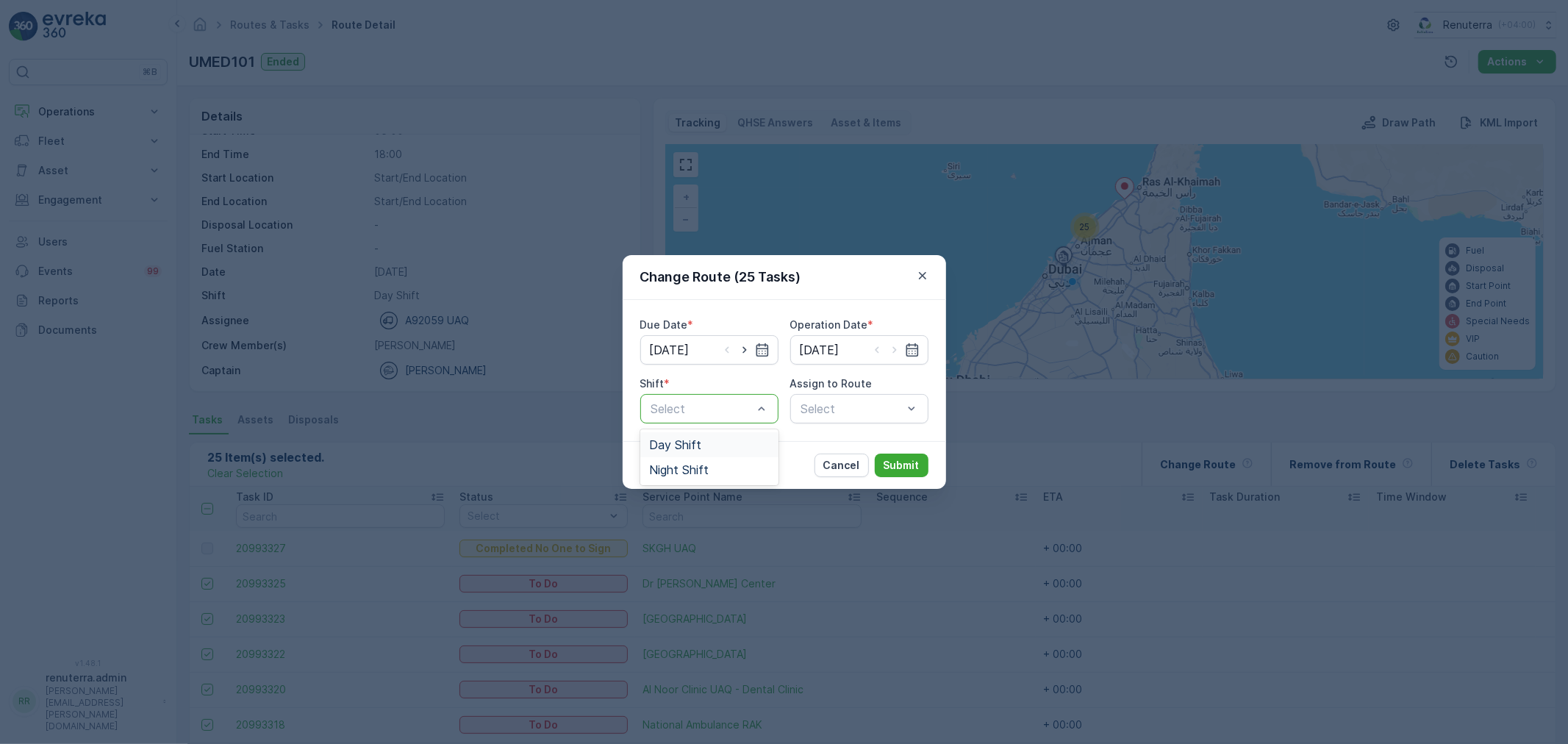
click at [680, 446] on span "Day Shift" at bounding box center [675, 445] width 52 height 13
click at [832, 413] on div "Select" at bounding box center [858, 409] width 138 height 30
click at [834, 410] on div at bounding box center [852, 409] width 104 height 13
click at [818, 450] on span "UMED101 (Offline) - A92059 UAQ" at bounding box center [859, 451] width 121 height 26
click at [900, 464] on p "Submit" at bounding box center [901, 465] width 36 height 15
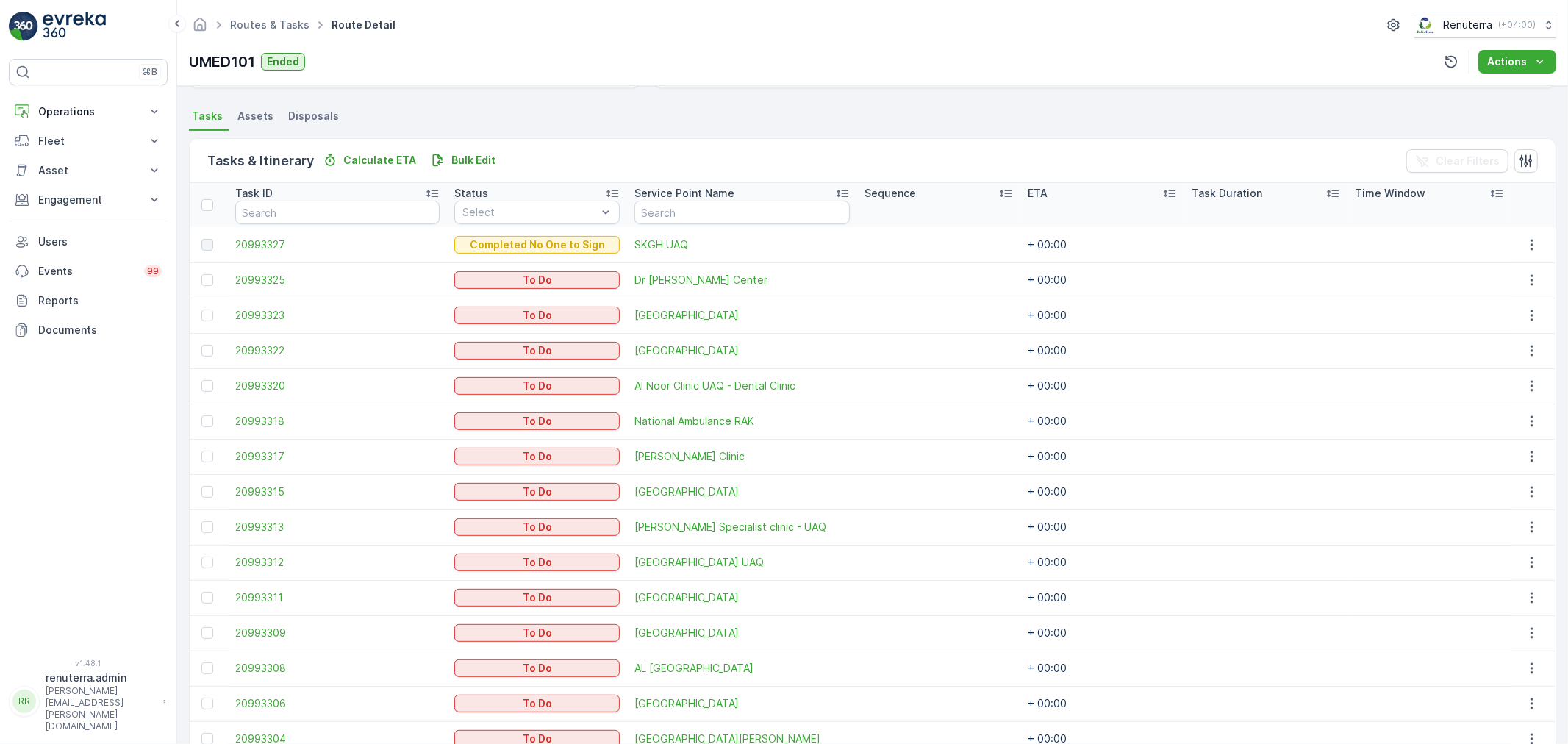
scroll to position [0, 0]
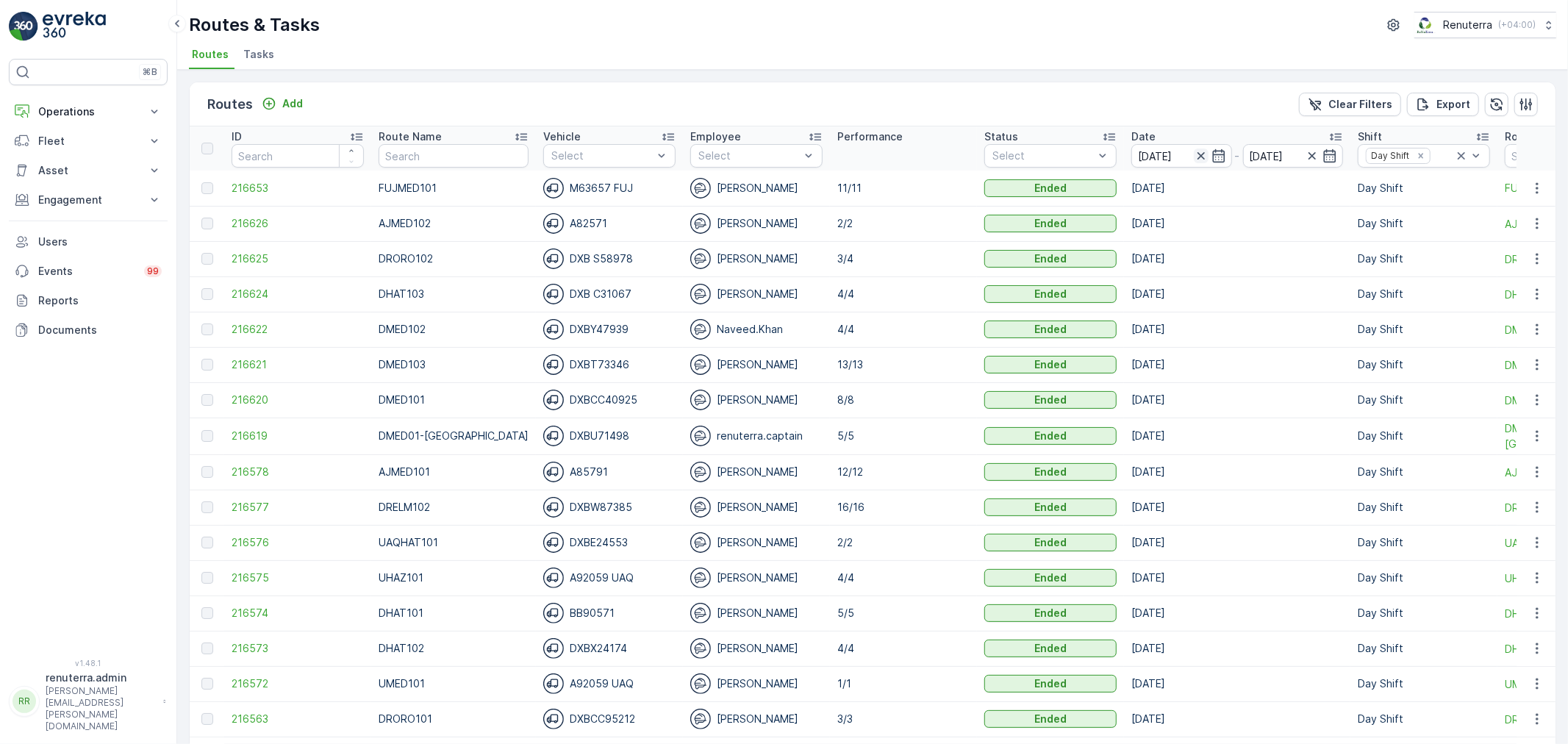
click at [1194, 153] on icon "button" at bounding box center [1201, 156] width 15 height 15
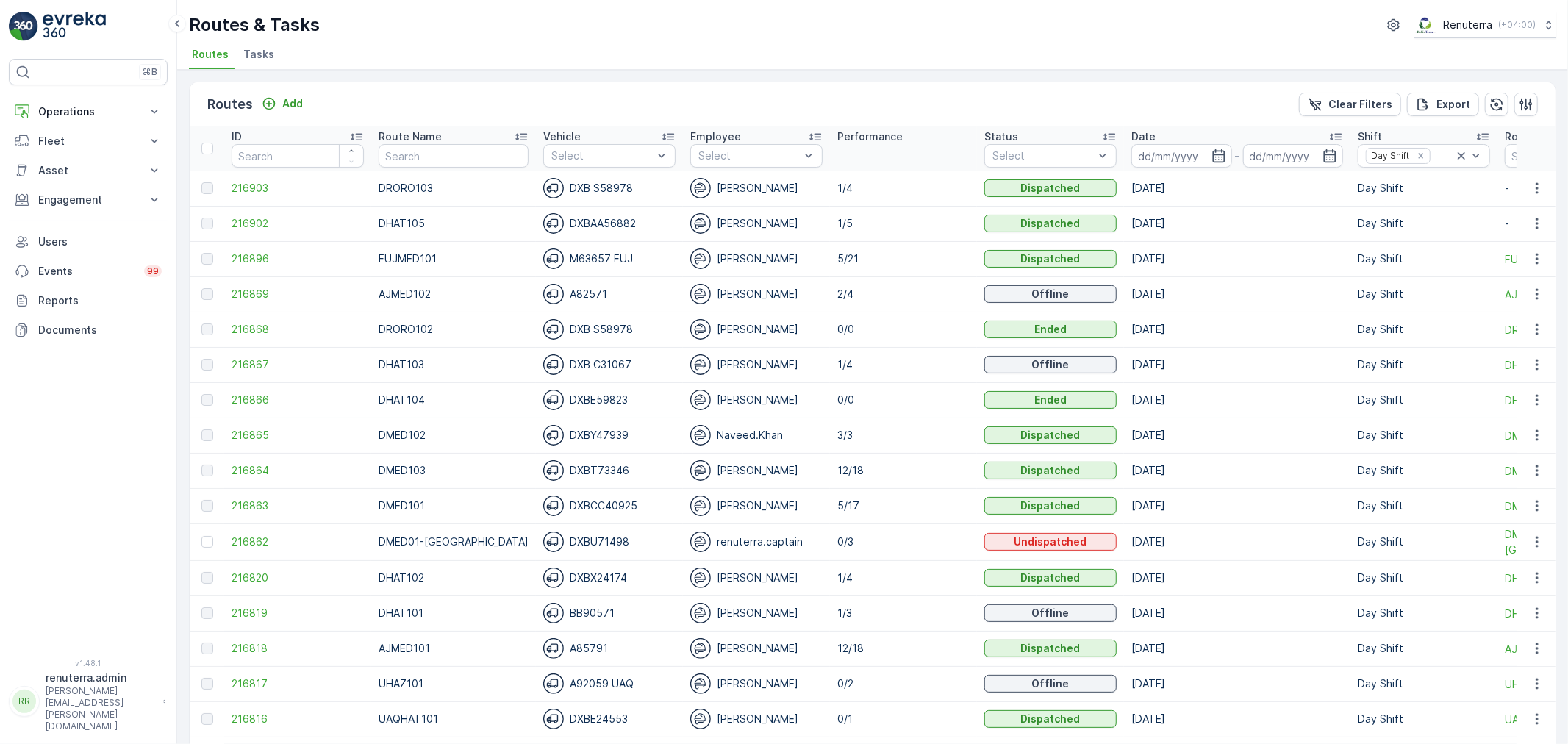
click at [1176, 152] on input at bounding box center [1181, 155] width 101 height 23
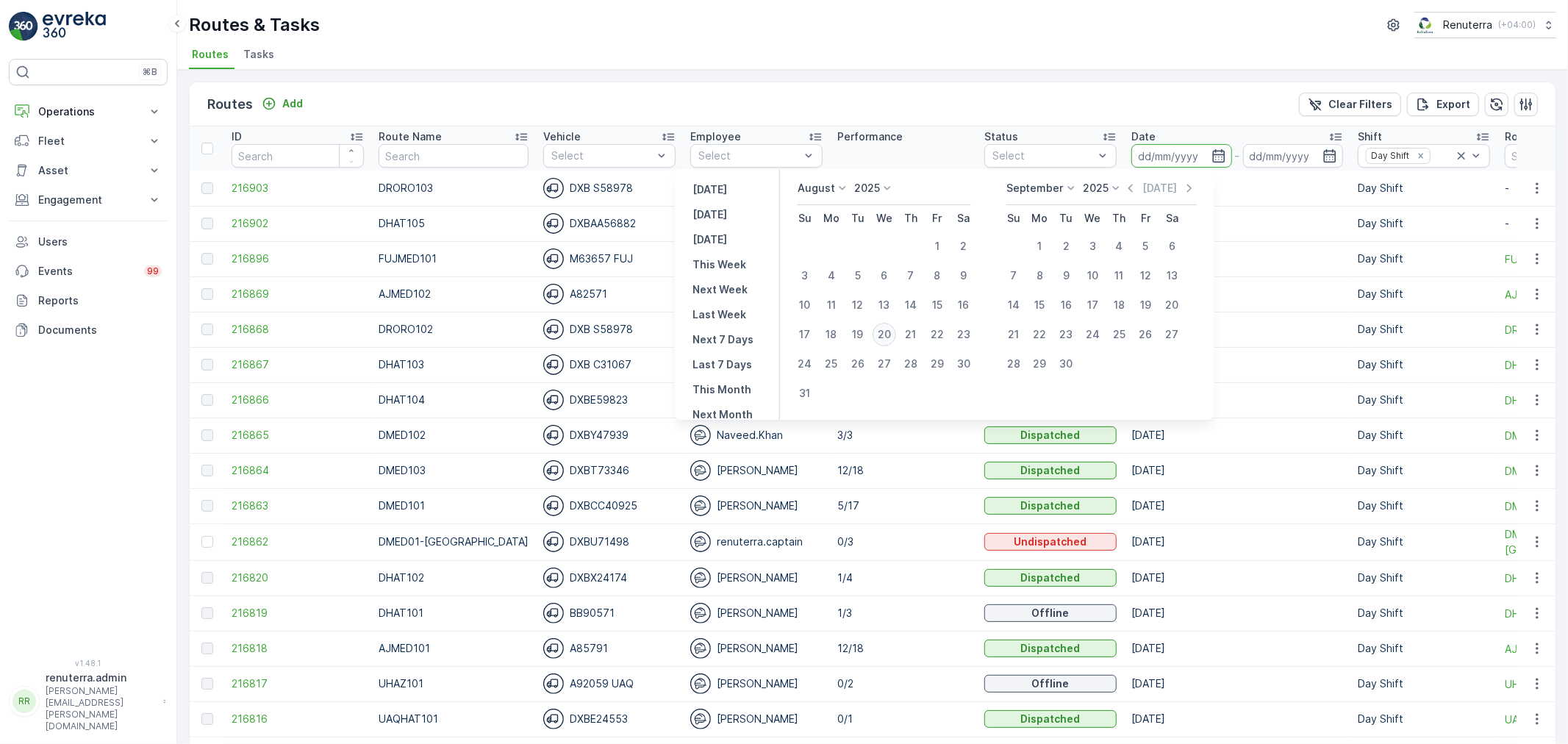
click at [887, 332] on div "20" at bounding box center [884, 335] width 23 height 23
type input "[DATE]"
click at [887, 332] on div "20" at bounding box center [884, 335] width 23 height 23
type input "[DATE]"
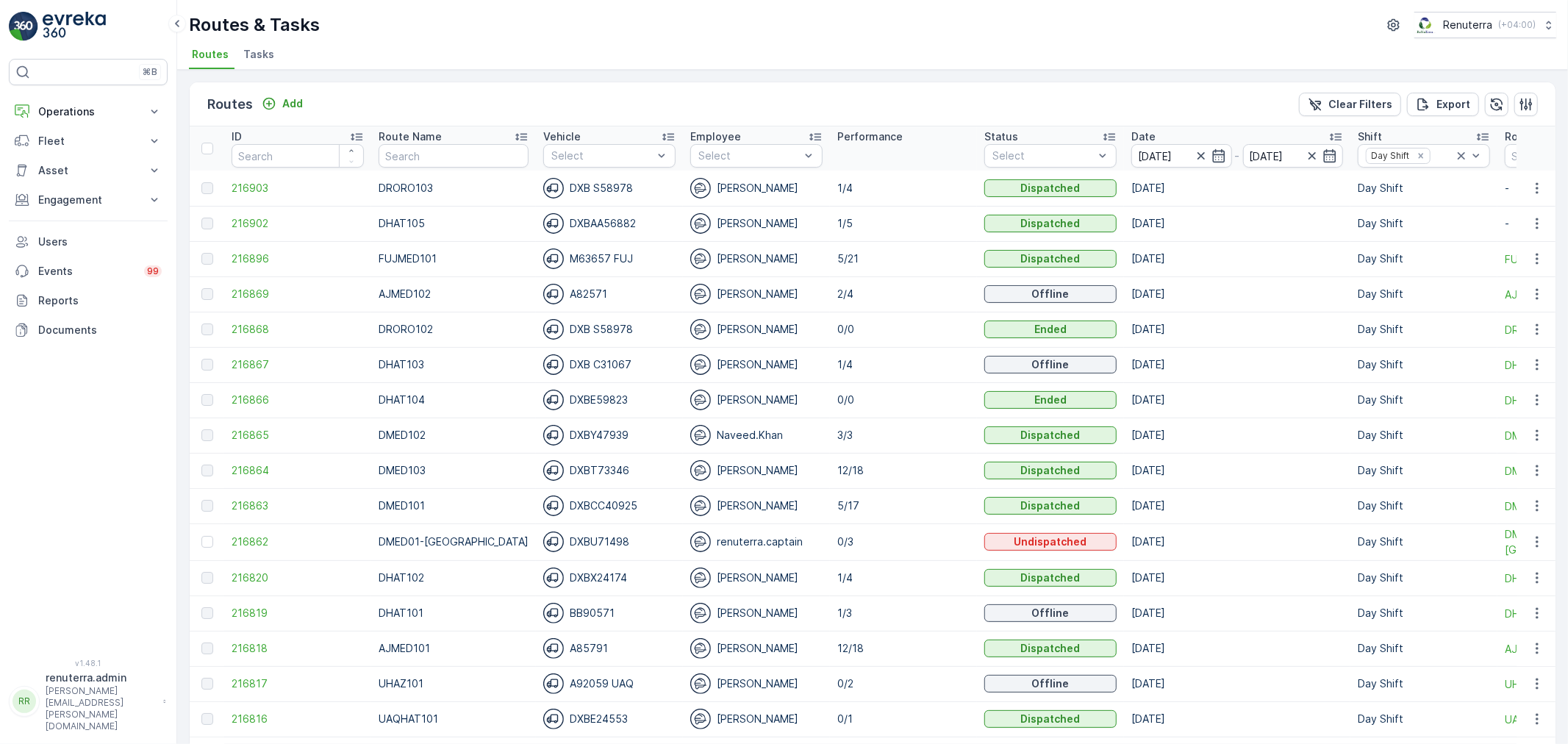
click at [853, 36] on div "Routes & Tasks Renuterra ( +04:00 )" at bounding box center [872, 25] width 1367 height 26
click at [442, 150] on input "text" at bounding box center [454, 155] width 150 height 23
type input "hat"
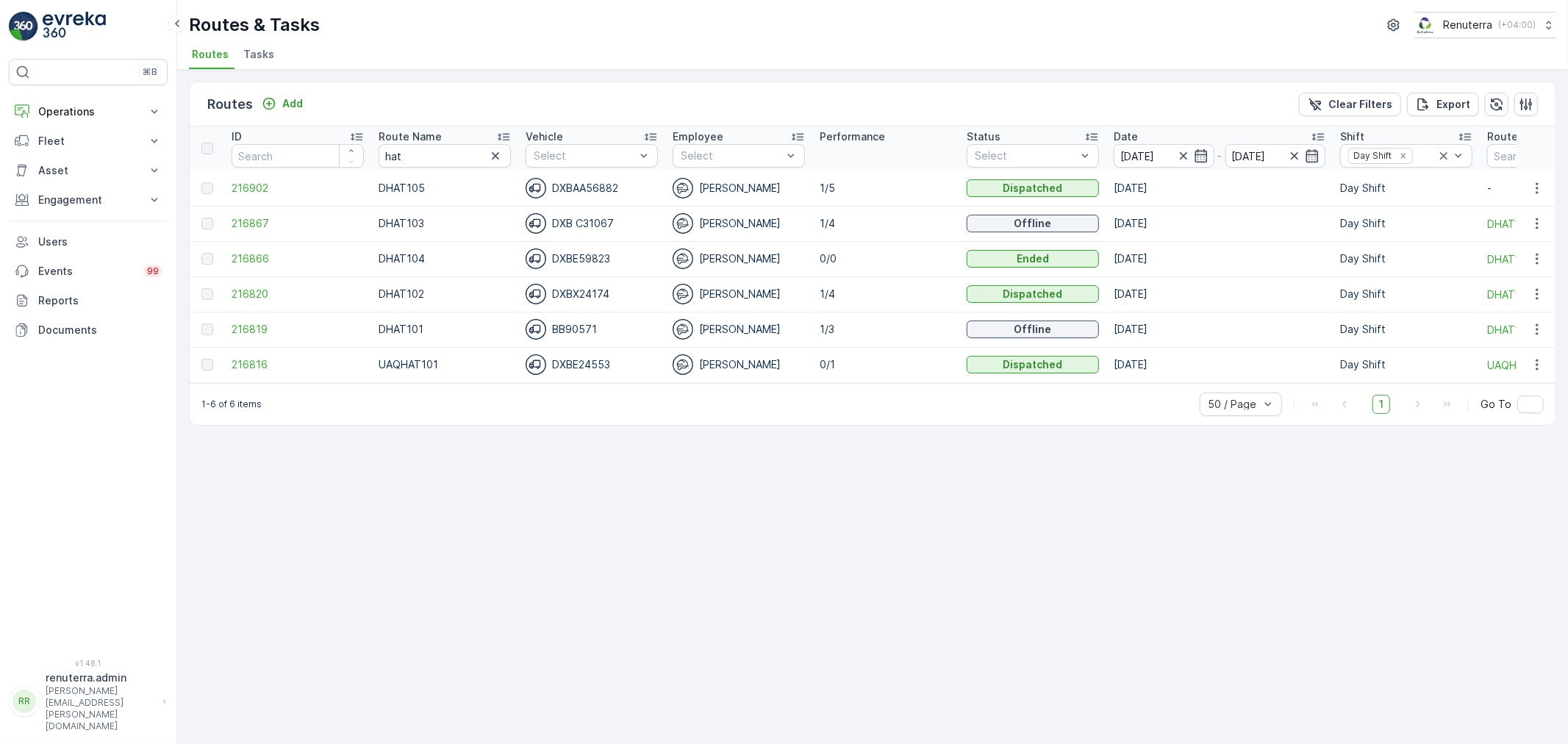
click at [594, 523] on div "Routes Add Clear Filters Export ID Route Name hat Vehicle Select Employee Selec…" at bounding box center [872, 408] width 1390 height 675
click at [349, 156] on tr "ID Route Name hat Vehicle Select Employee Select Performance Status Select Date…" at bounding box center [1001, 148] width 1623 height 44
type input "rel"
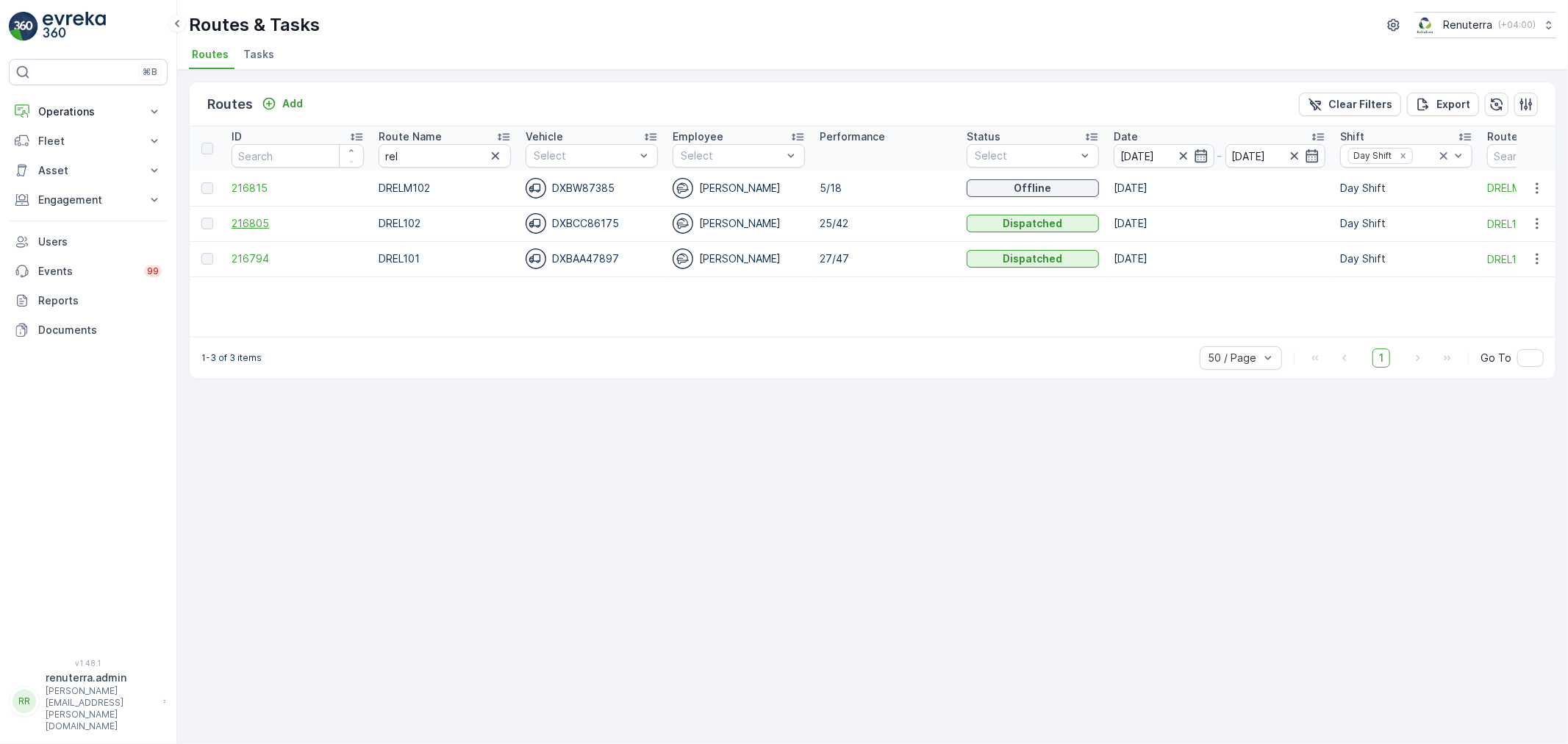
click at [255, 218] on span "216805" at bounding box center [297, 224] width 132 height 15
click at [245, 217] on span "216805" at bounding box center [297, 224] width 132 height 15
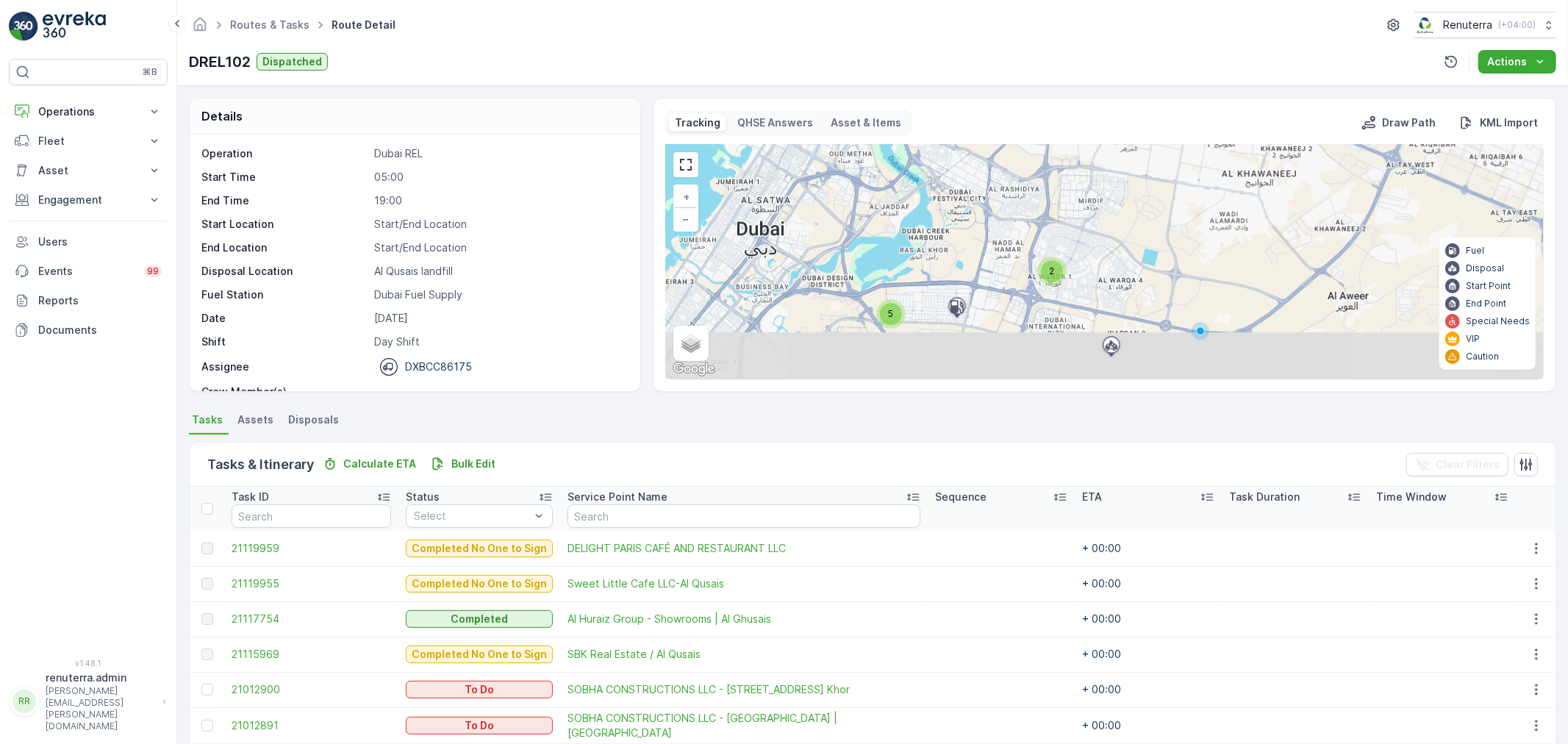
drag, startPoint x: 1043, startPoint y: 313, endPoint x: 1083, endPoint y: 172, distance: 146.6
click at [1083, 172] on div "5 2 9 5 6 13 + − Satellite Roadmap Terrain Hybrid Leaflet Keyboard shortcuts Ma…" at bounding box center [1104, 261] width 877 height 234
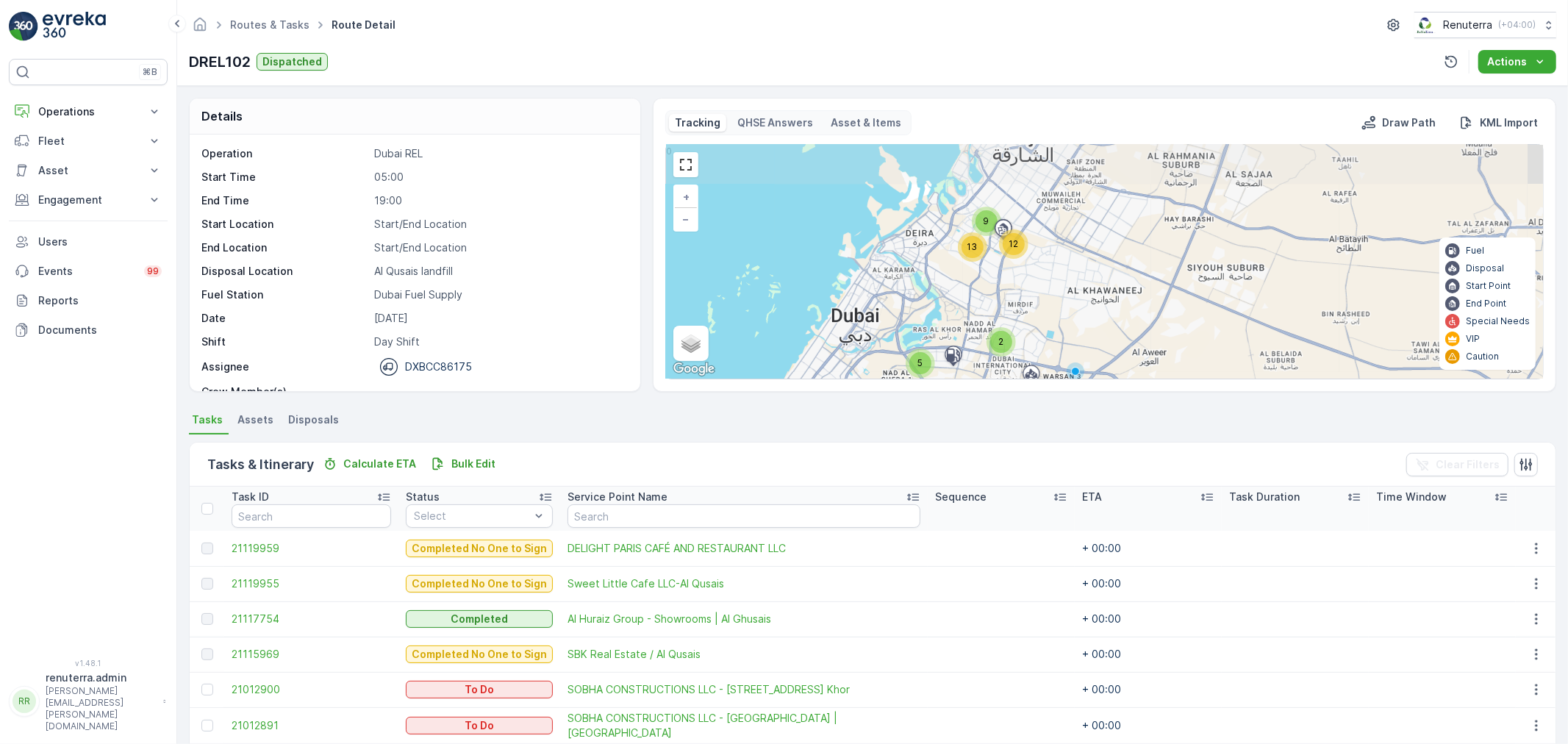
drag, startPoint x: 1067, startPoint y: 253, endPoint x: 1070, endPoint y: 339, distance: 86.1
click at [1070, 339] on div "5 2 9 12 13 + − Satellite Roadmap Terrain Hybrid Leaflet Keyboard shortcuts Map…" at bounding box center [1104, 261] width 877 height 234
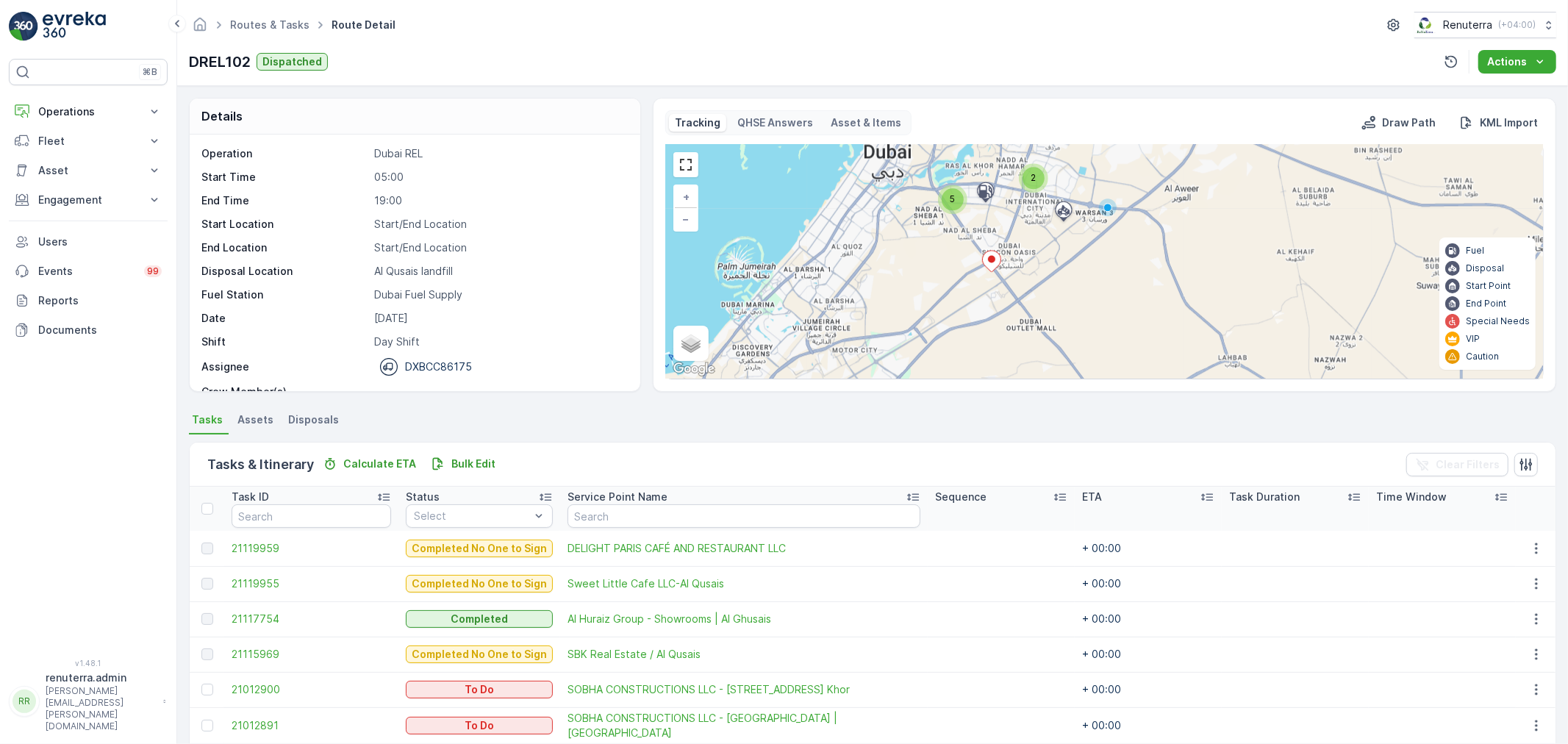
drag, startPoint x: 987, startPoint y: 307, endPoint x: 1019, endPoint y: 143, distance: 167.1
click at [1019, 143] on div "Tracking QHSE Answers Asset & Items Draw Path KML Import 5 2 9 12 13 + − Satell…" at bounding box center [1104, 245] width 878 height 269
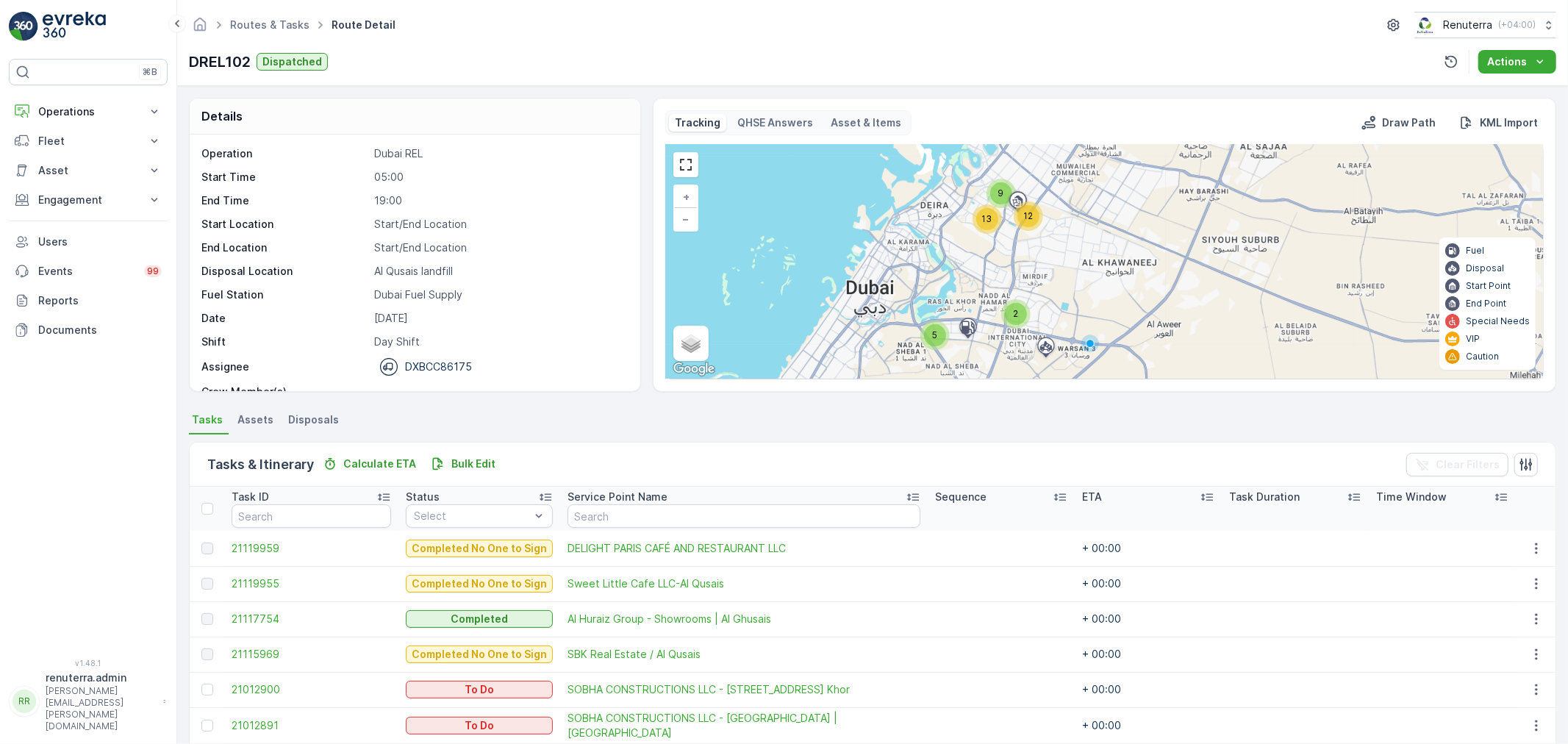
drag, startPoint x: 1000, startPoint y: 210, endPoint x: 974, endPoint y: 393, distance: 184.8
click at [974, 393] on div "Details Operation Dubai REL Start Time 05:00 End Time 19:00 Start Location Star…" at bounding box center [872, 415] width 1390 height 658
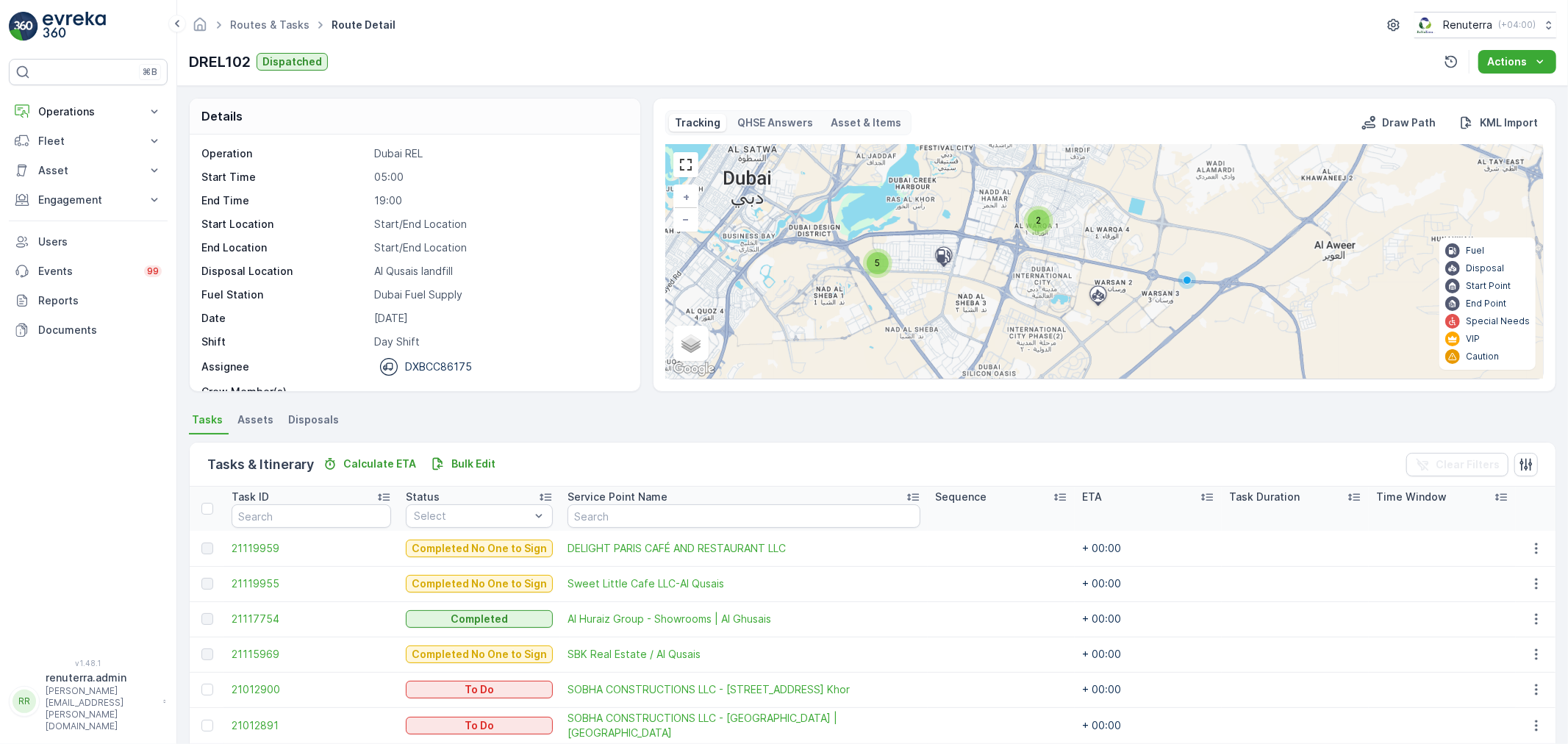
drag, startPoint x: 888, startPoint y: 341, endPoint x: 981, endPoint y: 265, distance: 120.1
click at [981, 265] on div "5 2 9 5 6 13 + − Satellite Roadmap Terrain Hybrid Leaflet Keyboard shortcuts Ma…" at bounding box center [1104, 261] width 877 height 234
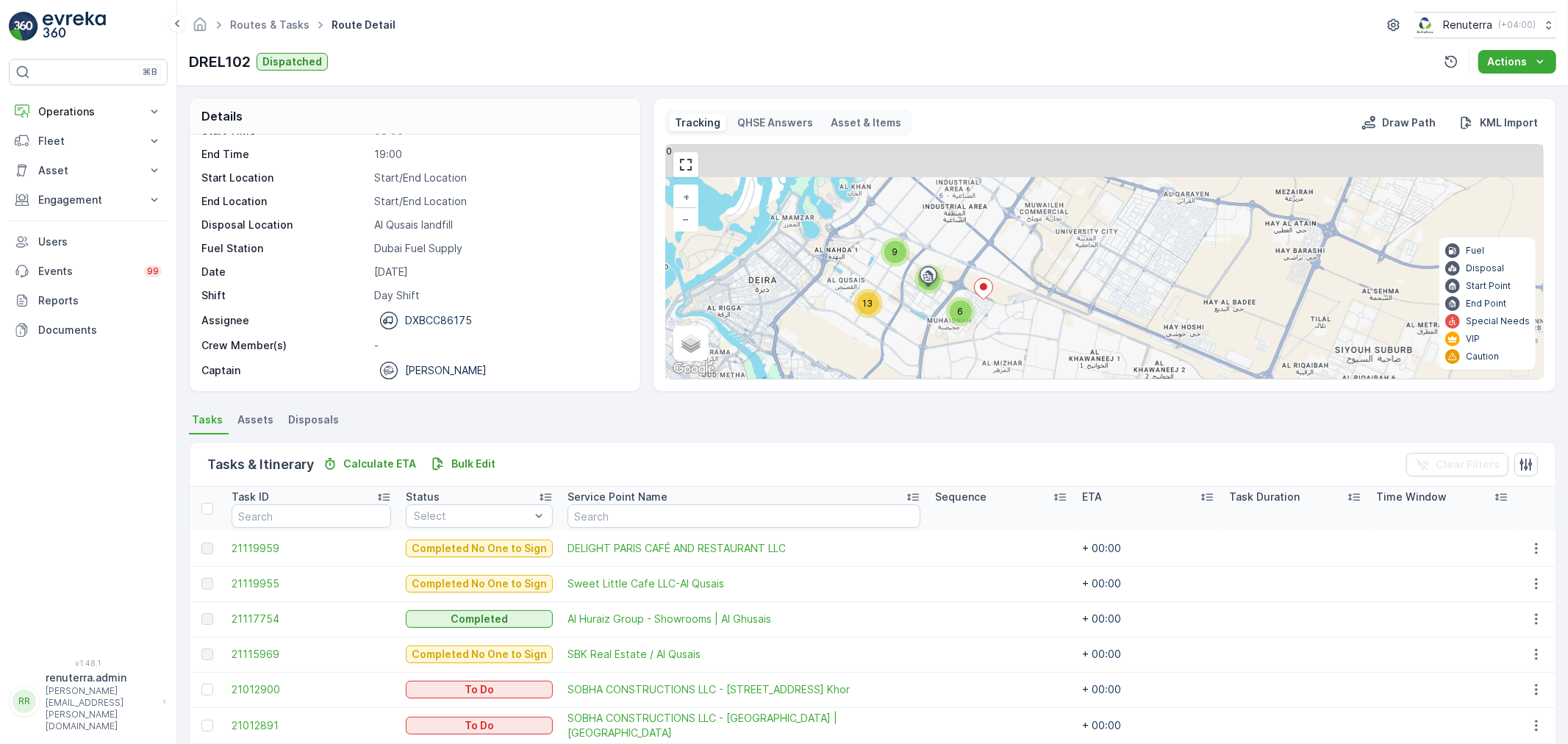
drag, startPoint x: 928, startPoint y: 218, endPoint x: 906, endPoint y: 355, distance: 138.8
click at [906, 355] on div "5 2 9 5 6 13 + − Satellite Roadmap Terrain Hybrid Leaflet Keyboard shortcuts Ma…" at bounding box center [1104, 261] width 877 height 234
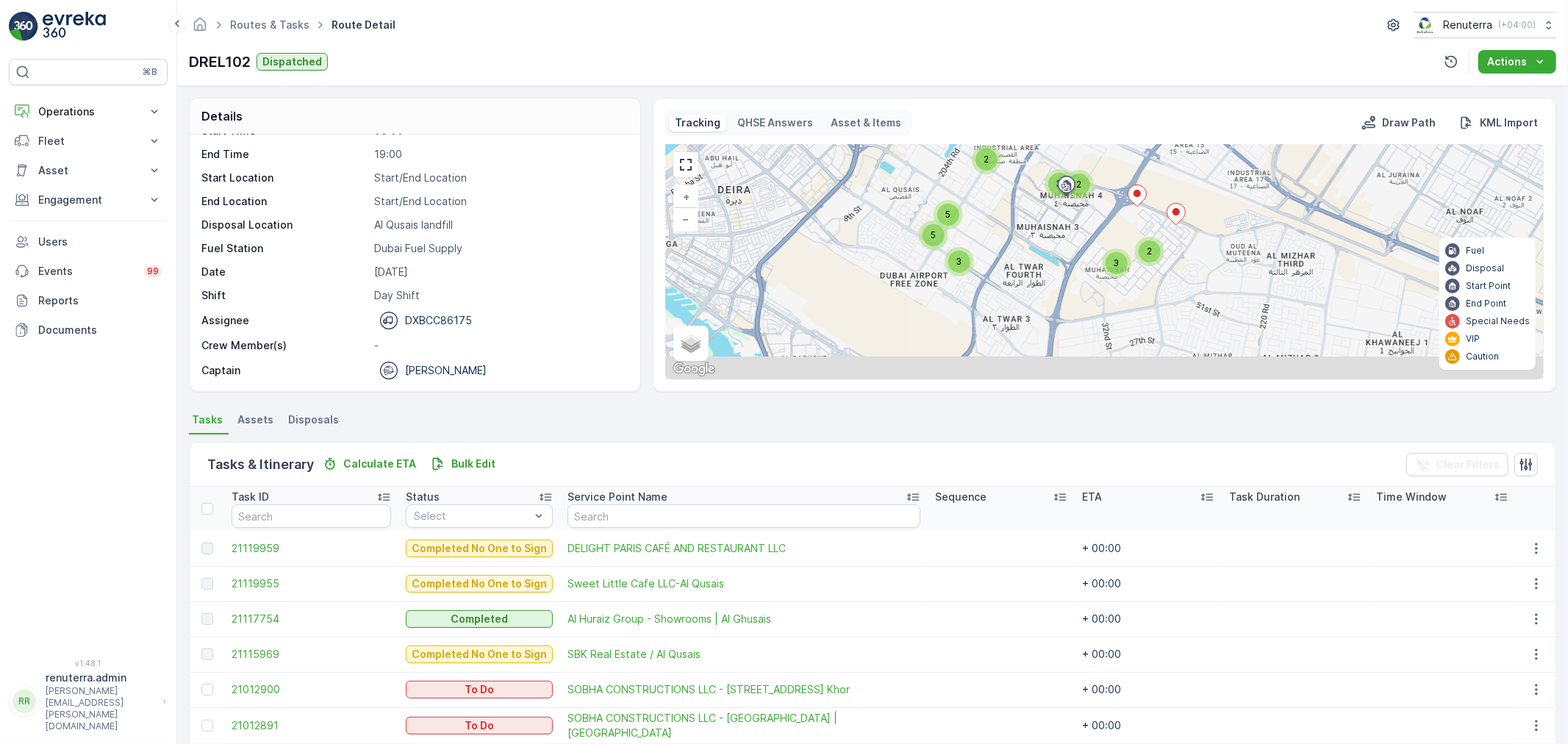
drag, startPoint x: 868, startPoint y: 336, endPoint x: 1054, endPoint y: 266, distance: 198.7
click at [1054, 266] on div "5 2 2 6 3 2 2 3 5 5 3 + − Satellite Roadmap Terrain Hybrid Leaflet Keyboard sho…" at bounding box center [1104, 261] width 877 height 234
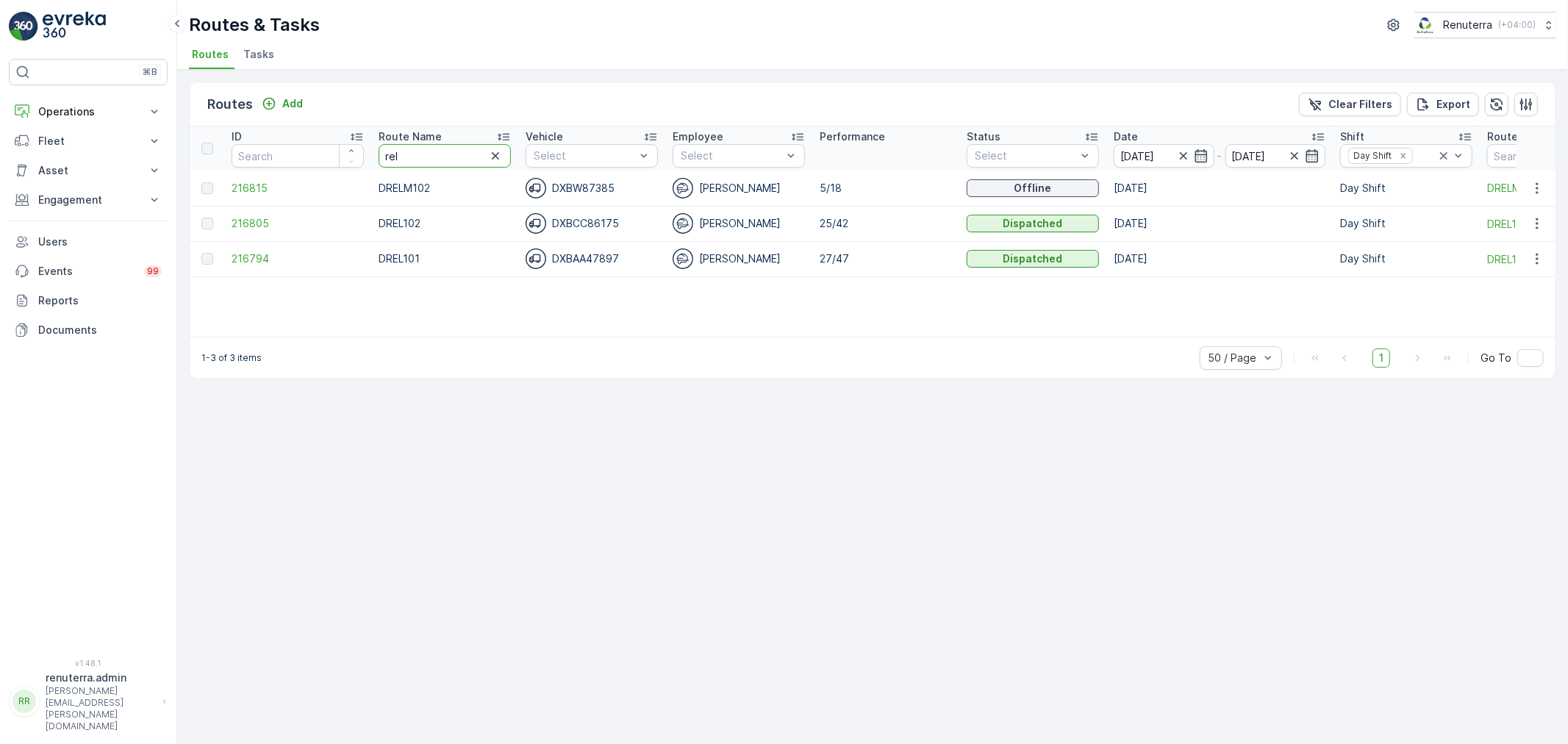
drag, startPoint x: 444, startPoint y: 155, endPoint x: 363, endPoint y: 147, distance: 81.4
click at [363, 147] on tr "ID Route Name rel Vehicle Select Employee Select Performance Status Select Date…" at bounding box center [1001, 148] width 1623 height 44
type input "hatr"
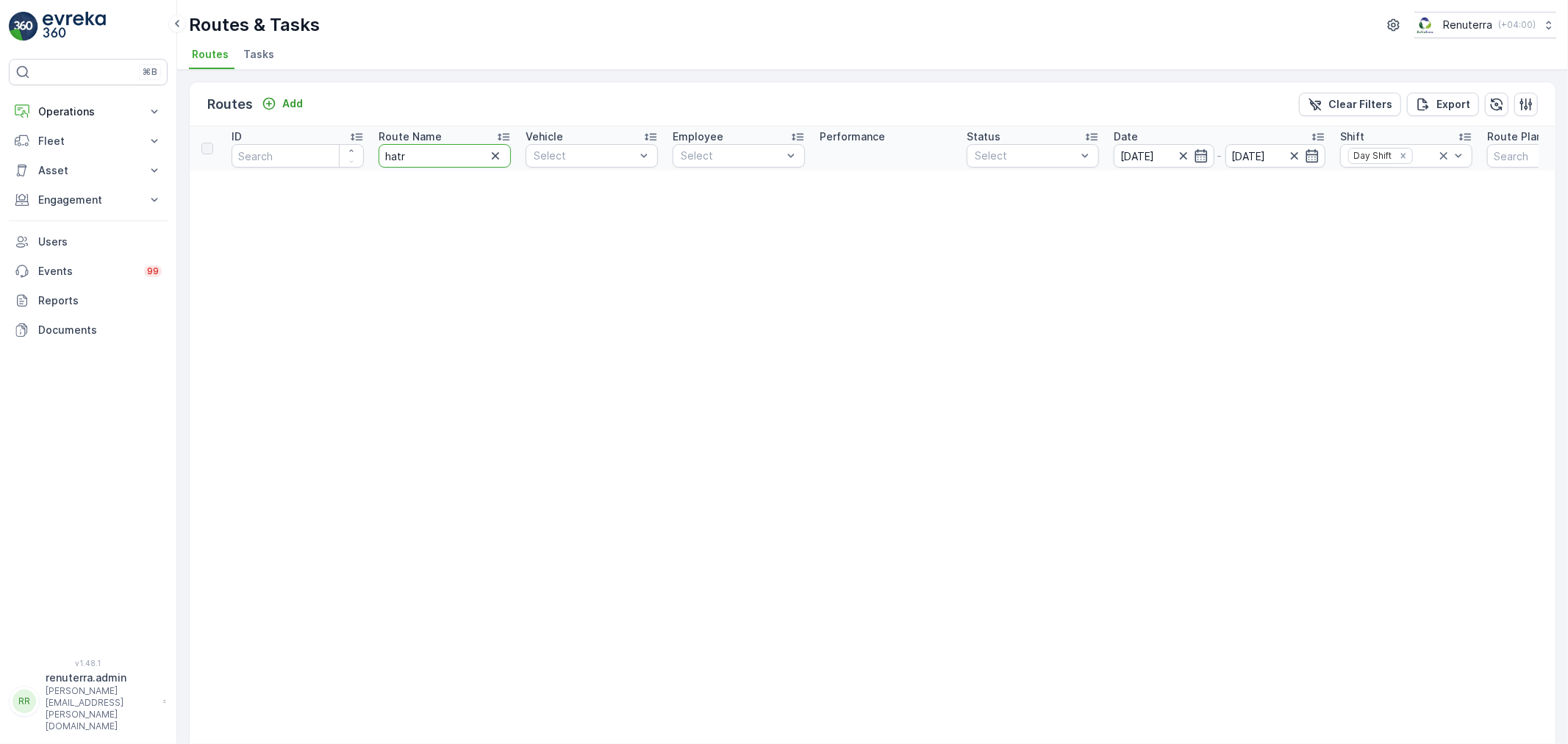
click at [425, 156] on input "hatr" at bounding box center [444, 155] width 132 height 23
type input "hat"
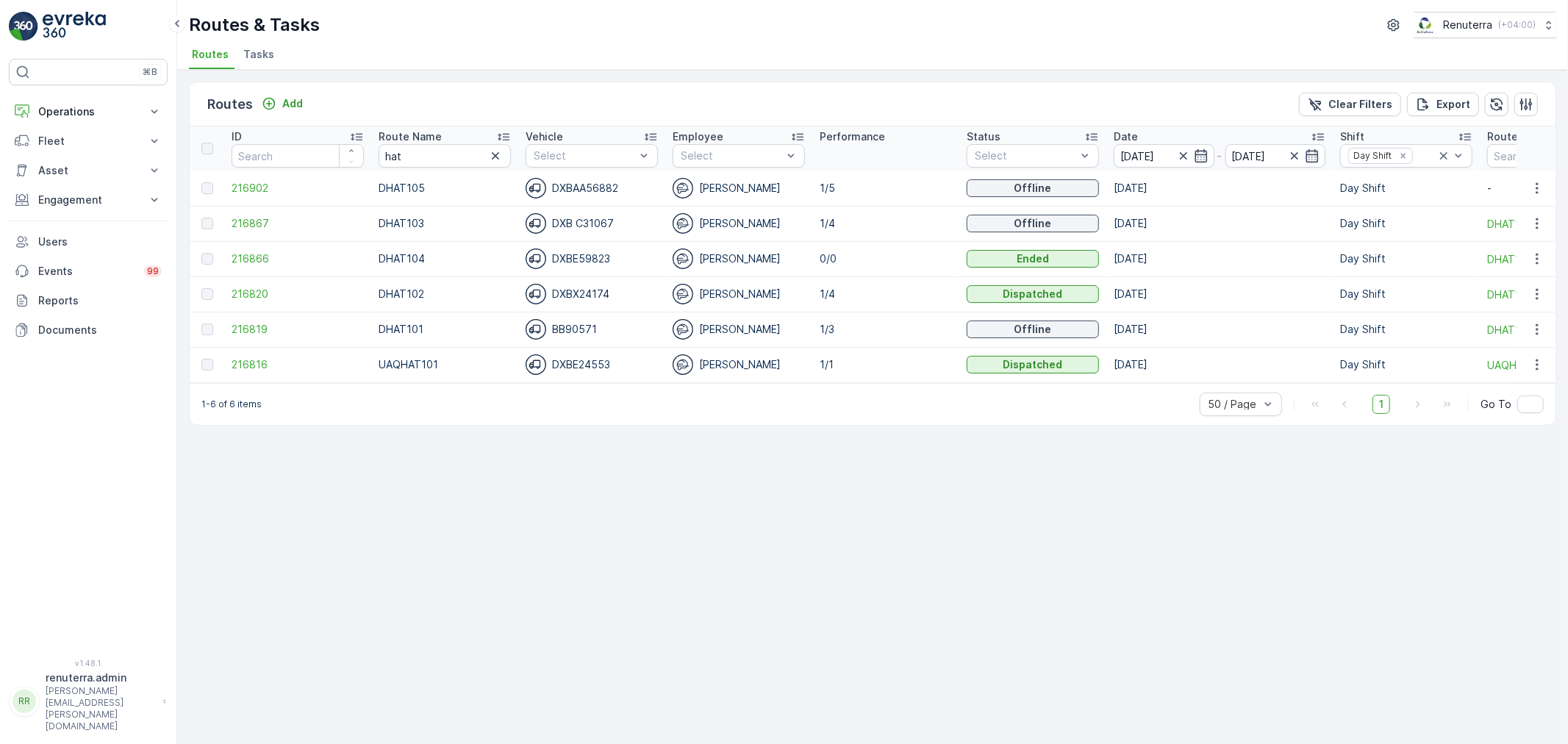
click at [504, 130] on icon at bounding box center [504, 137] width 15 height 15
click at [250, 332] on span "216902" at bounding box center [297, 330] width 132 height 15
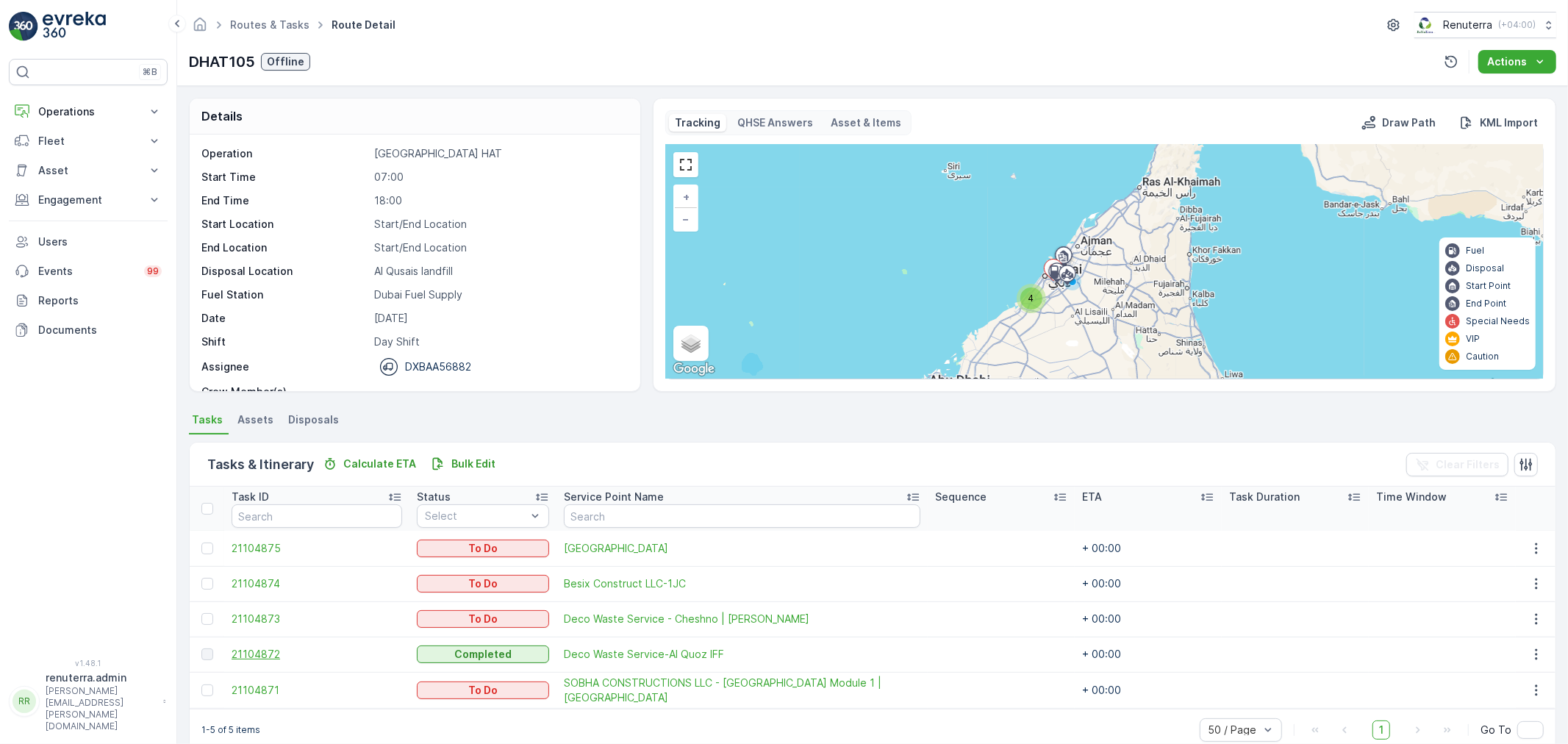
click at [274, 655] on span "21104872" at bounding box center [316, 655] width 170 height 15
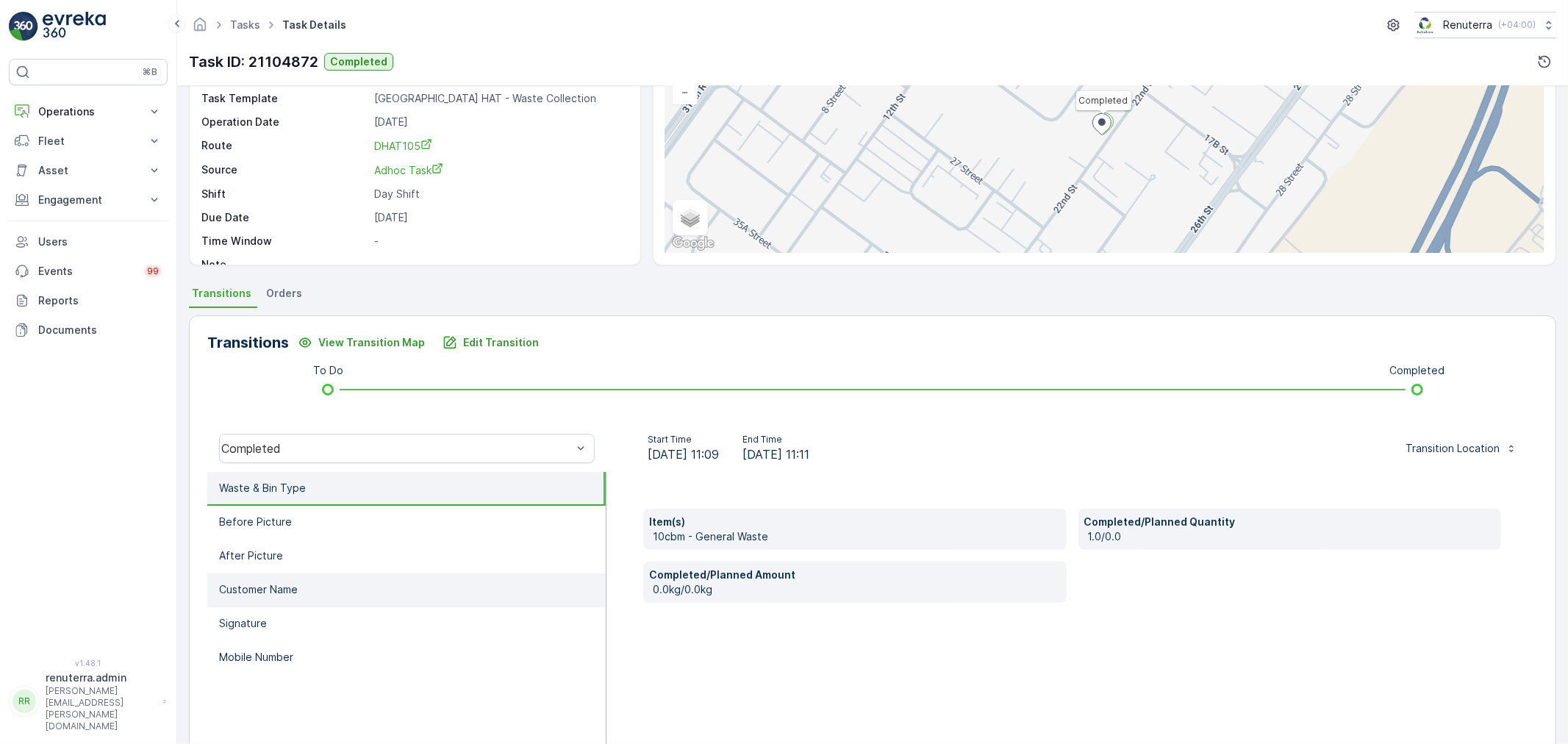
scroll to position [164, 0]
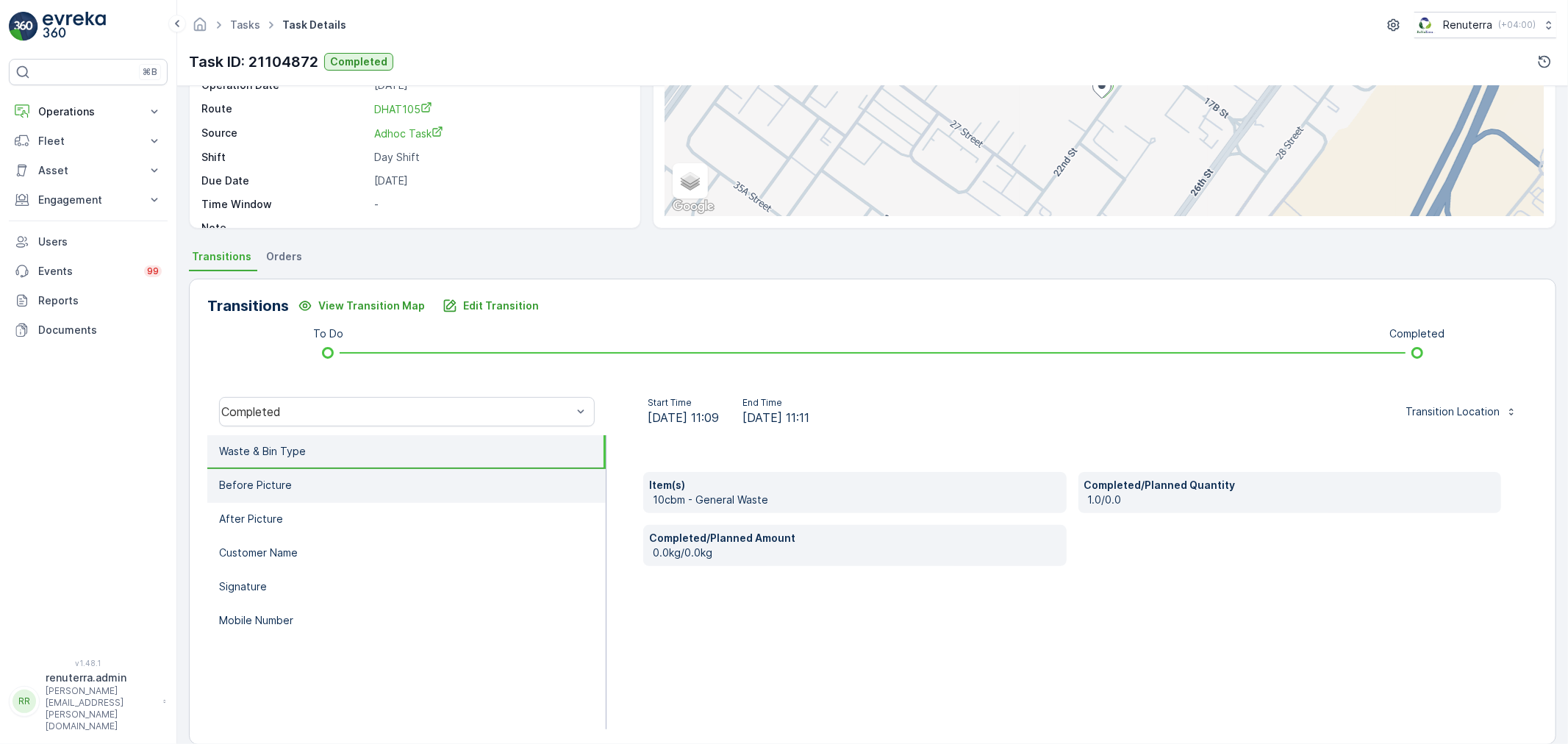
click at [285, 470] on li "Before Picture" at bounding box center [406, 486] width 398 height 34
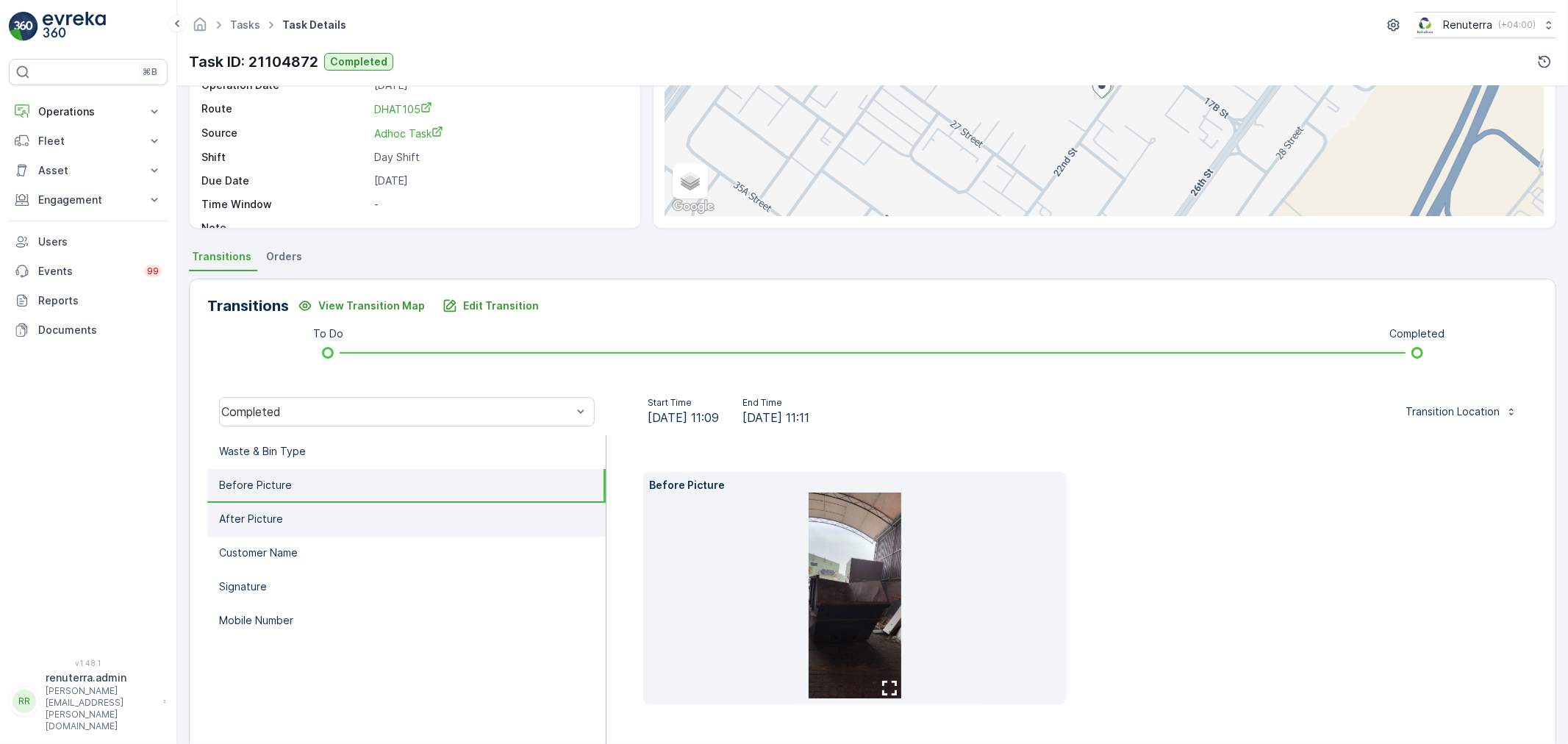
click at [284, 518] on li "After Picture" at bounding box center [406, 520] width 398 height 34
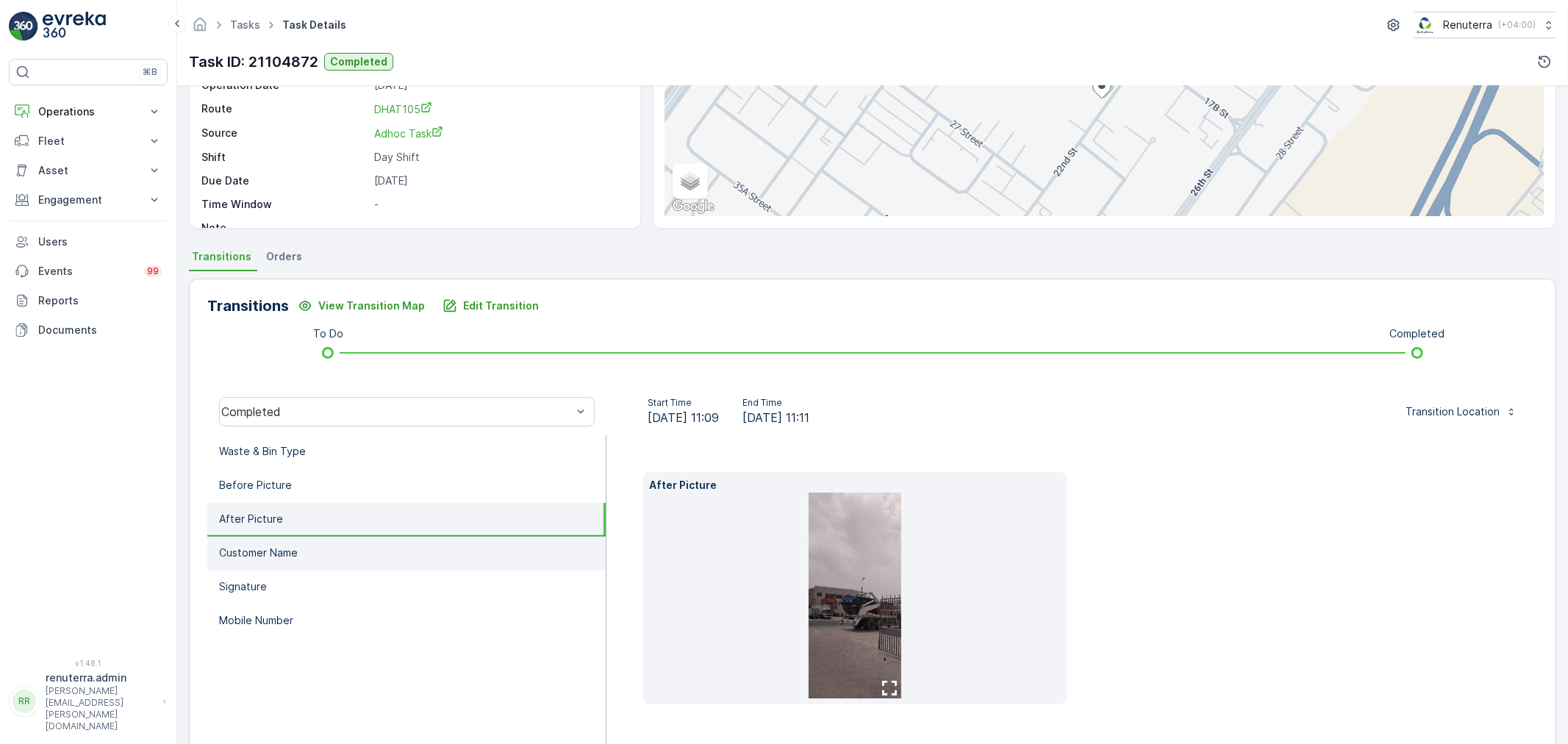
click at [283, 550] on p "Customer Name" at bounding box center [258, 553] width 78 height 15
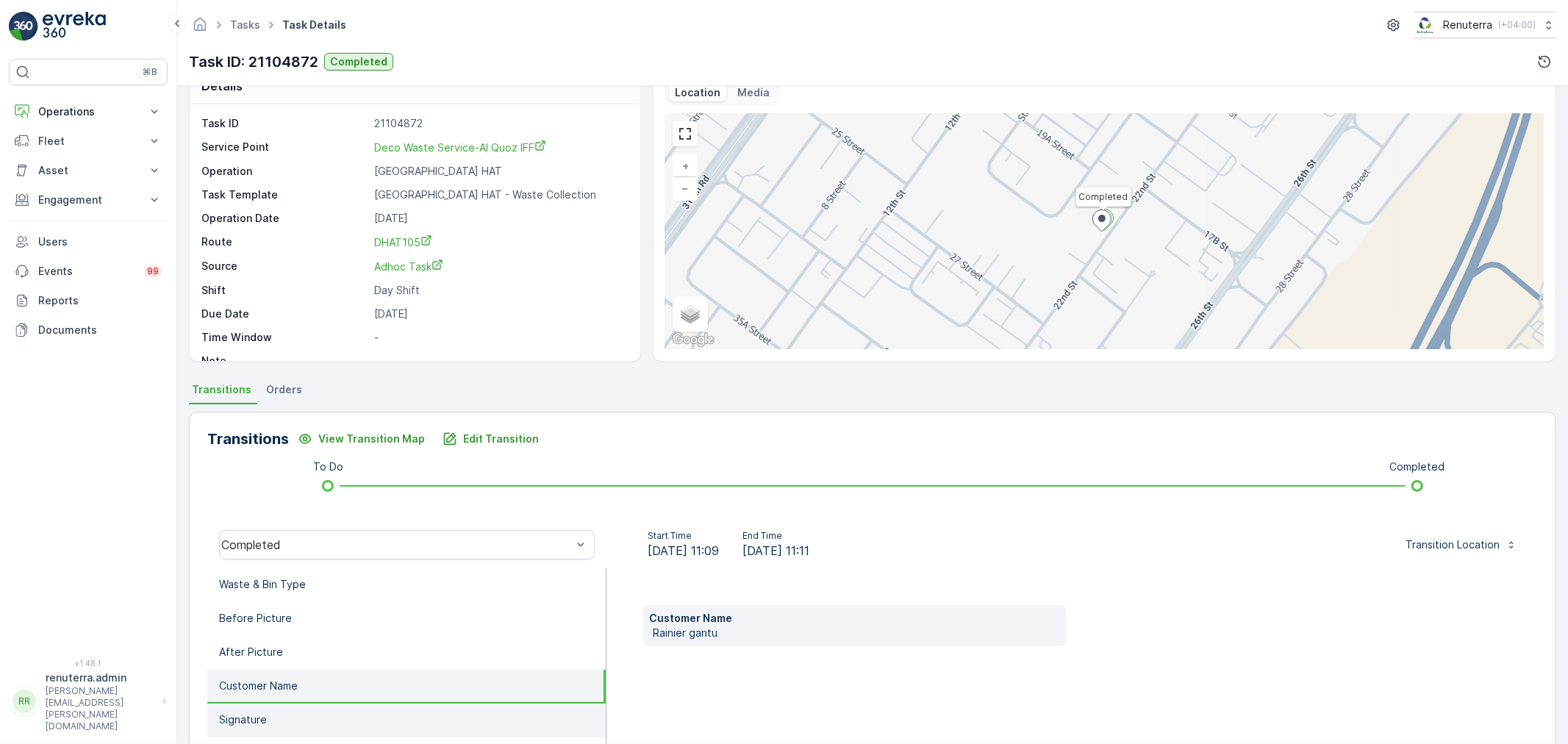
scroll to position [0, 0]
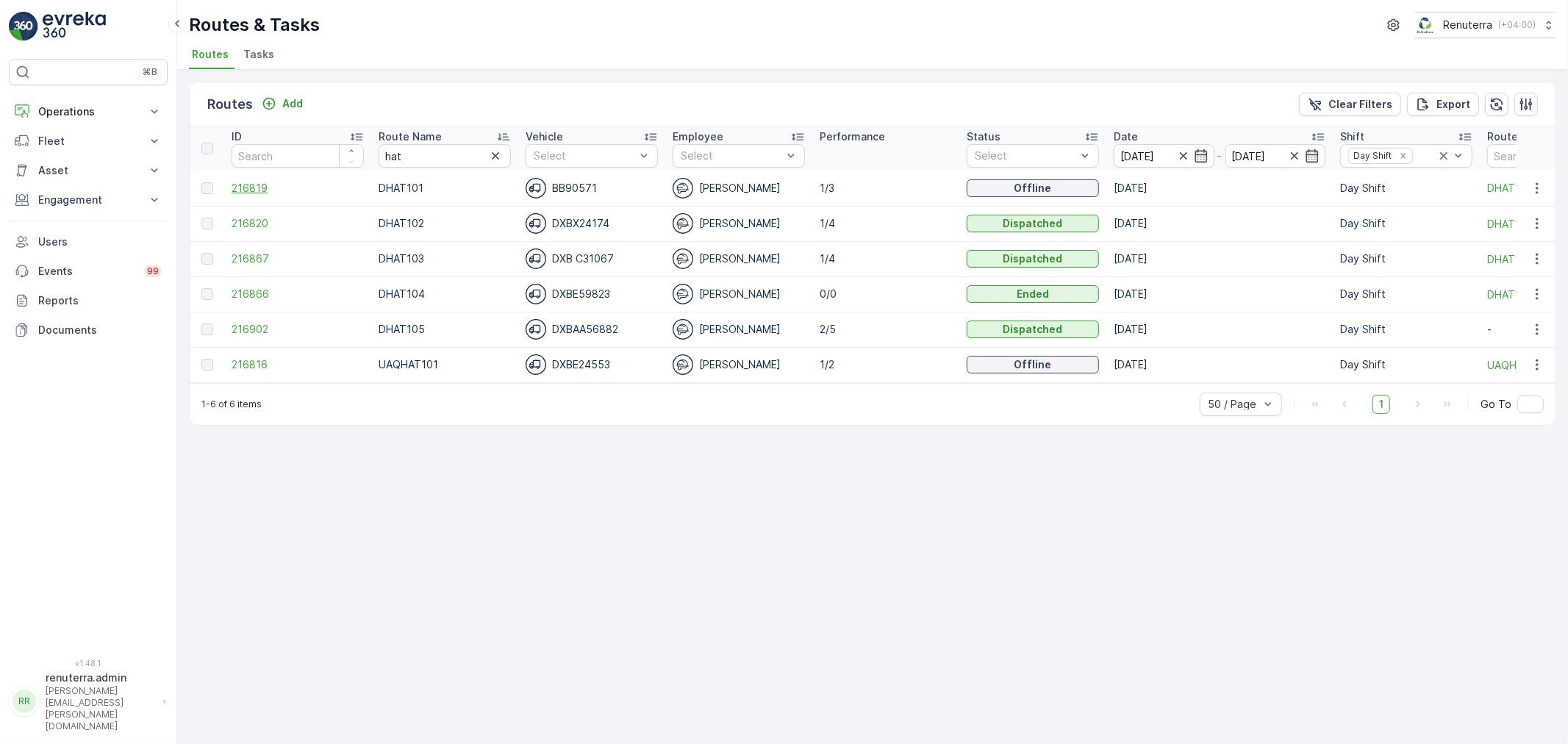
click at [260, 190] on span "216819" at bounding box center [297, 188] width 132 height 15
click at [244, 222] on span "216820" at bounding box center [297, 224] width 132 height 15
click at [237, 255] on span "216867" at bounding box center [297, 259] width 132 height 15
click at [248, 328] on span "216902" at bounding box center [297, 330] width 132 height 15
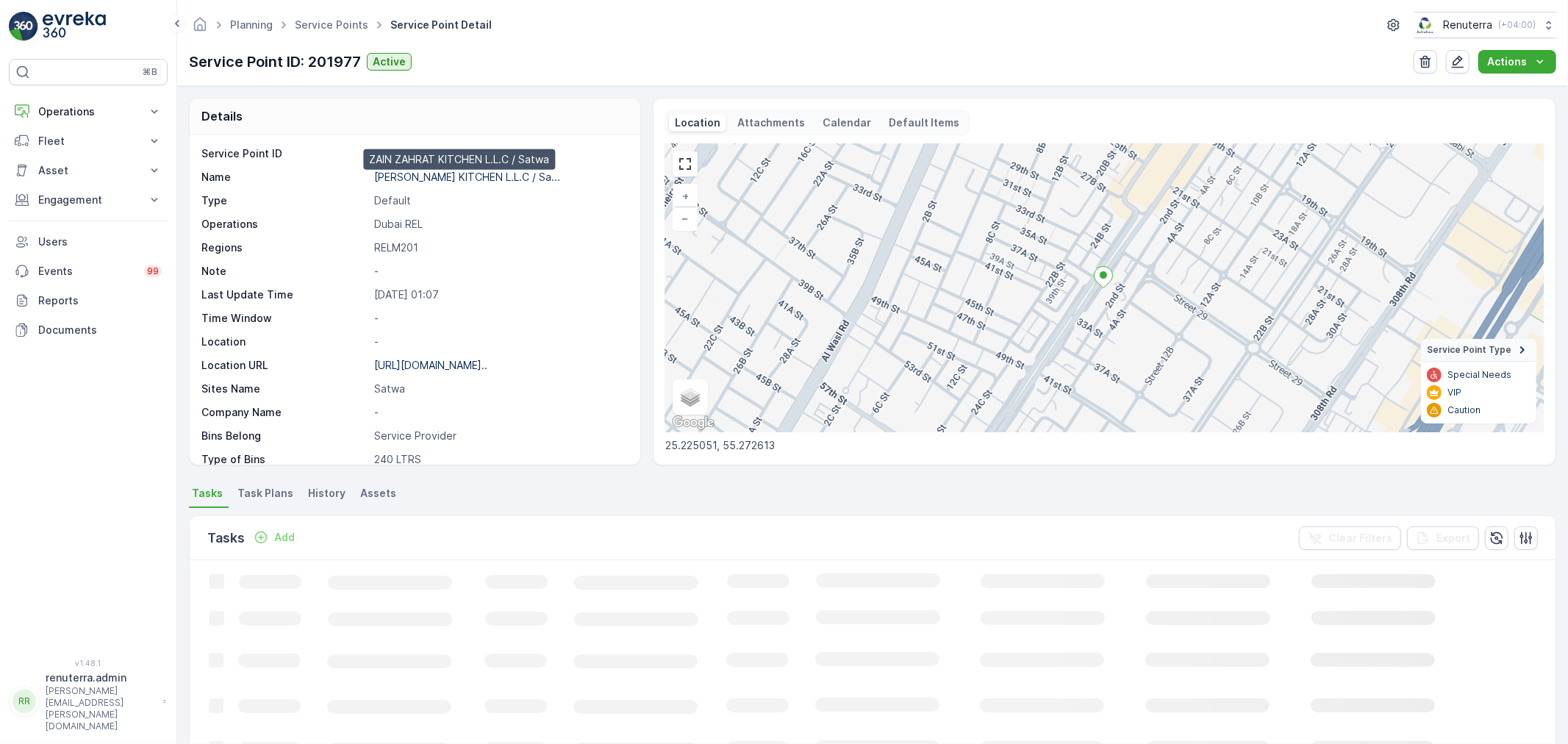
click at [467, 174] on p "[PERSON_NAME] KITCHEN L.L.C / Sa..." at bounding box center [467, 176] width 186 height 12
